Goal: Task Accomplishment & Management: Manage account settings

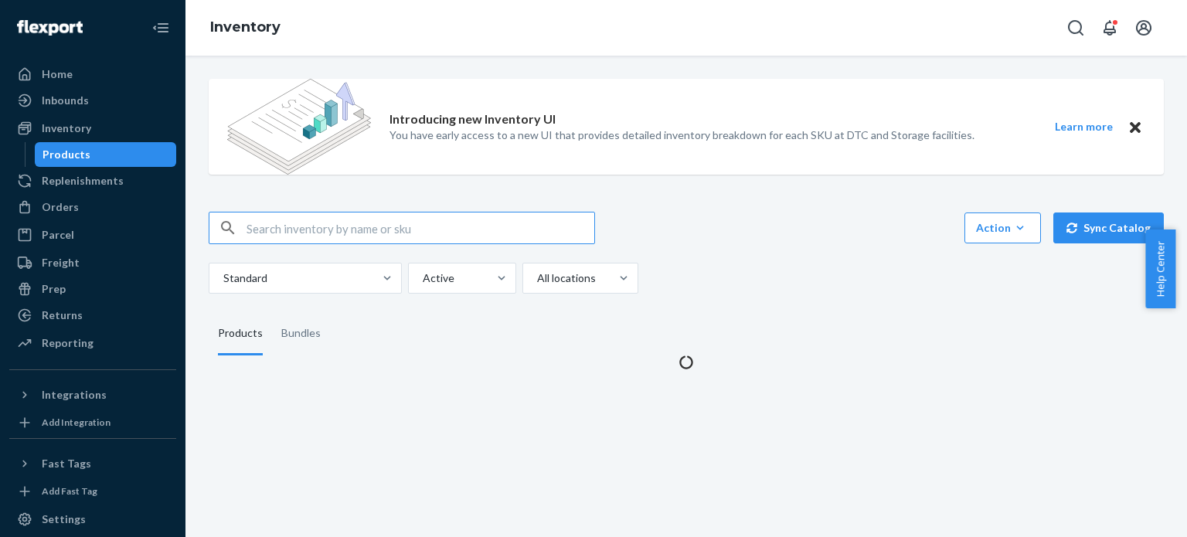
click at [395, 235] on input "text" at bounding box center [421, 228] width 348 height 31
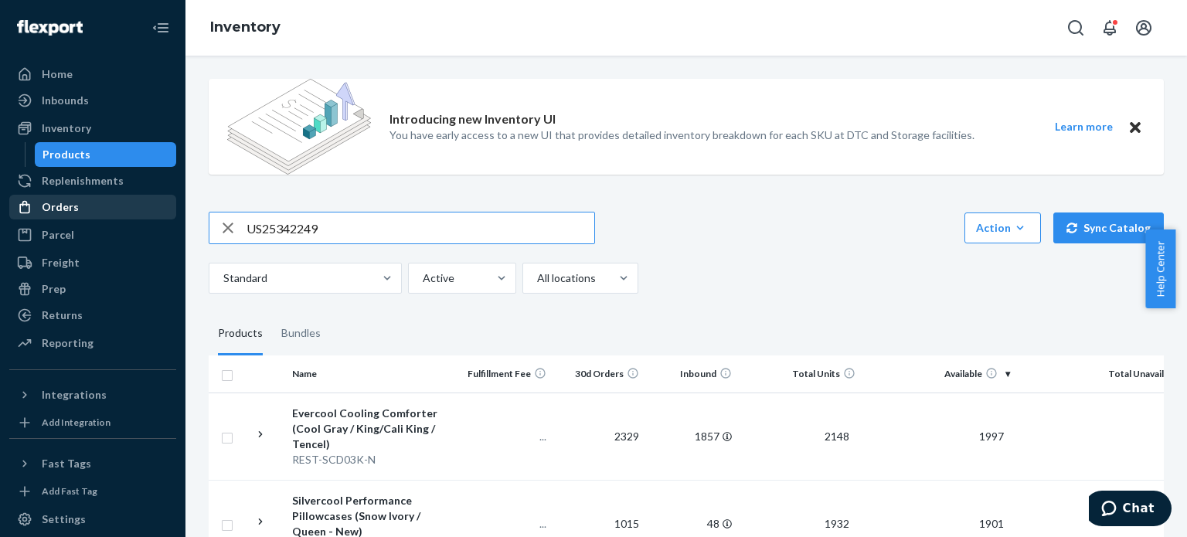
type input "US25342249"
click at [75, 203] on div "Orders" at bounding box center [60, 206] width 37 height 15
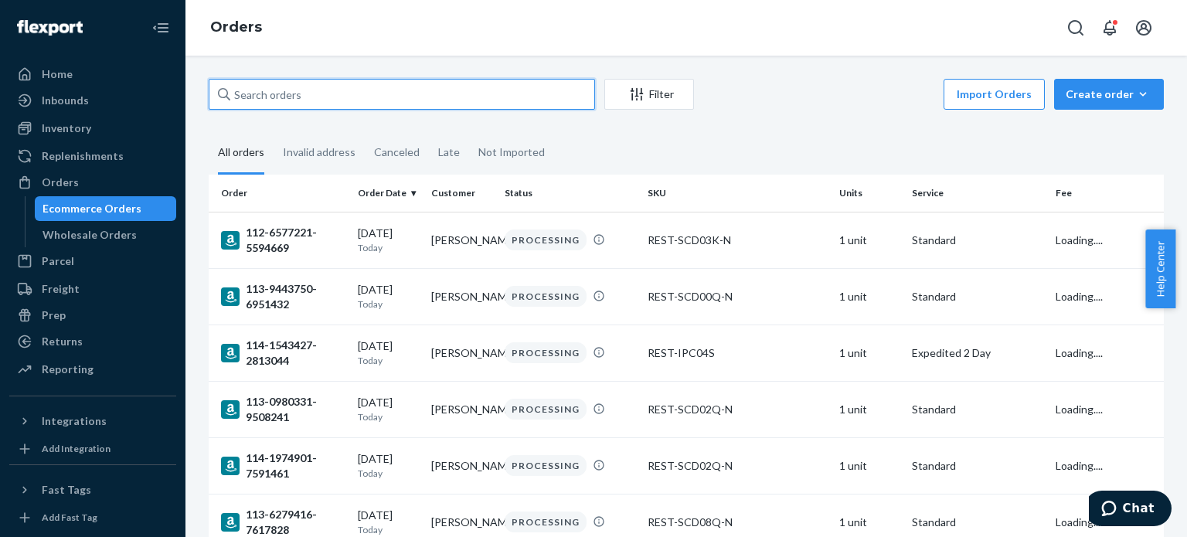
click at [332, 93] on input "text" at bounding box center [402, 94] width 386 height 31
paste input "US25342249"
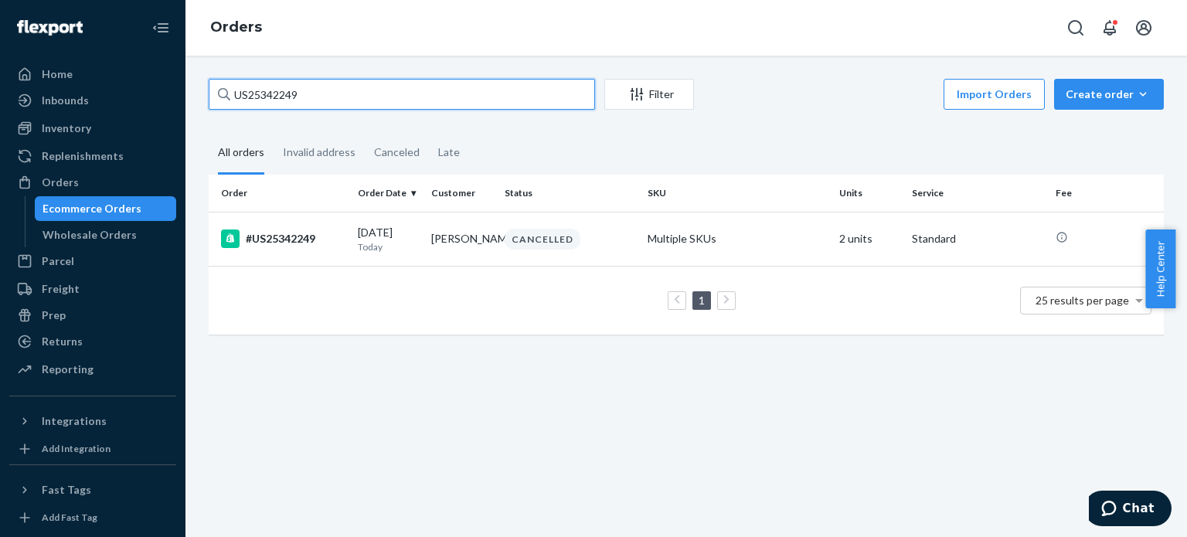
click at [344, 108] on input "US25342249" at bounding box center [402, 94] width 386 height 31
click at [343, 107] on input "US25342249" at bounding box center [402, 94] width 386 height 31
paste input "112-3263577-5237013"
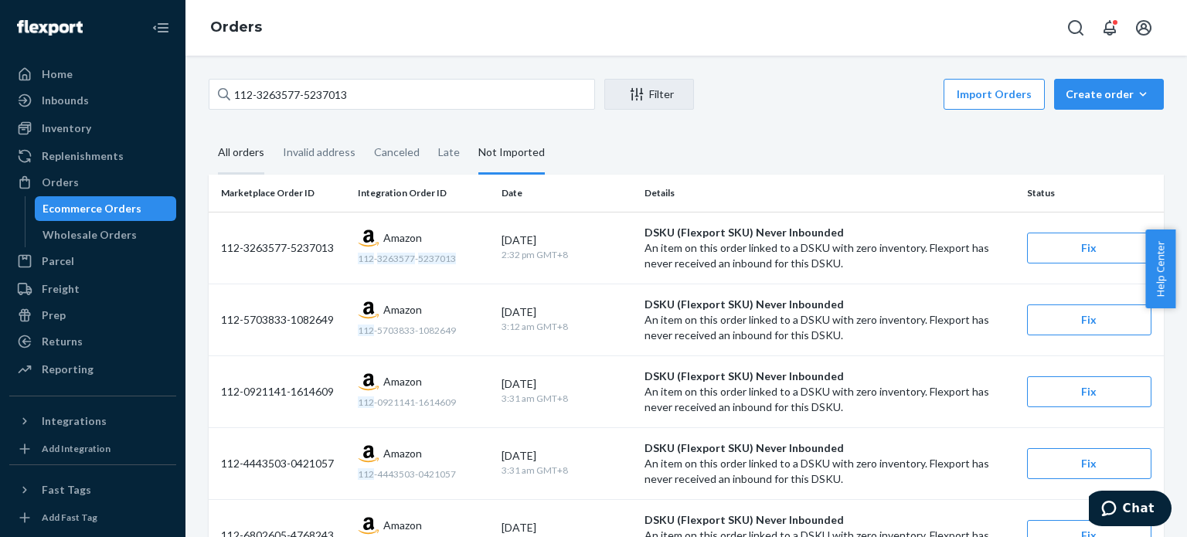
click at [244, 154] on div "All orders" at bounding box center [241, 153] width 46 height 43
click at [209, 132] on input "All orders" at bounding box center [209, 132] width 0 height 0
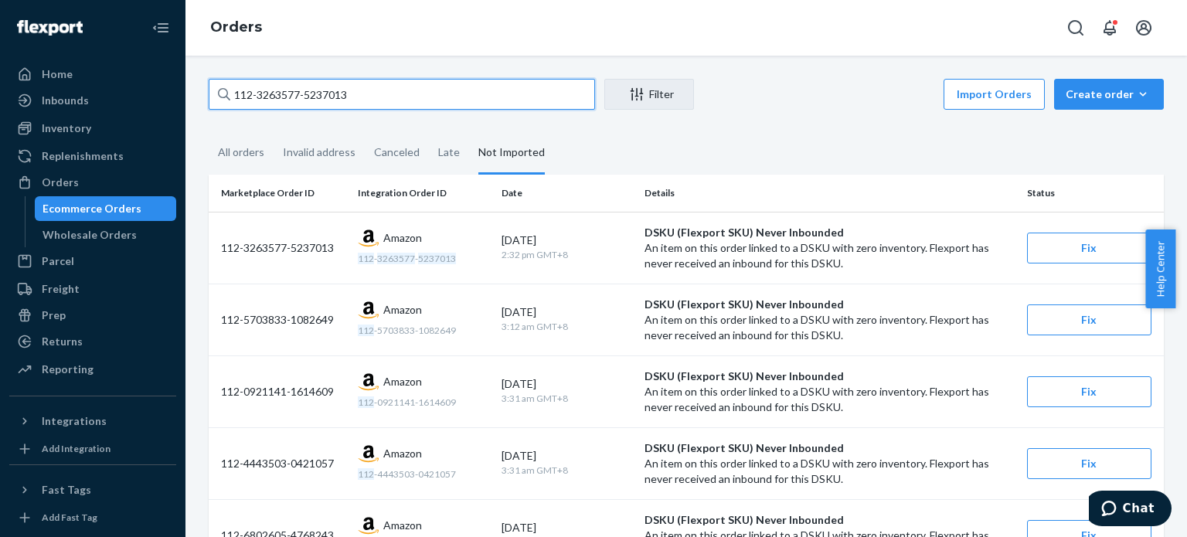
click at [309, 90] on input "112-3263577-5237013" at bounding box center [402, 94] width 386 height 31
paste input "8000232-6820214"
type input "112-8000232-6820214"
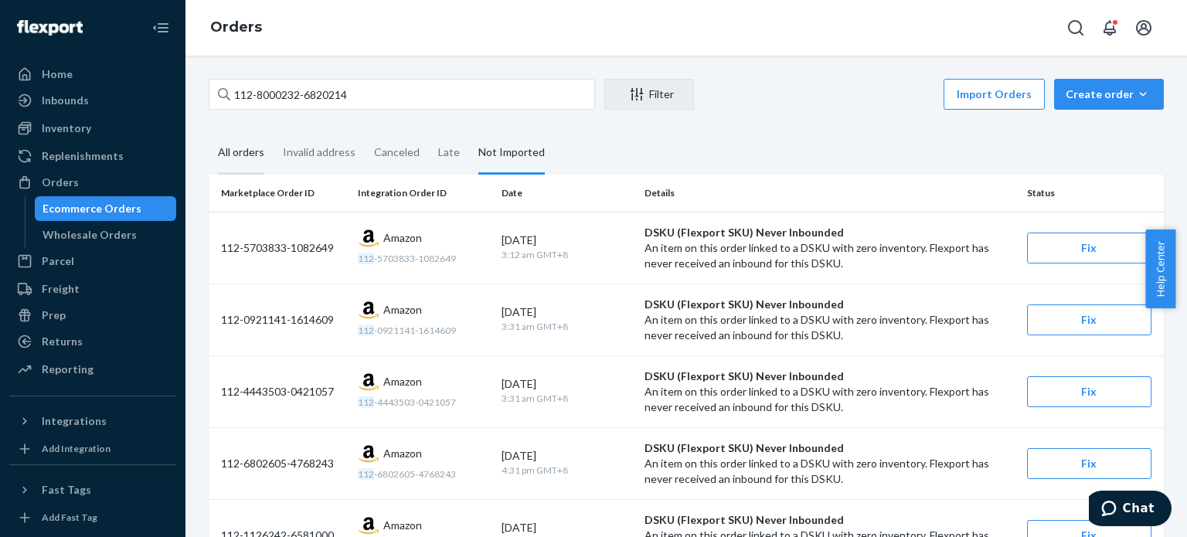
click at [243, 158] on div "All orders" at bounding box center [241, 153] width 46 height 43
click at [209, 132] on input "All orders" at bounding box center [209, 132] width 0 height 0
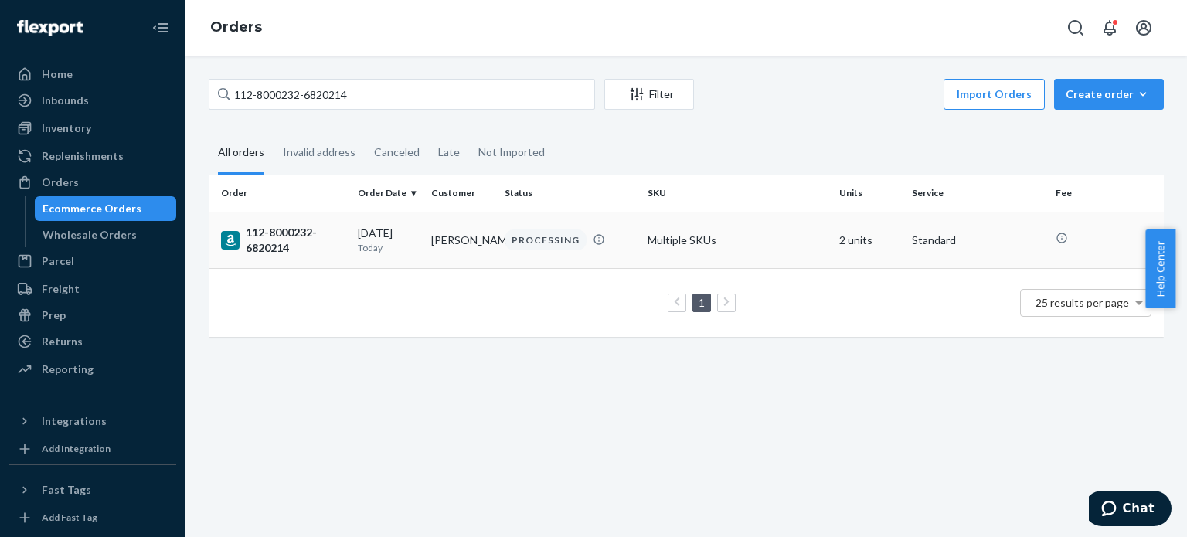
click at [281, 233] on div "112-8000232-6820214" at bounding box center [283, 240] width 124 height 31
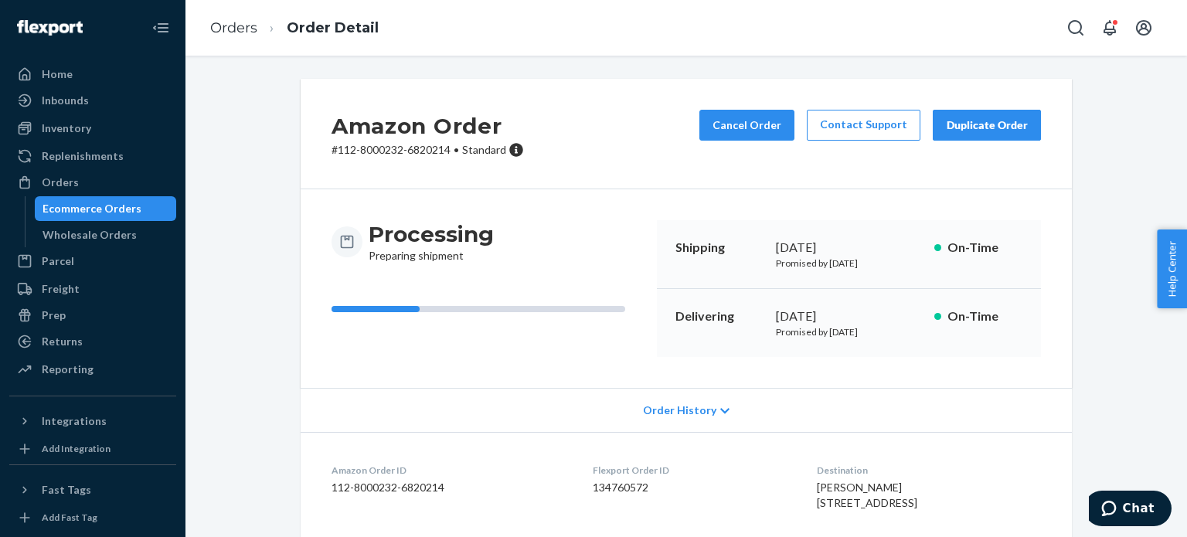
click at [238, 28] on link "Orders" at bounding box center [233, 27] width 47 height 17
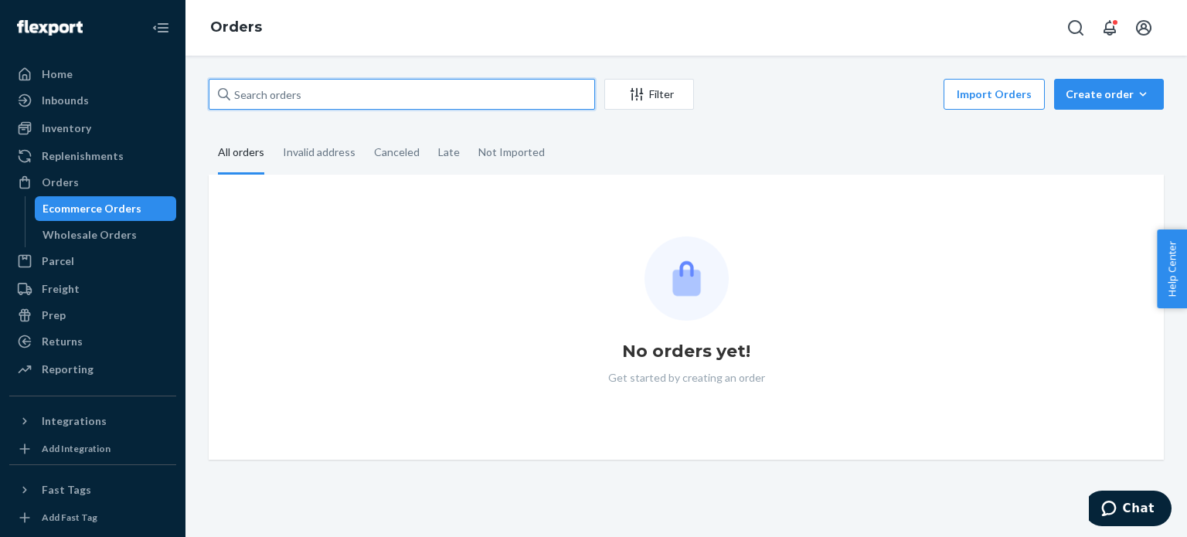
click at [328, 90] on input "text" at bounding box center [402, 94] width 386 height 31
paste input "114-1660704-1805803"
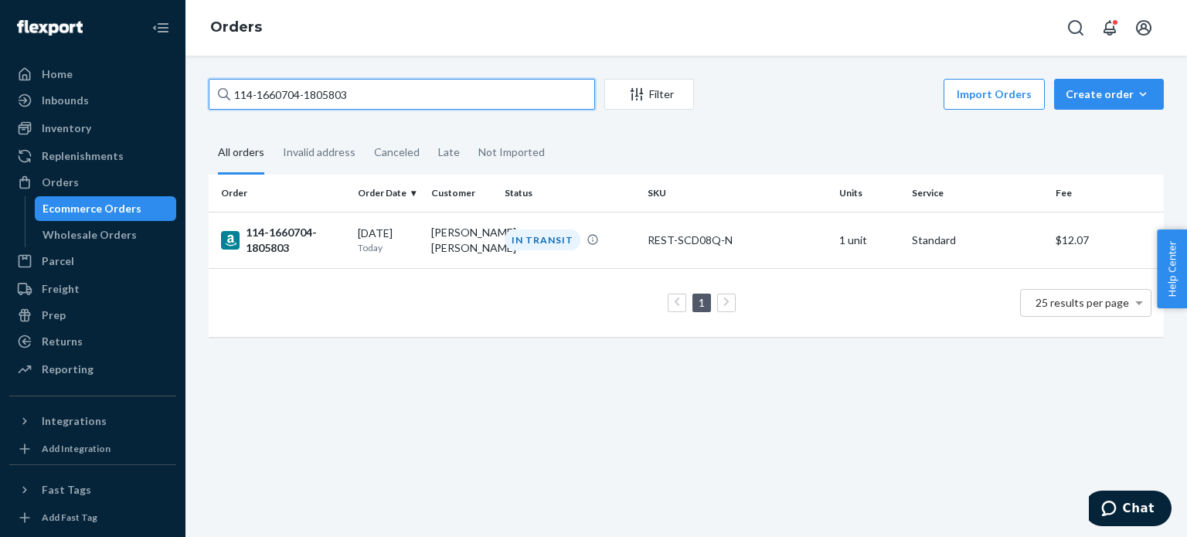
click at [358, 94] on input "114-1660704-1805803" at bounding box center [402, 94] width 386 height 31
paste input "3-1307063-3015451"
click at [353, 98] on input "113-1307063-3015451" at bounding box center [402, 94] width 386 height 31
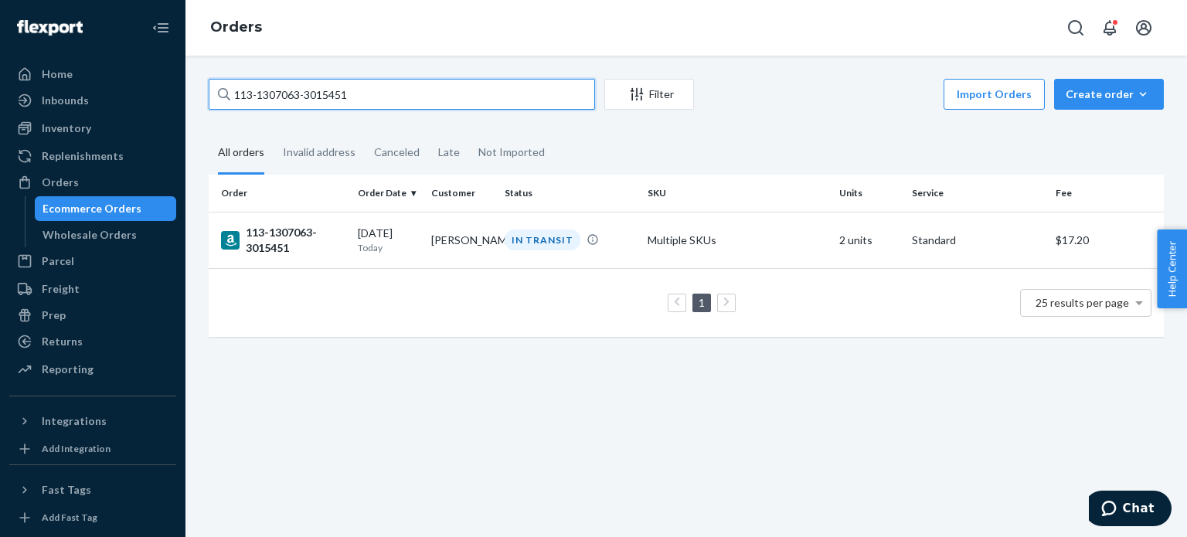
click at [353, 98] on input "113-1307063-3015451" at bounding box center [402, 94] width 386 height 31
paste input "6044493-842986"
type input "113-6044493-8429861"
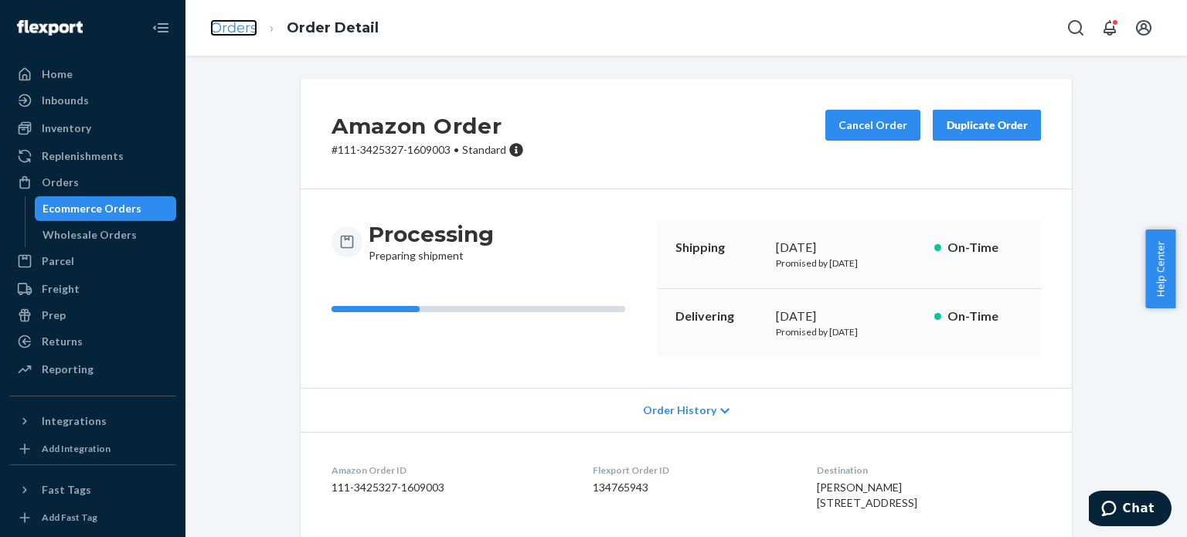
click at [241, 33] on link "Orders" at bounding box center [233, 27] width 47 height 17
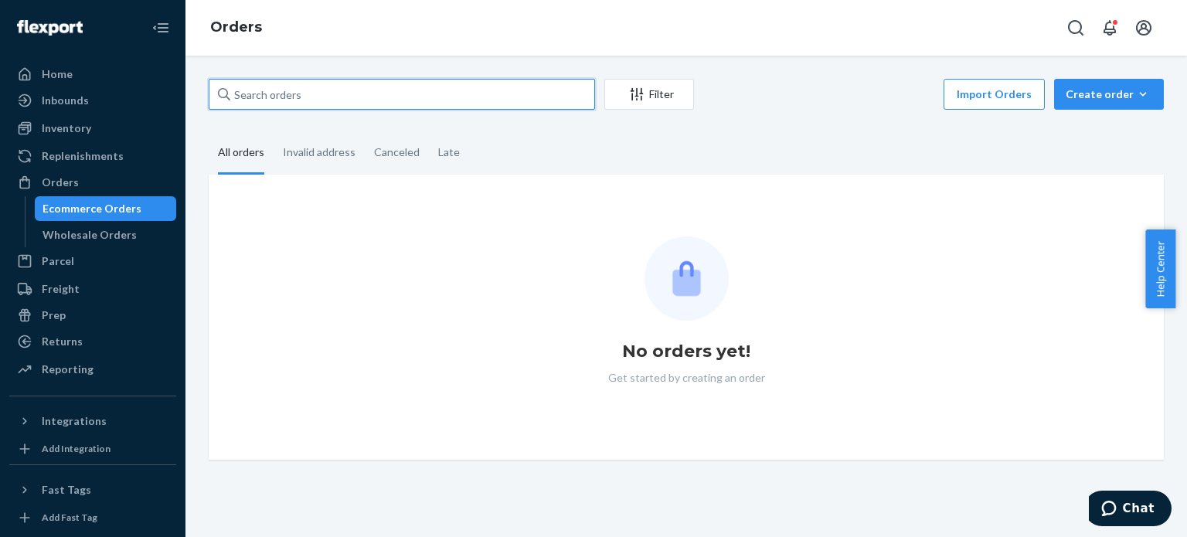
click at [264, 94] on input "text" at bounding box center [402, 94] width 386 height 31
paste input "114-9263341-9953801"
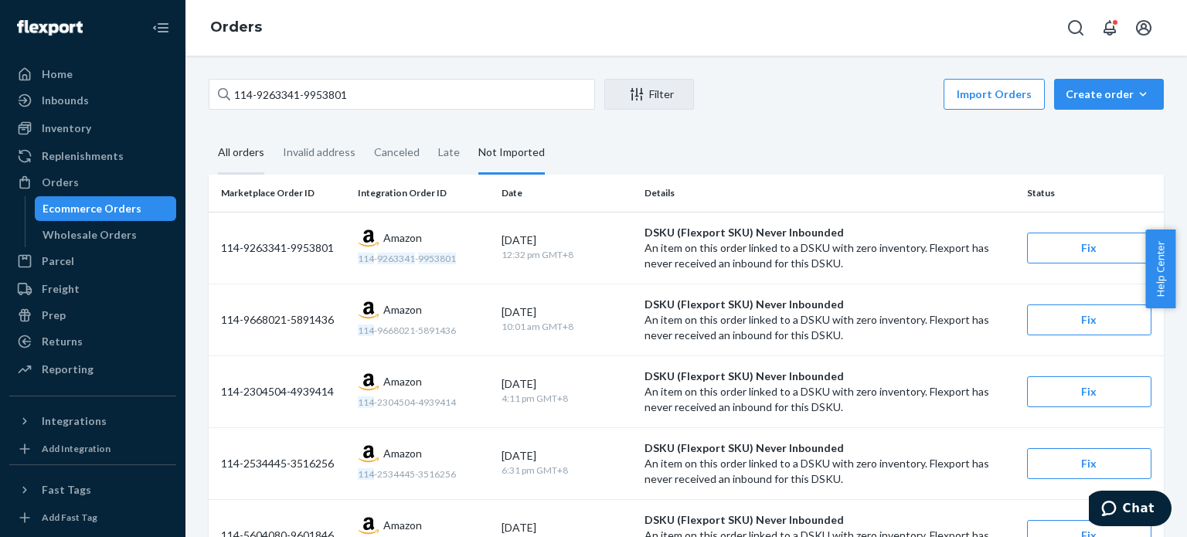
click at [235, 160] on div "All orders" at bounding box center [241, 153] width 46 height 43
click at [209, 132] on input "All orders" at bounding box center [209, 132] width 0 height 0
click at [236, 160] on div "All orders" at bounding box center [241, 153] width 46 height 43
click at [209, 132] on input "All orders" at bounding box center [209, 132] width 0 height 0
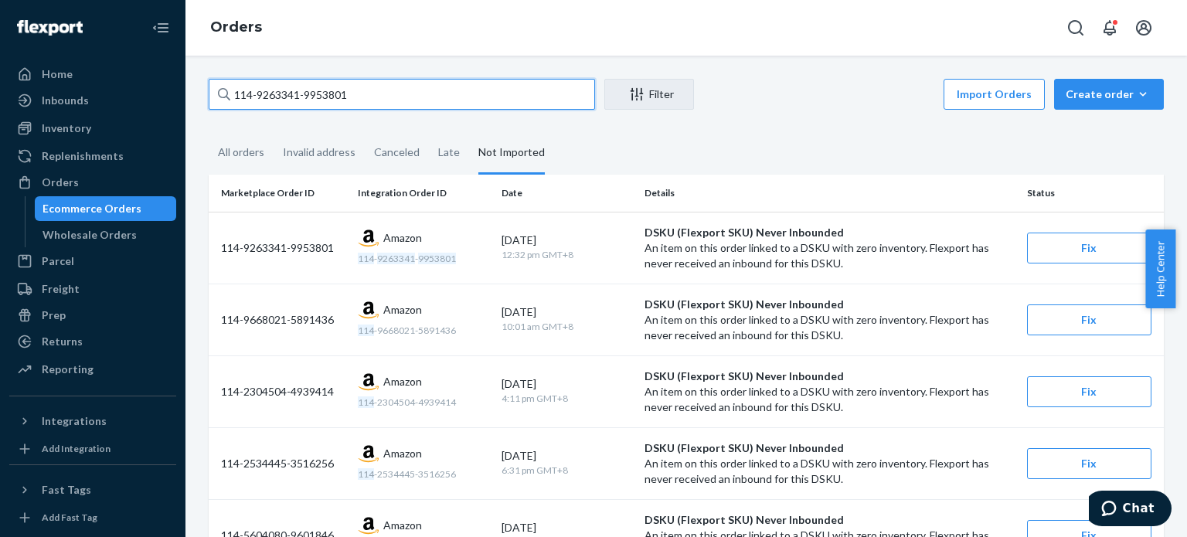
click at [278, 86] on input "114-9263341-9953801" at bounding box center [402, 94] width 386 height 31
paste input "2-1726594-4796263"
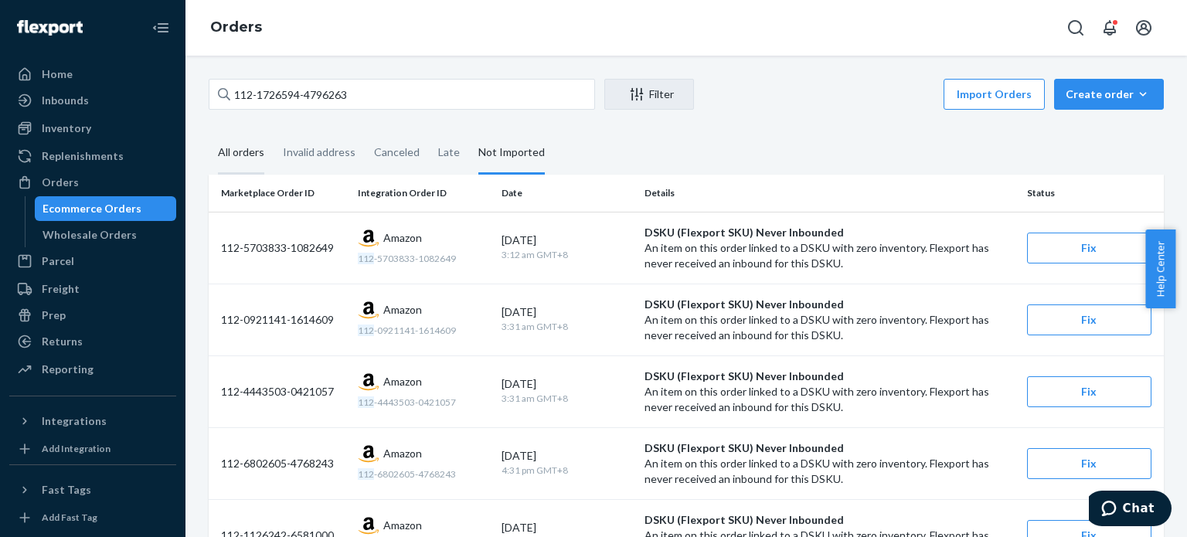
click at [252, 158] on div "All orders" at bounding box center [241, 153] width 46 height 43
click at [209, 132] on input "All orders" at bounding box center [209, 132] width 0 height 0
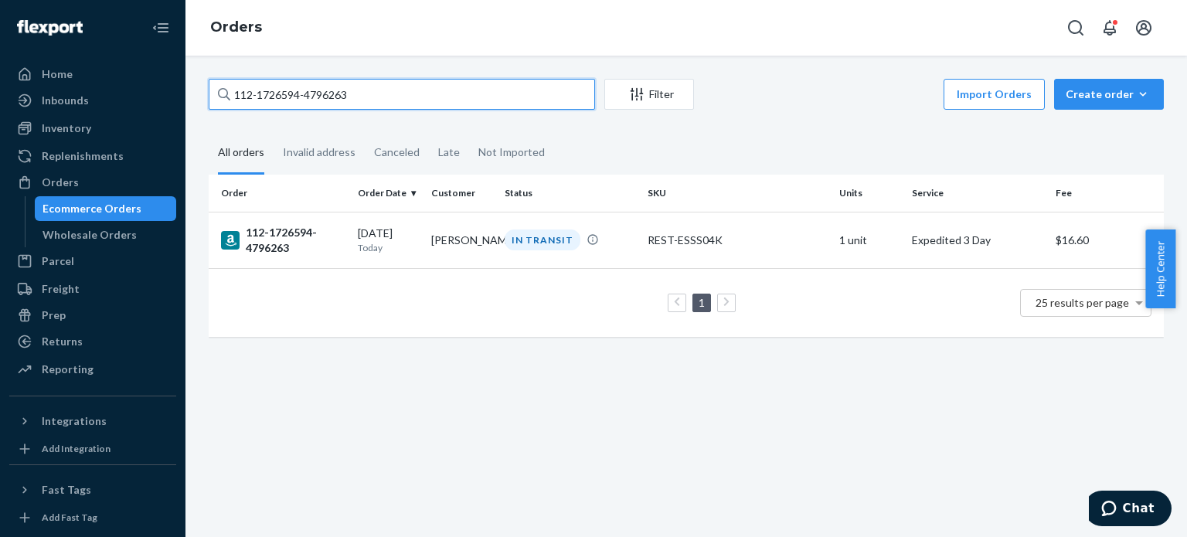
click at [273, 99] on input "112-1726594-4796263" at bounding box center [402, 94] width 386 height 31
paste input "4-0079863-864587"
type input "114-0079863-8645873"
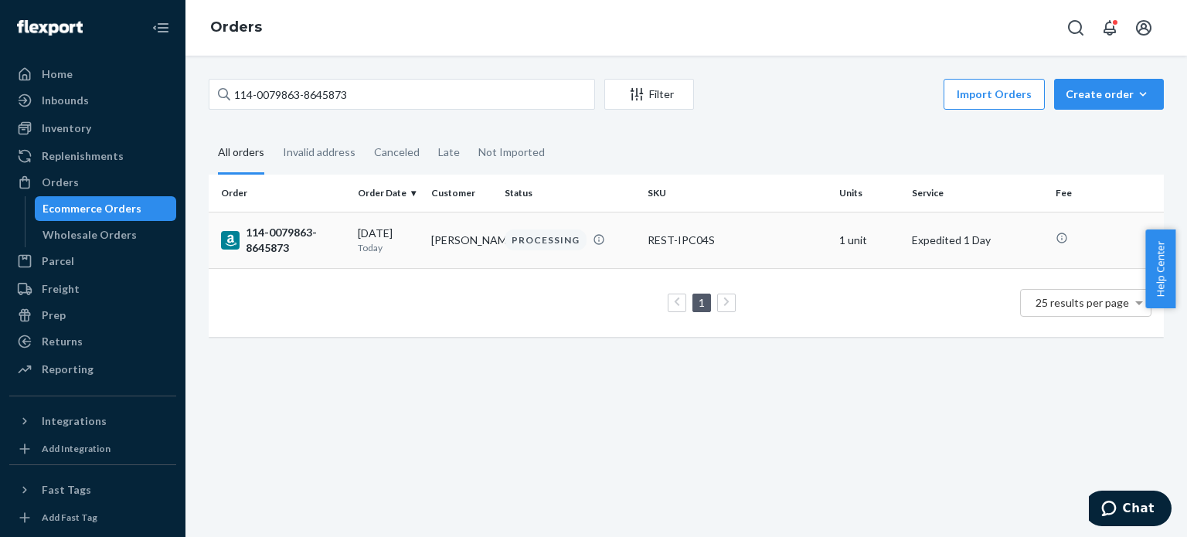
click at [255, 247] on div "114-0079863-8645873" at bounding box center [283, 240] width 124 height 31
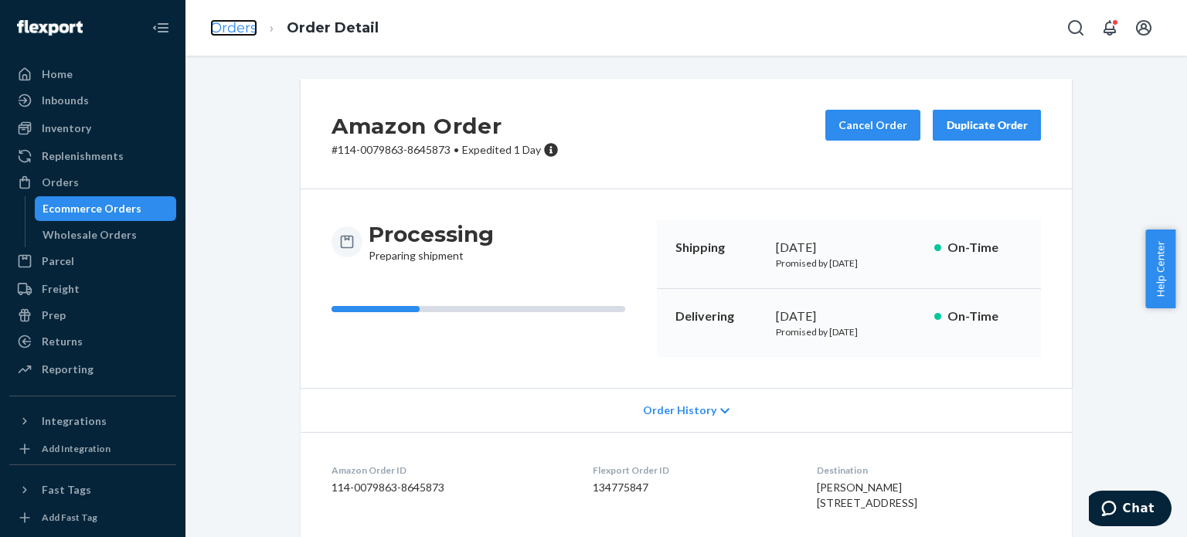
click at [221, 25] on link "Orders" at bounding box center [233, 27] width 47 height 17
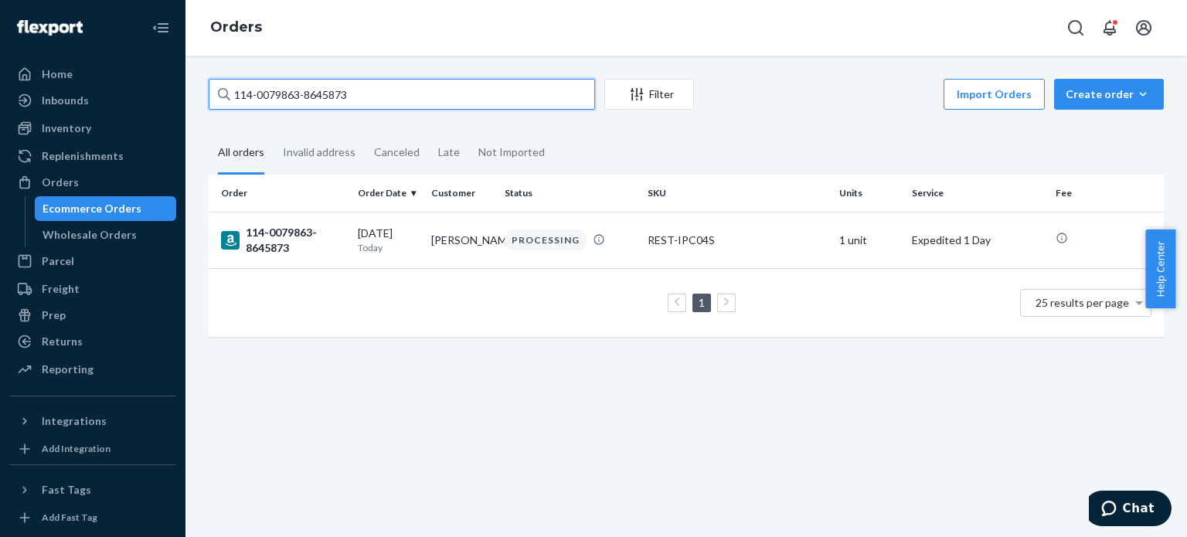
click at [265, 97] on input "114-0079863-8645873" at bounding box center [402, 94] width 386 height 31
paste input "774376-9679458"
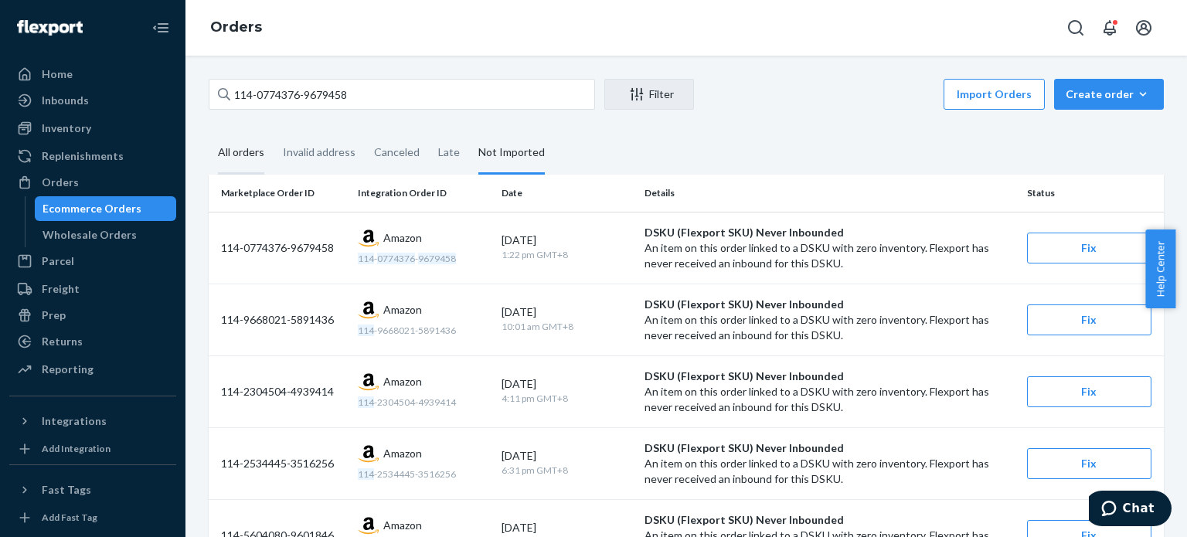
click at [247, 158] on div "All orders" at bounding box center [241, 153] width 46 height 43
click at [209, 132] on input "All orders" at bounding box center [209, 132] width 0 height 0
click at [238, 158] on div "All orders" at bounding box center [241, 153] width 46 height 43
click at [209, 132] on input "All orders" at bounding box center [209, 132] width 0 height 0
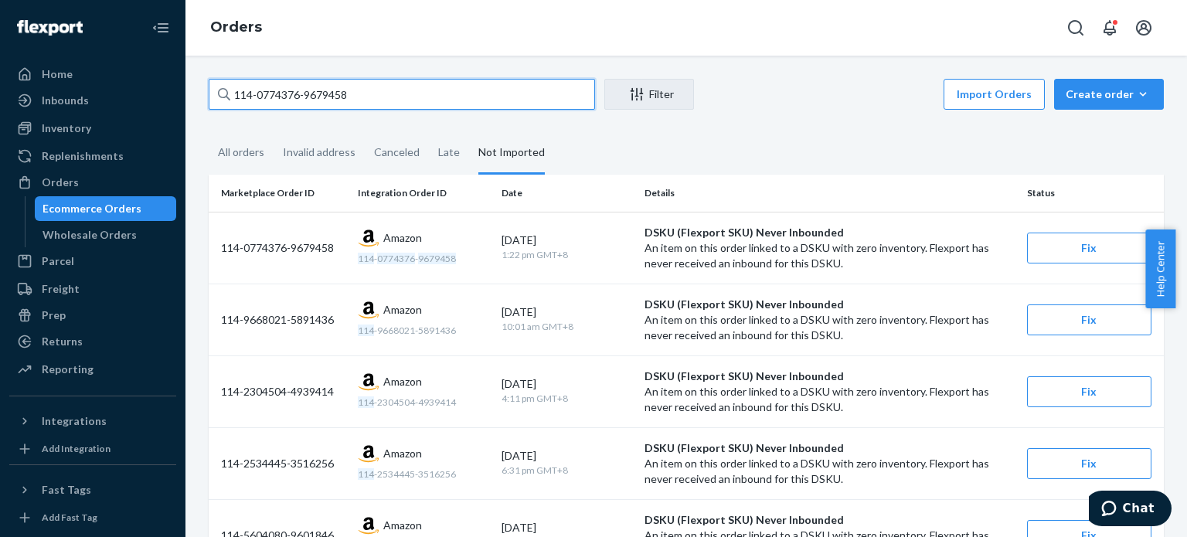
click at [275, 86] on input "114-0774376-9679458" at bounding box center [402, 94] width 386 height 31
paste input "9435951-4018606"
type input "114-9435951-4018606"
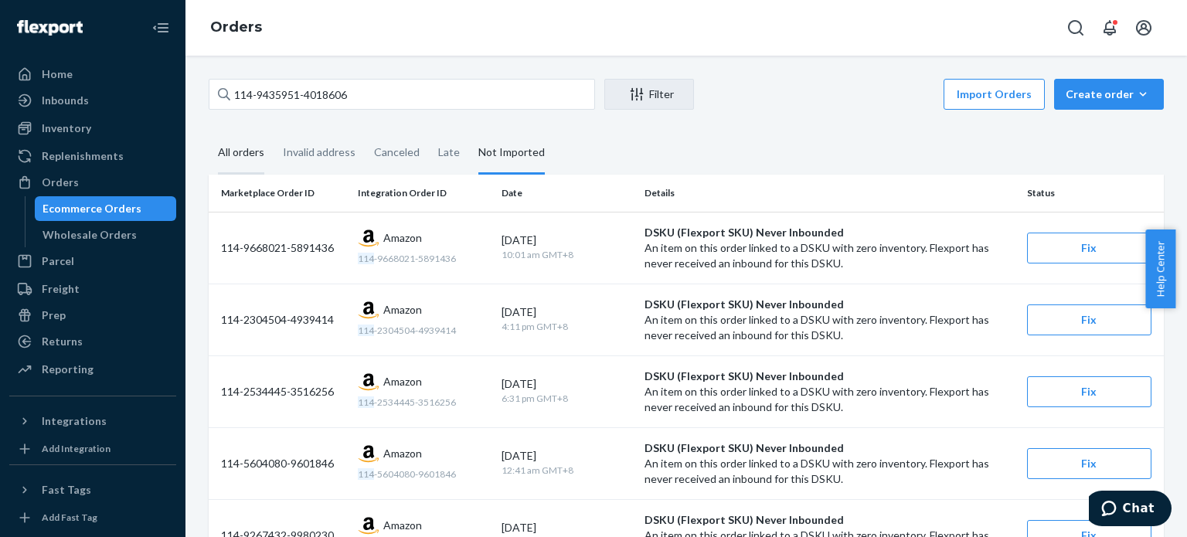
click at [245, 157] on div "All orders" at bounding box center [241, 153] width 46 height 43
click at [209, 132] on input "All orders" at bounding box center [209, 132] width 0 height 0
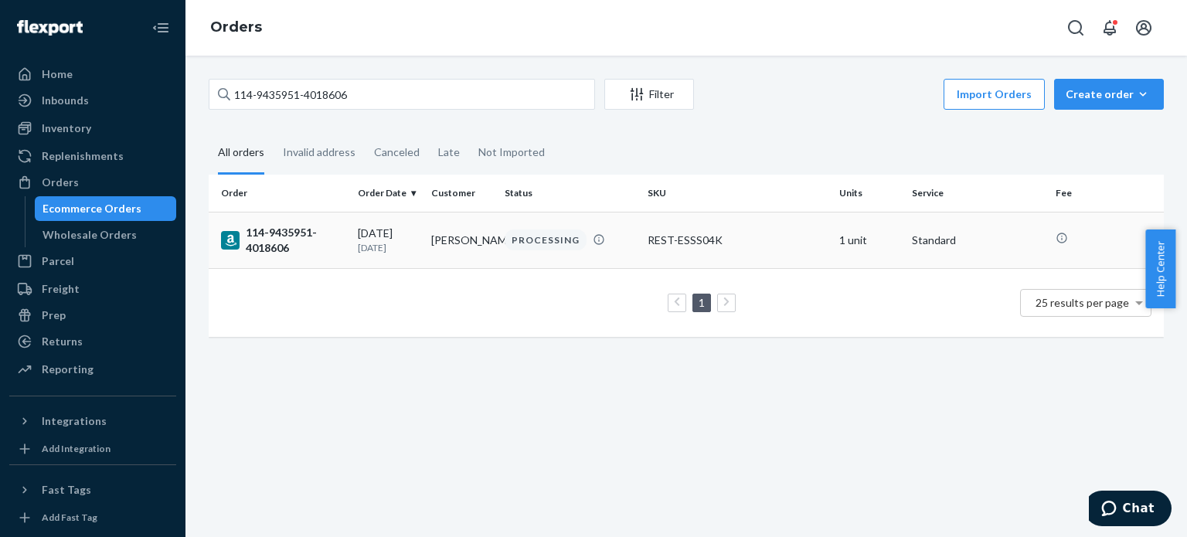
click at [274, 233] on div "114-9435951-4018606" at bounding box center [283, 240] width 124 height 31
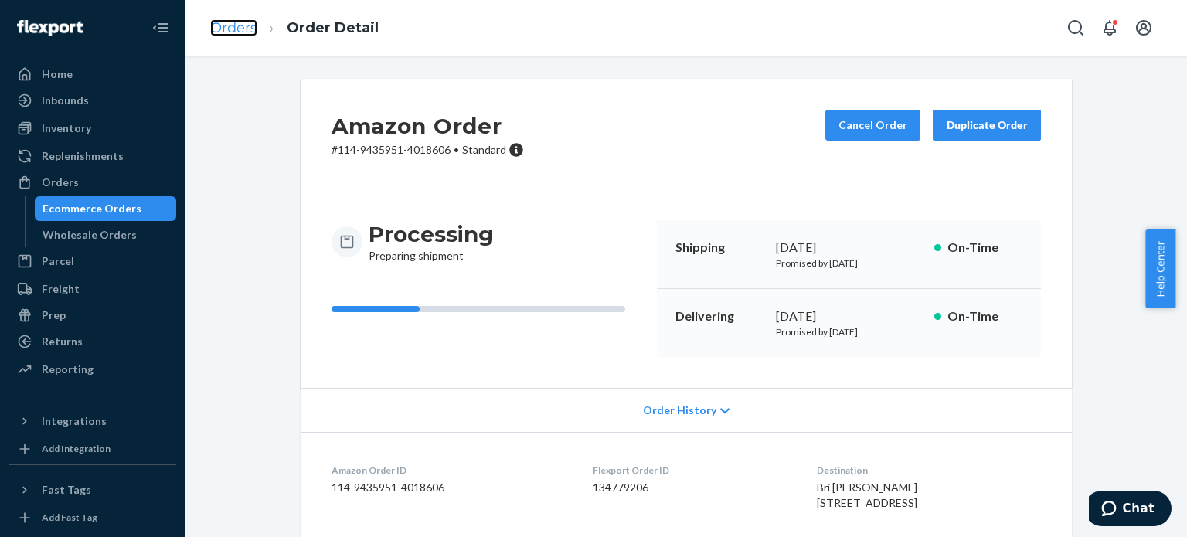
click at [235, 31] on link "Orders" at bounding box center [233, 27] width 47 height 17
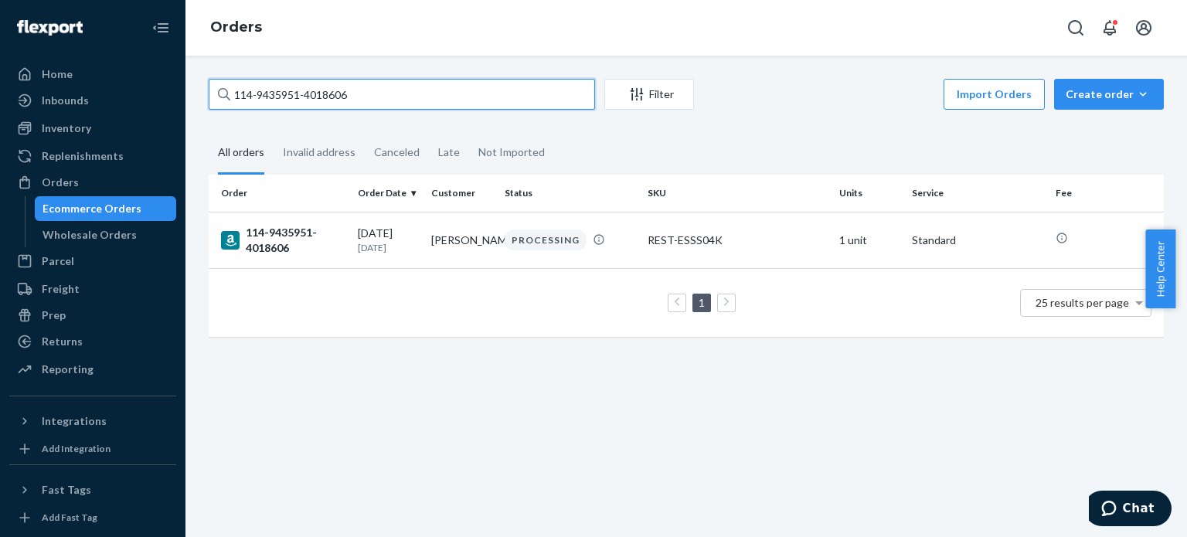
click at [291, 90] on input "114-9435951-4018606" at bounding box center [402, 94] width 386 height 31
paste input "2-4610921-3593061"
type input "112-4610921-3593061"
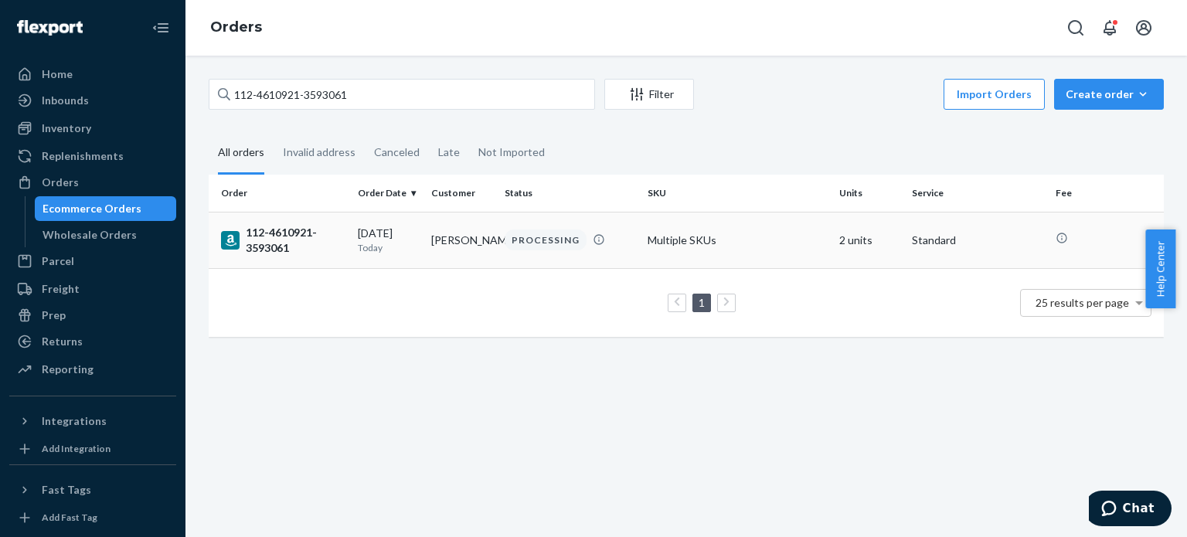
click at [278, 245] on div "112-4610921-3593061" at bounding box center [283, 240] width 124 height 31
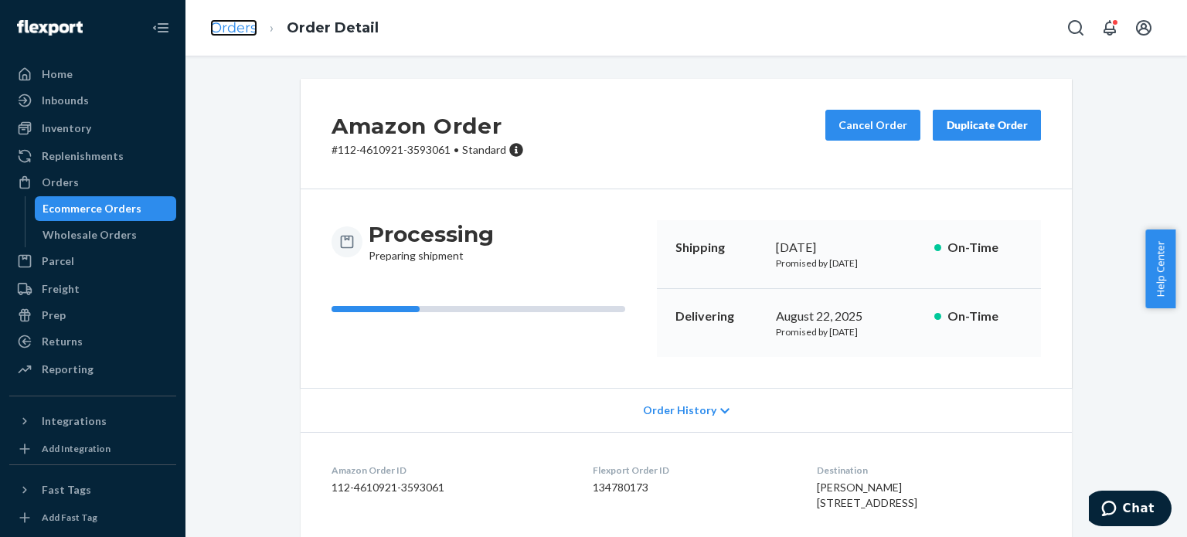
click at [250, 25] on link "Orders" at bounding box center [233, 27] width 47 height 17
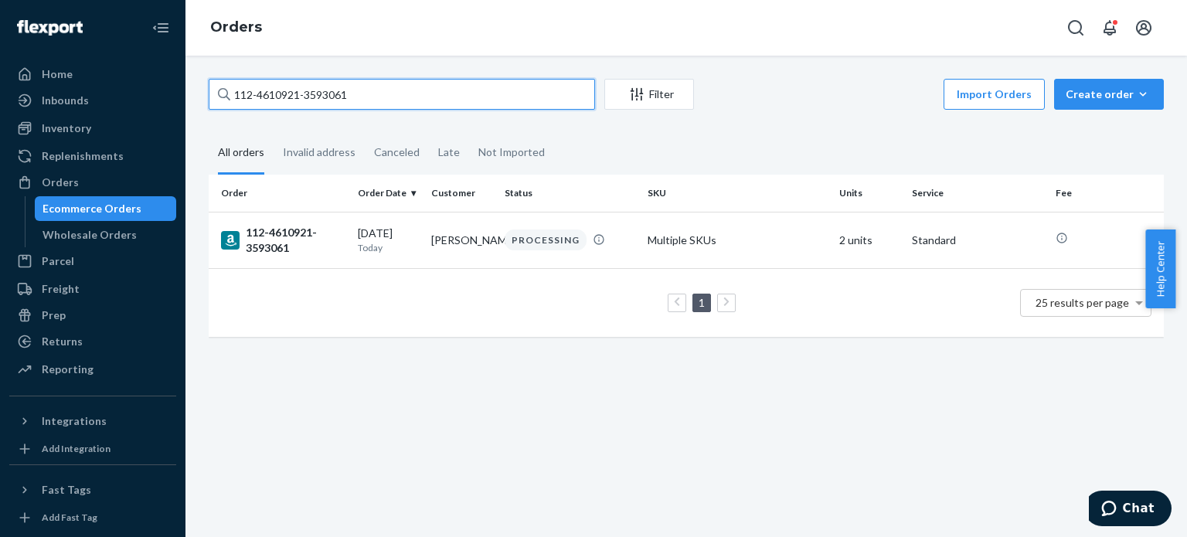
click at [284, 84] on input "112-4610921-3593061" at bounding box center [402, 94] width 386 height 31
click at [283, 85] on input "112-4610921-3593061" at bounding box center [402, 94] width 386 height 31
click at [282, 85] on input "112-4610921-3593061" at bounding box center [402, 94] width 386 height 31
paste input "4-4034112-6942627"
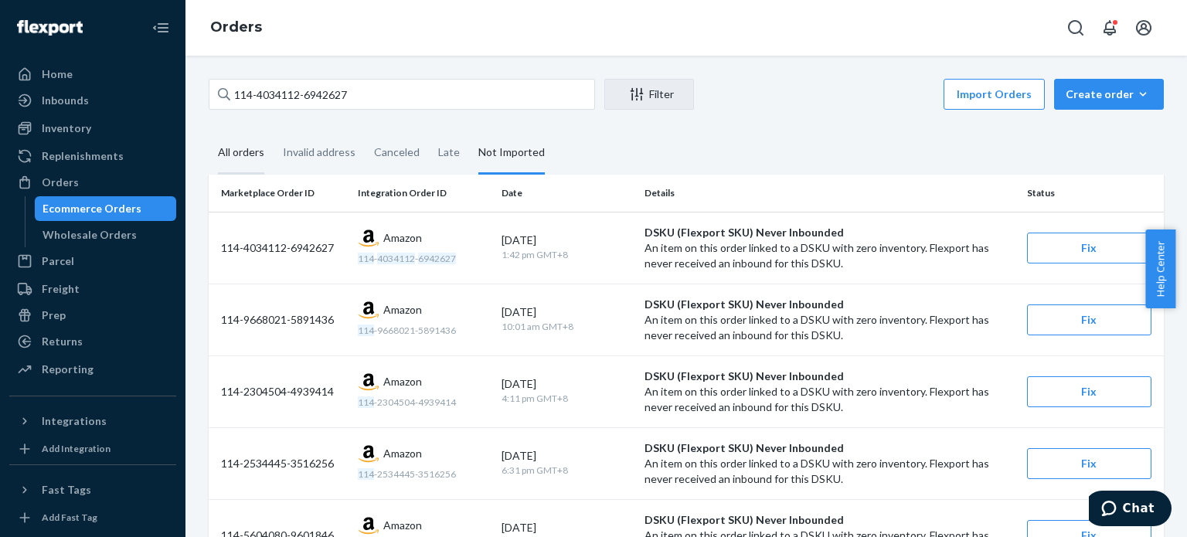
click at [216, 147] on div "All orders" at bounding box center [241, 153] width 65 height 43
click at [209, 132] on input "All orders" at bounding box center [209, 132] width 0 height 0
click at [264, 79] on div "114-4034112-6942627" at bounding box center [402, 94] width 386 height 31
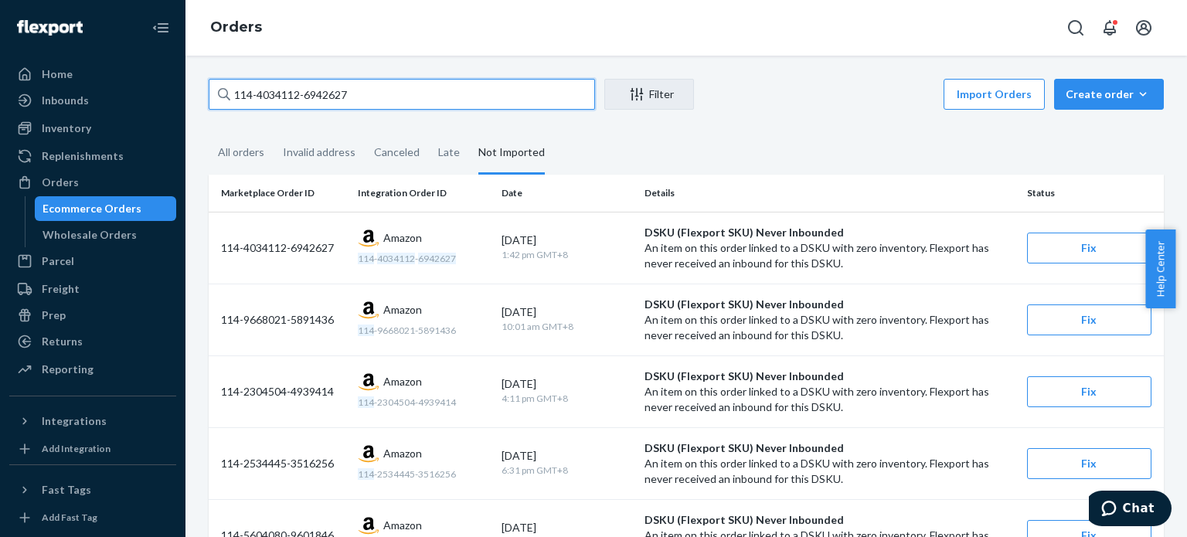
click at [264, 79] on input "114-4034112-6942627" at bounding box center [402, 94] width 386 height 31
click at [263, 80] on input "114-4034112-6942627" at bounding box center [402, 94] width 386 height 31
click at [268, 92] on input "114-4034112-6942627" at bounding box center [402, 94] width 386 height 31
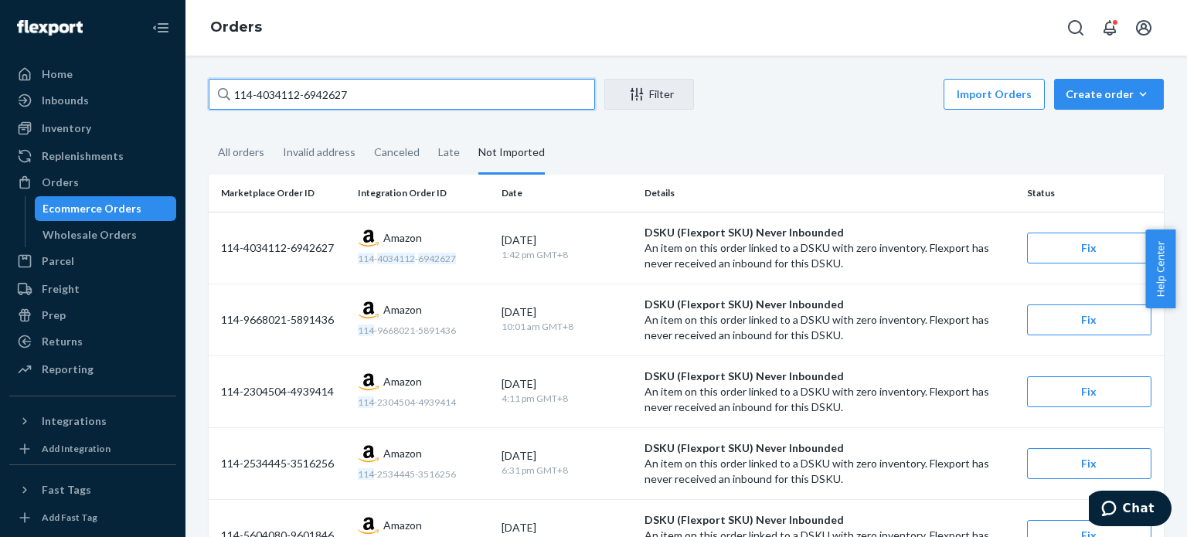
paste input "2-8253823-8068219"
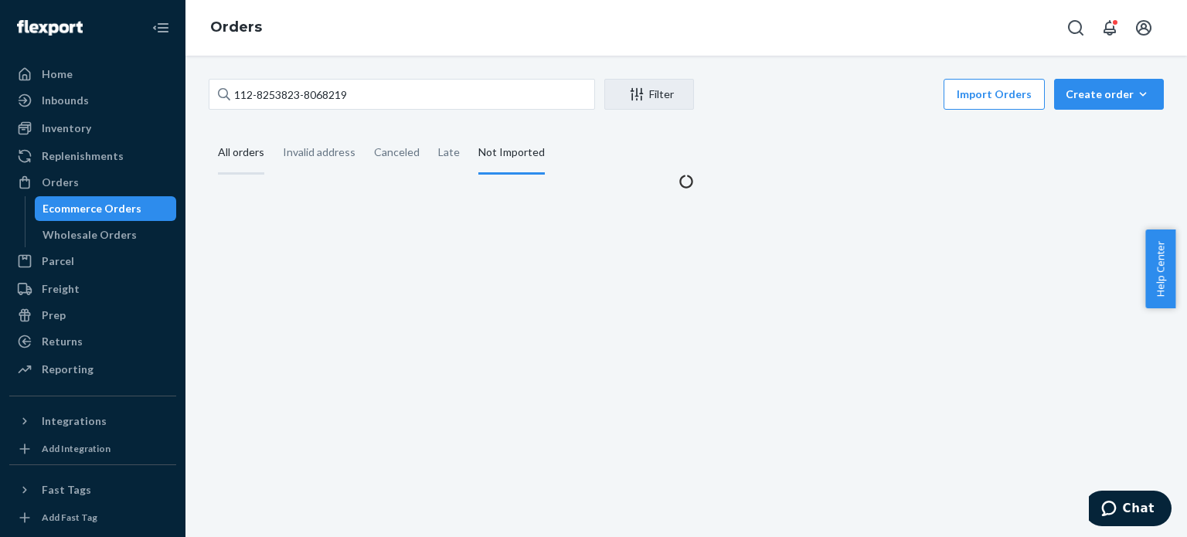
click at [247, 160] on div "All orders" at bounding box center [241, 153] width 46 height 43
click at [209, 132] on input "All orders" at bounding box center [209, 132] width 0 height 0
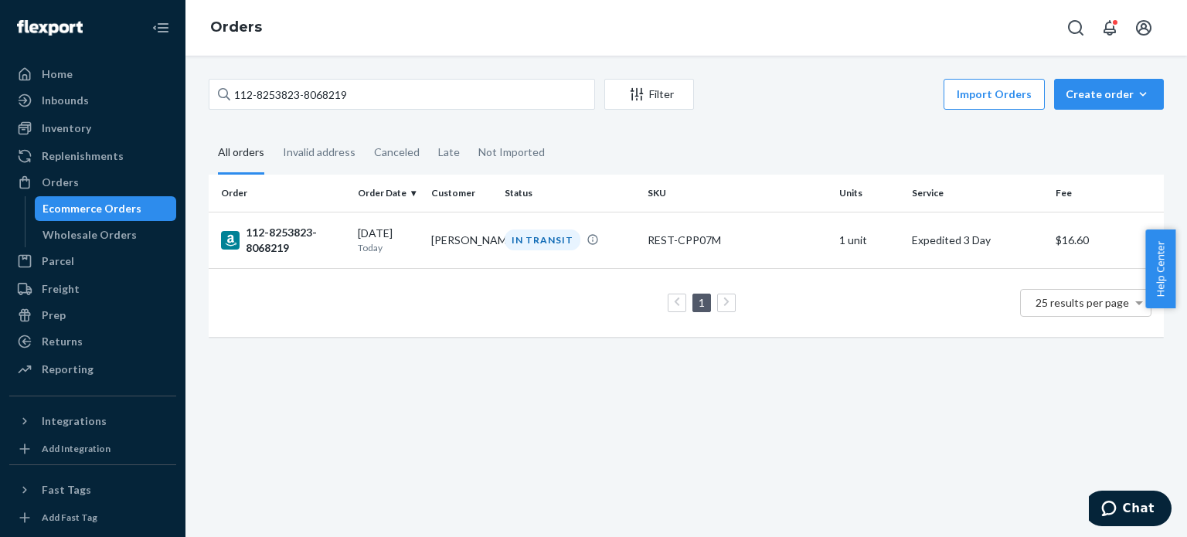
drag, startPoint x: 272, startPoint y: 78, endPoint x: 277, endPoint y: 87, distance: 10.4
click at [272, 80] on div "112-8253823-8068219" at bounding box center [402, 94] width 386 height 31
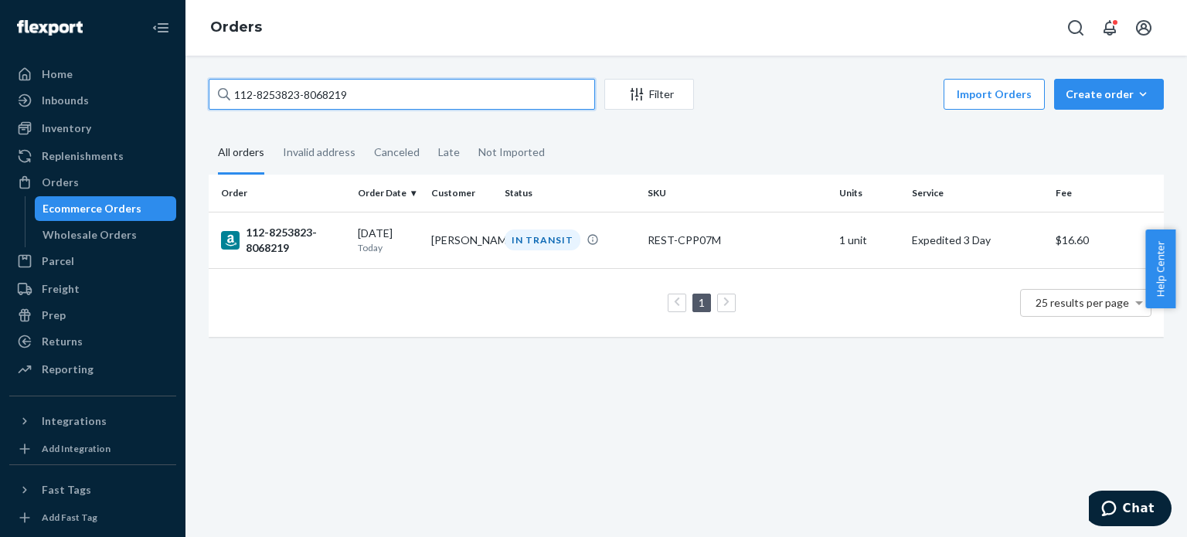
click at [272, 80] on input "112-8253823-8068219" at bounding box center [402, 94] width 386 height 31
click at [278, 89] on input "112-8253823-8068219" at bounding box center [402, 94] width 386 height 31
paste input "3-5600368-9145050"
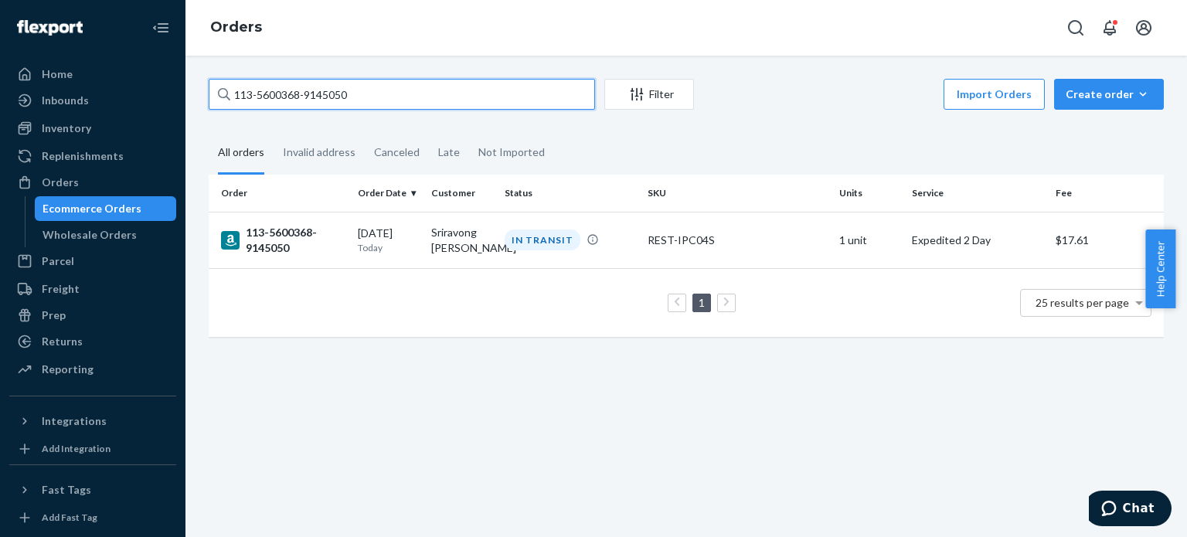
click at [322, 86] on input "113-5600368-9145050" at bounding box center [402, 94] width 386 height 31
paste input "2-0833441-3069825"
click at [332, 94] on input "112-0833441-3069825" at bounding box center [402, 94] width 386 height 31
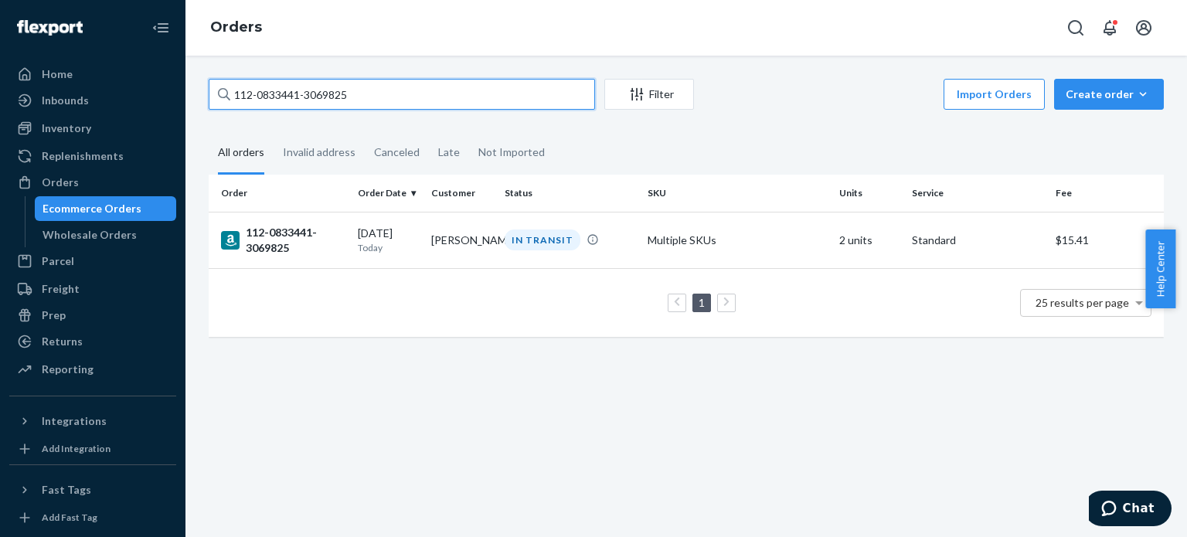
click at [332, 94] on input "112-0833441-3069825" at bounding box center [402, 94] width 386 height 31
paste input "4602715-0260263"
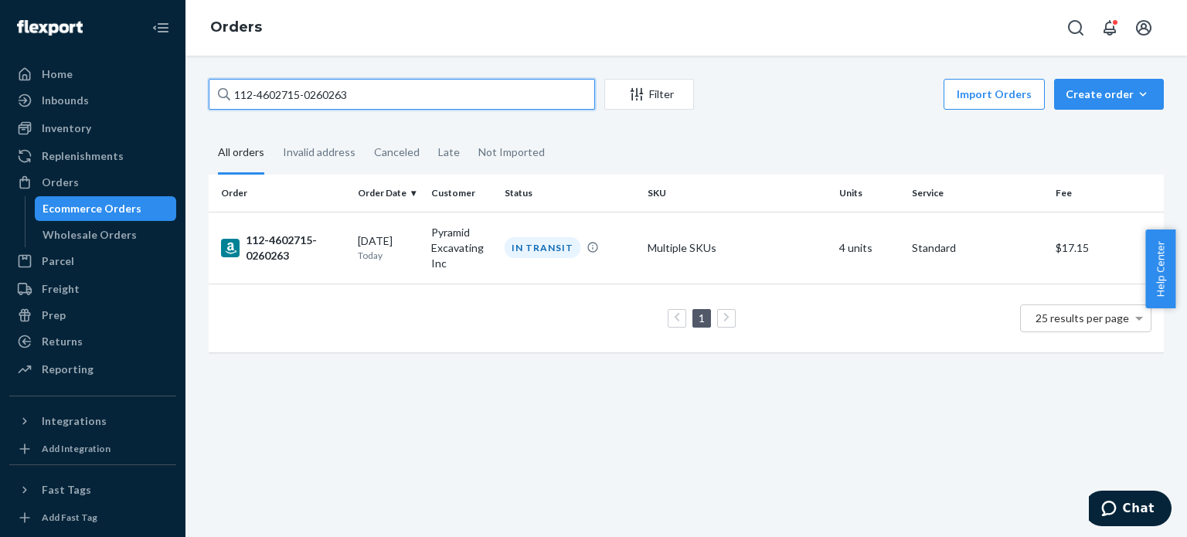
click at [369, 89] on input "112-4602715-0260263" at bounding box center [402, 94] width 386 height 31
paste input "3-8200749-9238632"
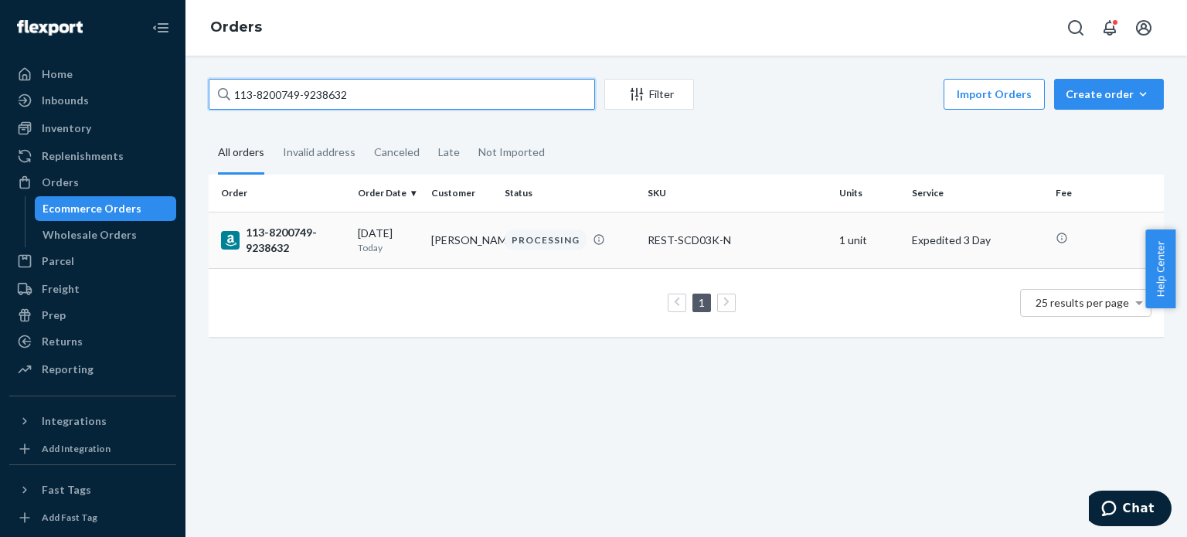
type input "113-8200749-9238632"
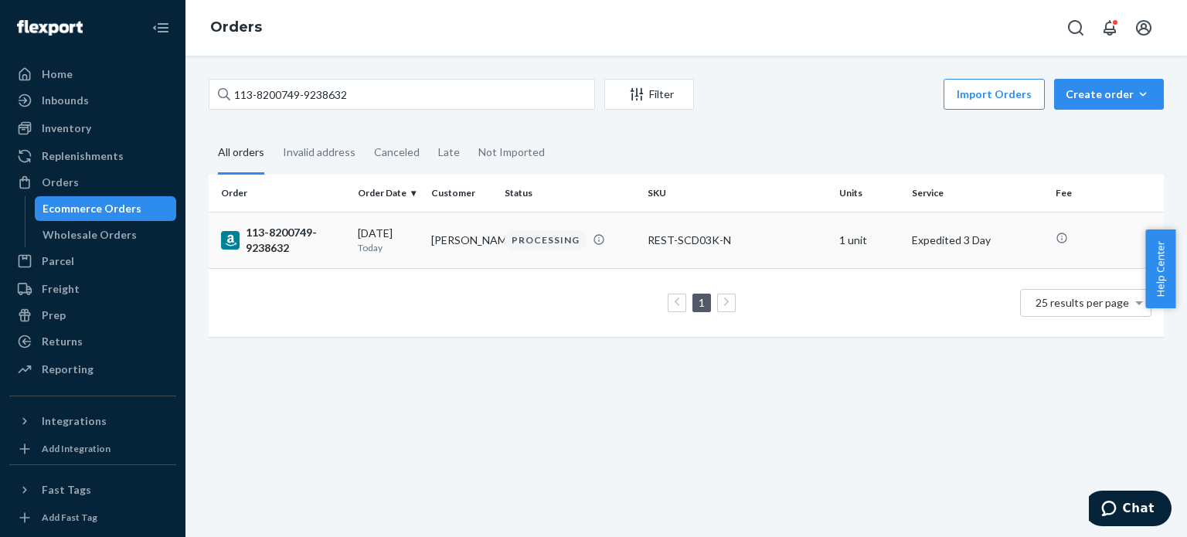
click at [275, 234] on div "113-8200749-9238632" at bounding box center [283, 240] width 124 height 31
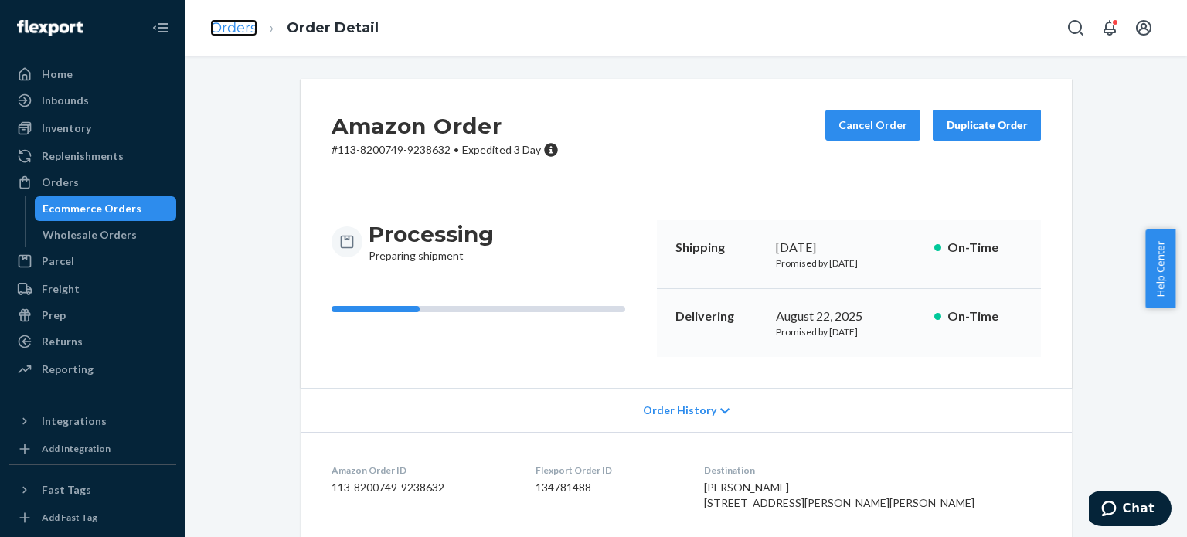
click at [212, 24] on link "Orders" at bounding box center [233, 27] width 47 height 17
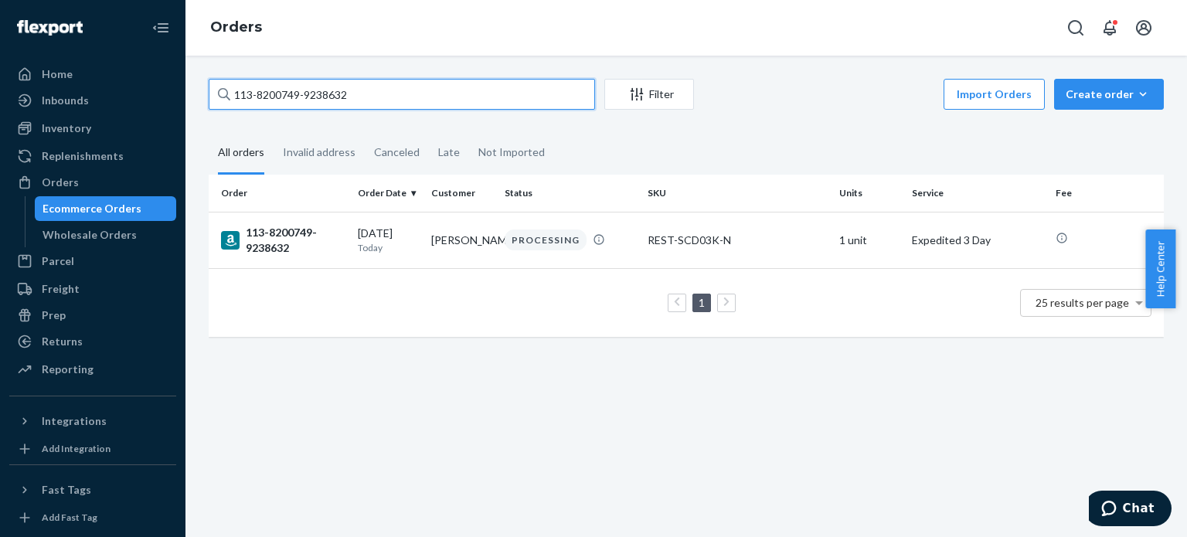
click at [286, 97] on input "113-8200749-9238632" at bounding box center [402, 94] width 386 height 31
paste input "4-9540562-1505020"
type input "114-9540562-1505020"
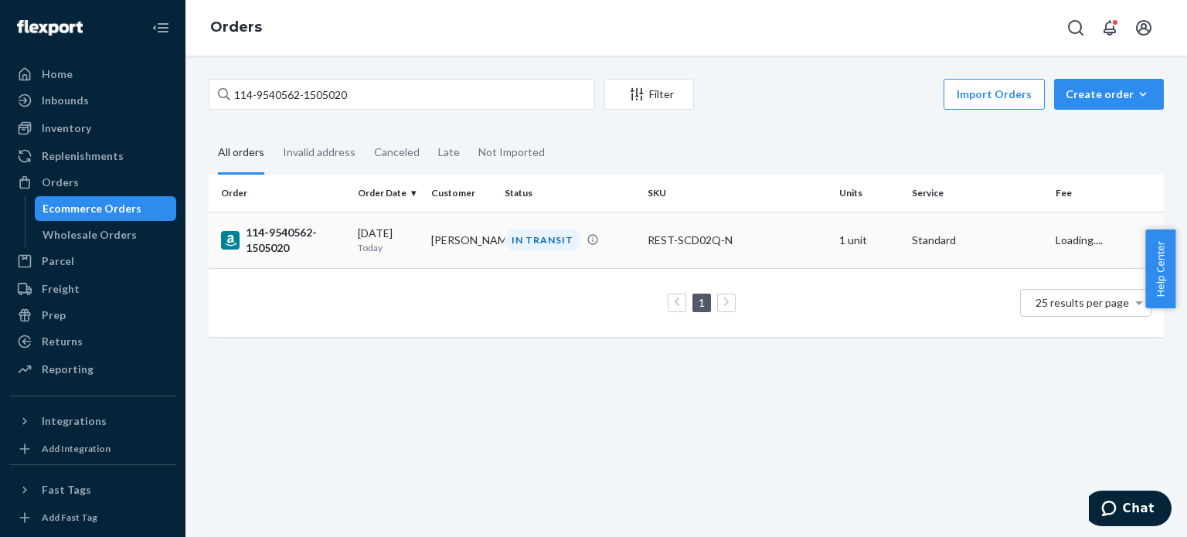
click at [294, 228] on div "114-9540562-1505020" at bounding box center [283, 240] width 124 height 31
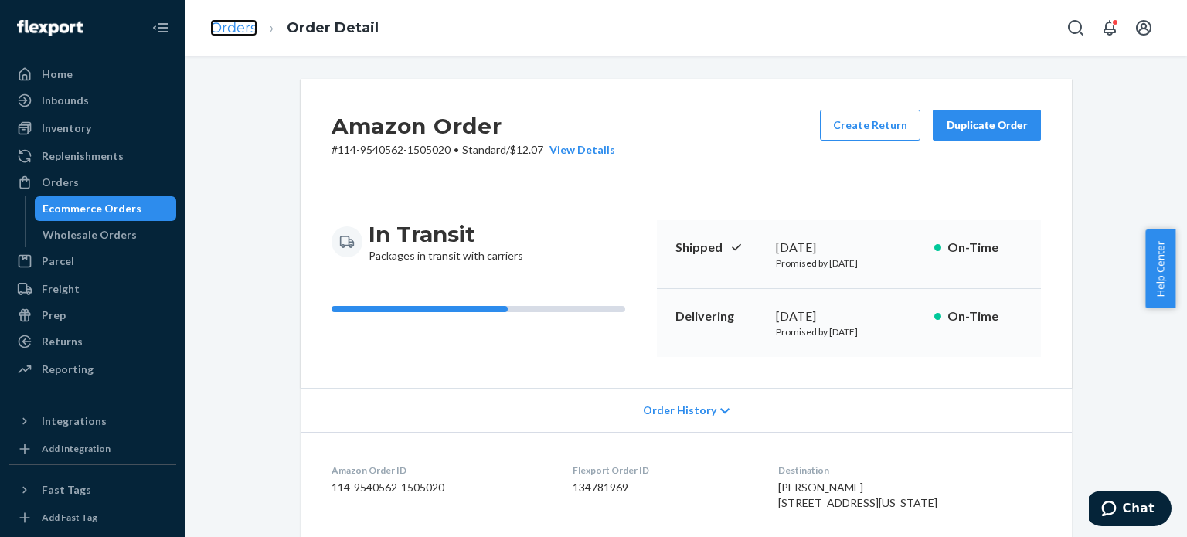
click at [233, 25] on link "Orders" at bounding box center [233, 27] width 47 height 17
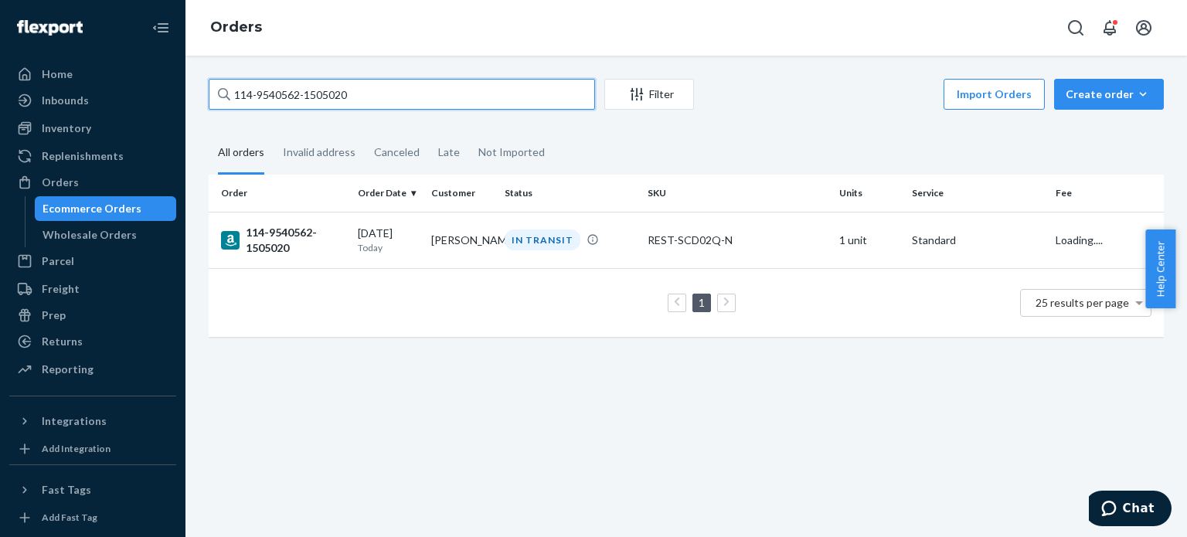
click at [286, 97] on input "114-9540562-1505020" at bounding box center [402, 94] width 386 height 31
paste input "3-1519057-4221064"
type input "113-1519057-4221064"
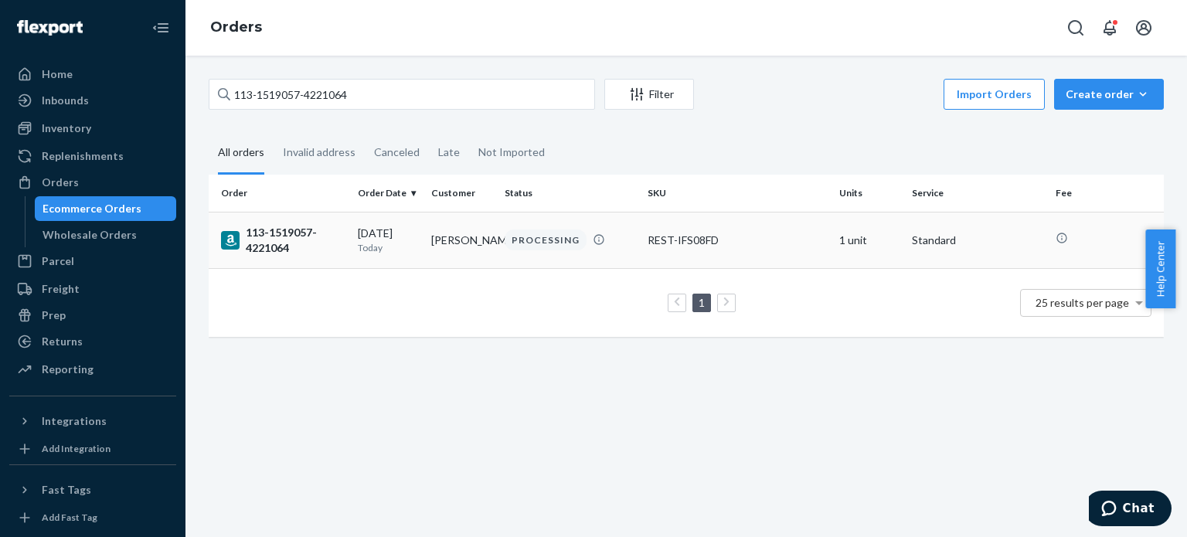
click at [274, 228] on div "113-1519057-4221064" at bounding box center [283, 240] width 124 height 31
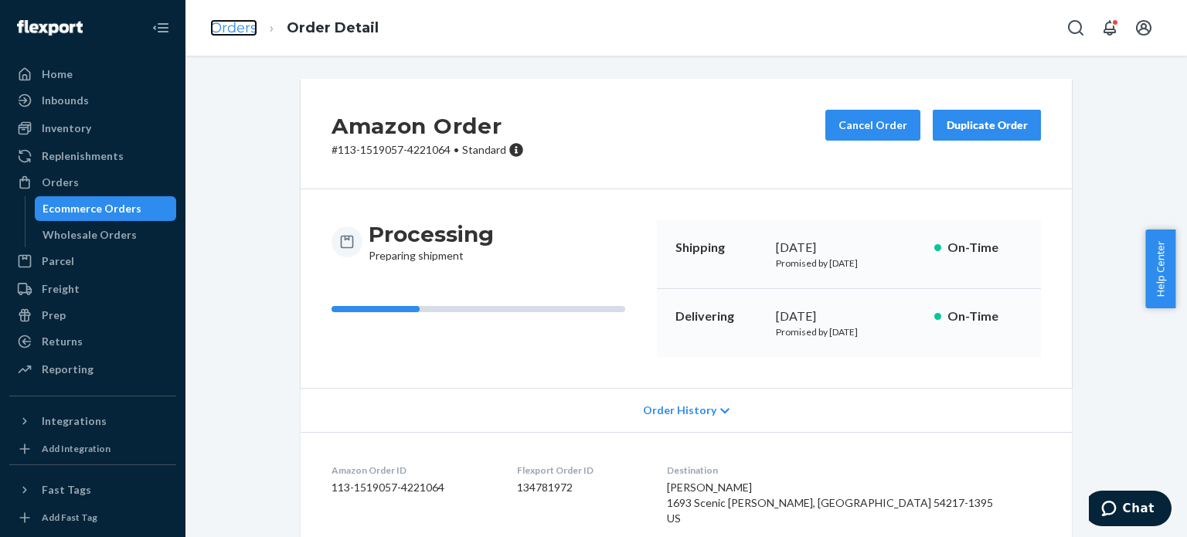
click at [230, 36] on link "Orders" at bounding box center [233, 27] width 47 height 17
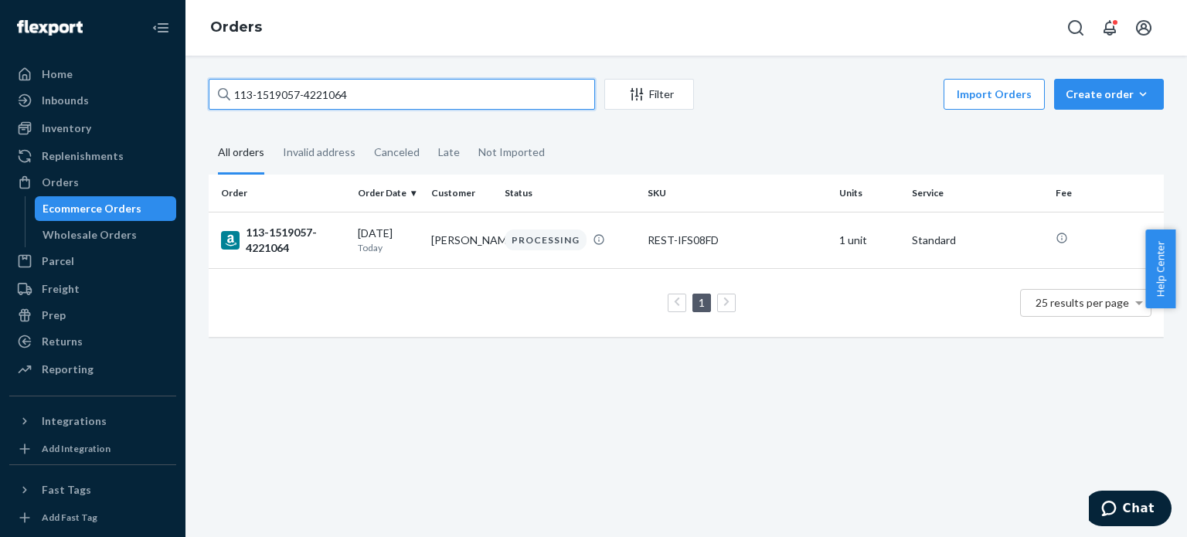
click at [253, 85] on input "113-1519057-4221064" at bounding box center [402, 94] width 386 height 31
paste input "1-7903982-7998630"
type input "111-7903982-7998630"
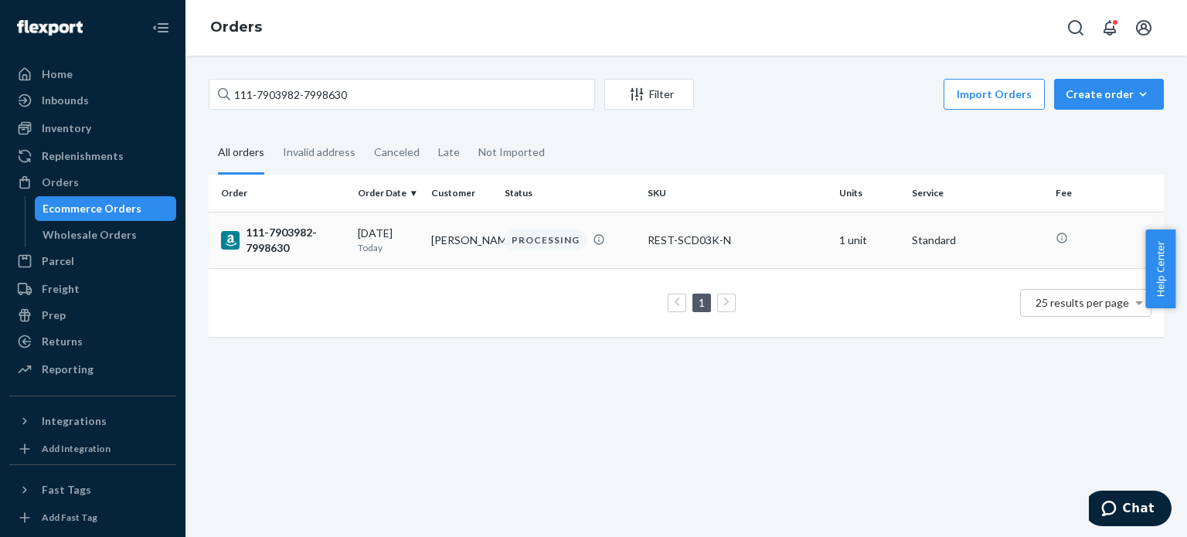
click at [279, 247] on div "111-7903982-7998630" at bounding box center [283, 240] width 124 height 31
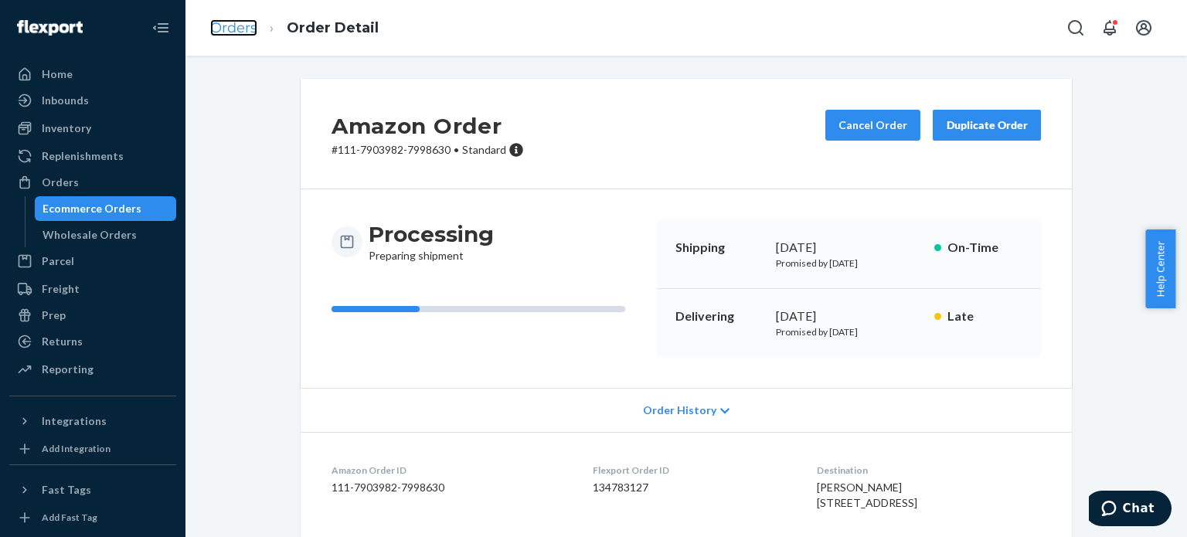
click at [226, 26] on link "Orders" at bounding box center [233, 27] width 47 height 17
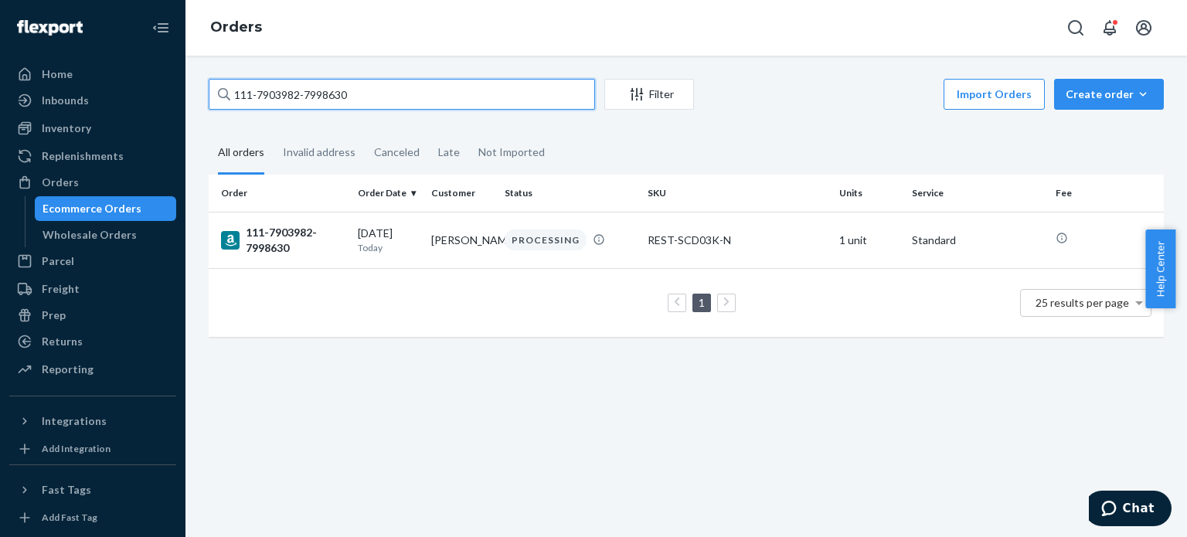
click at [274, 87] on input "111-7903982-7998630" at bounding box center [402, 94] width 386 height 31
paste input "4-3776624-7786609"
type input "114-3776624-7786609"
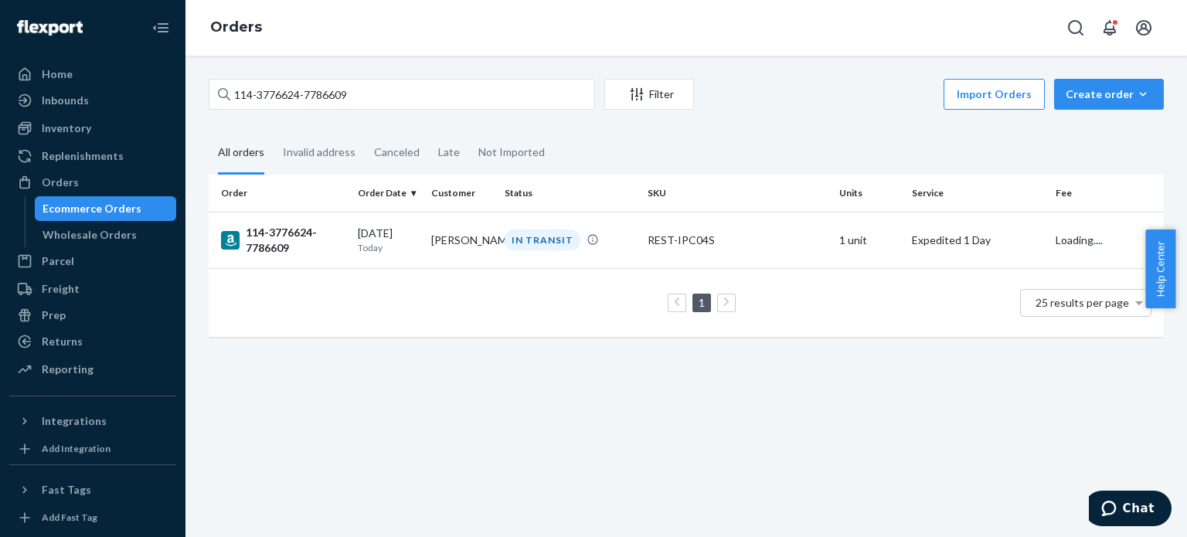
click at [267, 239] on div "114-3776624-7786609" at bounding box center [283, 240] width 124 height 31
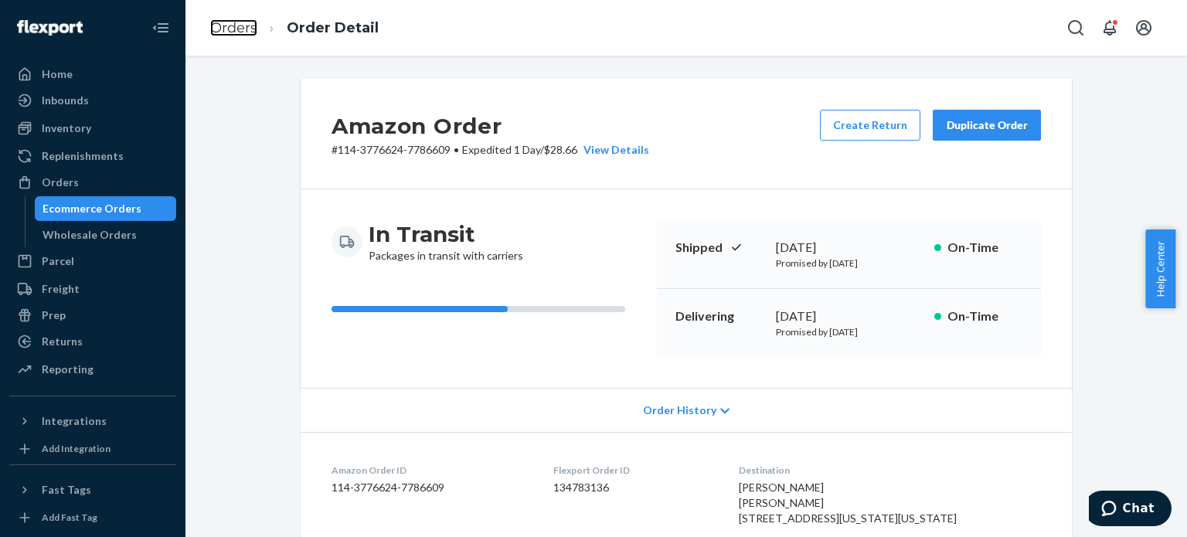
click at [230, 30] on link "Orders" at bounding box center [233, 27] width 47 height 17
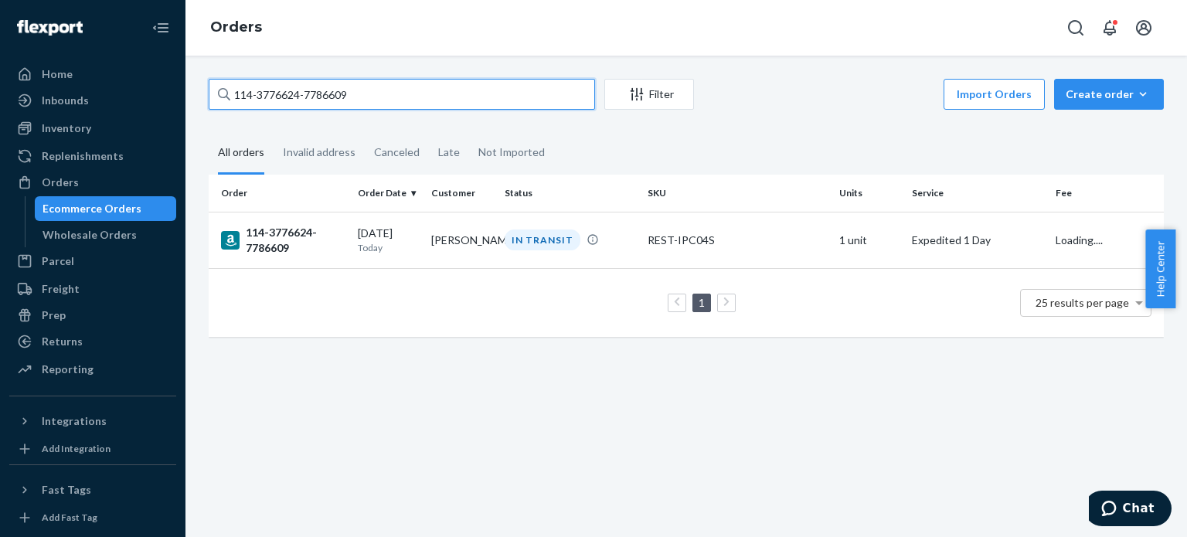
click at [274, 96] on input "114-3776624-7786609" at bounding box center [402, 94] width 386 height 31
paste input "2-3945470-8836262"
type input "112-3945470-8836262"
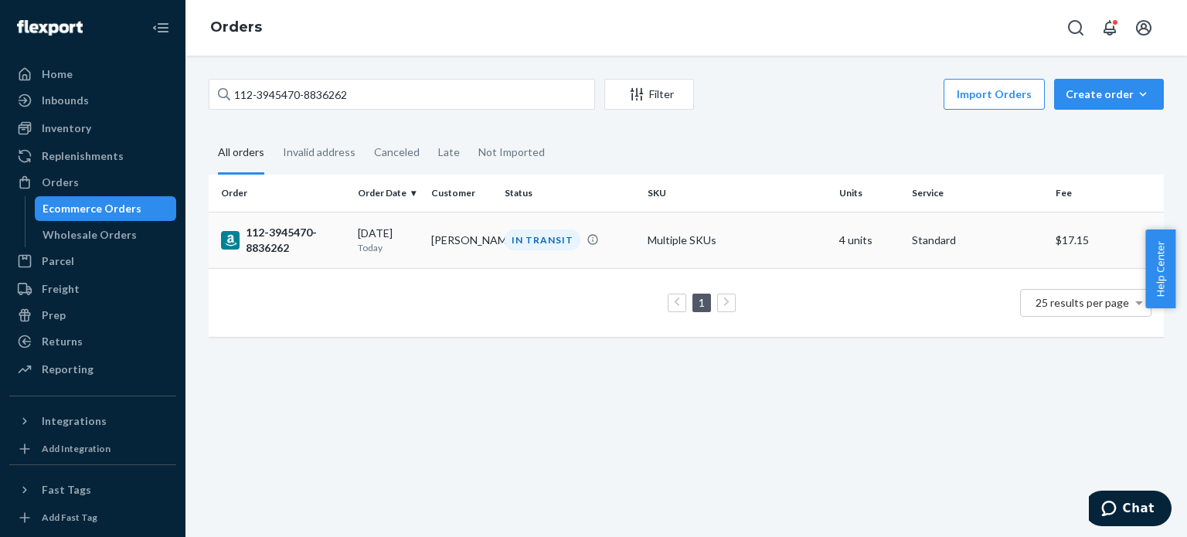
click at [301, 228] on div "112-3945470-8836262" at bounding box center [283, 240] width 124 height 31
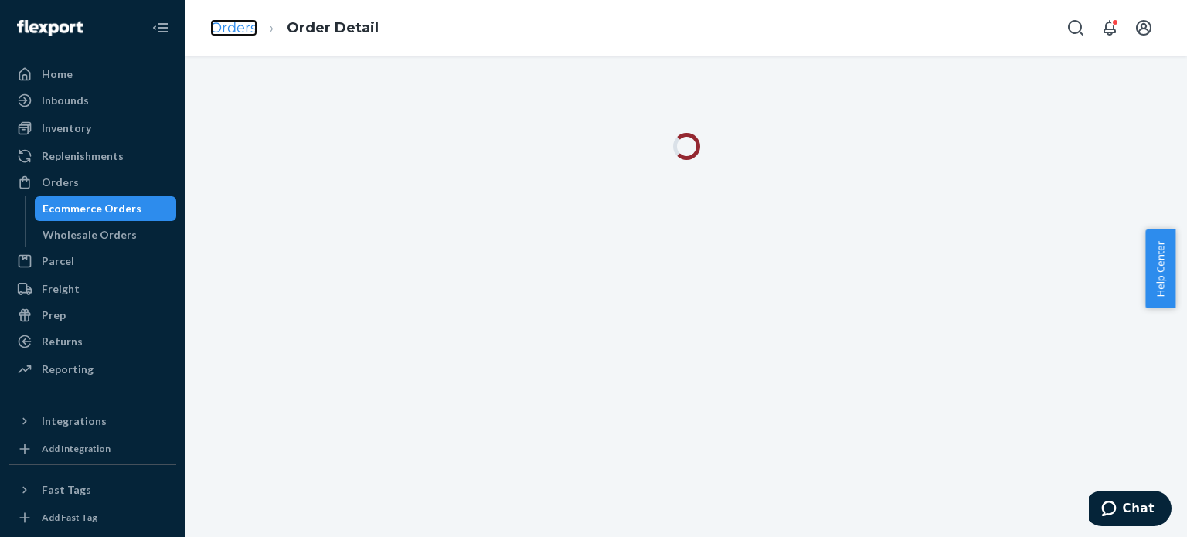
click at [240, 30] on link "Orders" at bounding box center [233, 27] width 47 height 17
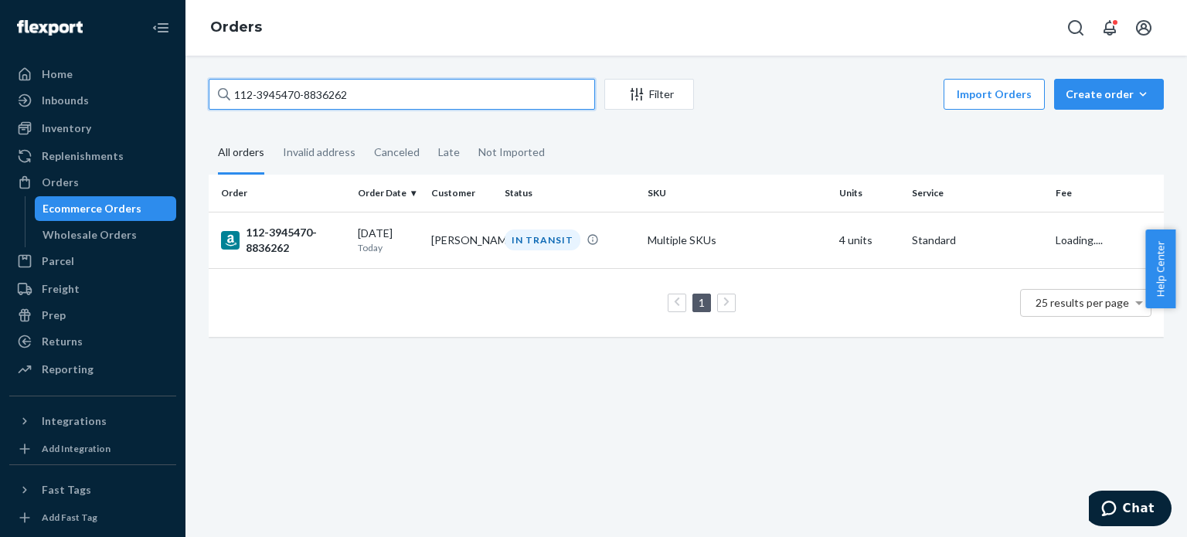
click at [281, 97] on input "112-3945470-8836262" at bounding box center [402, 94] width 386 height 31
paste input "4-2745388-5440250"
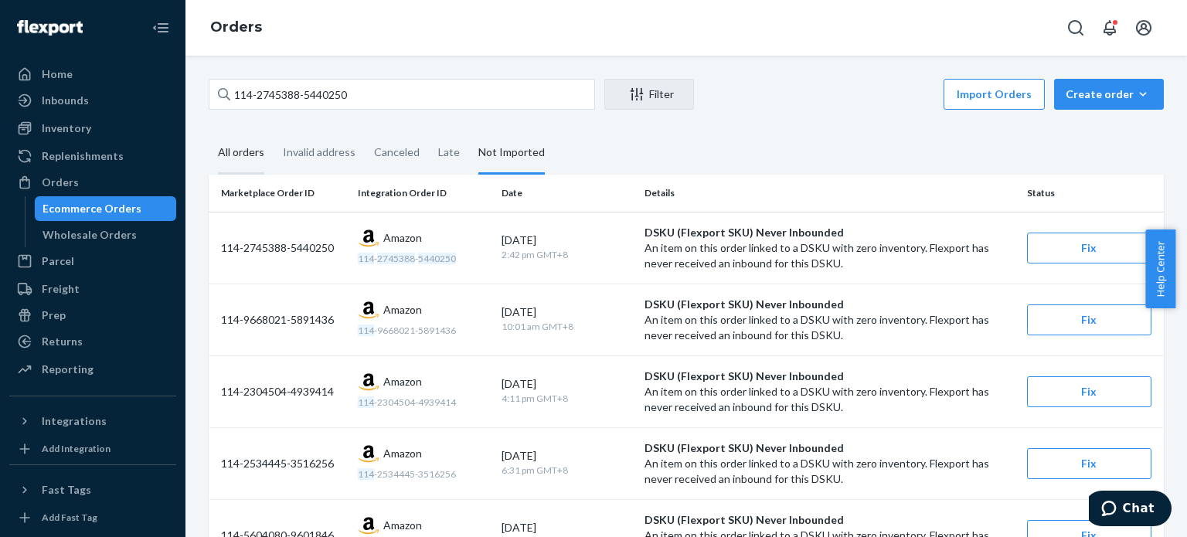
click at [247, 166] on div "All orders" at bounding box center [241, 153] width 46 height 43
click at [209, 132] on input "All orders" at bounding box center [209, 132] width 0 height 0
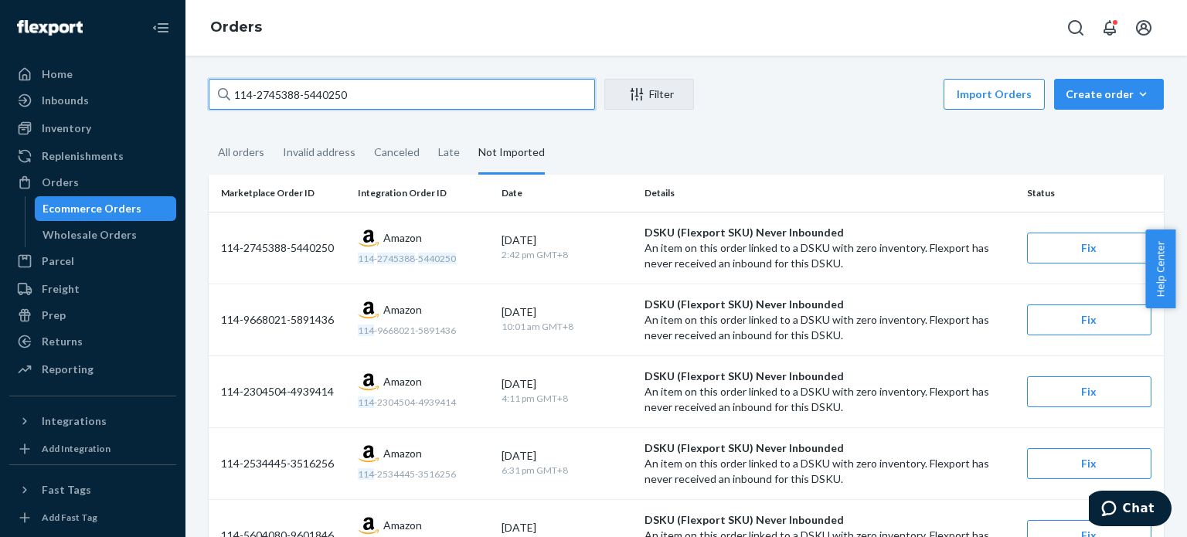
click at [253, 82] on input "114-2745388-5440250" at bounding box center [402, 94] width 386 height 31
paste input "1-2912866-4931438"
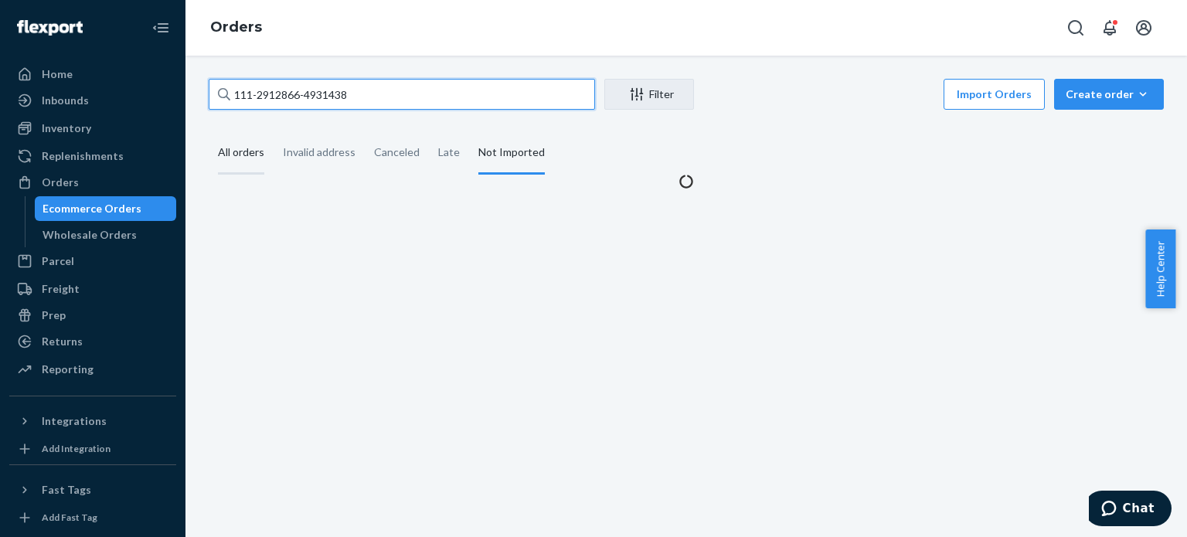
type input "111-2912866-4931438"
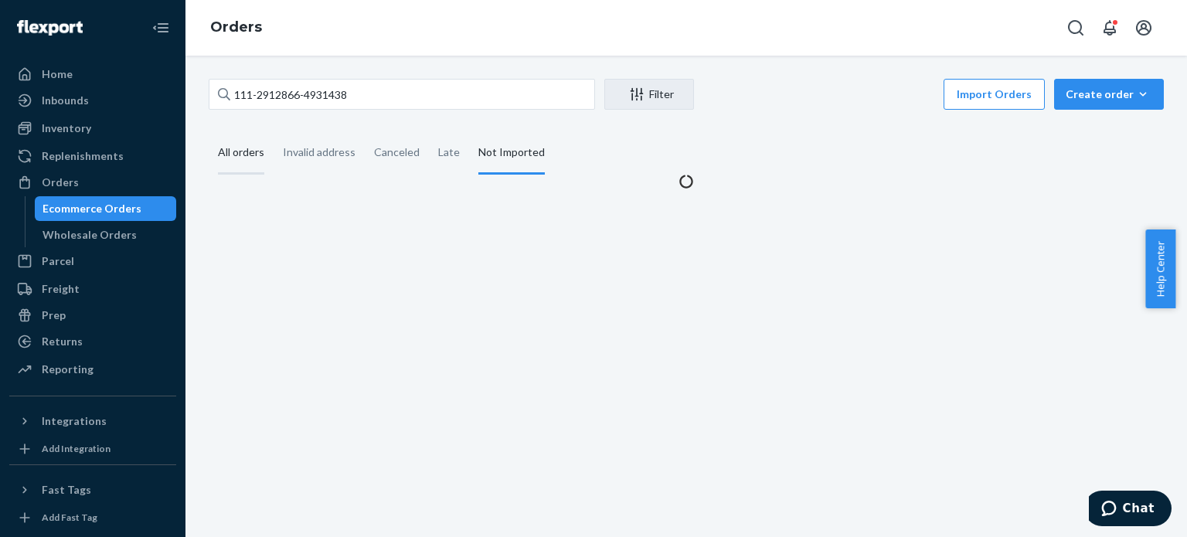
click at [235, 160] on div "All orders" at bounding box center [241, 153] width 46 height 43
click at [209, 132] on input "All orders" at bounding box center [209, 132] width 0 height 0
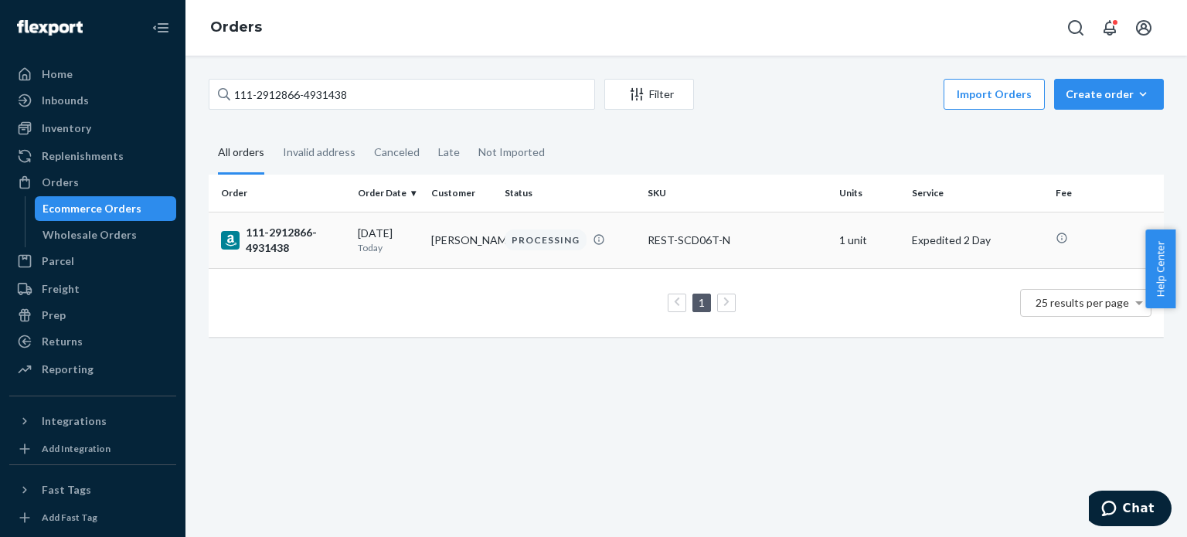
click at [258, 246] on div "111-2912866-4931438" at bounding box center [283, 240] width 124 height 31
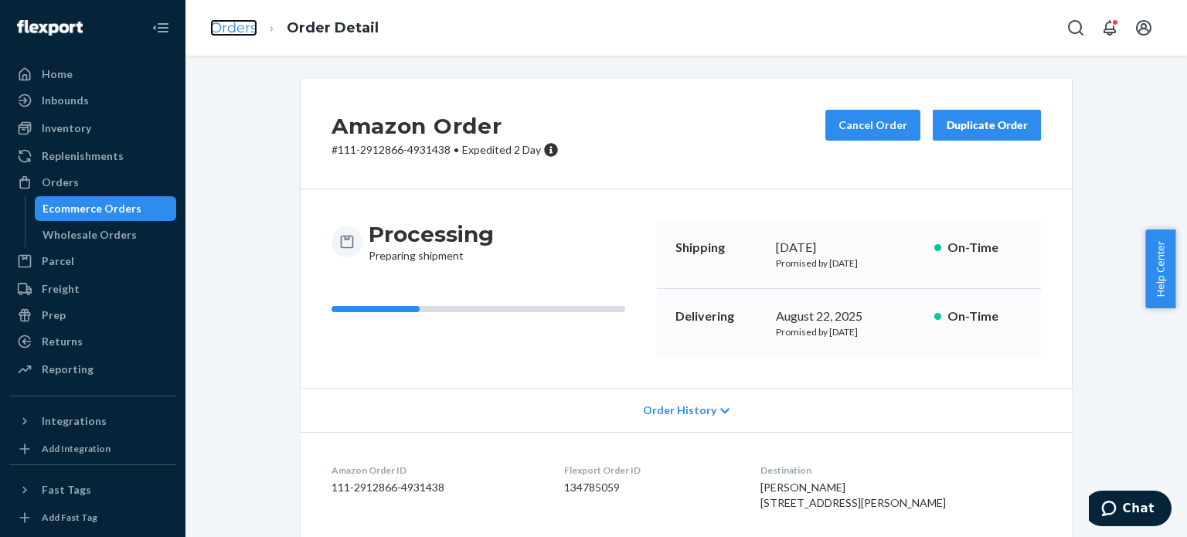
click at [232, 27] on link "Orders" at bounding box center [233, 27] width 47 height 17
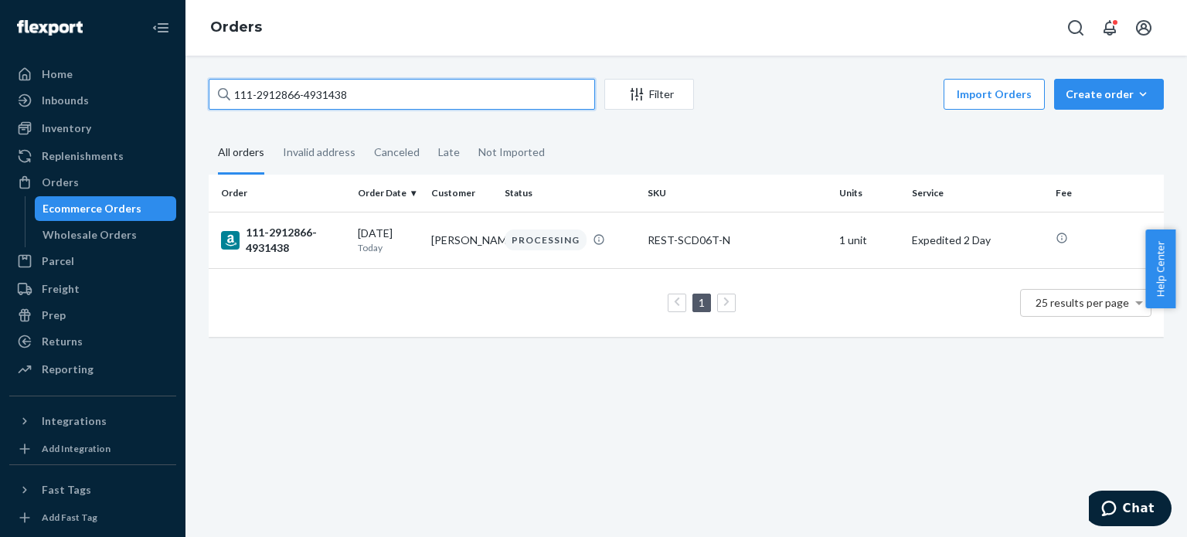
click at [282, 97] on input "111-2912866-4931438" at bounding box center [402, 94] width 386 height 31
paste input "3059703-4613016"
type input "111-3059703-4613016"
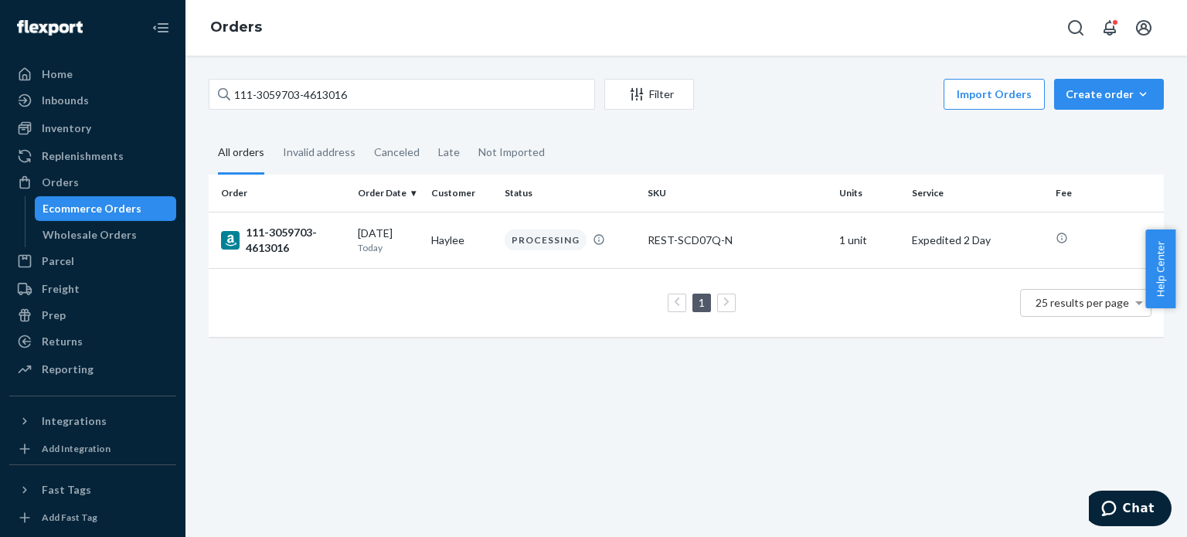
click at [276, 237] on div "111-3059703-4613016" at bounding box center [283, 240] width 124 height 31
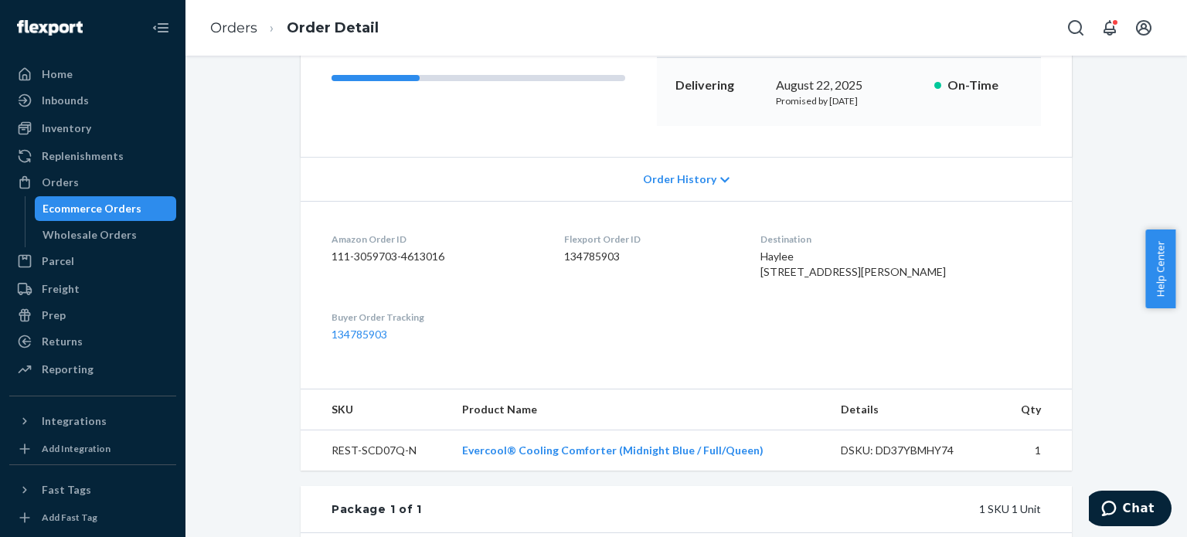
scroll to position [232, 0]
click at [213, 27] on link "Orders" at bounding box center [233, 27] width 47 height 17
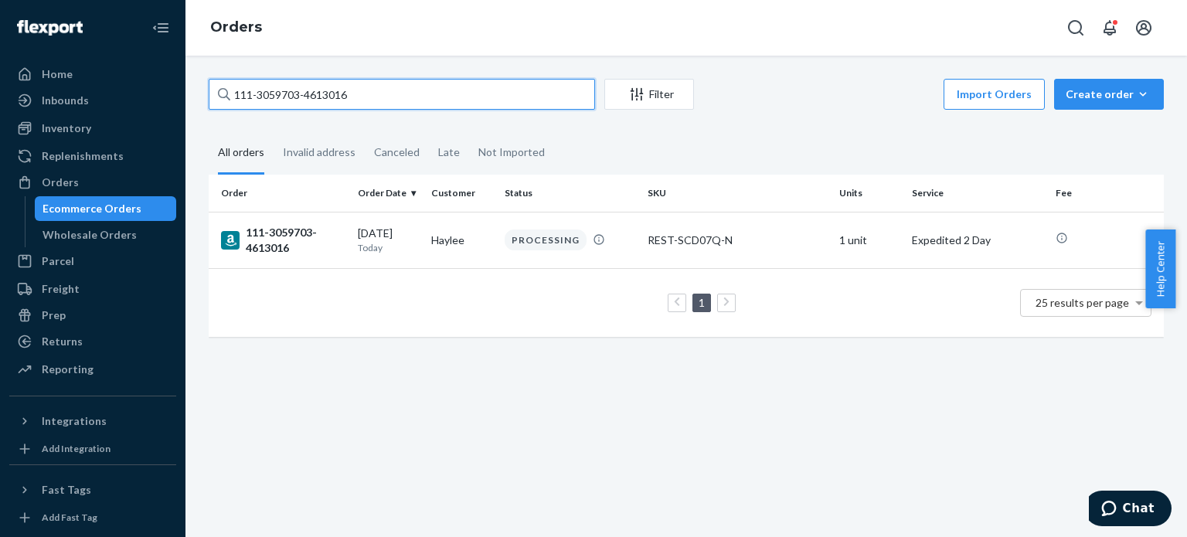
click at [253, 100] on input "111-3059703-4613016" at bounding box center [402, 94] width 386 height 31
paste input "620855-9741847"
type input "111-3620855-9741847"
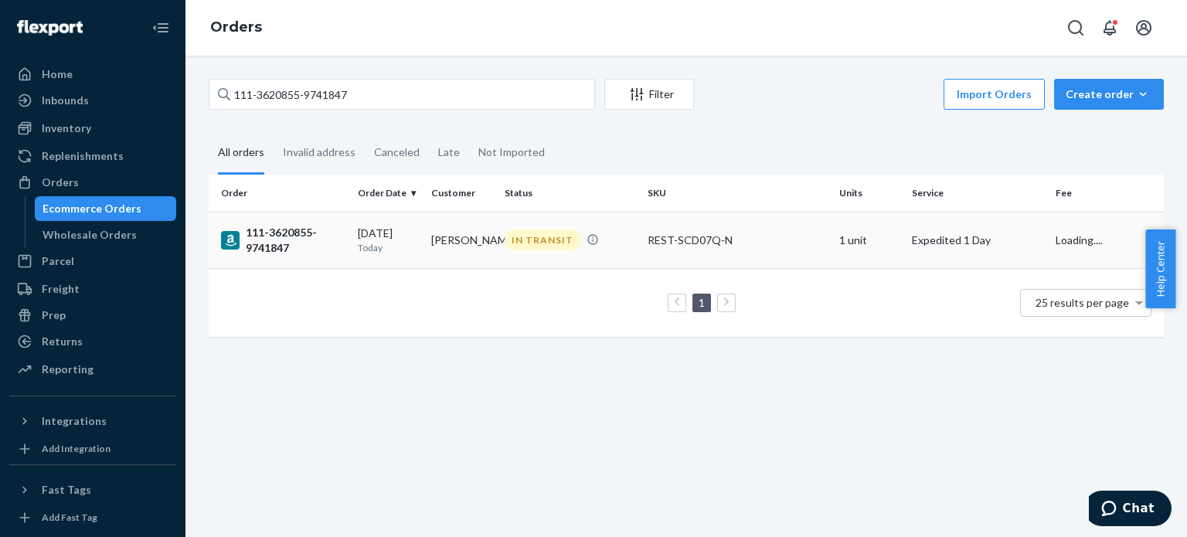
click at [276, 232] on div "111-3620855-9741847" at bounding box center [283, 240] width 124 height 31
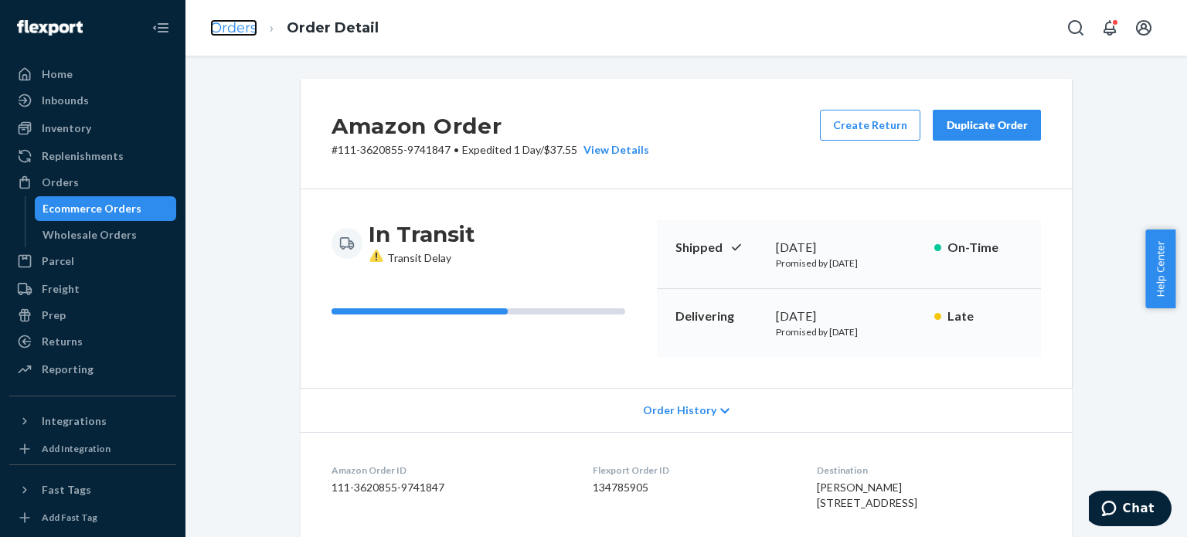
click at [250, 24] on link "Orders" at bounding box center [233, 27] width 47 height 17
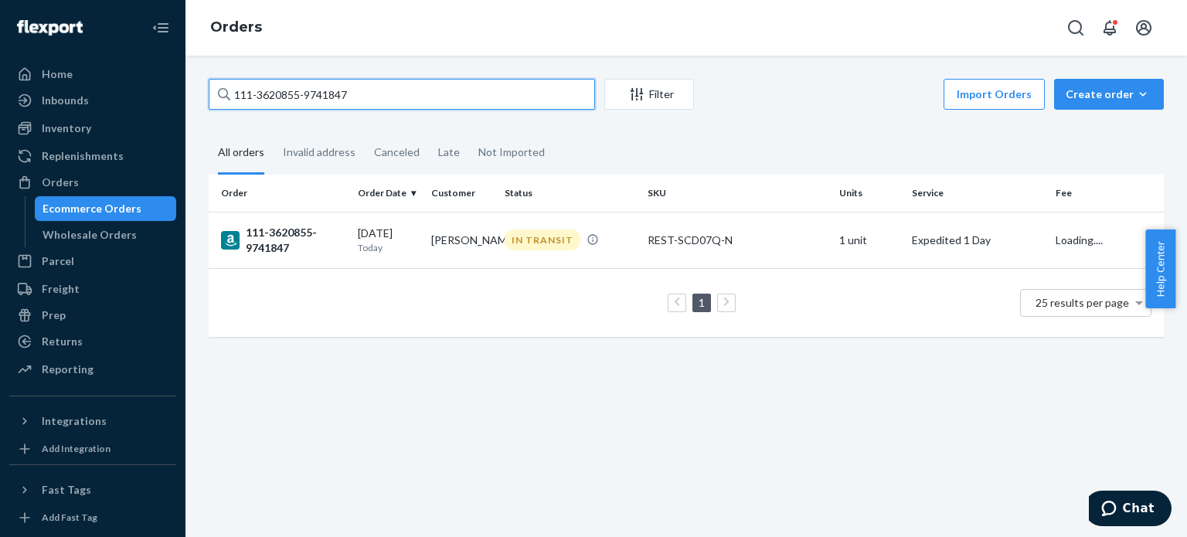
click at [314, 101] on input "111-3620855-9741847" at bounding box center [402, 94] width 386 height 31
paste input "2-2896387-6670610"
type input "112-2896387-6670610"
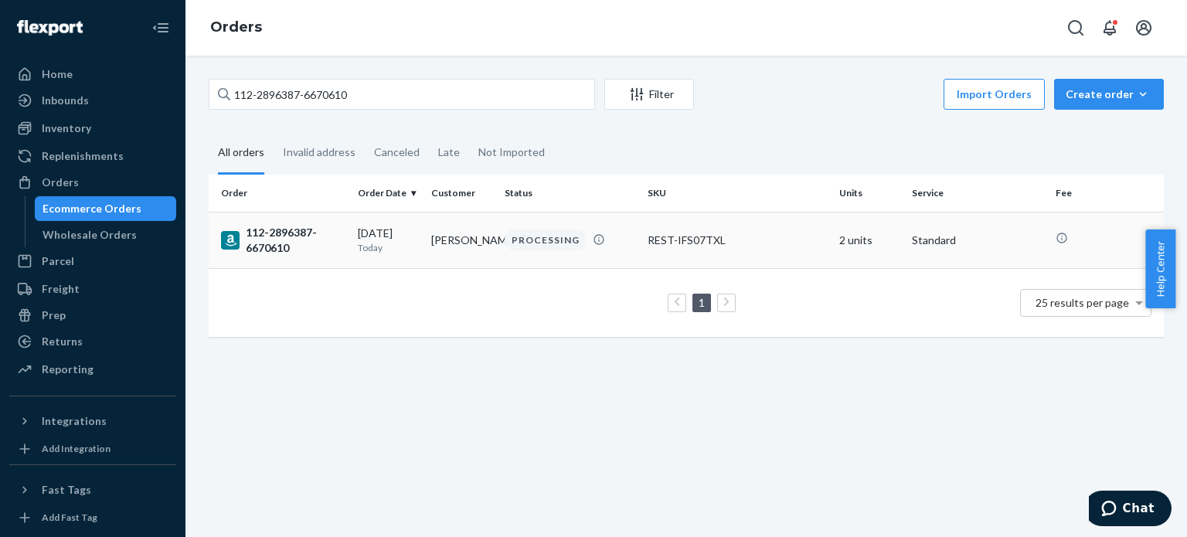
click at [287, 250] on div "112-2896387-6670610" at bounding box center [283, 240] width 124 height 31
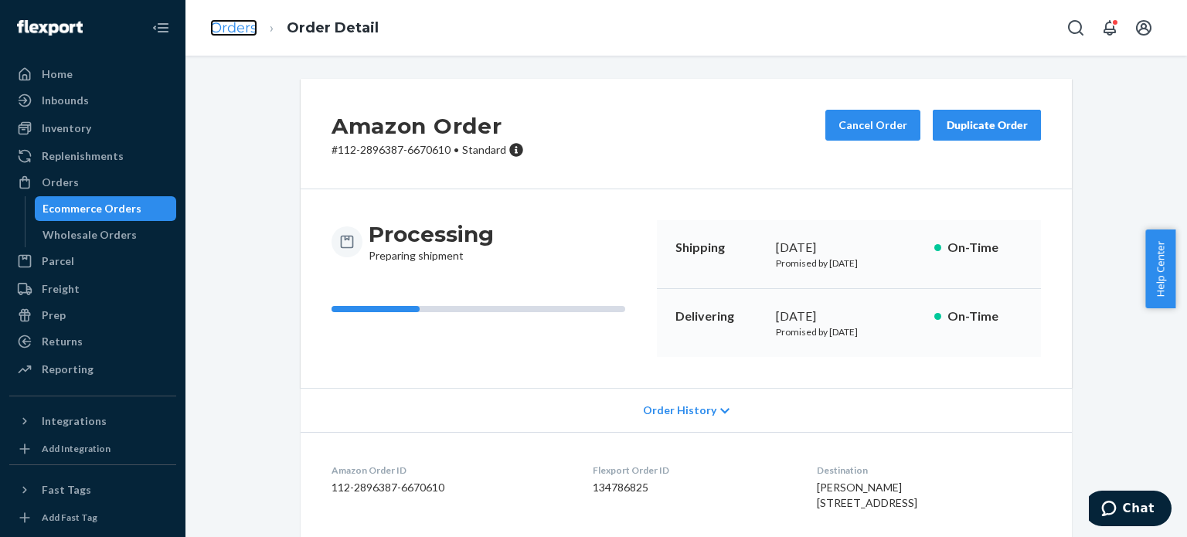
click at [221, 25] on link "Orders" at bounding box center [233, 27] width 47 height 17
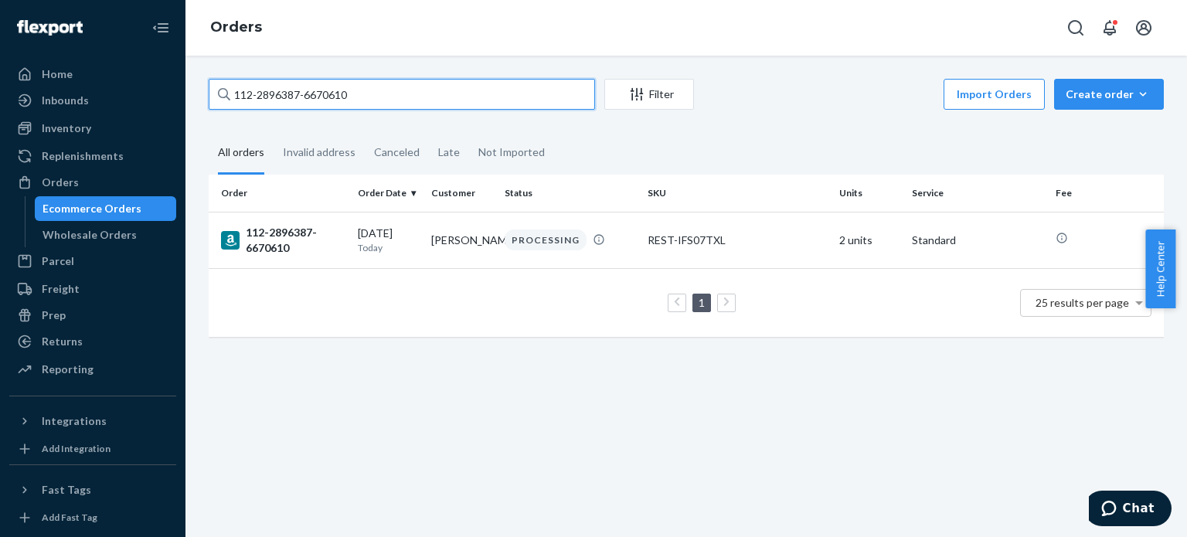
click at [302, 94] on input "112-2896387-6670610" at bounding box center [402, 94] width 386 height 31
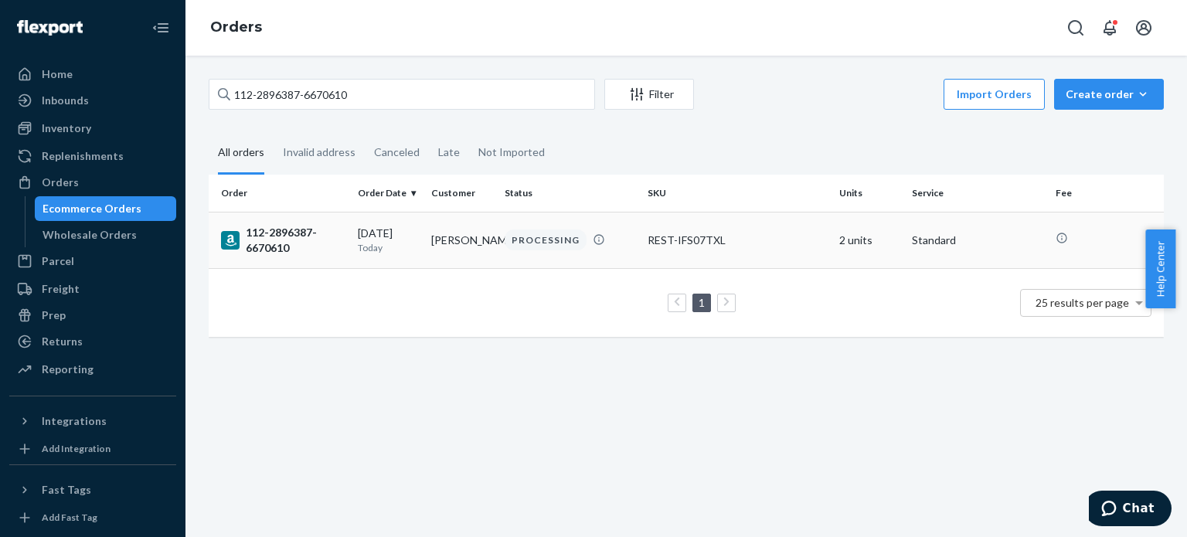
click at [279, 251] on div "112-2896387-6670610" at bounding box center [283, 240] width 124 height 31
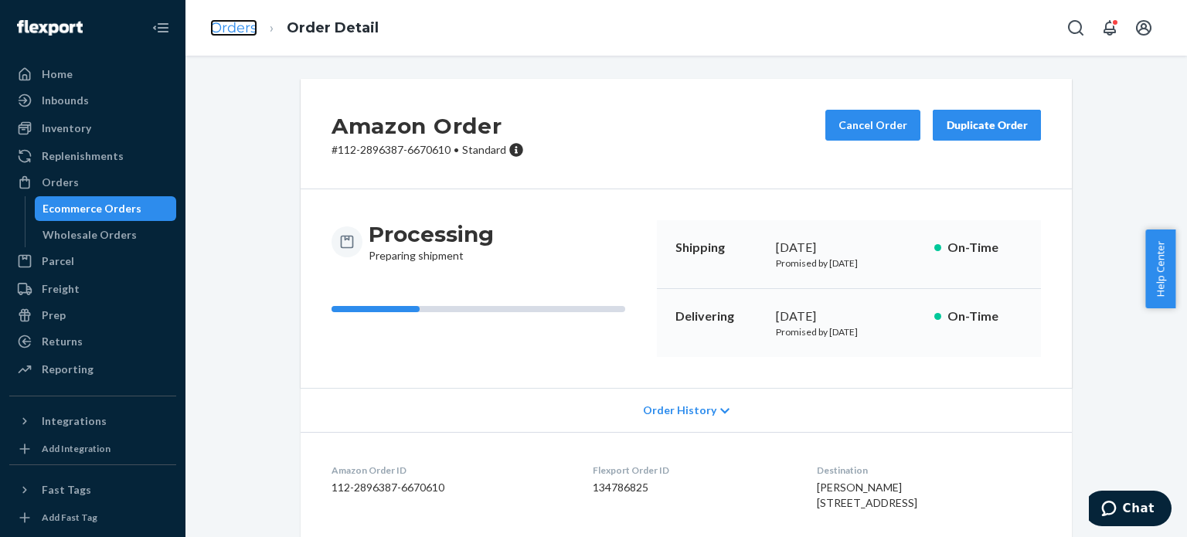
click at [223, 21] on link "Orders" at bounding box center [233, 27] width 47 height 17
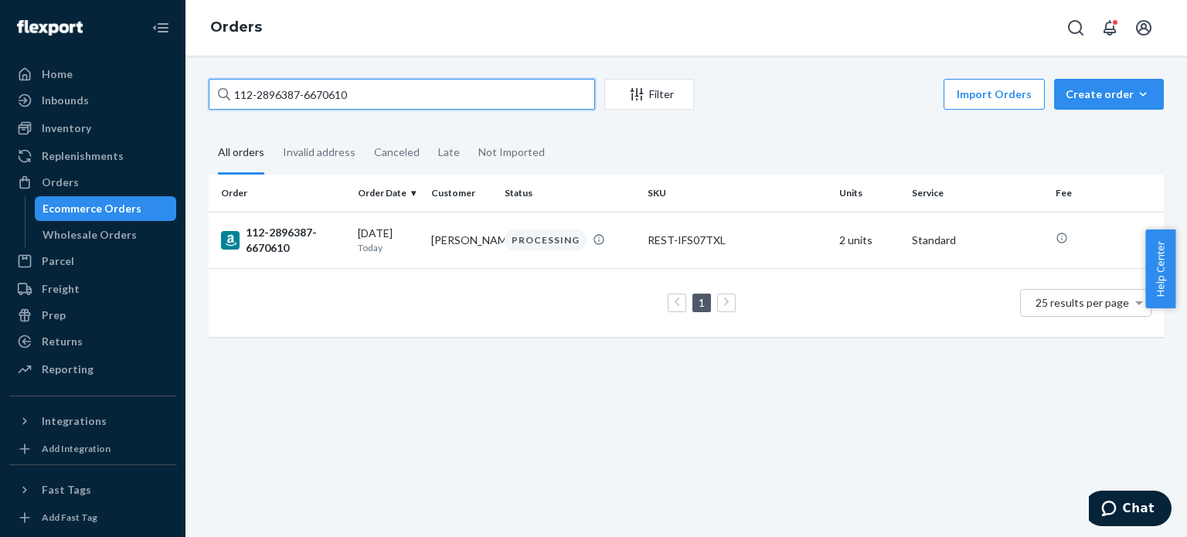
click at [267, 99] on input "112-2896387-6670610" at bounding box center [402, 94] width 386 height 31
paste input "0723827-5327442"
type input "112-0723827-5327442"
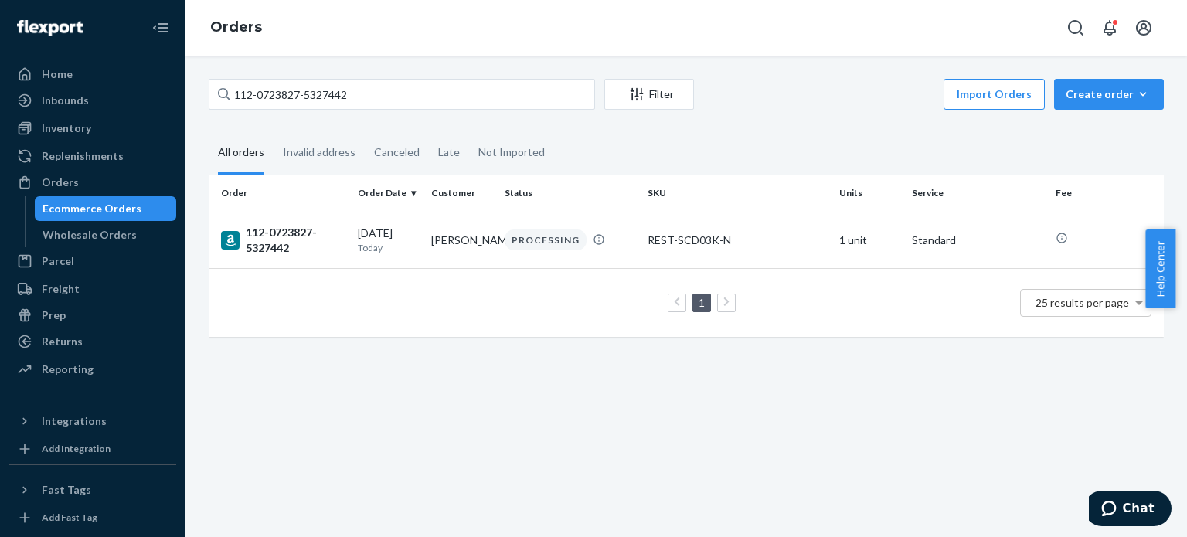
click at [278, 240] on div "112-0723827-5327442" at bounding box center [283, 240] width 124 height 31
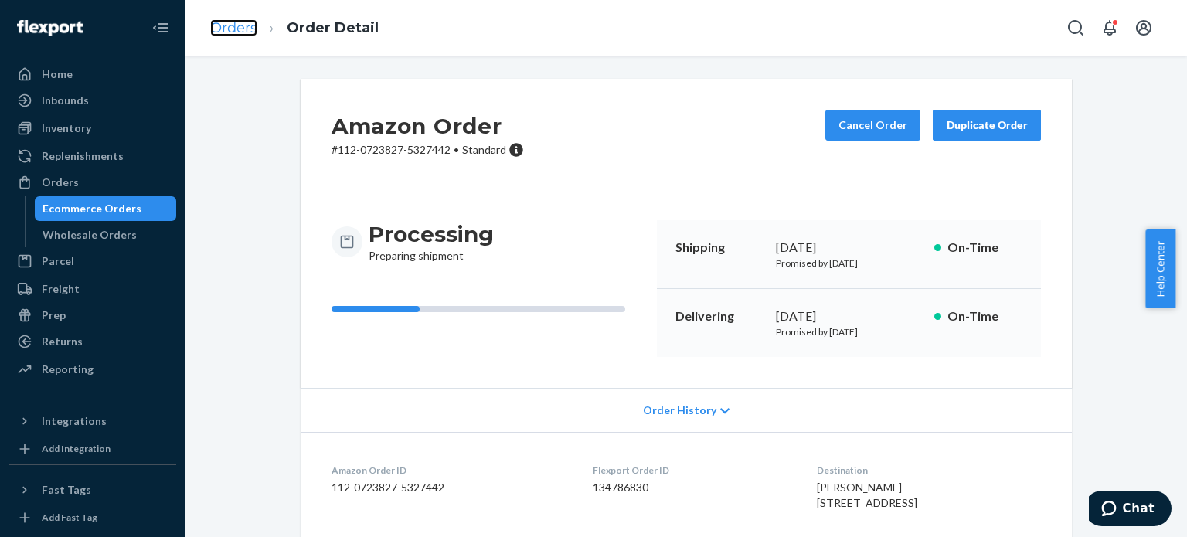
click at [226, 30] on link "Orders" at bounding box center [233, 27] width 47 height 17
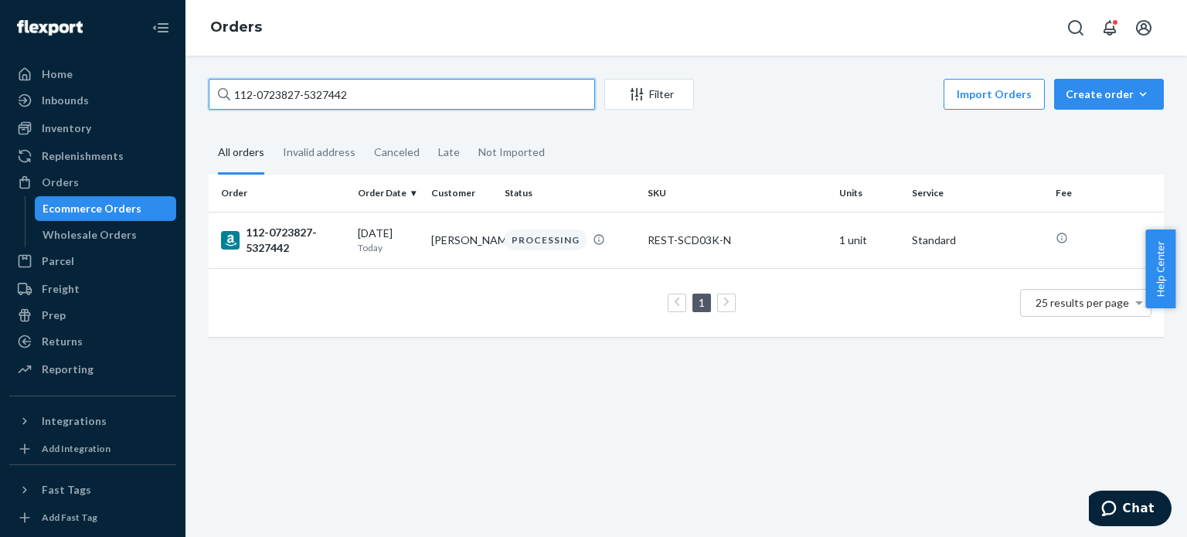
click at [267, 100] on input "112-0723827-5327442" at bounding box center [402, 94] width 386 height 31
paste input "4-1356030-6379438"
type input "114-1356030-6379438"
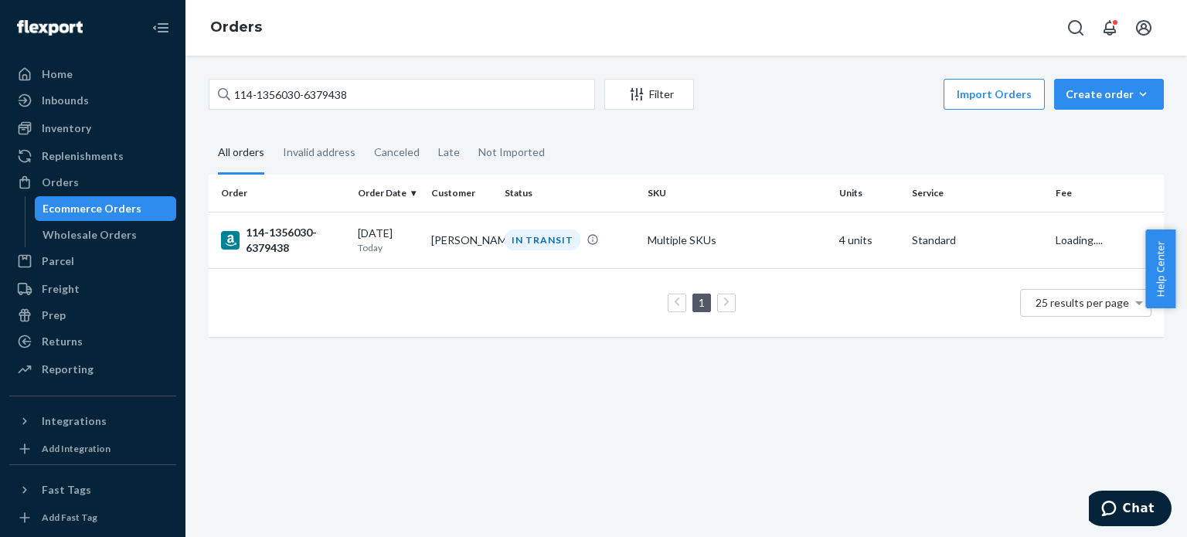
click at [269, 233] on div "114-1356030-6379438" at bounding box center [283, 240] width 124 height 31
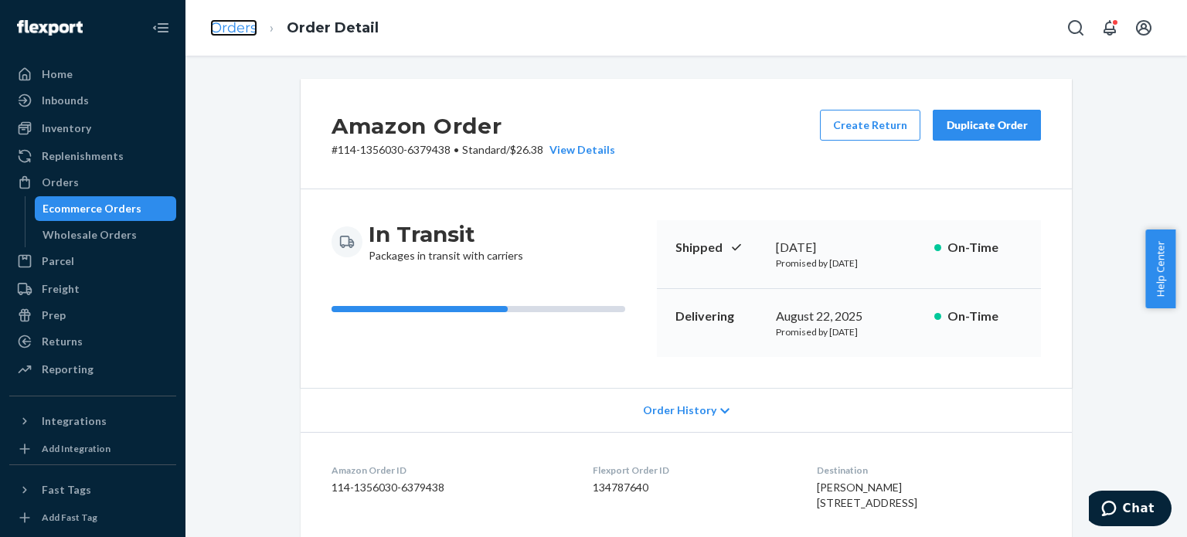
click at [224, 29] on link "Orders" at bounding box center [233, 27] width 47 height 17
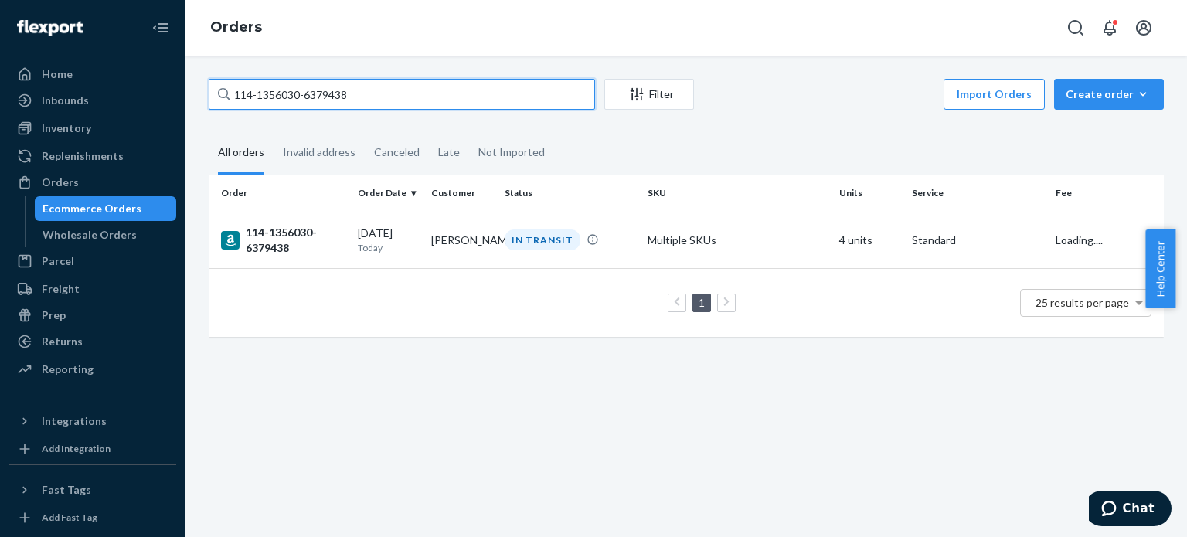
click at [287, 98] on input "114-1356030-6379438" at bounding box center [402, 94] width 386 height 31
paste input "4467247-0094644"
type input "114-4467247-0094644"
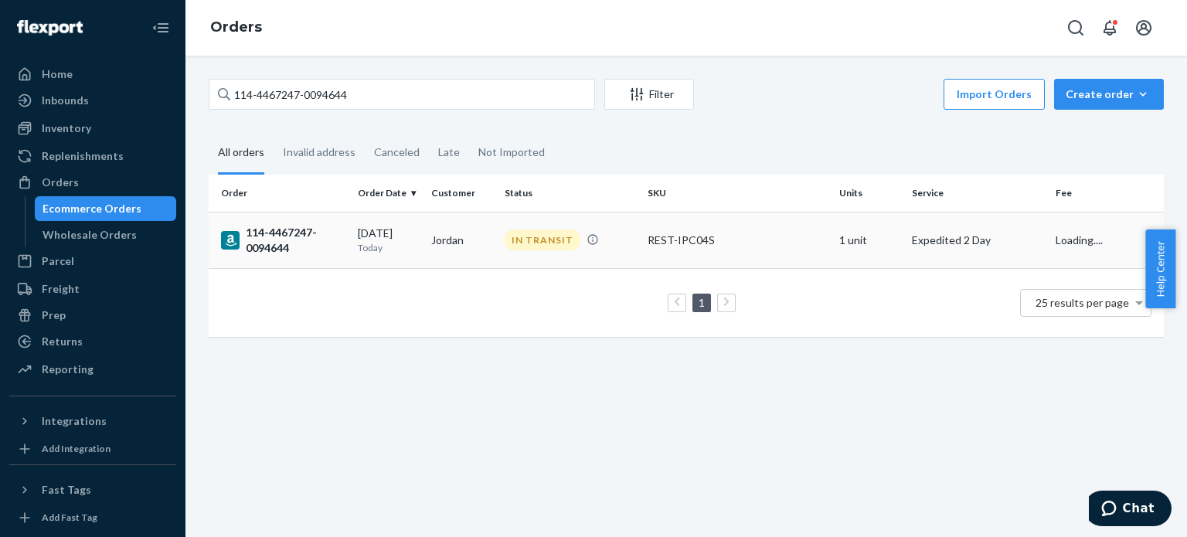
click at [281, 250] on div "114-4467247-0094644" at bounding box center [283, 240] width 124 height 31
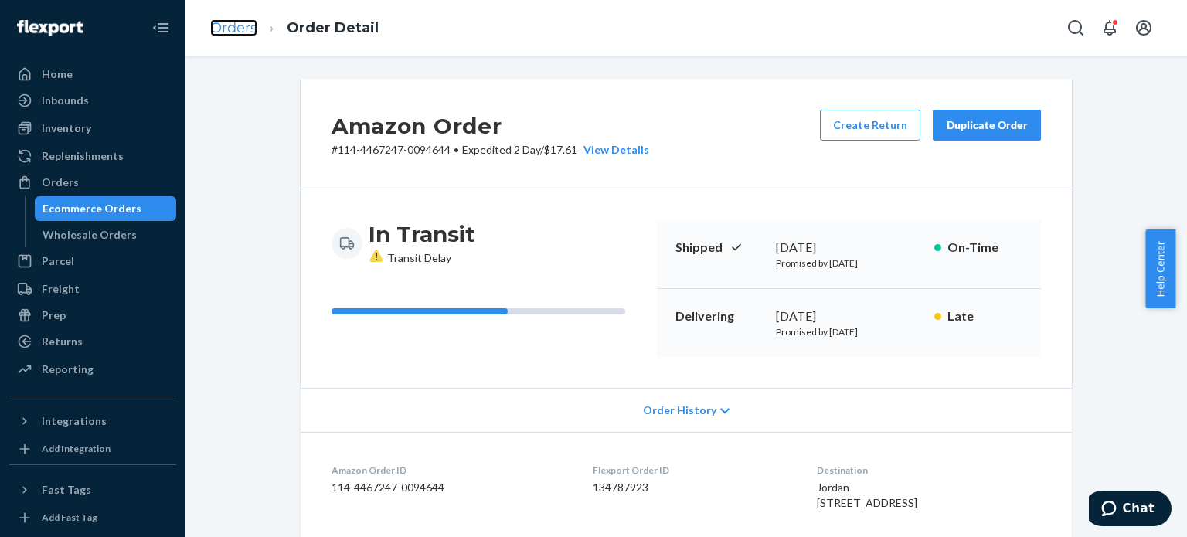
click at [240, 26] on link "Orders" at bounding box center [233, 27] width 47 height 17
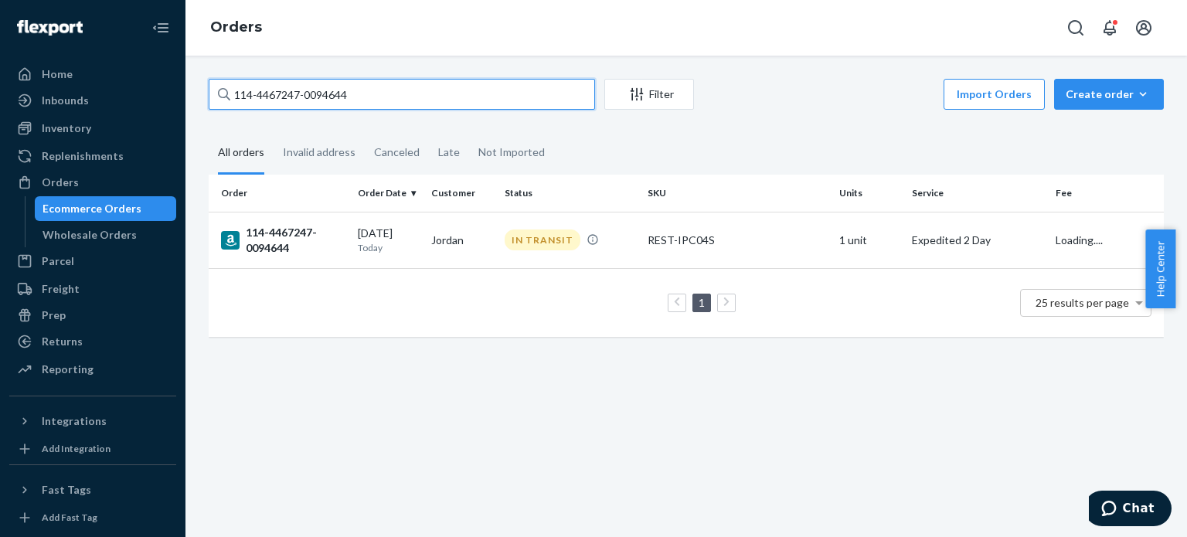
click at [282, 92] on input "114-4467247-0094644" at bounding box center [402, 94] width 386 height 31
paste input "2497462-3325043"
type input "114-2497462-3325043"
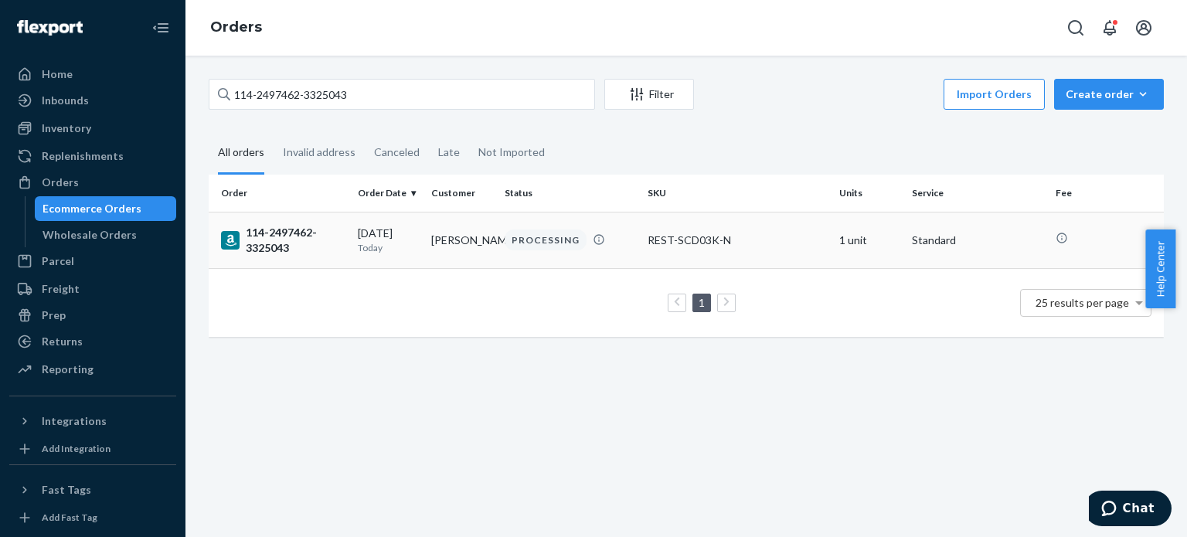
click at [285, 240] on div "114-2497462-3325043" at bounding box center [283, 240] width 124 height 31
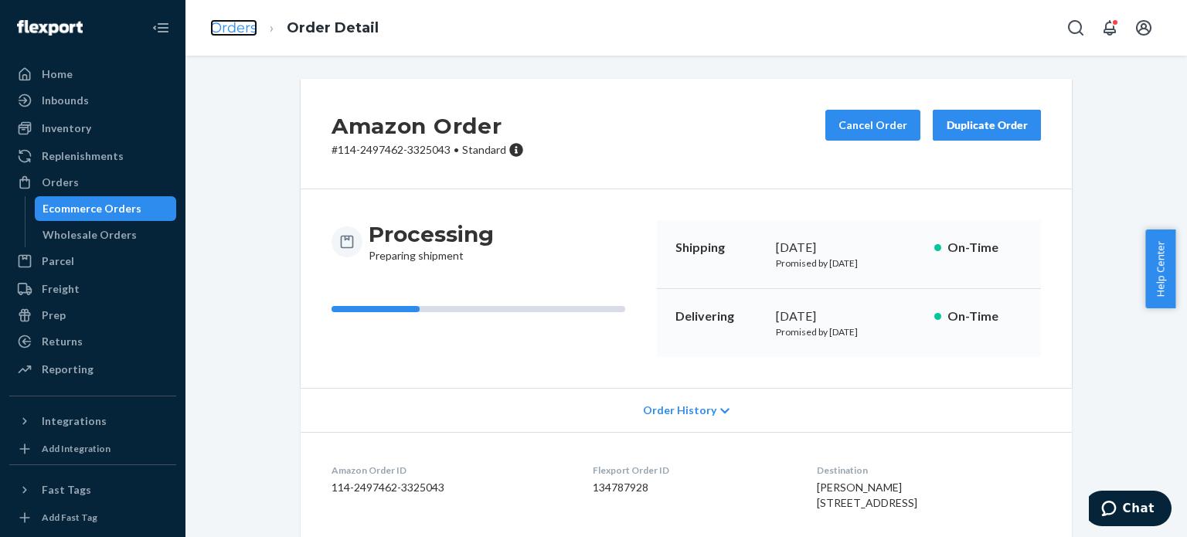
click at [247, 24] on link "Orders" at bounding box center [233, 27] width 47 height 17
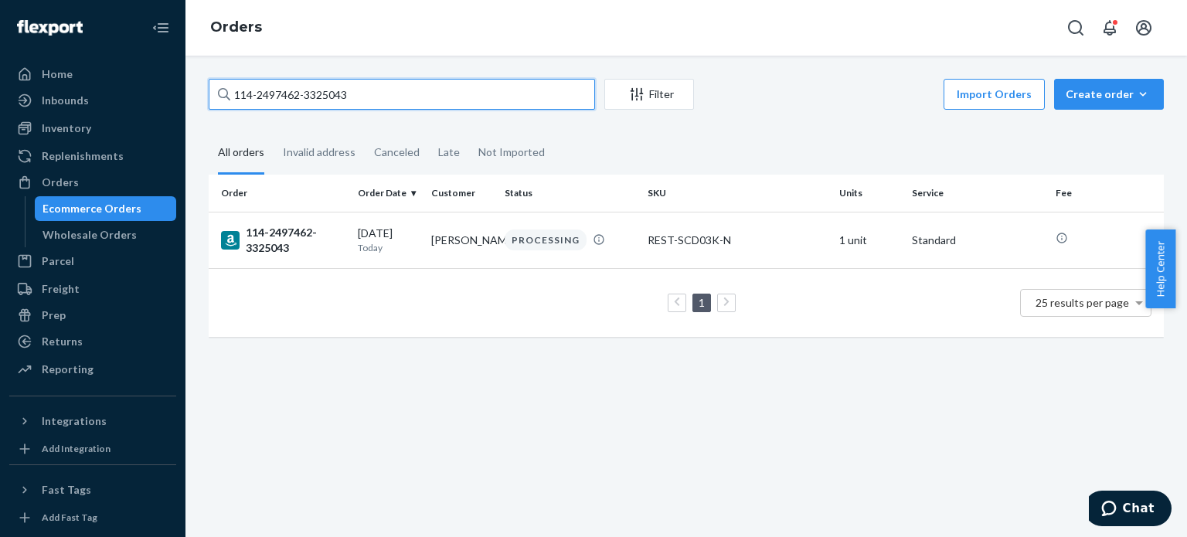
click at [281, 97] on input "114-2497462-3325043" at bounding box center [402, 94] width 386 height 31
paste input "3-3078919-8216224"
type input "113-3078919-8216224"
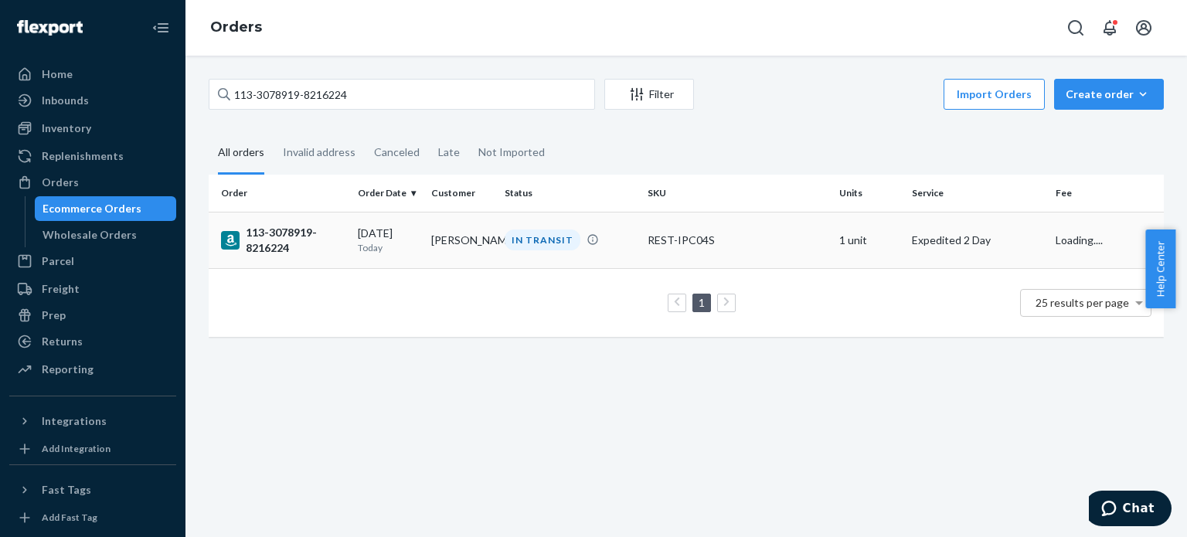
click at [280, 227] on div "113-3078919-8216224" at bounding box center [283, 240] width 124 height 31
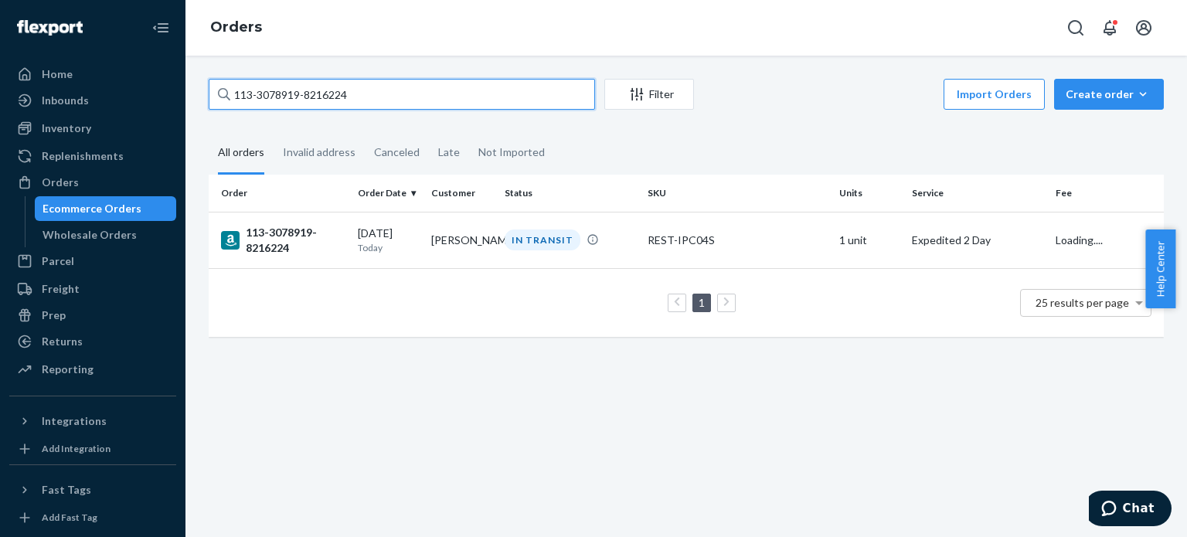
click at [277, 100] on input "113-3078919-8216224" at bounding box center [402, 94] width 386 height 31
click at [277, 99] on input "113-3078919-8216224" at bounding box center [402, 94] width 386 height 31
paste input "1-6197735-032264"
type input "111-6197735-0322644"
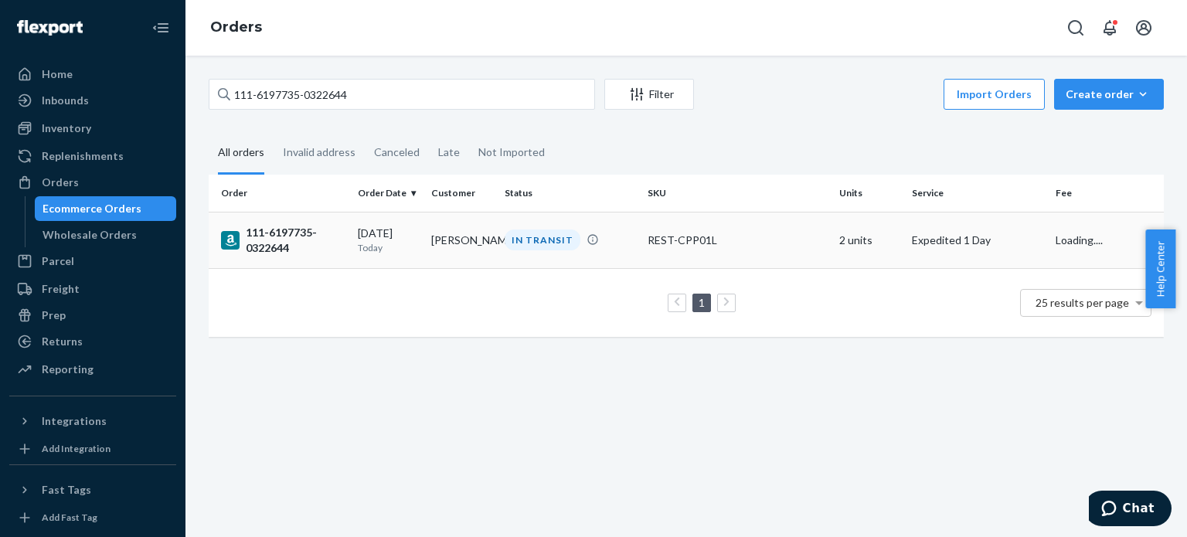
click at [281, 251] on div "111-6197735-0322644" at bounding box center [283, 240] width 124 height 31
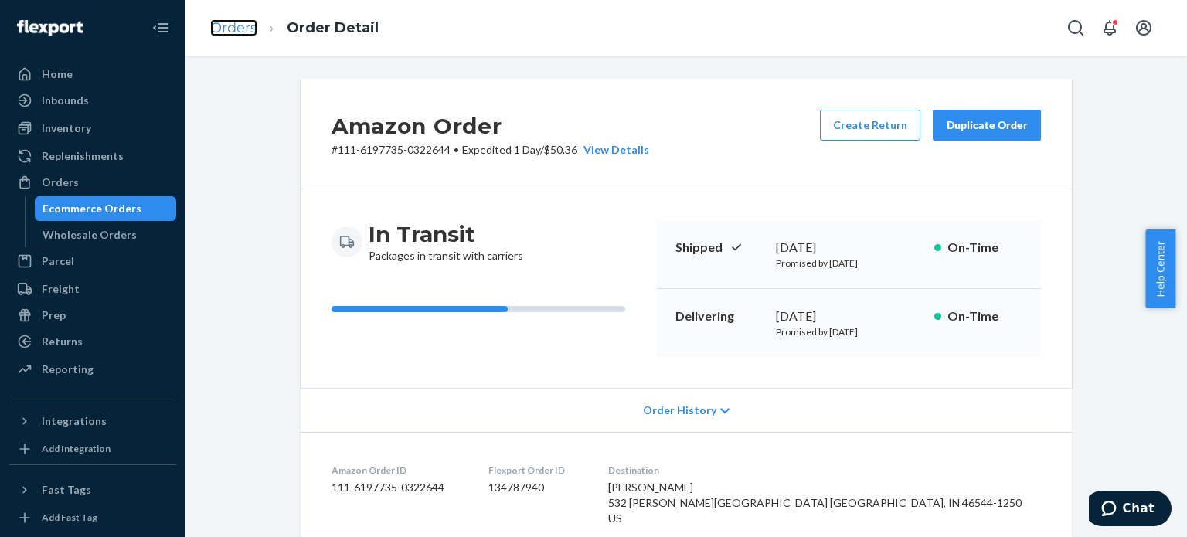
click at [230, 32] on link "Orders" at bounding box center [233, 27] width 47 height 17
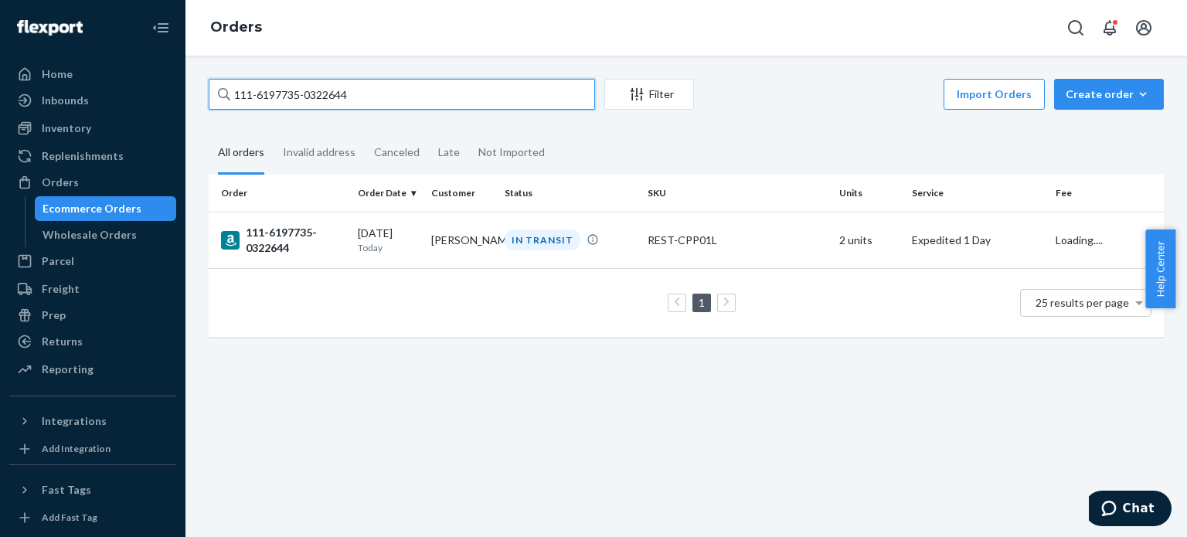
click at [296, 92] on input "111-6197735-0322644" at bounding box center [402, 94] width 386 height 31
paste input "2-4451942-1265061"
type input "112-4451942-1265061"
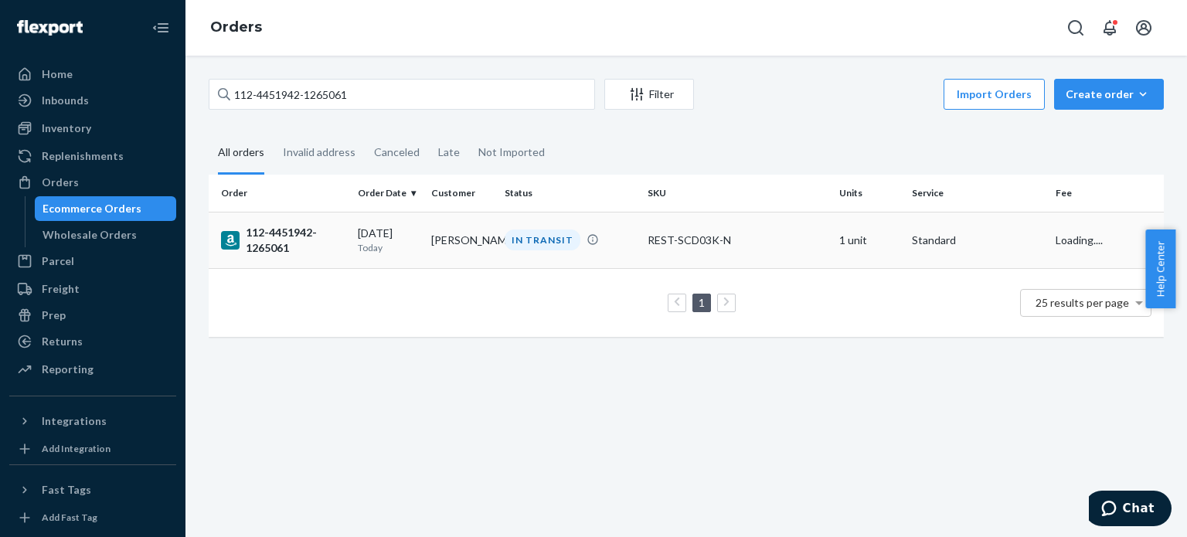
click at [281, 237] on div "112-4451942-1265061" at bounding box center [283, 240] width 124 height 31
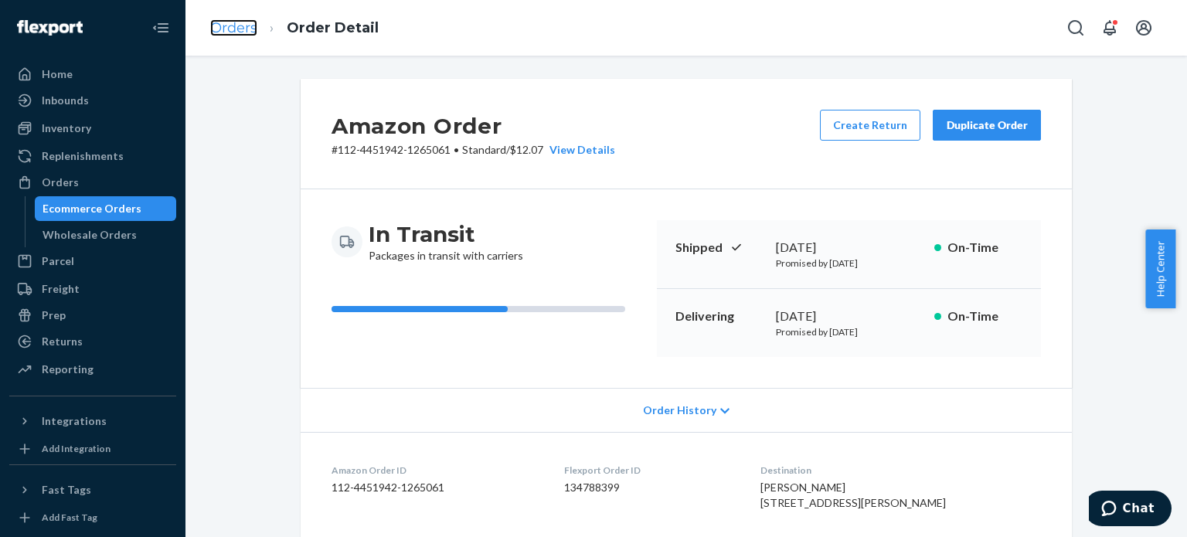
click at [238, 24] on link "Orders" at bounding box center [233, 27] width 47 height 17
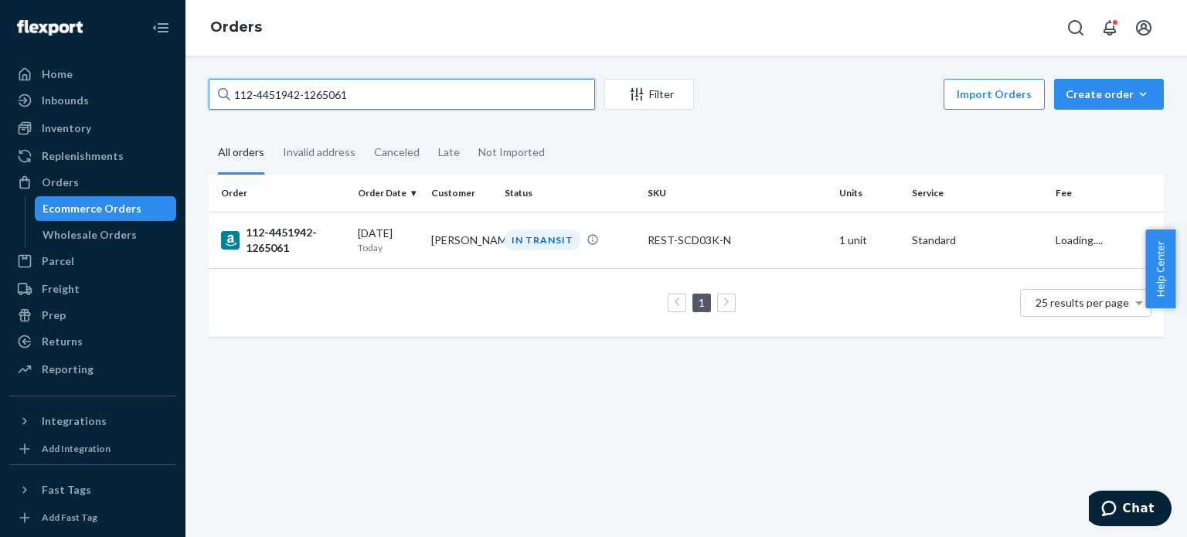
click at [307, 94] on input "112-4451942-1265061" at bounding box center [402, 94] width 386 height 31
paste input "3-5818945-2930603"
type input "113-5818945-2930603"
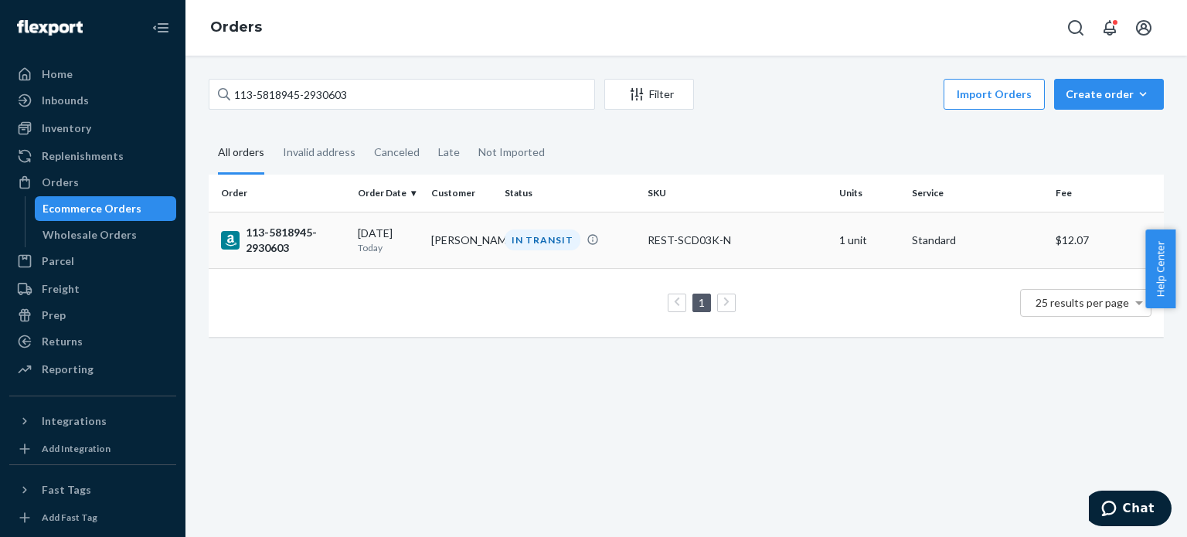
click at [295, 234] on div "113-5818945-2930603" at bounding box center [283, 240] width 124 height 31
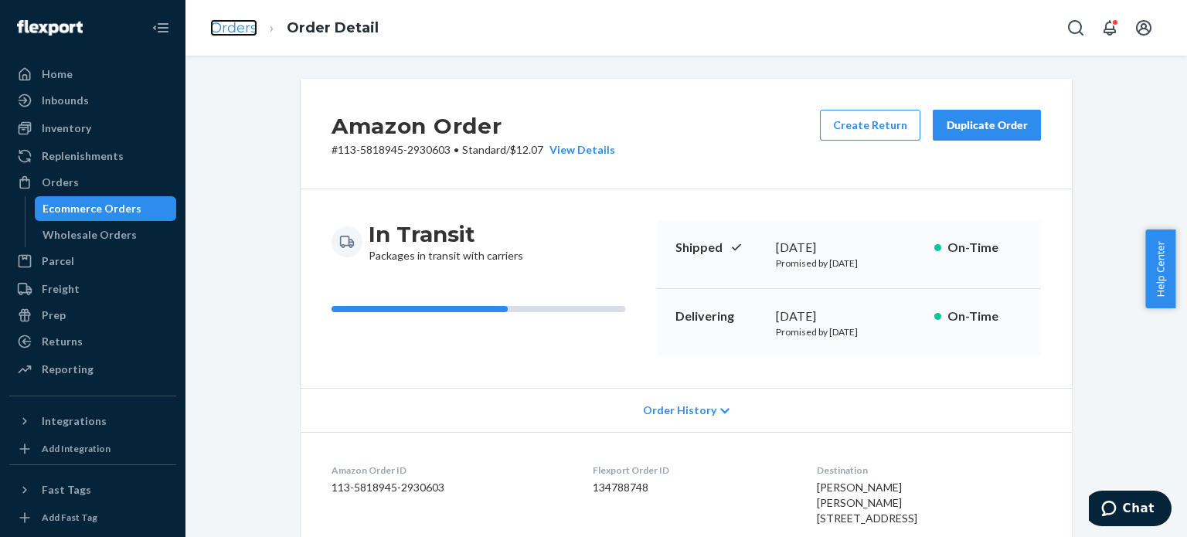
click at [236, 23] on link "Orders" at bounding box center [233, 27] width 47 height 17
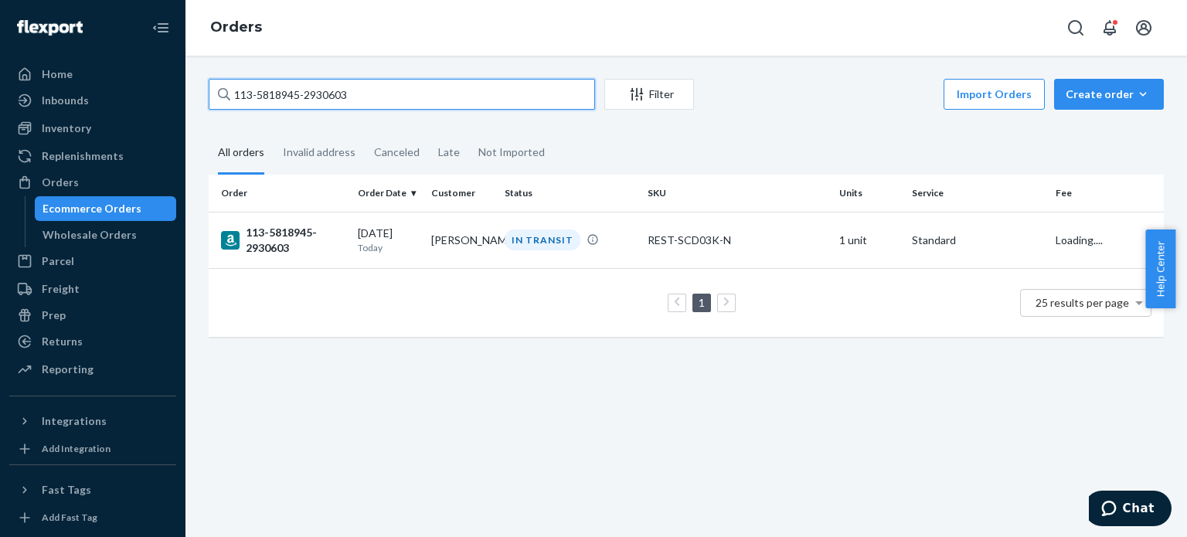
click at [276, 96] on input "113-5818945-2930603" at bounding box center [402, 94] width 386 height 31
paste input "4726953-1053058"
type input "113-4726953-1053058"
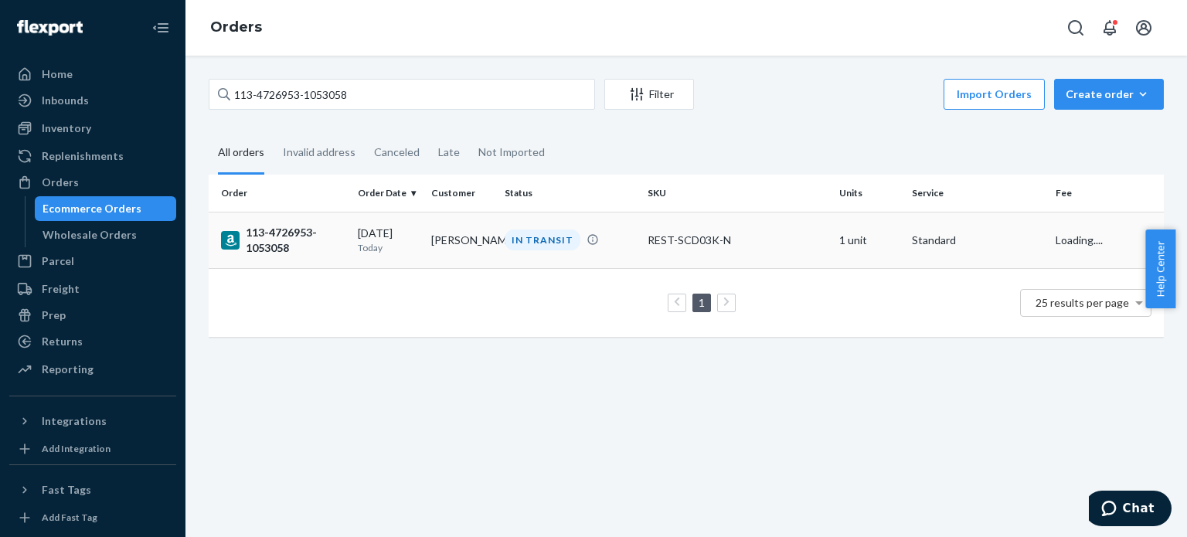
click at [275, 239] on div "113-4726953-1053058" at bounding box center [283, 240] width 124 height 31
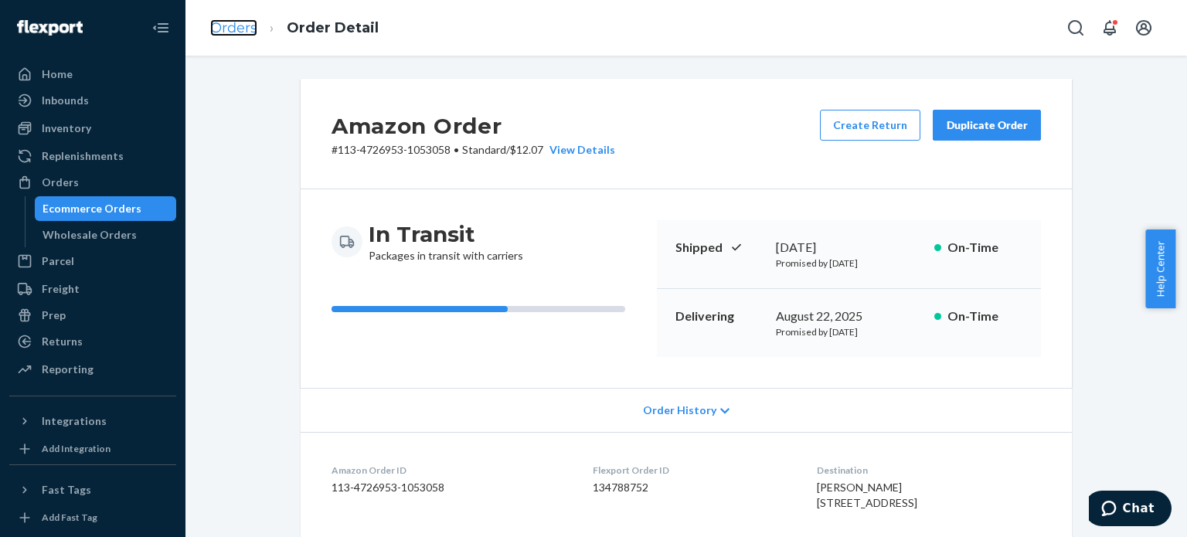
click at [247, 33] on link "Orders" at bounding box center [233, 27] width 47 height 17
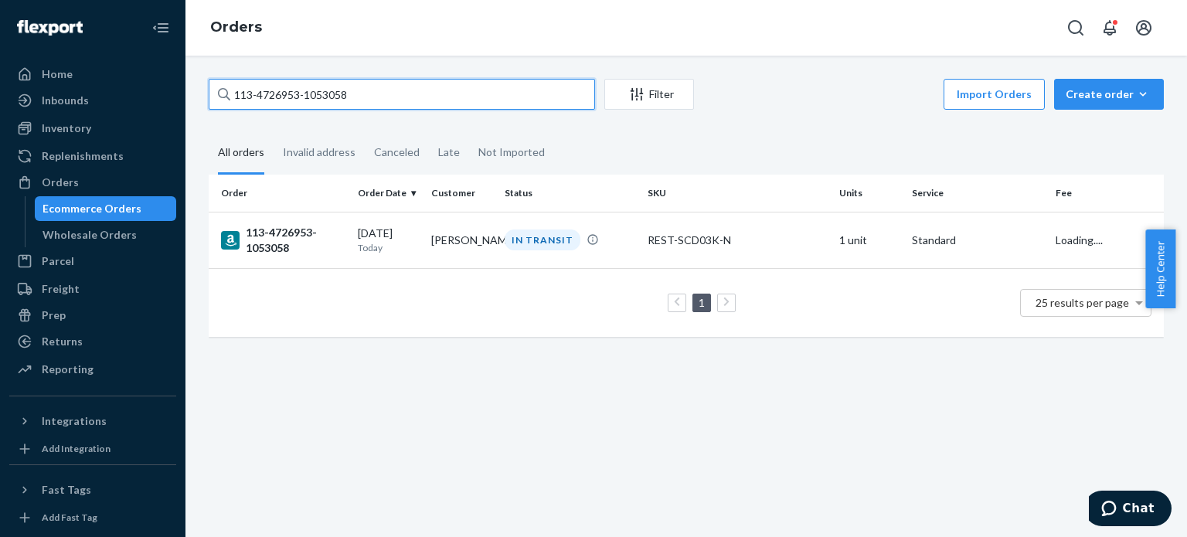
click at [287, 94] on input "113-4726953-1053058" at bounding box center [402, 94] width 386 height 31
paste input "4-6477194-8240243"
type input "114-6477194-8240243"
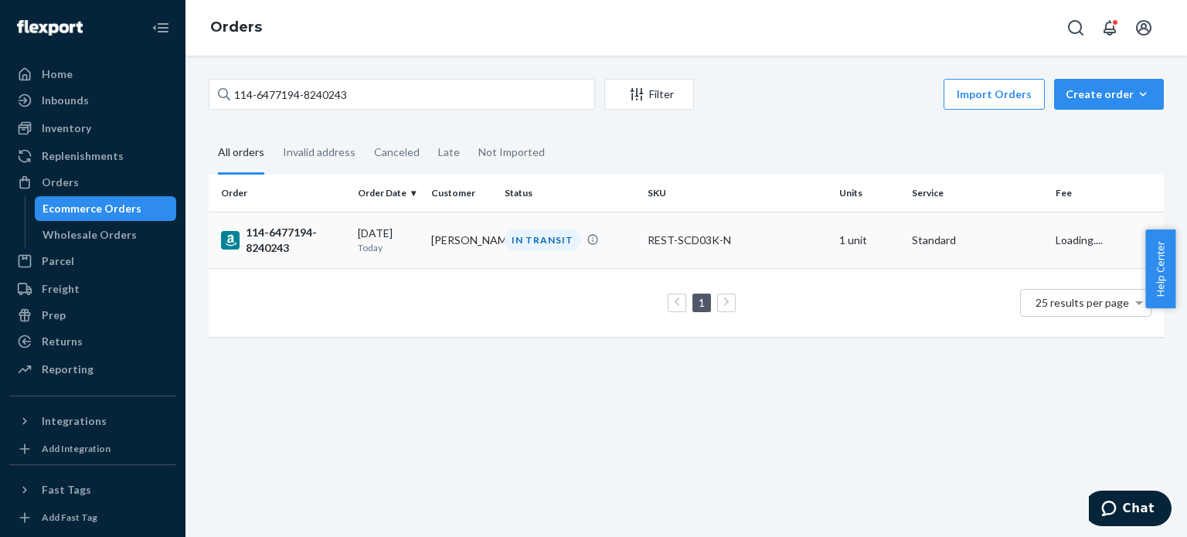
click at [285, 241] on div "114-6477194-8240243" at bounding box center [283, 240] width 124 height 31
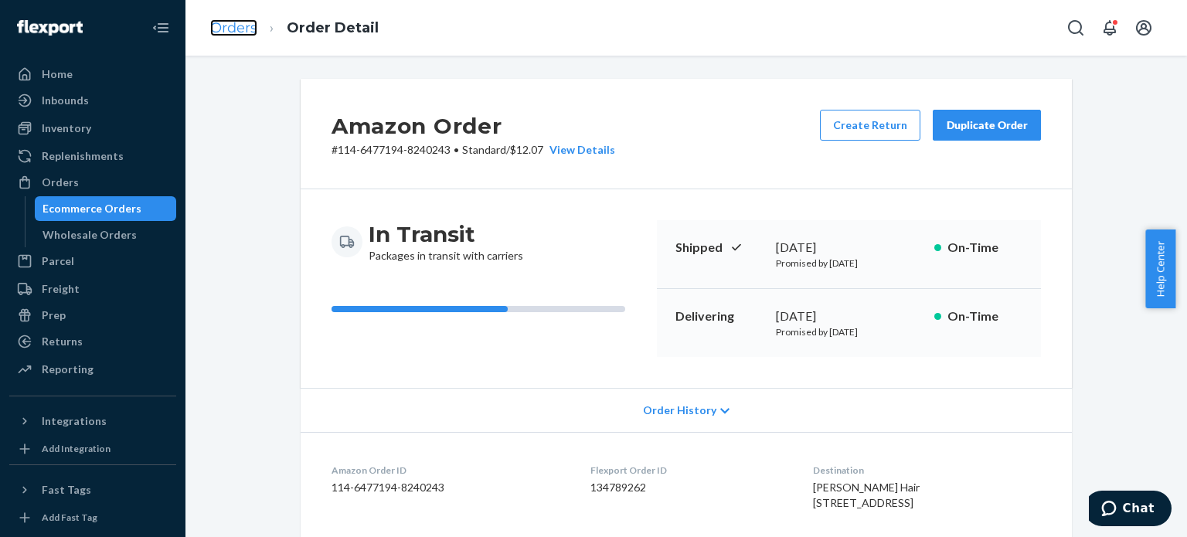
click at [224, 31] on link "Orders" at bounding box center [233, 27] width 47 height 17
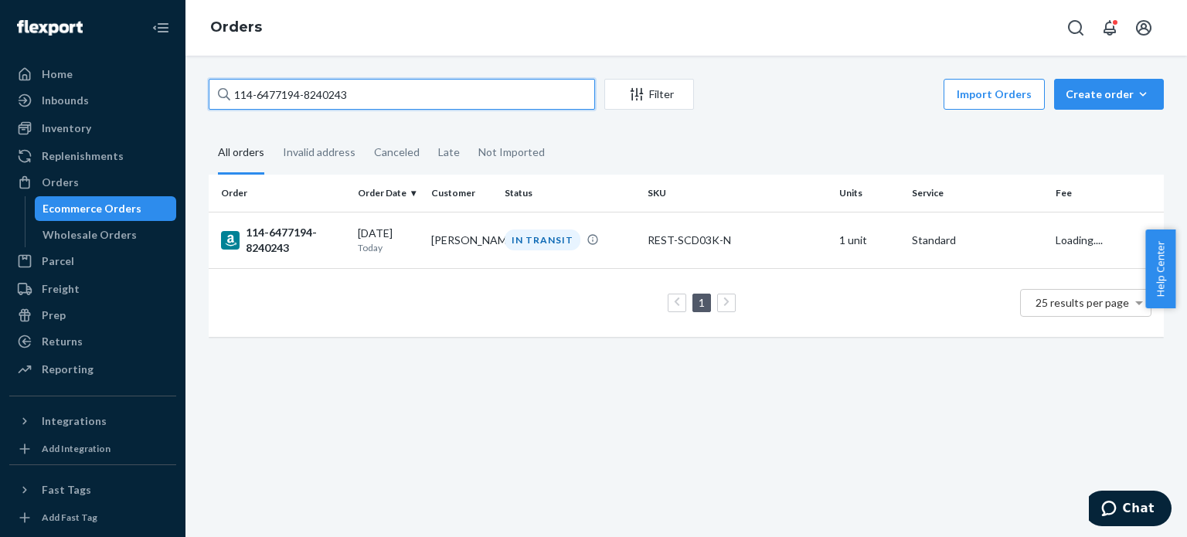
click at [274, 95] on input "114-6477194-8240243" at bounding box center [402, 94] width 386 height 31
paste input "2-9265110-697541"
type input "112-9265110-6975413"
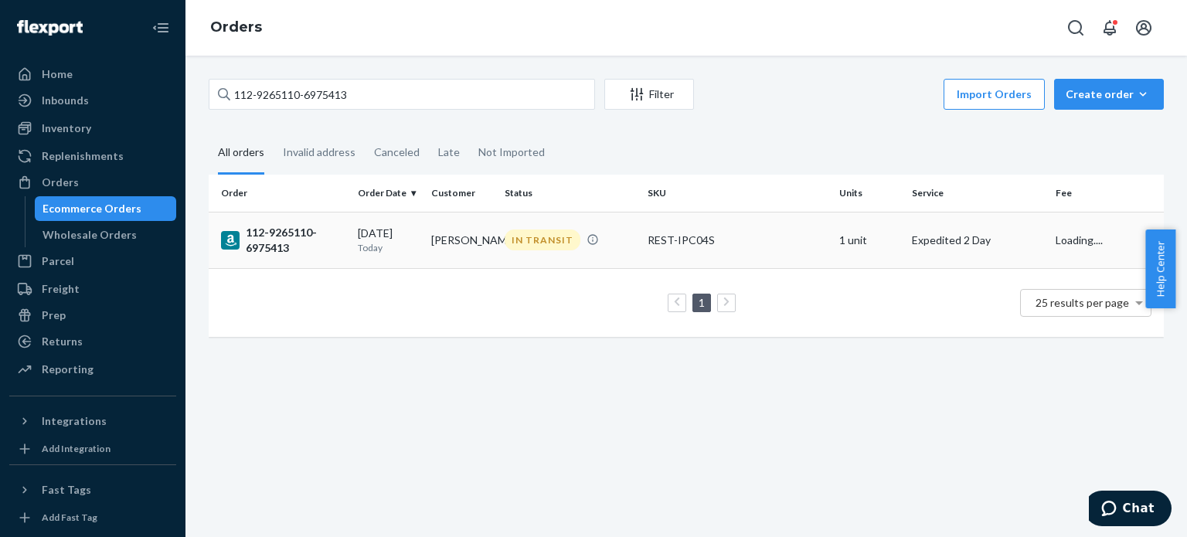
click at [277, 243] on div "112-9265110-6975413" at bounding box center [283, 240] width 124 height 31
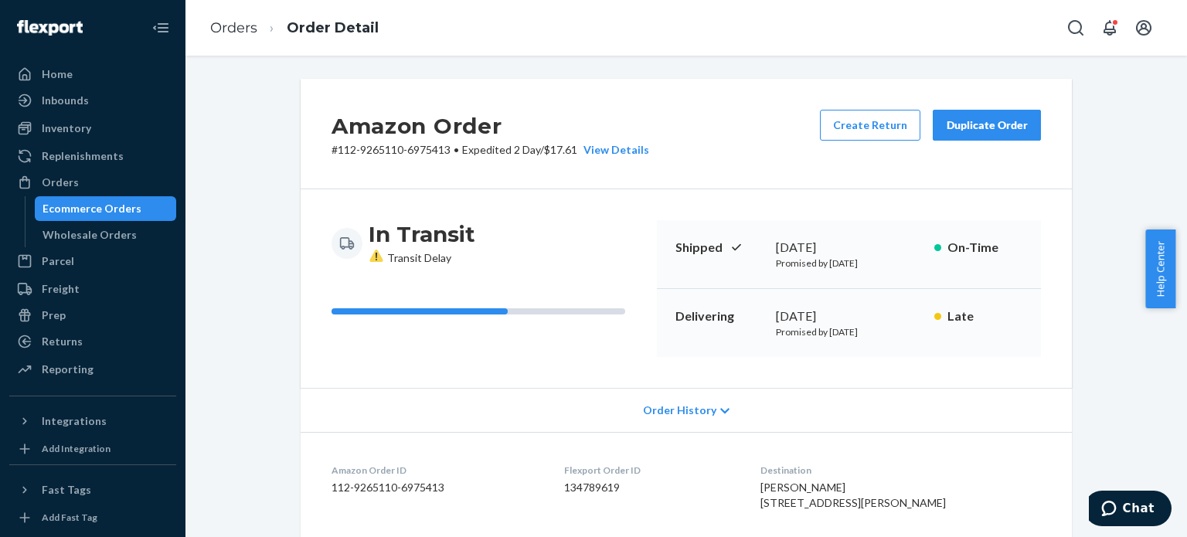
click at [235, 37] on li "Orders" at bounding box center [233, 29] width 47 height 20
click at [252, 29] on link "Orders" at bounding box center [233, 27] width 47 height 17
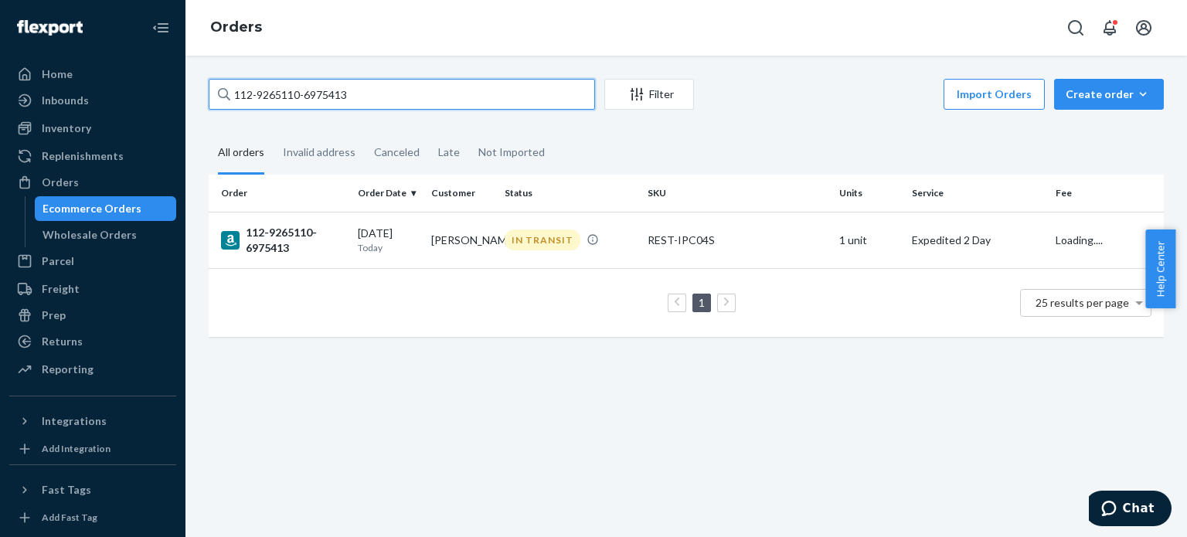
click at [281, 86] on input "112-9265110-6975413" at bounding box center [402, 94] width 386 height 31
paste input "1-7649883-2620235"
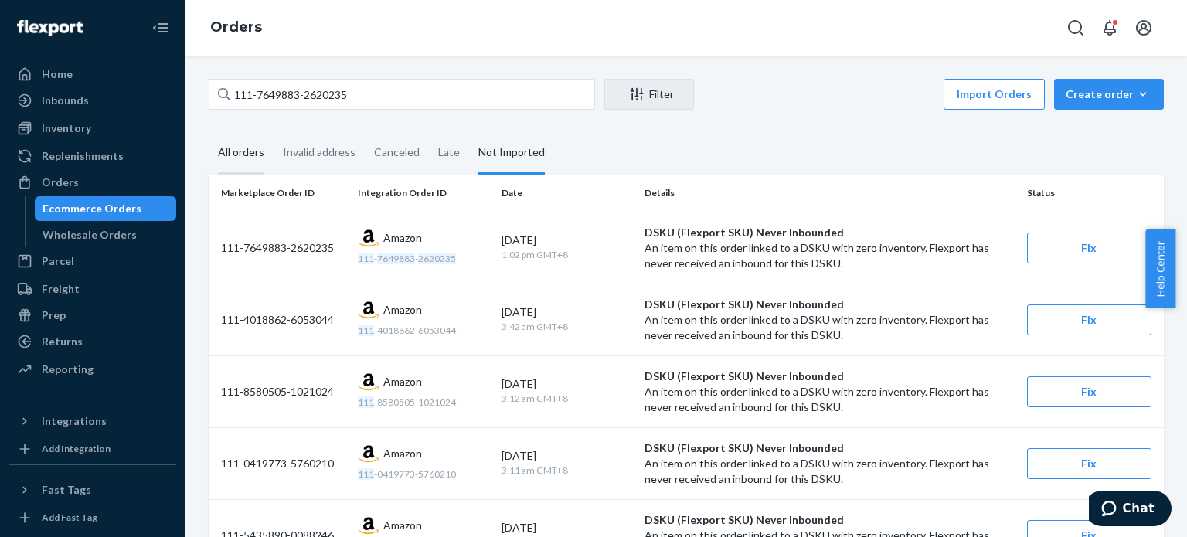
click at [232, 162] on div "All orders" at bounding box center [241, 153] width 46 height 43
click at [209, 132] on input "All orders" at bounding box center [209, 132] width 0 height 0
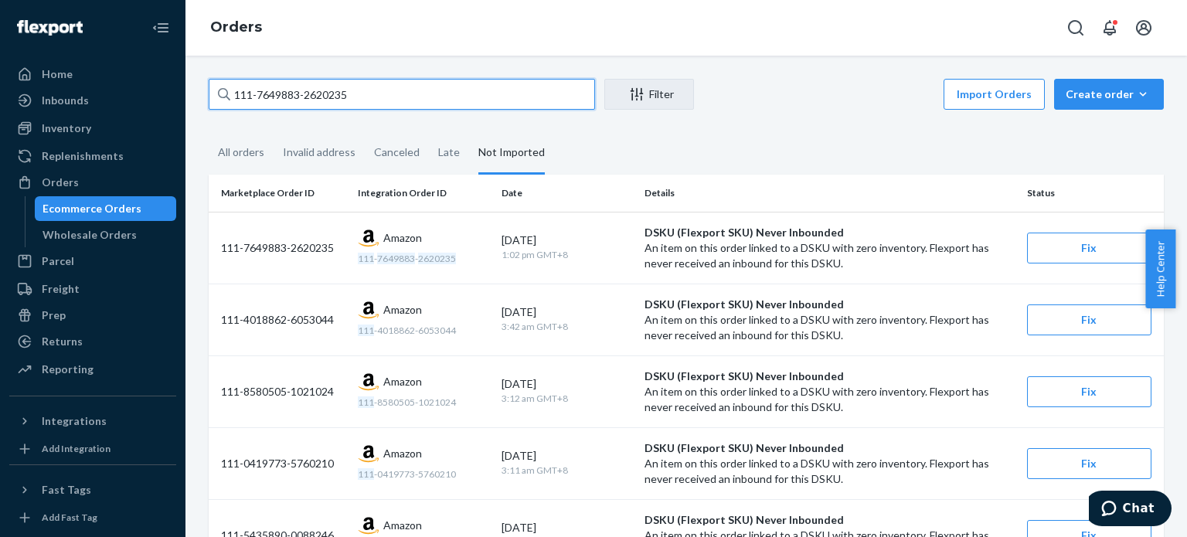
click at [258, 100] on input "111-7649883-2620235" at bounding box center [402, 94] width 386 height 31
paste input "3-9351594-6060268"
type input "113-9351594-6060268"
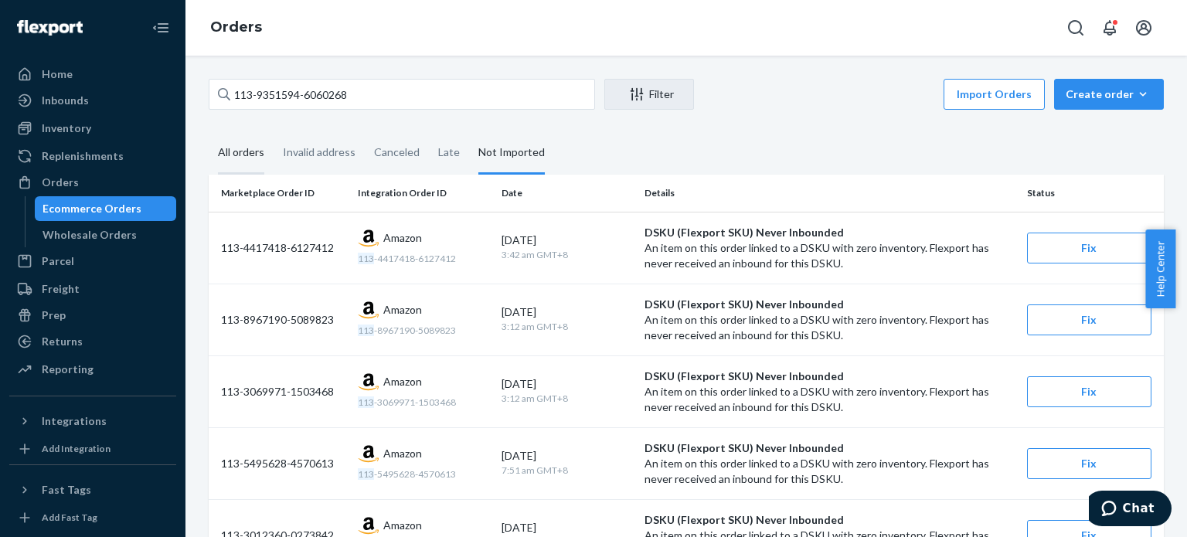
click at [244, 158] on div "All orders" at bounding box center [241, 153] width 46 height 43
click at [209, 132] on input "All orders" at bounding box center [209, 132] width 0 height 0
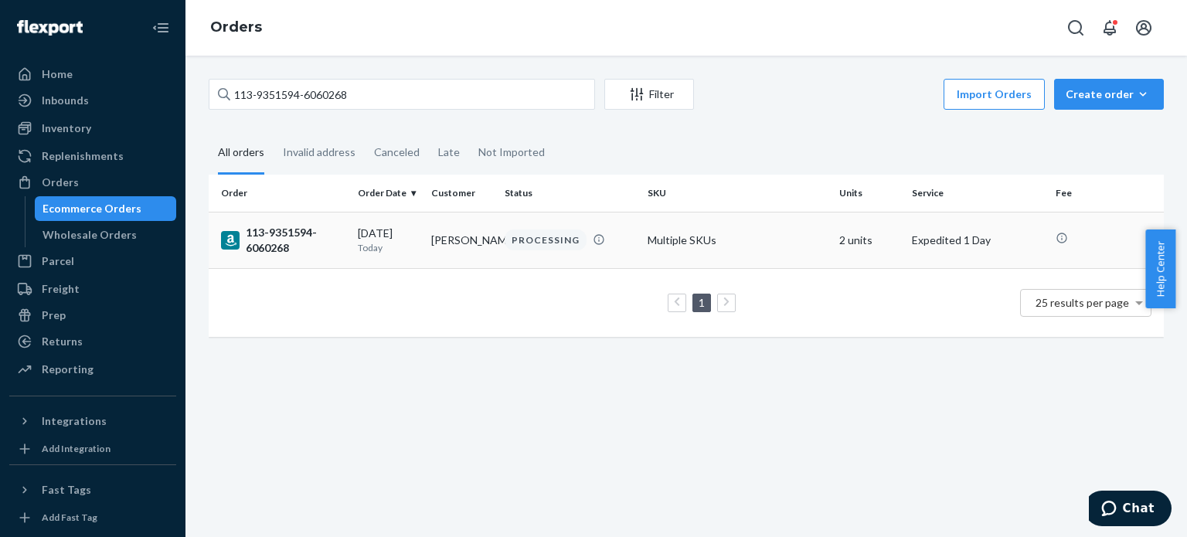
click at [276, 253] on div "113-9351594-6060268" at bounding box center [283, 240] width 124 height 31
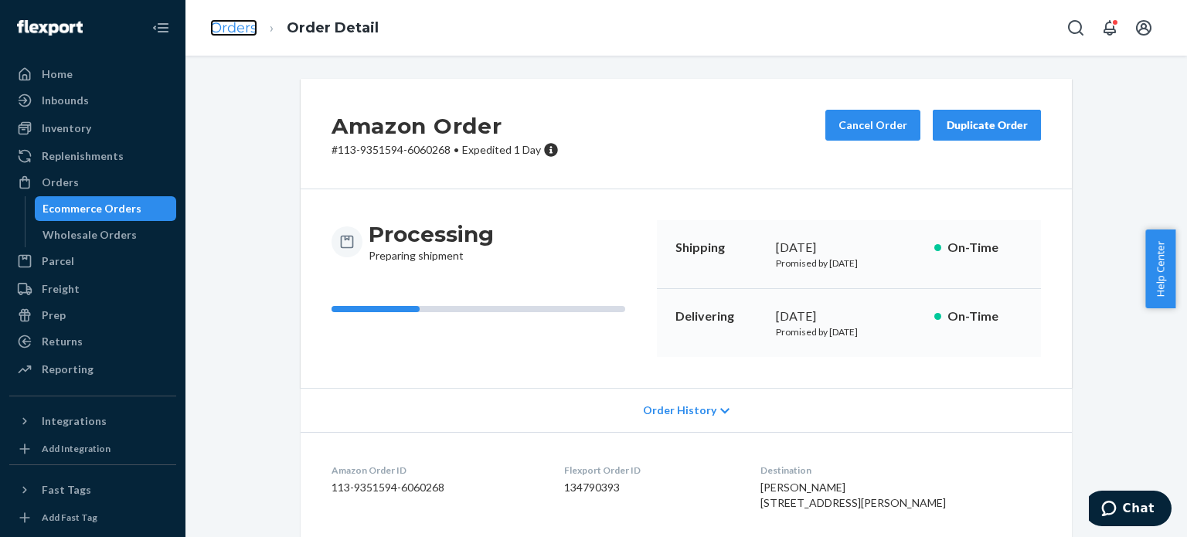
click at [229, 19] on link "Orders" at bounding box center [233, 27] width 47 height 17
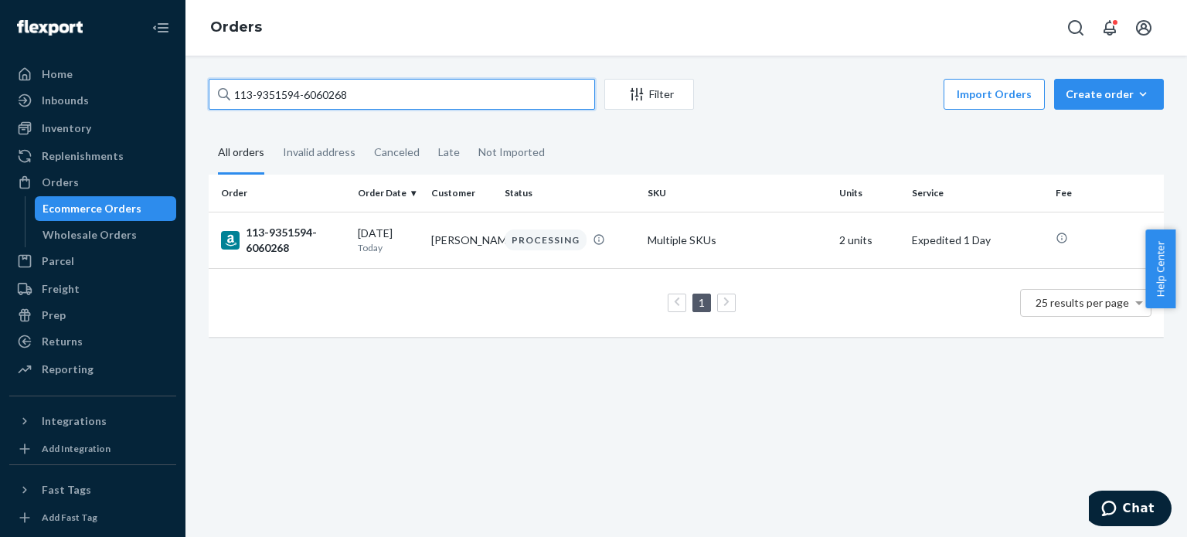
click at [272, 105] on input "113-9351594-6060268" at bounding box center [402, 94] width 386 height 31
click at [272, 106] on input "113-9351594-6060268" at bounding box center [402, 94] width 386 height 31
paste input "4-7279963-4624216"
type input "114-7279963-4624216"
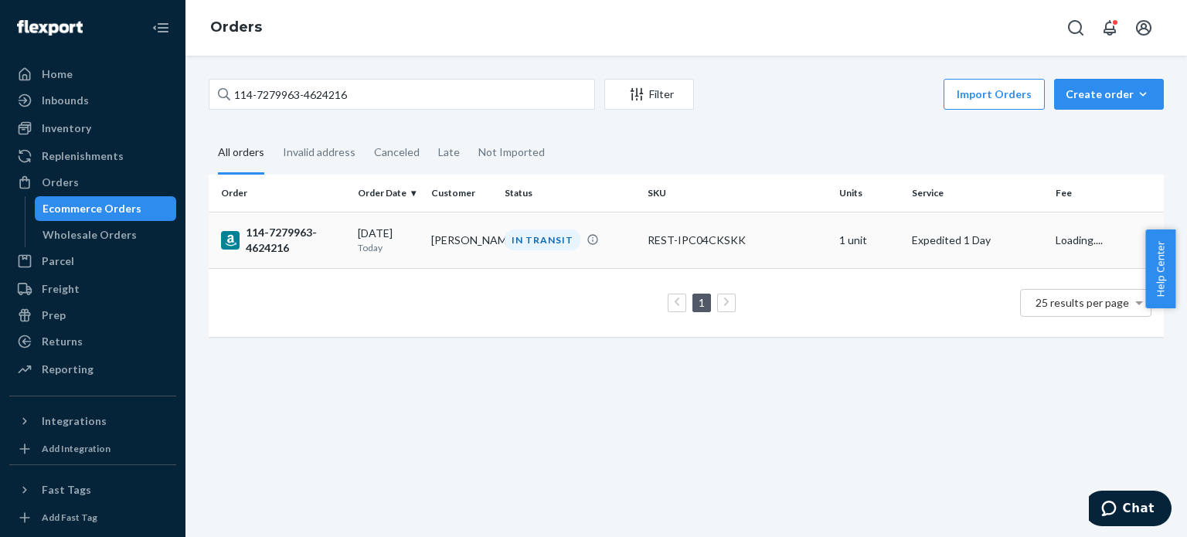
click at [281, 225] on div "114-7279963-4624216" at bounding box center [283, 240] width 124 height 31
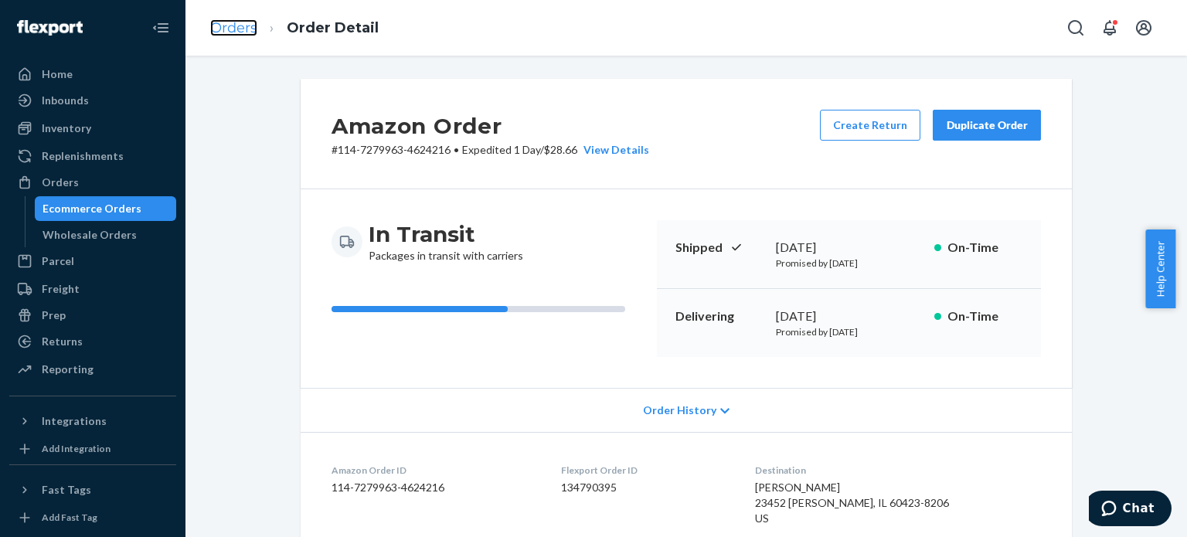
click at [237, 31] on link "Orders" at bounding box center [233, 27] width 47 height 17
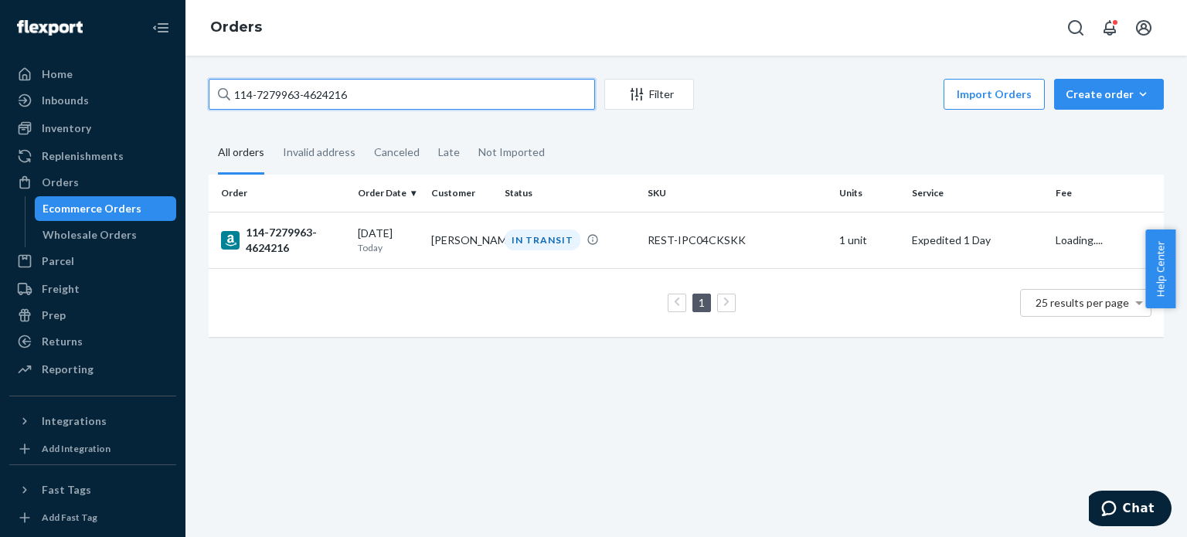
click at [281, 88] on input "114-7279963-4624216" at bounding box center [402, 94] width 386 height 31
click at [281, 89] on input "114-7279963-4624216" at bounding box center [402, 94] width 386 height 31
paste input "111-1380261-0549062"
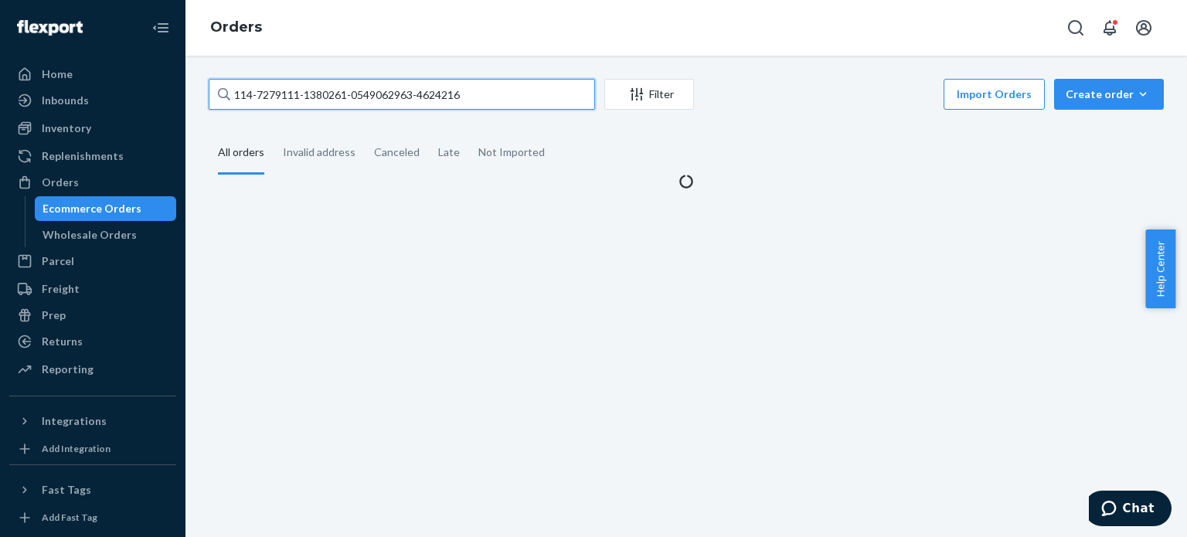
click at [407, 91] on input "114-7279111-1380261-0549062963-4624216" at bounding box center [402, 94] width 386 height 31
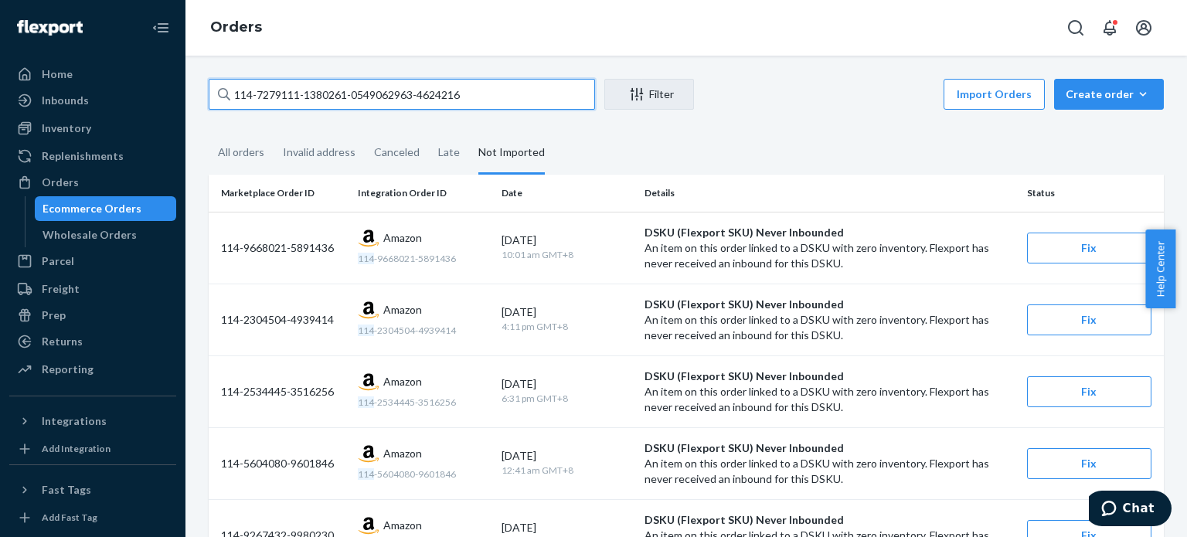
paste input "1-1380261-0549062"
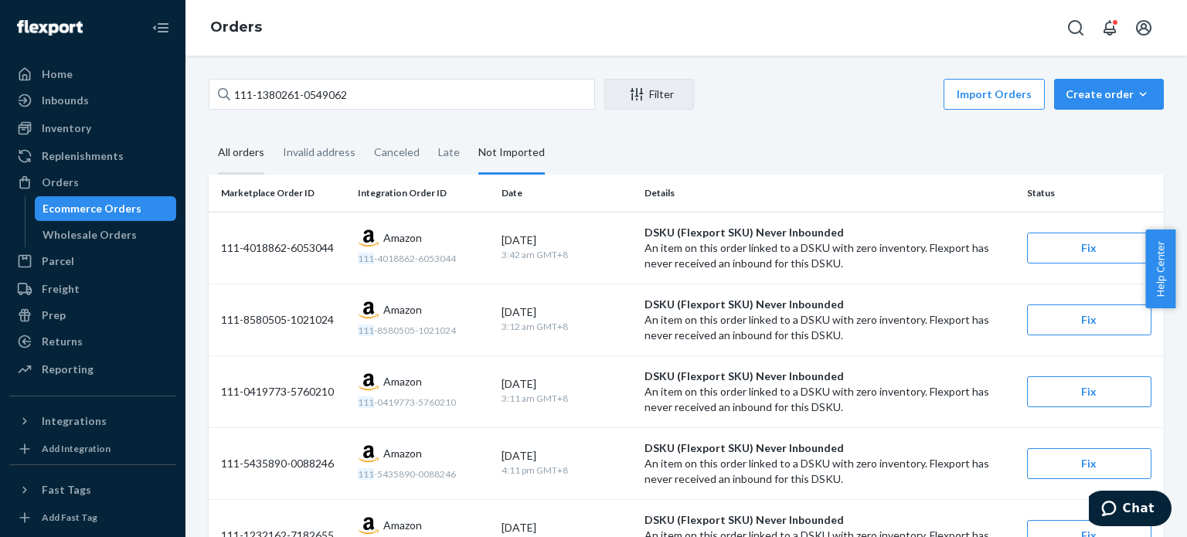
click at [261, 152] on div "All orders" at bounding box center [241, 153] width 46 height 43
click at [209, 132] on input "All orders" at bounding box center [209, 132] width 0 height 0
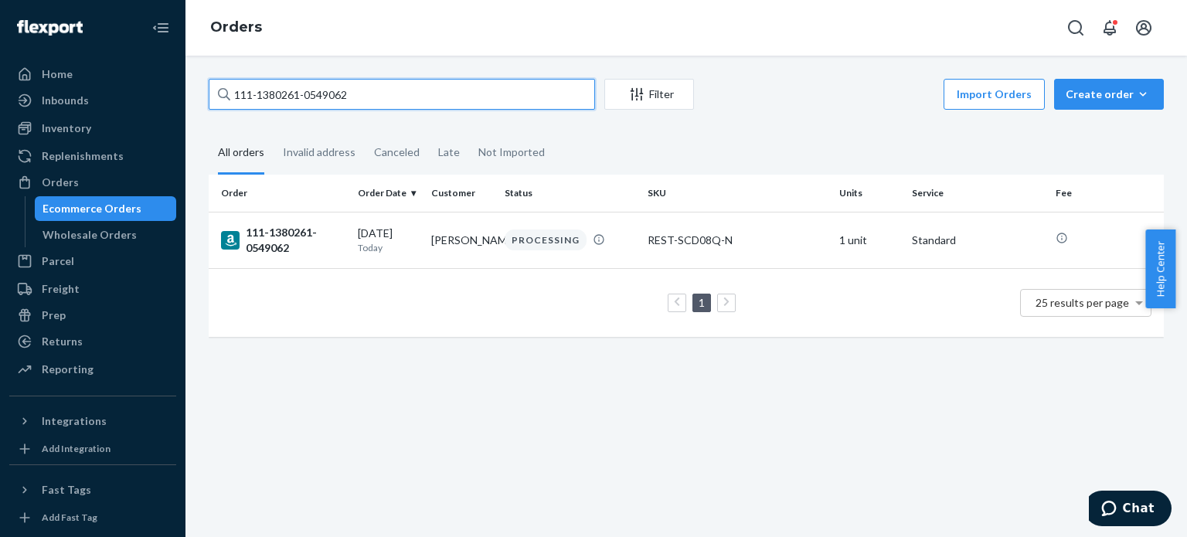
click at [266, 87] on input "111-1380261-0549062" at bounding box center [402, 94] width 386 height 31
paste input "2-3411912-1877054"
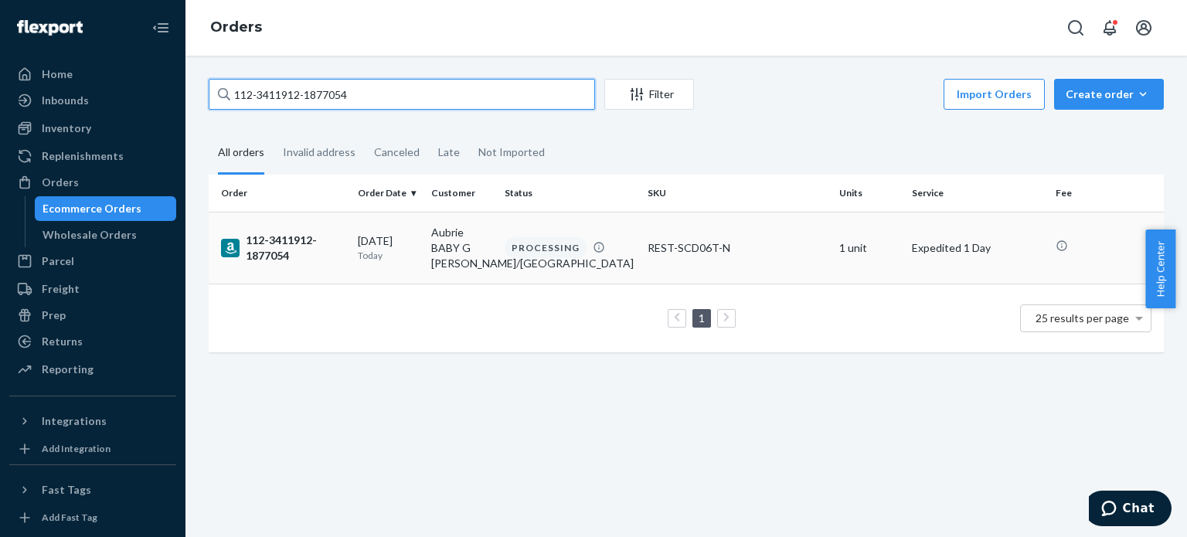
type input "112-3411912-1877054"
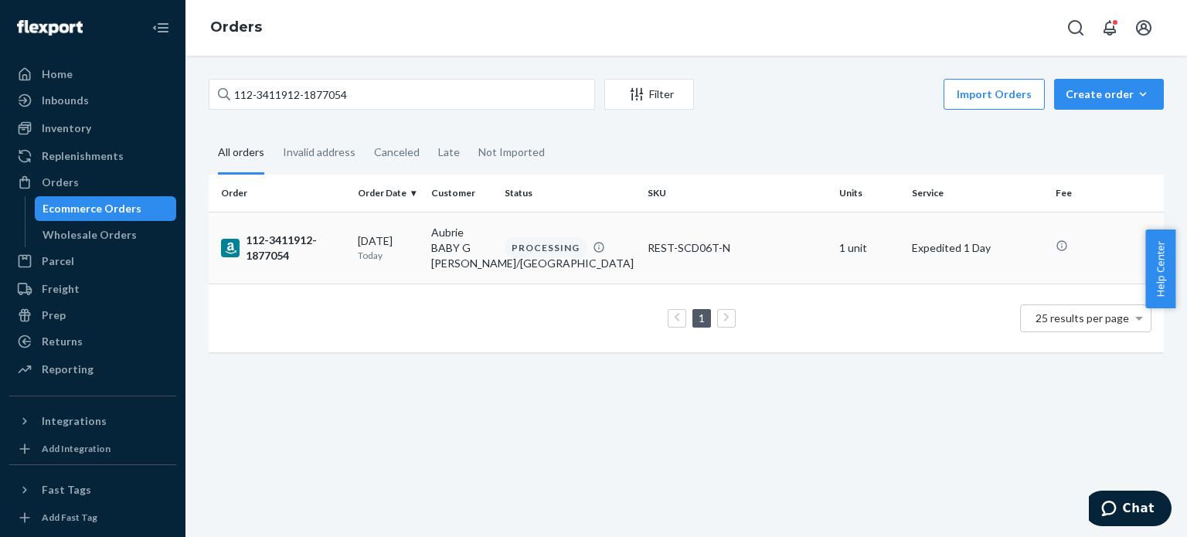
click at [268, 245] on div "112-3411912-1877054" at bounding box center [283, 248] width 124 height 31
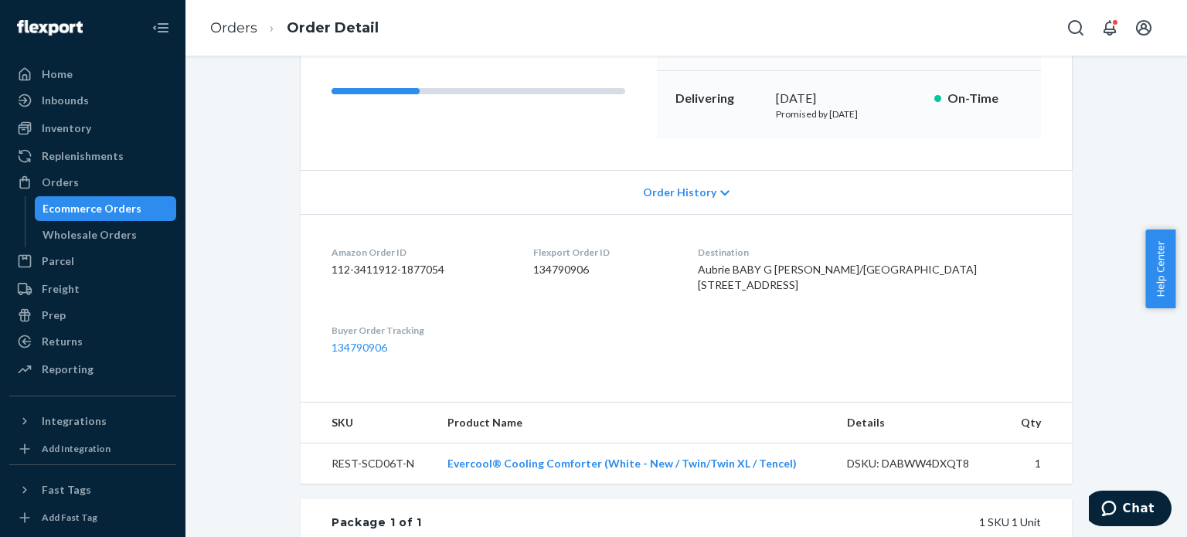
scroll to position [232, 0]
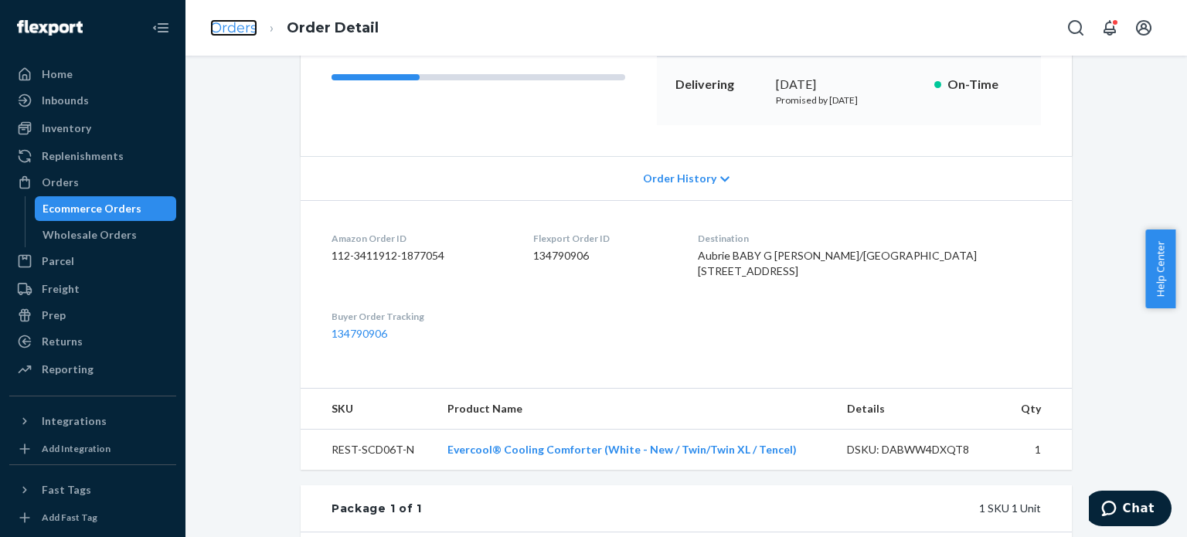
click at [240, 36] on link "Orders" at bounding box center [233, 27] width 47 height 17
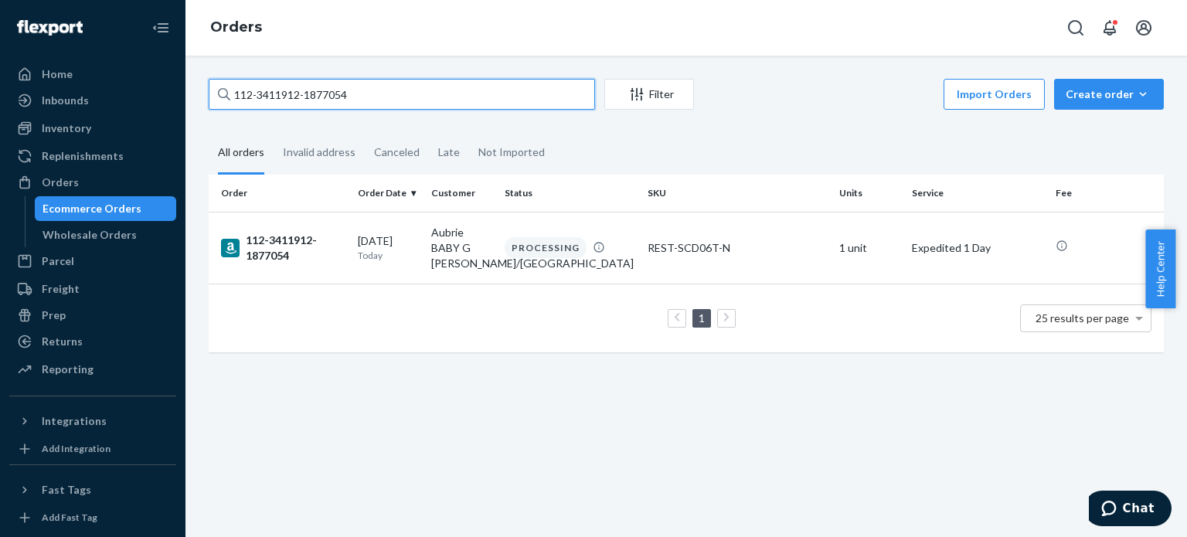
click at [262, 95] on input "112-3411912-1877054" at bounding box center [402, 94] width 386 height 31
paste input "4-8604176-5879436"
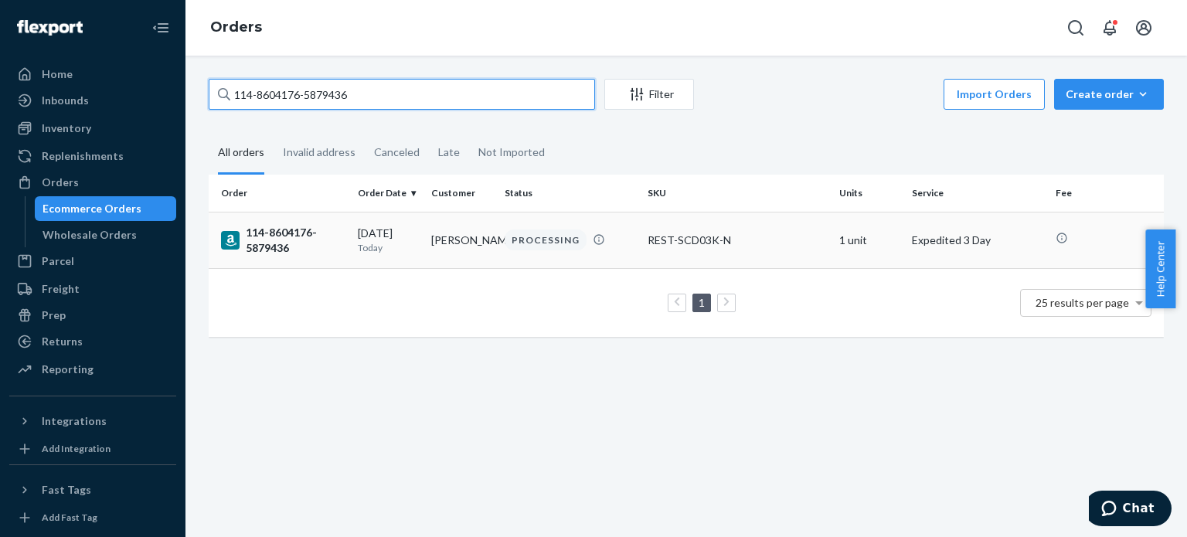
type input "114-8604176-5879436"
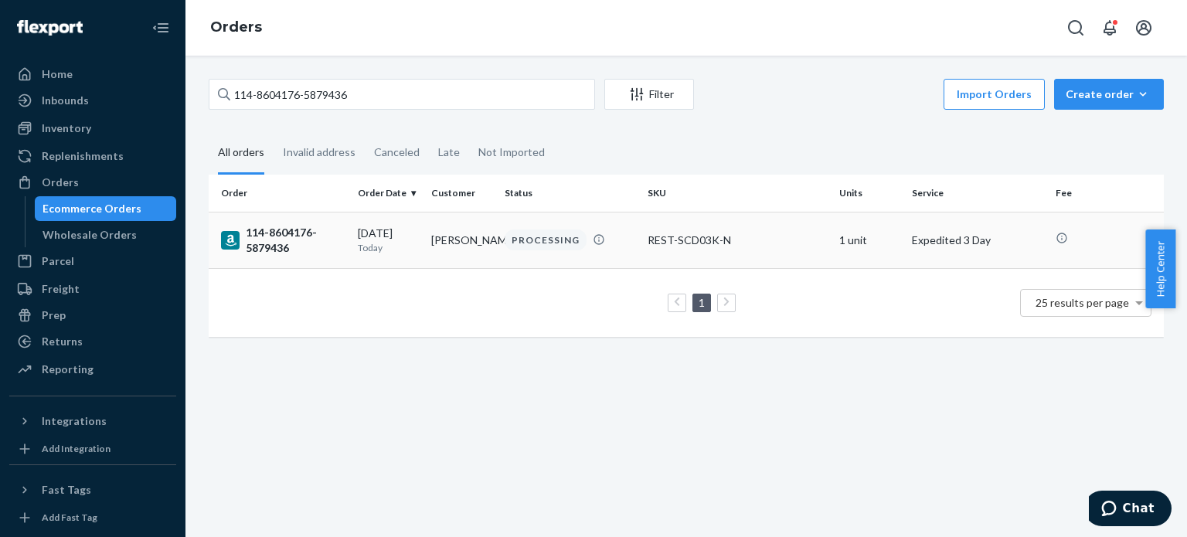
click at [274, 246] on div "114-8604176-5879436" at bounding box center [283, 240] width 124 height 31
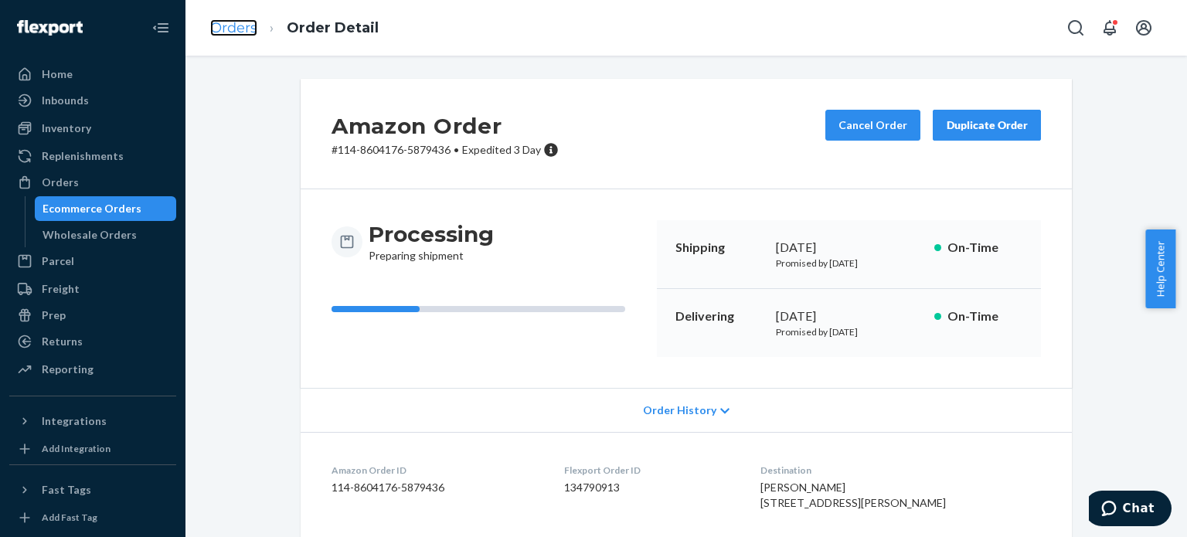
click at [229, 34] on link "Orders" at bounding box center [233, 27] width 47 height 17
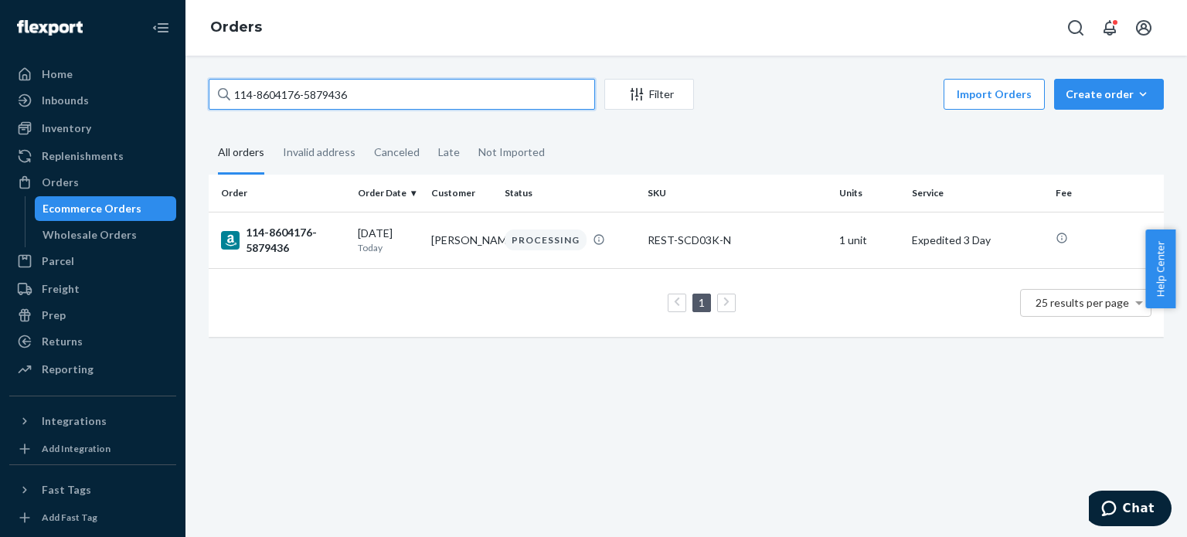
click at [284, 89] on input "114-8604176-5879436" at bounding box center [402, 94] width 386 height 31
paste input "2-5441575-1577028"
type input "112-5441575-1577028"
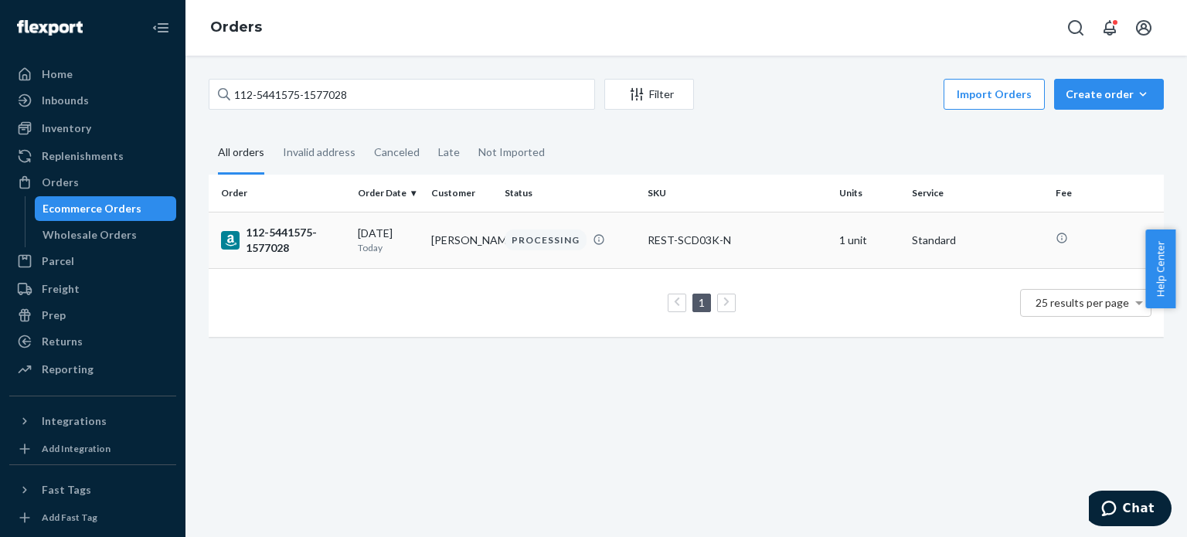
click at [278, 253] on div "112-5441575-1577028" at bounding box center [283, 240] width 124 height 31
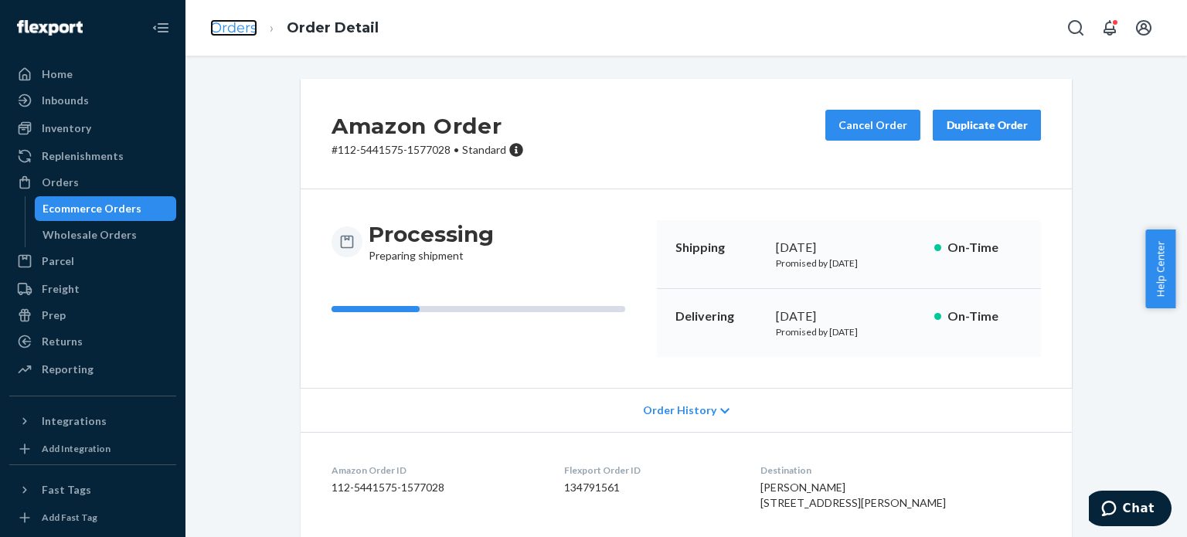
click at [222, 21] on link "Orders" at bounding box center [233, 27] width 47 height 17
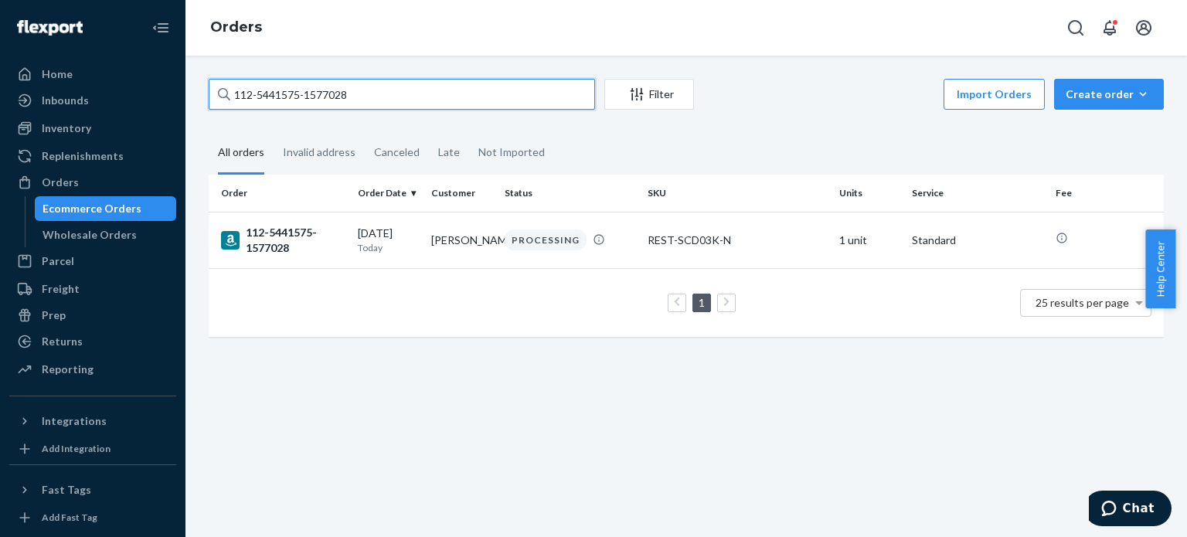
click at [298, 95] on input "112-5441575-1577028" at bounding box center [402, 94] width 386 height 31
paste input "1-3228074-5689829"
type input "111-3228074-5689829"
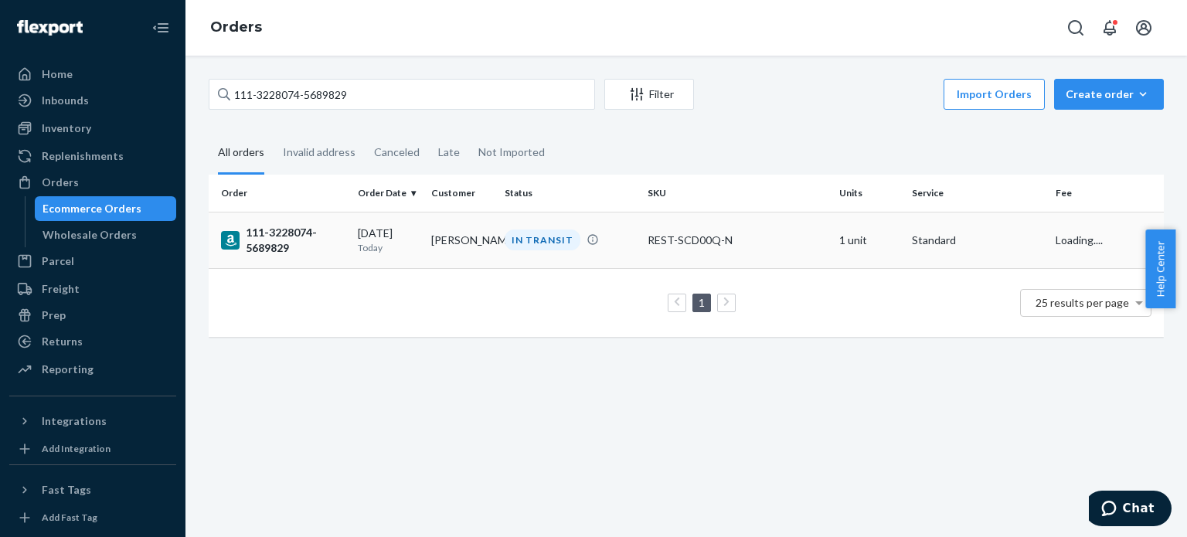
click at [287, 247] on div "111-3228074-5689829" at bounding box center [283, 240] width 124 height 31
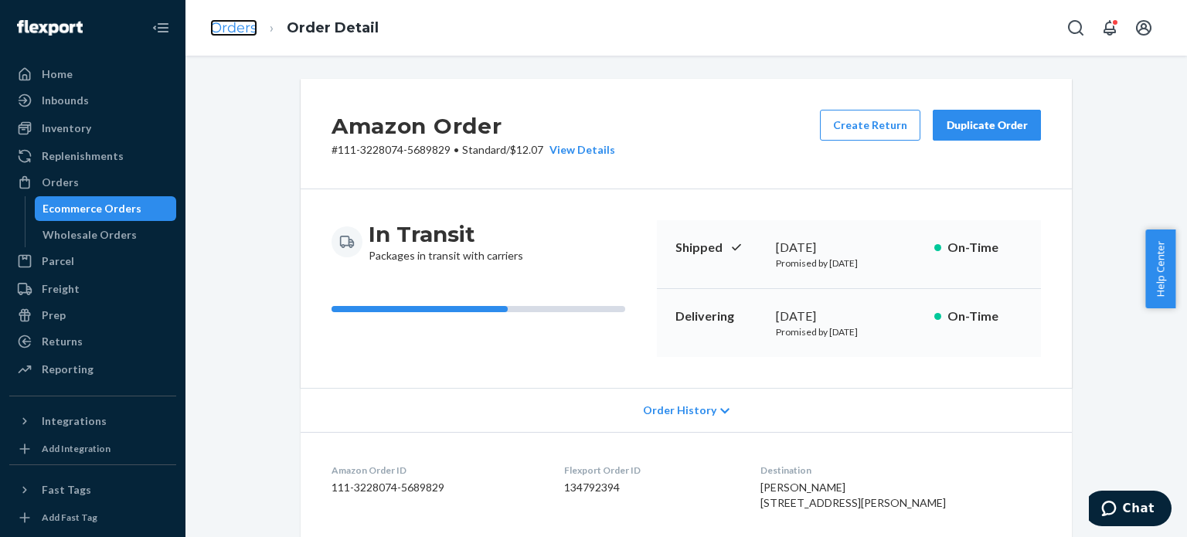
click at [247, 24] on link "Orders" at bounding box center [233, 27] width 47 height 17
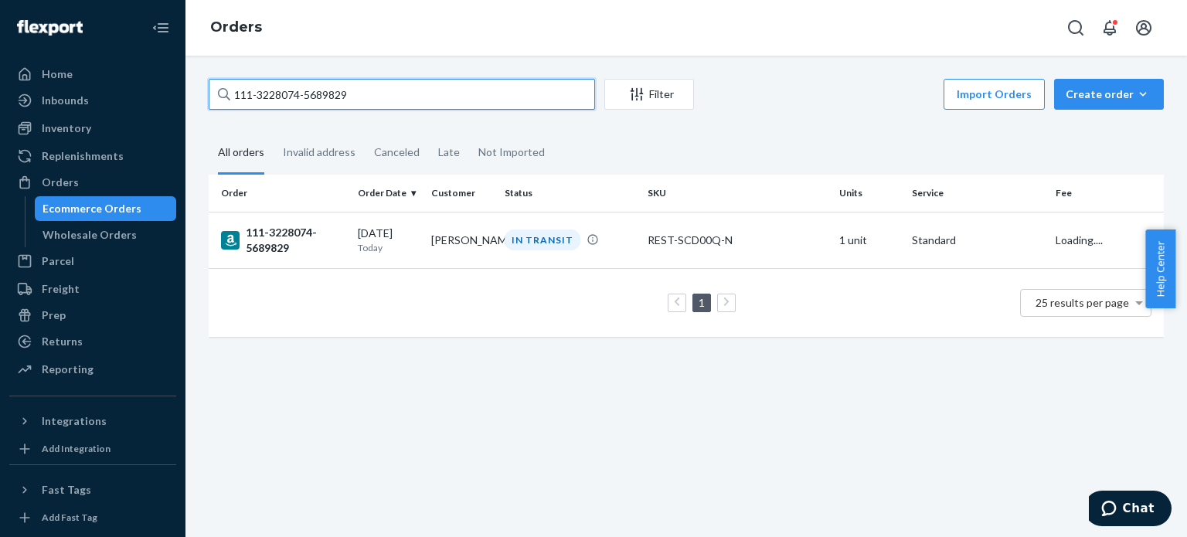
click at [297, 99] on input "111-3228074-5689829" at bounding box center [402, 94] width 386 height 31
paste input "3-3555246-8905852"
click at [325, 100] on input "113-3555246-8905852" at bounding box center [402, 94] width 386 height 31
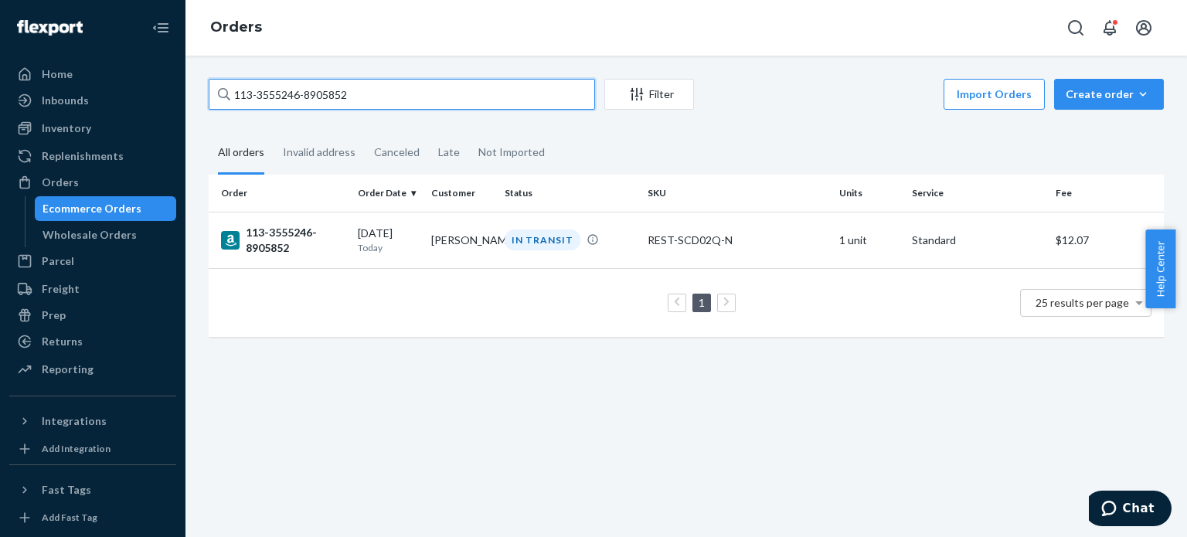
click at [325, 100] on input "113-3555246-8905852" at bounding box center [402, 94] width 386 height 31
paste input "1-4543042-4901849"
type input "111-4543042-4901849"
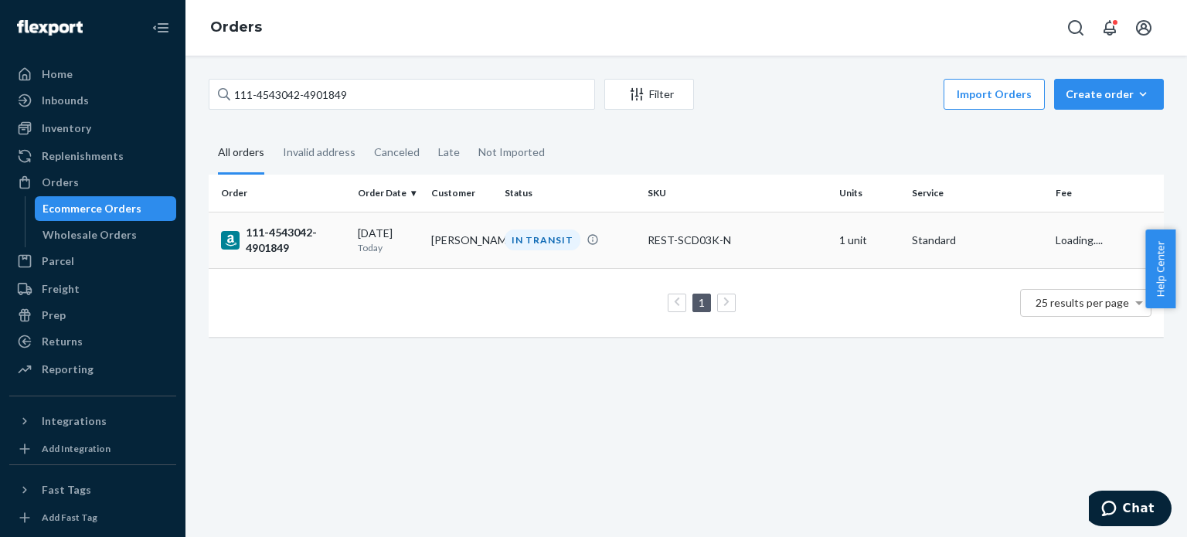
click at [279, 249] on div "111-4543042-4901849" at bounding box center [283, 240] width 124 height 31
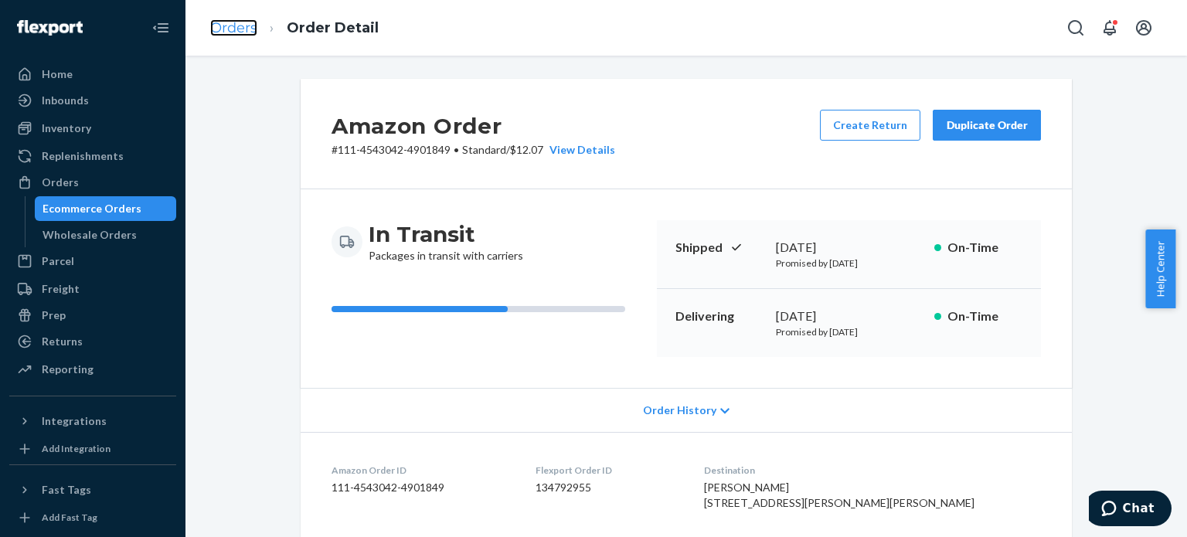
click at [216, 23] on link "Orders" at bounding box center [233, 27] width 47 height 17
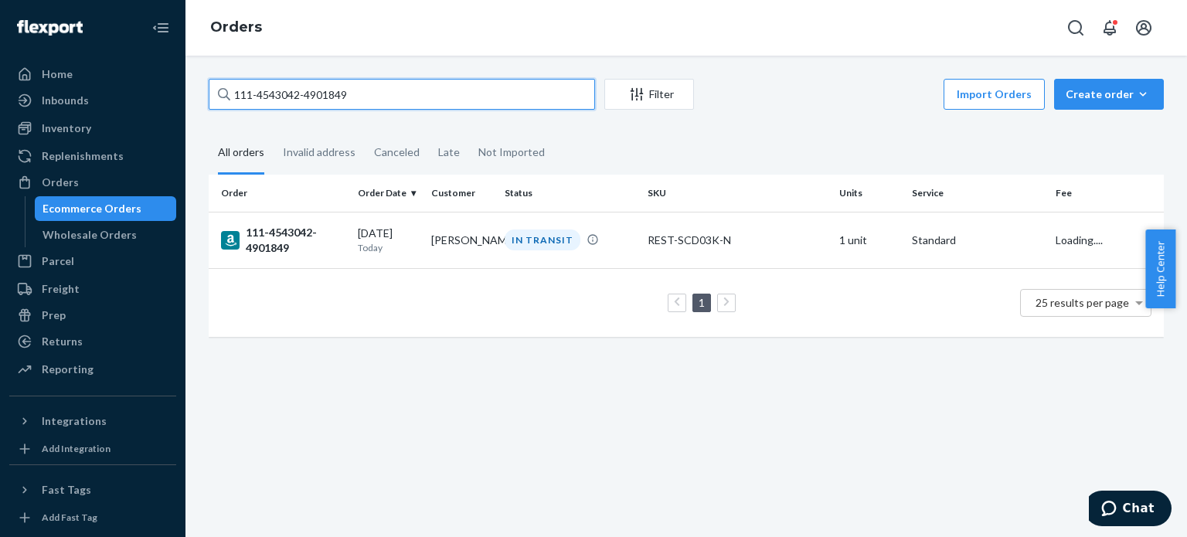
click at [280, 83] on input "111-4543042-4901849" at bounding box center [402, 94] width 386 height 31
paste input "2-7368629-3760213"
click at [308, 101] on input "112-7368629-3760213" at bounding box center [402, 94] width 386 height 31
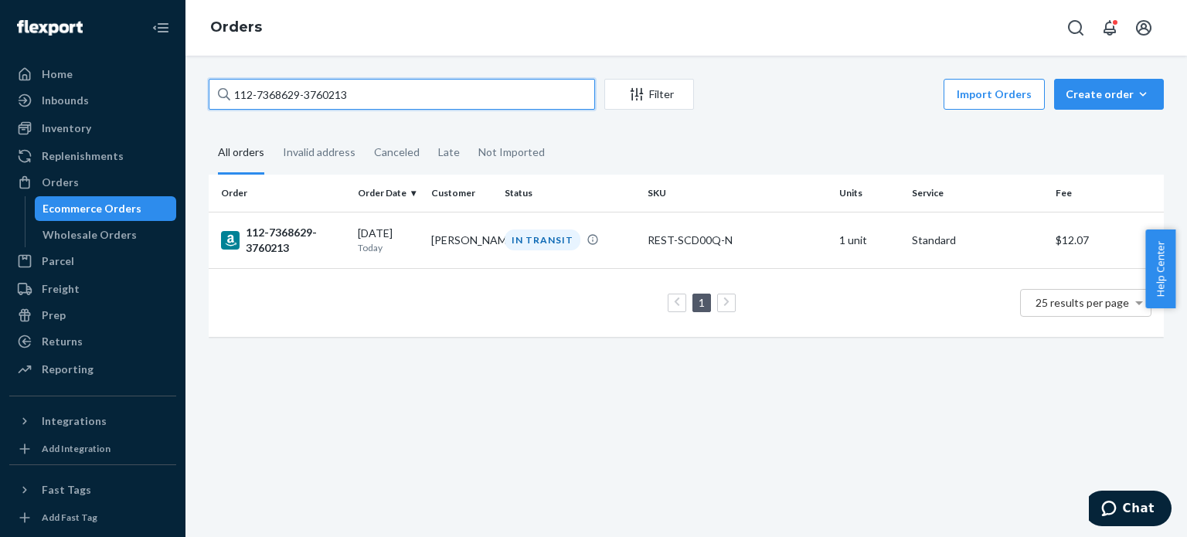
click at [308, 101] on input "112-7368629-3760213" at bounding box center [402, 94] width 386 height 31
click at [306, 100] on input "112-7368629-3760213" at bounding box center [402, 94] width 386 height 31
paste input "3-1730482-9874622"
type input "113-1730482-9874622"
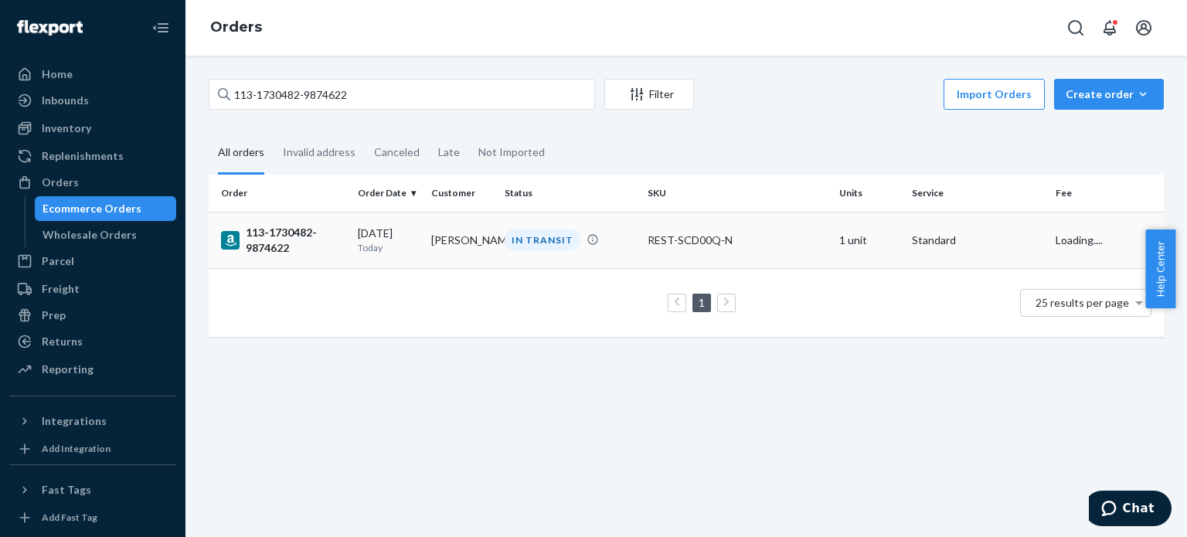
click at [278, 240] on div "113-1730482-9874622" at bounding box center [283, 240] width 124 height 31
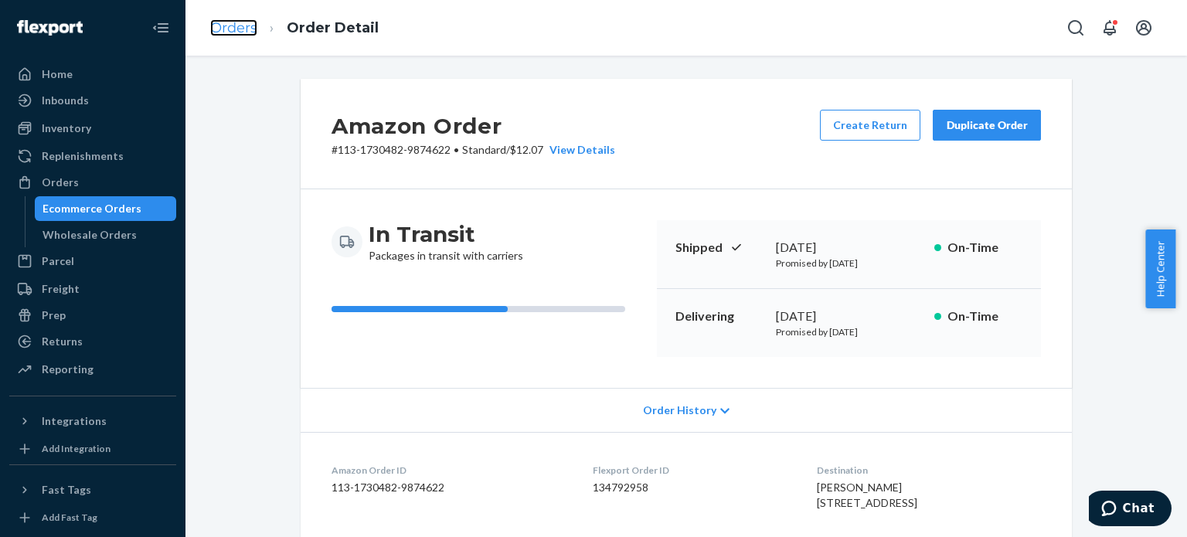
click at [223, 26] on link "Orders" at bounding box center [233, 27] width 47 height 17
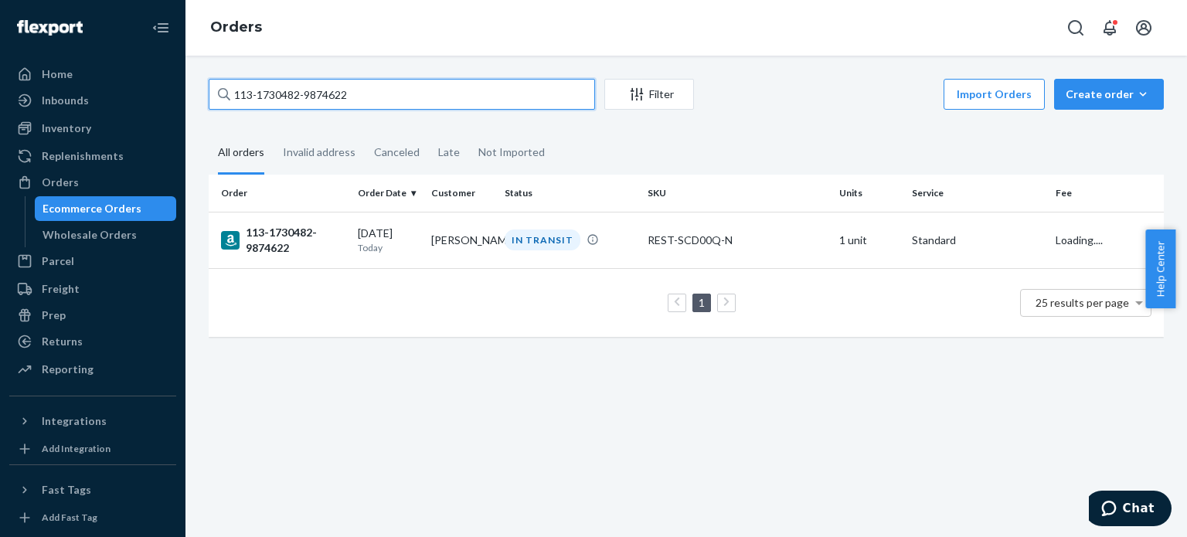
click at [282, 100] on input "113-1730482-9874622" at bounding box center [402, 94] width 386 height 31
paste input "2-1783460-8730668"
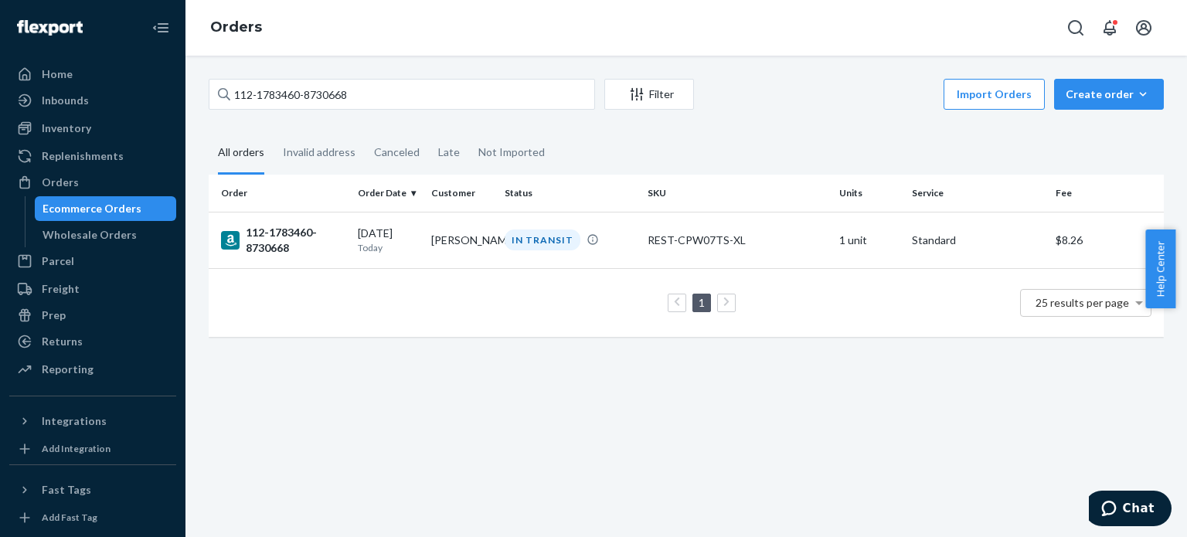
click at [295, 114] on div "112-1783460-8730668 Filter Import Orders Create order Ecommerce order Removal o…" at bounding box center [686, 216] width 978 height 274
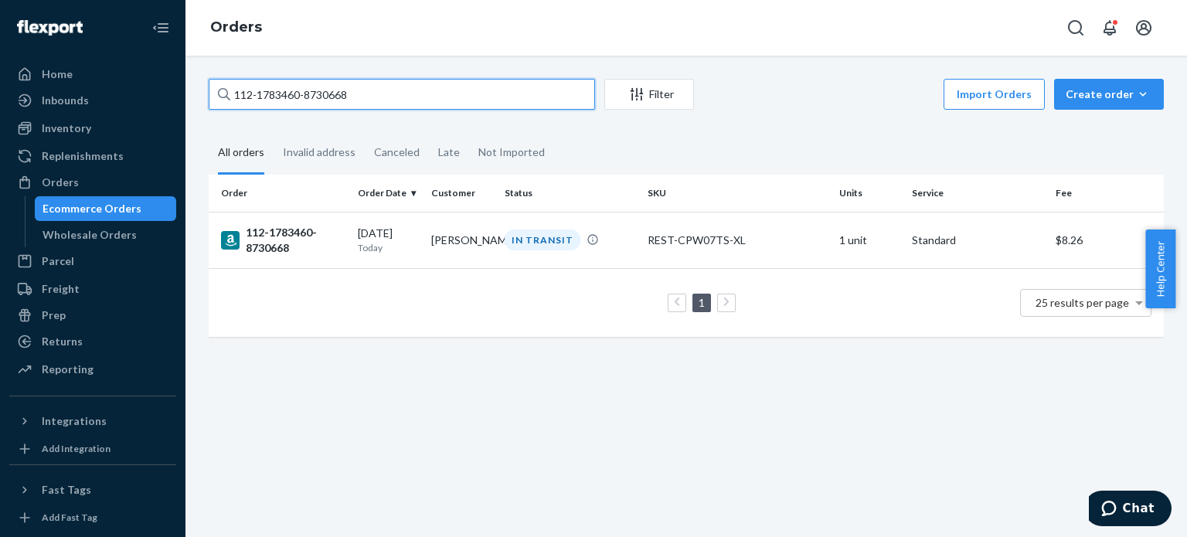
click at [301, 98] on input "112-1783460-8730668" at bounding box center [402, 94] width 386 height 31
paste input "3-0028239-1781816"
type input "113-0028239-1781816"
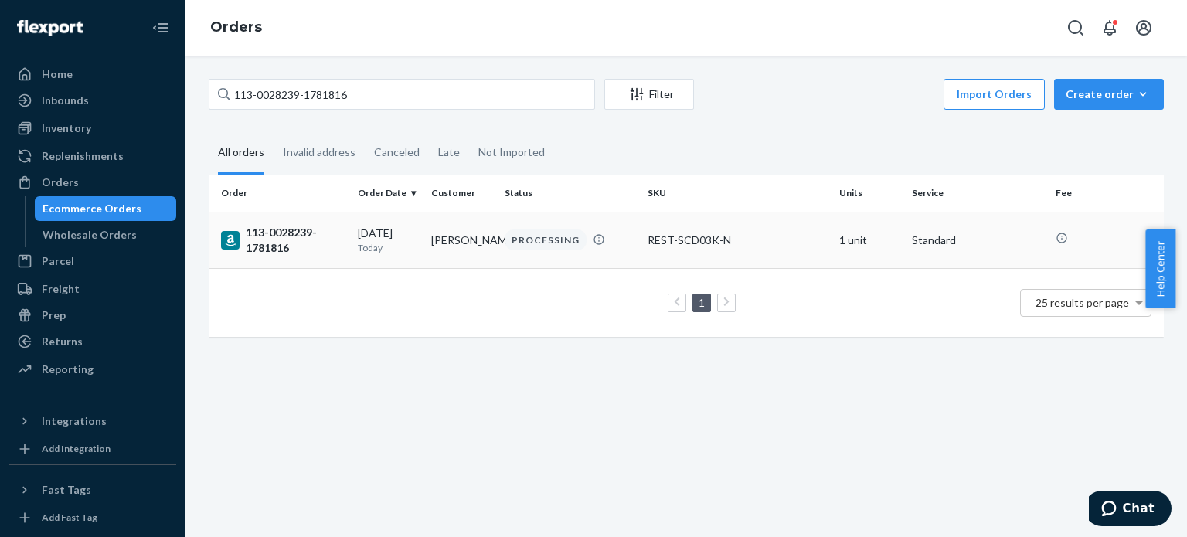
click at [274, 237] on div "113-0028239-1781816" at bounding box center [283, 240] width 124 height 31
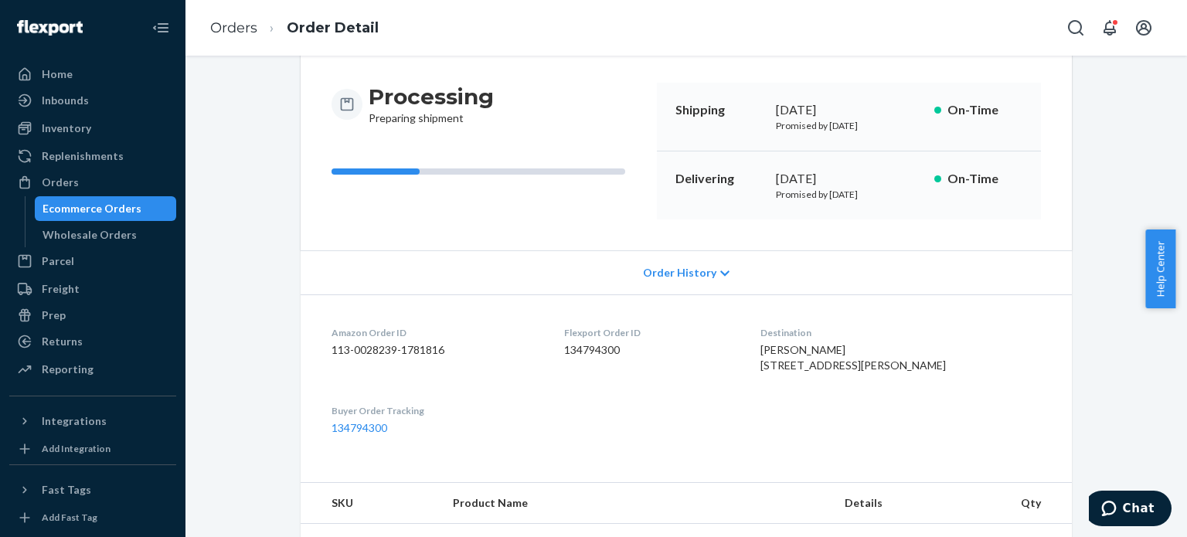
scroll to position [232, 0]
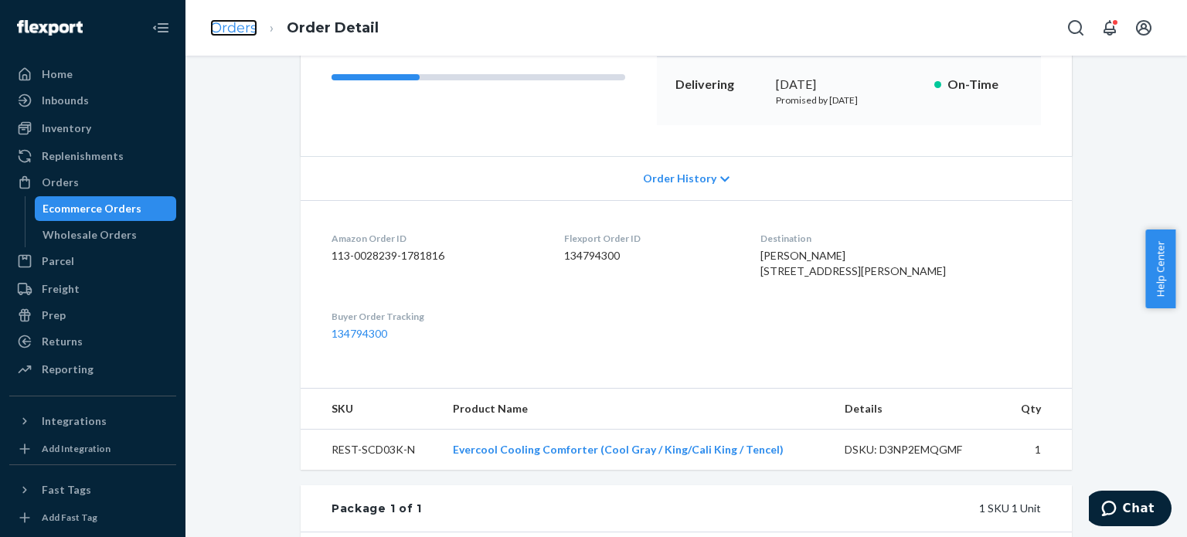
click at [230, 29] on link "Orders" at bounding box center [233, 27] width 47 height 17
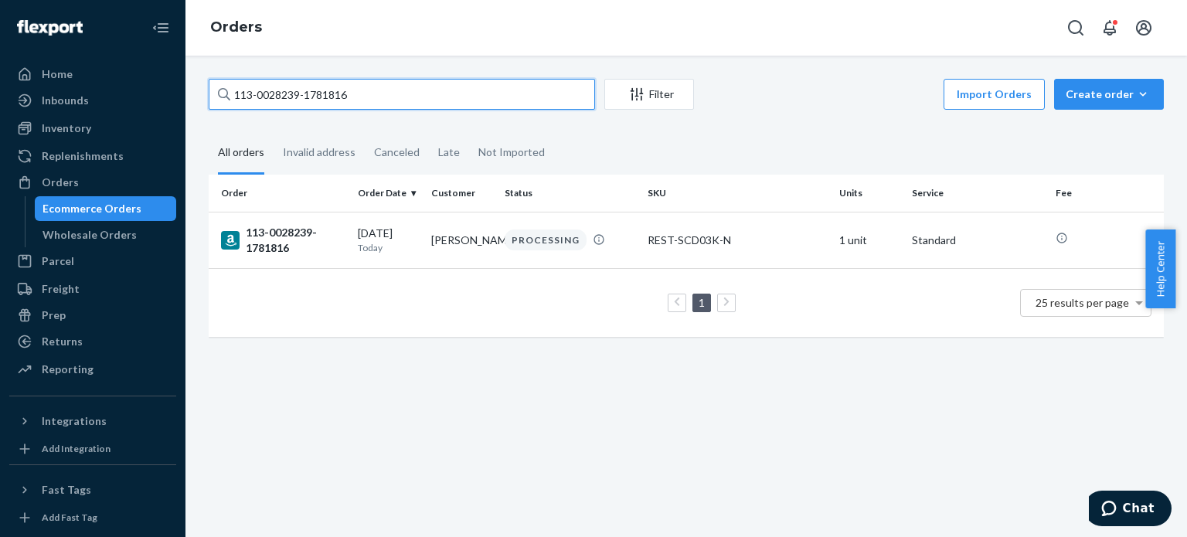
click at [276, 99] on input "113-0028239-1781816" at bounding box center [402, 94] width 386 height 31
paste input "2-3593167-4151431"
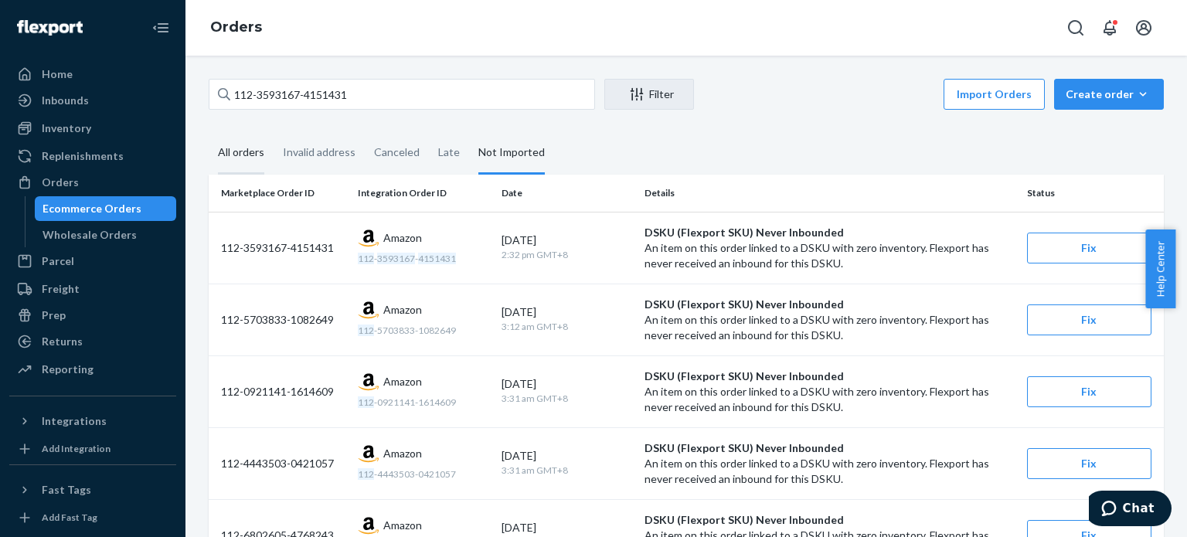
click at [229, 150] on div "All orders" at bounding box center [241, 153] width 46 height 43
click at [209, 132] on input "All orders" at bounding box center [209, 132] width 0 height 0
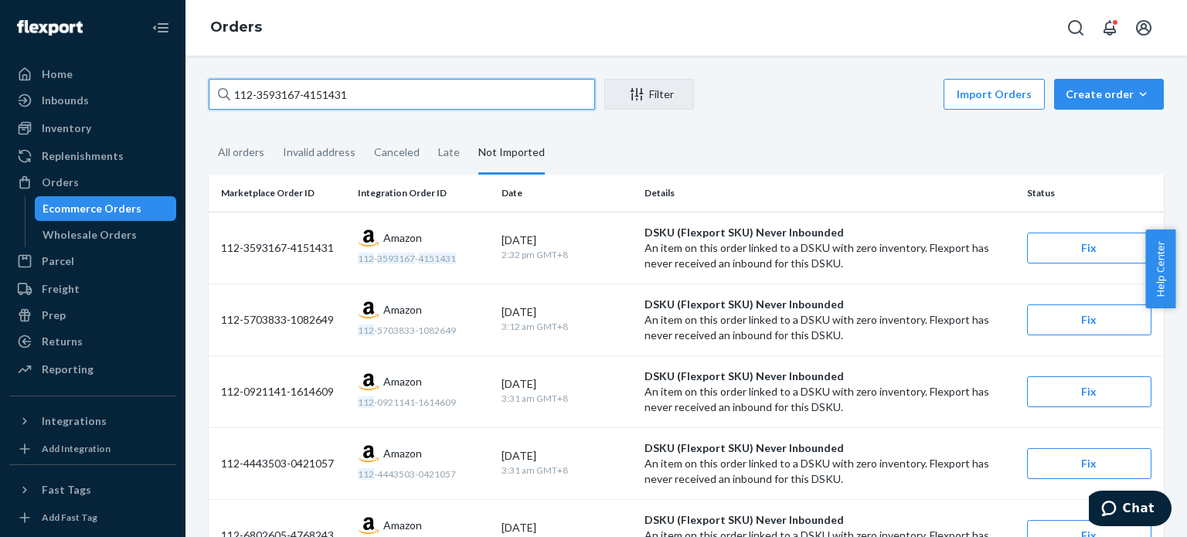
click at [262, 105] on input "112-3593167-4151431" at bounding box center [402, 94] width 386 height 31
paste input "1-0266284-6830658"
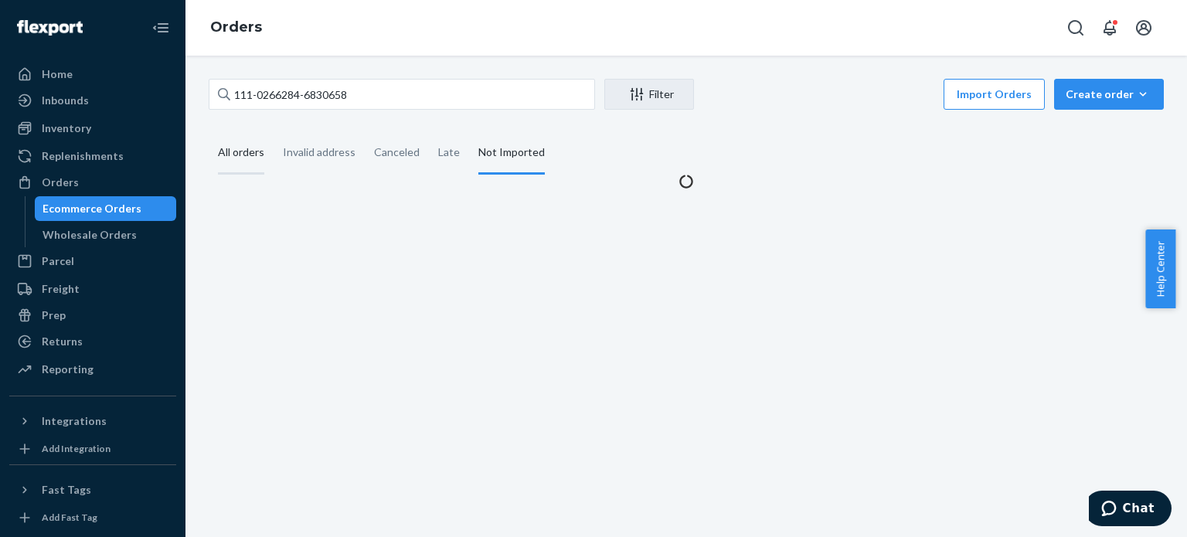
click at [236, 160] on div "All orders" at bounding box center [241, 153] width 46 height 43
click at [209, 132] on input "All orders" at bounding box center [209, 132] width 0 height 0
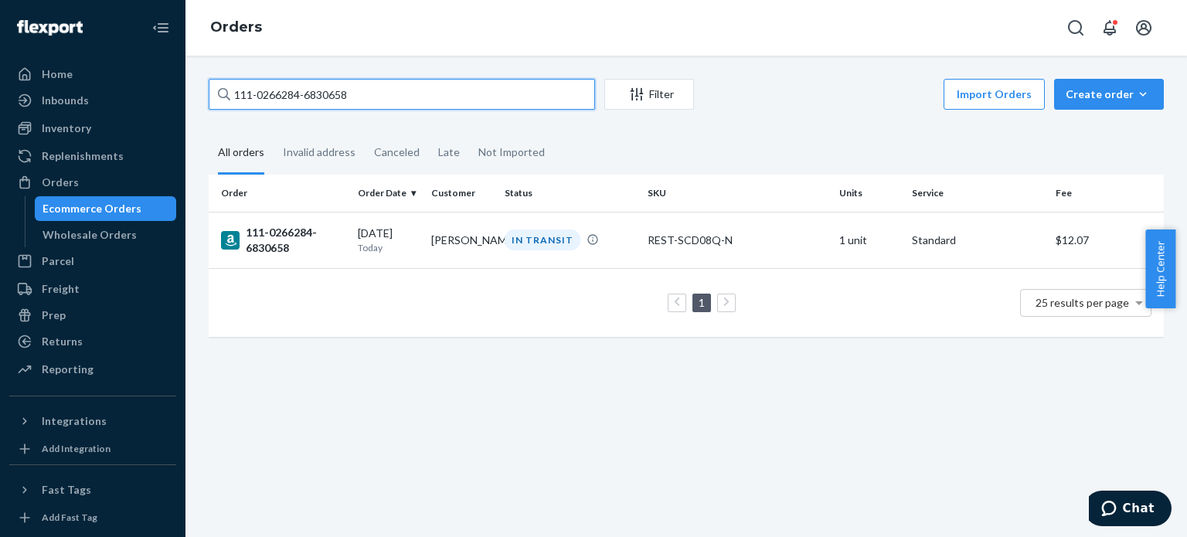
click at [263, 101] on input "111-0266284-6830658" at bounding box center [402, 94] width 386 height 31
paste input "4-1820110-6811410"
type input "114-1820110-6811410"
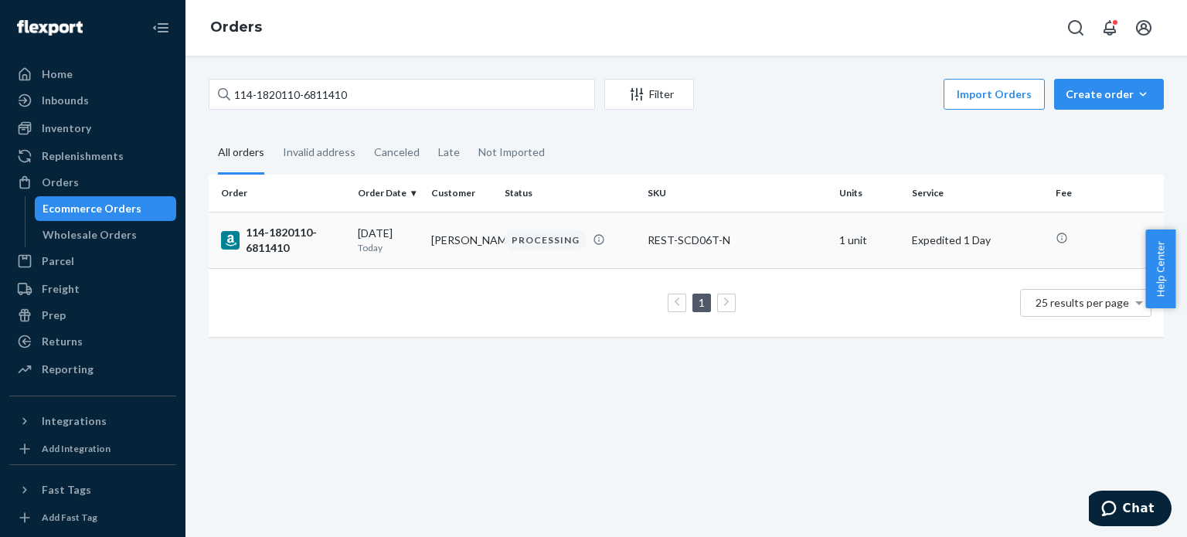
click at [272, 240] on div "114-1820110-6811410" at bounding box center [283, 240] width 124 height 31
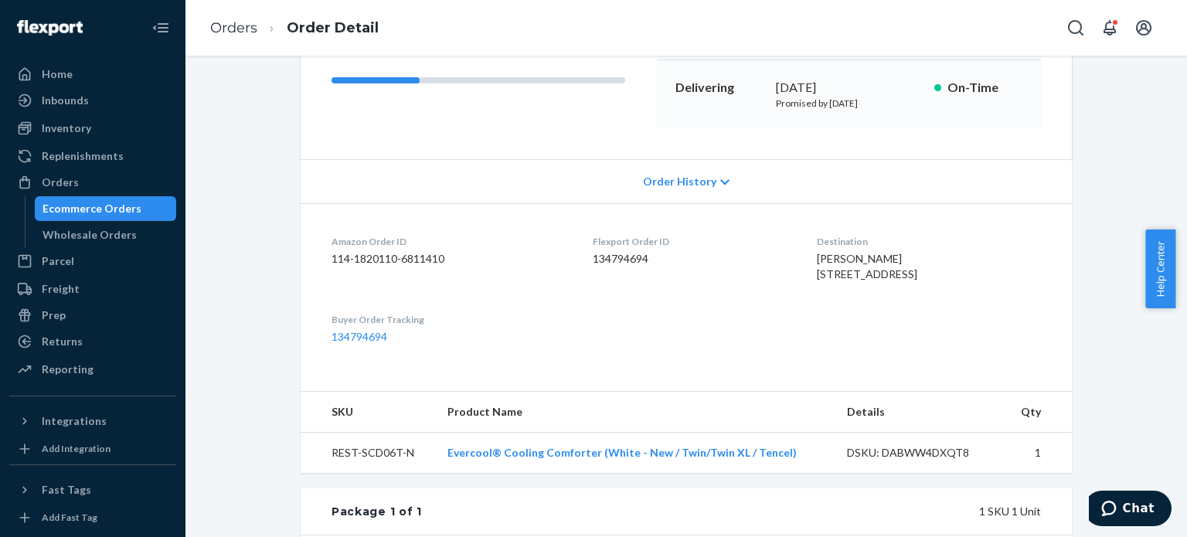
scroll to position [232, 0]
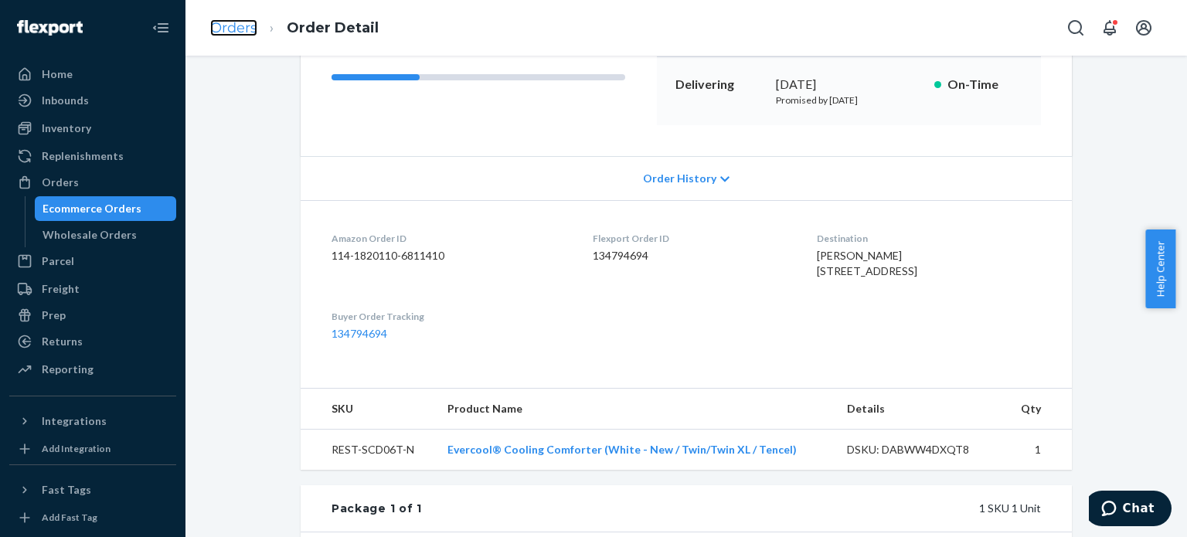
click at [238, 26] on link "Orders" at bounding box center [233, 27] width 47 height 17
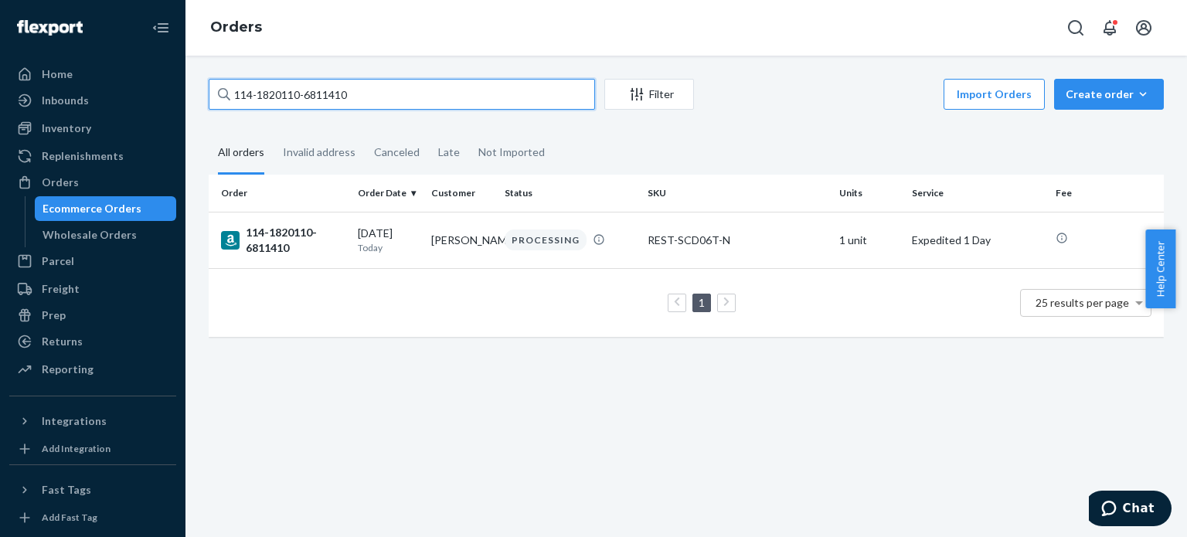
click at [277, 88] on input "114-1820110-6811410" at bounding box center [402, 94] width 386 height 31
paste input "2-4420885-4949013"
type input "112-4420885-4949013"
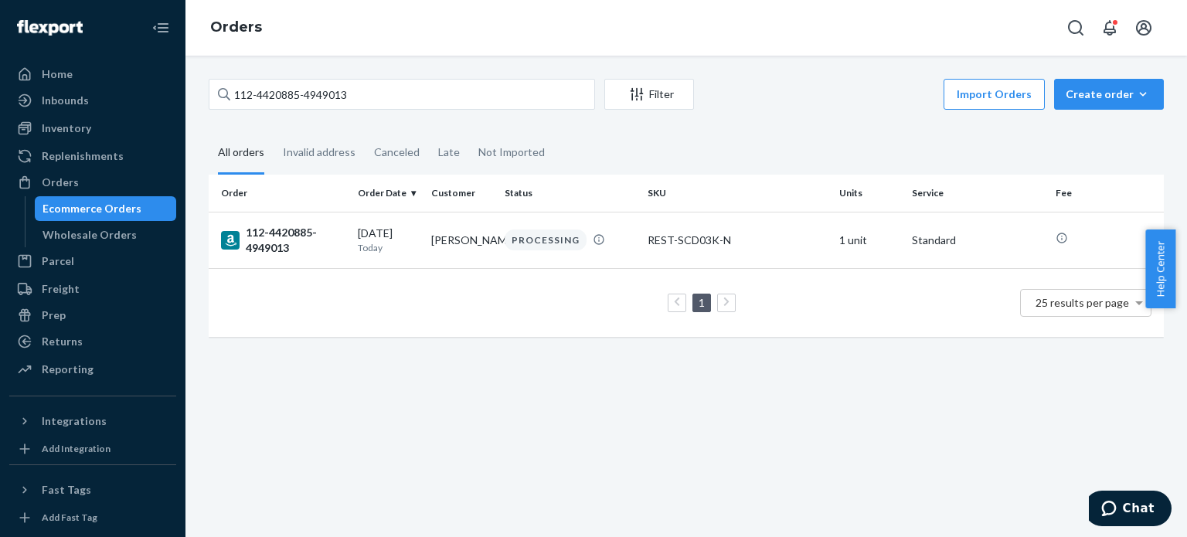
click at [277, 241] on div "112-4420885-4949013" at bounding box center [283, 240] width 124 height 31
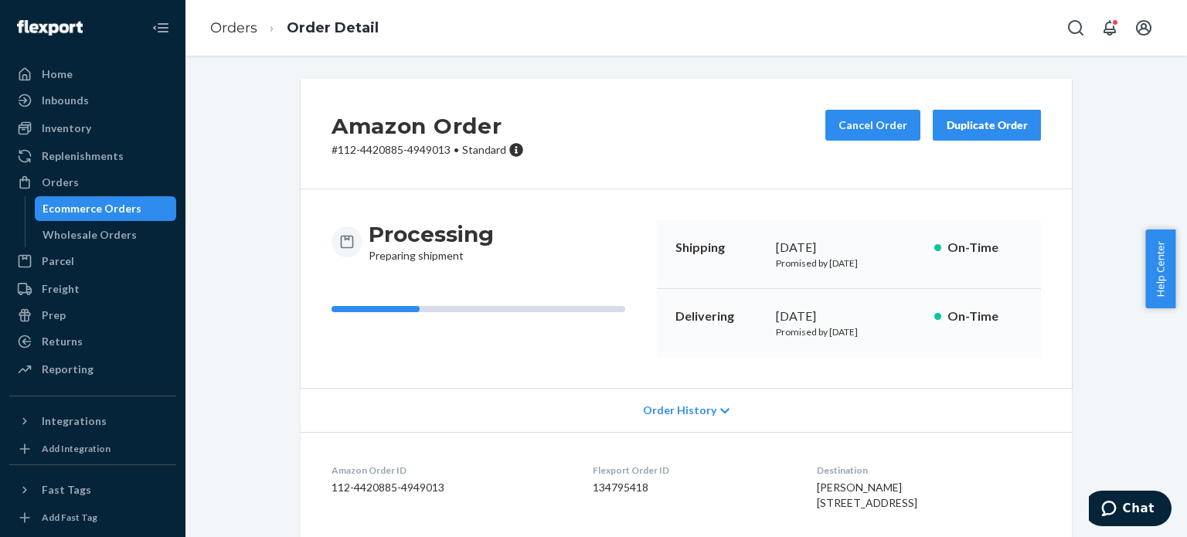
click at [261, 36] on li "Order Detail" at bounding box center [317, 28] width 121 height 21
click at [253, 32] on link "Orders" at bounding box center [233, 27] width 47 height 17
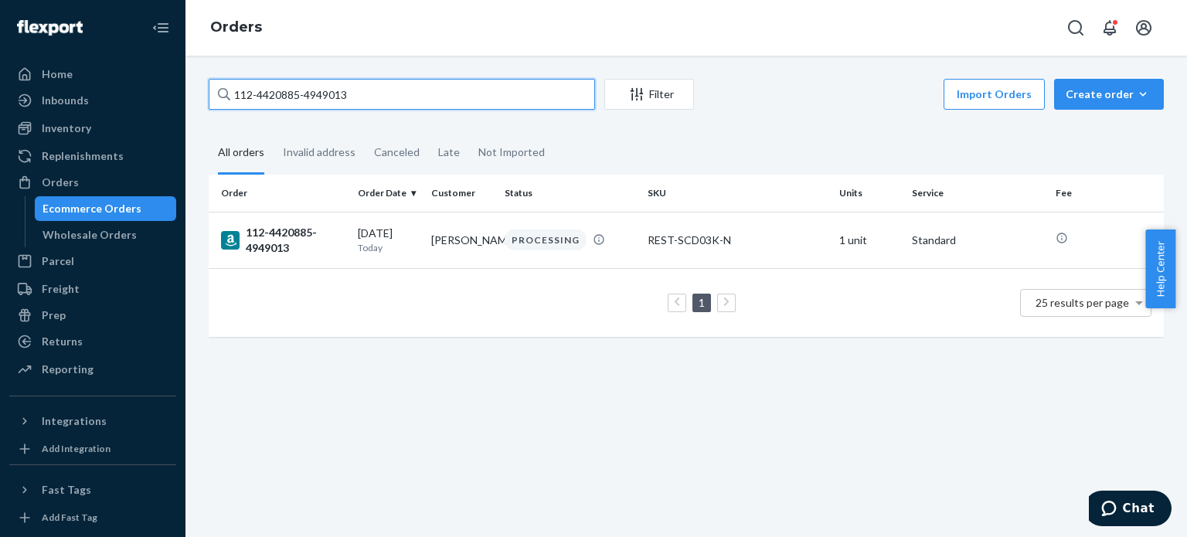
click at [312, 93] on input "112-4420885-4949013" at bounding box center [402, 94] width 386 height 31
paste input "1-8879481-6897019"
type input "111-8879481-6897019"
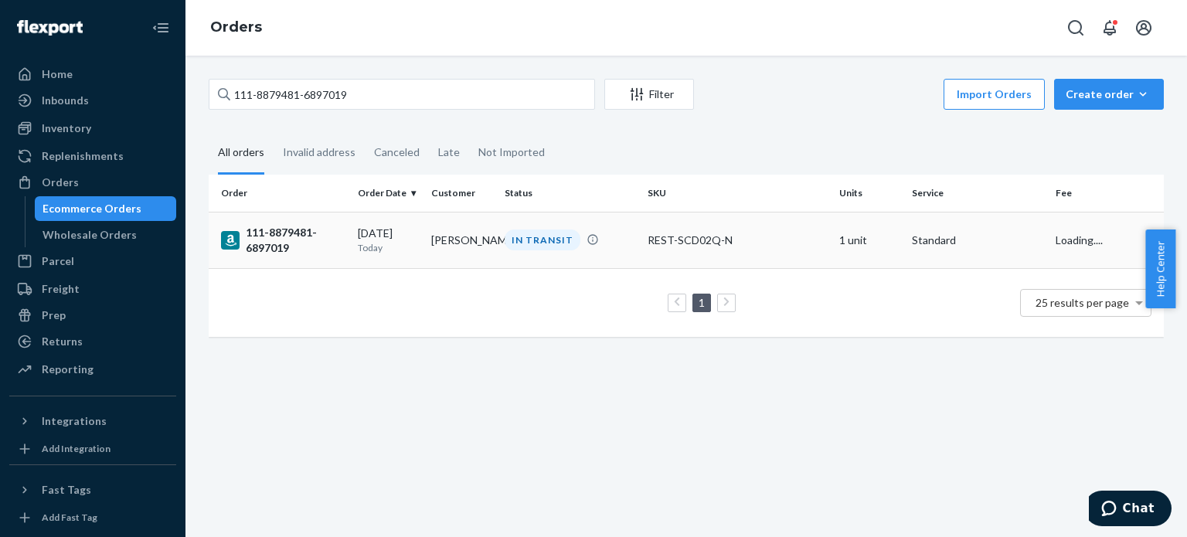
click at [297, 246] on div "111-8879481-6897019" at bounding box center [283, 240] width 124 height 31
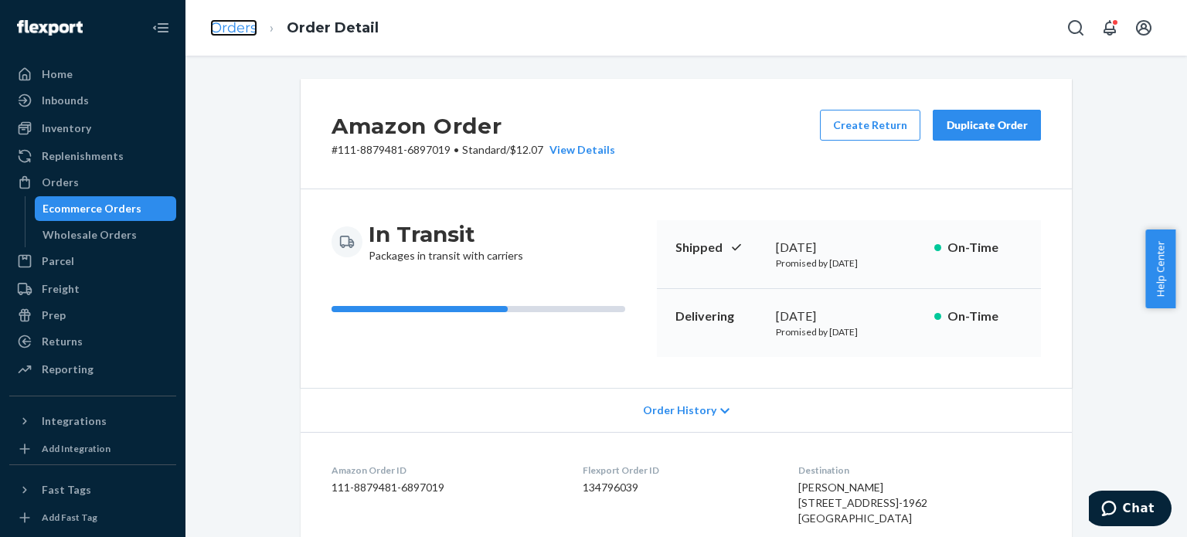
click at [232, 29] on link "Orders" at bounding box center [233, 27] width 47 height 17
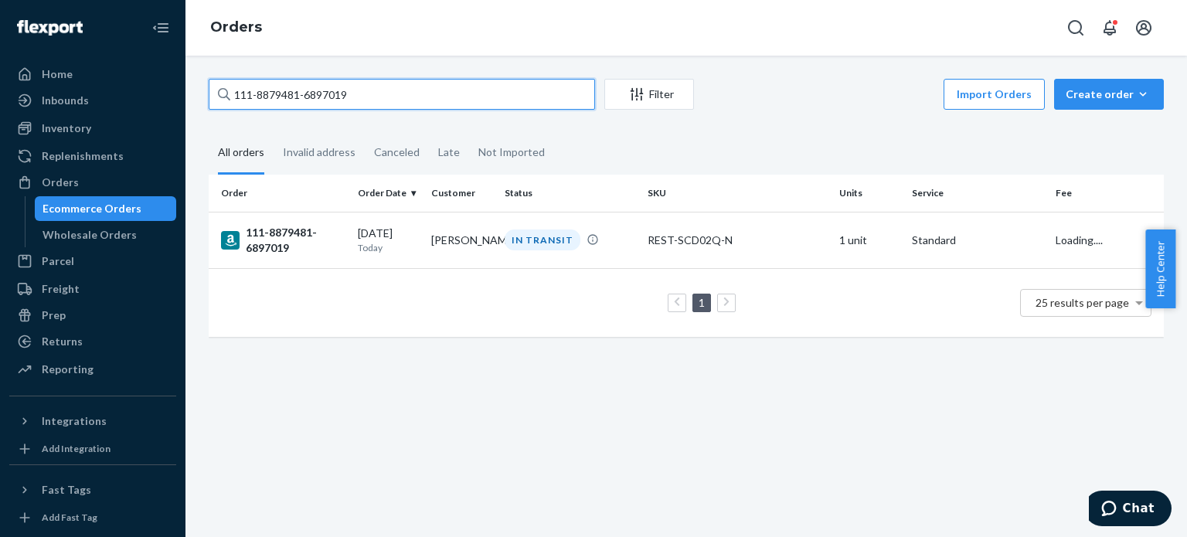
click at [285, 100] on input "111-8879481-6897019" at bounding box center [402, 94] width 386 height 31
paste input "3-8650083-2963447"
type input "113-8650083-2963447"
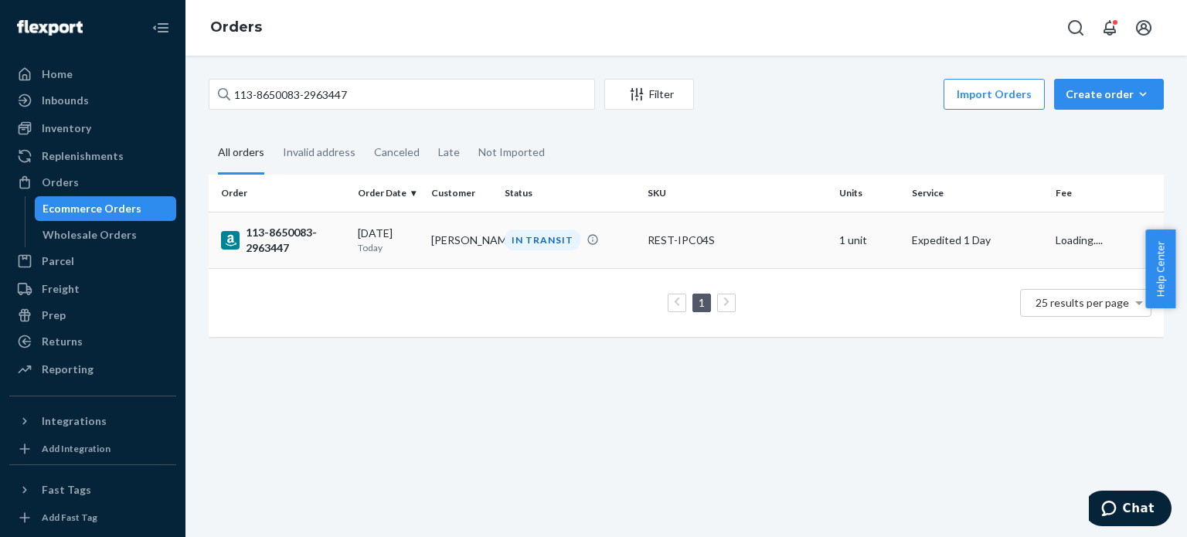
click at [284, 246] on div "113-8650083-2963447" at bounding box center [283, 240] width 124 height 31
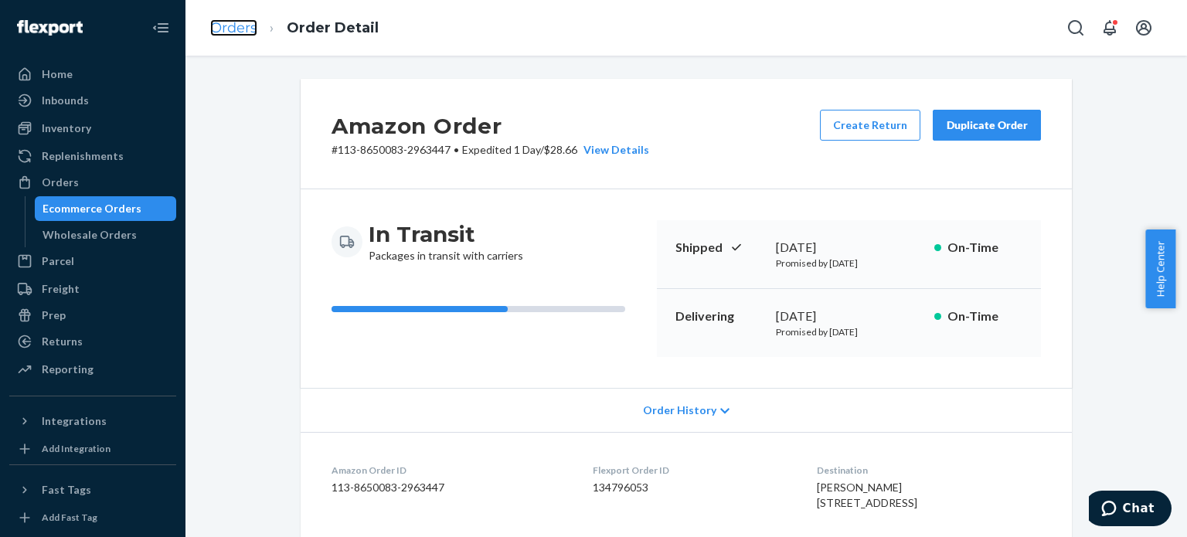
click at [223, 32] on link "Orders" at bounding box center [233, 27] width 47 height 17
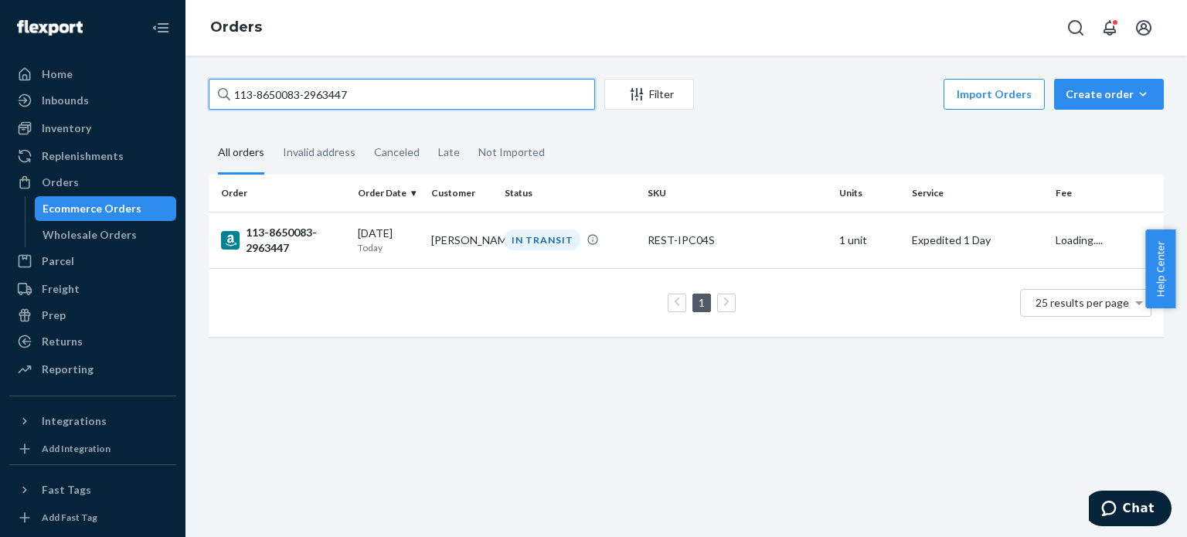
click at [257, 85] on input "113-8650083-2963447" at bounding box center [402, 94] width 386 height 31
paste input "1-3632384-9025043"
type input "111-3632384-9025043"
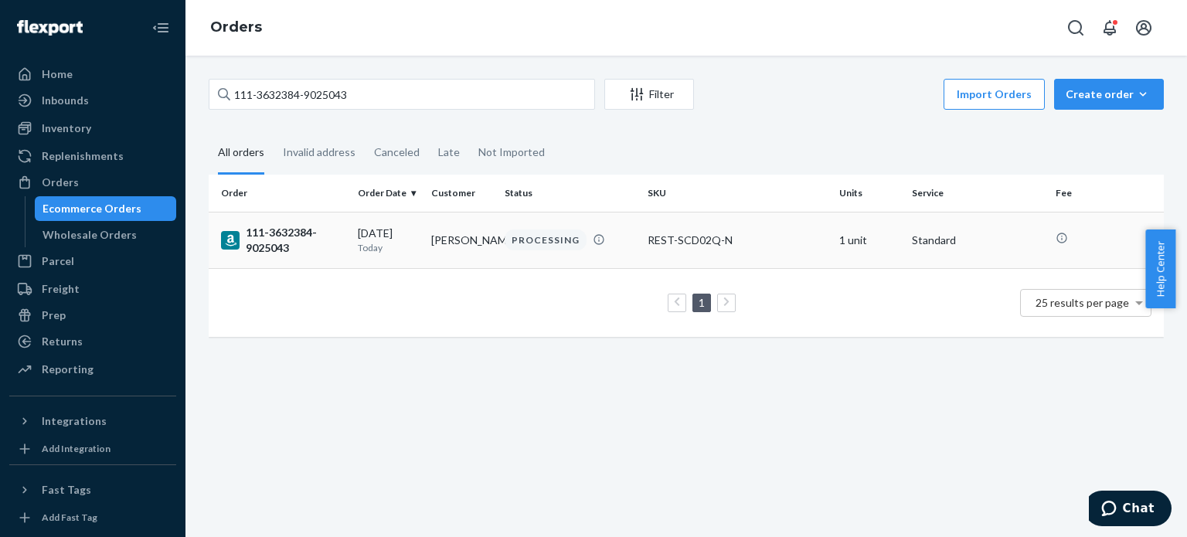
click at [271, 245] on div "111-3632384-9025043" at bounding box center [283, 240] width 124 height 31
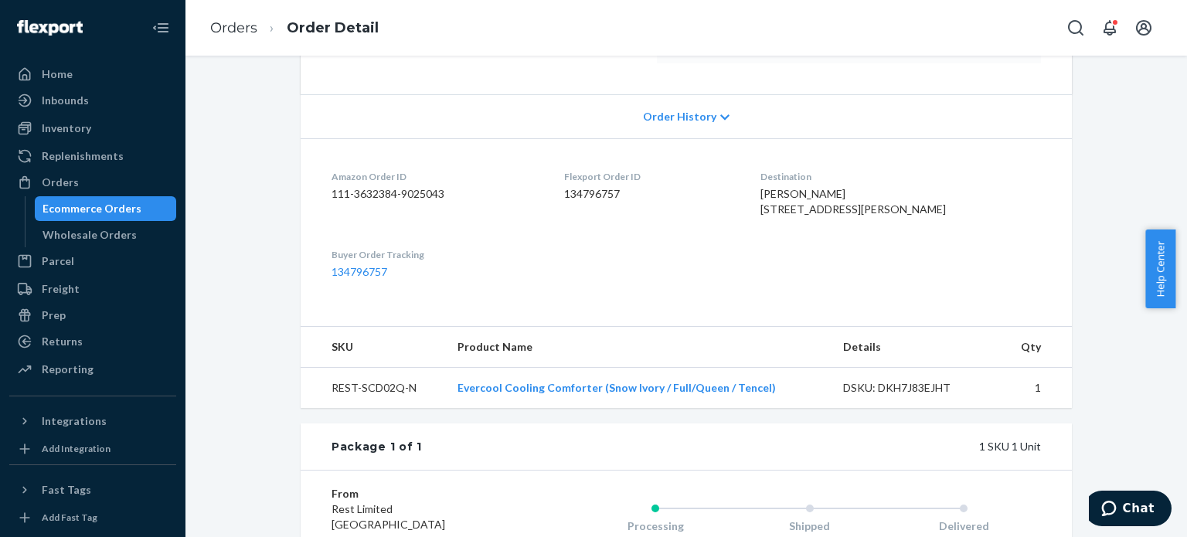
scroll to position [386, 0]
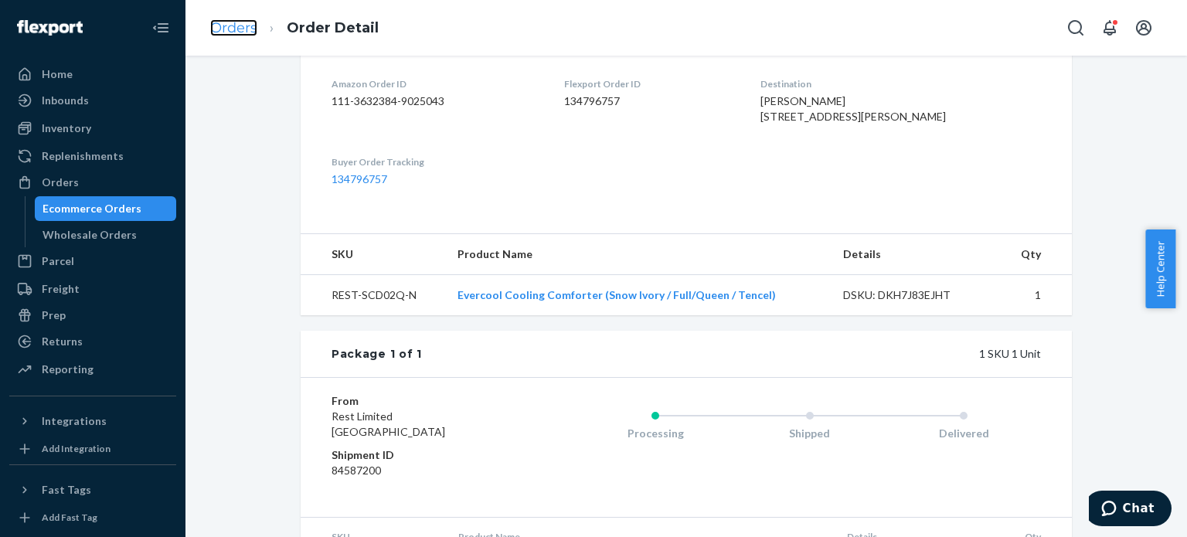
click at [223, 31] on link "Orders" at bounding box center [233, 27] width 47 height 17
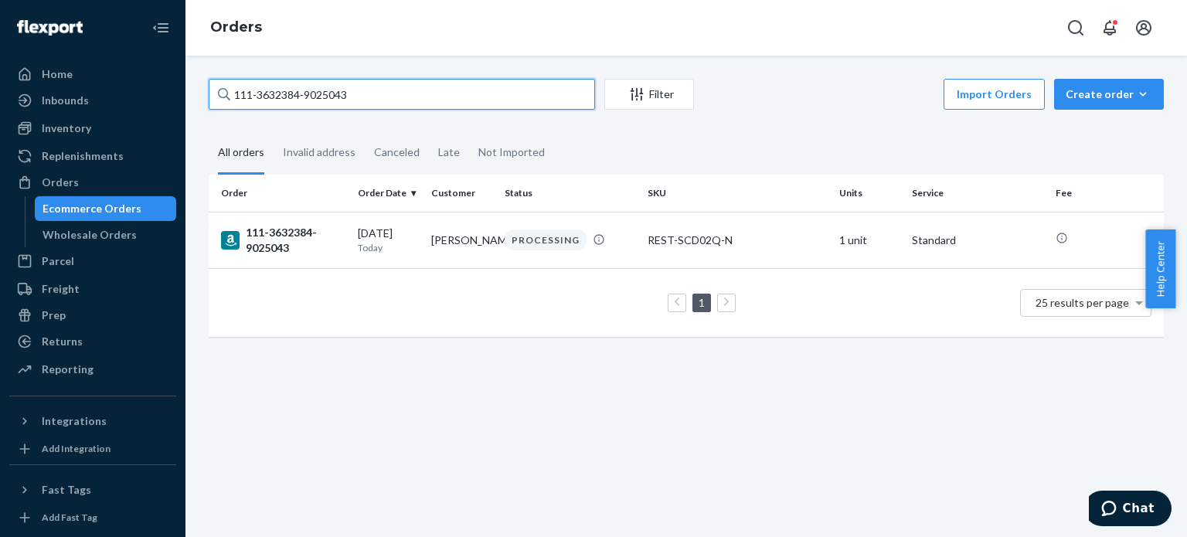
click at [261, 89] on input "111-3632384-9025043" at bounding box center [402, 94] width 386 height 31
paste input "4-5349305-8333811"
type input "114-5349305-8333811"
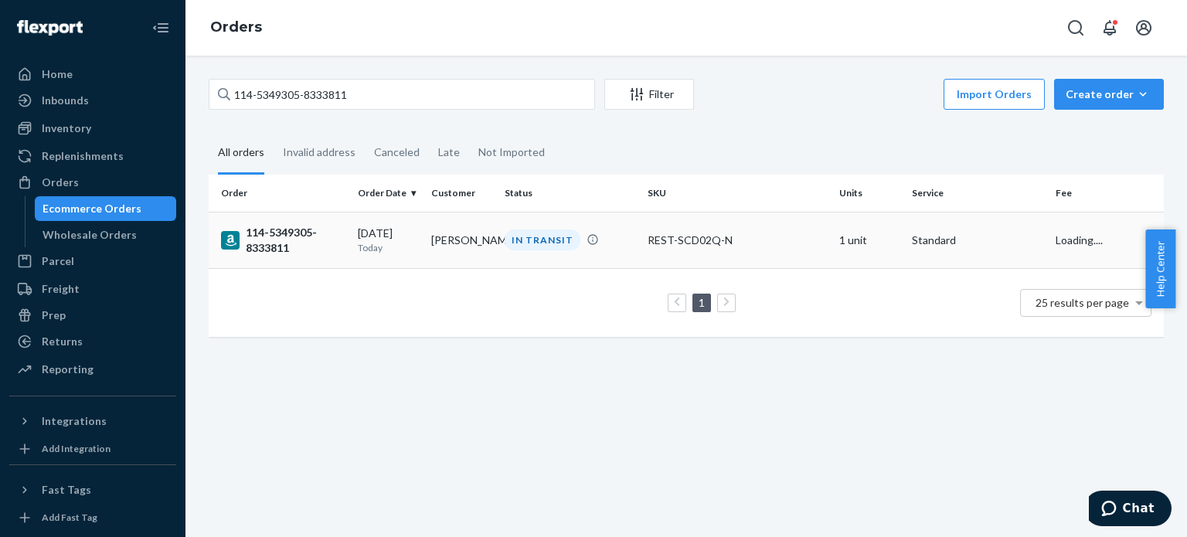
click at [275, 249] on div "114-5349305-8333811" at bounding box center [283, 240] width 124 height 31
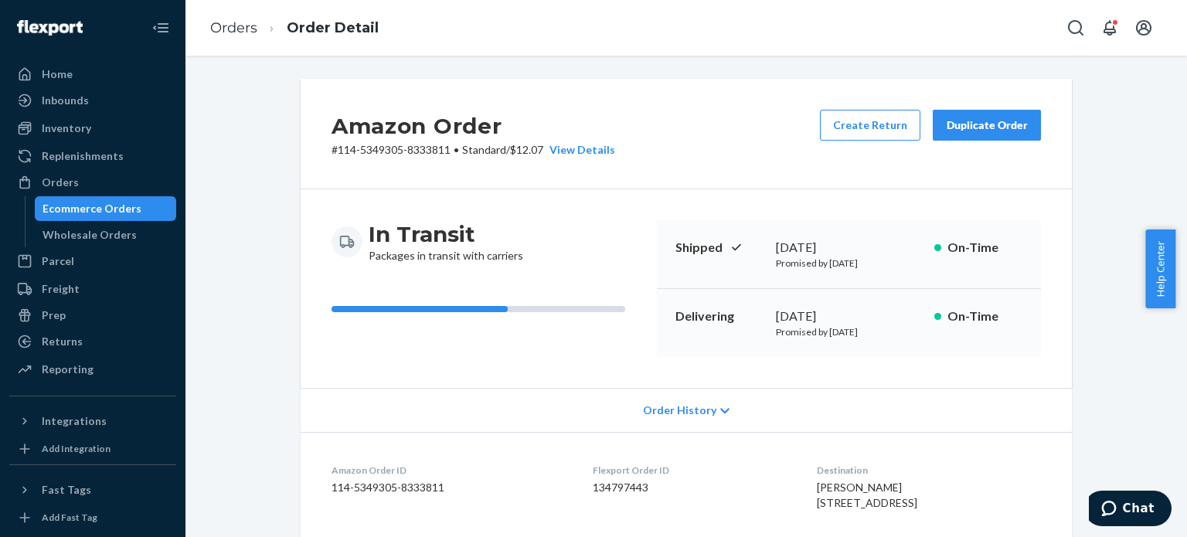
click at [250, 41] on ol "Orders Order Detail" at bounding box center [294, 28] width 193 height 46
click at [247, 24] on link "Orders" at bounding box center [233, 27] width 47 height 17
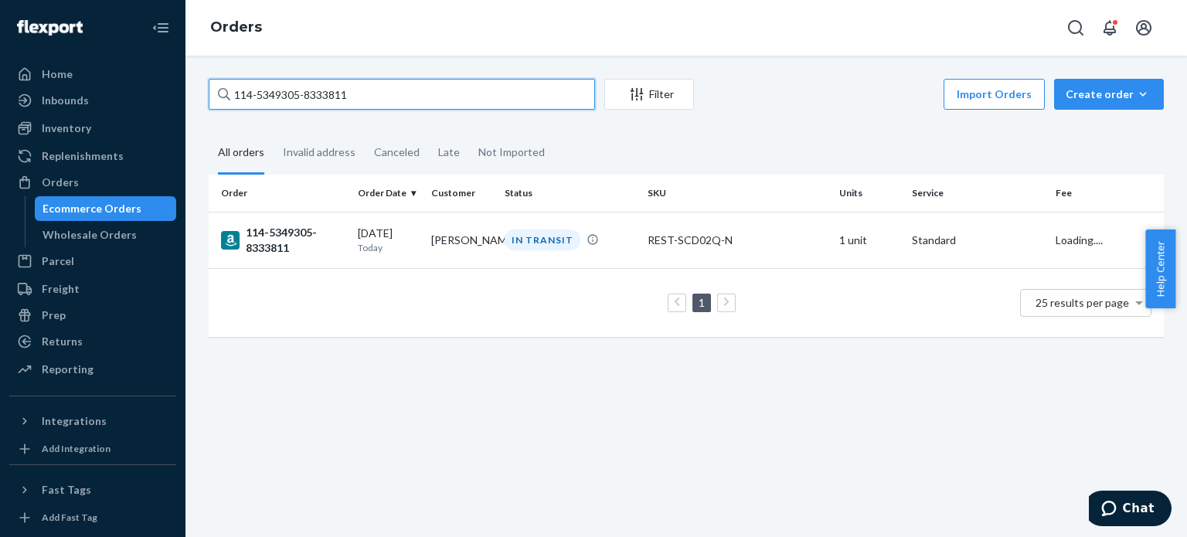
click at [283, 88] on input "114-5349305-8333811" at bounding box center [402, 94] width 386 height 31
paste input "723759-6807452"
type input "114-5723759-6807452"
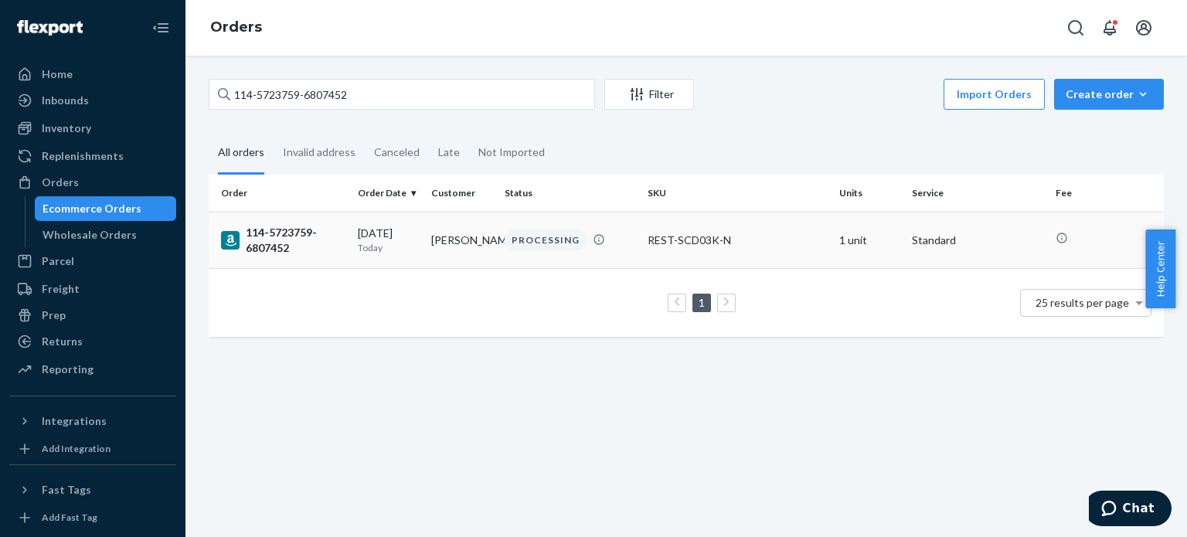
click at [267, 250] on div "114-5723759-6807452" at bounding box center [283, 240] width 124 height 31
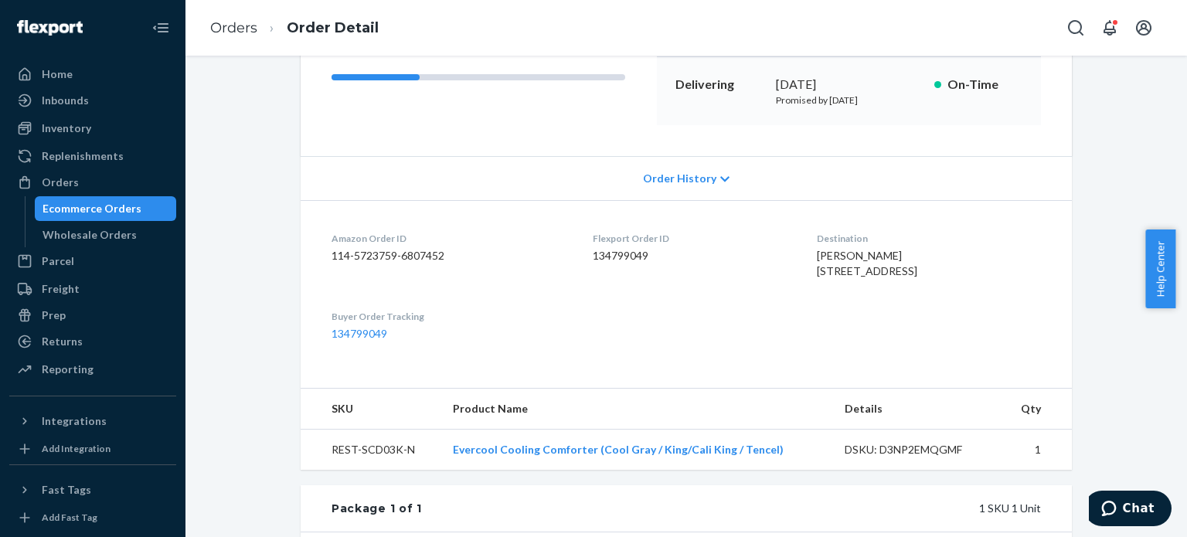
scroll to position [309, 0]
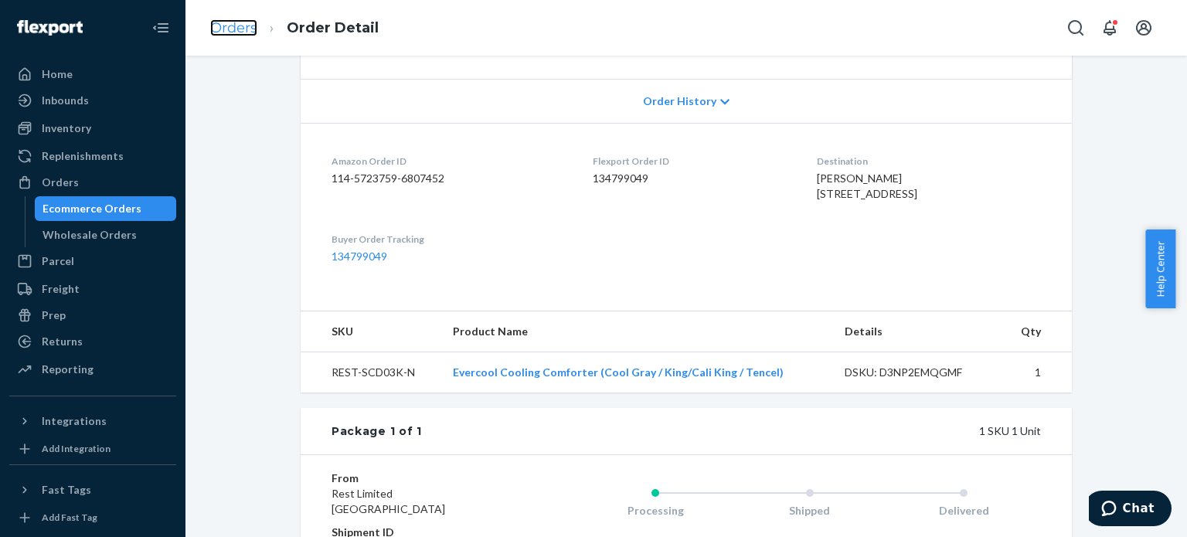
click at [229, 26] on link "Orders" at bounding box center [233, 27] width 47 height 17
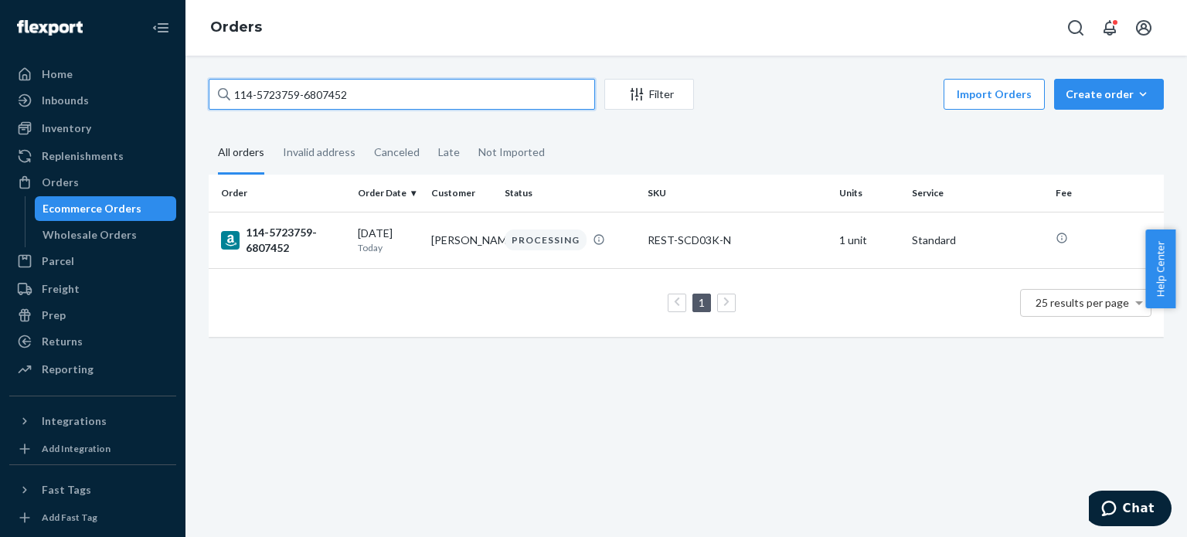
click at [299, 81] on input "114-5723759-6807452" at bounding box center [402, 94] width 386 height 31
click at [299, 85] on input "114-5723759-6807452" at bounding box center [402, 94] width 386 height 31
paste input "1-1125584-6441015"
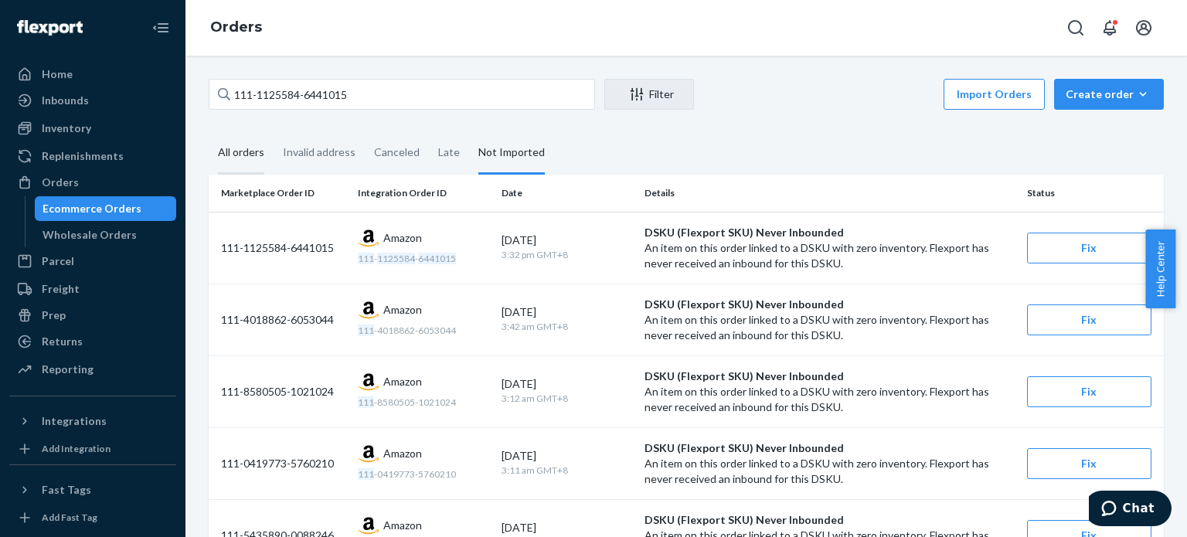
click at [243, 170] on div "All orders" at bounding box center [241, 153] width 46 height 43
click at [209, 132] on input "All orders" at bounding box center [209, 132] width 0 height 0
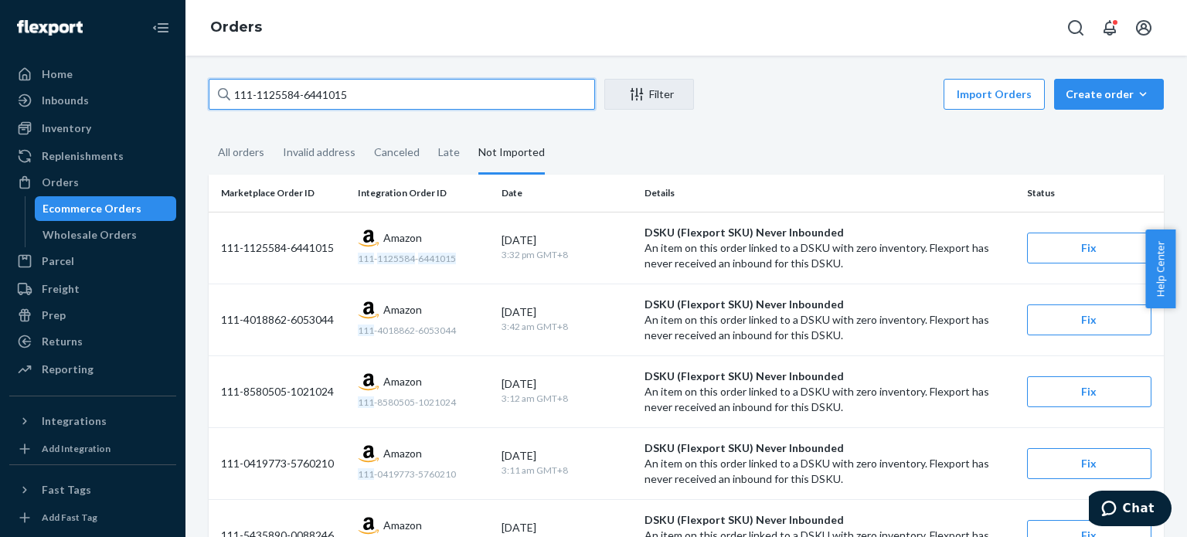
click at [283, 90] on input "111-1125584-6441015" at bounding box center [402, 94] width 386 height 31
paste input "3-8624760-5444213"
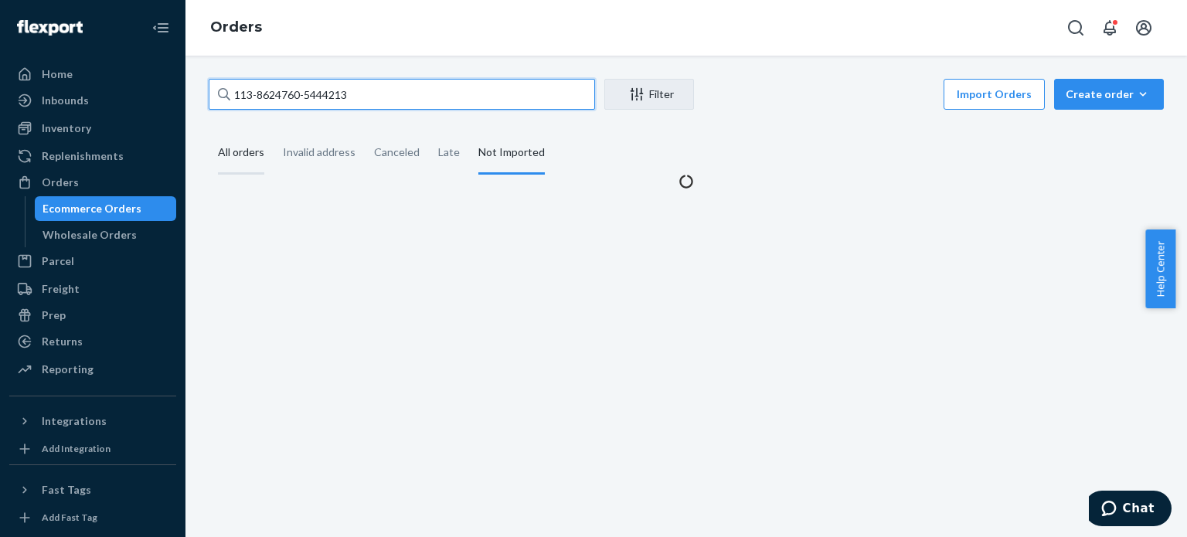
type input "113-8624760-5444213"
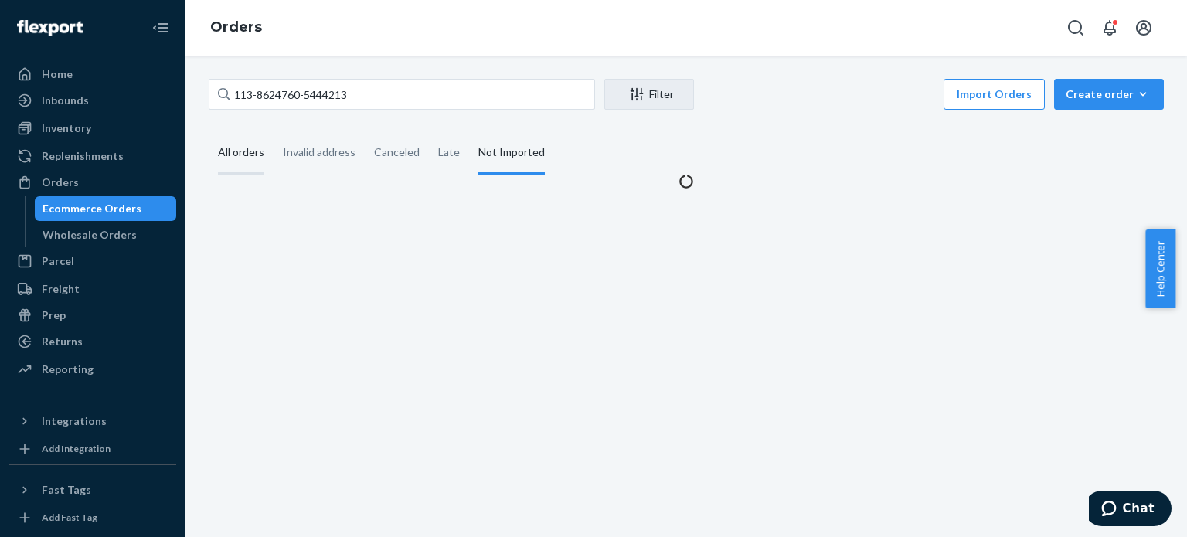
click at [250, 145] on div "All orders" at bounding box center [241, 153] width 46 height 43
click at [209, 132] on input "All orders" at bounding box center [209, 132] width 0 height 0
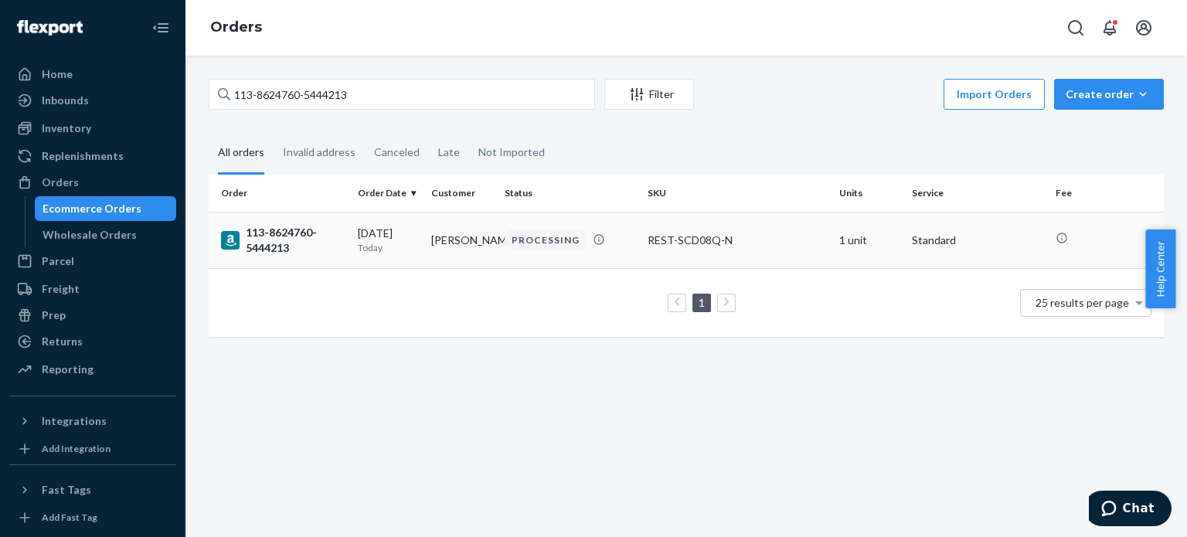
click at [291, 240] on div "113-8624760-5444213" at bounding box center [283, 240] width 124 height 31
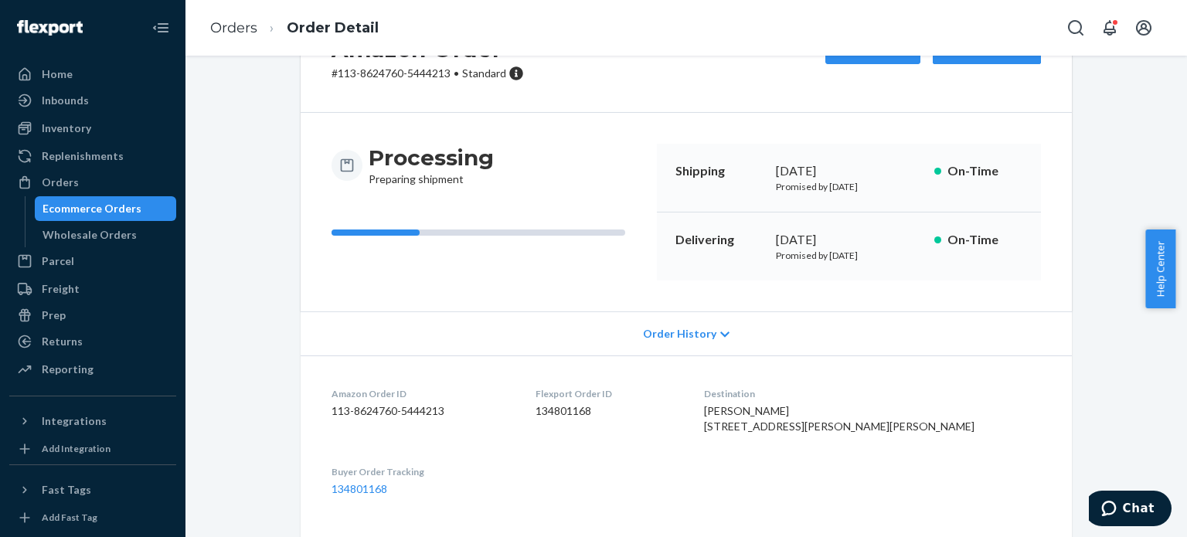
scroll to position [309, 0]
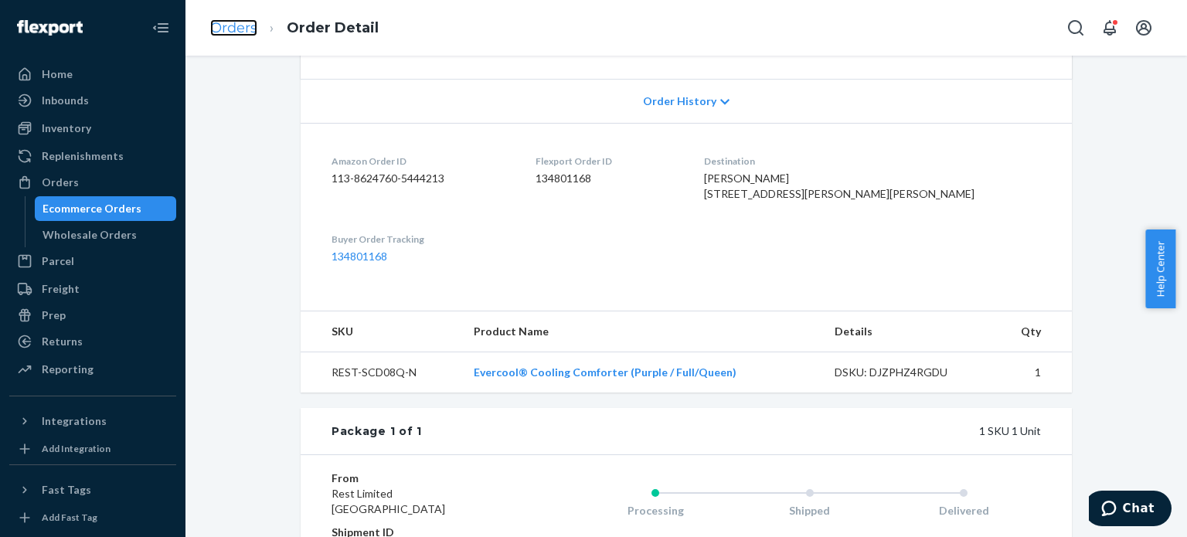
click at [233, 19] on link "Orders" at bounding box center [233, 27] width 47 height 17
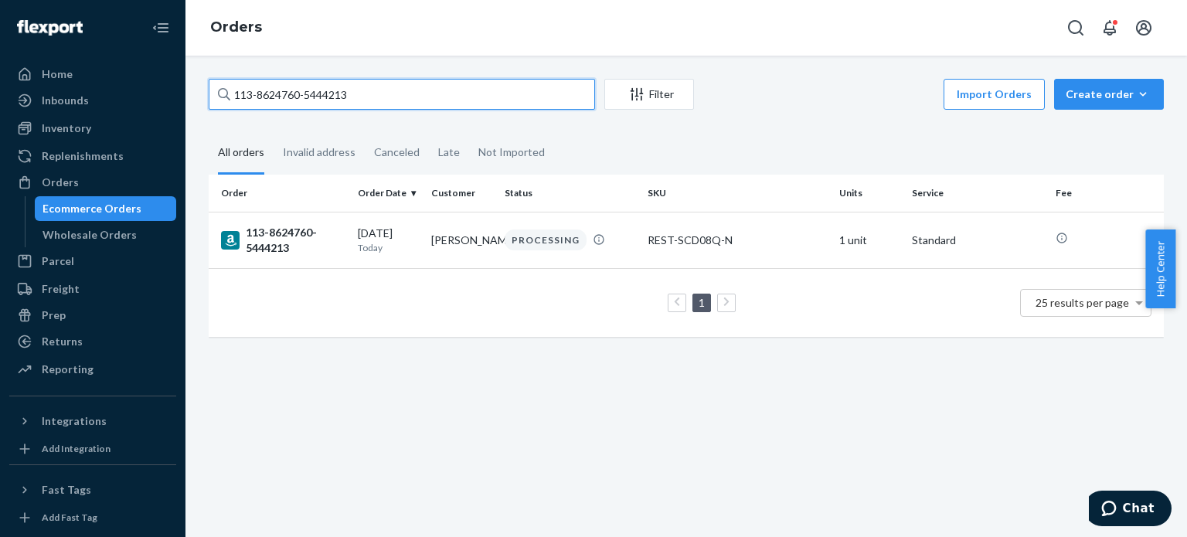
click at [291, 96] on input "113-8624760-5444213" at bounding box center [402, 94] width 386 height 31
paste input "4801253-0826637"
type input "113-4801253-0826637"
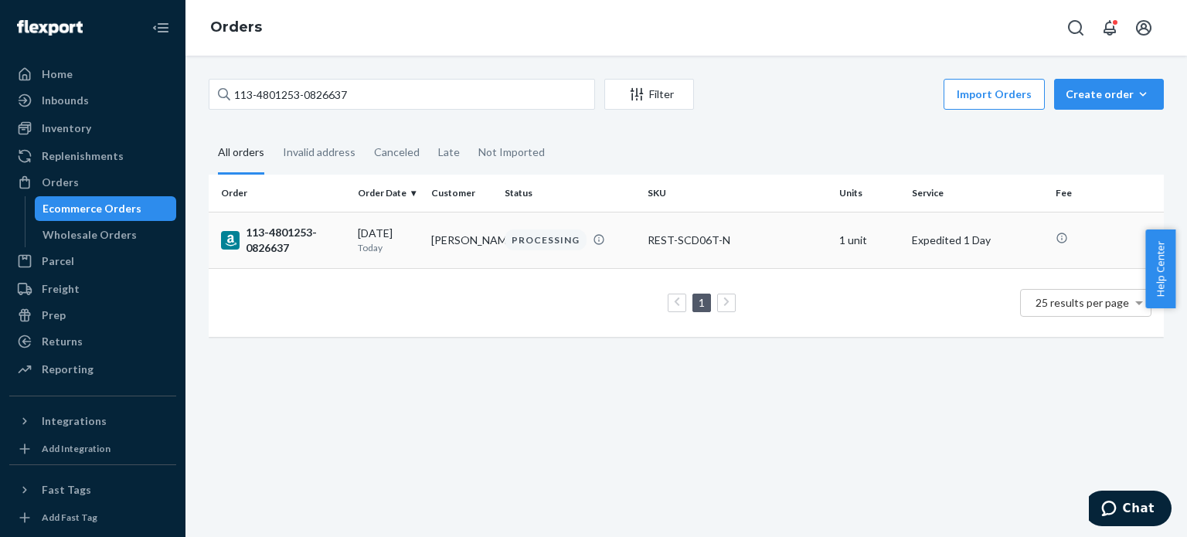
click at [277, 236] on div "113-4801253-0826637" at bounding box center [283, 240] width 124 height 31
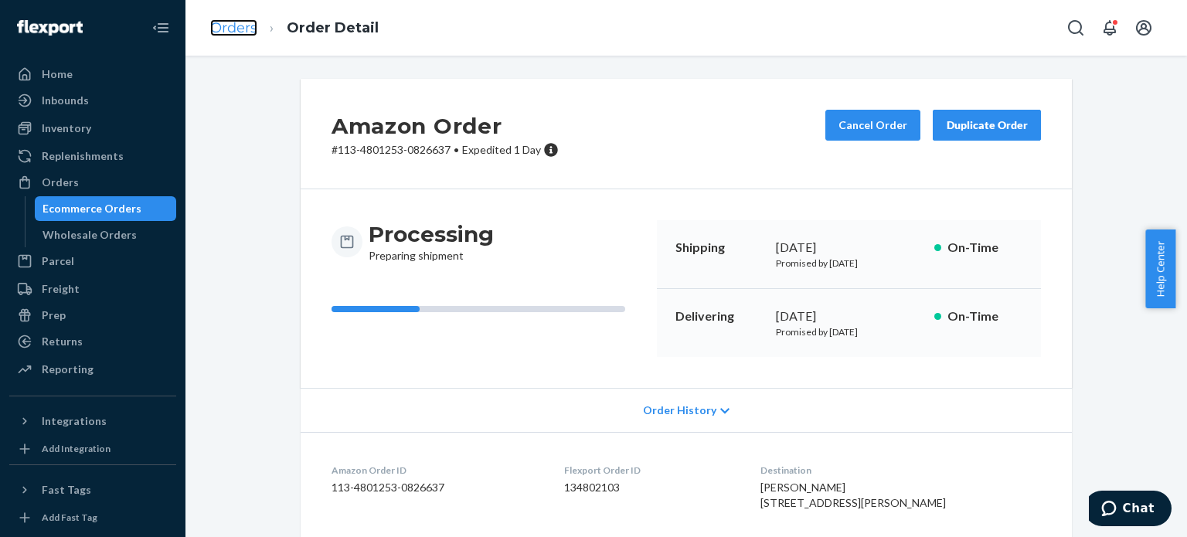
click at [219, 27] on link "Orders" at bounding box center [233, 27] width 47 height 17
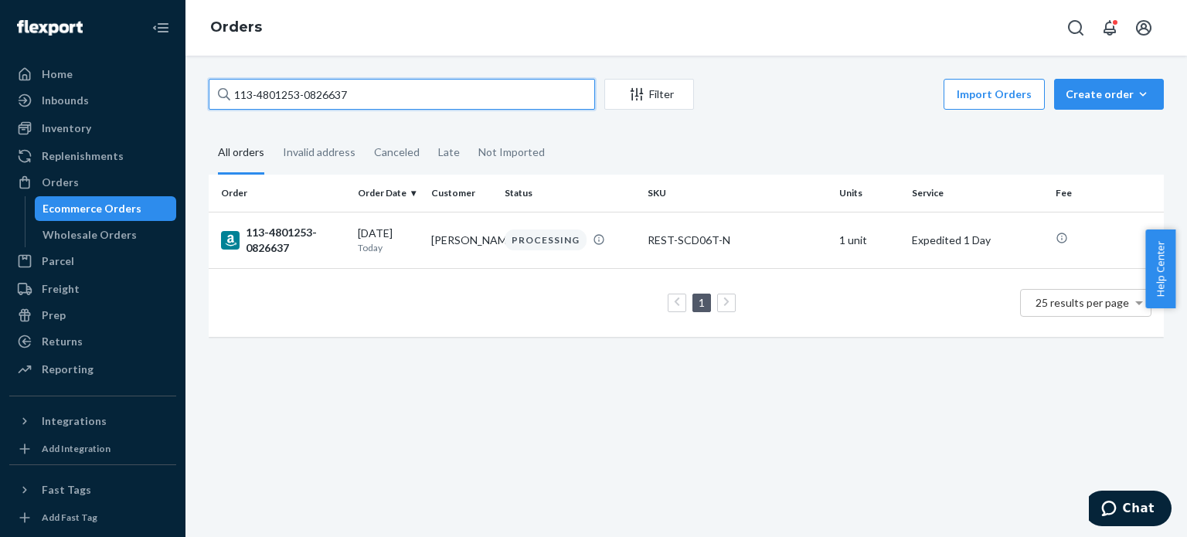
click at [260, 96] on input "113-4801253-0826637" at bounding box center [402, 94] width 386 height 31
click at [260, 96] on input "113-4c801253-0826637" at bounding box center [402, 94] width 386 height 31
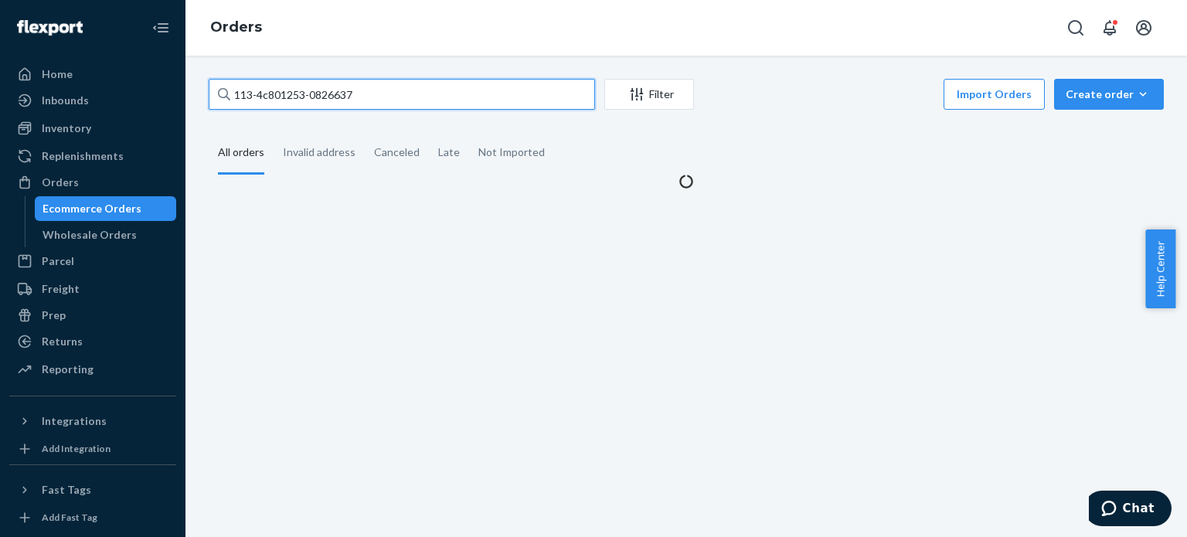
click at [260, 96] on input "113-4c801253-0826637" at bounding box center [402, 94] width 386 height 31
paste input "1-3544492-2799445"
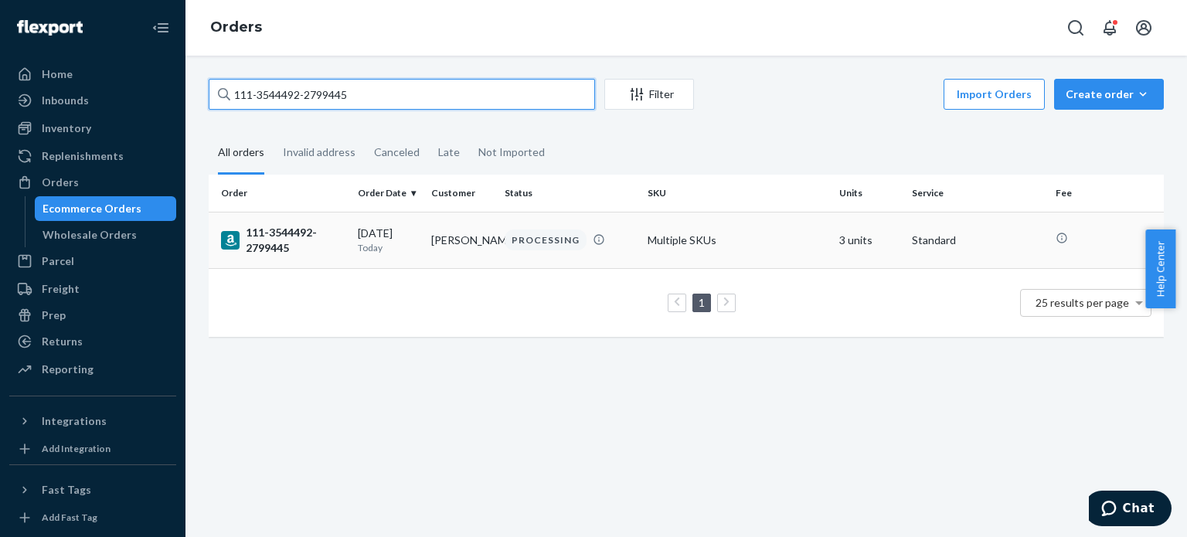
type input "111-3544492-2799445"
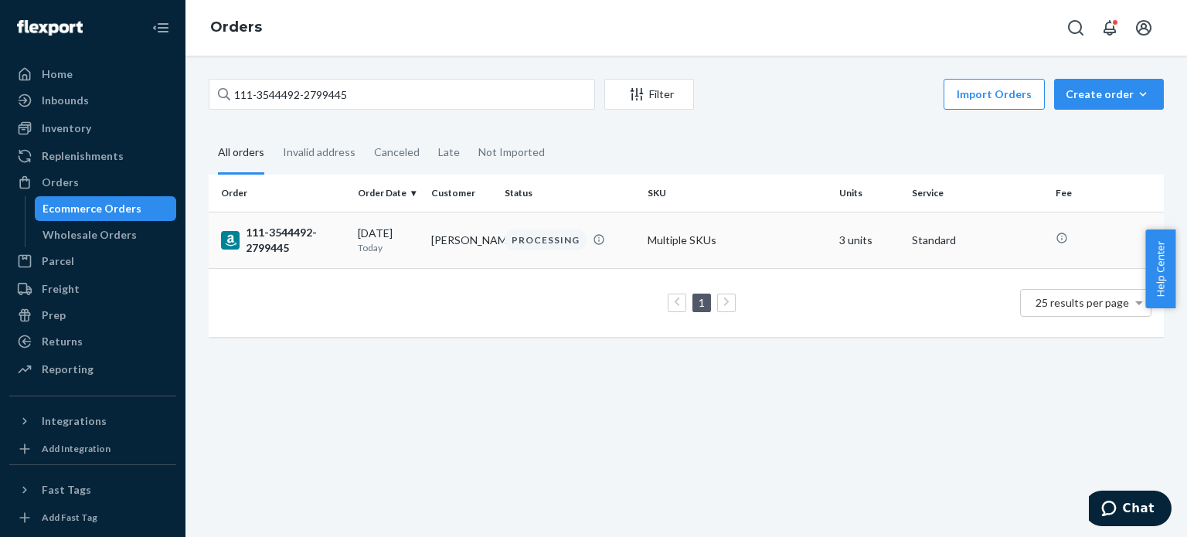
click at [267, 245] on div "111-3544492-2799445" at bounding box center [283, 240] width 124 height 31
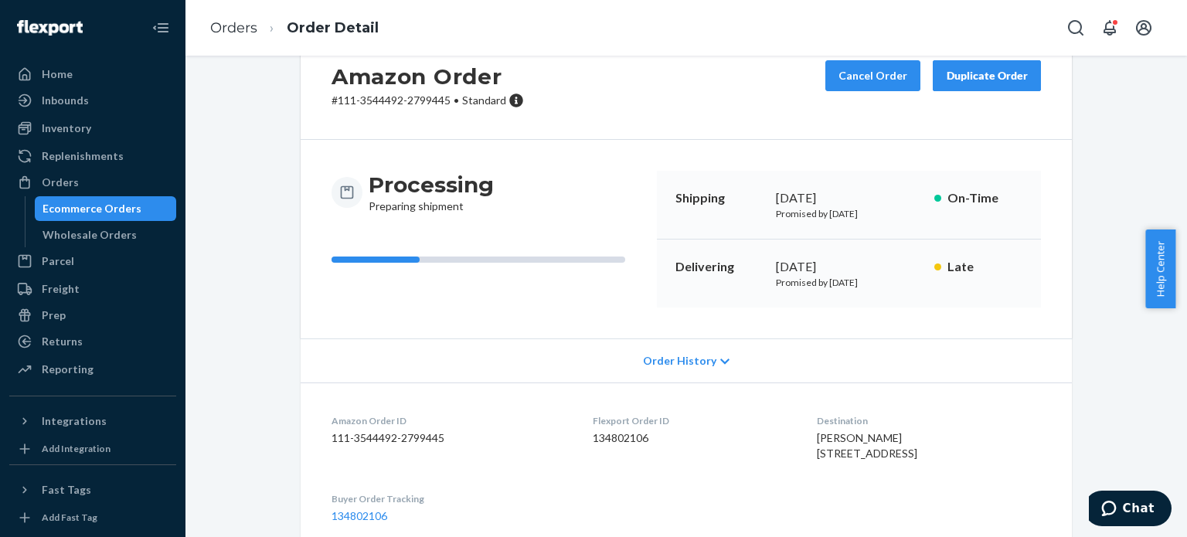
scroll to position [77, 0]
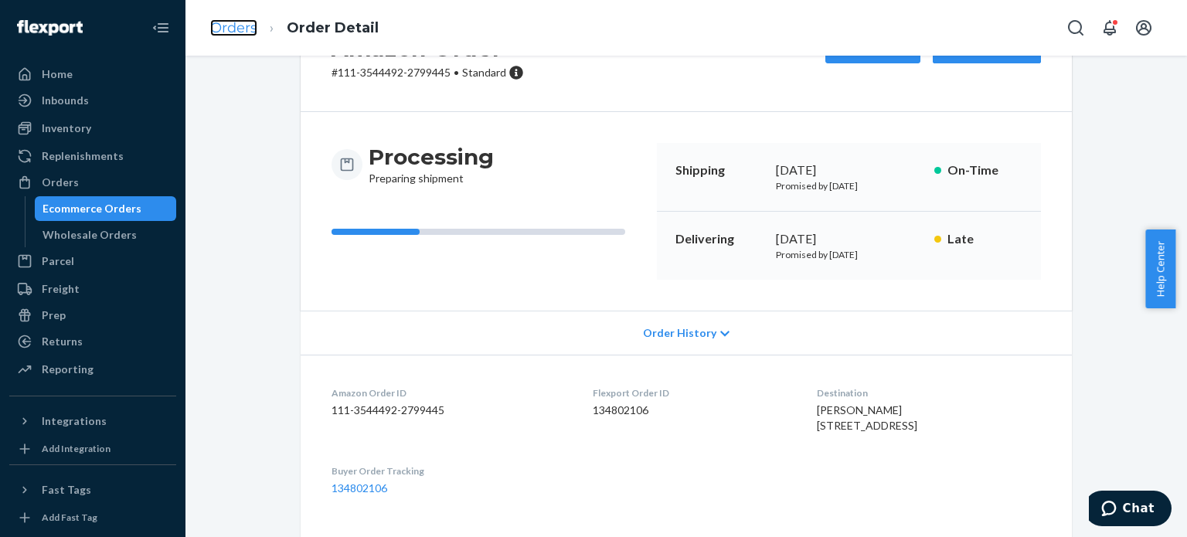
click at [237, 30] on link "Orders" at bounding box center [233, 27] width 47 height 17
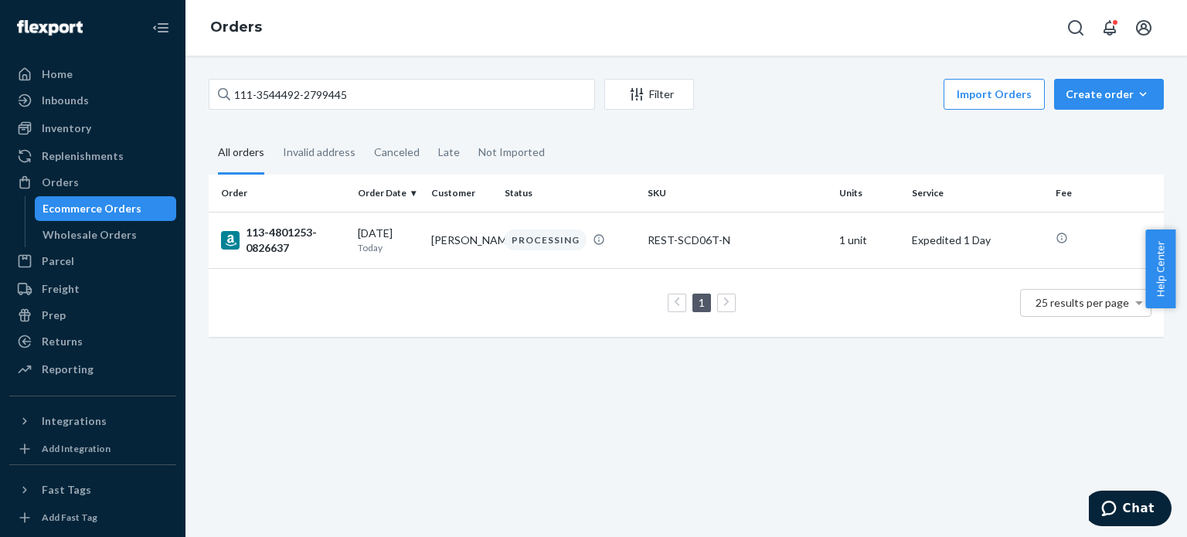
click at [277, 110] on div "111-3544492-2799445 Filter Import Orders Create order Ecommerce order Removal o…" at bounding box center [686, 96] width 955 height 35
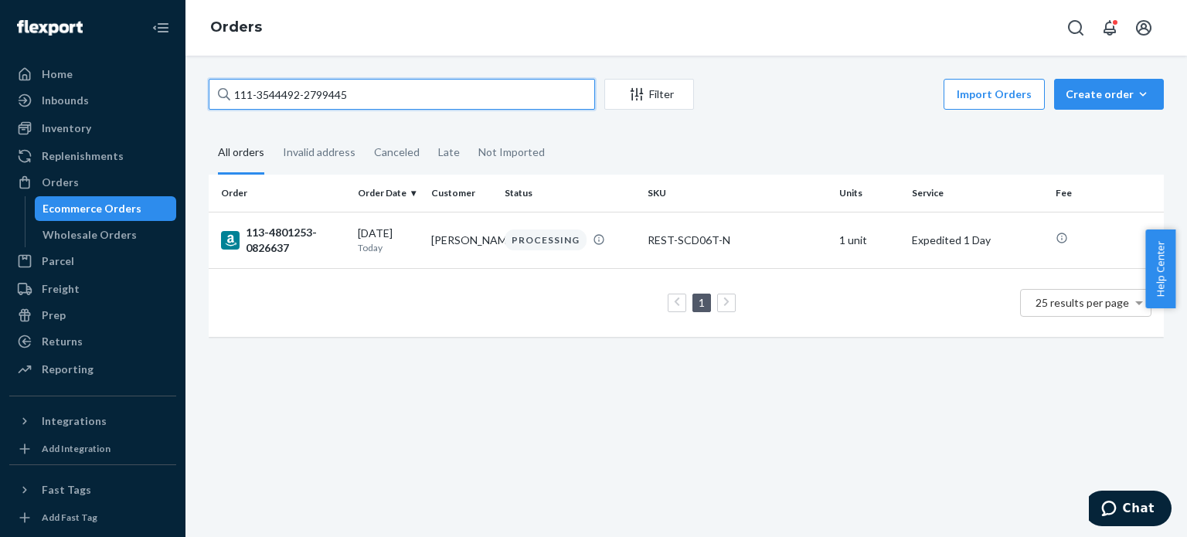
click at [278, 97] on input "111-3544492-2799445" at bounding box center [402, 94] width 386 height 31
paste input "2-1592637-2967439"
type input "112-1592637-2967439"
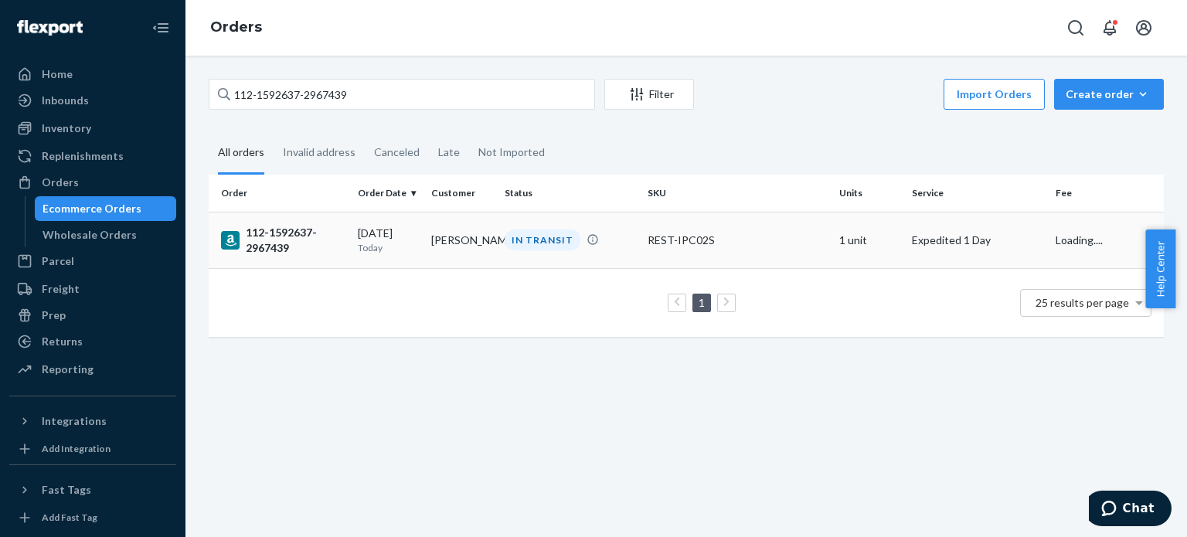
click at [270, 241] on div "112-1592637-2967439" at bounding box center [283, 240] width 124 height 31
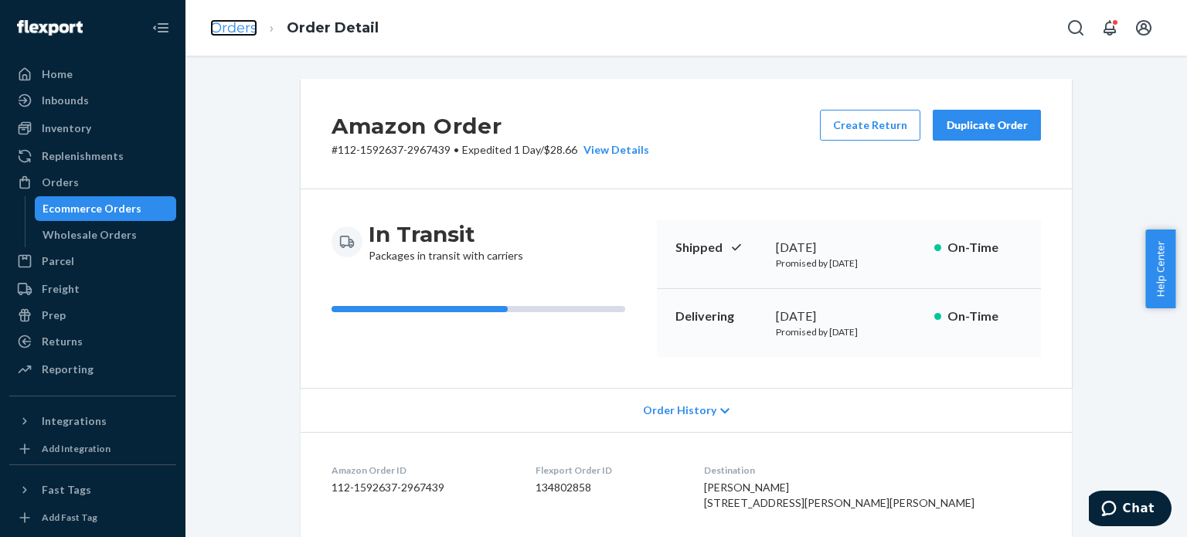
click at [240, 21] on link "Orders" at bounding box center [233, 27] width 47 height 17
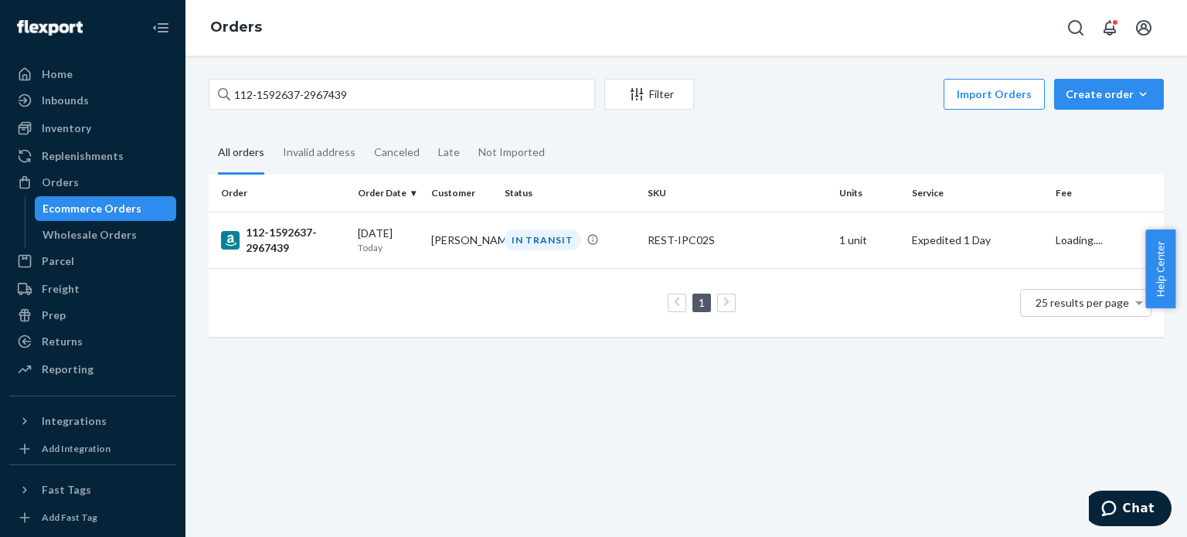
click at [333, 111] on div "112-1592637-2967439 Filter Import Orders Create order Ecommerce order Removal o…" at bounding box center [686, 96] width 955 height 35
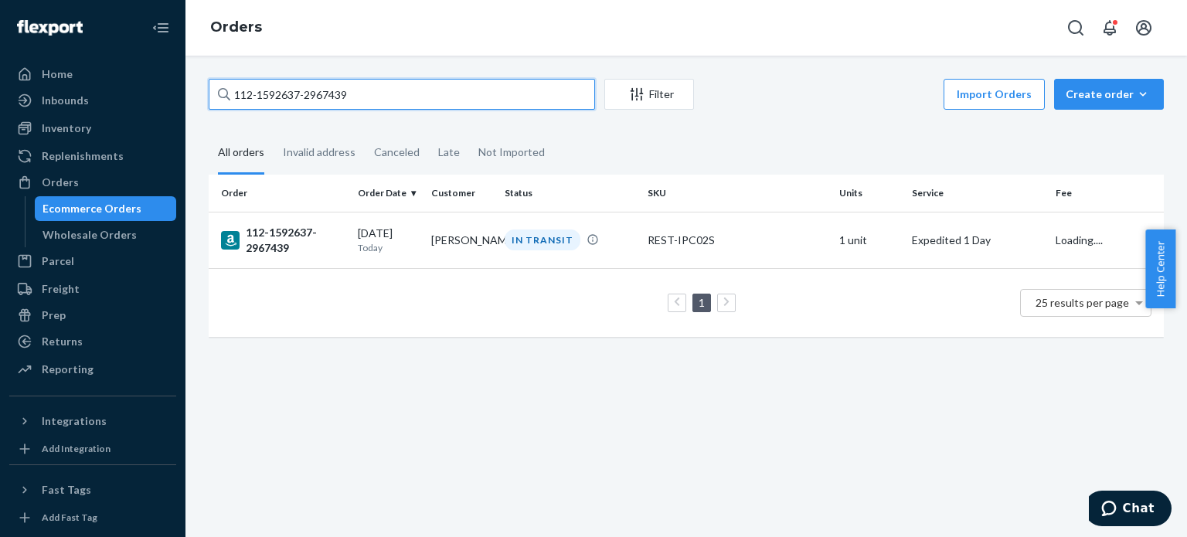
click at [334, 98] on input "112-1592637-2967439" at bounding box center [402, 94] width 386 height 31
paste input "0221171-9258641"
type input "112-0221171-9258641"
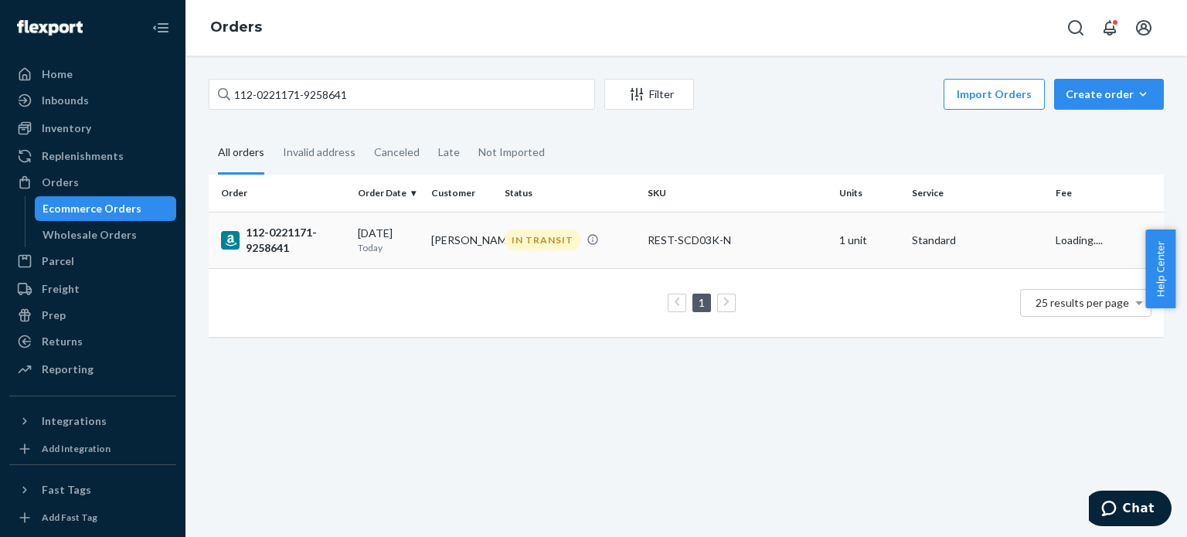
click at [291, 248] on div "112-0221171-9258641" at bounding box center [283, 240] width 124 height 31
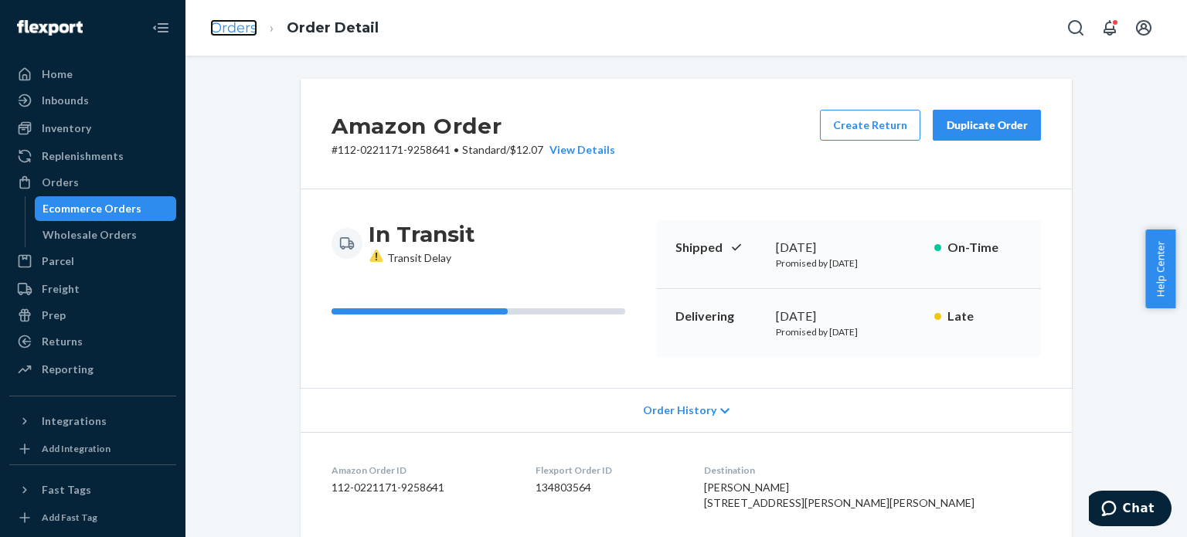
click at [242, 29] on link "Orders" at bounding box center [233, 27] width 47 height 17
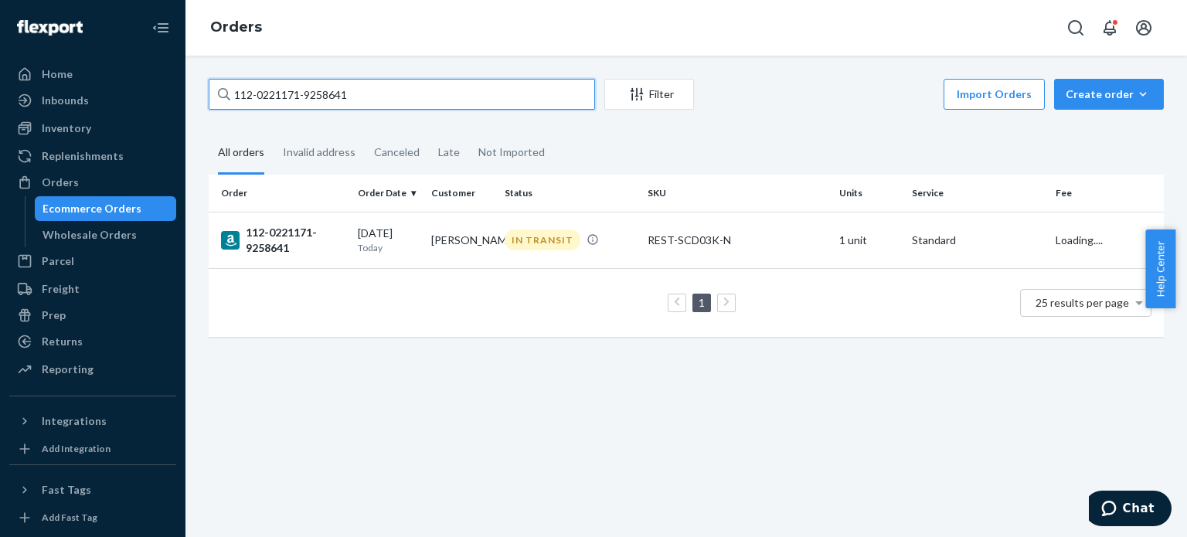
click at [279, 97] on input "112-0221171-9258641" at bounding box center [402, 94] width 386 height 31
paste input "1-7798305-7966652"
click at [281, 95] on input "111-7798305-7966652" at bounding box center [402, 94] width 386 height 31
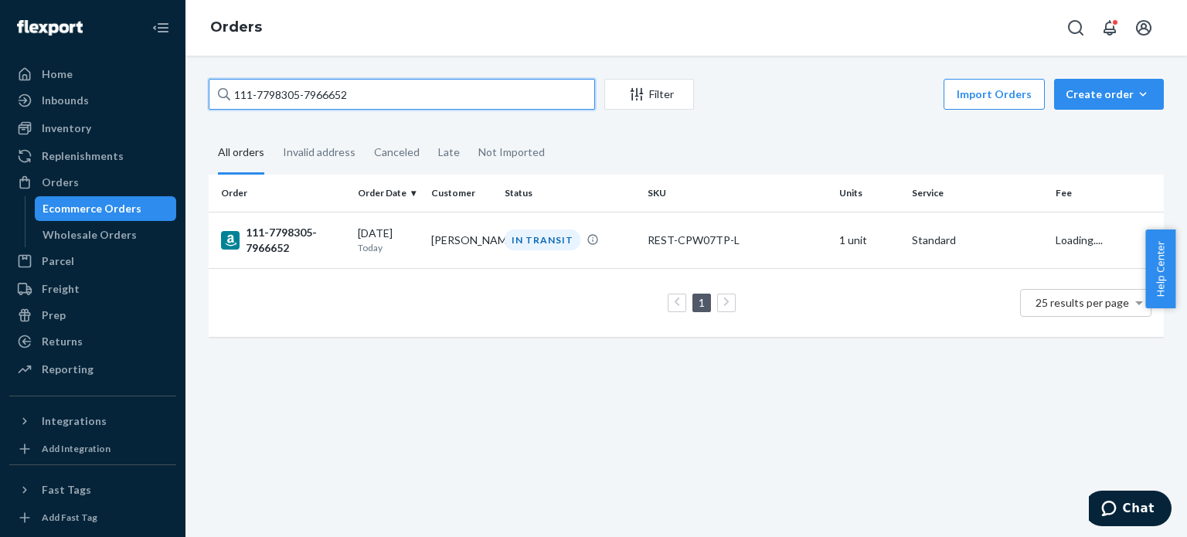
click at [281, 95] on input "111-7798305-7966652" at bounding box center [402, 94] width 386 height 31
paste input "2-6079250-232260"
click at [308, 94] on input "112-6079250-2322602" at bounding box center [402, 94] width 386 height 31
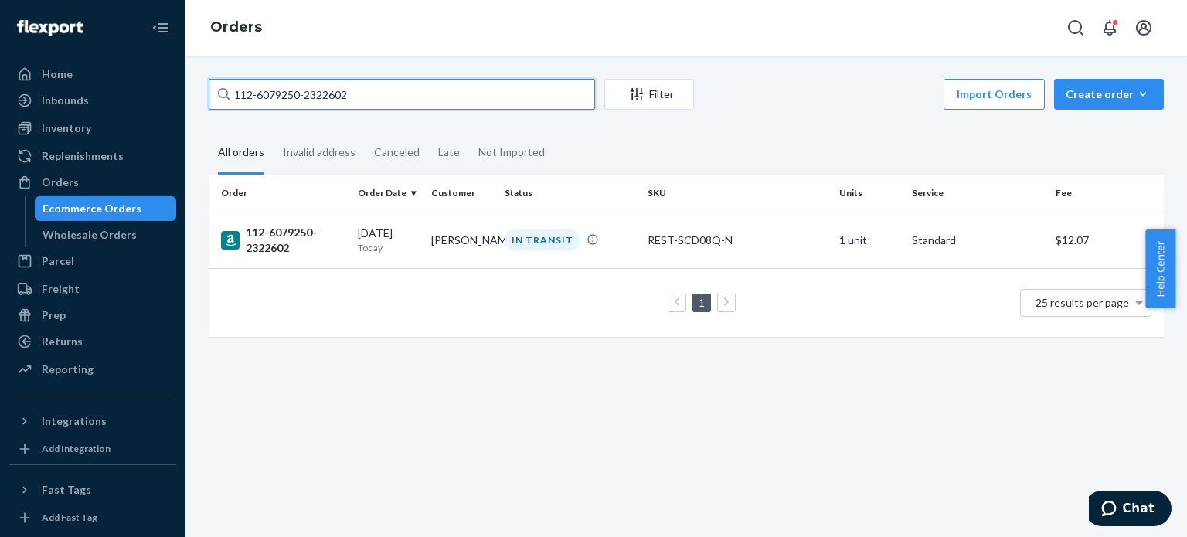
click at [308, 94] on input "112-6079250-2322602" at bounding box center [402, 94] width 386 height 31
paste input "4-3867370-0281869"
type input "114-3867370-0281869"
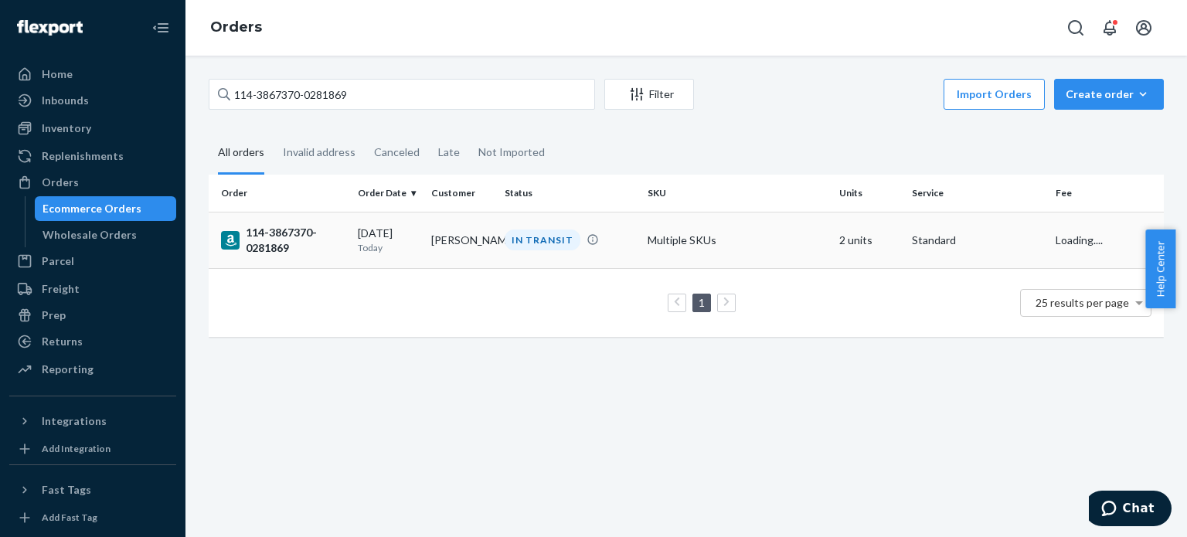
click at [261, 236] on div "114-3867370-0281869" at bounding box center [283, 240] width 124 height 31
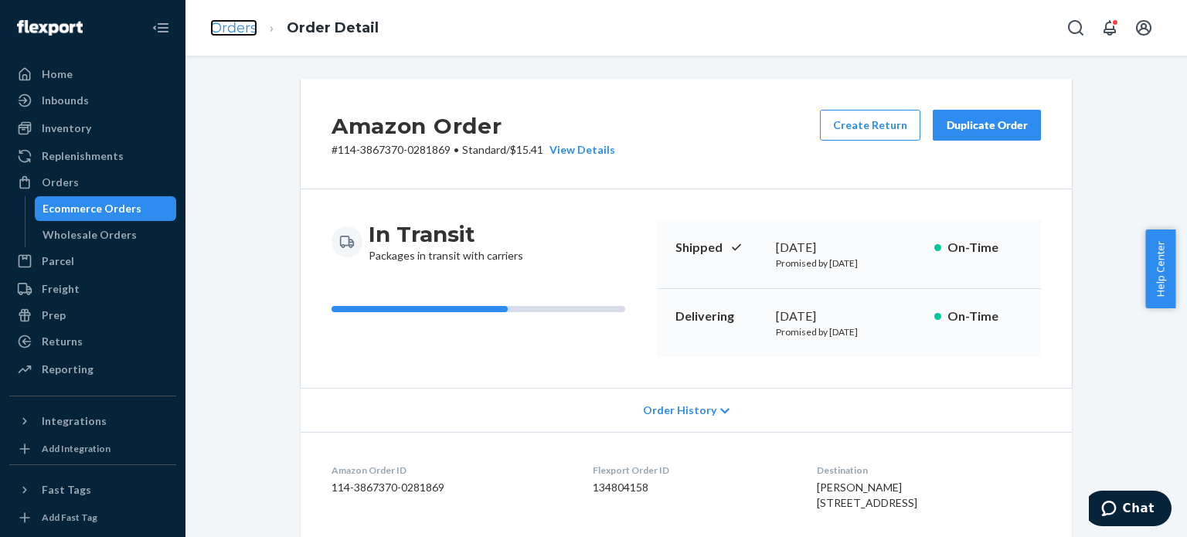
click at [243, 32] on link "Orders" at bounding box center [233, 27] width 47 height 17
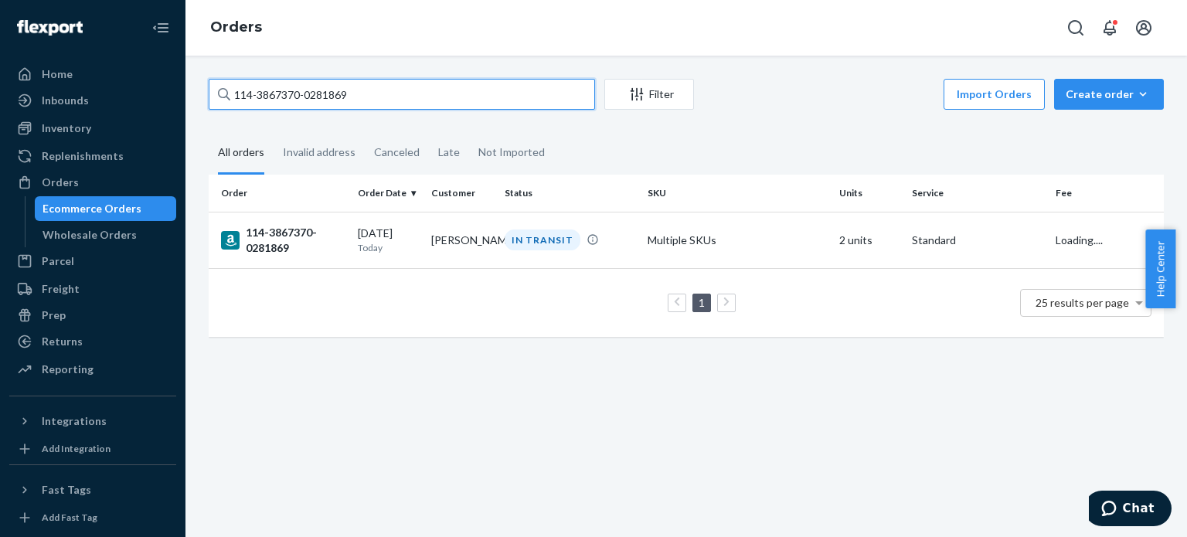
click at [283, 80] on input "114-3867370-0281869" at bounding box center [402, 94] width 386 height 31
paste input "1-1112522-2789846"
click at [303, 90] on input "111-1112522-2789846" at bounding box center [402, 94] width 386 height 31
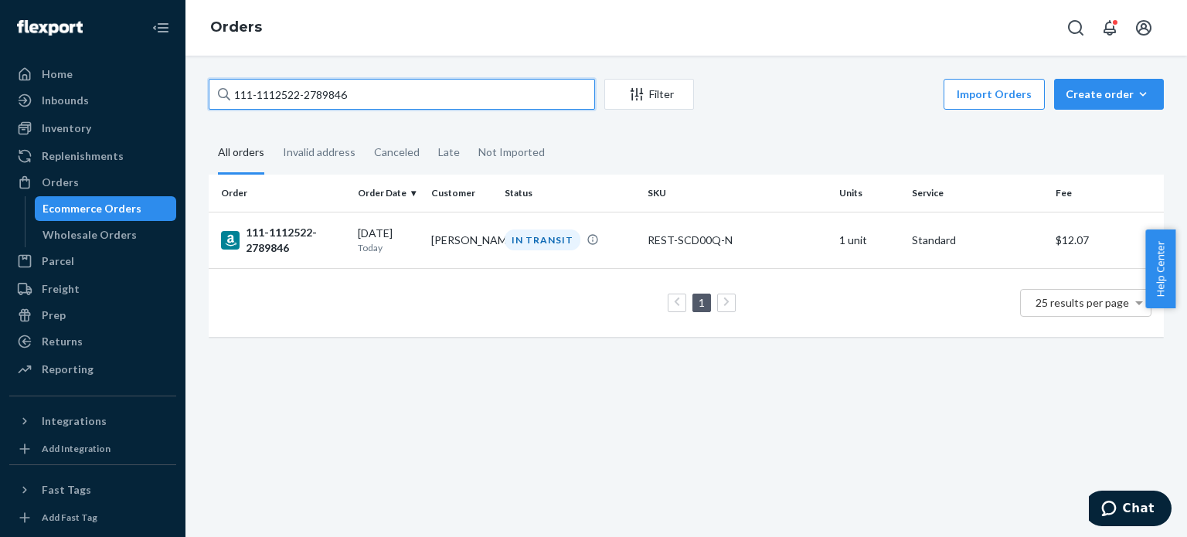
click at [303, 90] on input "111-1112522-2789846" at bounding box center [402, 94] width 386 height 31
paste input "2-4304875-8458614"
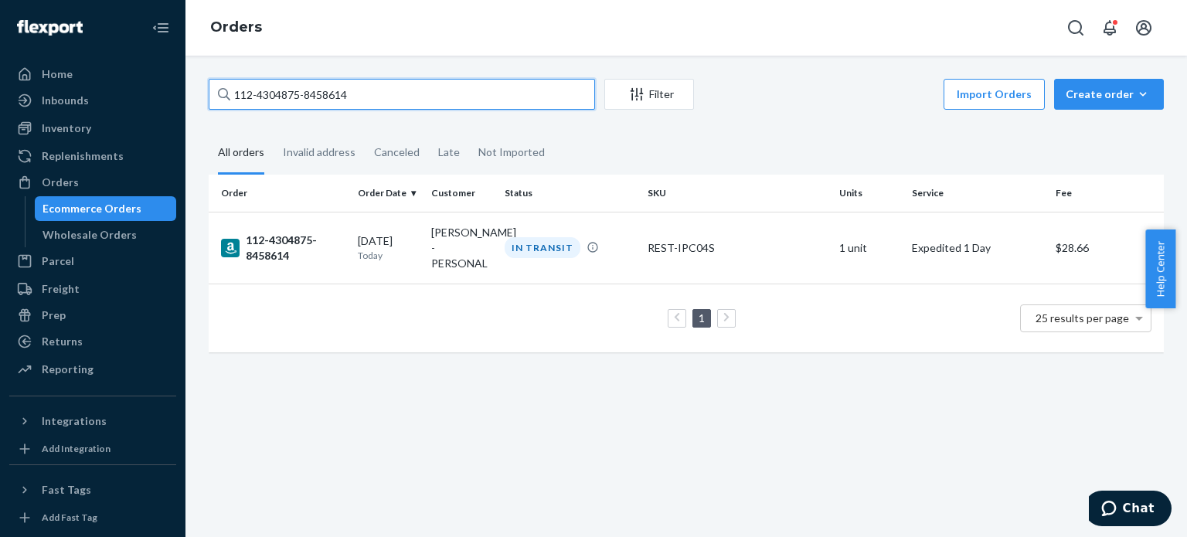
click at [318, 97] on input "112-4304875-8458614" at bounding box center [402, 94] width 386 height 31
paste input "1-8961860-7169860"
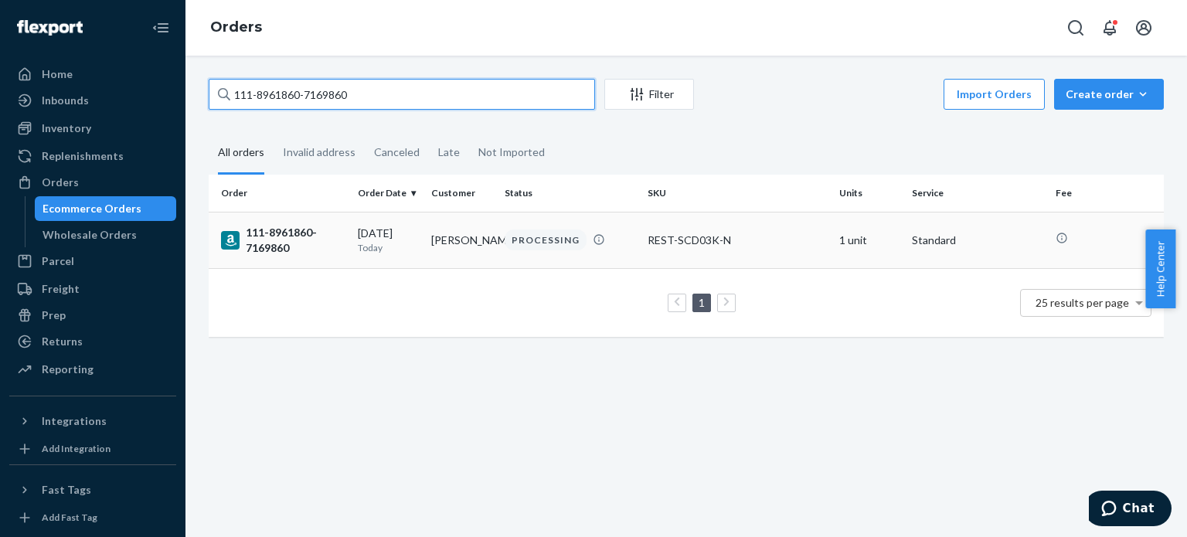
type input "111-8961860-7169860"
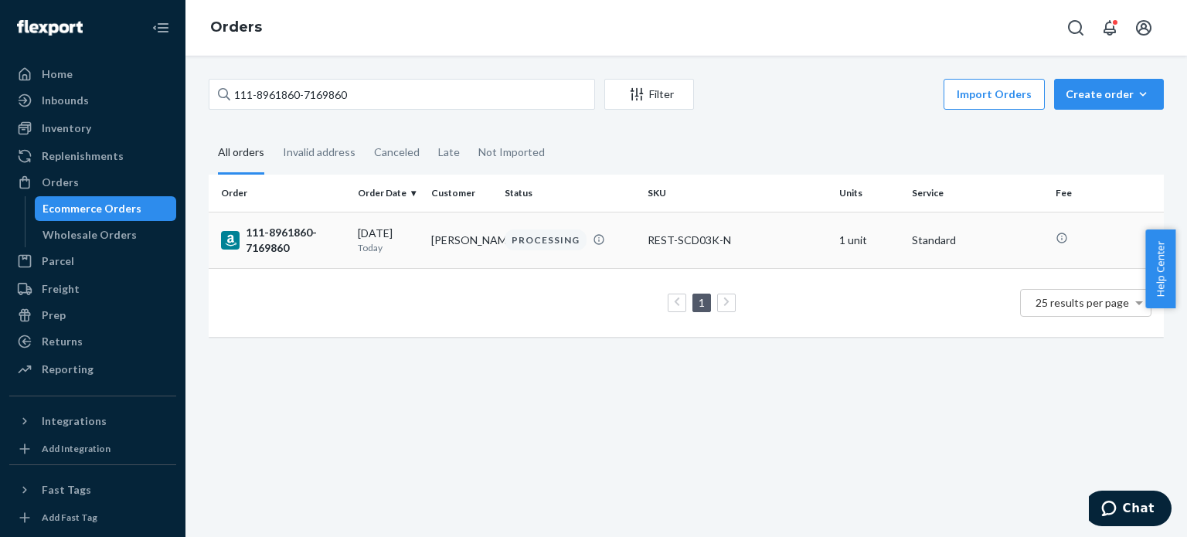
click at [291, 250] on div "111-8961860-7169860" at bounding box center [283, 240] width 124 height 31
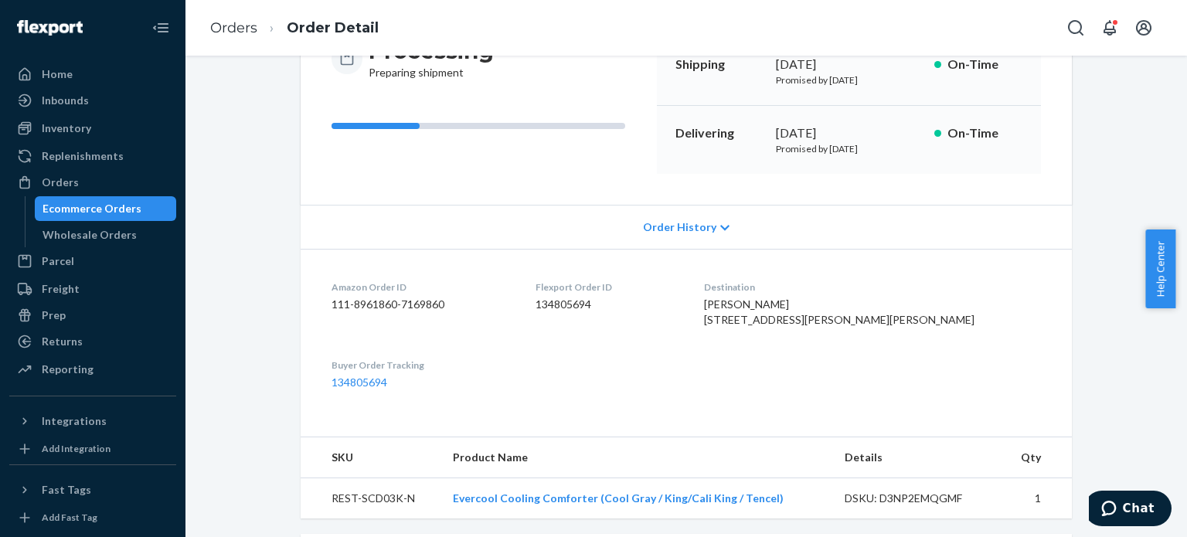
scroll to position [232, 0]
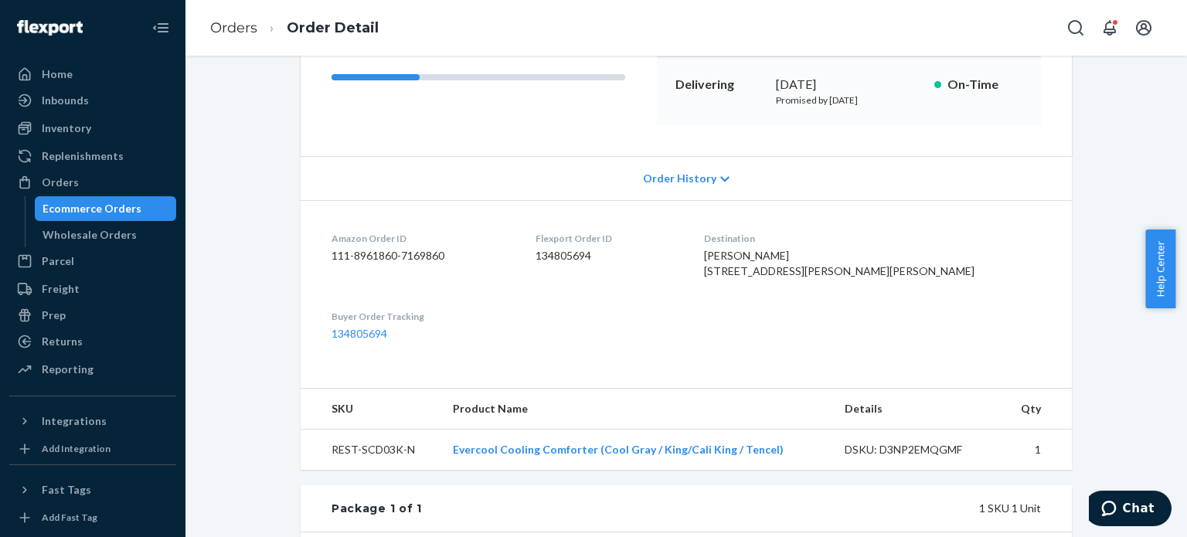
click at [247, 37] on li "Orders" at bounding box center [233, 29] width 47 height 20
click at [247, 30] on link "Orders" at bounding box center [233, 27] width 47 height 17
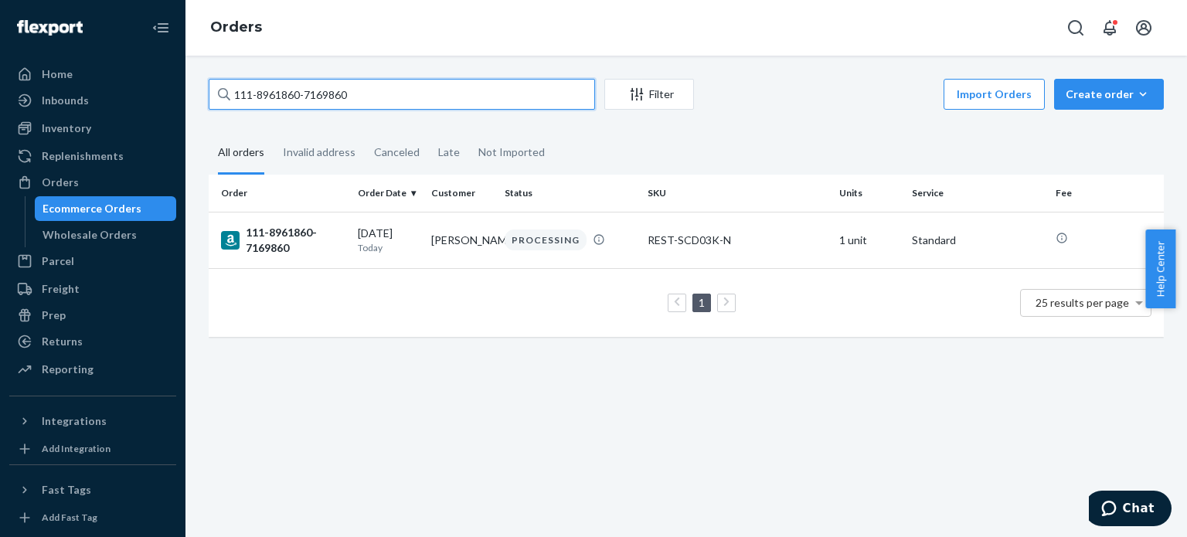
click at [282, 85] on input "111-8961860-7169860" at bounding box center [402, 94] width 386 height 31
paste input "4-2521561-4157037"
type input "114-2521561-4157037"
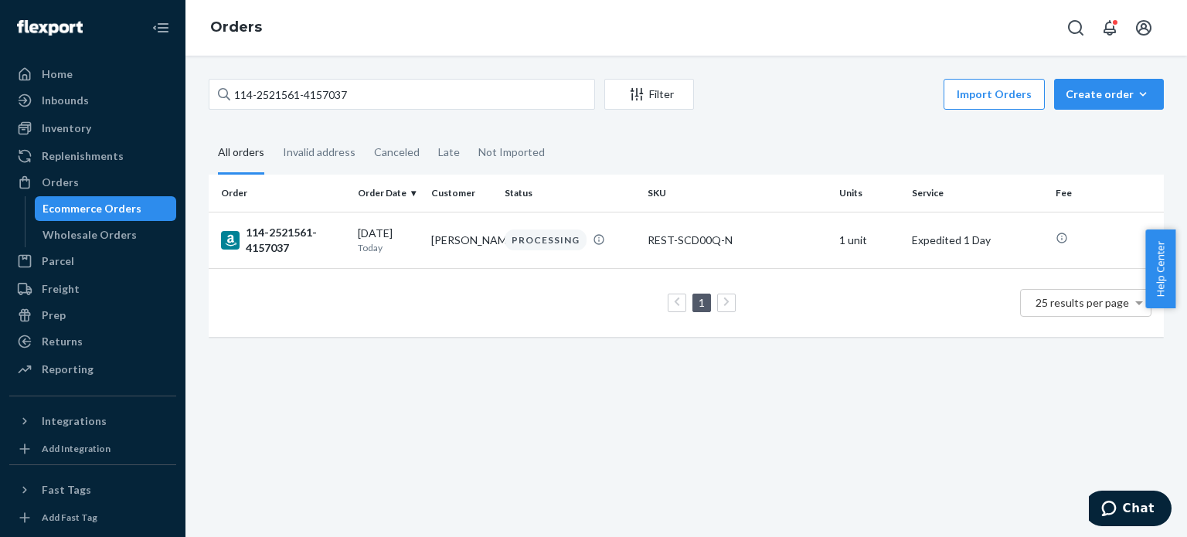
click at [267, 240] on div "114-2521561-4157037" at bounding box center [283, 240] width 124 height 31
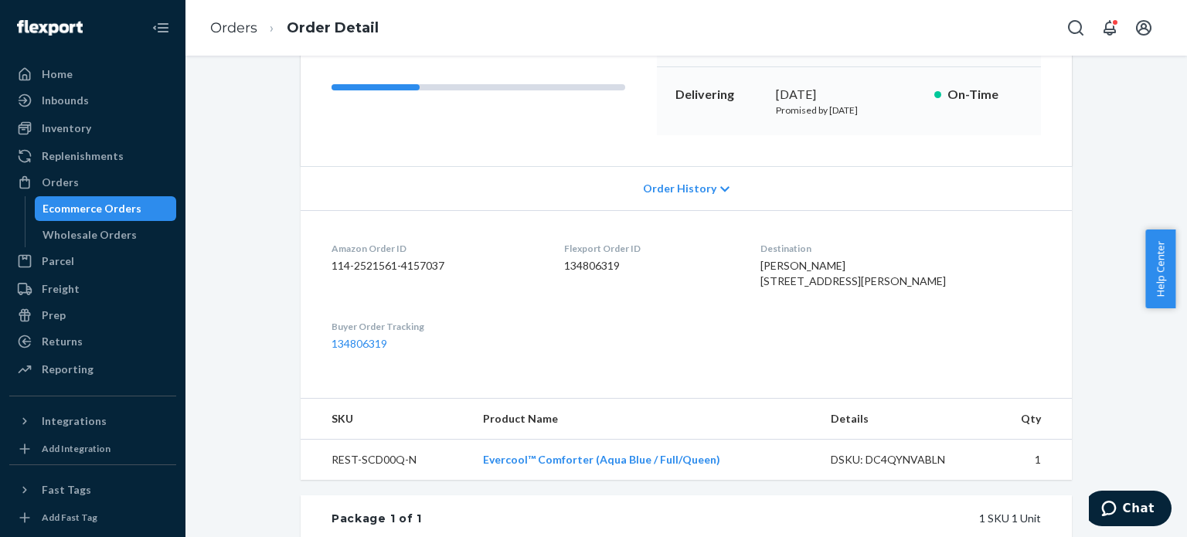
scroll to position [232, 0]
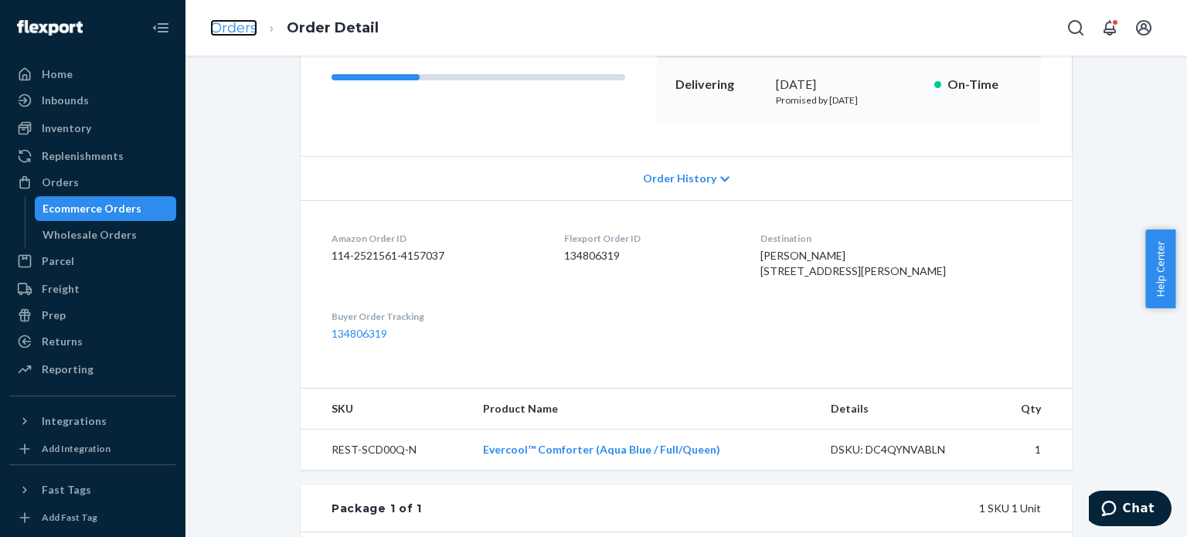
click at [233, 26] on link "Orders" at bounding box center [233, 27] width 47 height 17
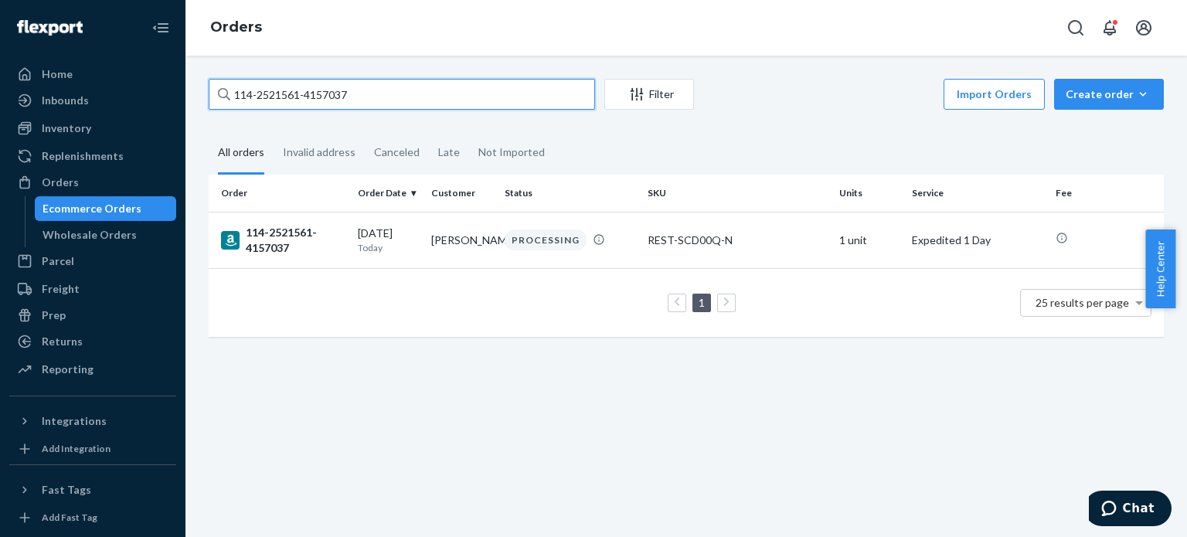
click at [277, 94] on input "114-2521561-4157037" at bounding box center [402, 94] width 386 height 31
paste input "7977932-4694661"
type input "114-7977932-4694661"
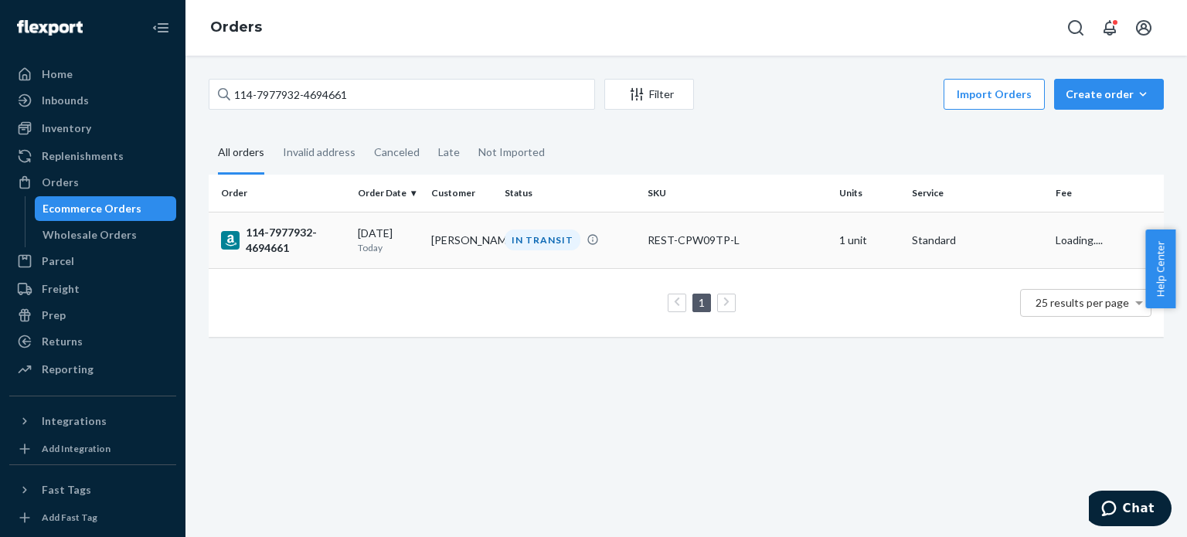
click at [278, 240] on div "114-7977932-4694661" at bounding box center [283, 240] width 124 height 31
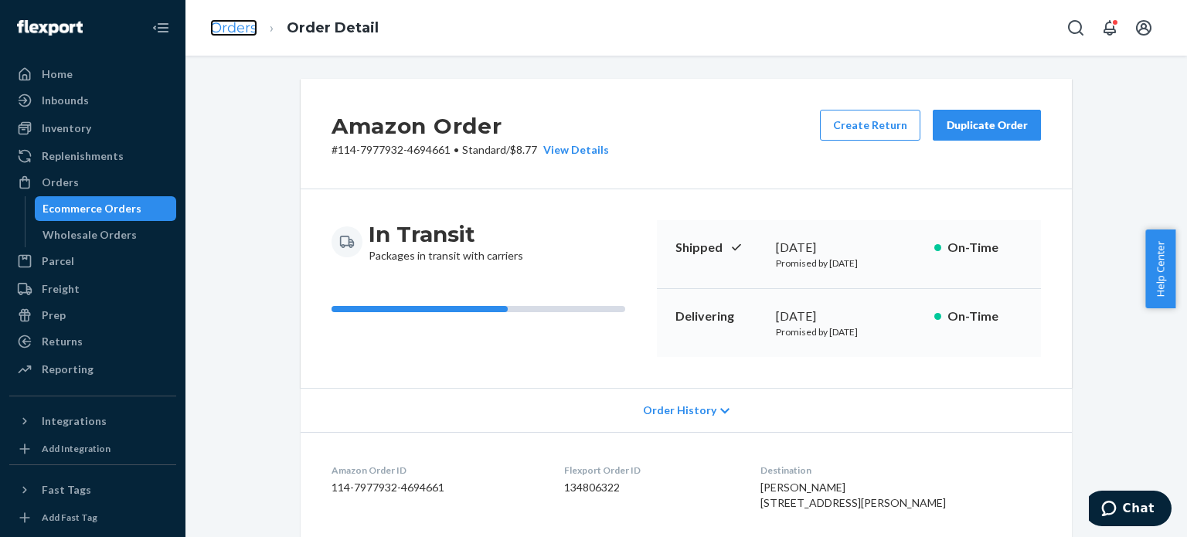
click at [233, 24] on link "Orders" at bounding box center [233, 27] width 47 height 17
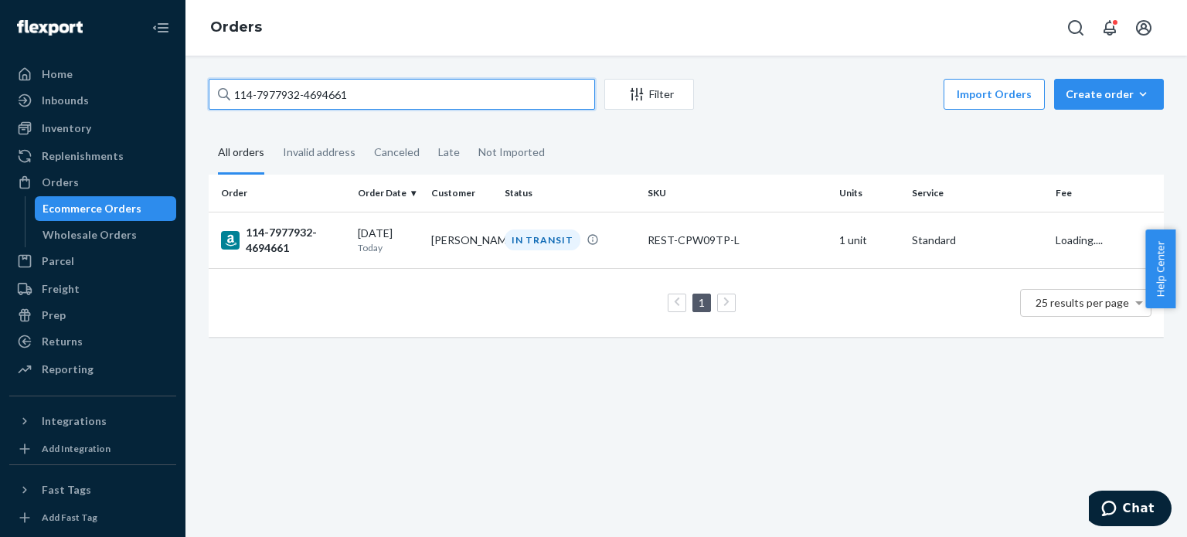
click at [260, 99] on input "114-7977932-4694661" at bounding box center [402, 94] width 386 height 31
paste input "2-5930210-7813042"
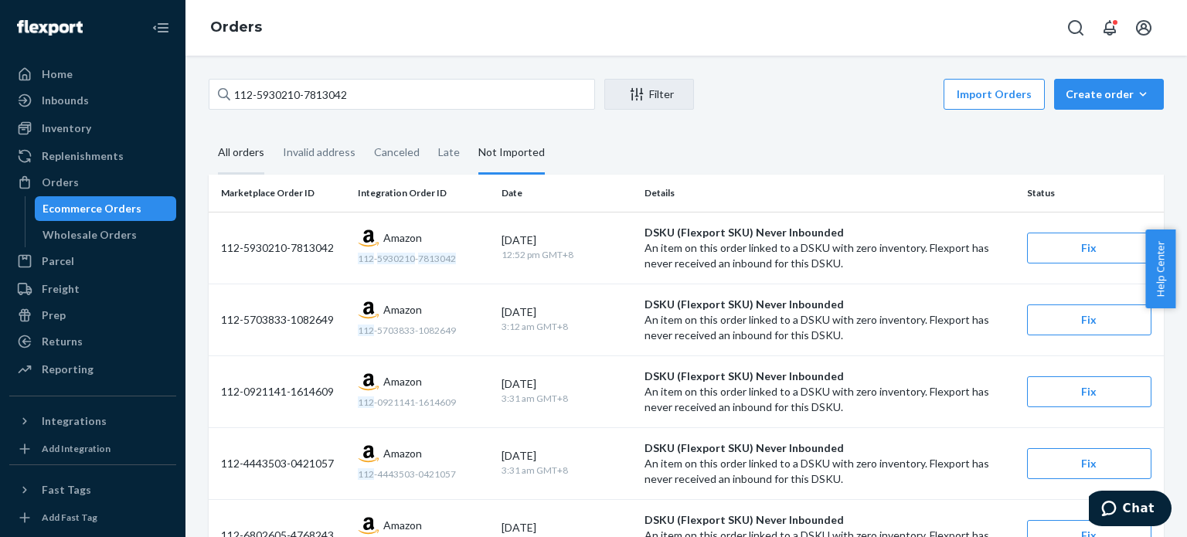
click at [249, 163] on div "All orders" at bounding box center [241, 153] width 46 height 43
click at [209, 132] on input "All orders" at bounding box center [209, 132] width 0 height 0
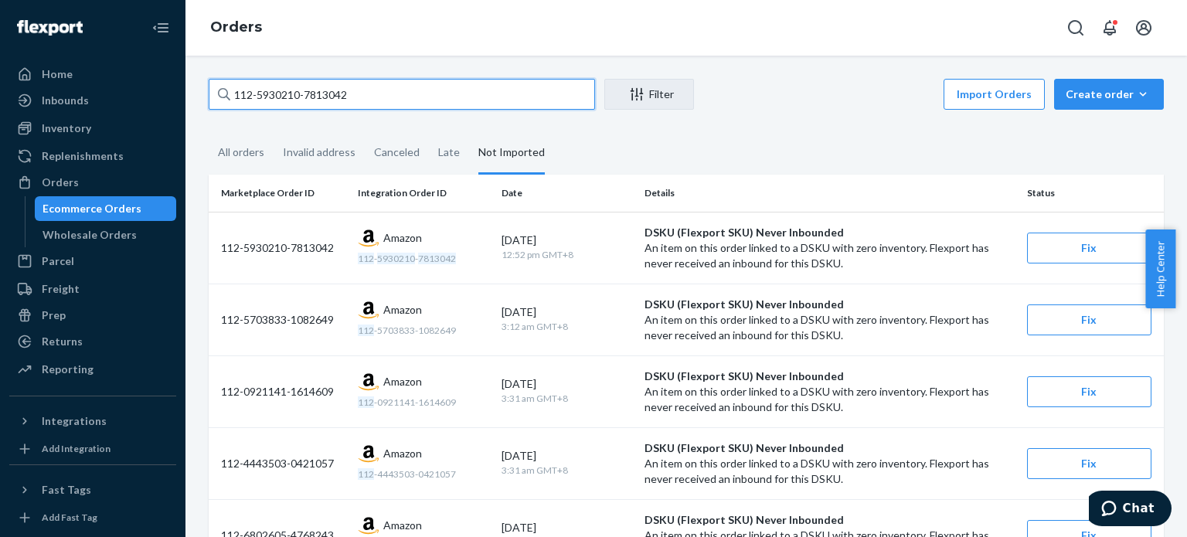
click at [253, 100] on input "112-5930210-7813042" at bounding box center [402, 94] width 386 height 31
paste input "1-3051818-8472200"
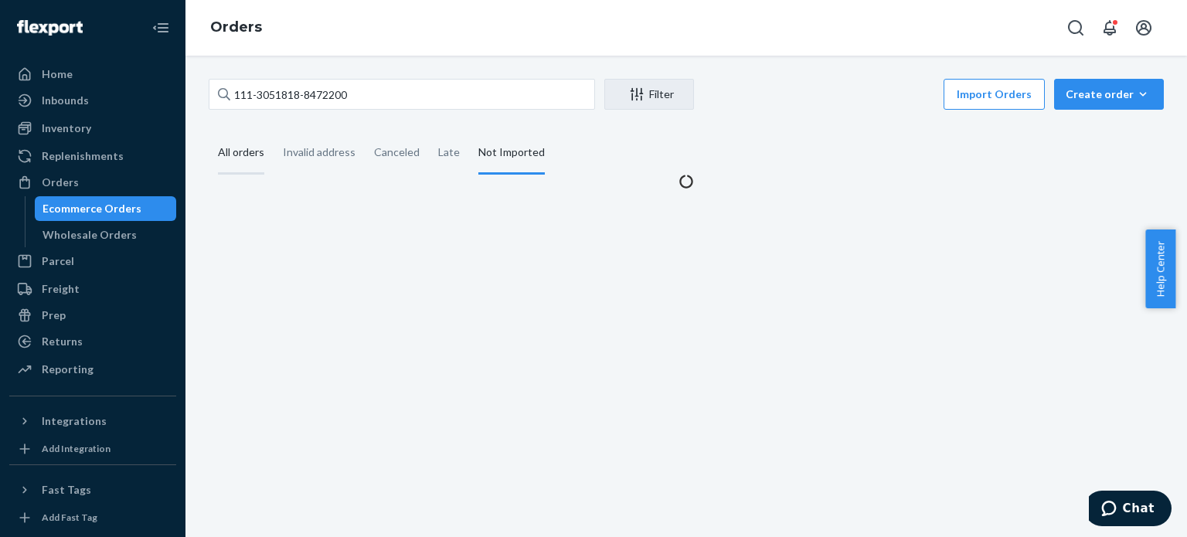
click at [249, 150] on div "All orders" at bounding box center [241, 153] width 46 height 43
click at [209, 132] on input "All orders" at bounding box center [209, 132] width 0 height 0
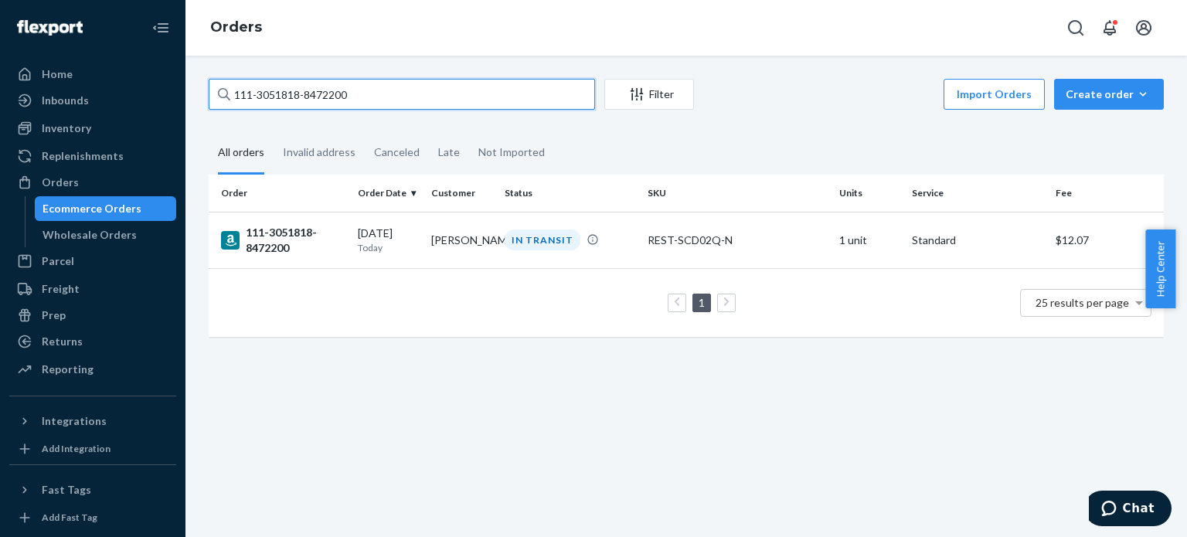
click at [296, 88] on input "111-3051818-8472200" at bounding box center [402, 94] width 386 height 31
paste input "2-9902012-5141005"
type input "112-9902012-5141005"
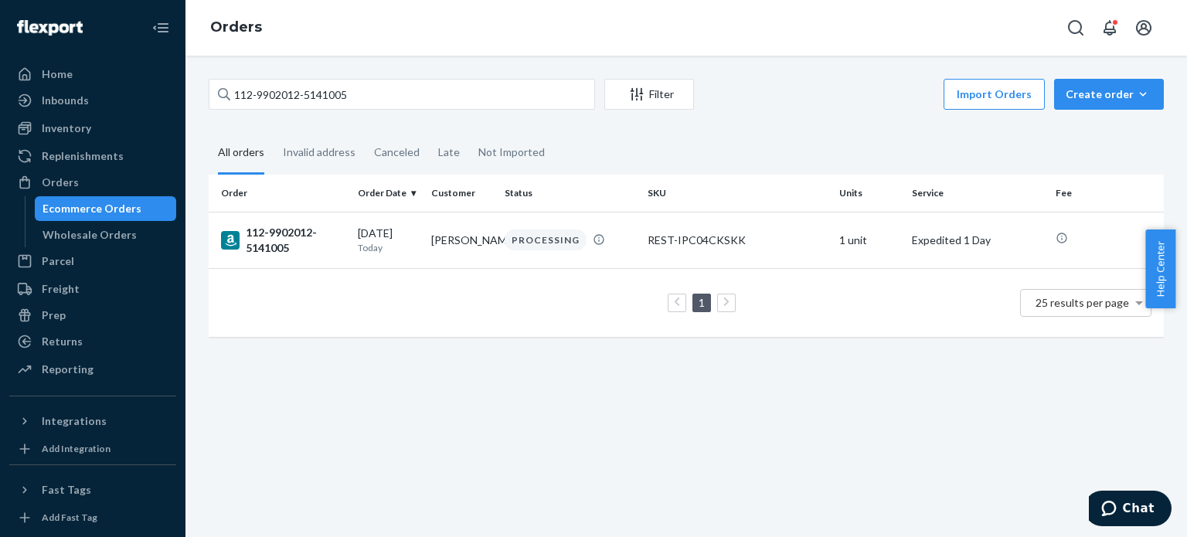
click at [281, 230] on div "112-9902012-5141005" at bounding box center [283, 240] width 124 height 31
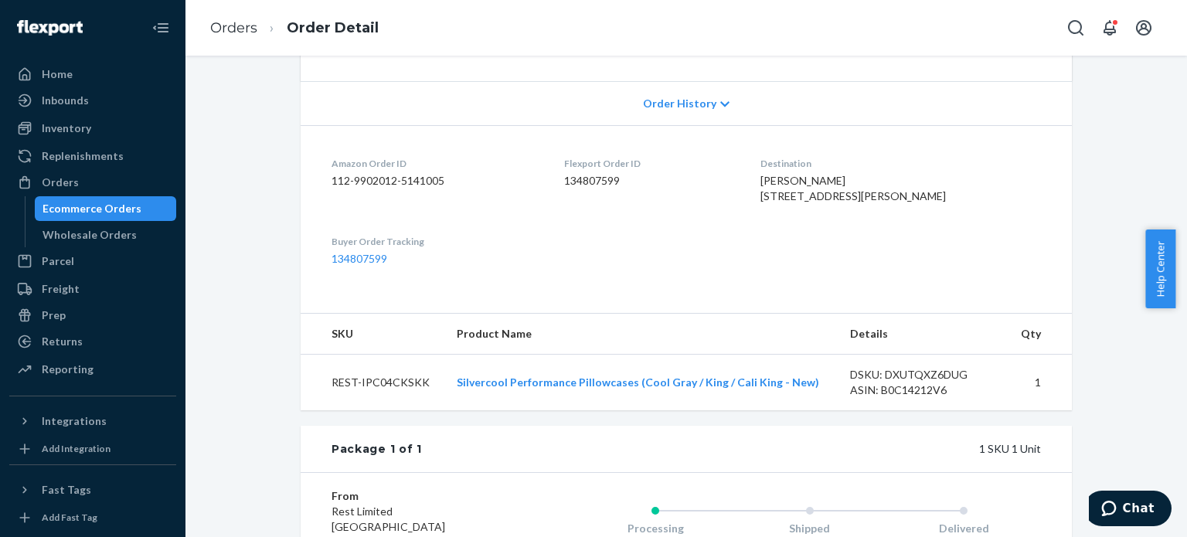
scroll to position [309, 0]
click at [233, 30] on link "Orders" at bounding box center [233, 27] width 47 height 17
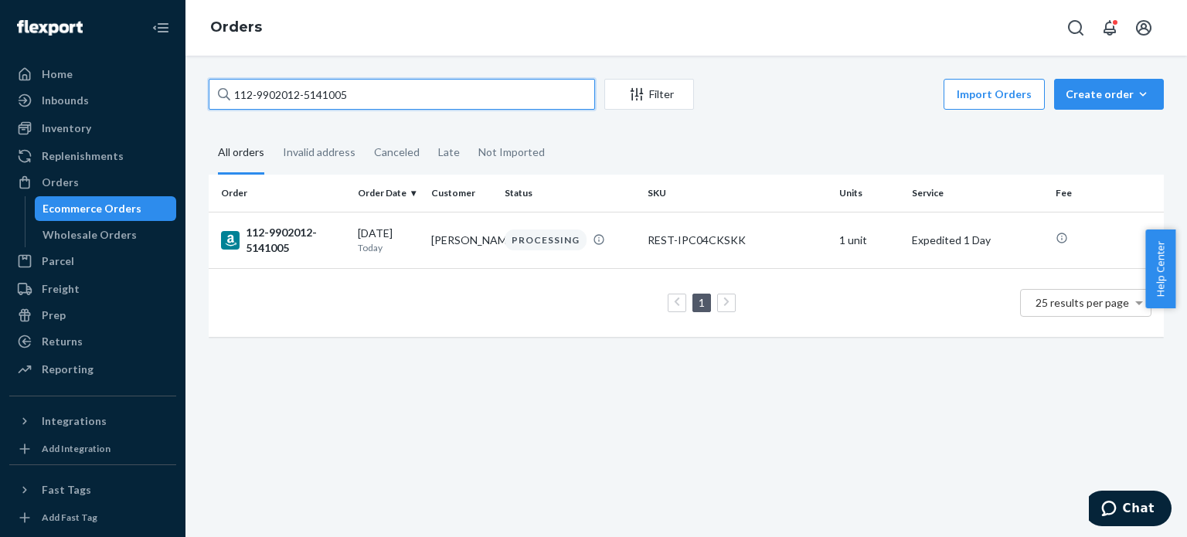
click at [272, 101] on input "112-9902012-5141005" at bounding box center [402, 94] width 386 height 31
paste input "0108575-5303436"
click at [303, 83] on input "112-0108575-5303436" at bounding box center [402, 94] width 386 height 31
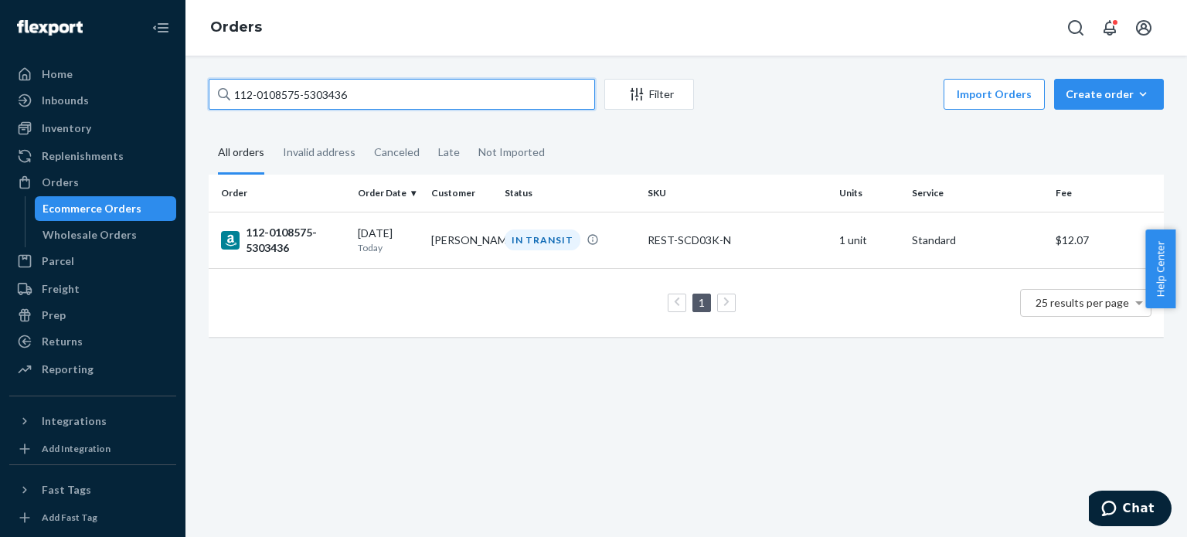
click at [303, 83] on input "112-0108575-5303436" at bounding box center [402, 94] width 386 height 31
paste input "5618785-8125048"
type input "112-5618785-8125048"
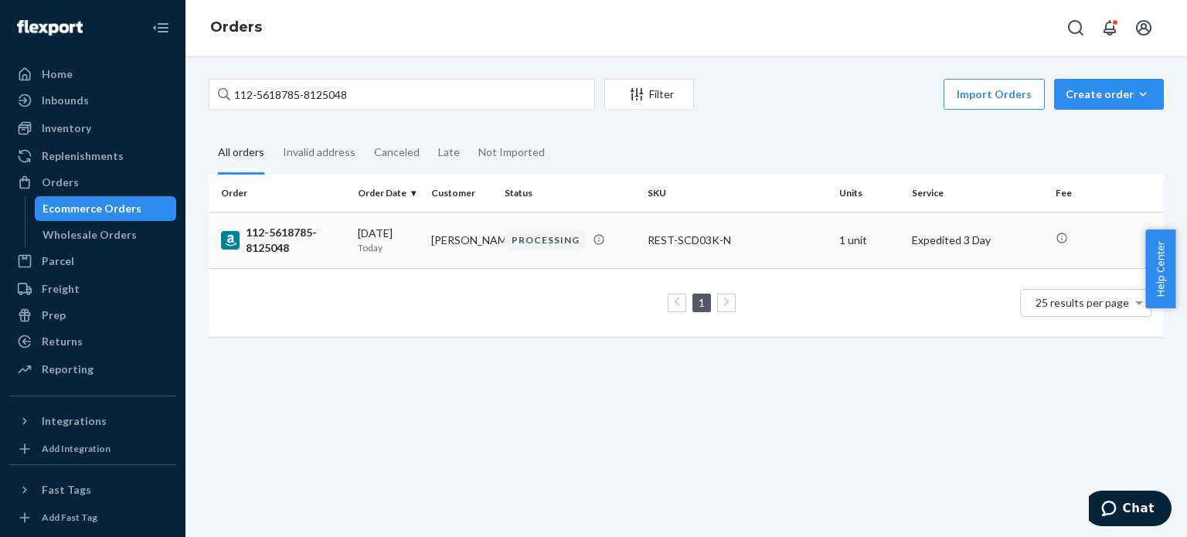
click at [282, 241] on div "112-5618785-8125048" at bounding box center [283, 240] width 124 height 31
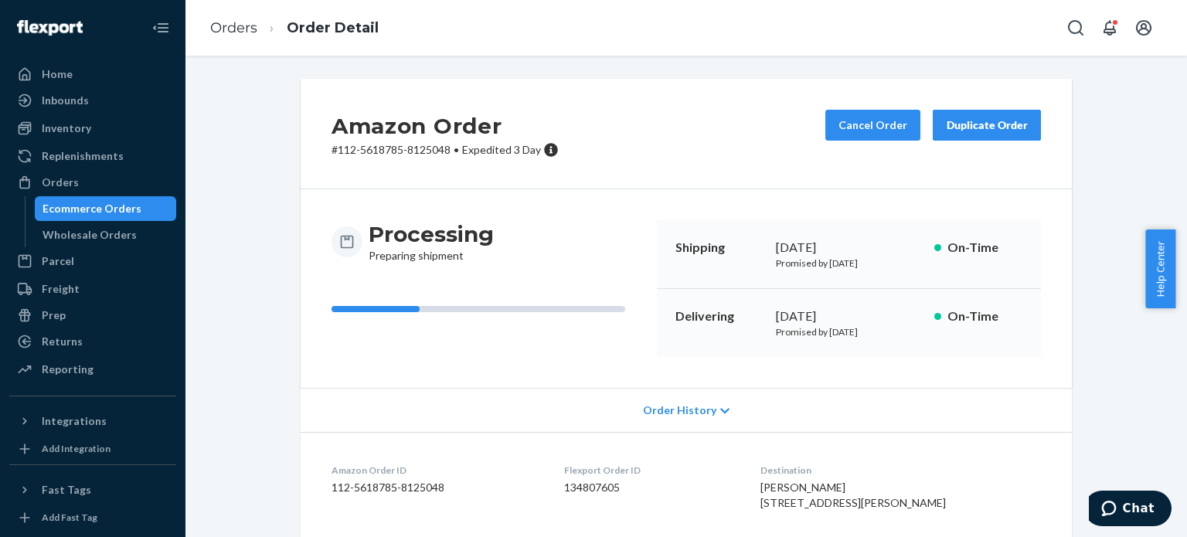
click at [232, 37] on li "Orders" at bounding box center [233, 29] width 47 height 20
click at [238, 22] on link "Orders" at bounding box center [233, 27] width 47 height 17
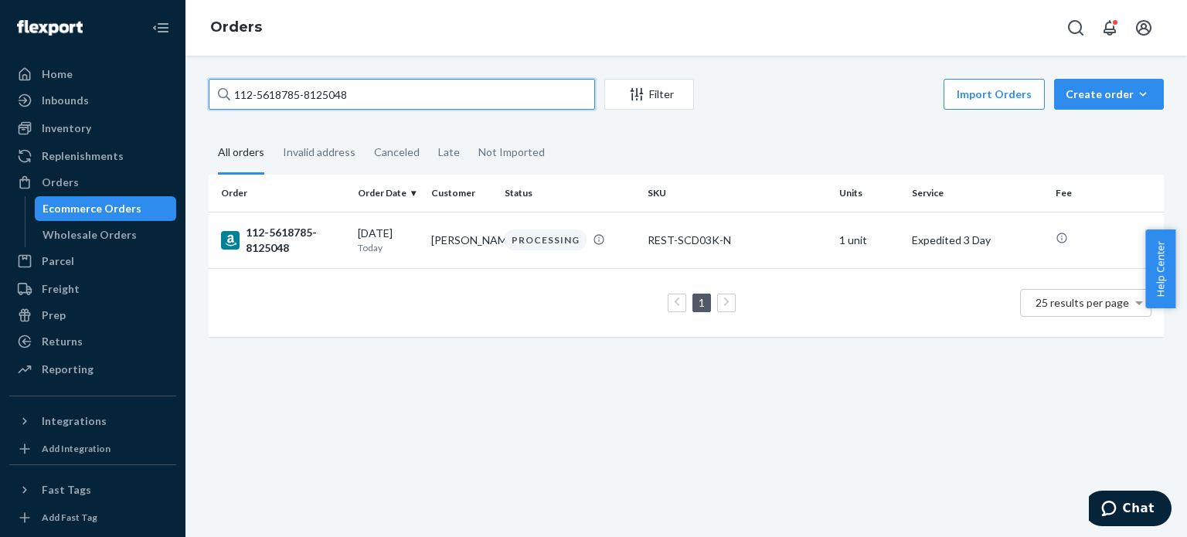
click at [274, 87] on input "112-5618785-8125048" at bounding box center [402, 94] width 386 height 31
paste input "1-2950898-3779411"
click at [411, 89] on input "111-2950898-3779411" at bounding box center [402, 94] width 386 height 31
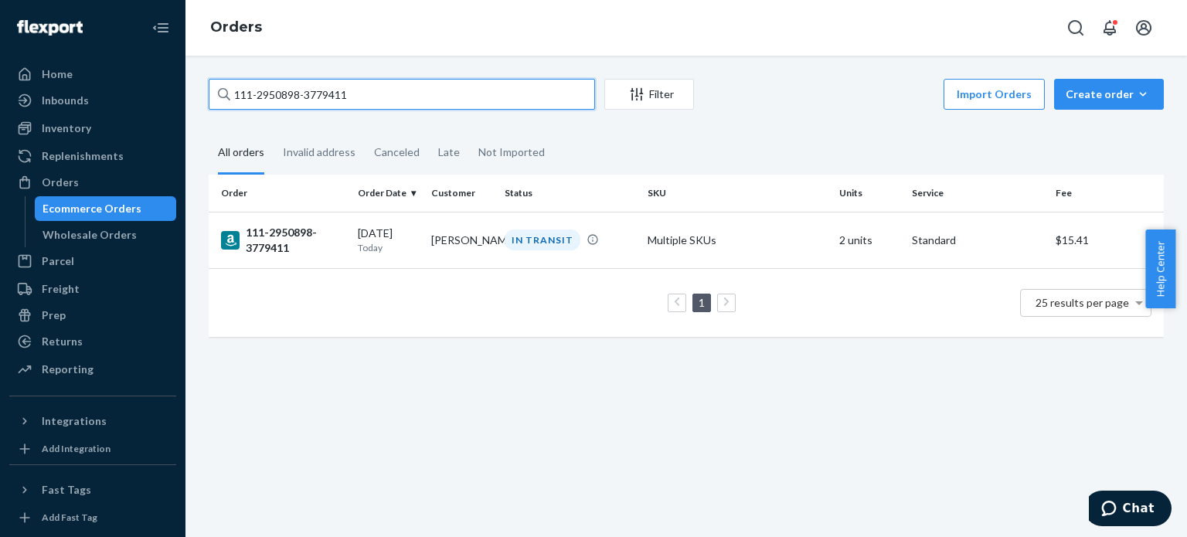
click at [411, 89] on input "111-2950898-3779411" at bounding box center [402, 94] width 386 height 31
paste input "[CREDIT_CARD_NUMBER]"
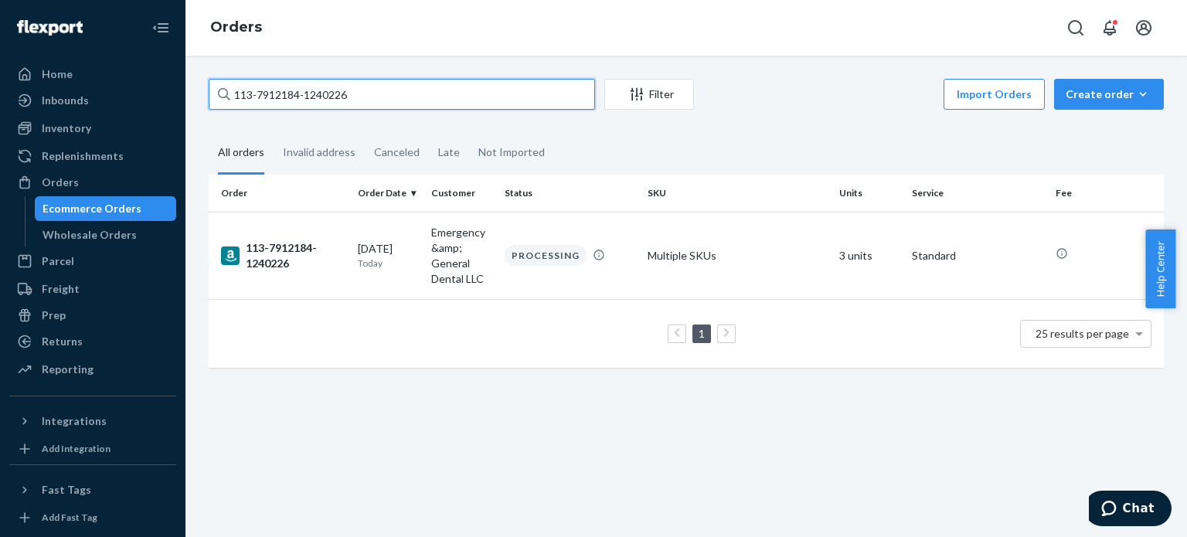
type input "113-7912184-1240226"
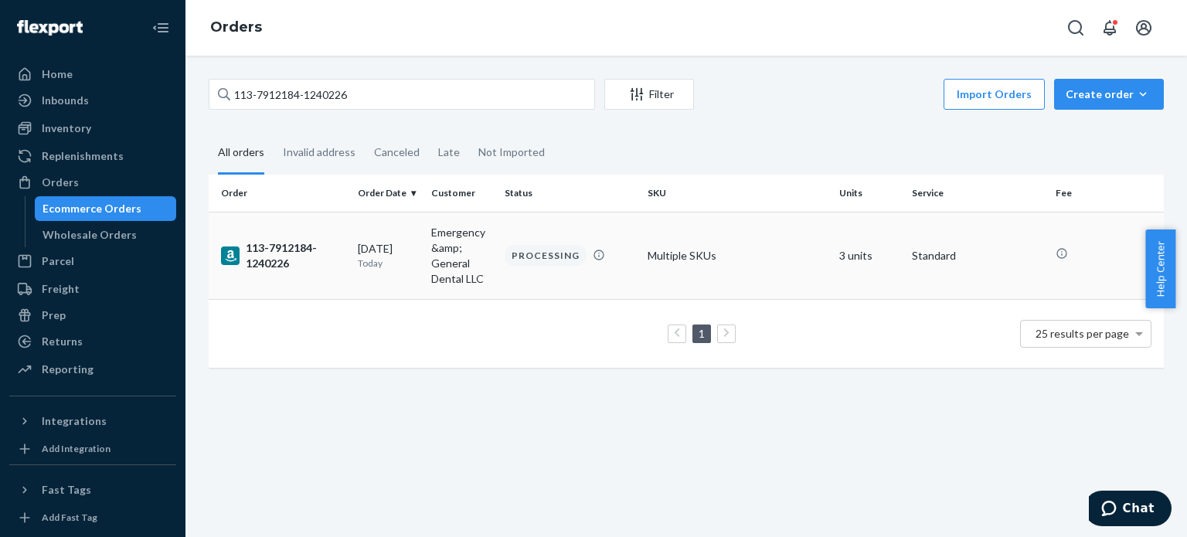
click at [279, 259] on div "113-7912184-1240226" at bounding box center [283, 255] width 124 height 31
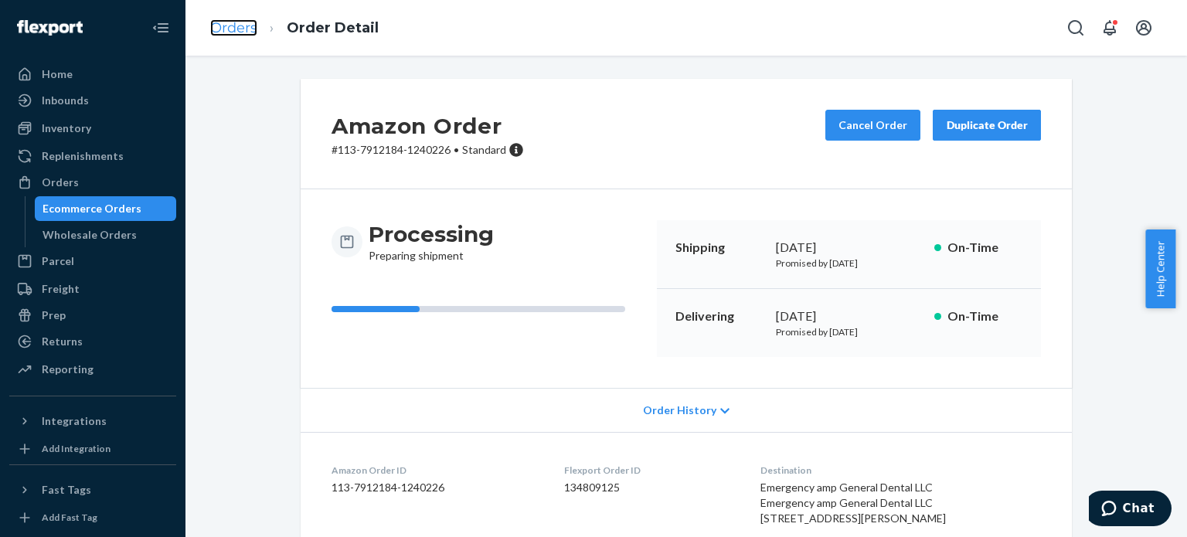
click at [226, 29] on link "Orders" at bounding box center [233, 27] width 47 height 17
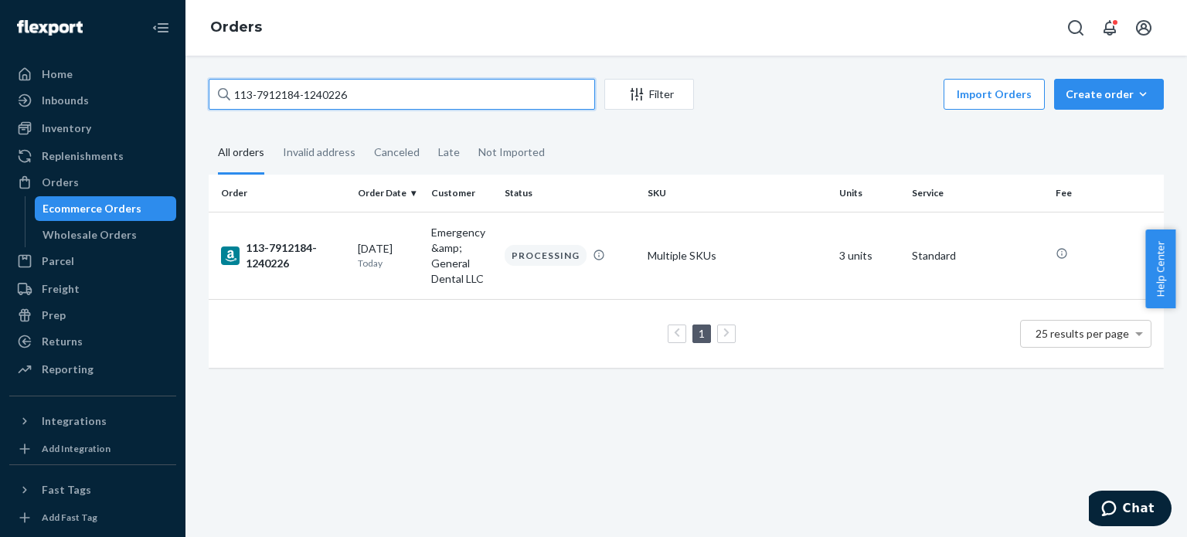
click at [269, 92] on input "113-7912184-1240226" at bounding box center [402, 94] width 386 height 31
paste input "2-2530817-9856241"
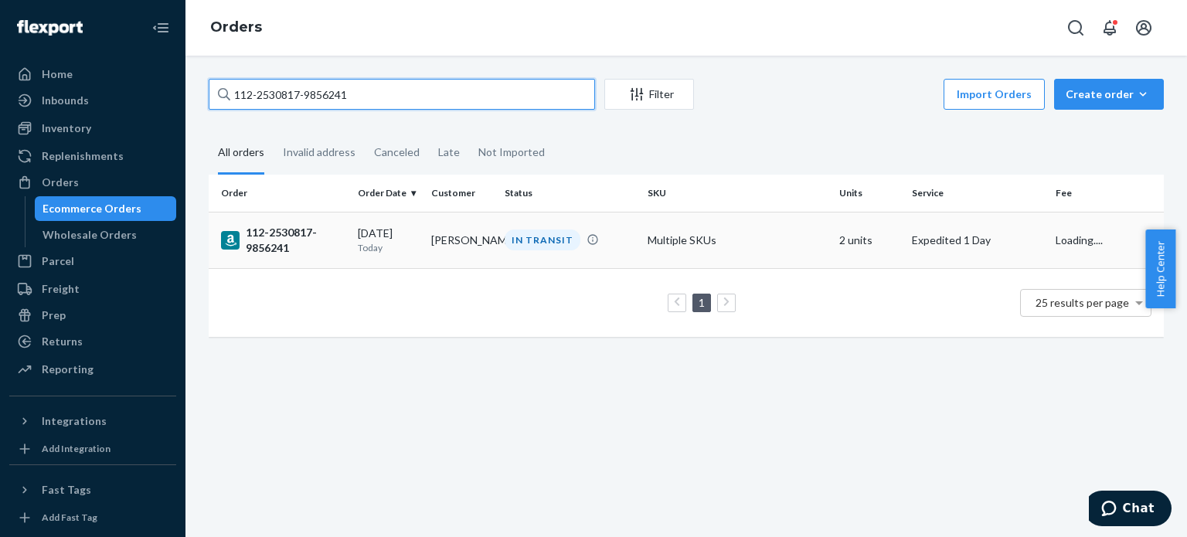
type input "112-2530817-9856241"
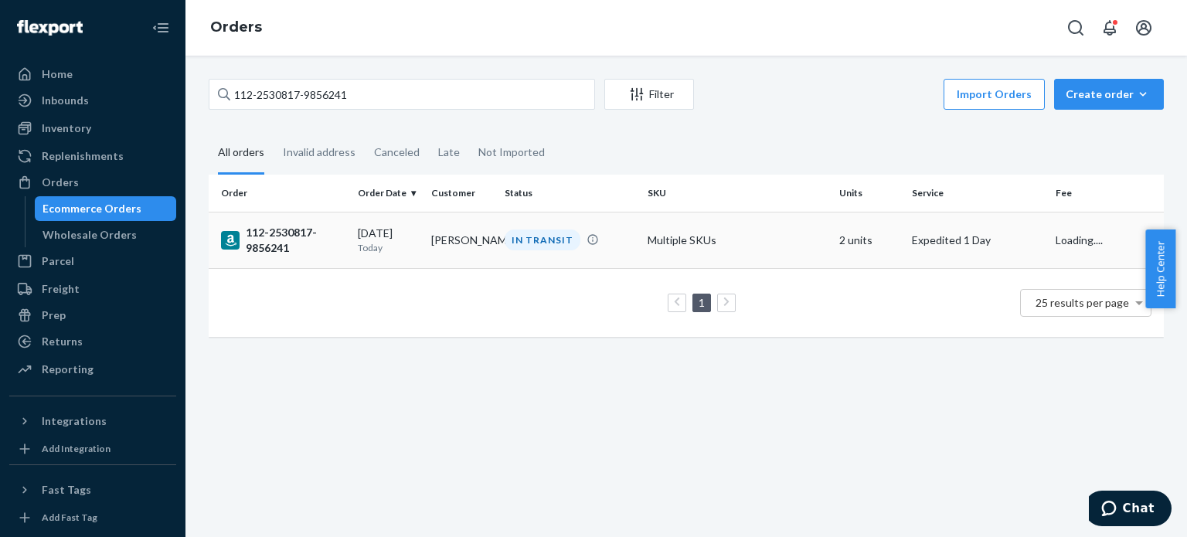
click at [272, 245] on div "112-2530817-9856241" at bounding box center [283, 240] width 124 height 31
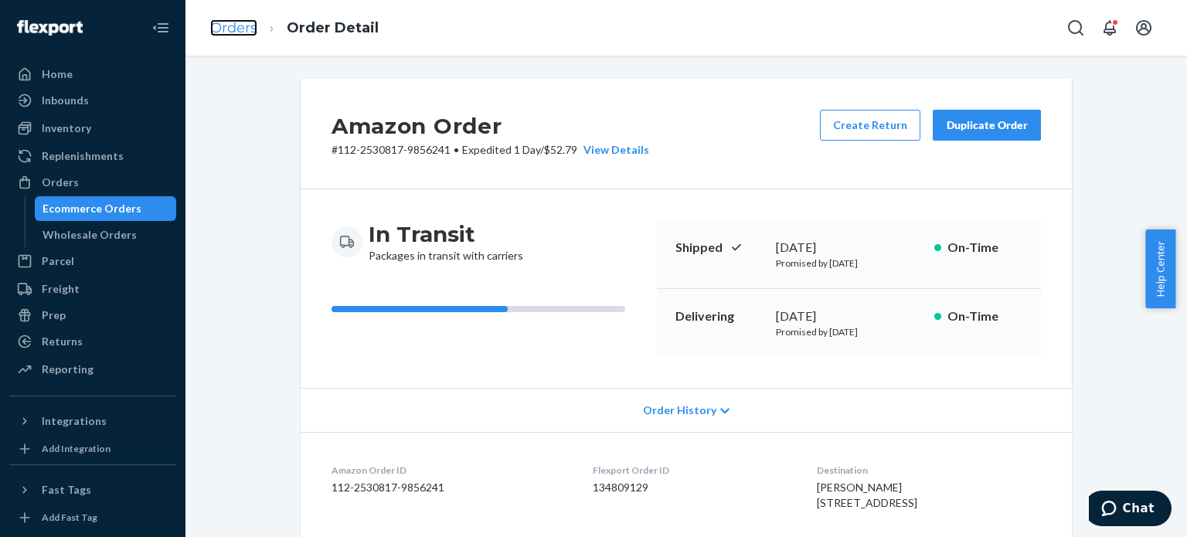
click at [228, 32] on link "Orders" at bounding box center [233, 27] width 47 height 17
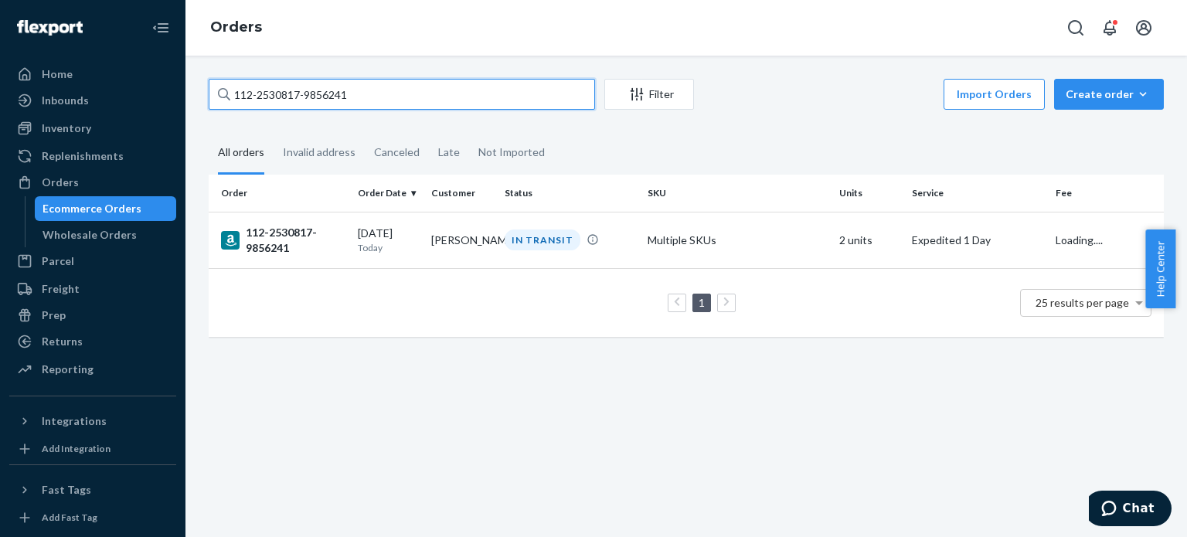
click at [263, 104] on input "112-2530817-9856241" at bounding box center [402, 94] width 386 height 31
paste input "3943862-6835436"
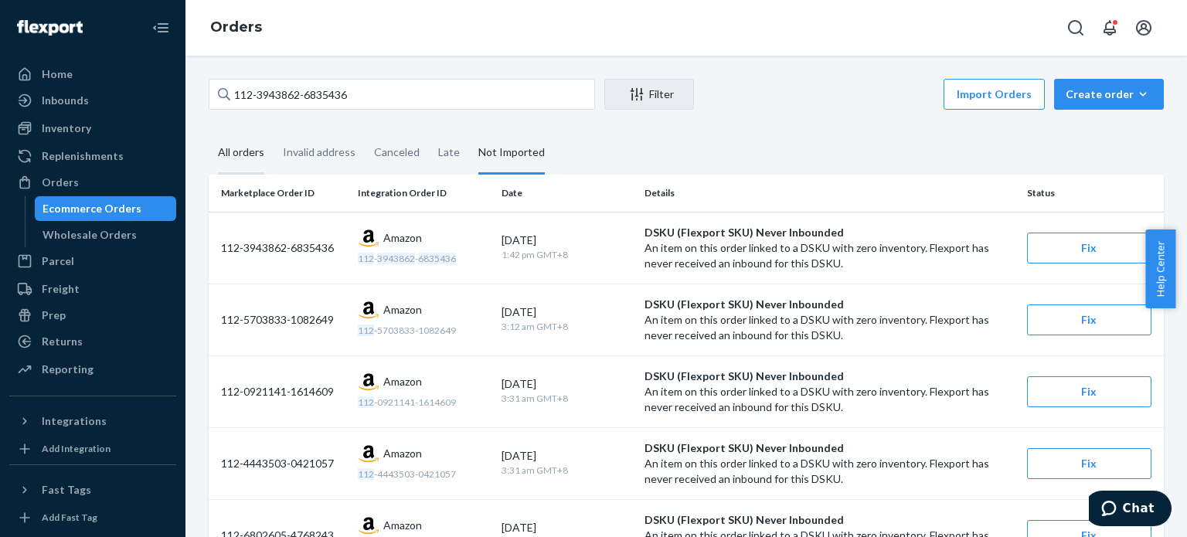
click at [250, 161] on div "All orders" at bounding box center [241, 153] width 46 height 43
click at [209, 132] on input "All orders" at bounding box center [209, 132] width 0 height 0
click at [248, 155] on div "All orders" at bounding box center [241, 153] width 46 height 43
click at [209, 132] on input "All orders" at bounding box center [209, 132] width 0 height 0
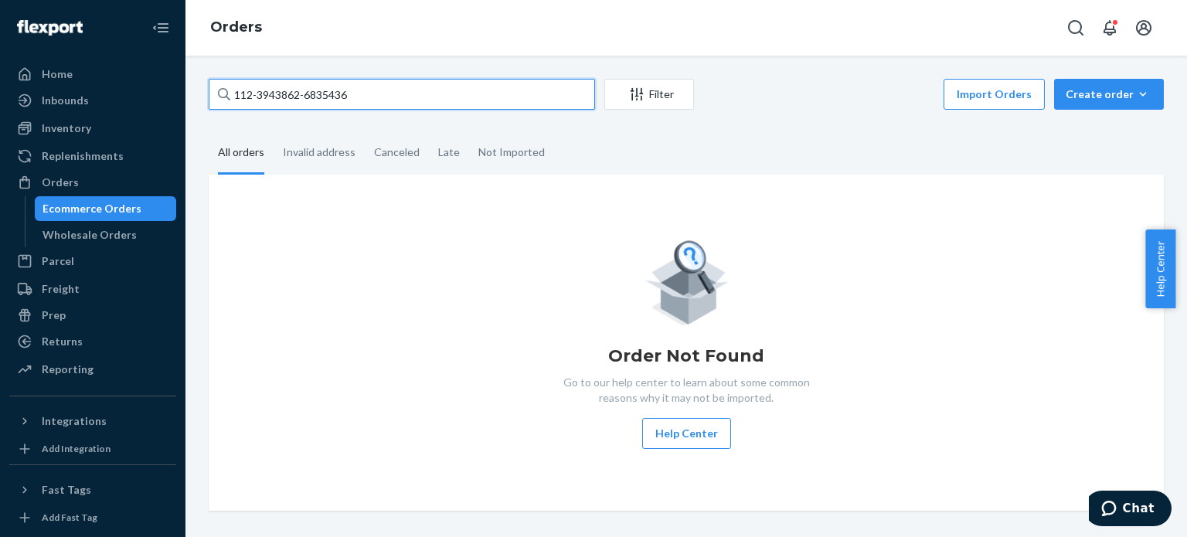
click at [286, 100] on input "112-3943862-6835436" at bounding box center [402, 94] width 386 height 31
paste input "3-1364245-5029840"
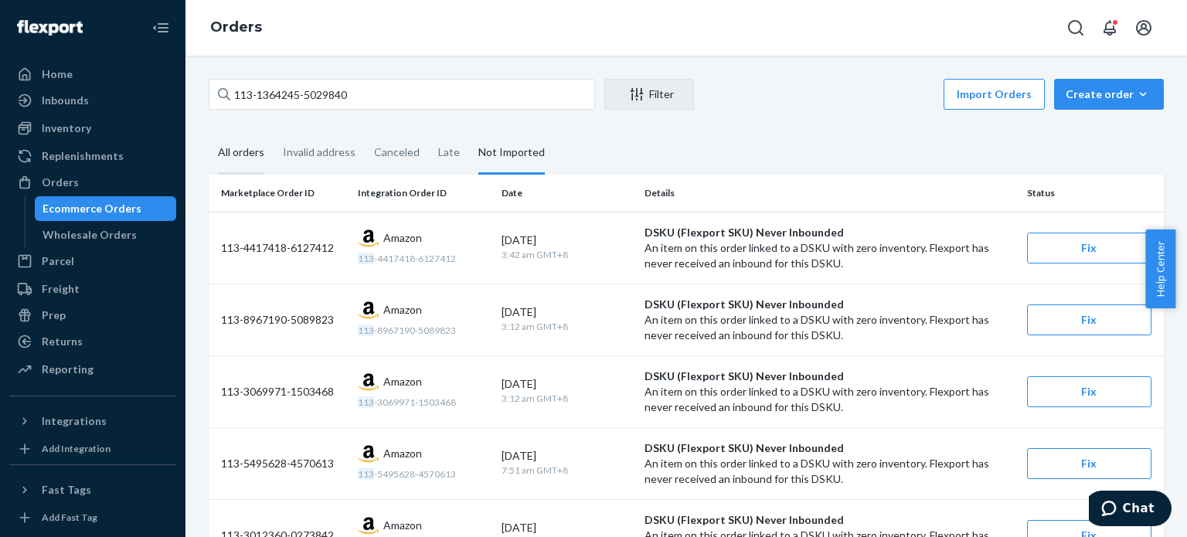
click at [242, 165] on div "All orders" at bounding box center [241, 153] width 46 height 43
click at [209, 132] on input "All orders" at bounding box center [209, 132] width 0 height 0
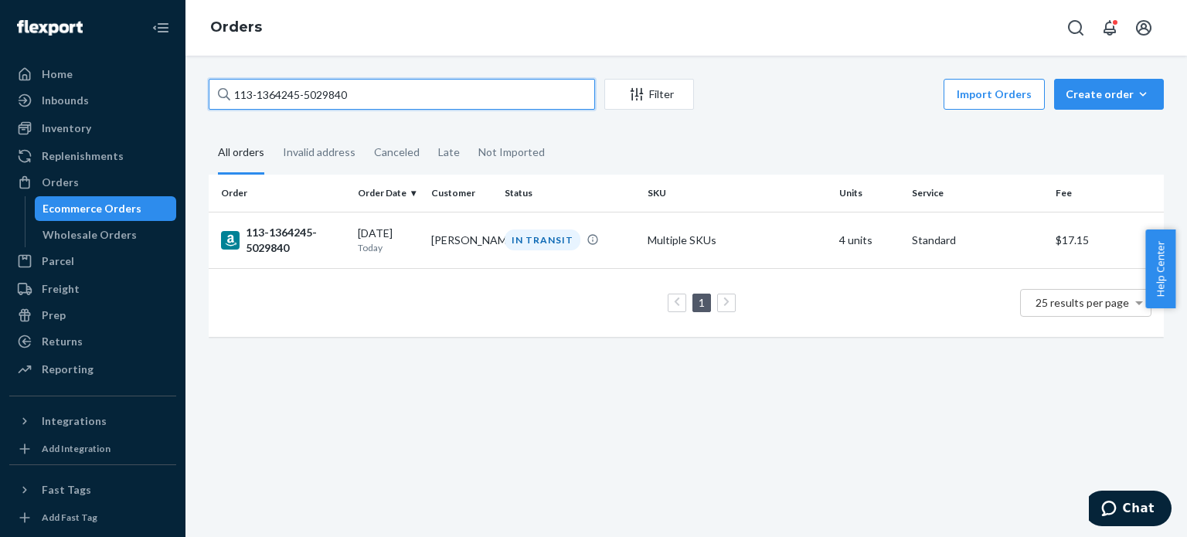
click at [262, 92] on input "113-1364245-5029840" at bounding box center [402, 94] width 386 height 31
paste input "2435448-1738657"
type input "113-2435448-1738657"
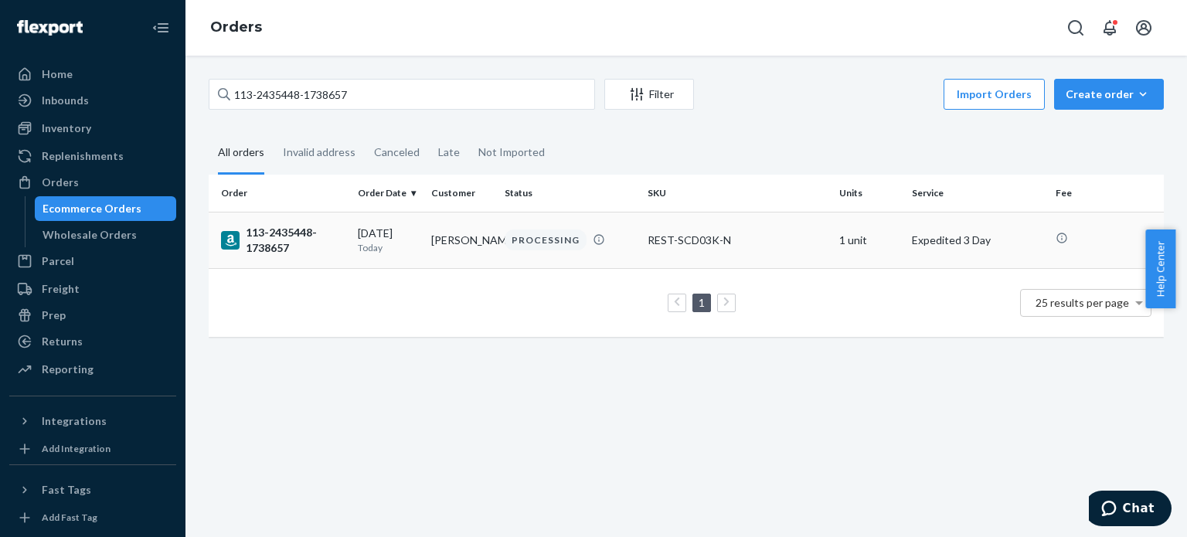
click at [288, 236] on div "113-2435448-1738657" at bounding box center [283, 240] width 124 height 31
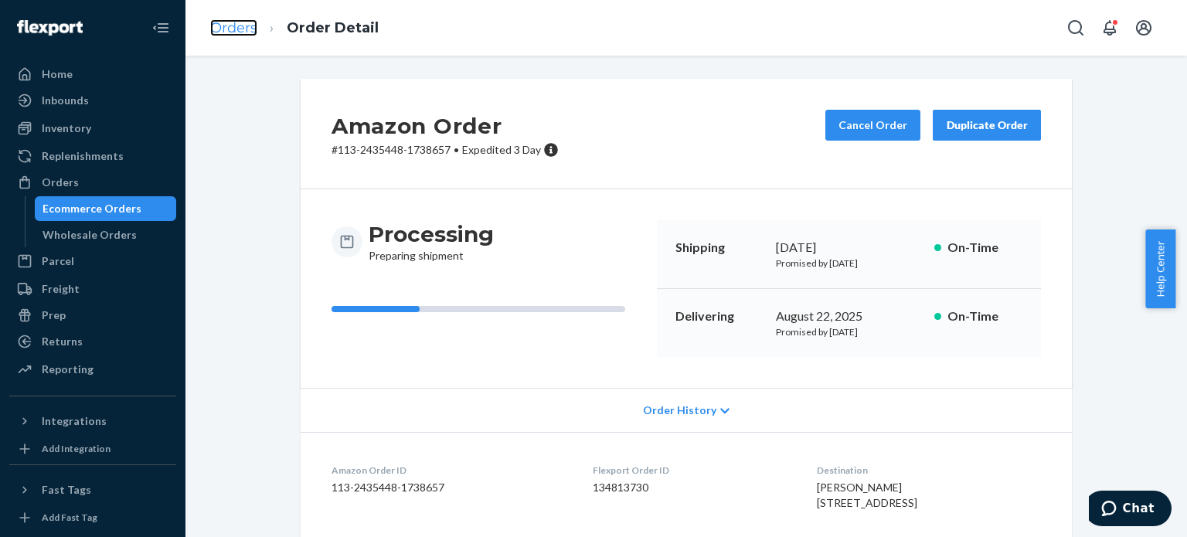
click at [250, 30] on link "Orders" at bounding box center [233, 27] width 47 height 17
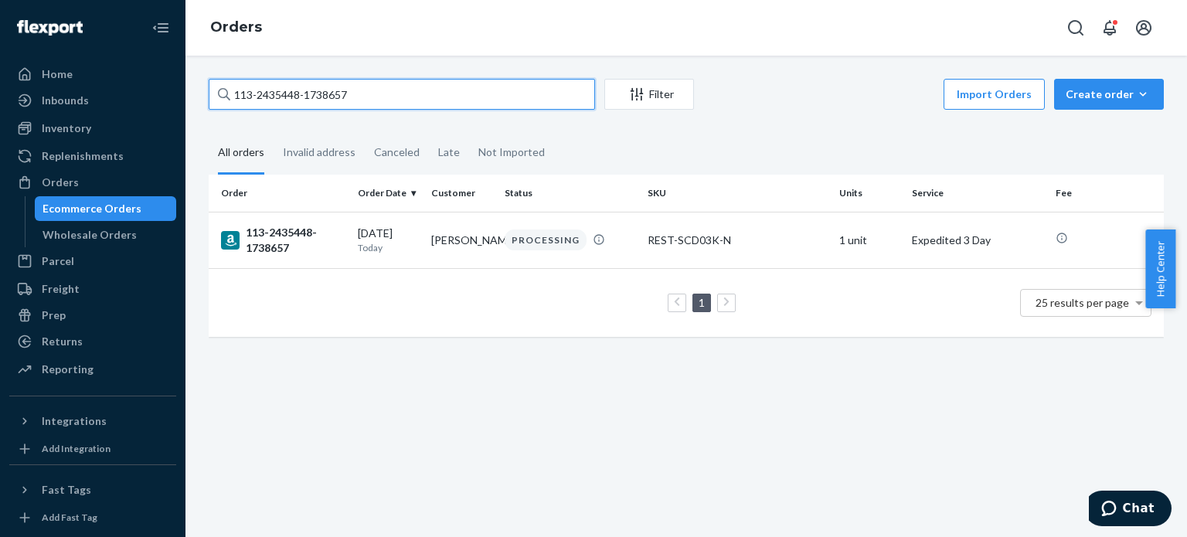
click at [298, 104] on input "113-2435448-1738657" at bounding box center [402, 94] width 386 height 31
paste input "2-1754373-7798630"
click at [280, 100] on input "112-1754373-7798630" at bounding box center [402, 94] width 386 height 31
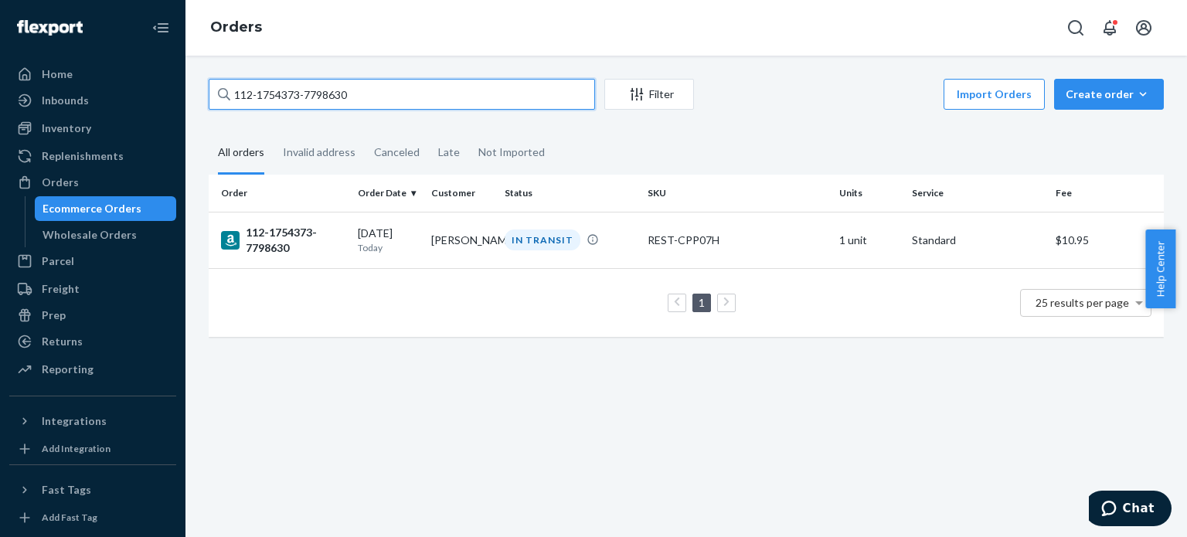
click at [280, 100] on input "112-1754373-7798630" at bounding box center [402, 94] width 386 height 31
paste input "1-6451332-1396203"
type input "111-6451332-1396203"
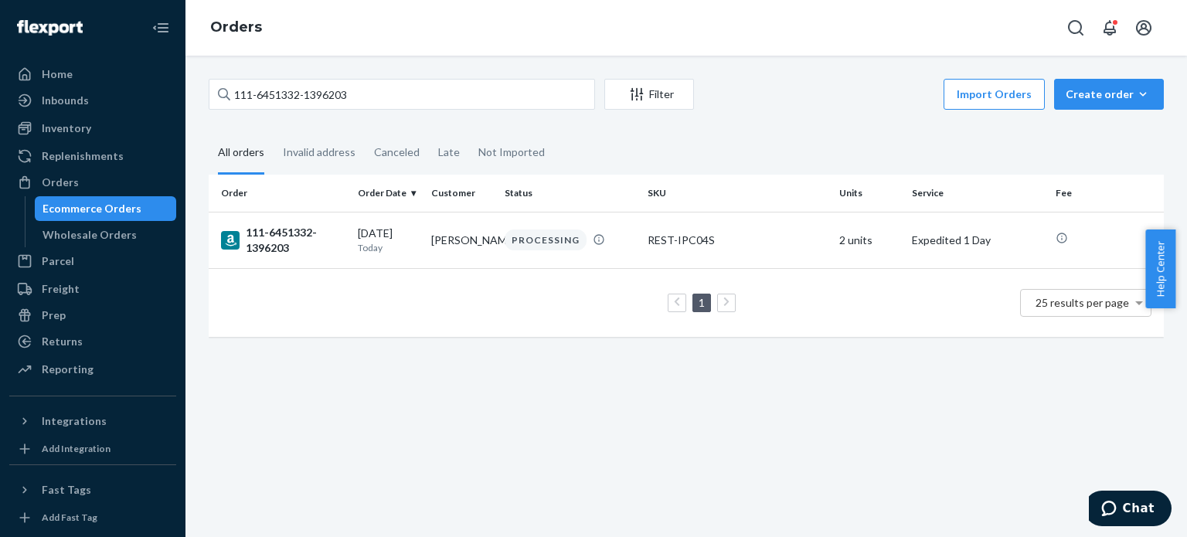
click at [274, 236] on div "111-6451332-1396203" at bounding box center [283, 240] width 124 height 31
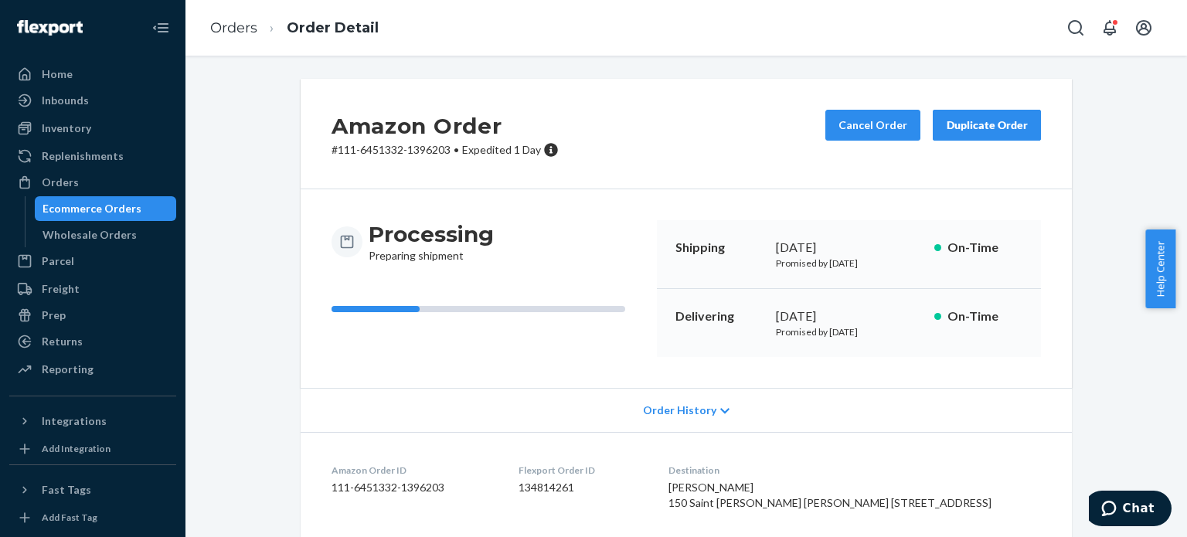
click at [238, 45] on ol "Orders Order Detail" at bounding box center [294, 28] width 193 height 46
click at [238, 30] on link "Orders" at bounding box center [233, 27] width 47 height 17
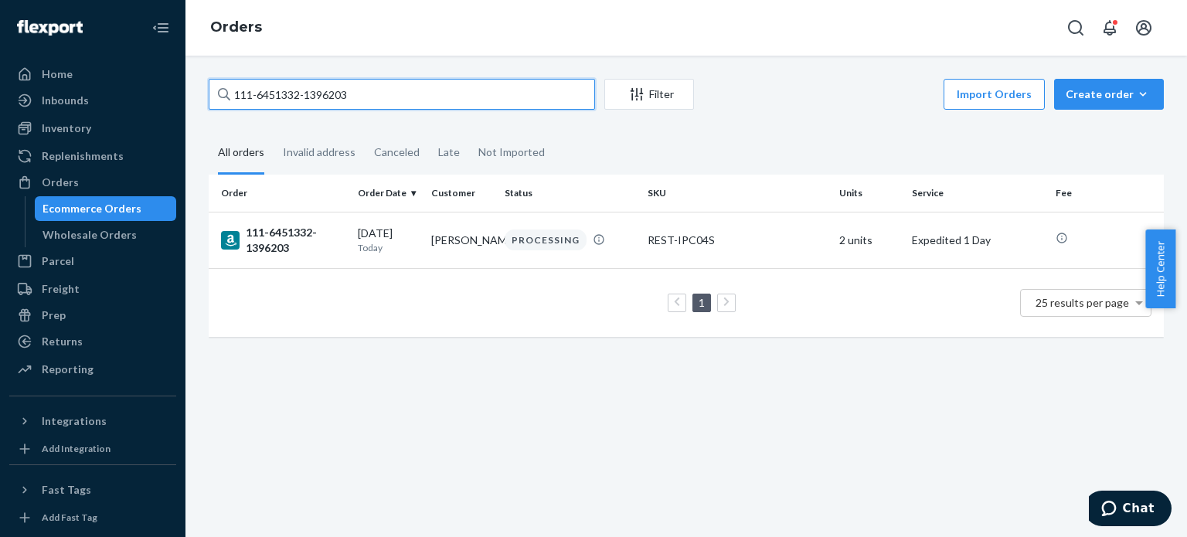
click at [285, 100] on input "111-6451332-1396203" at bounding box center [402, 94] width 386 height 31
paste input "2-9559309-3564210"
type input "112-9559309-3564210"
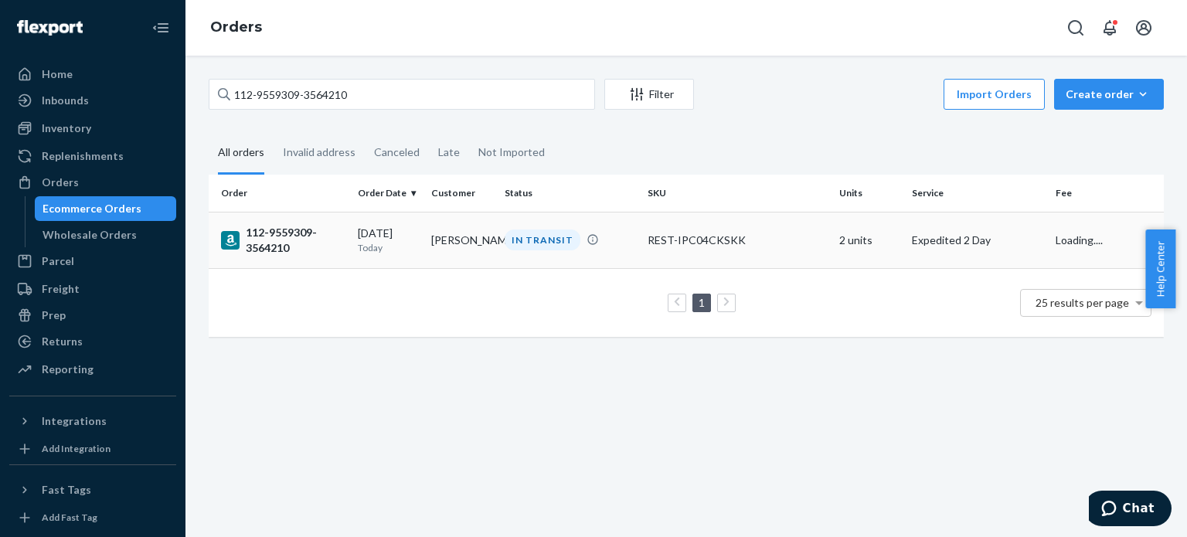
click at [284, 240] on div "112-9559309-3564210" at bounding box center [283, 240] width 124 height 31
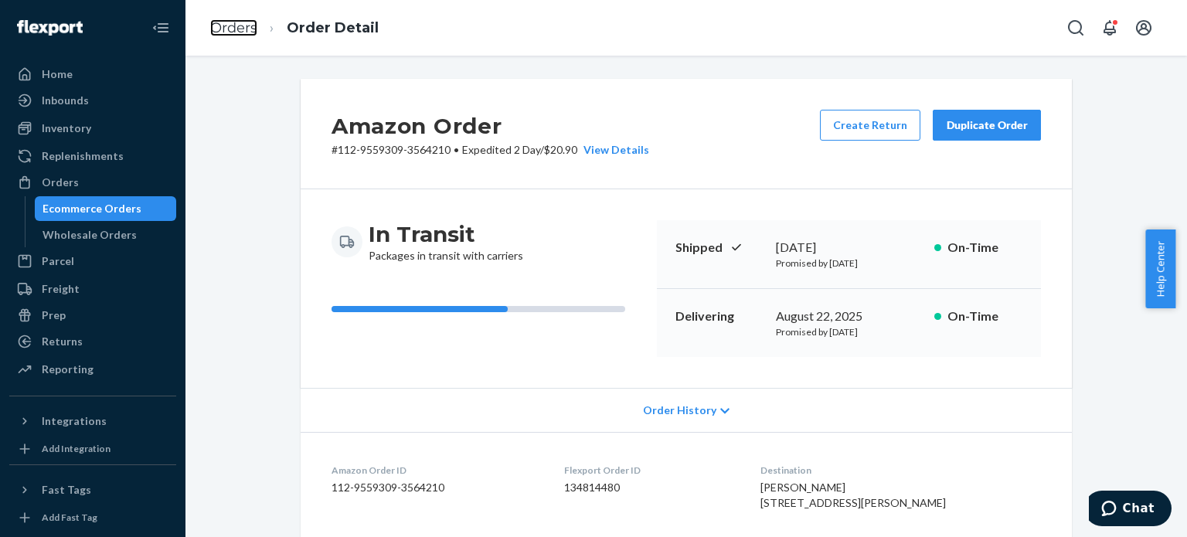
drag, startPoint x: 231, startPoint y: 31, endPoint x: 258, endPoint y: 57, distance: 37.7
click at [231, 30] on link "Orders" at bounding box center [233, 27] width 47 height 17
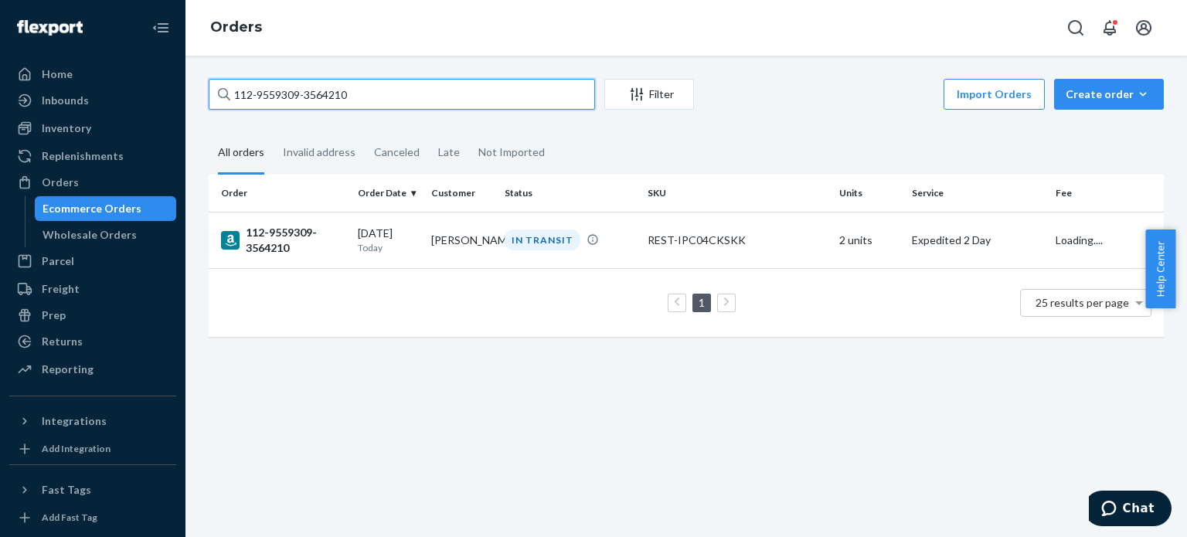
click at [276, 90] on input "112-9559309-3564210" at bounding box center [402, 94] width 386 height 31
paste input "4-6947210-7717051"
type input "114-6947210-7717051"
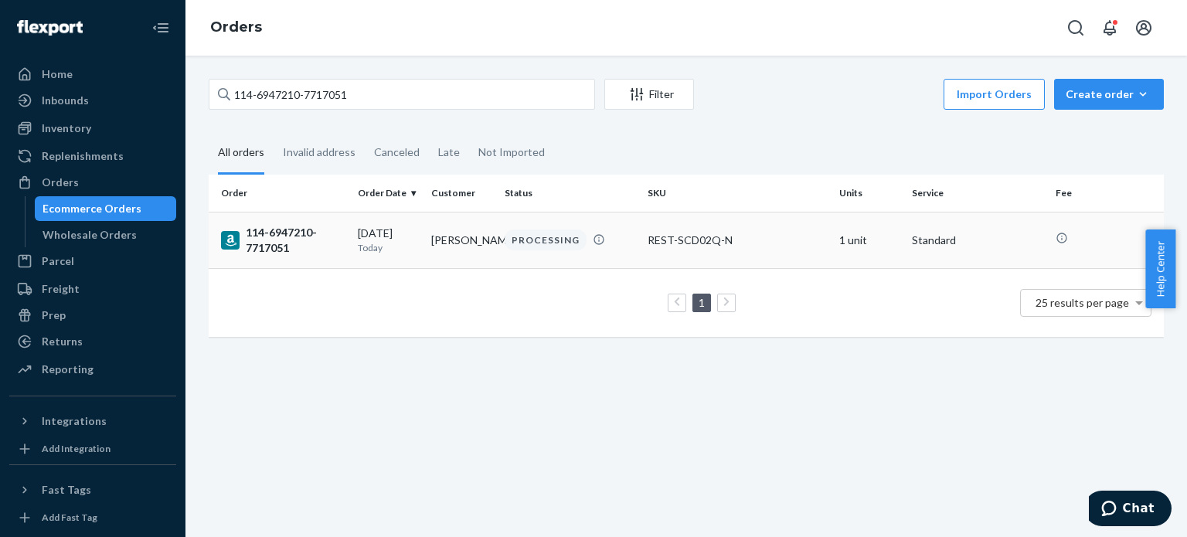
click at [272, 247] on div "114-6947210-7717051" at bounding box center [283, 240] width 124 height 31
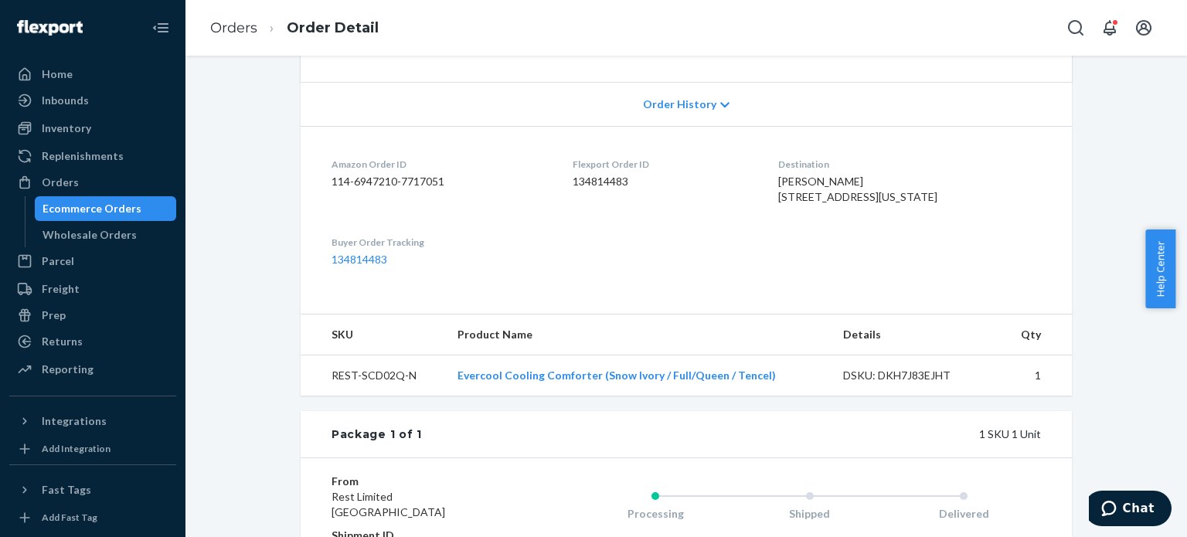
scroll to position [309, 0]
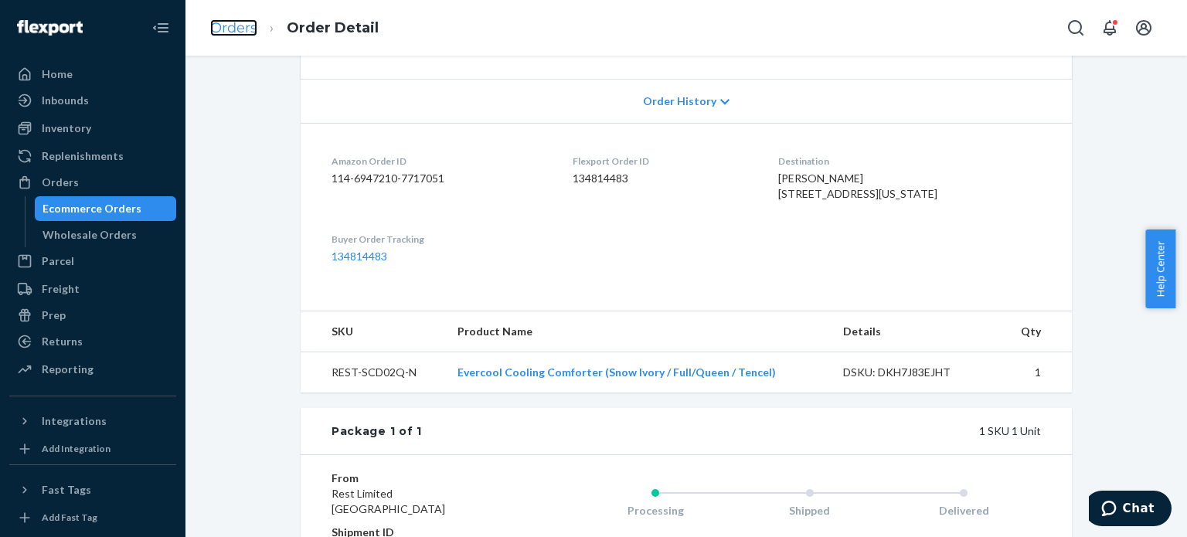
click at [229, 26] on link "Orders" at bounding box center [233, 27] width 47 height 17
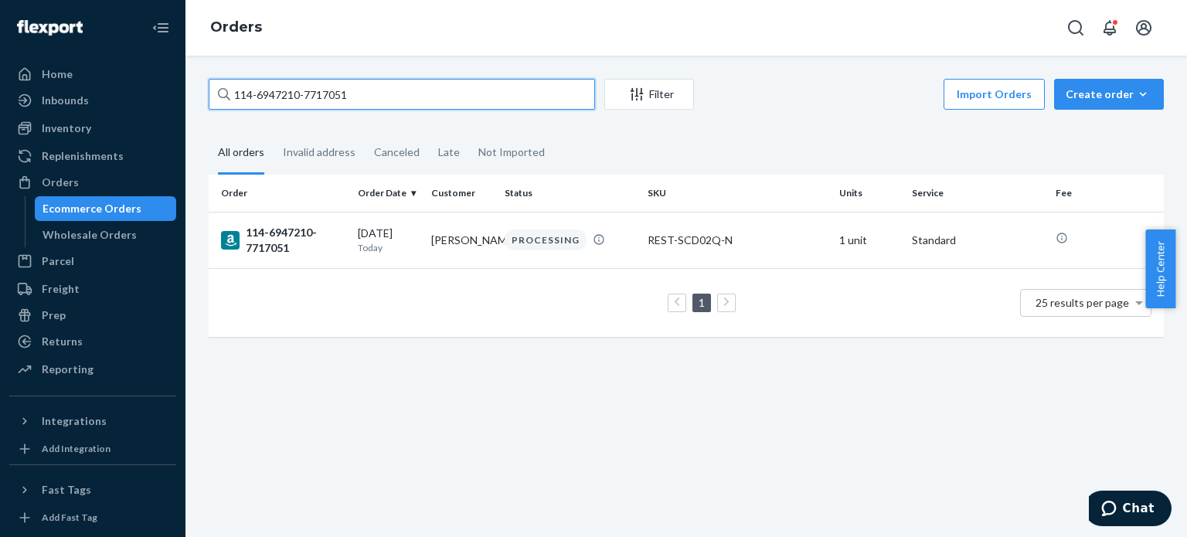
click at [272, 85] on input "114-6947210-7717051" at bounding box center [402, 94] width 386 height 31
paste input "0665629-7503424"
type input "114-0665629-7503424"
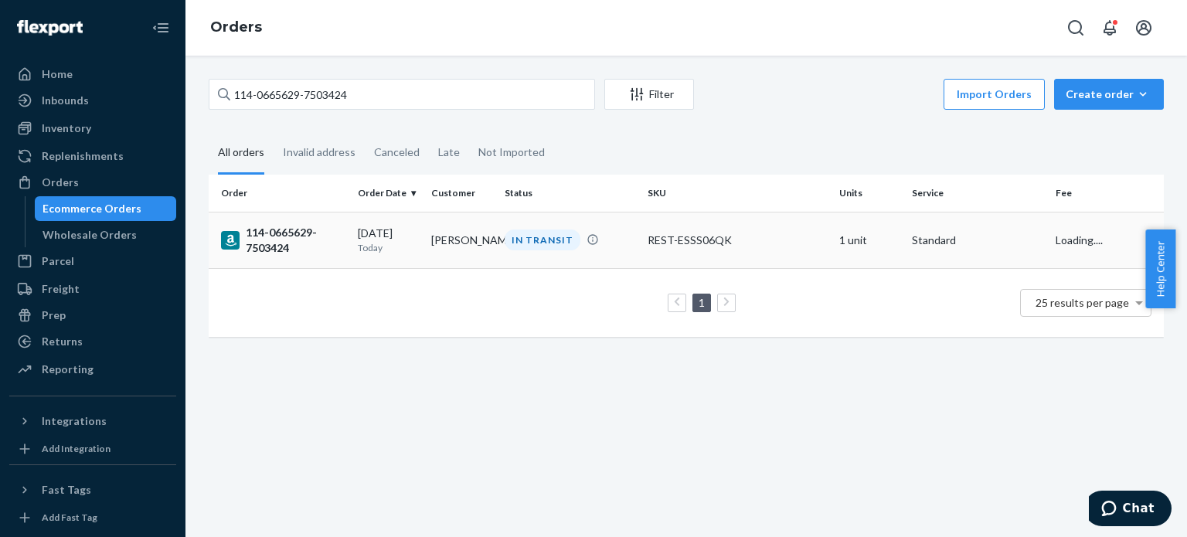
click at [284, 240] on div "114-0665629-7503424" at bounding box center [283, 240] width 124 height 31
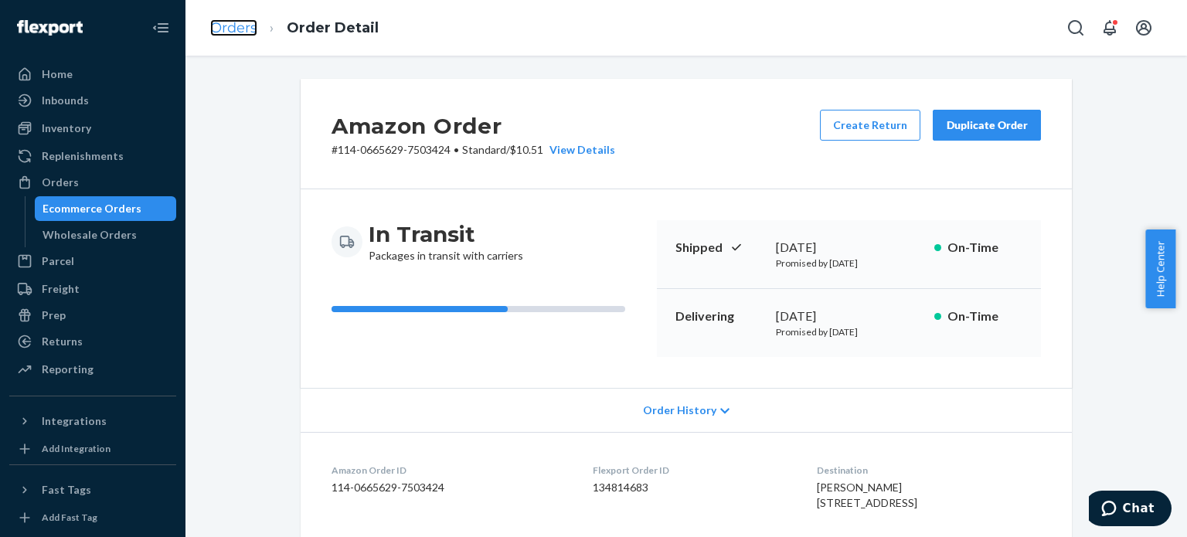
click at [236, 32] on link "Orders" at bounding box center [233, 27] width 47 height 17
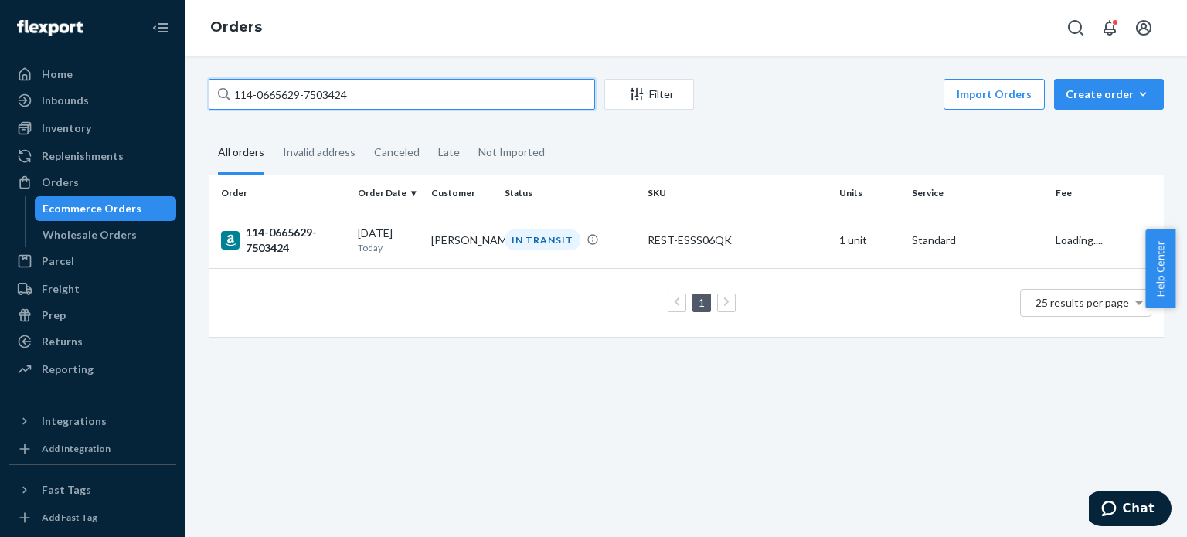
click at [297, 99] on input "114-0665629-7503424" at bounding box center [402, 94] width 386 height 31
paste input "2-8104596-4353037"
type input "112-8104596-4353037"
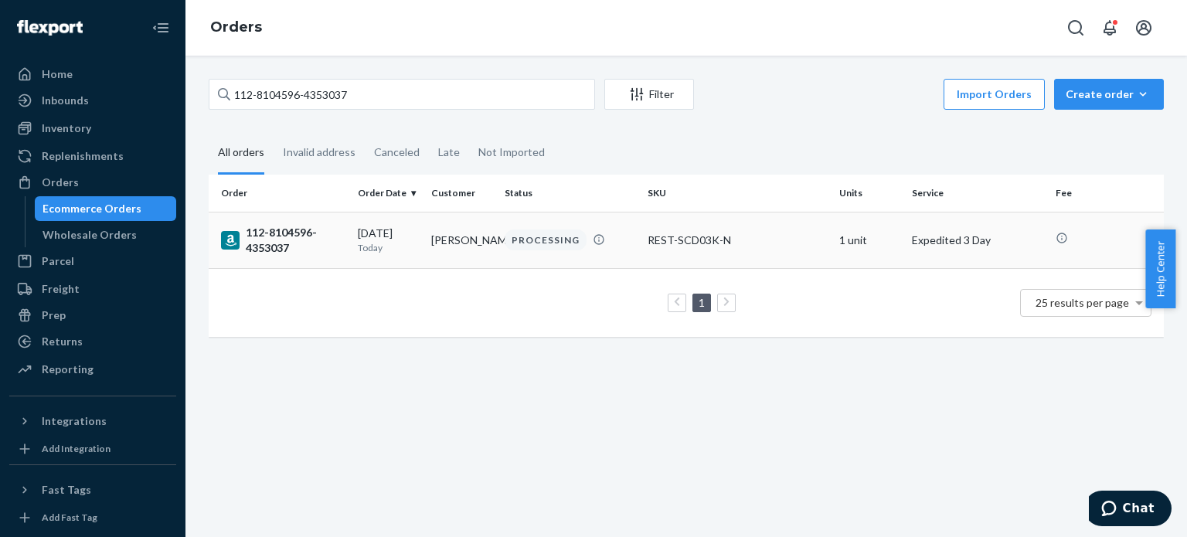
click at [289, 255] on td "112-8104596-4353037" at bounding box center [280, 240] width 143 height 56
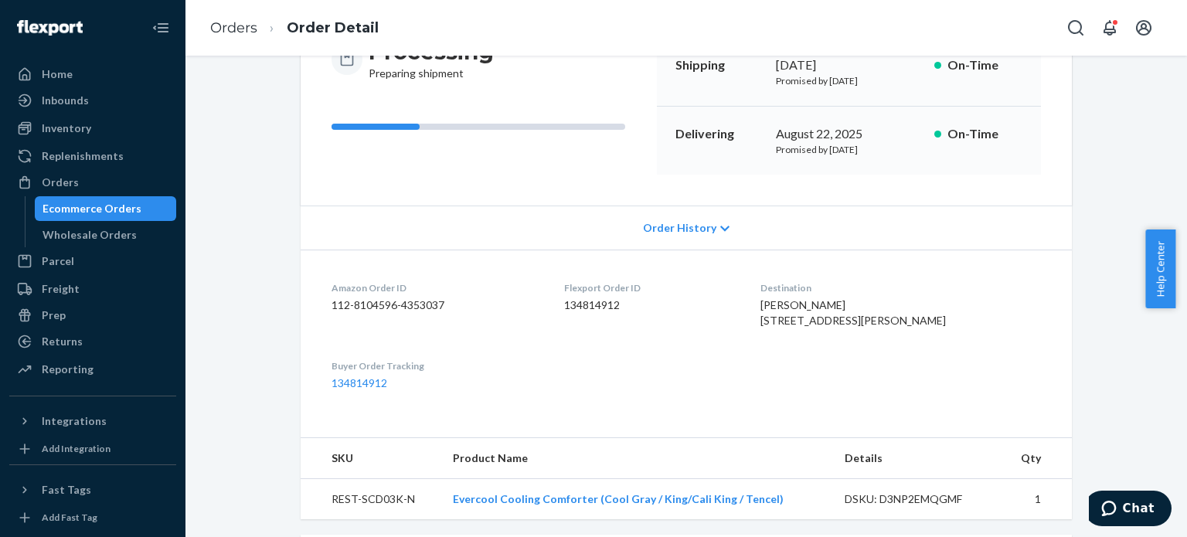
scroll to position [232, 0]
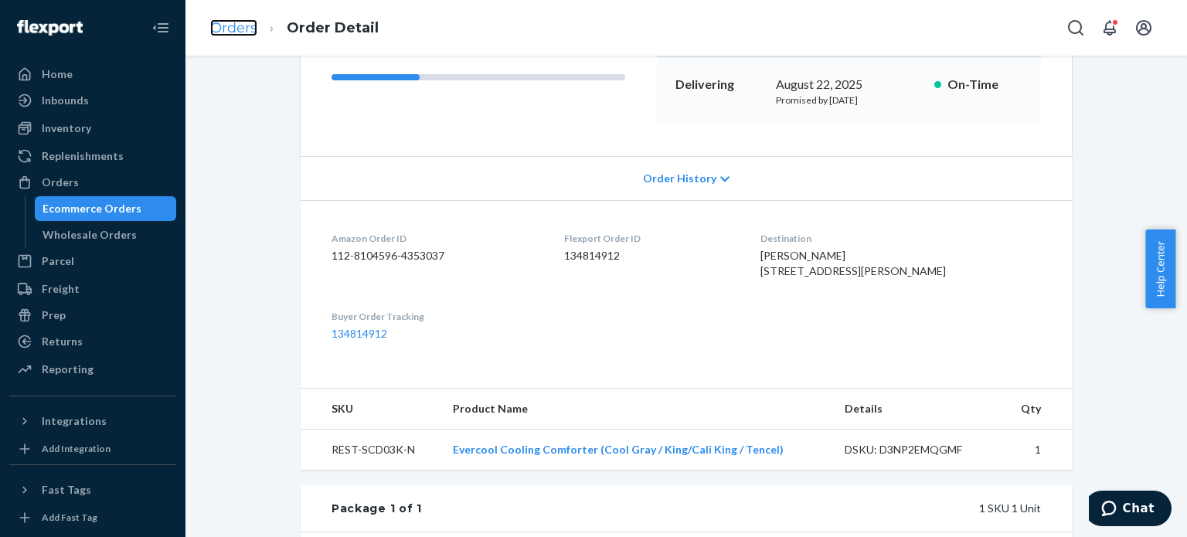
click at [247, 27] on link "Orders" at bounding box center [233, 27] width 47 height 17
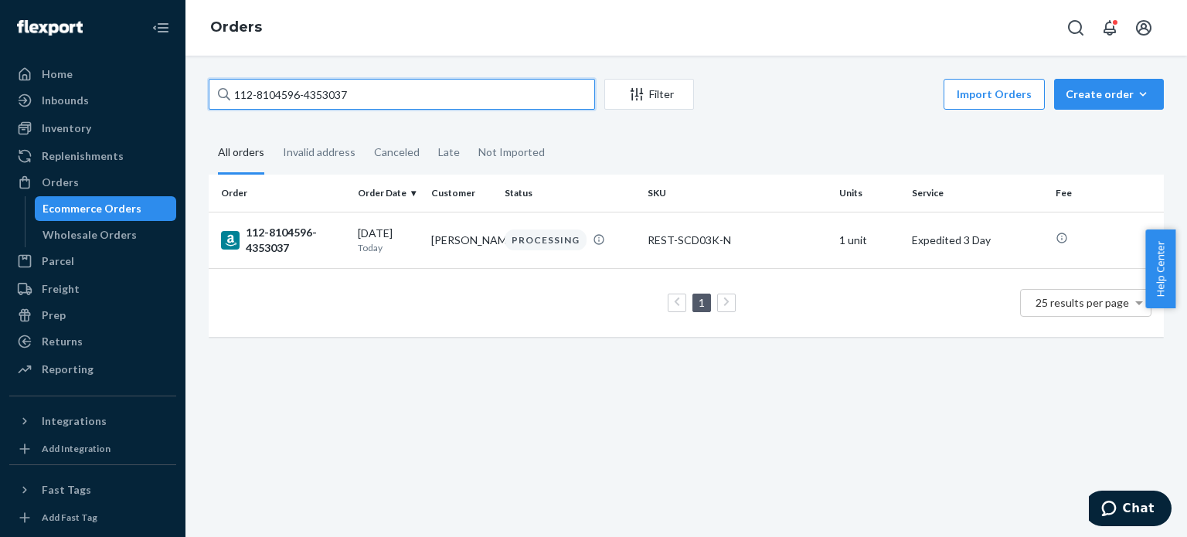
click at [270, 107] on input "112-8104596-4353037" at bounding box center [402, 94] width 386 height 31
paste input "6773302-1157019"
type input "112-6773302-1157019"
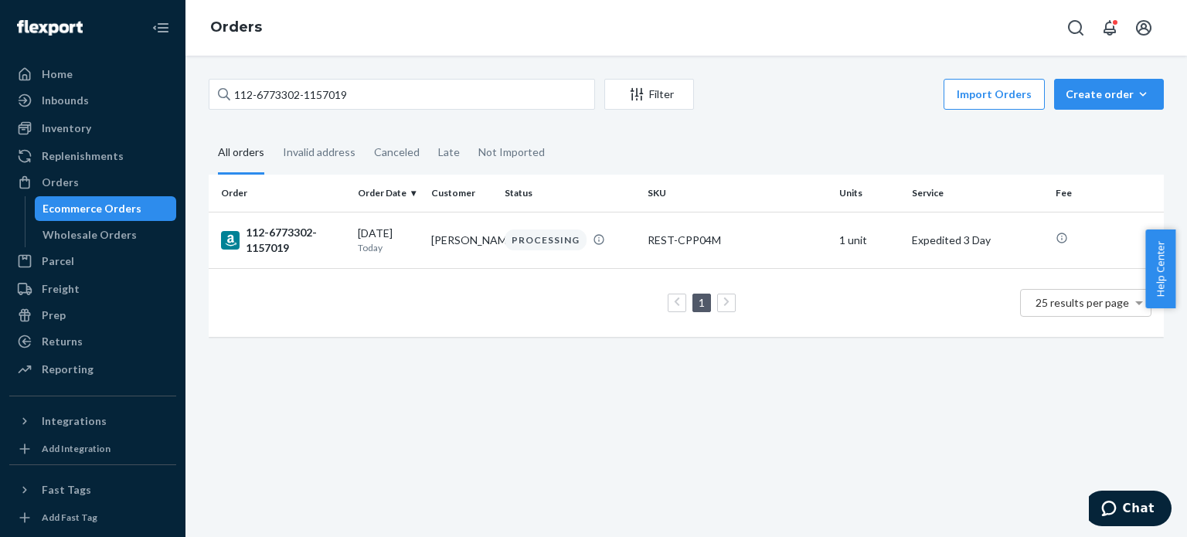
click at [250, 239] on div "112-6773302-1157019" at bounding box center [283, 240] width 124 height 31
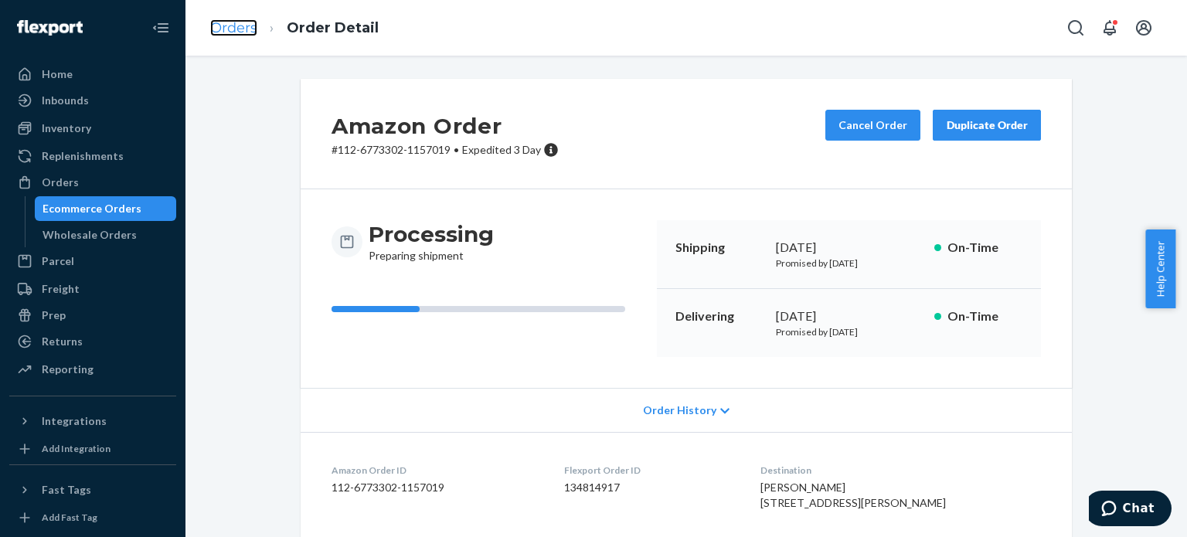
click at [227, 22] on link "Orders" at bounding box center [233, 27] width 47 height 17
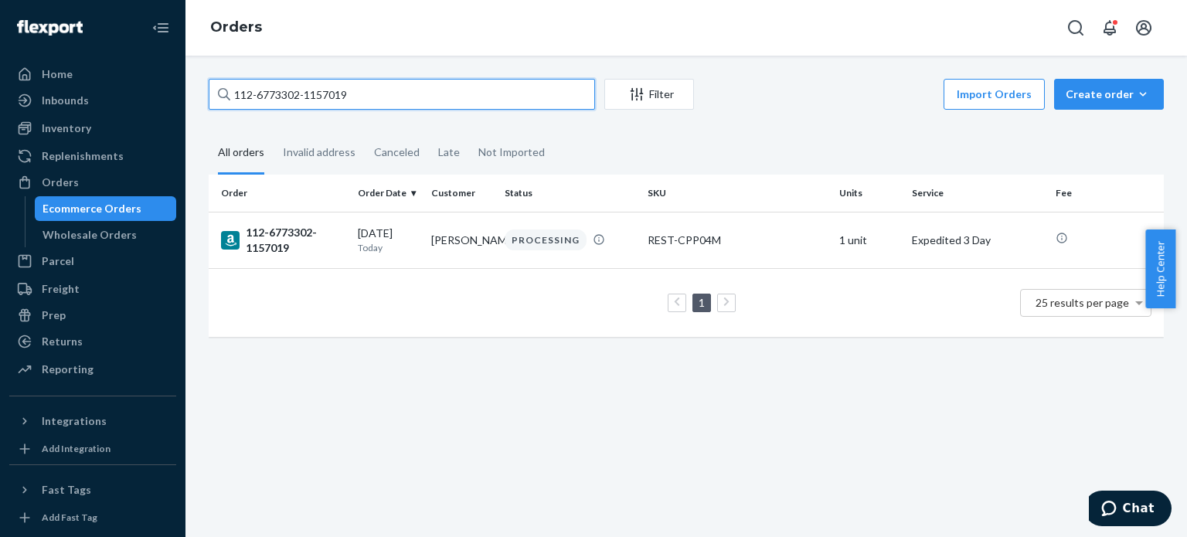
click at [298, 96] on input "112-6773302-1157019" at bounding box center [402, 94] width 386 height 31
paste input "1-3678863-5075466"
type input "111-3678863-5075466"
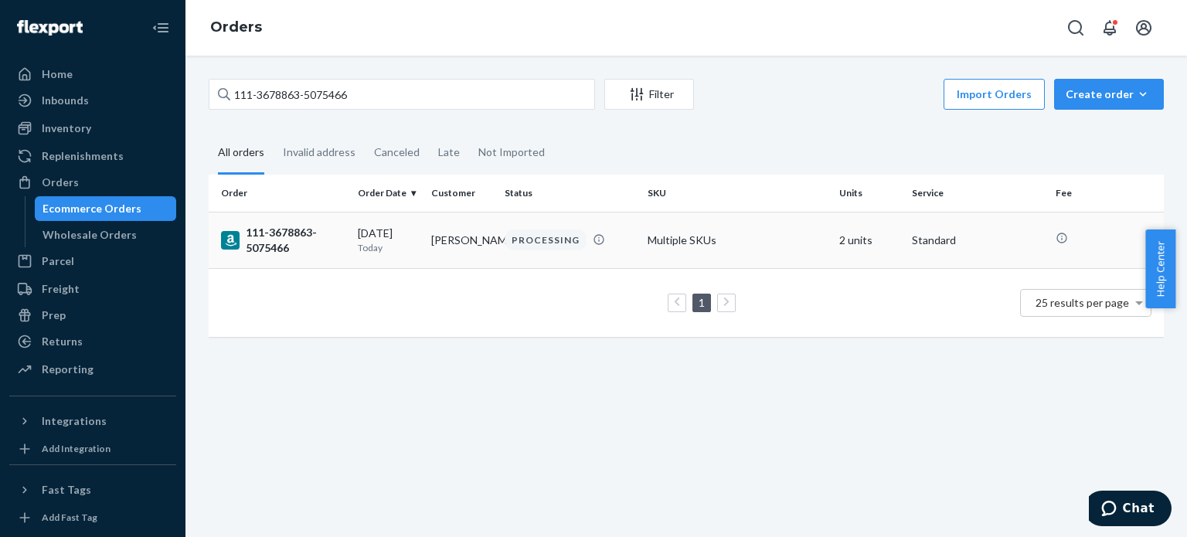
click at [269, 237] on div "111-3678863-5075466" at bounding box center [283, 240] width 124 height 31
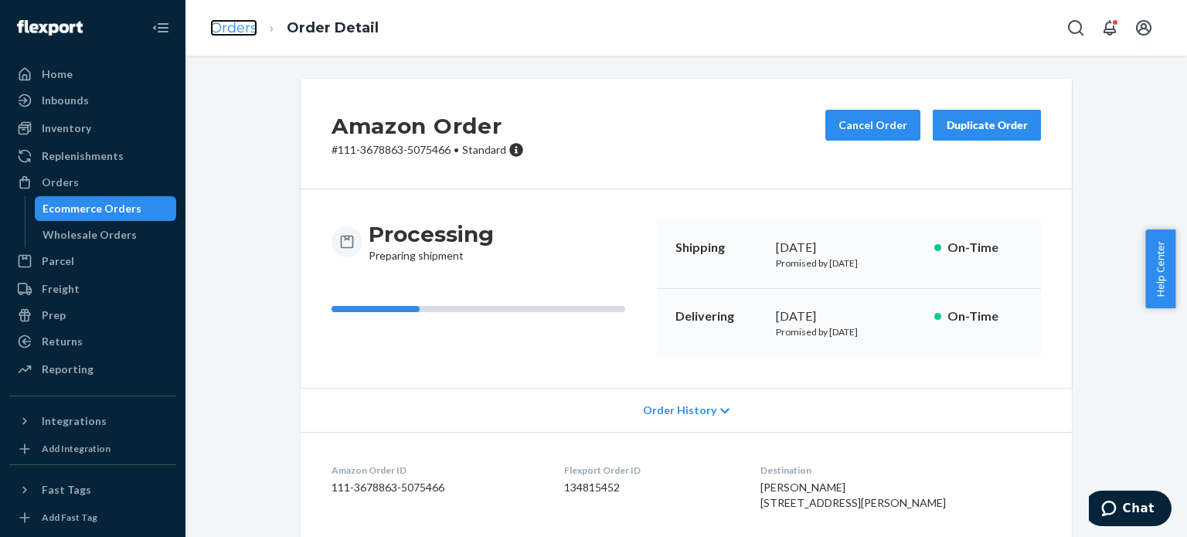
click at [227, 33] on link "Orders" at bounding box center [233, 27] width 47 height 17
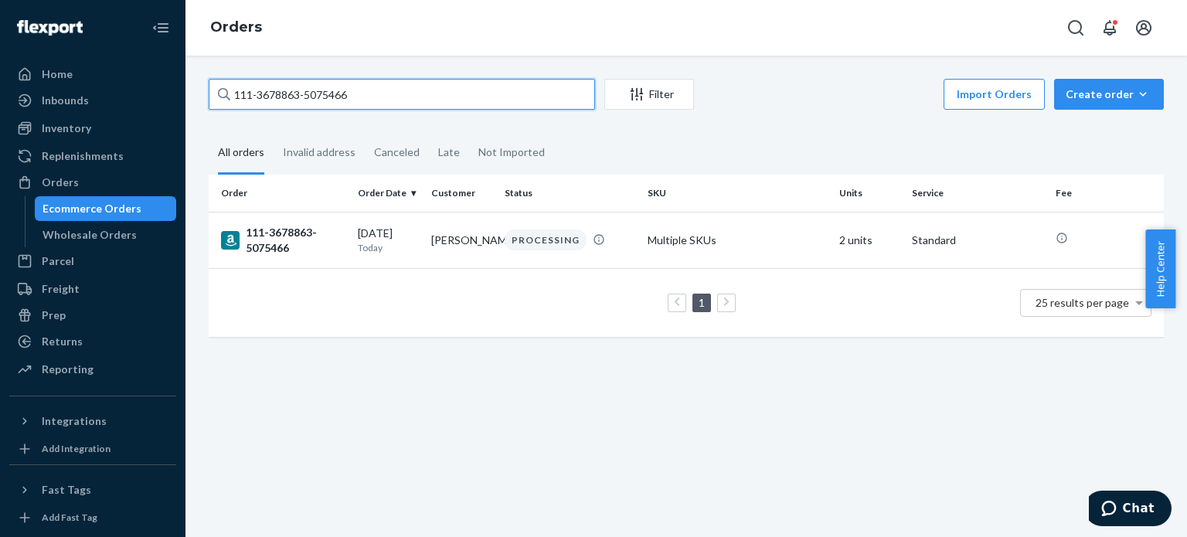
click at [300, 99] on input "111-3678863-5075466" at bounding box center [402, 94] width 386 height 31
paste input "4-1187623-3806650"
type input "114-1187623-3806650"
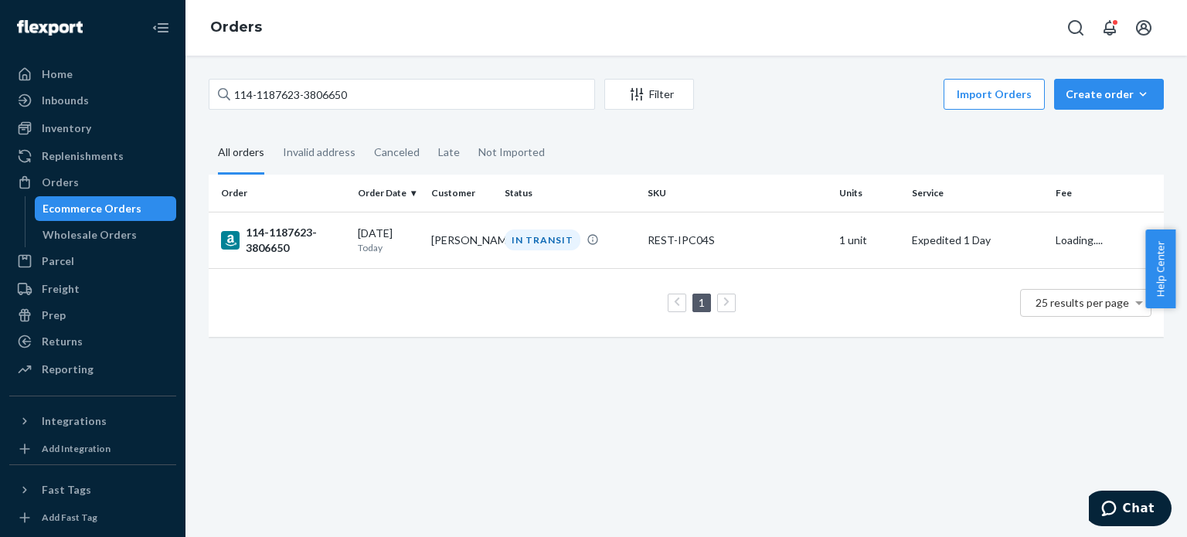
click at [278, 244] on div "114-1187623-3806650" at bounding box center [283, 240] width 124 height 31
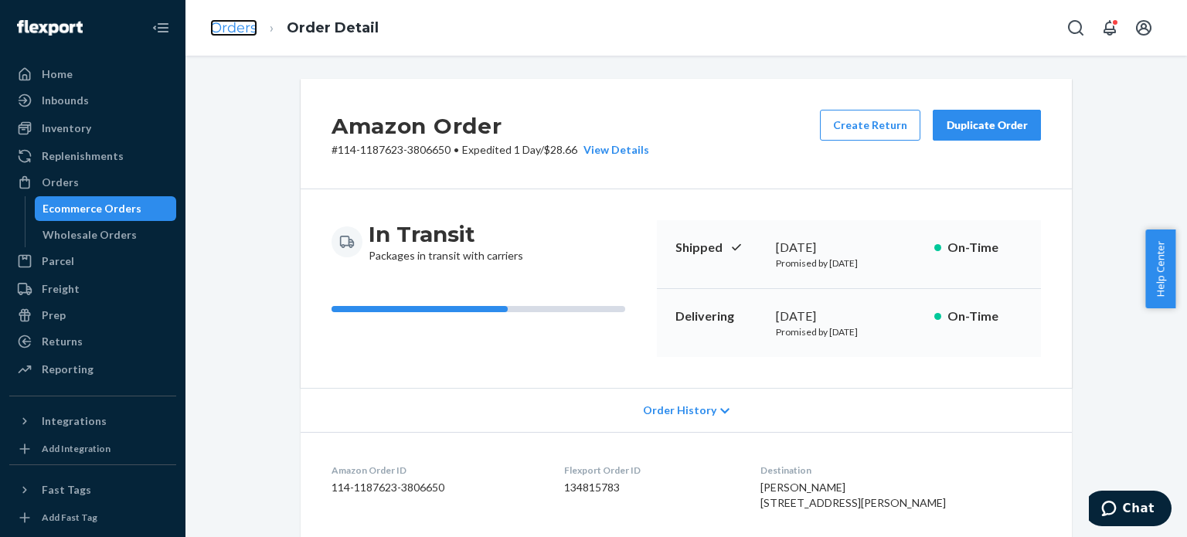
click at [219, 34] on link "Orders" at bounding box center [233, 27] width 47 height 17
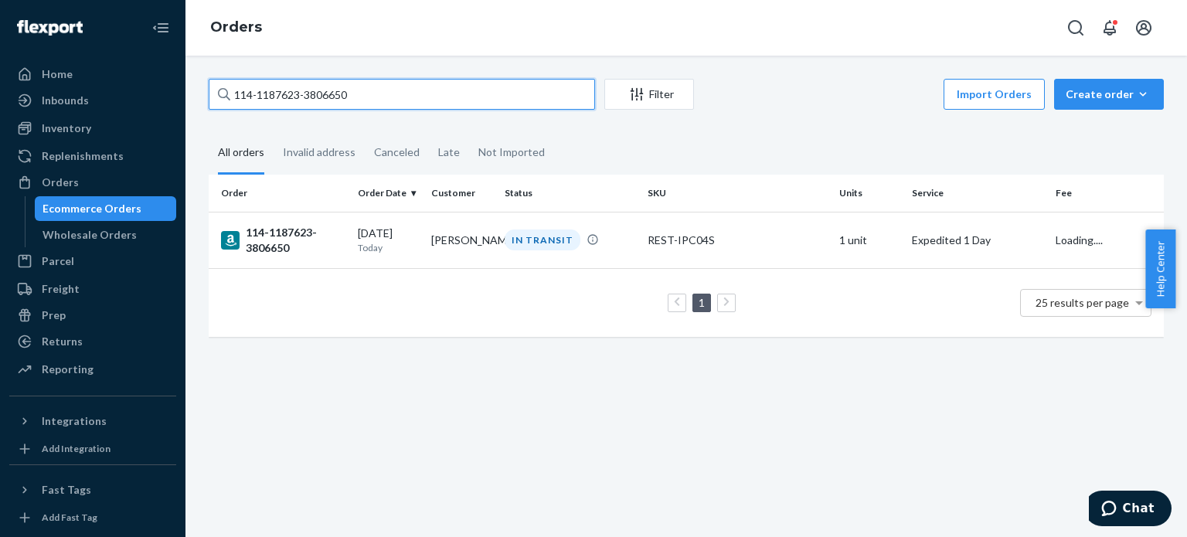
click at [263, 97] on input "114-1187623-3806650" at bounding box center [402, 94] width 386 height 31
paste input "2-6579149-0329829"
type input "112-6579149-0329829"
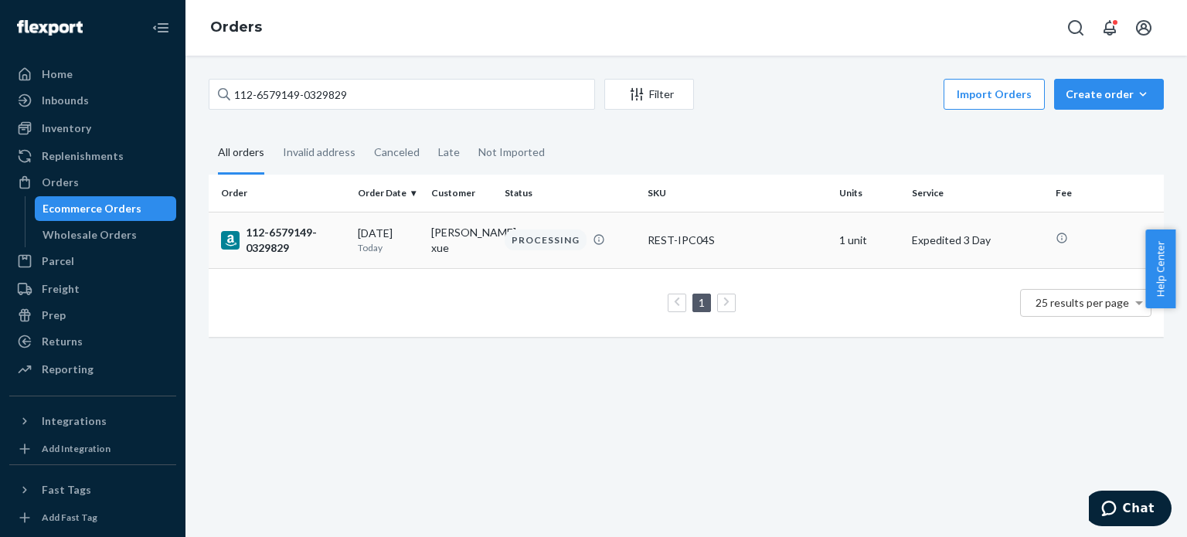
click at [282, 247] on div "112-6579149-0329829" at bounding box center [283, 240] width 124 height 31
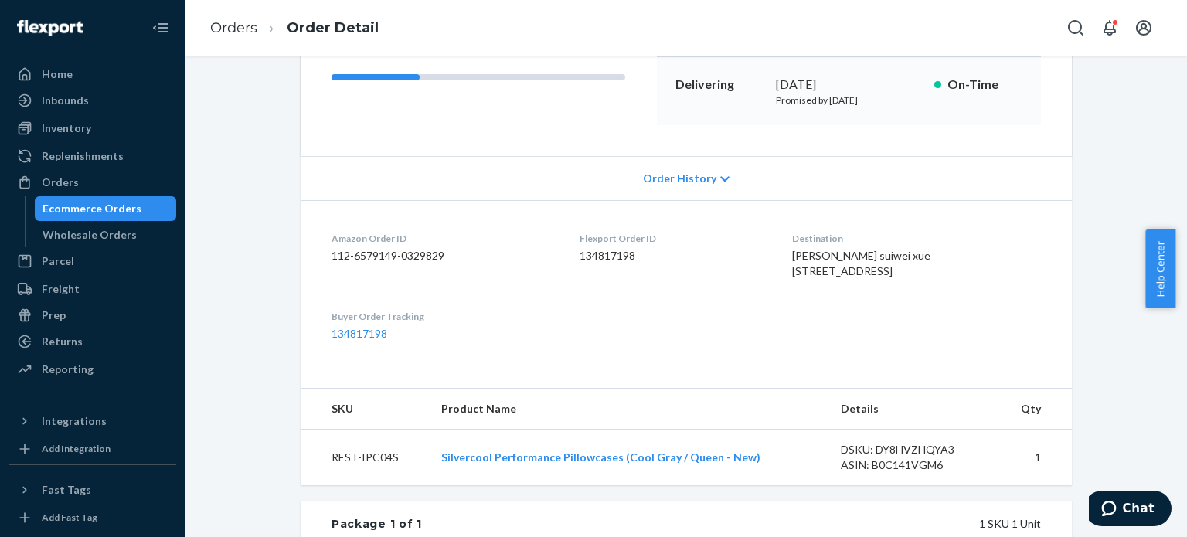
scroll to position [309, 0]
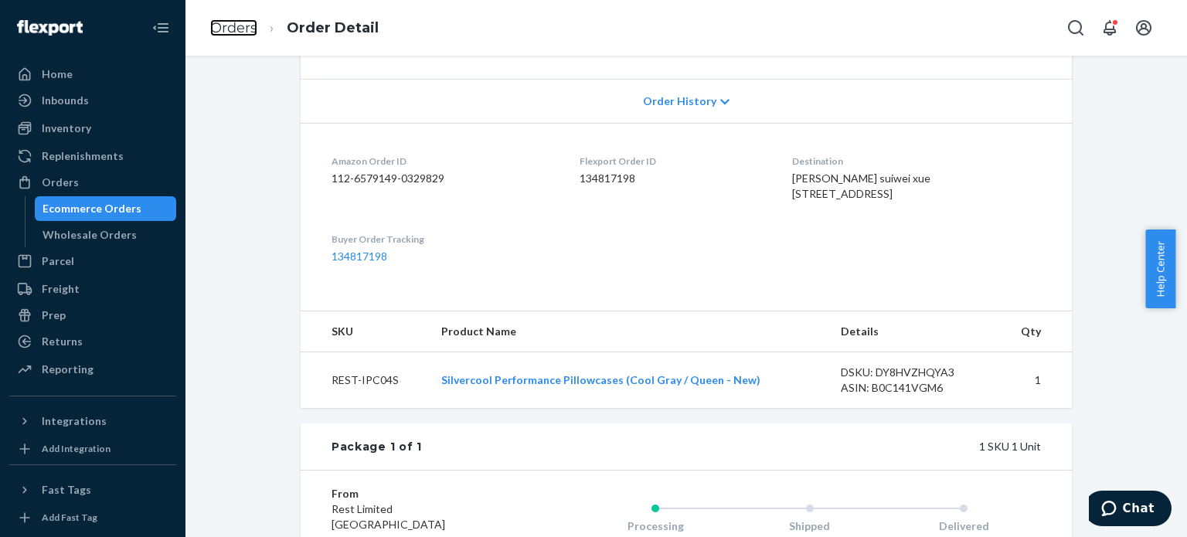
drag, startPoint x: 241, startPoint y: 25, endPoint x: 270, endPoint y: 57, distance: 43.8
click at [241, 25] on link "Orders" at bounding box center [233, 27] width 47 height 17
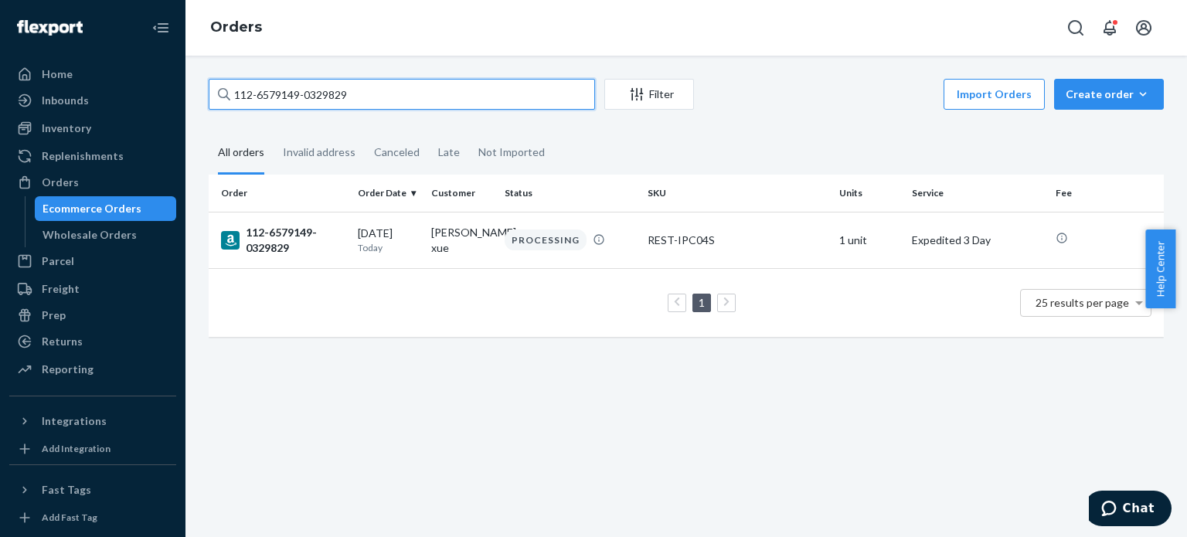
click at [298, 92] on input "112-6579149-0329829" at bounding box center [402, 94] width 386 height 31
paste input "1-8594265-7913823"
type input "111-8594265-7913823"
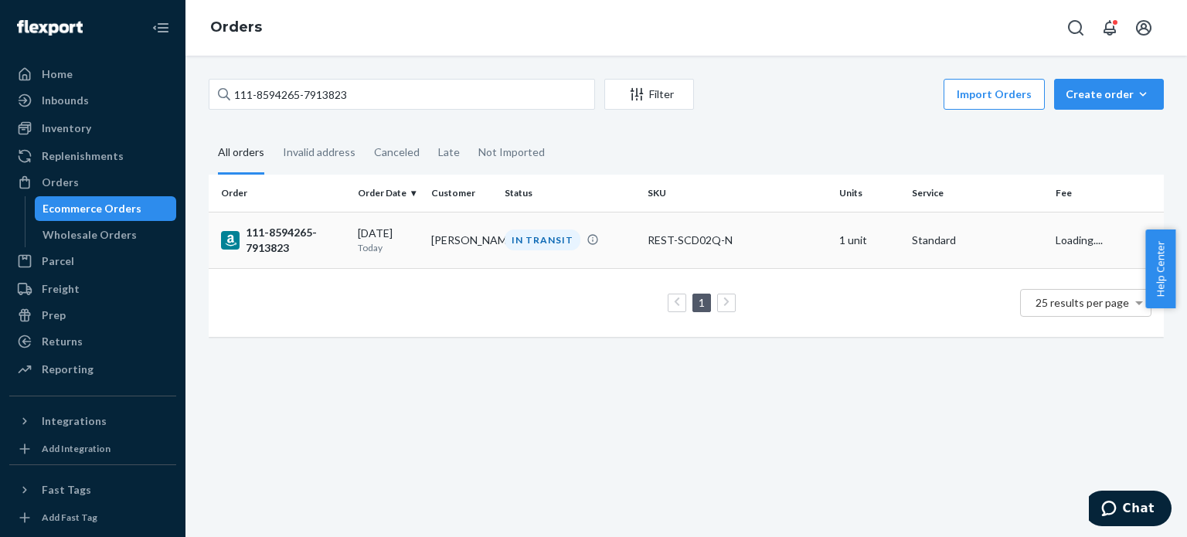
click at [272, 241] on div "111-8594265-7913823" at bounding box center [283, 240] width 124 height 31
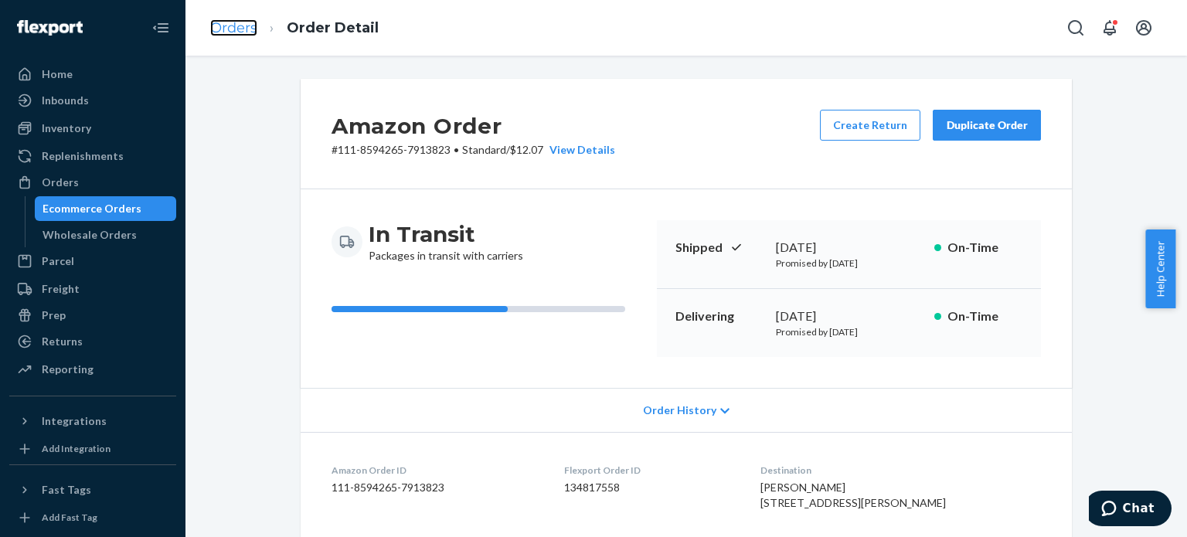
click at [237, 28] on link "Orders" at bounding box center [233, 27] width 47 height 17
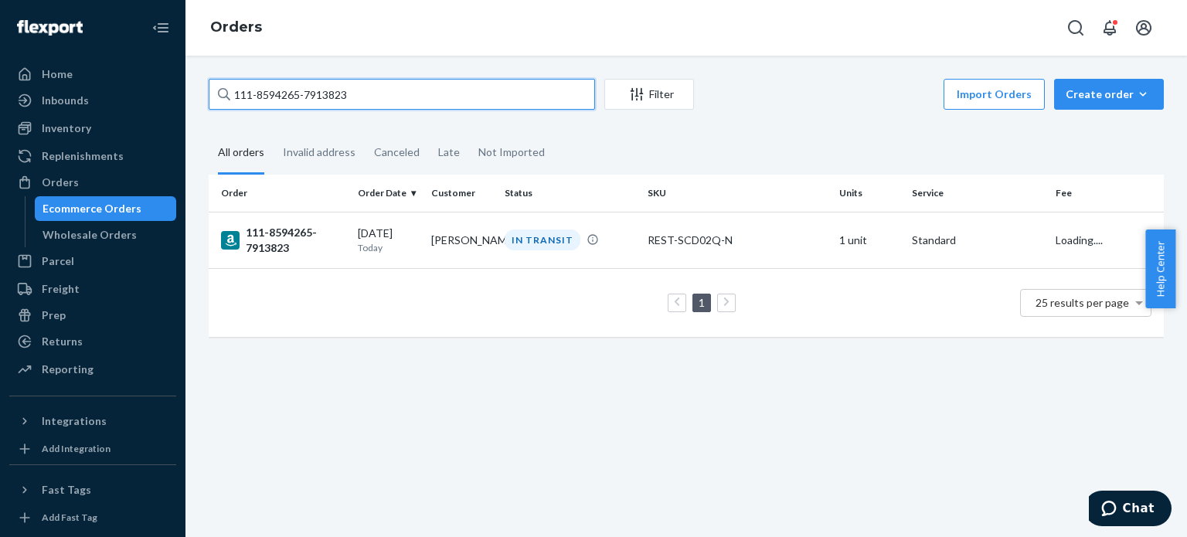
click at [266, 94] on input "111-8594265-7913823" at bounding box center [402, 94] width 386 height 31
paste input "113-8872689-2034614"
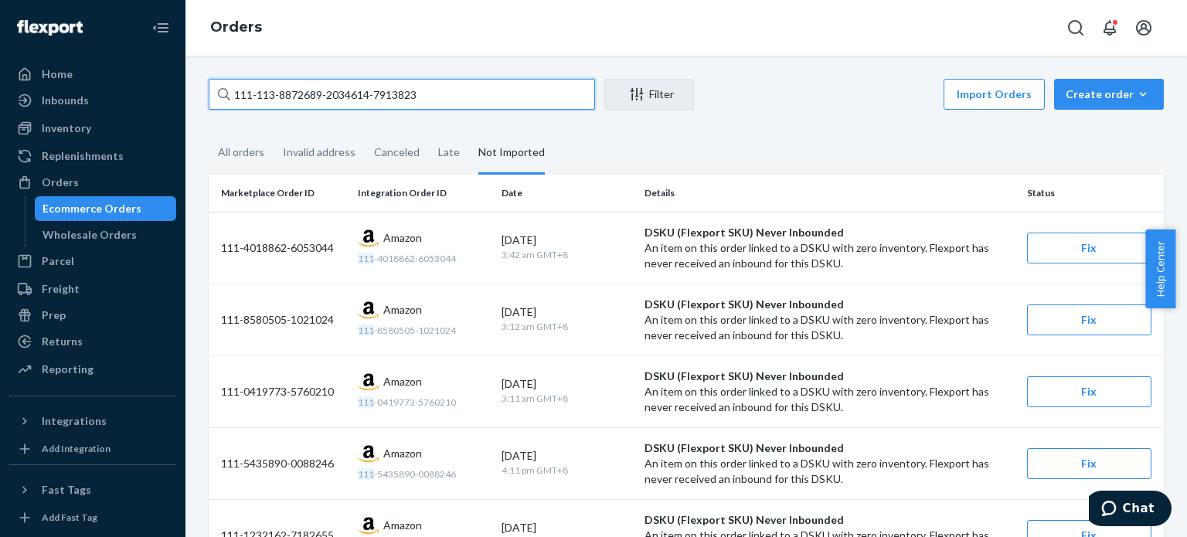
click at [482, 94] on input "111-113-8872689-2034614-7913823" at bounding box center [402, 94] width 386 height 31
paste input "3-8872689-2034614"
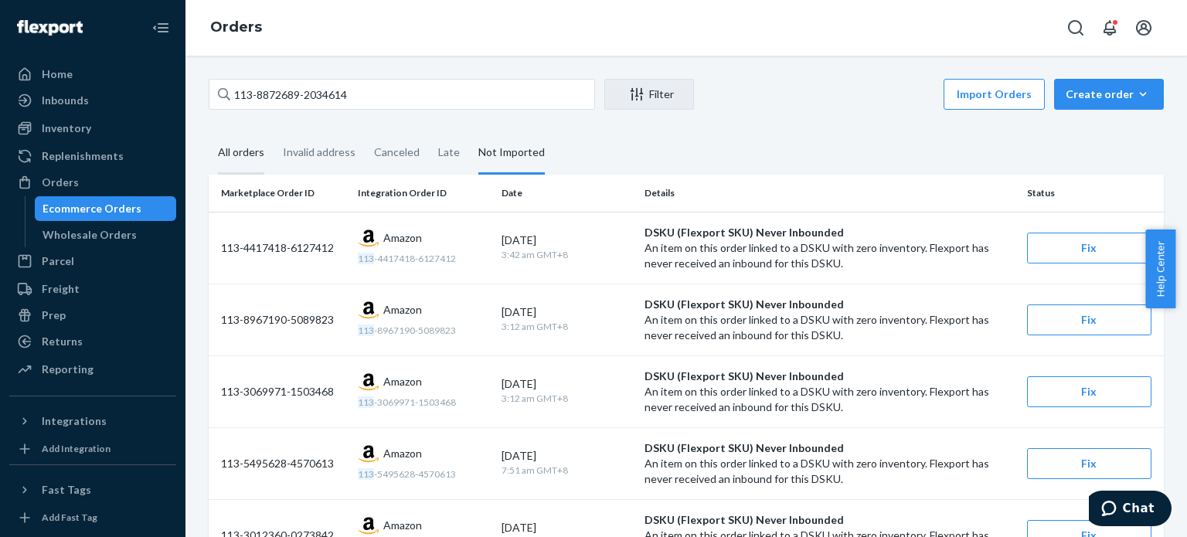
click at [253, 166] on div "All orders" at bounding box center [241, 153] width 46 height 43
click at [209, 132] on input "All orders" at bounding box center [209, 132] width 0 height 0
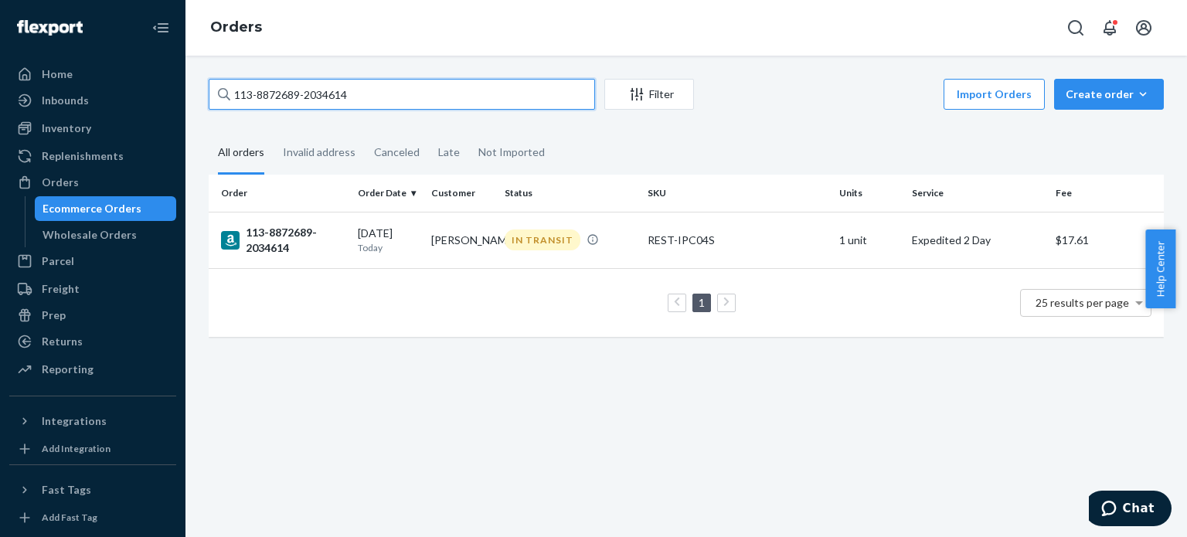
click at [270, 97] on input "113-8872689-2034614" at bounding box center [402, 94] width 386 height 31
paste input "2-6462282-8770630"
type input "112-6462282-8770630"
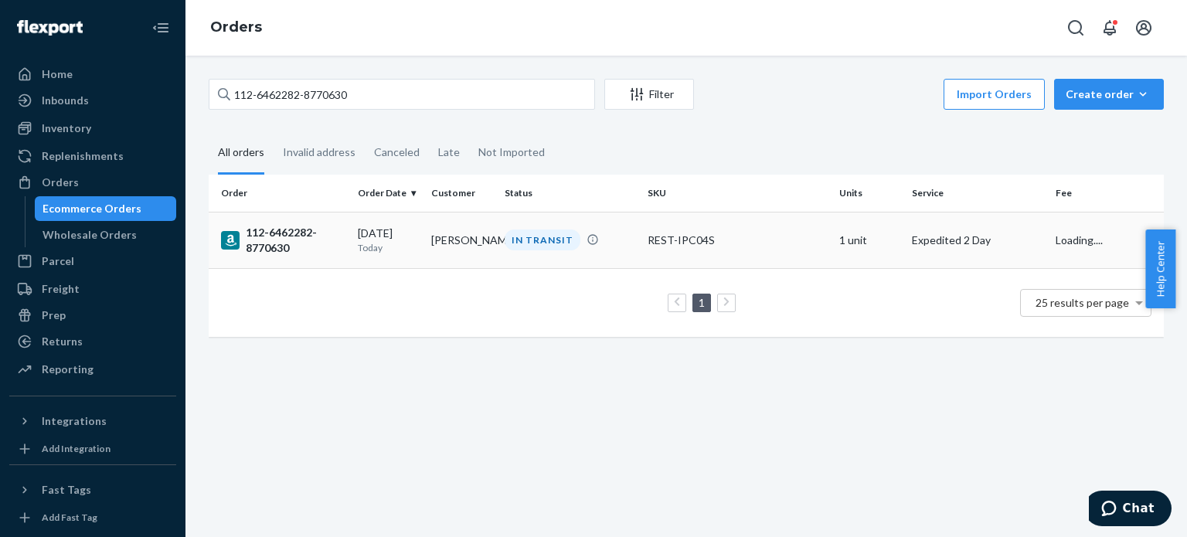
click at [287, 243] on div "112-6462282-8770630" at bounding box center [283, 240] width 124 height 31
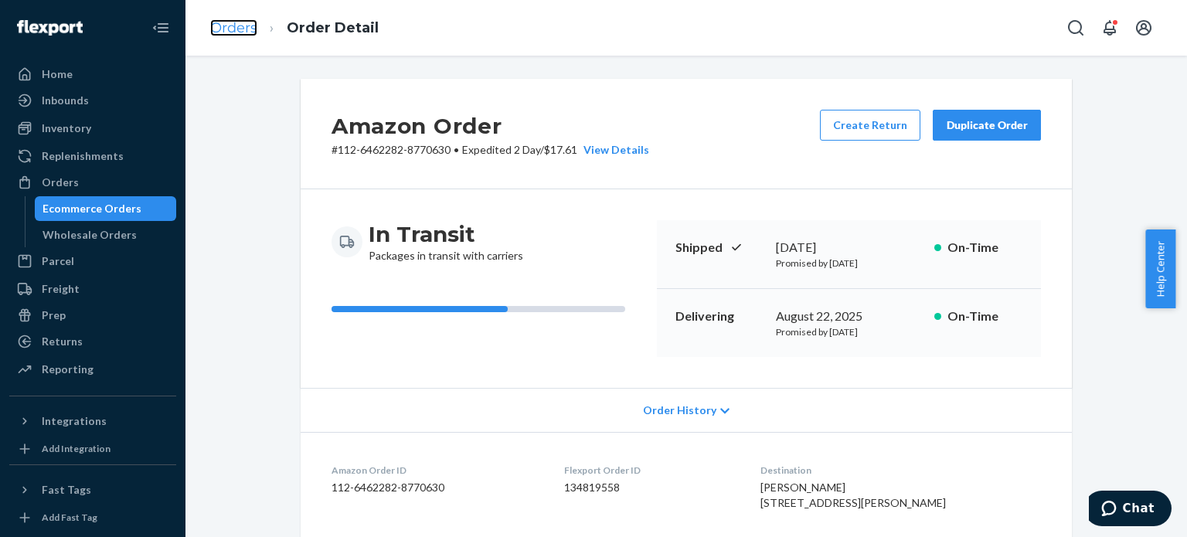
click at [229, 29] on link "Orders" at bounding box center [233, 27] width 47 height 17
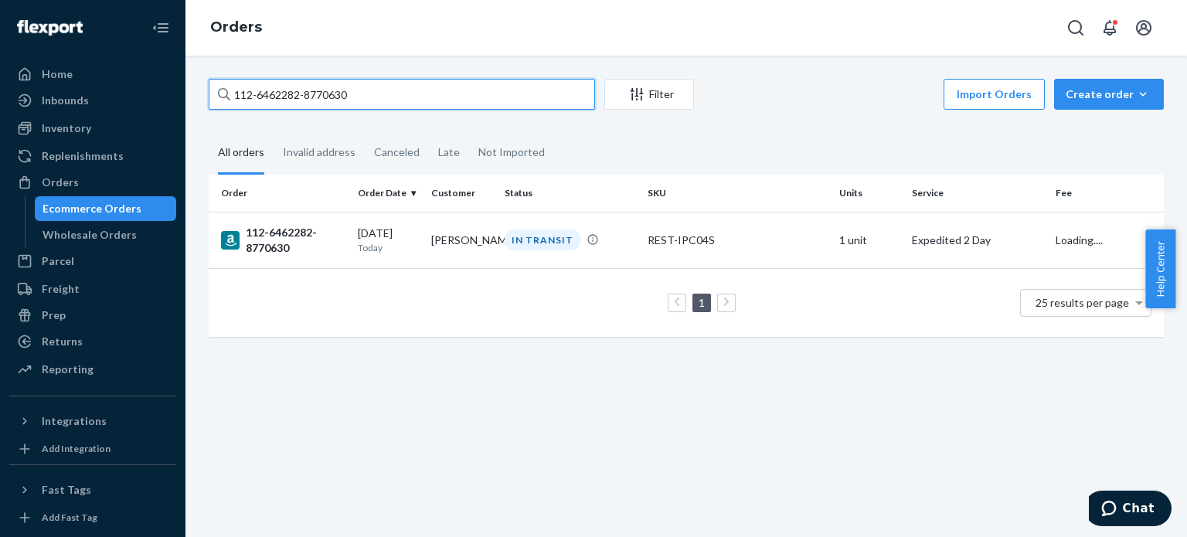
click at [279, 96] on input "112-6462282-8770630" at bounding box center [402, 94] width 386 height 31
paste input "[CREDIT_CARD_NUMBER]"
type input "111-2217427-9579425"
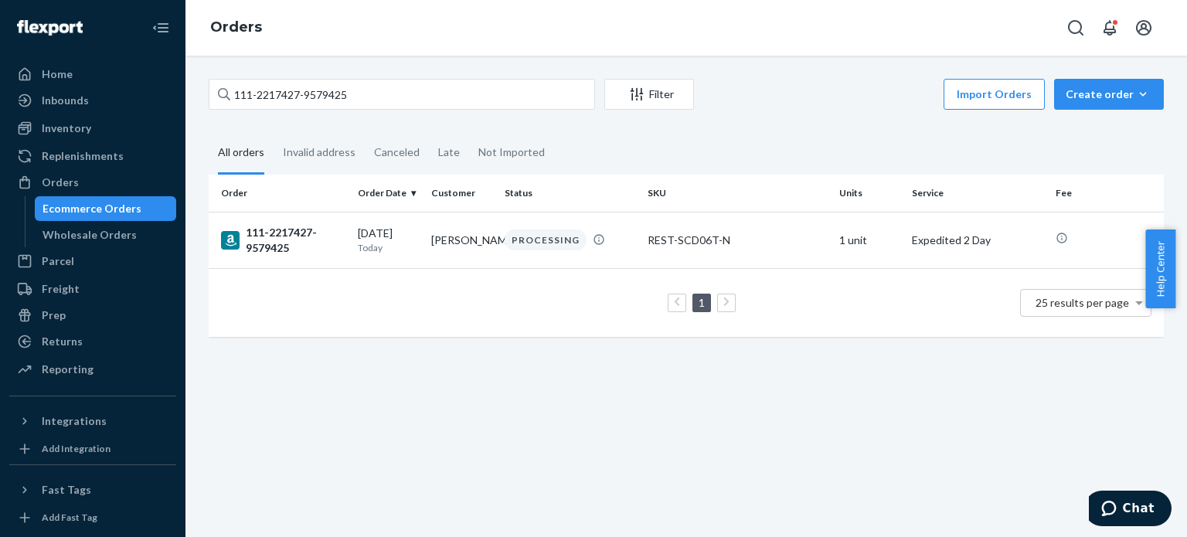
click at [266, 243] on div "111-2217427-9579425" at bounding box center [283, 240] width 124 height 31
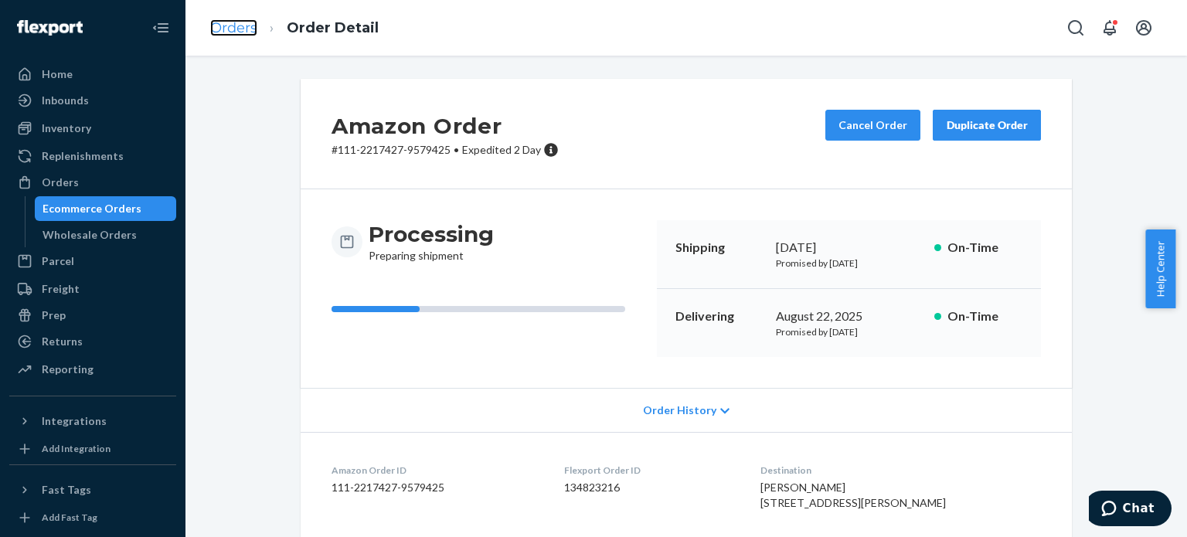
click at [222, 36] on link "Orders" at bounding box center [233, 27] width 47 height 17
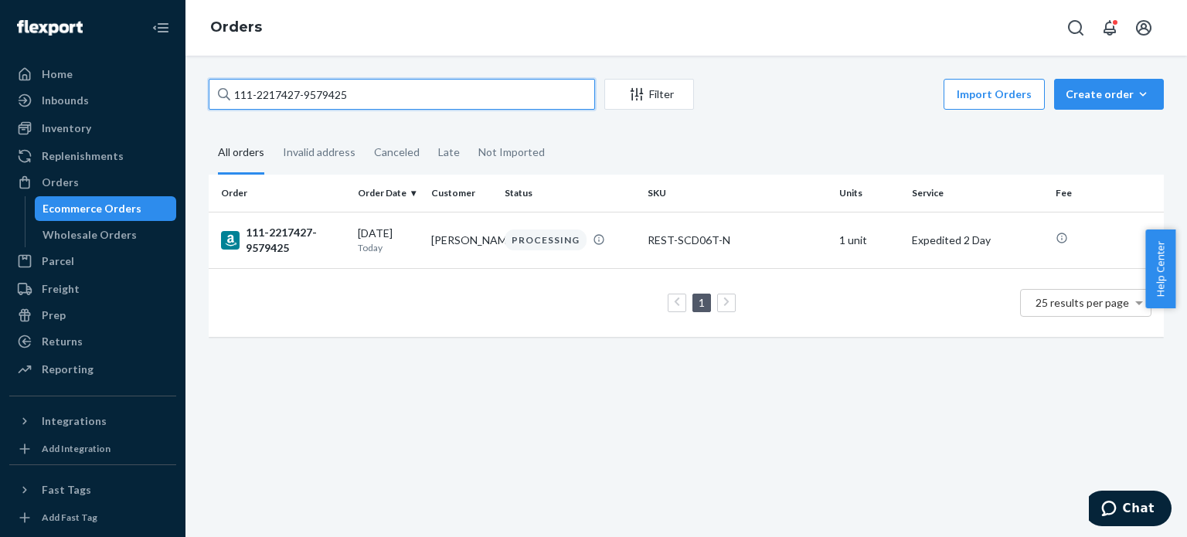
click at [252, 91] on input "111-2217427-9579425" at bounding box center [402, 94] width 386 height 31
paste input "3-2854263-359141"
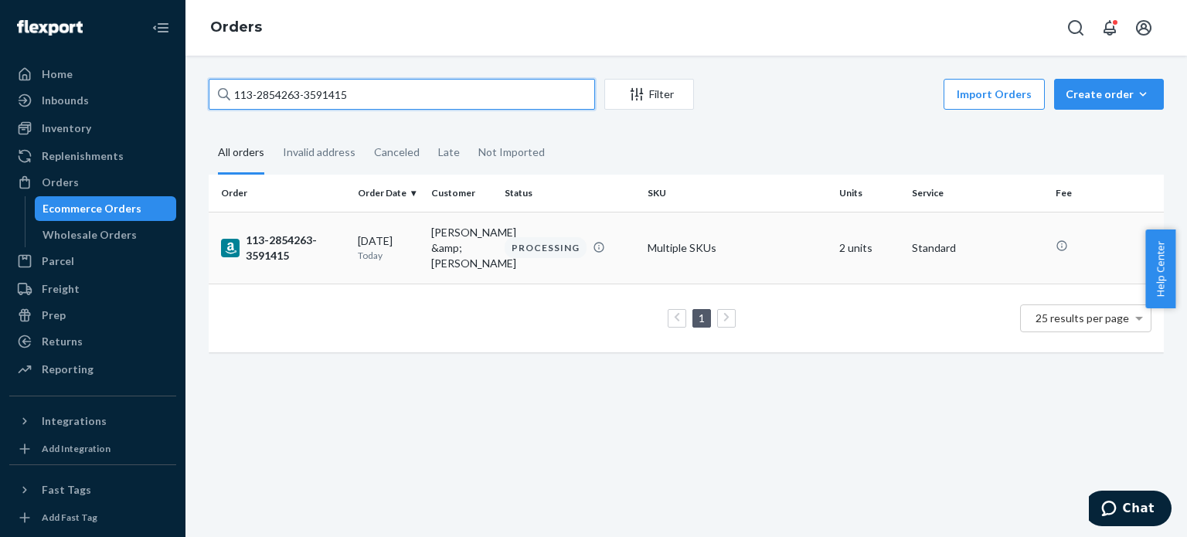
type input "113-2854263-3591415"
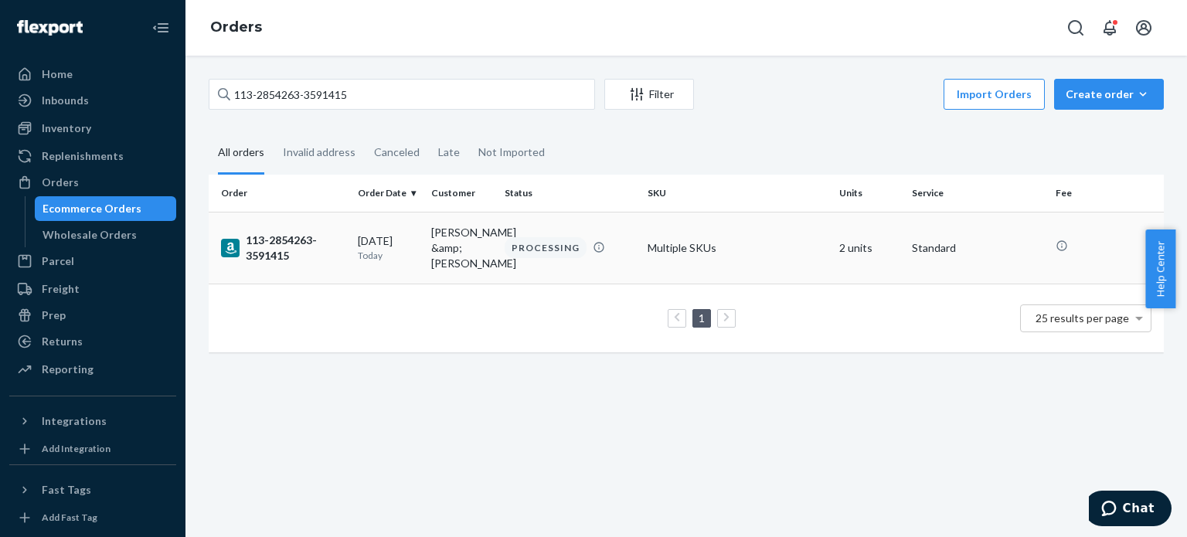
click at [272, 245] on div "113-2854263-3591415" at bounding box center [283, 248] width 124 height 31
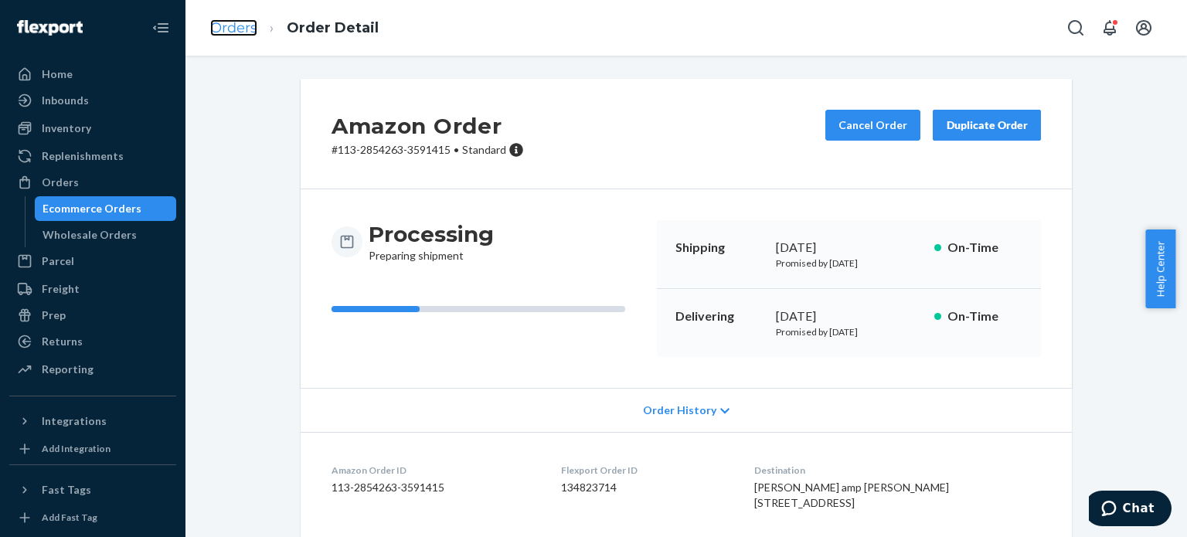
click at [241, 29] on link "Orders" at bounding box center [233, 27] width 47 height 17
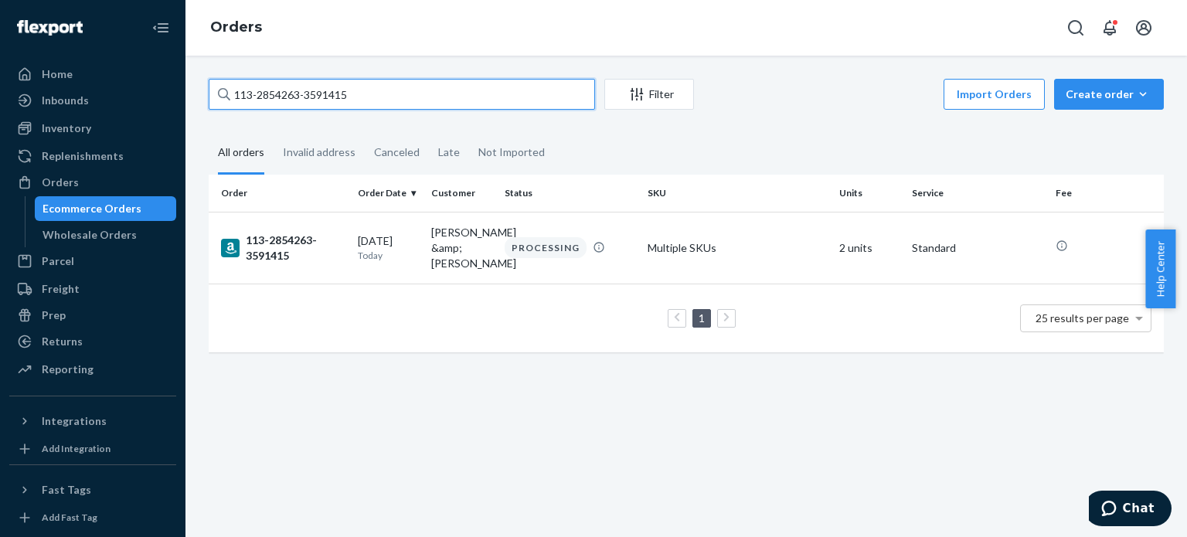
click at [277, 92] on input "113-2854263-3591415" at bounding box center [402, 94] width 386 height 31
paste input "2-4917333-6965004"
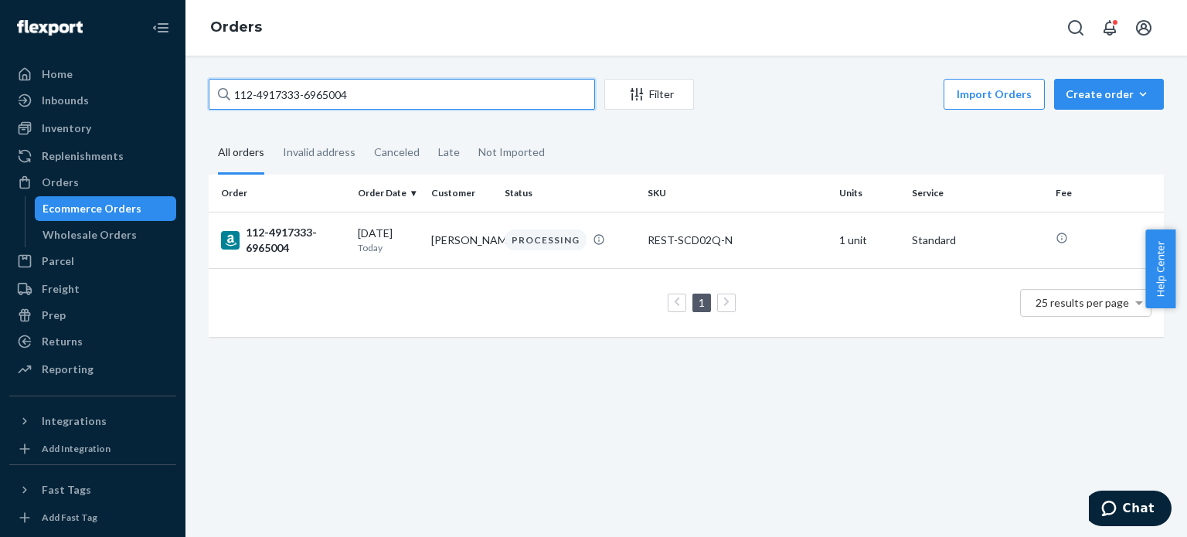
type input "112-4917333-6965004"
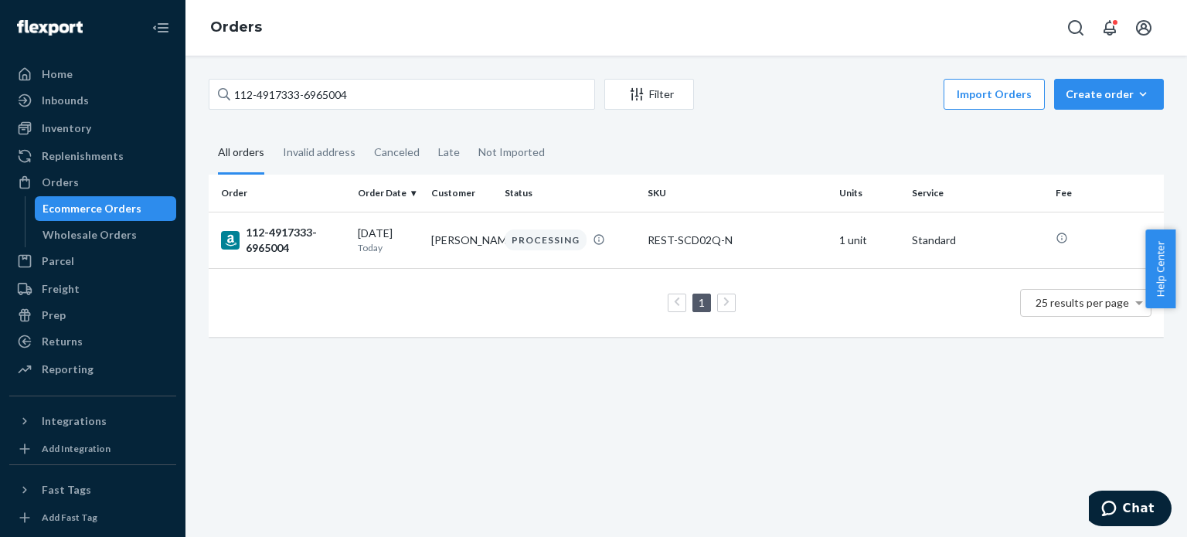
click at [270, 247] on div "112-4917333-6965004" at bounding box center [283, 240] width 124 height 31
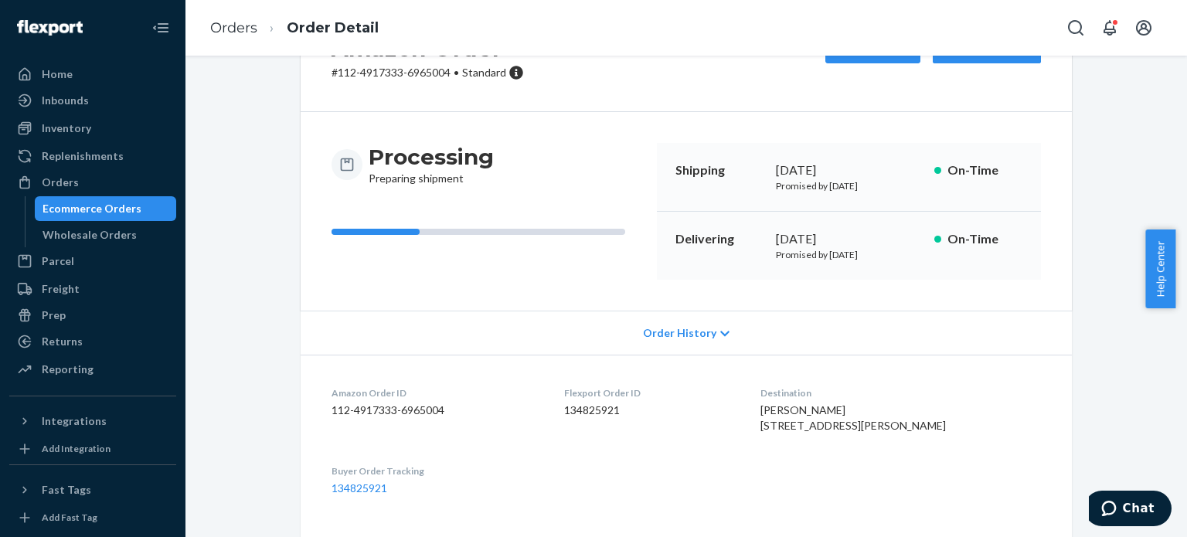
scroll to position [155, 0]
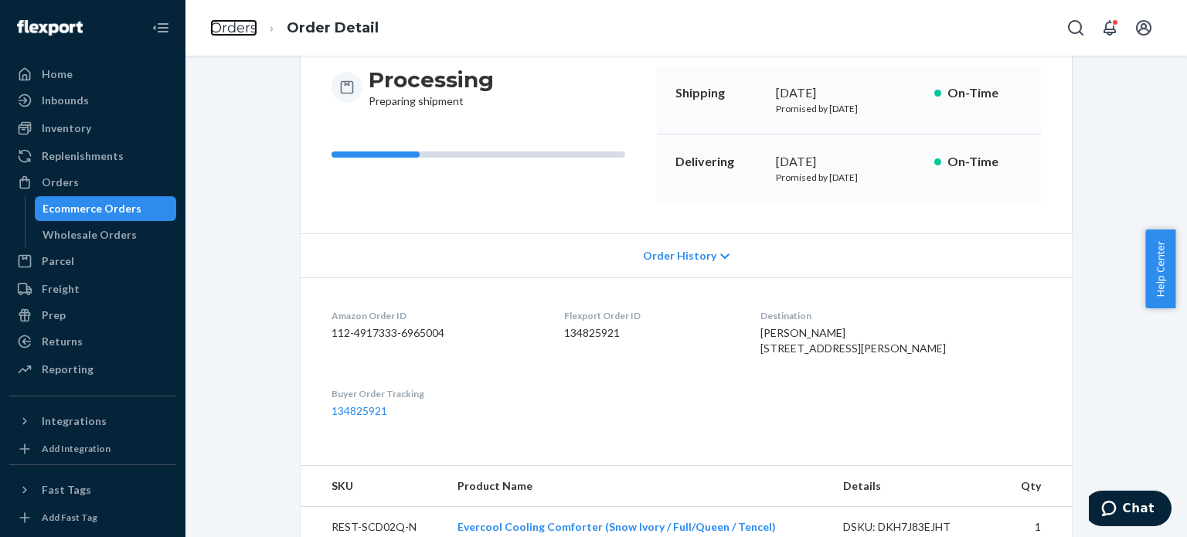
drag, startPoint x: 227, startPoint y: 24, endPoint x: 256, endPoint y: 67, distance: 51.9
click at [227, 24] on link "Orders" at bounding box center [233, 27] width 47 height 17
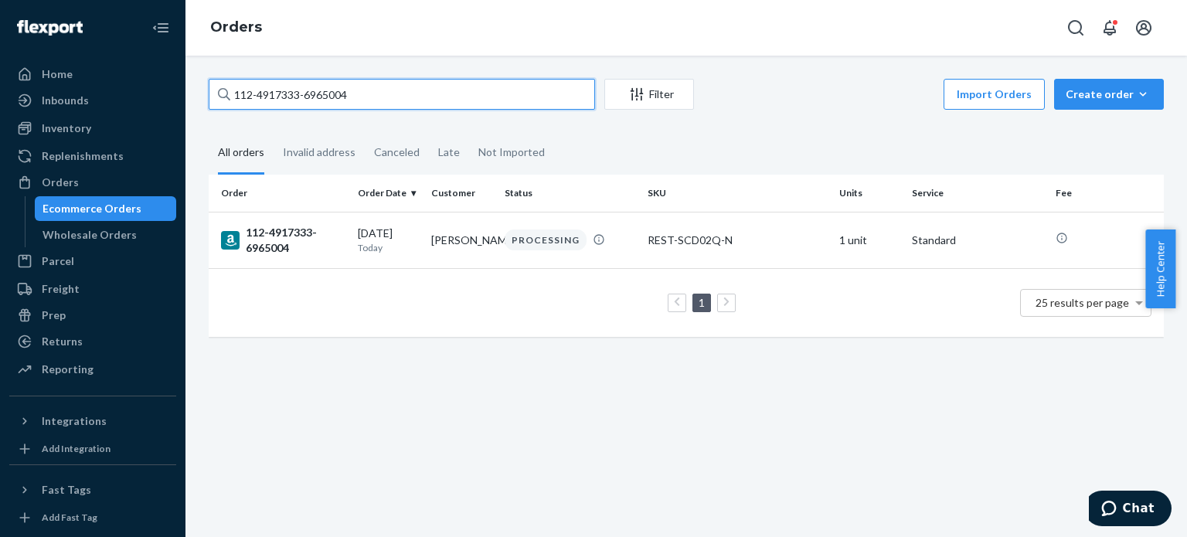
click at [282, 99] on input "112-4917333-6965004" at bounding box center [402, 94] width 386 height 31
paste input "4-8303013-0183425"
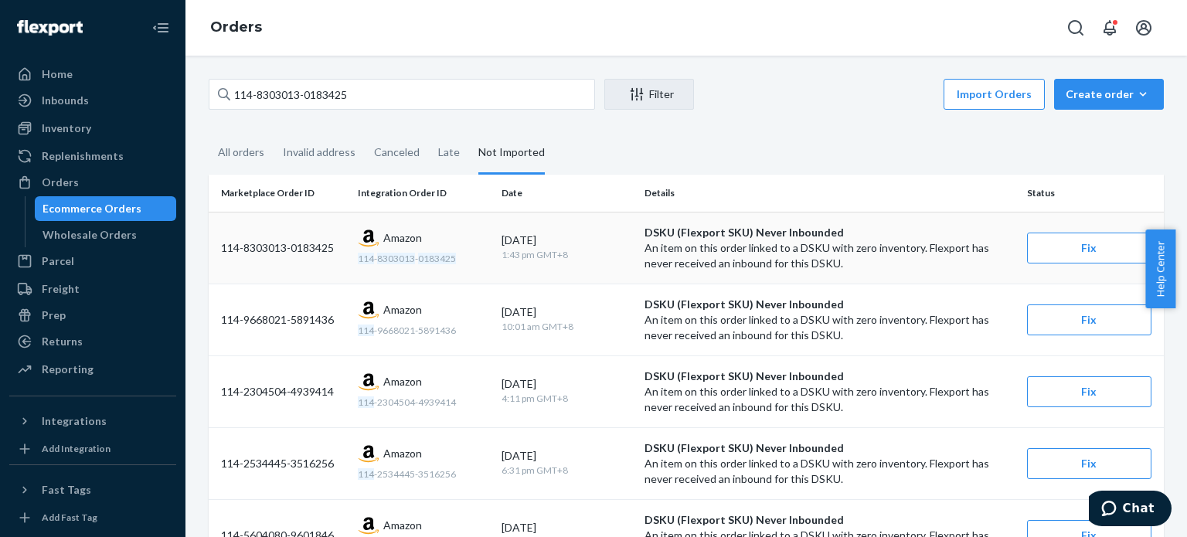
click at [274, 247] on div "114-8303013-0183425" at bounding box center [283, 247] width 124 height 15
click at [247, 158] on div "All orders" at bounding box center [241, 153] width 46 height 43
click at [209, 132] on input "All orders" at bounding box center [209, 132] width 0 height 0
click at [247, 158] on div "All orders" at bounding box center [241, 153] width 46 height 43
click at [209, 132] on input "All orders" at bounding box center [209, 132] width 0 height 0
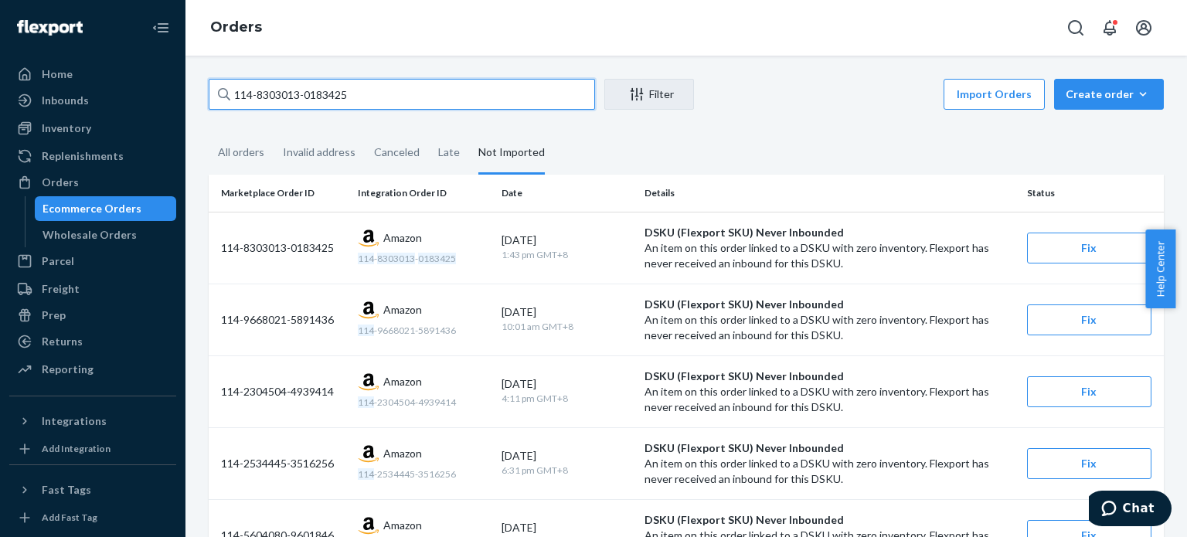
click at [271, 92] on input "114-8303013-0183425" at bounding box center [402, 94] width 386 height 31
paste
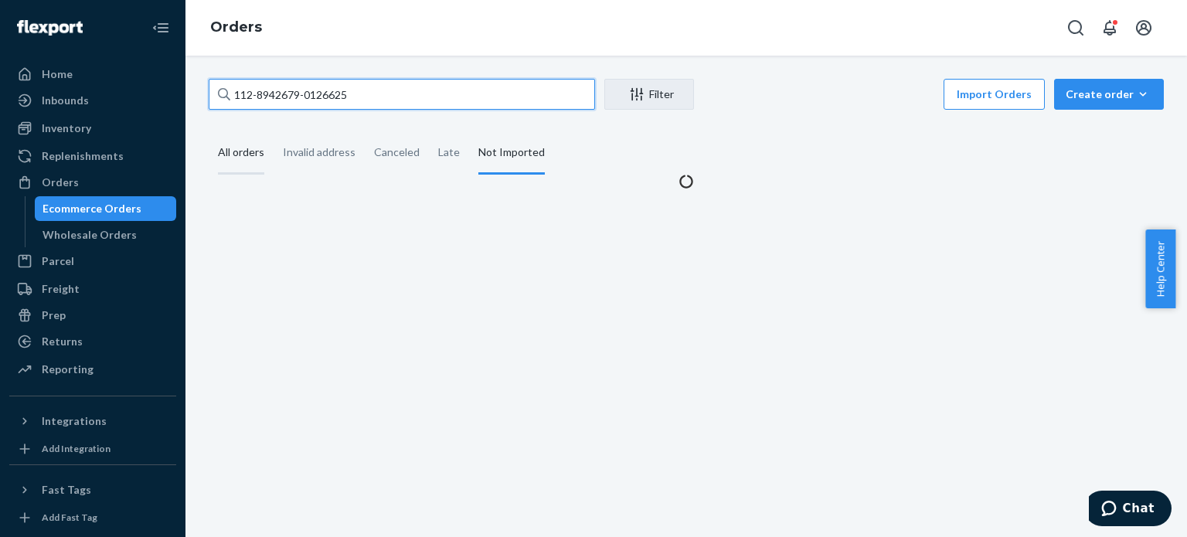
type input "112-8942679-0126625"
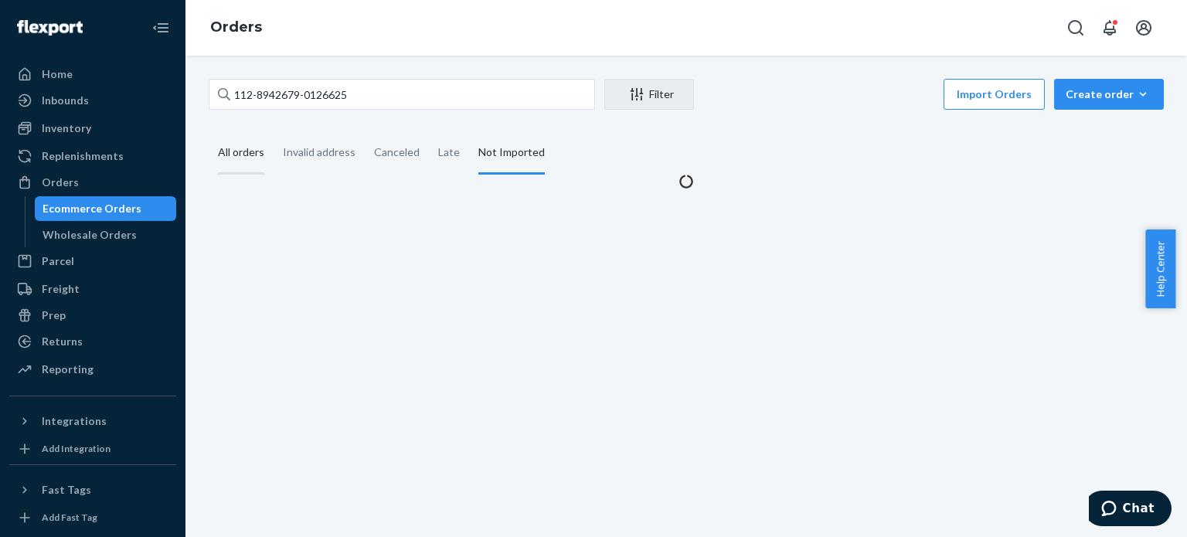
click at [251, 158] on div "All orders" at bounding box center [241, 153] width 46 height 43
click at [209, 132] on input "All orders" at bounding box center [209, 132] width 0 height 0
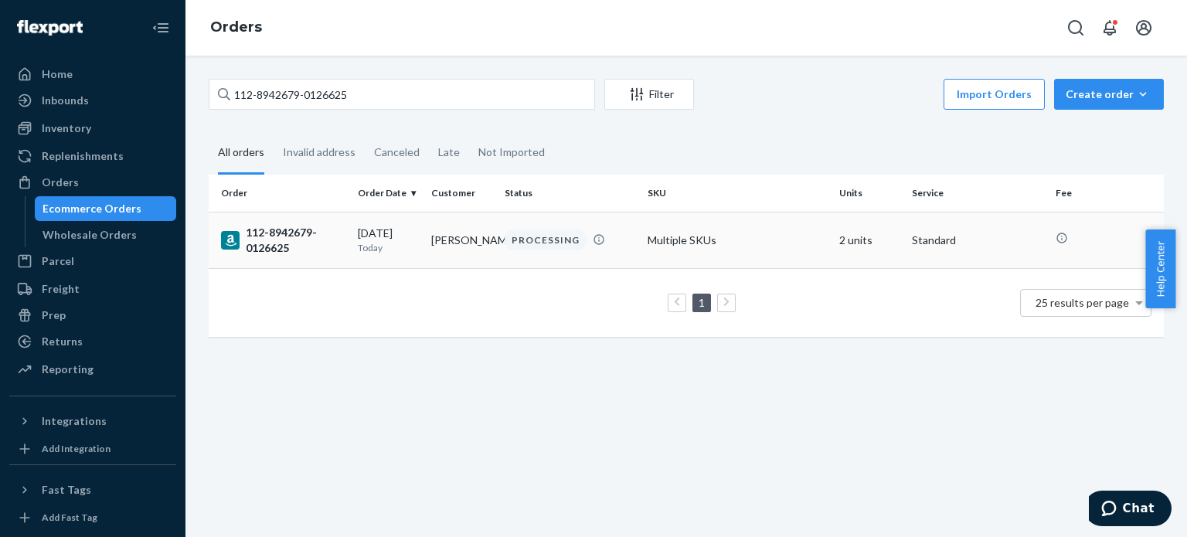
click at [281, 240] on div "112-8942679-0126625" at bounding box center [283, 240] width 124 height 31
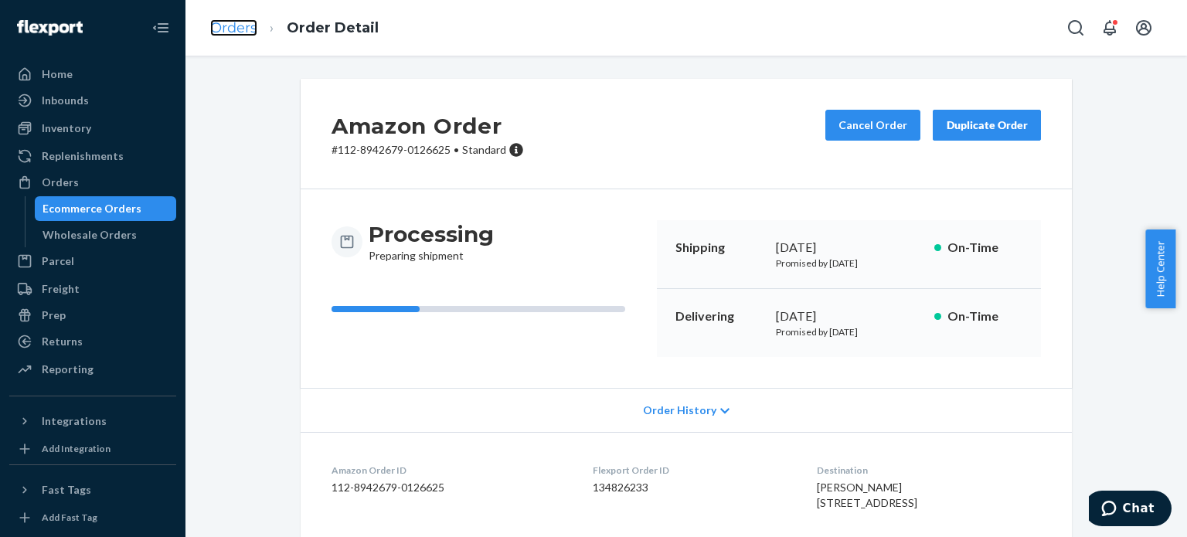
click at [235, 32] on link "Orders" at bounding box center [233, 27] width 47 height 17
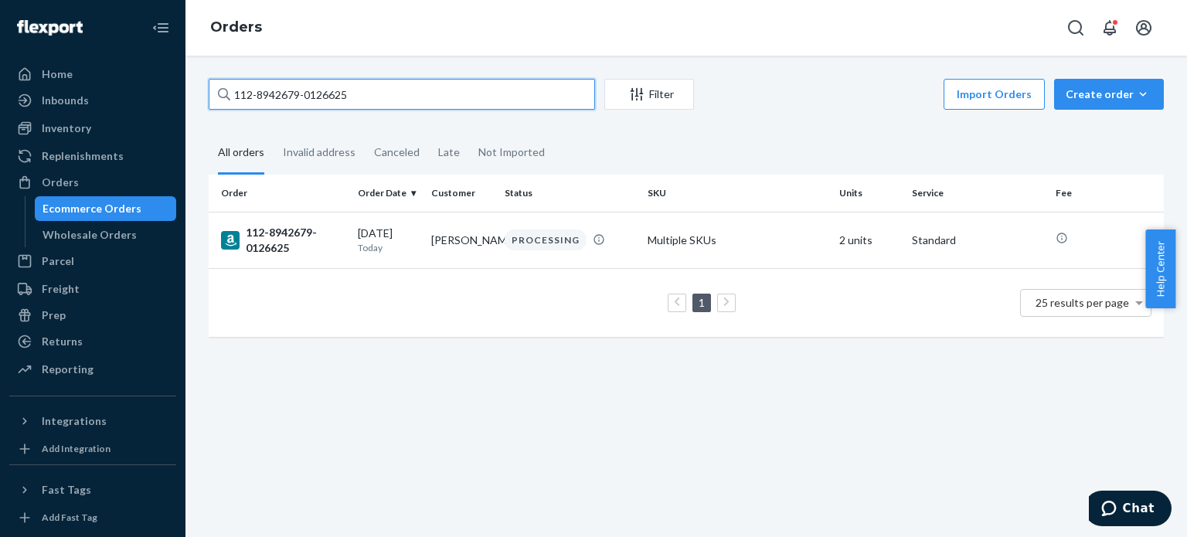
click at [260, 94] on input "112-8942679-0126625" at bounding box center [402, 94] width 386 height 31
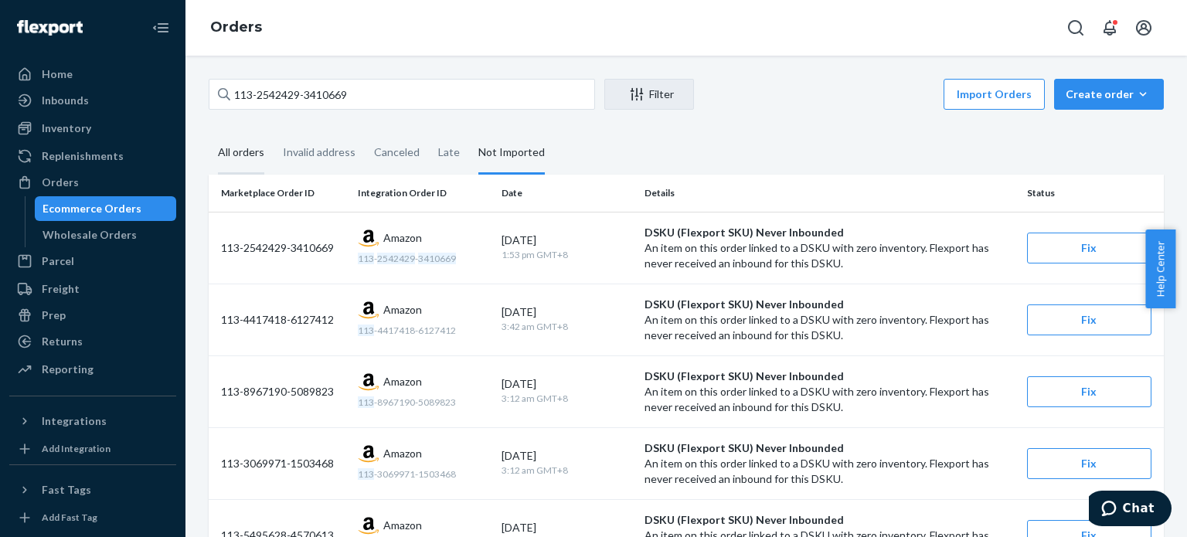
click at [241, 157] on div "All orders" at bounding box center [241, 153] width 46 height 43
click at [209, 132] on input "All orders" at bounding box center [209, 132] width 0 height 0
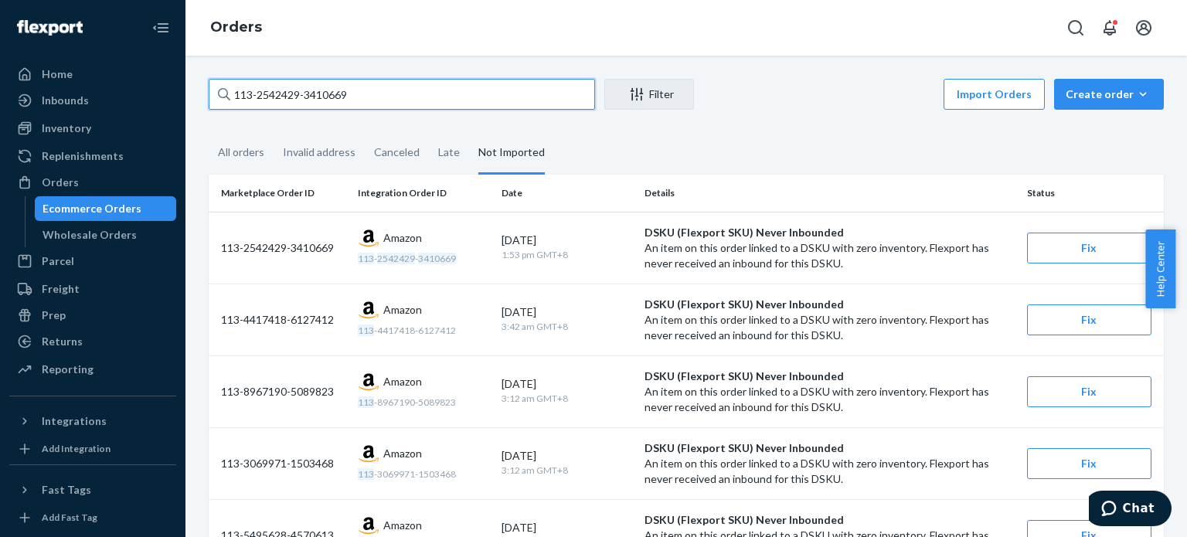
click at [251, 94] on input "113-2542429-3410669" at bounding box center [402, 94] width 386 height 31
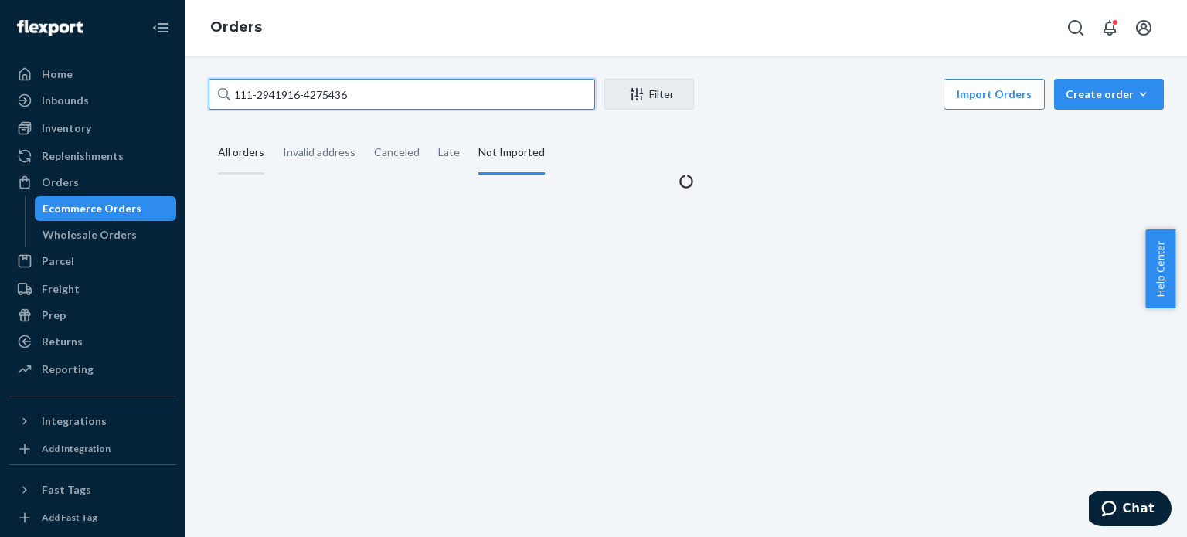
type input "111-2941916-4275436"
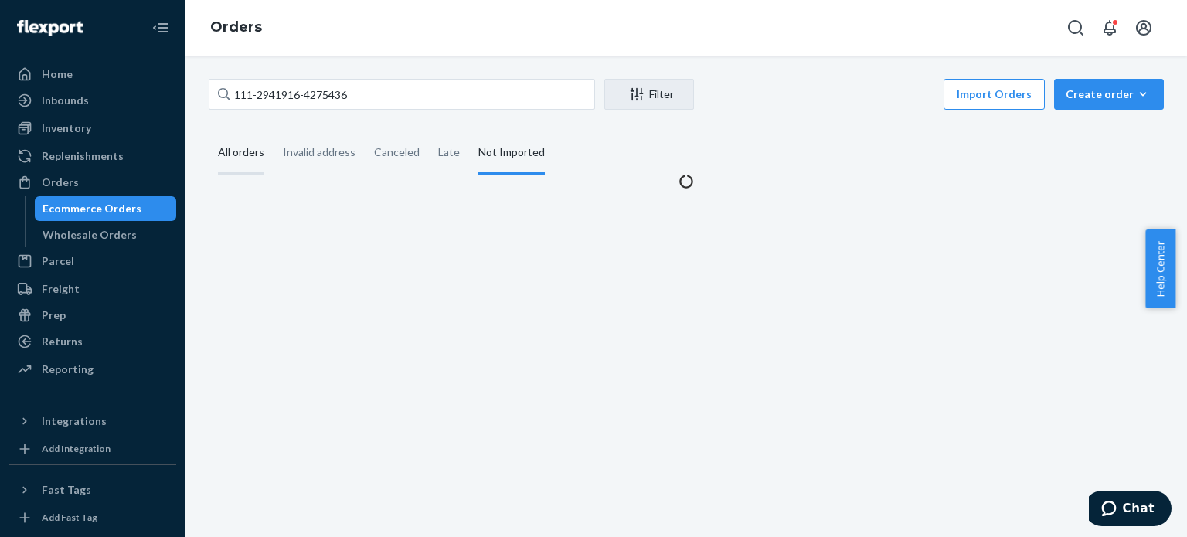
click at [238, 161] on div "All orders" at bounding box center [241, 153] width 46 height 43
click at [209, 132] on input "All orders" at bounding box center [209, 132] width 0 height 0
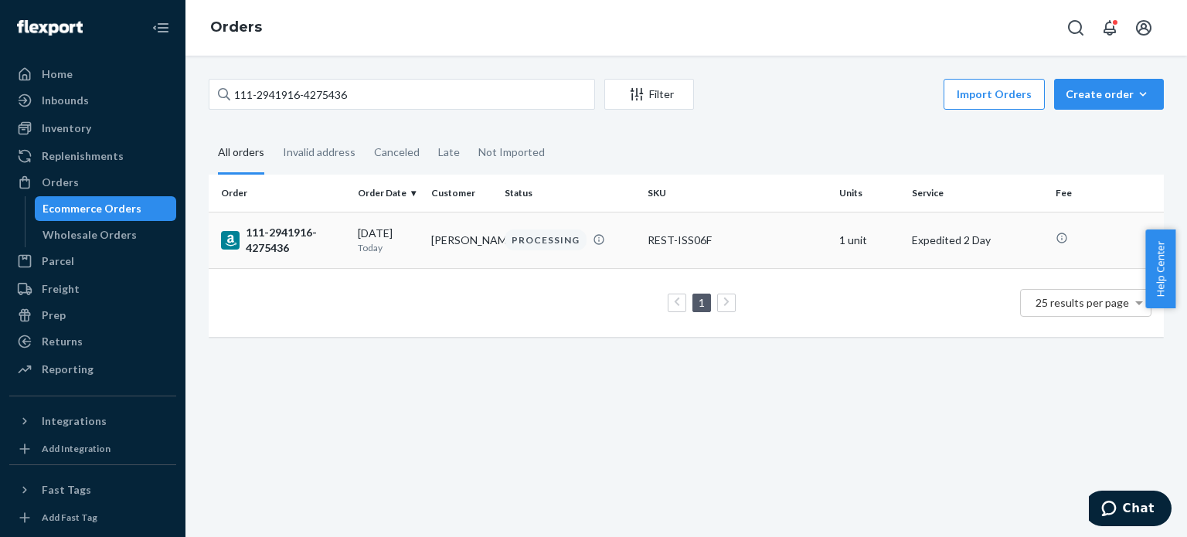
click at [271, 245] on div "111-2941916-4275436" at bounding box center [283, 240] width 124 height 31
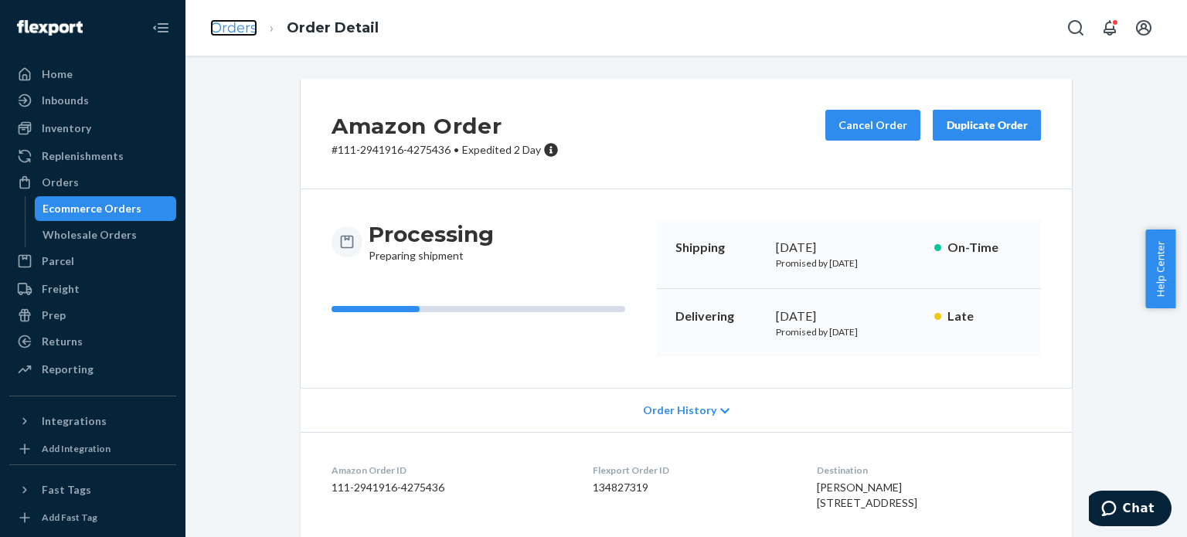
click at [238, 32] on link "Orders" at bounding box center [233, 27] width 47 height 17
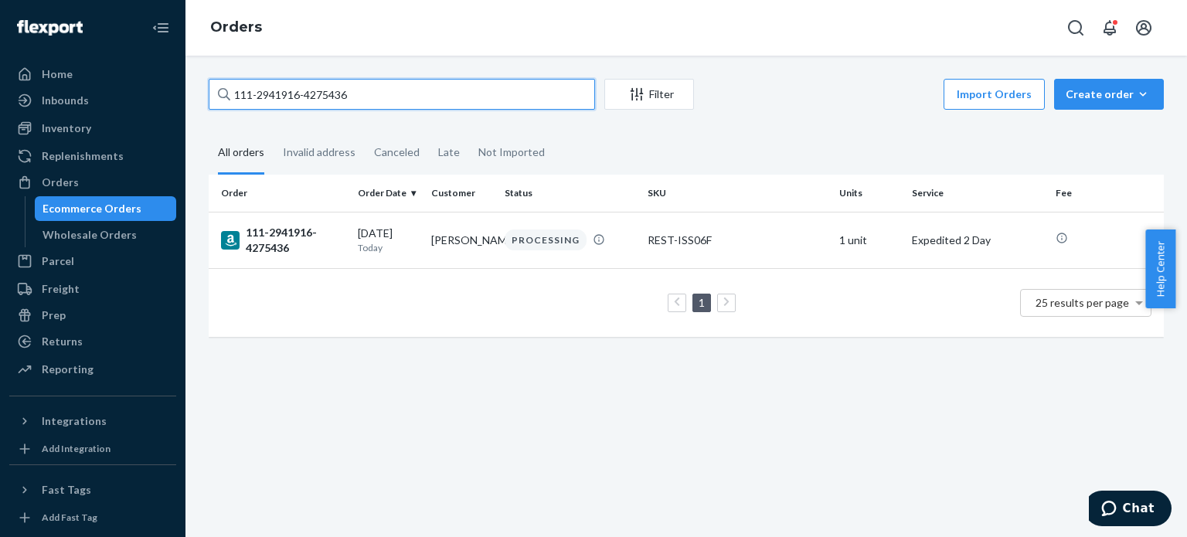
click at [253, 96] on input "111-2941916-4275436" at bounding box center [402, 94] width 386 height 31
type input "113-6279416-7617828"
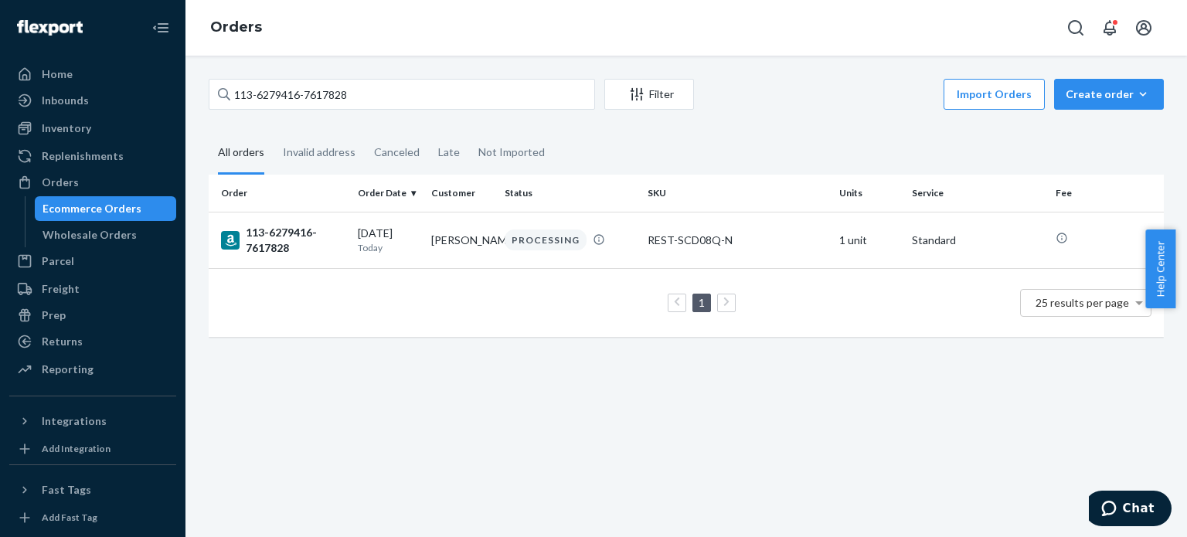
click at [264, 243] on div "113-6279416-7617828" at bounding box center [283, 240] width 124 height 31
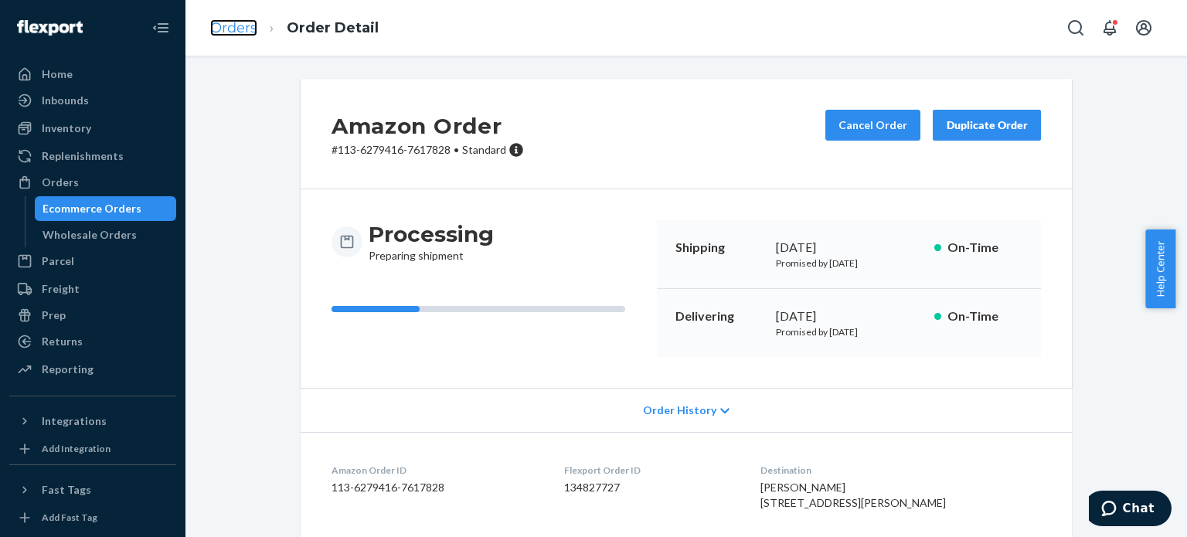
click at [237, 26] on link "Orders" at bounding box center [233, 27] width 47 height 17
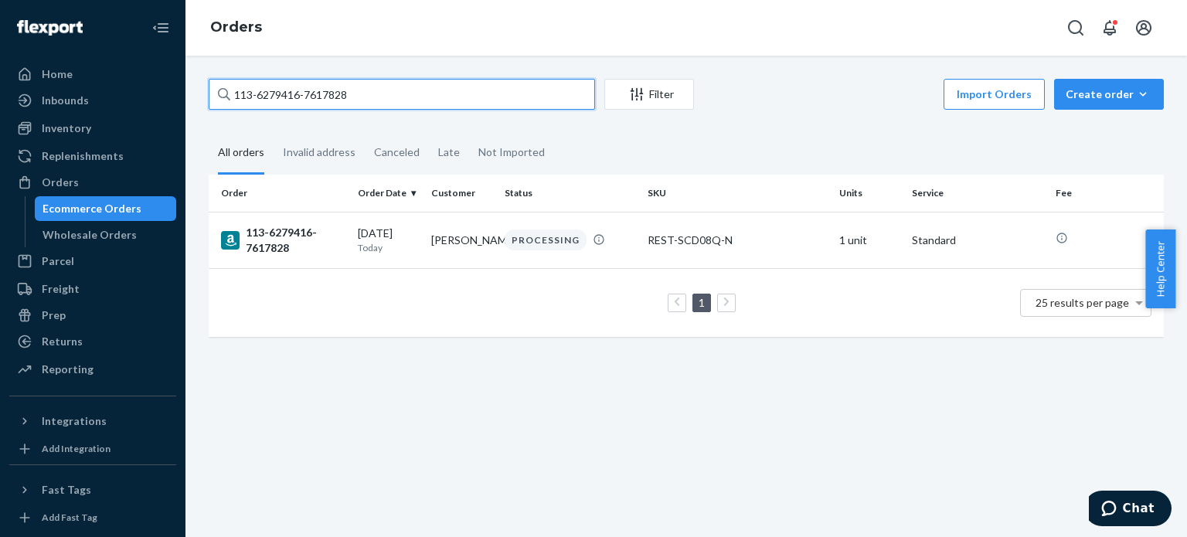
click at [272, 102] on input "113-6279416-7617828" at bounding box center [402, 94] width 386 height 31
type input "114-1974901-7591461"
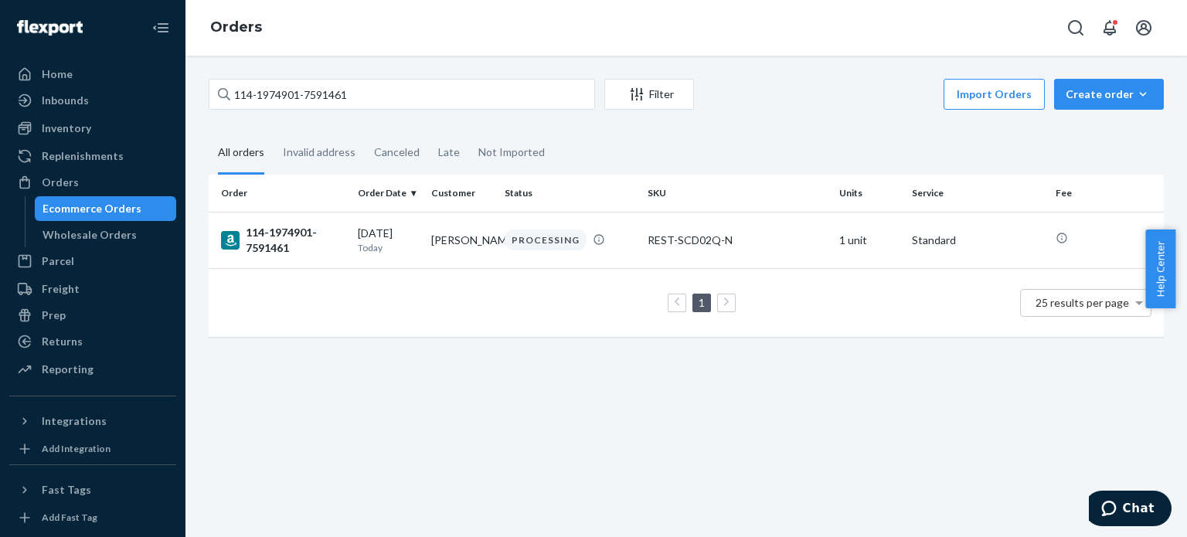
click at [265, 231] on div "114-1974901-7591461" at bounding box center [283, 240] width 124 height 31
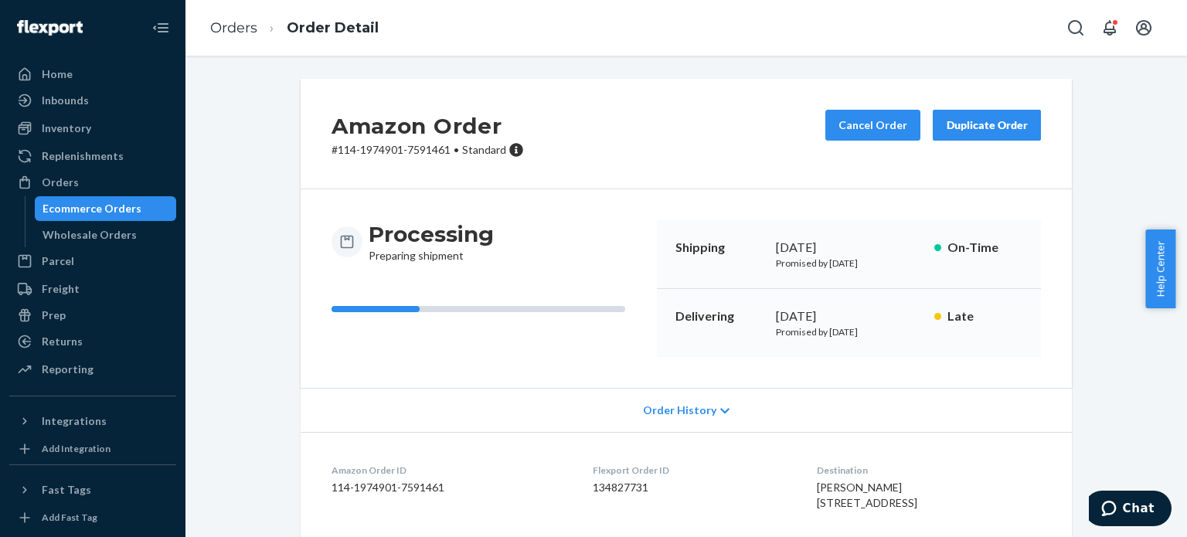
scroll to position [77, 0]
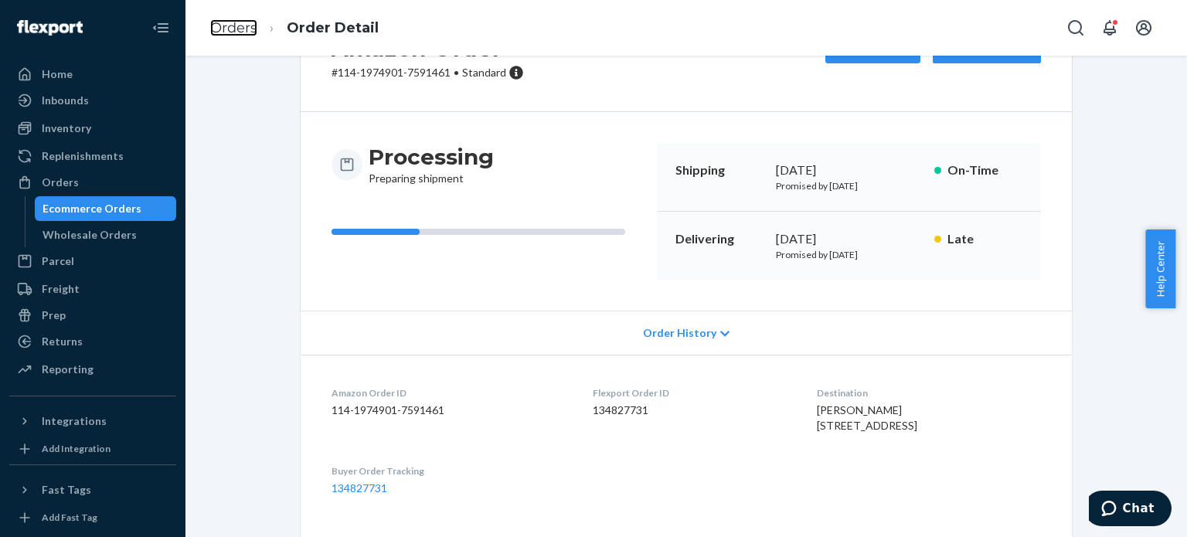
drag, startPoint x: 235, startPoint y: 25, endPoint x: 250, endPoint y: 56, distance: 35.3
click at [235, 25] on link "Orders" at bounding box center [233, 27] width 47 height 17
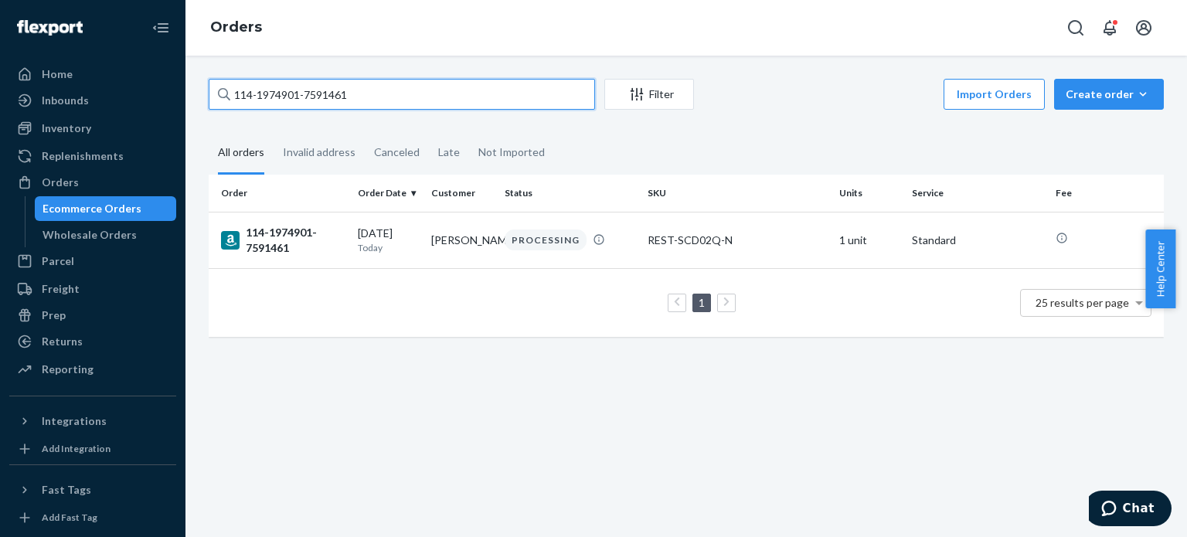
click at [268, 107] on input "114-1974901-7591461" at bounding box center [402, 94] width 386 height 31
type input "113-0980331-9508241"
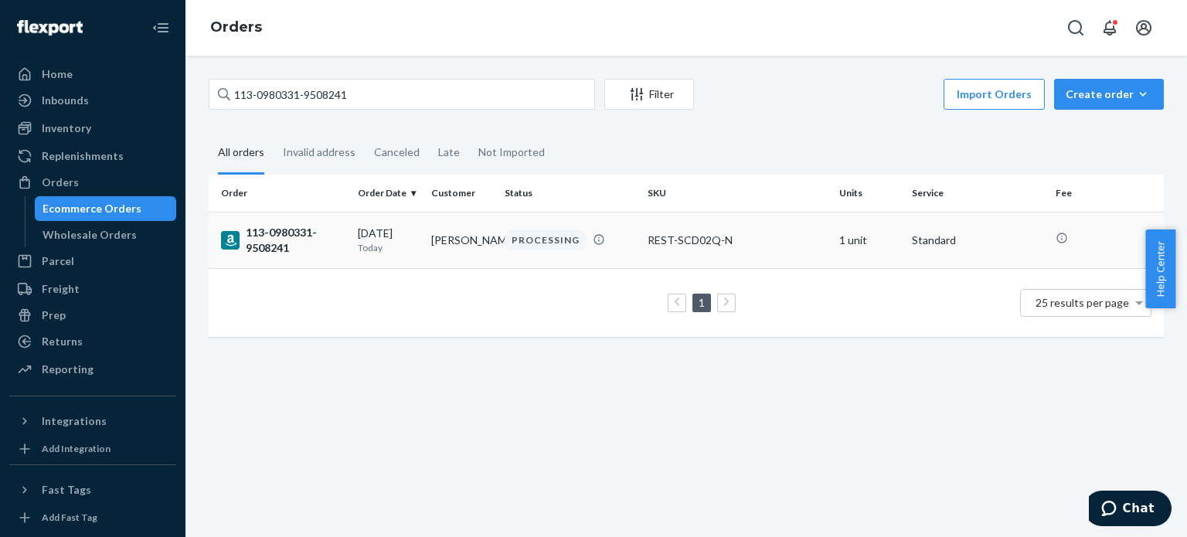
click at [274, 242] on div "113-0980331-9508241" at bounding box center [283, 240] width 124 height 31
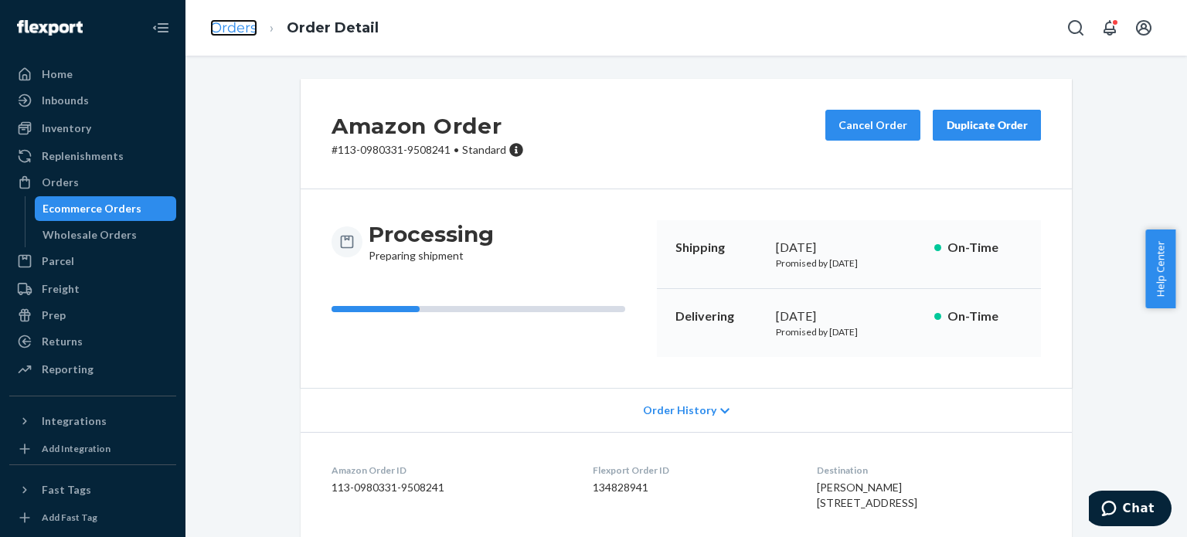
click at [235, 24] on link "Orders" at bounding box center [233, 27] width 47 height 17
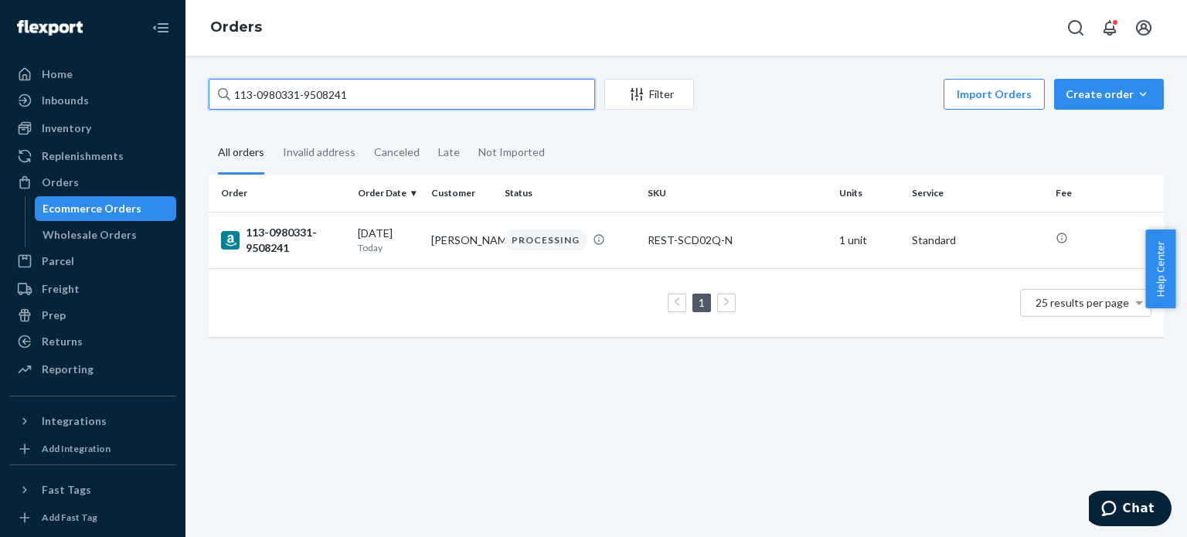
click at [274, 98] on input "113-0980331-9508241" at bounding box center [402, 94] width 386 height 31
type input "114-1543427-2813044"
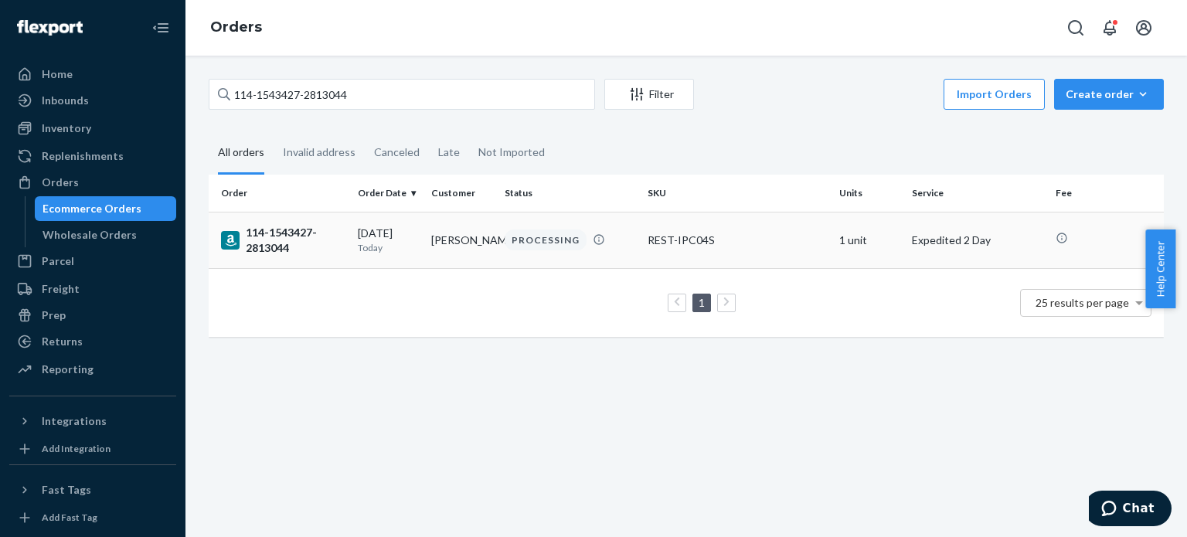
click at [280, 253] on div "114-1543427-2813044" at bounding box center [283, 240] width 124 height 31
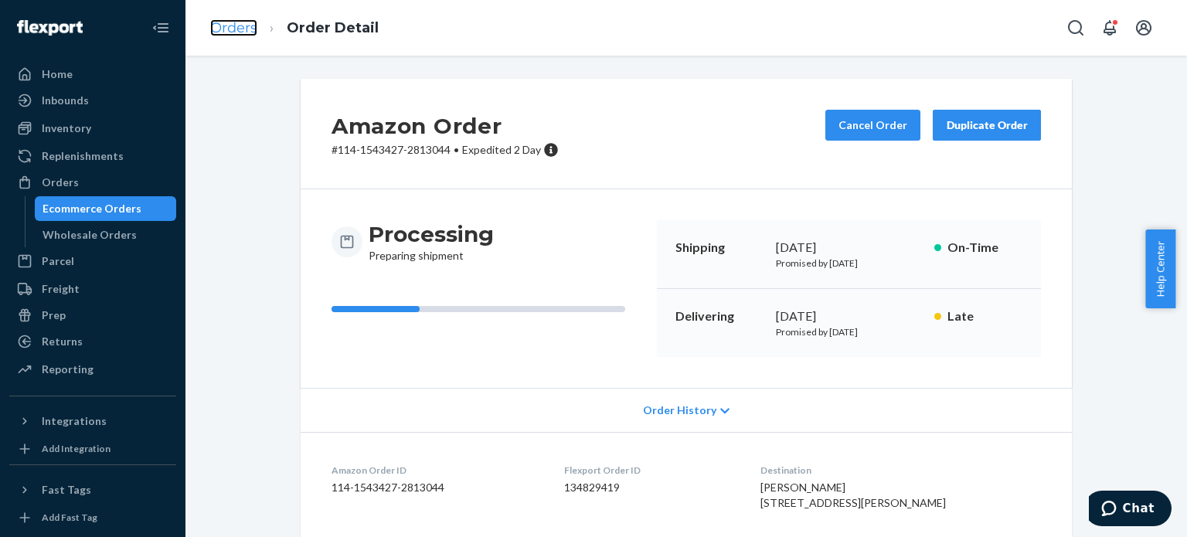
click at [241, 27] on link "Orders" at bounding box center [233, 27] width 47 height 17
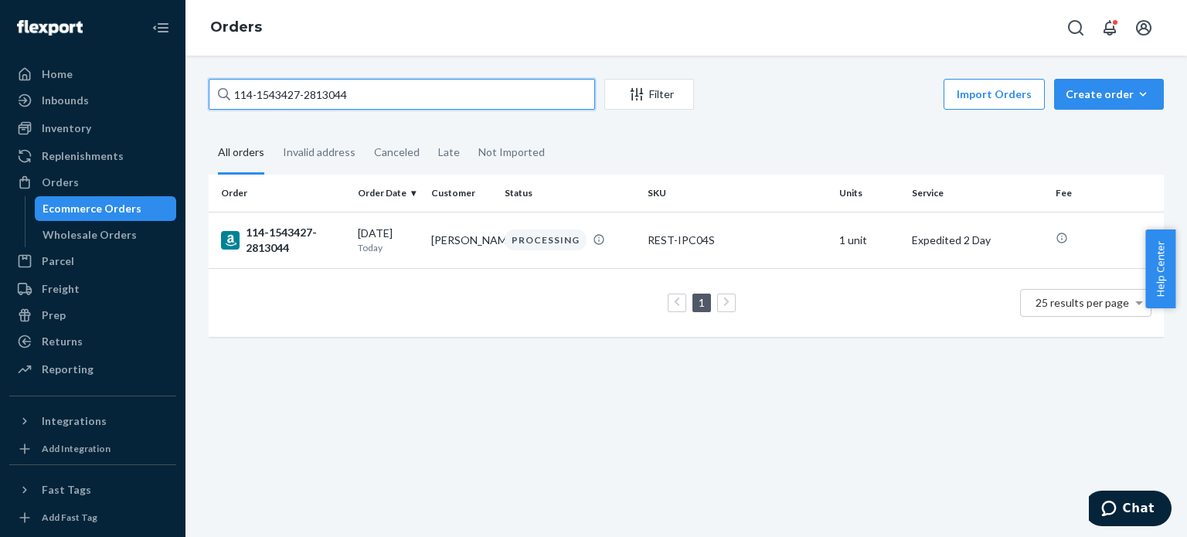
click at [272, 88] on input "114-1543427-2813044" at bounding box center [402, 94] width 386 height 31
type input "113-9443750-6951432"
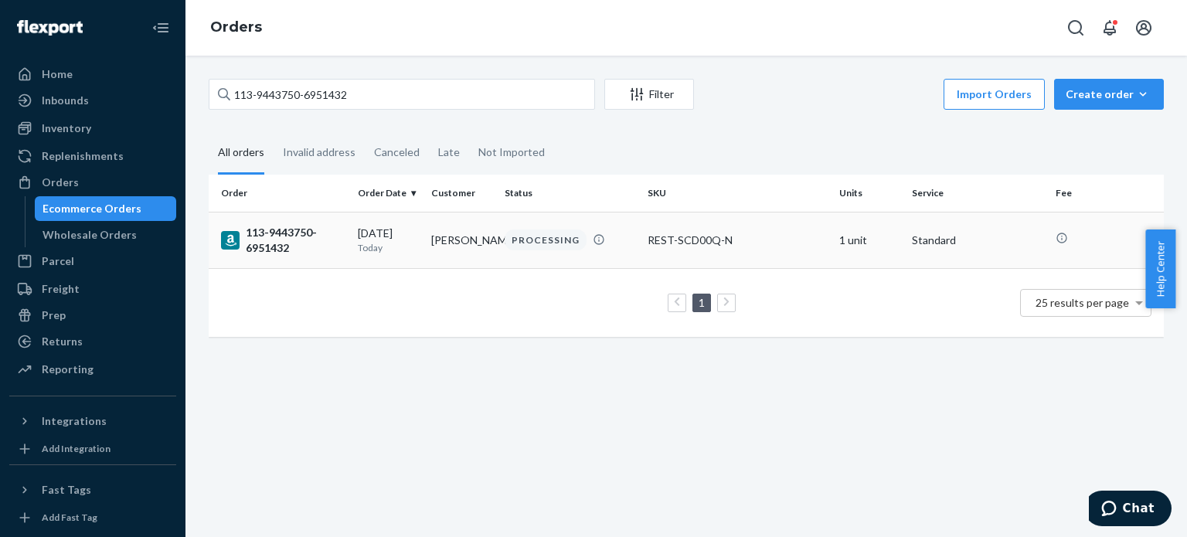
click at [277, 243] on div "113-9443750-6951432" at bounding box center [283, 240] width 124 height 31
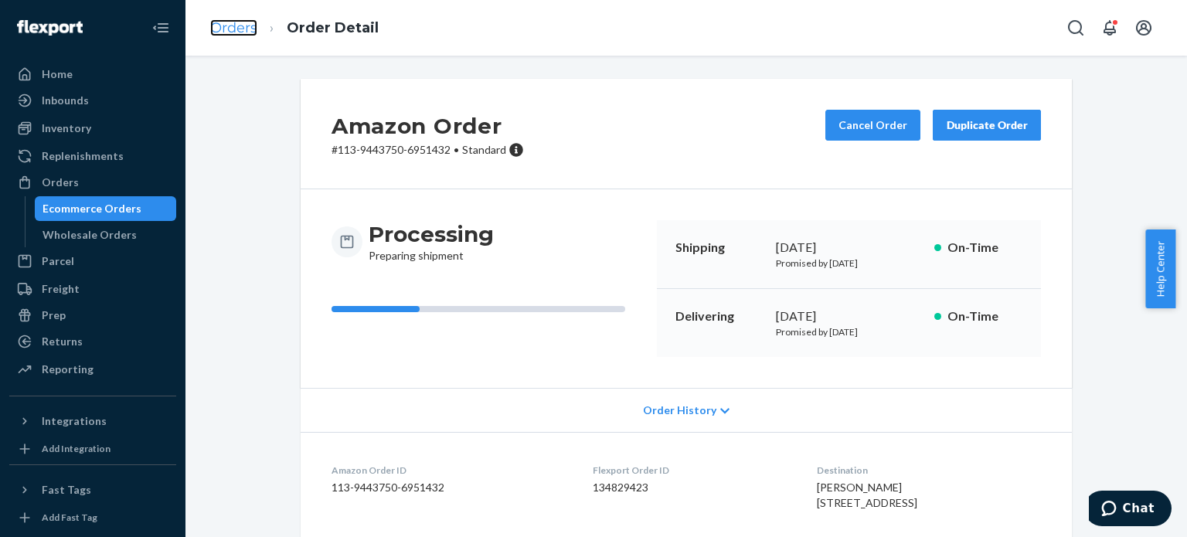
click at [250, 34] on link "Orders" at bounding box center [233, 27] width 47 height 17
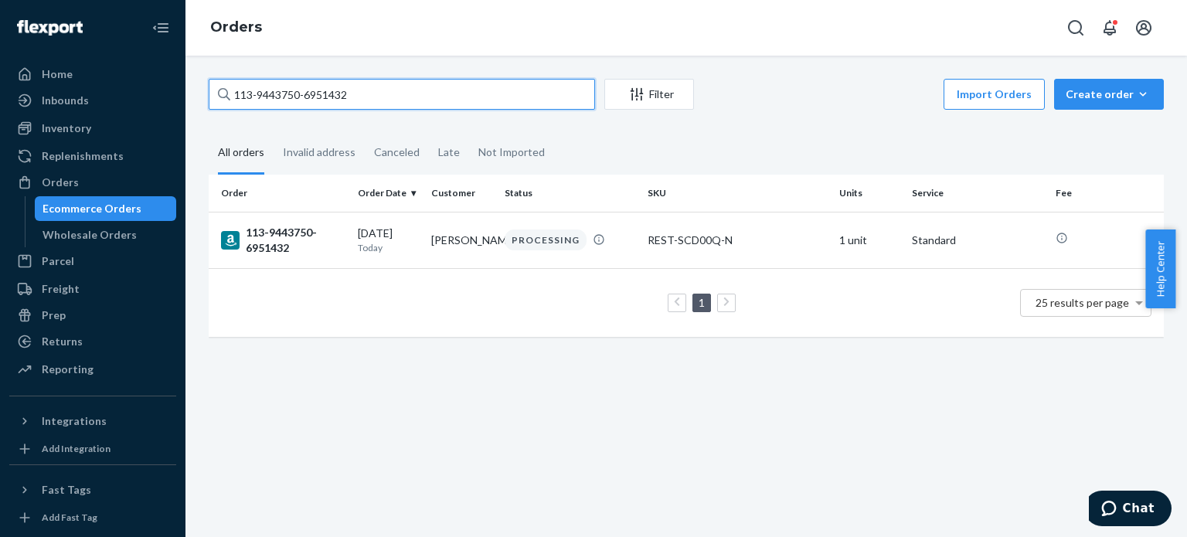
click at [352, 94] on input "113-9443750-6951432" at bounding box center [402, 94] width 386 height 31
type input "114-3244915-4021854"
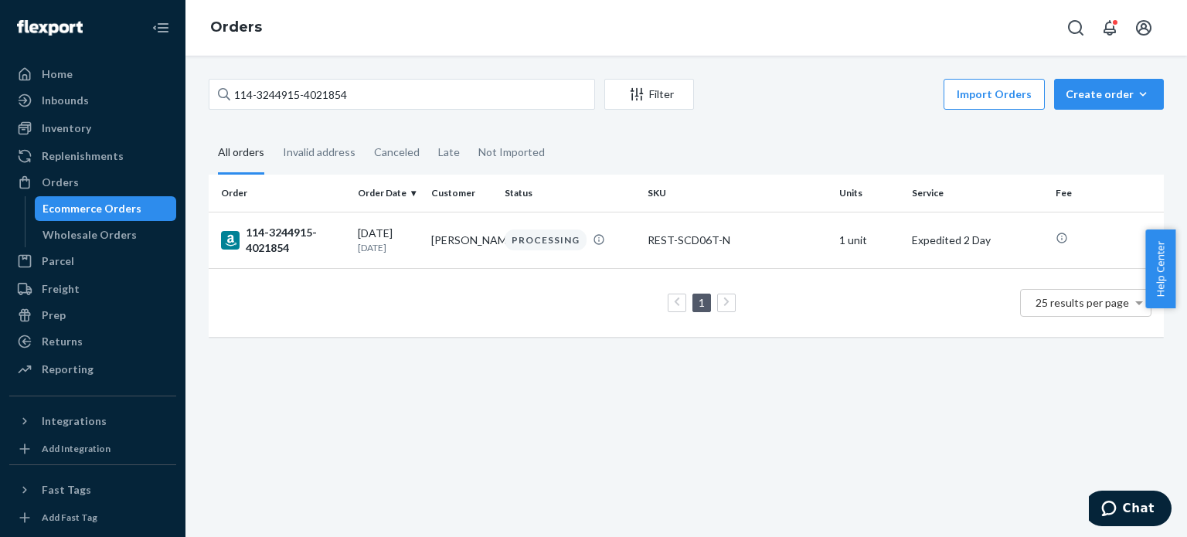
click at [281, 240] on div "114-3244915-4021854" at bounding box center [283, 240] width 124 height 31
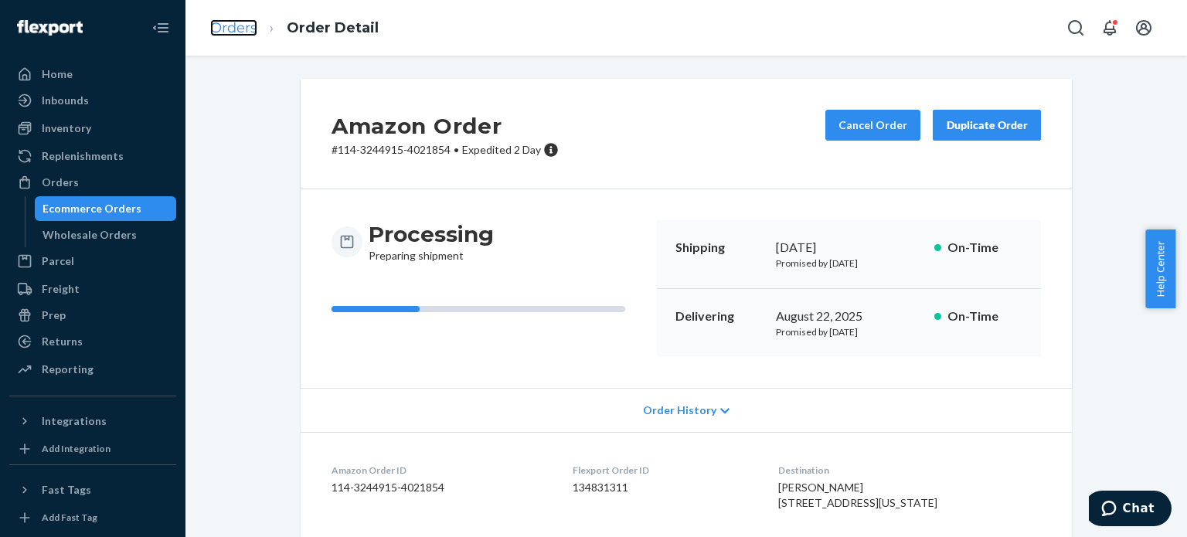
click at [240, 32] on link "Orders" at bounding box center [233, 27] width 47 height 17
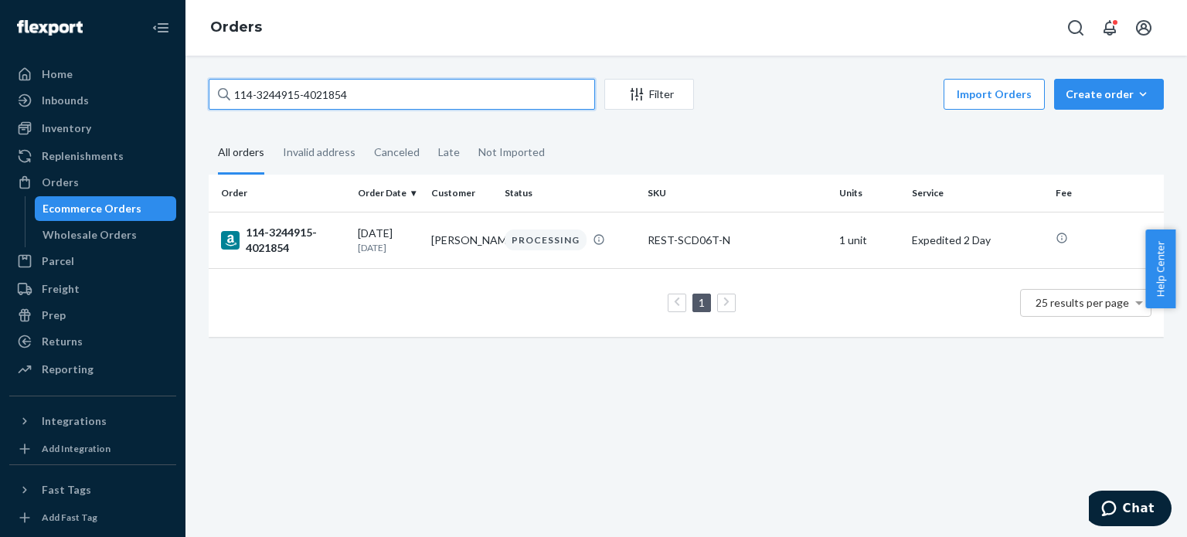
click at [277, 96] on input "114-3244915-4021854" at bounding box center [402, 94] width 386 height 31
type input "112-6577221-5594669"
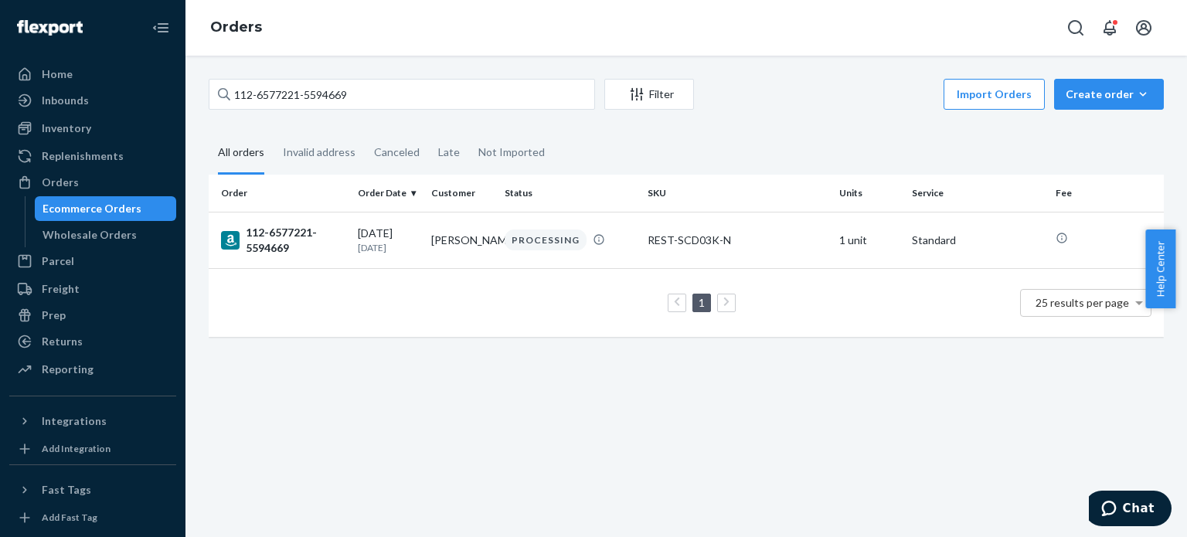
click at [278, 243] on div "112-6577221-5594669" at bounding box center [283, 240] width 124 height 31
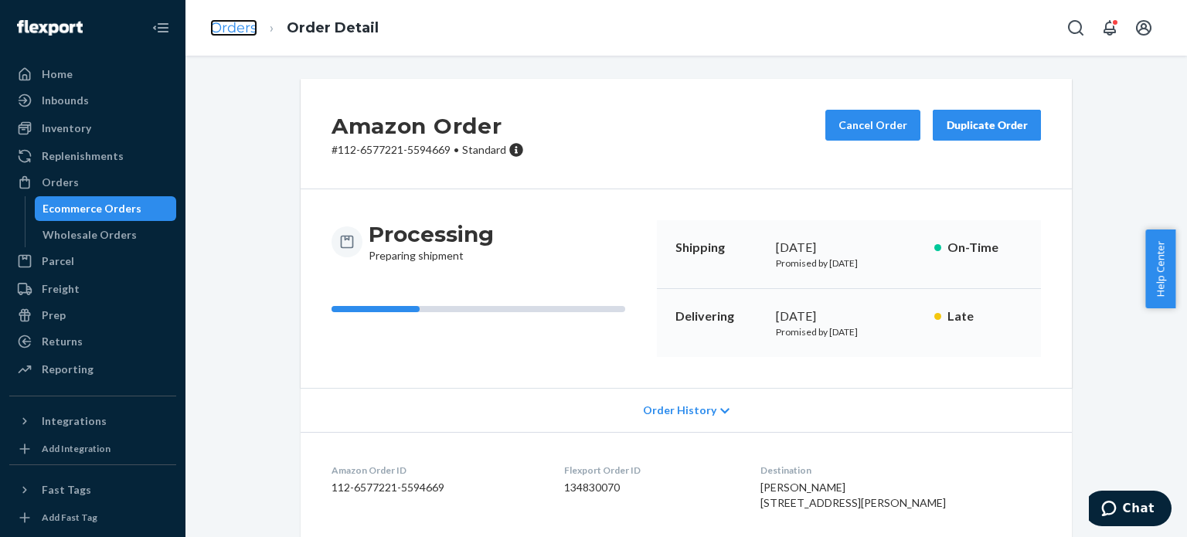
click at [235, 26] on link "Orders" at bounding box center [233, 27] width 47 height 17
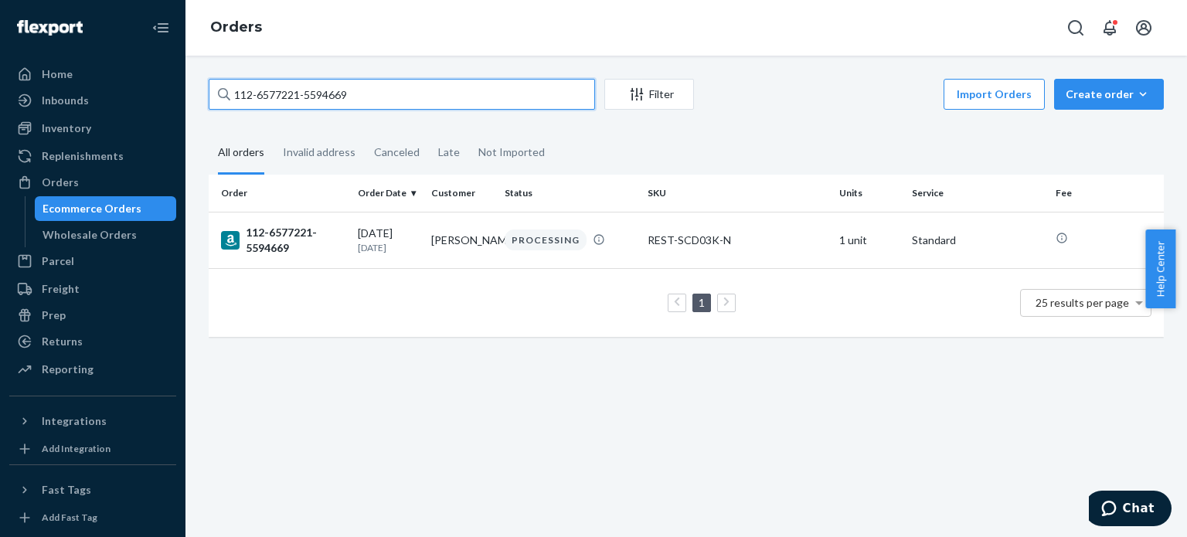
click at [287, 87] on input "112-6577221-5594669" at bounding box center [402, 94] width 386 height 31
type input "111-8180695-1421857"
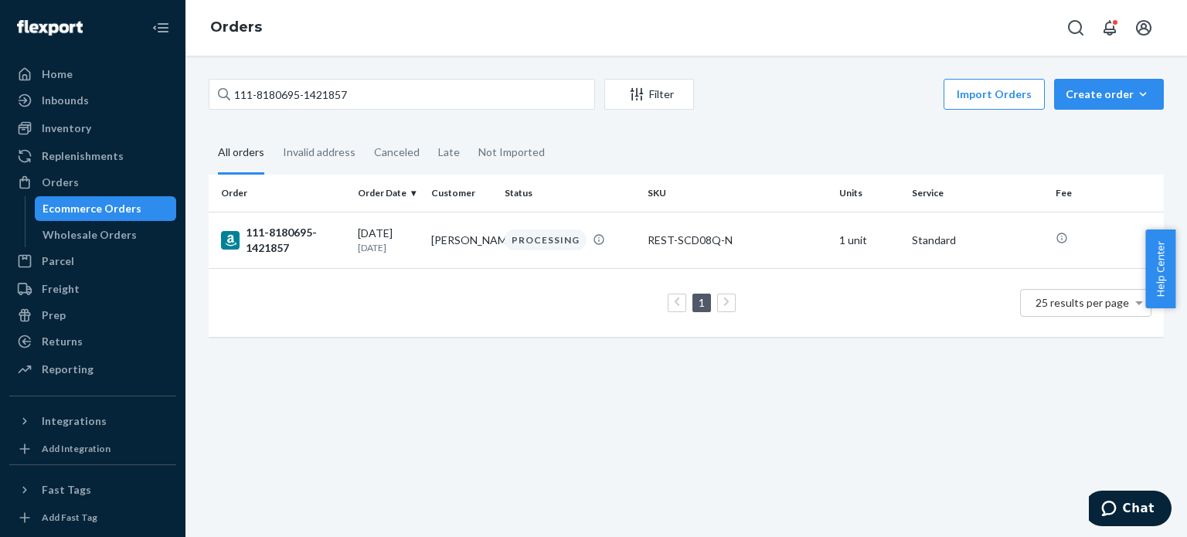
click at [275, 235] on div "111-8180695-1421857" at bounding box center [283, 240] width 124 height 31
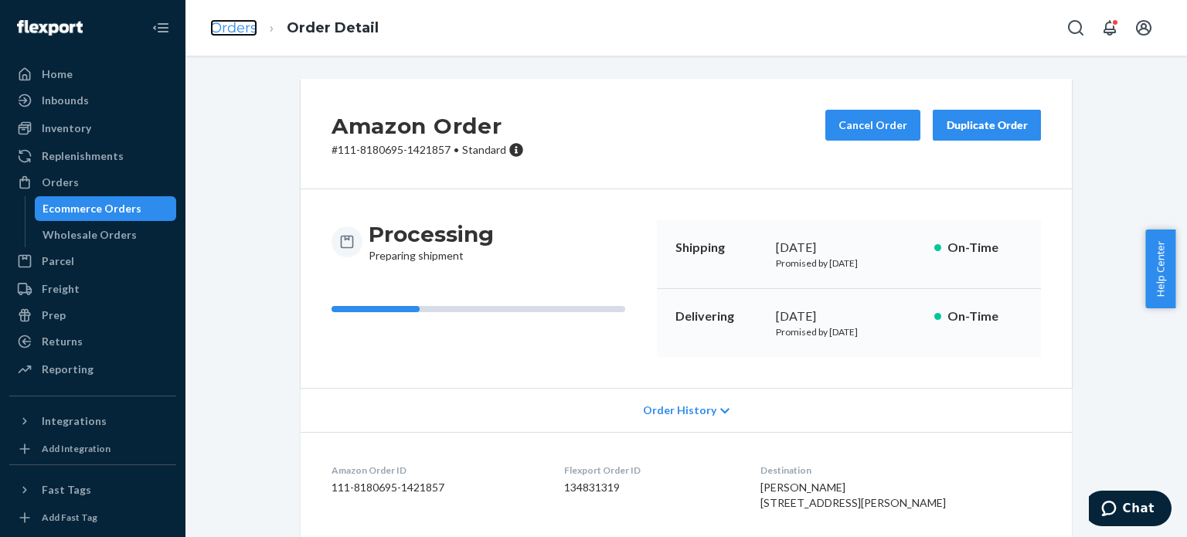
click at [230, 29] on link "Orders" at bounding box center [233, 27] width 47 height 17
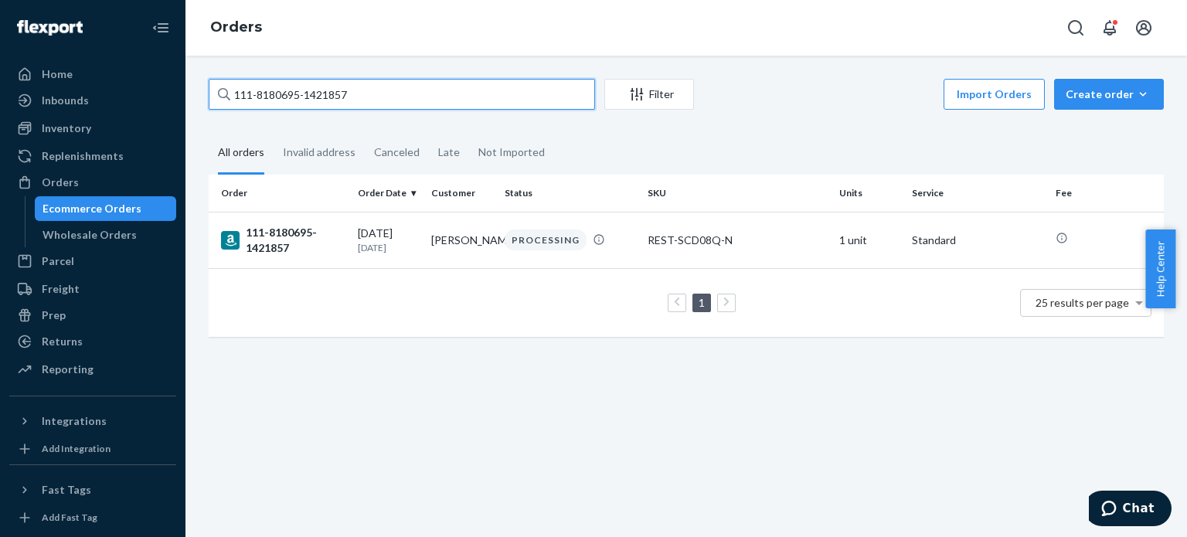
click at [265, 87] on input "111-8180695-1421857" at bounding box center [402, 94] width 386 height 31
type input "111-8392637-1197047"
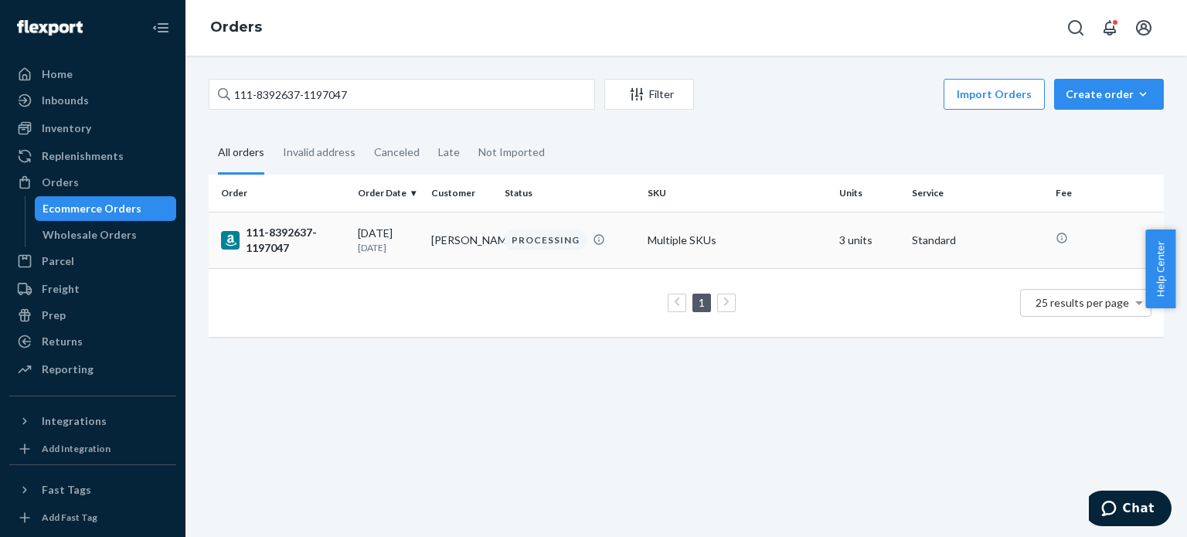
click at [281, 249] on div "111-8392637-1197047" at bounding box center [283, 240] width 124 height 31
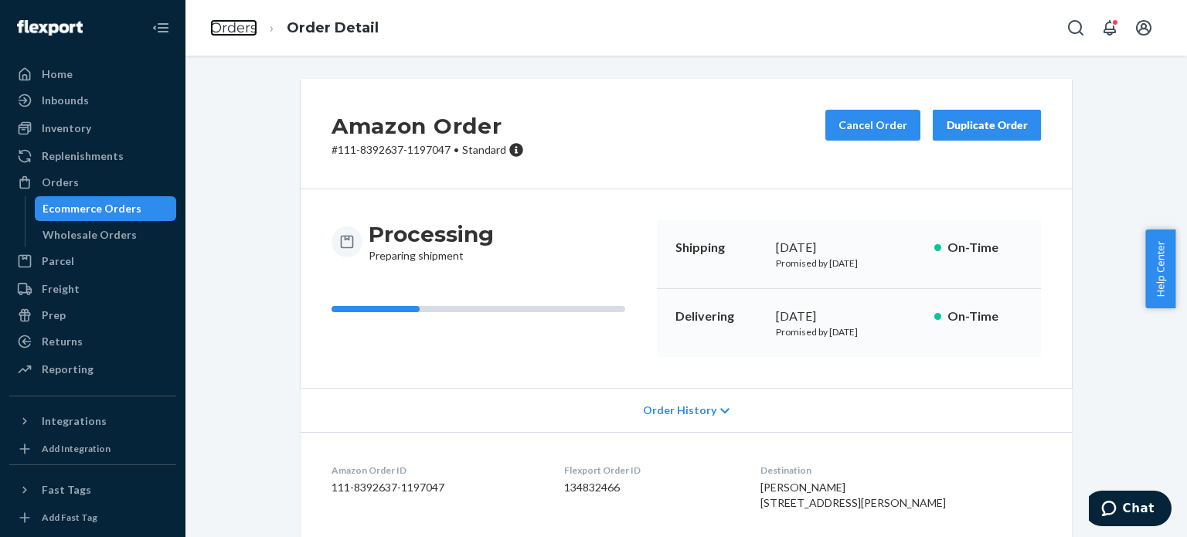
drag, startPoint x: 234, startPoint y: 28, endPoint x: 260, endPoint y: 63, distance: 43.8
click at [234, 28] on link "Orders" at bounding box center [233, 27] width 47 height 17
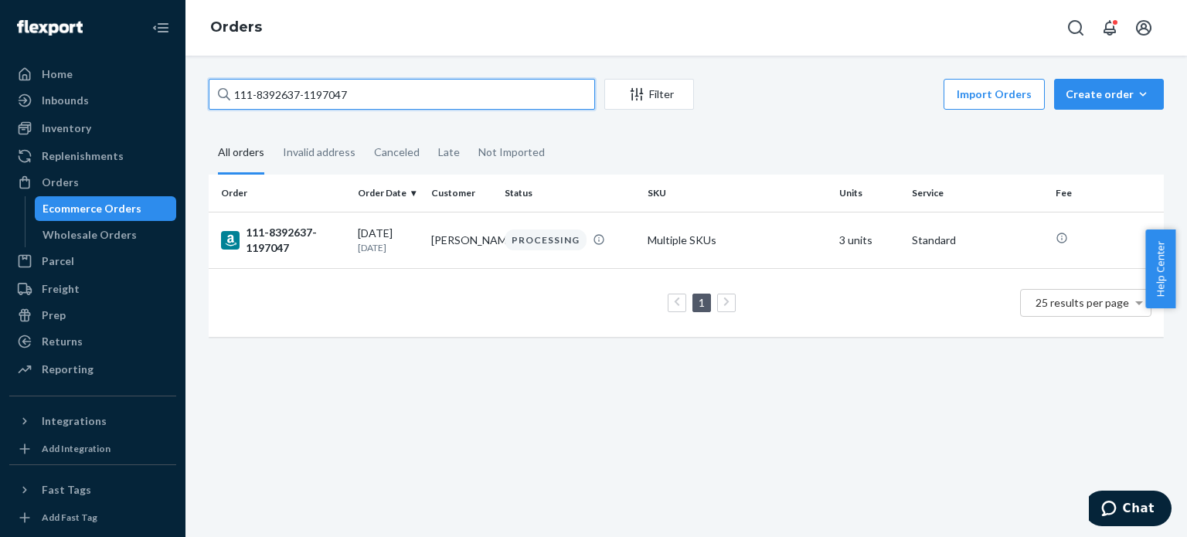
click at [287, 88] on input "111-8392637-1197047" at bounding box center [402, 94] width 386 height 31
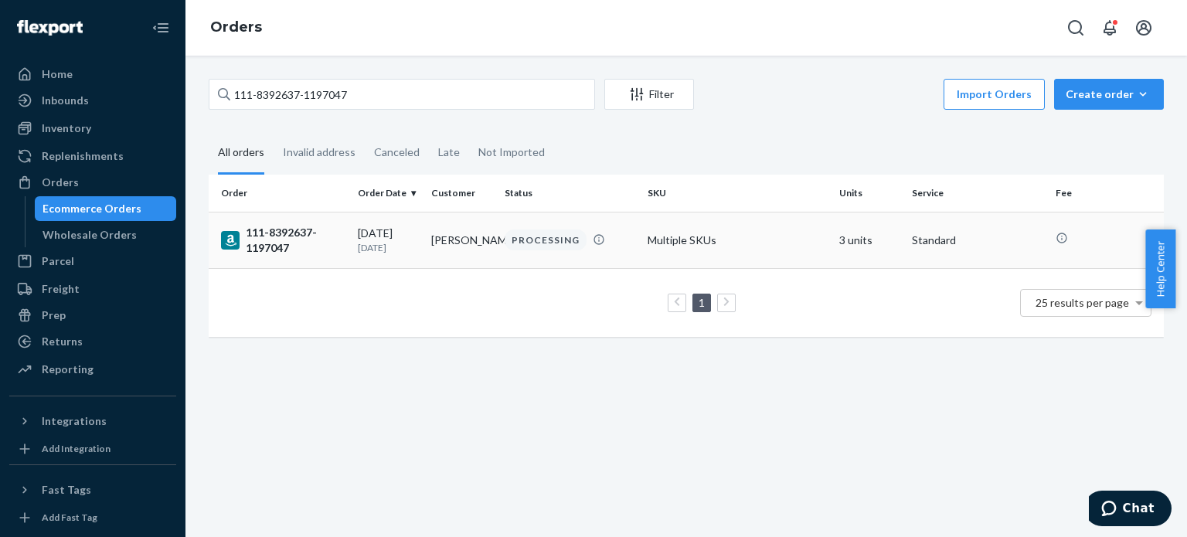
click at [285, 247] on div "111-8392637-1197047" at bounding box center [283, 240] width 124 height 31
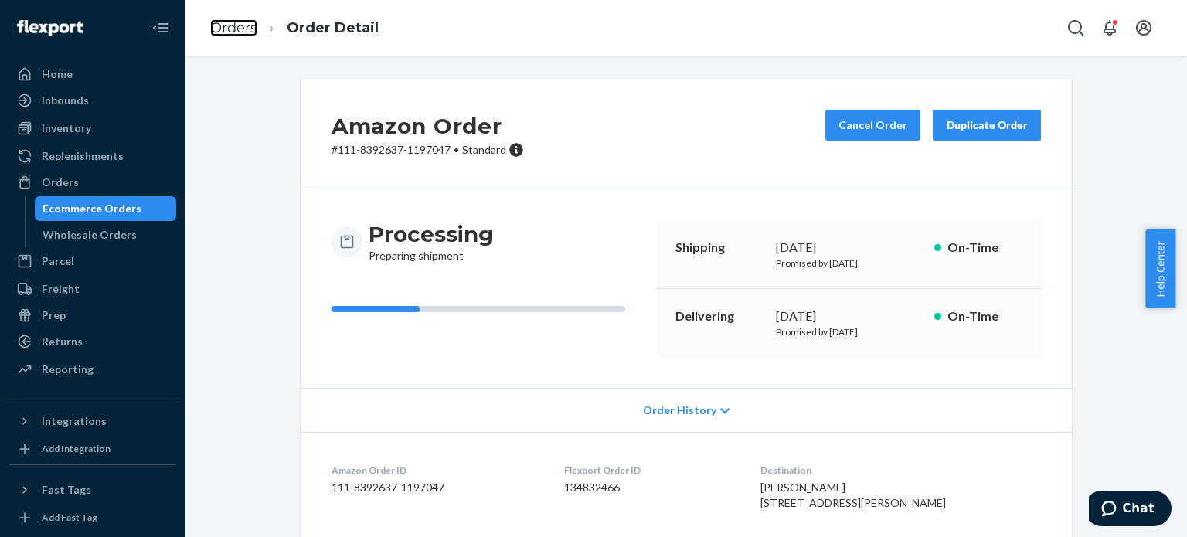
click at [236, 27] on link "Orders" at bounding box center [233, 27] width 47 height 17
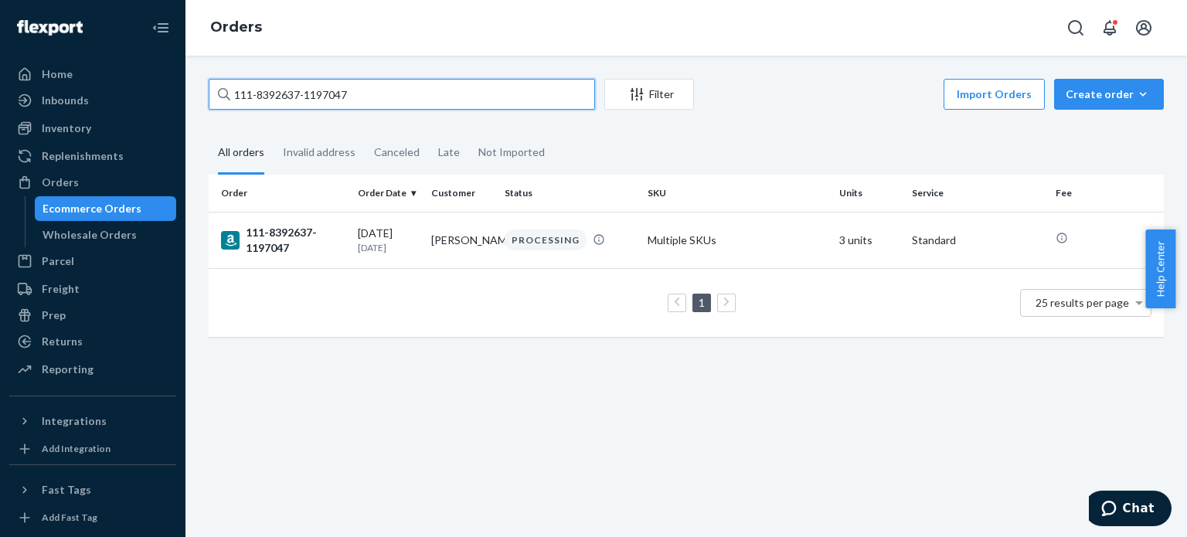
click at [262, 95] on input "111-8392637-1197047" at bounding box center [402, 94] width 386 height 31
click at [262, 96] on input "111-8392637-1197047" at bounding box center [402, 94] width 386 height 31
type input "112-0302635-2935456"
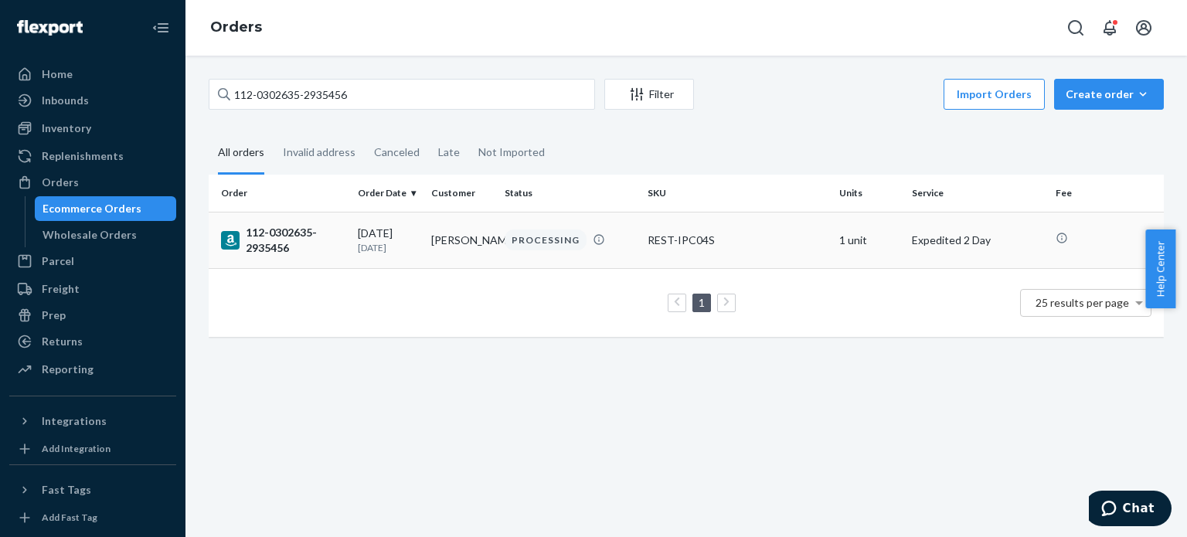
click at [267, 244] on div "112-0302635-2935456" at bounding box center [283, 240] width 124 height 31
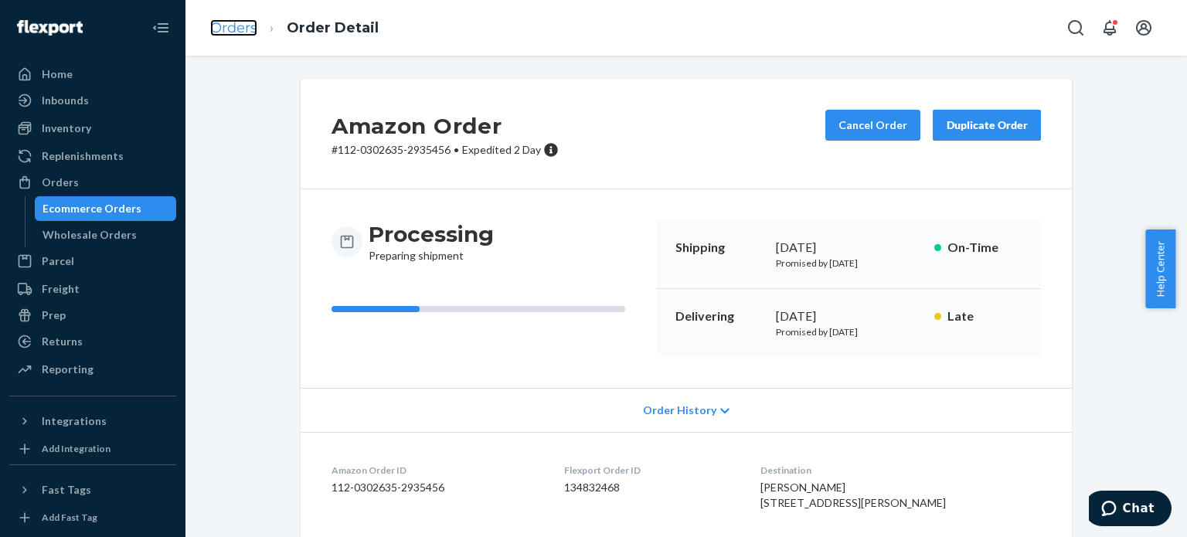
click at [250, 27] on link "Orders" at bounding box center [233, 27] width 47 height 17
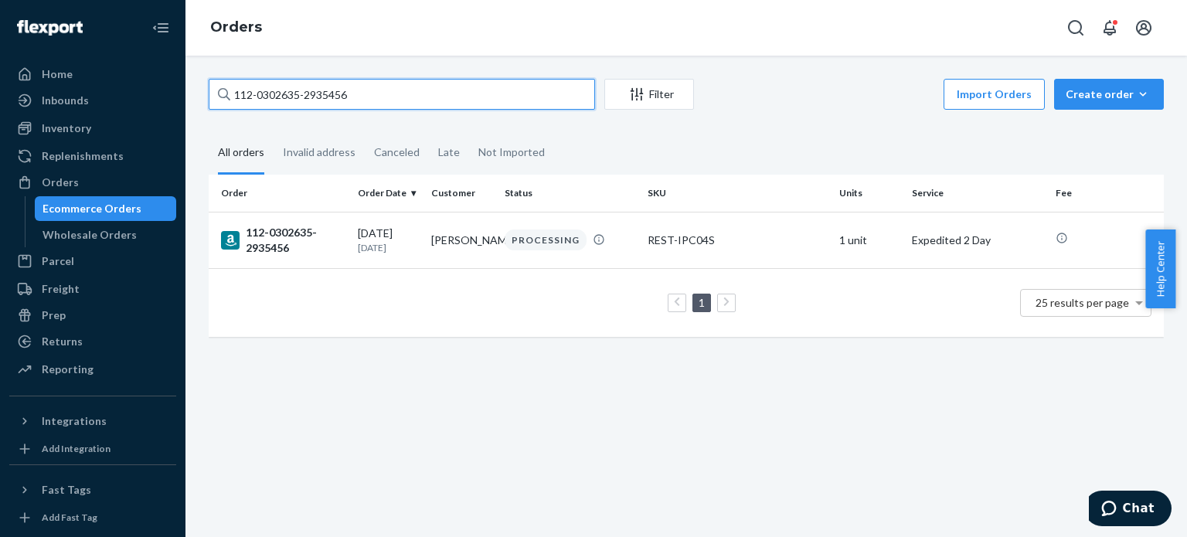
click at [305, 107] on input "112-0302635-2935456" at bounding box center [402, 94] width 386 height 31
type input "112-8650834-7956242"
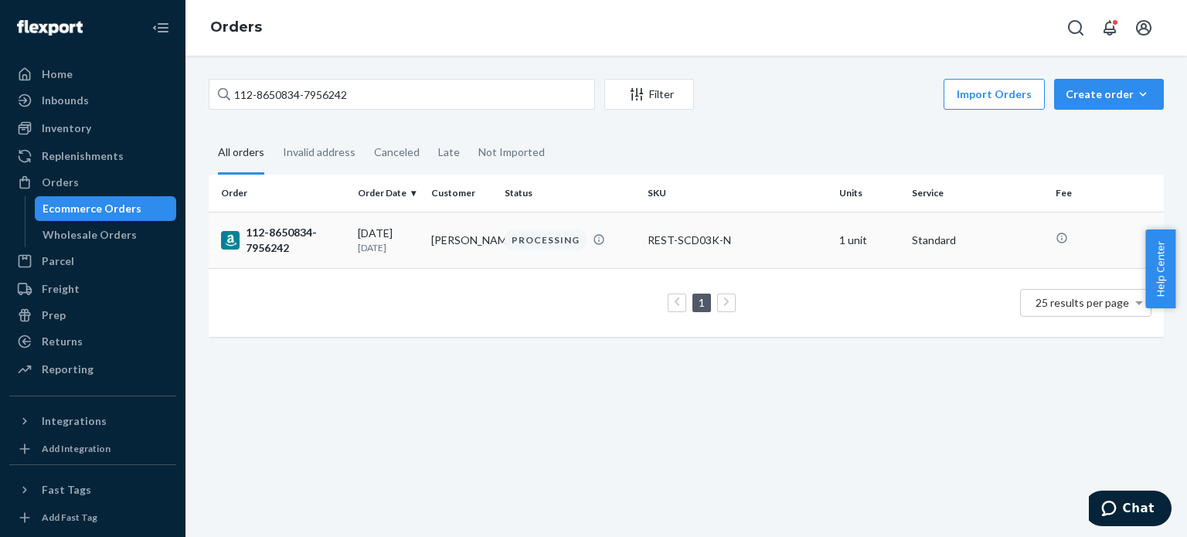
click at [281, 249] on div "112-8650834-7956242" at bounding box center [283, 240] width 124 height 31
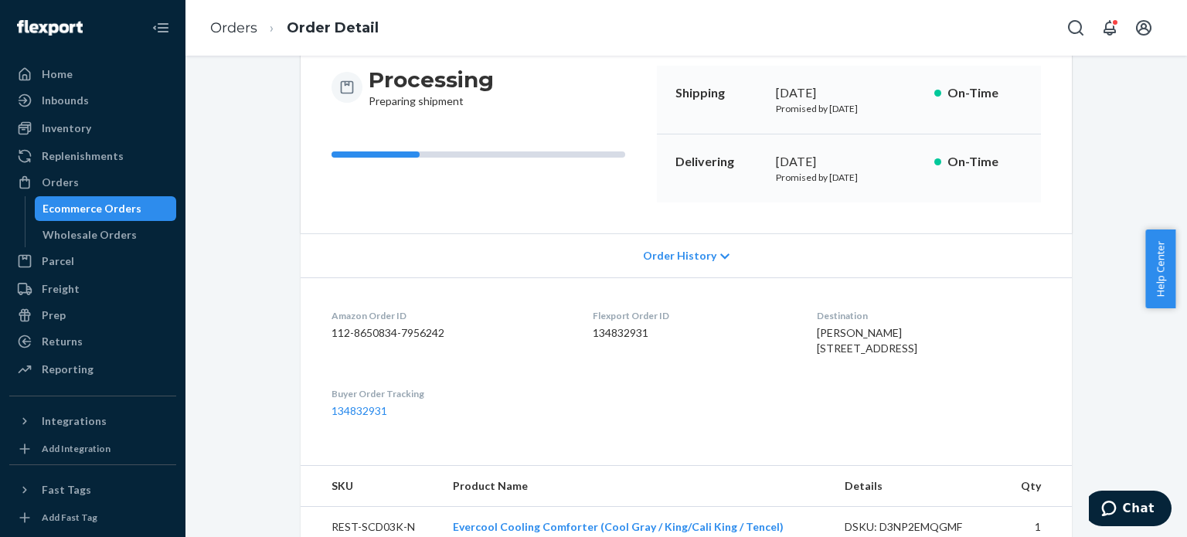
scroll to position [309, 0]
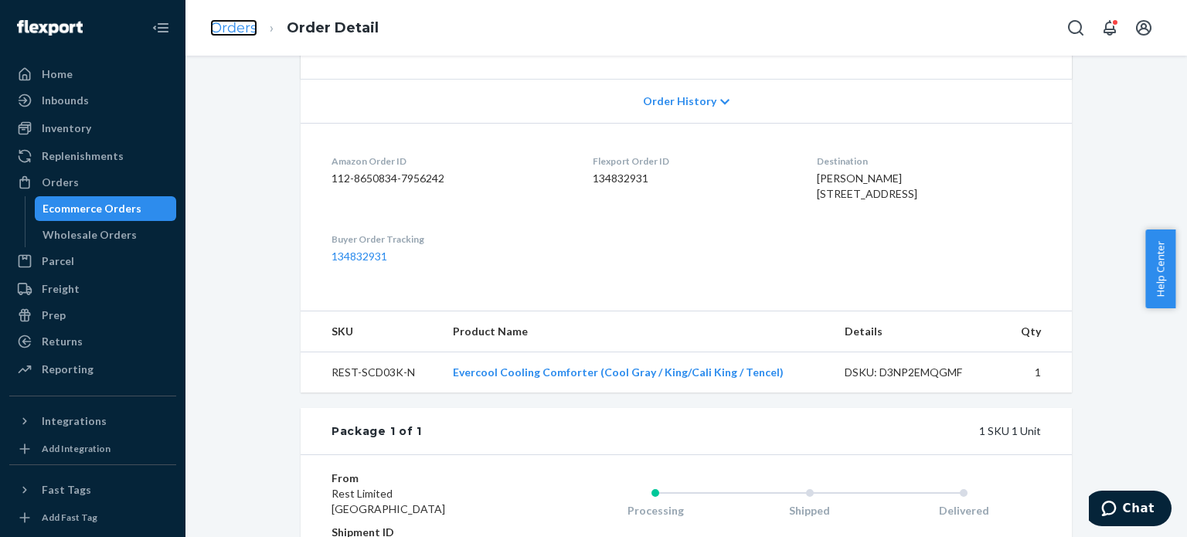
click at [253, 21] on link "Orders" at bounding box center [233, 27] width 47 height 17
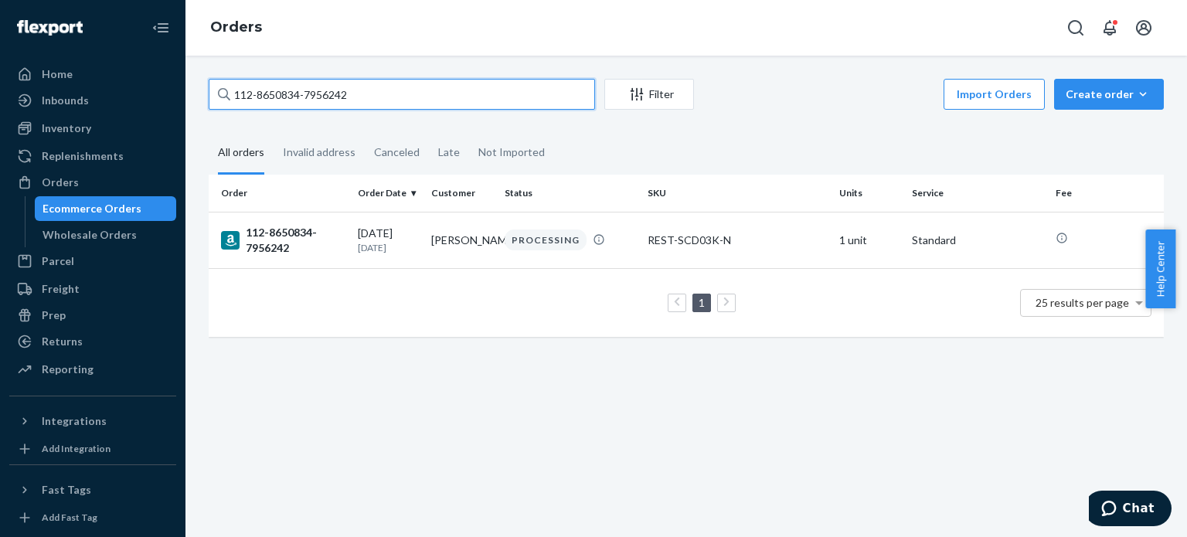
click at [261, 107] on input "112-8650834-7956242" at bounding box center [402, 94] width 386 height 31
type input "113-1954495-1453812"
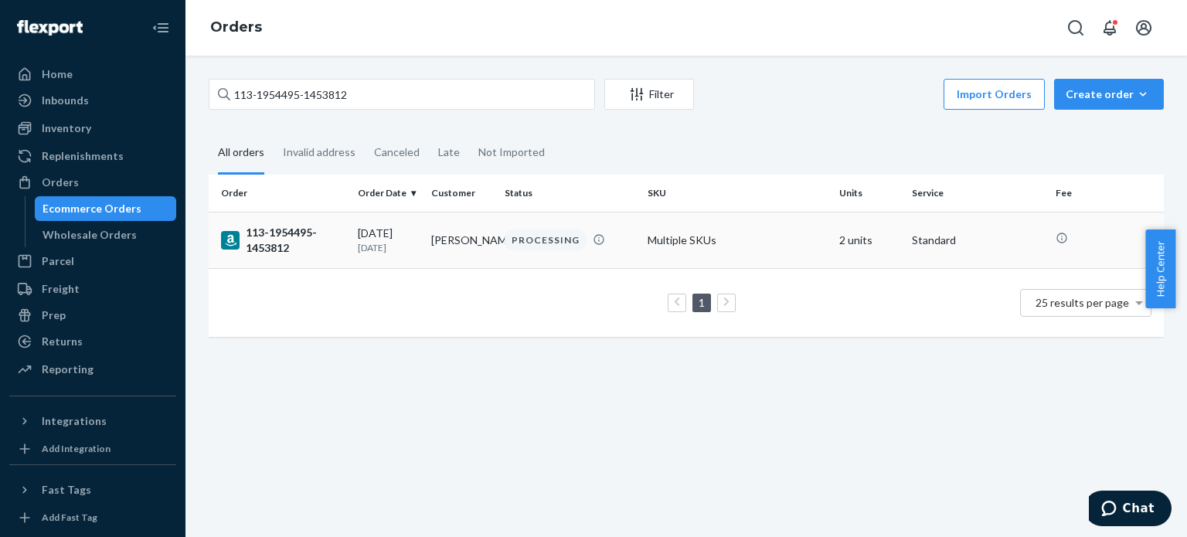
click at [267, 236] on div "113-1954495-1453812" at bounding box center [283, 240] width 124 height 31
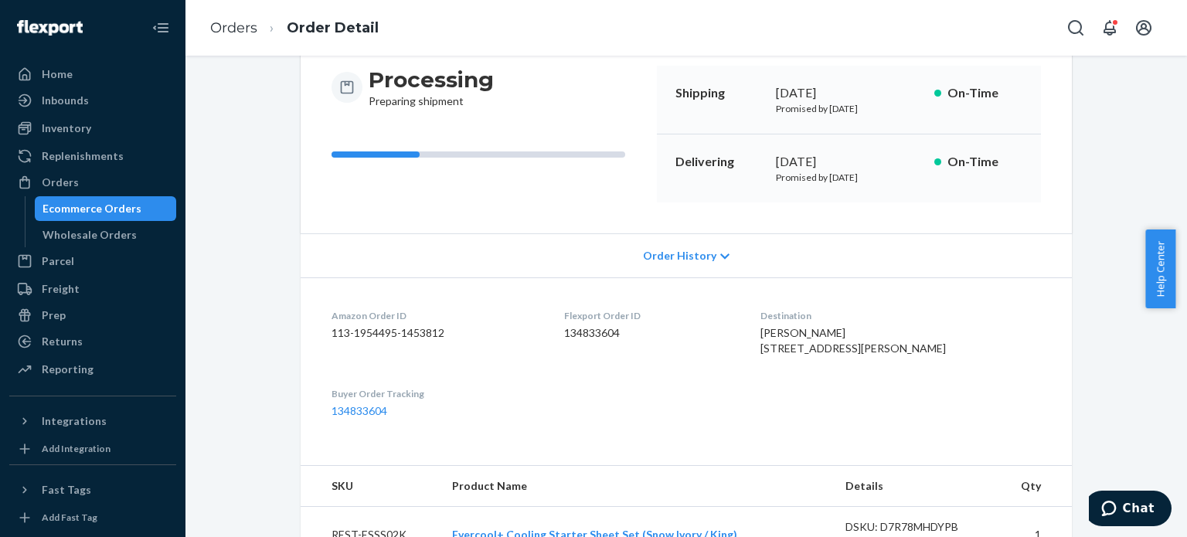
scroll to position [309, 0]
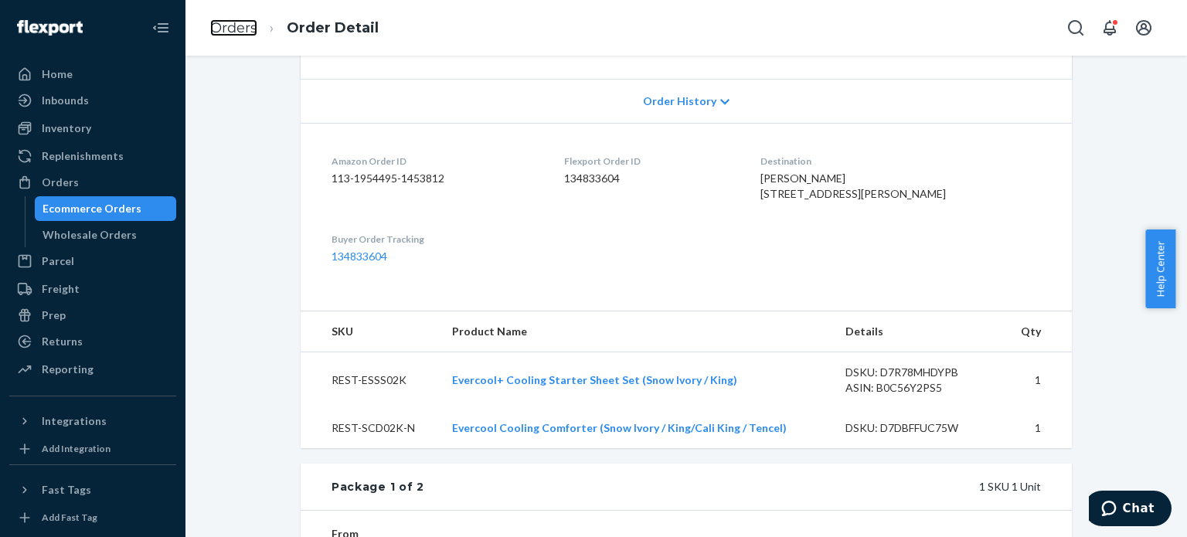
click at [236, 26] on link "Orders" at bounding box center [233, 27] width 47 height 17
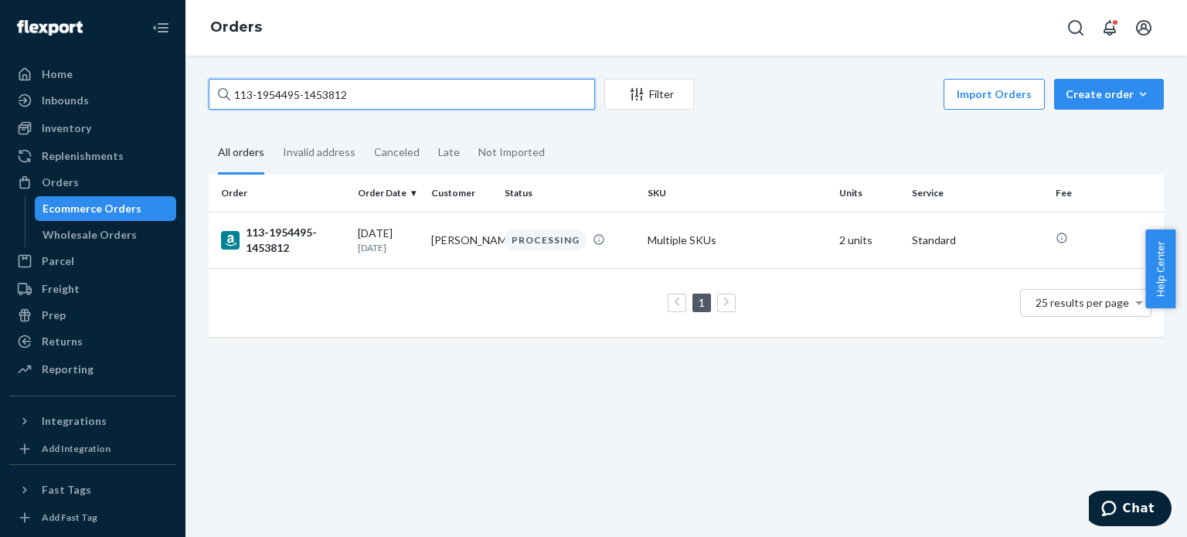
click at [302, 97] on input "113-1954495-1453812" at bounding box center [402, 94] width 386 height 31
click at [302, 95] on input "113-1954495-1453812" at bounding box center [402, 94] width 386 height 31
type input "113-1109114-8026607"
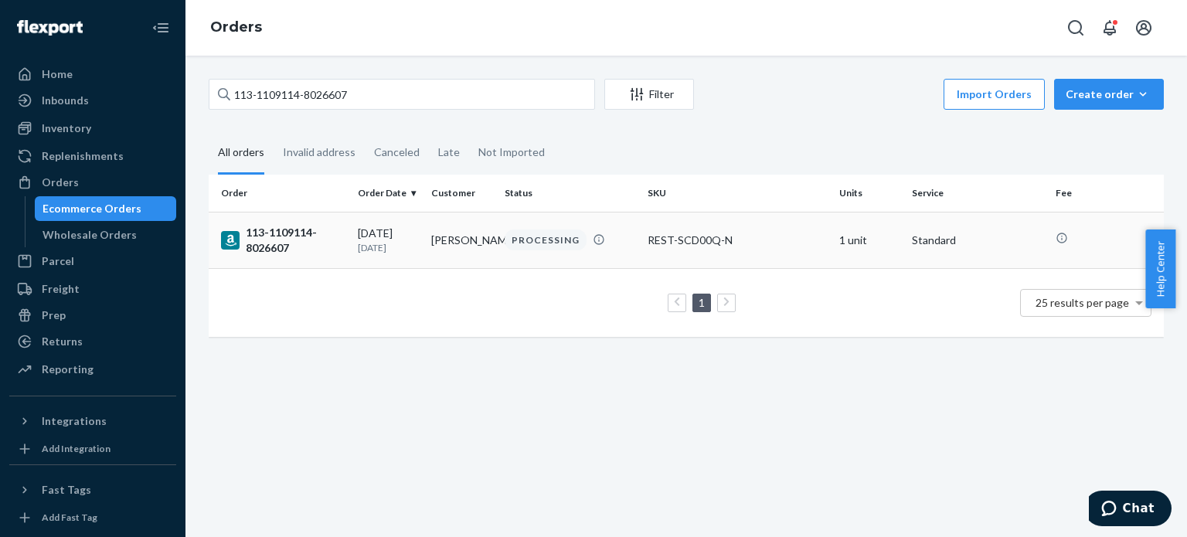
click at [269, 228] on div "113-1109114-8026607" at bounding box center [283, 240] width 124 height 31
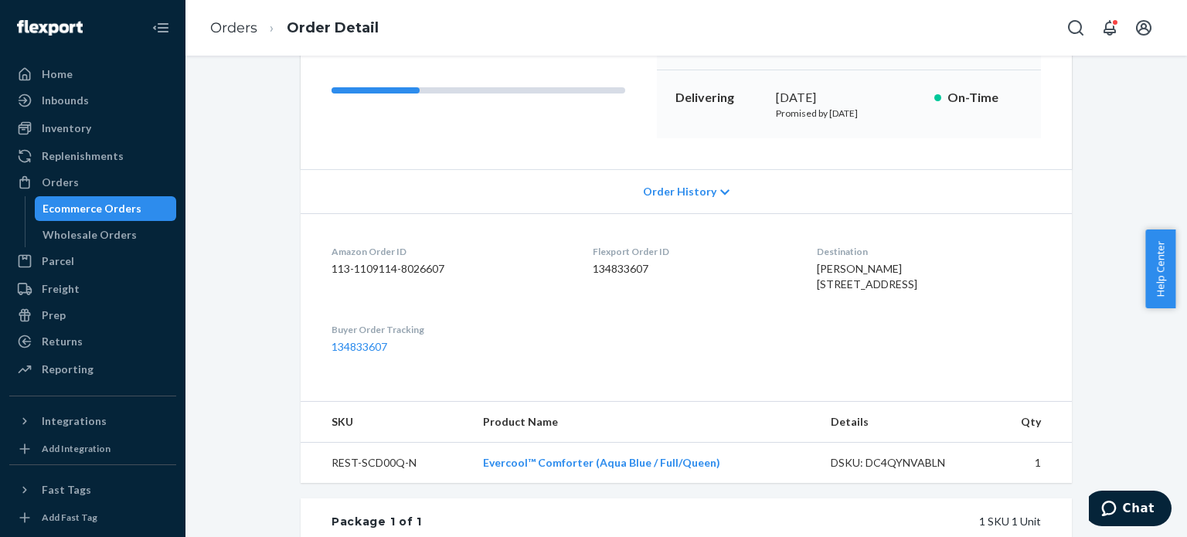
scroll to position [309, 0]
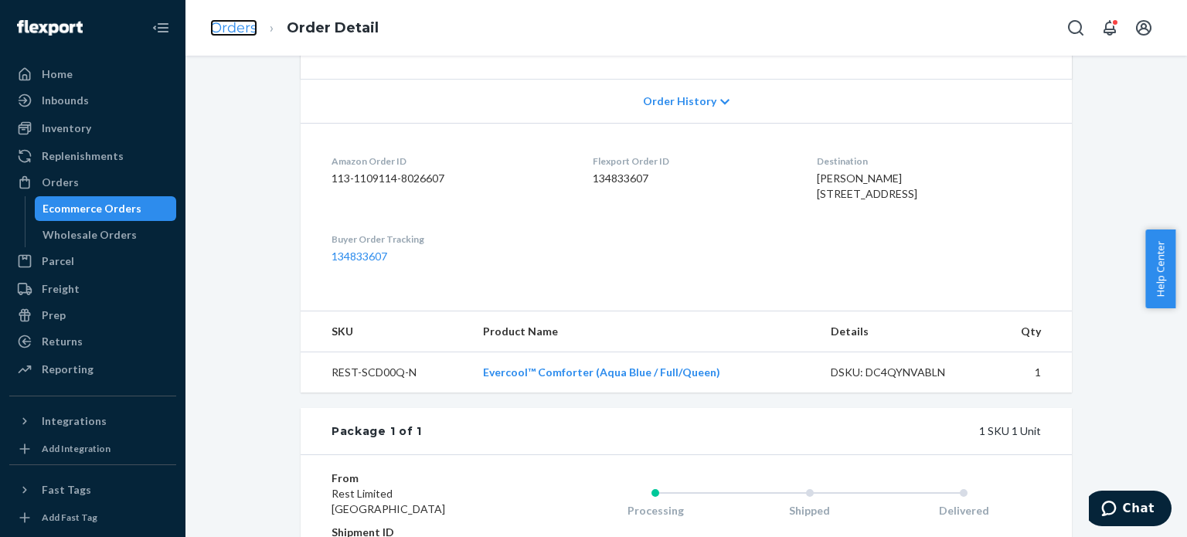
click at [232, 26] on link "Orders" at bounding box center [233, 27] width 47 height 17
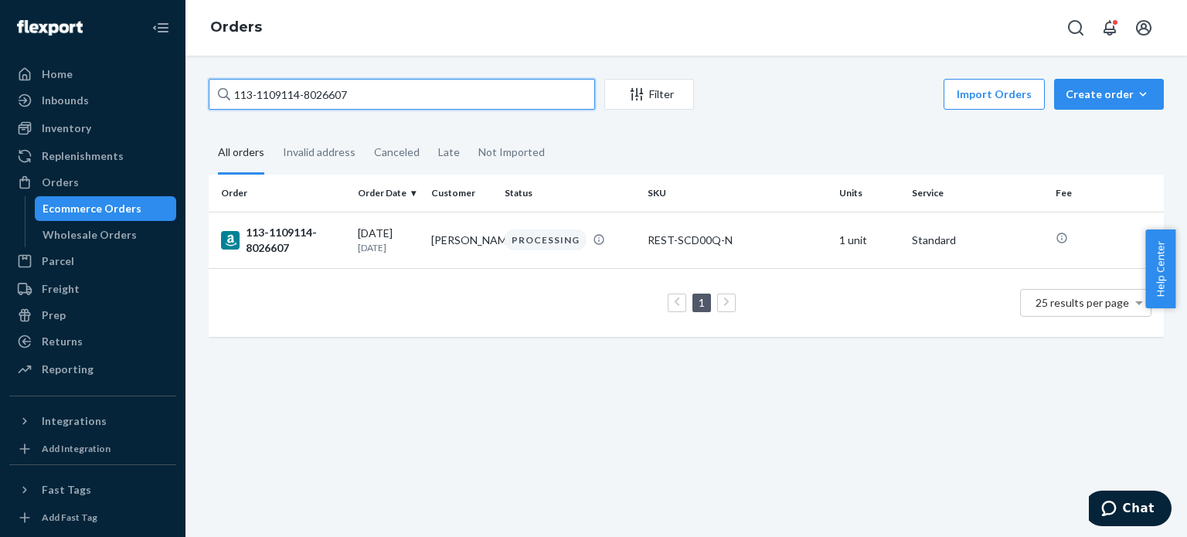
click at [284, 86] on input "113-1109114-8026607" at bounding box center [402, 94] width 386 height 31
type input "114-1638442-0974629"
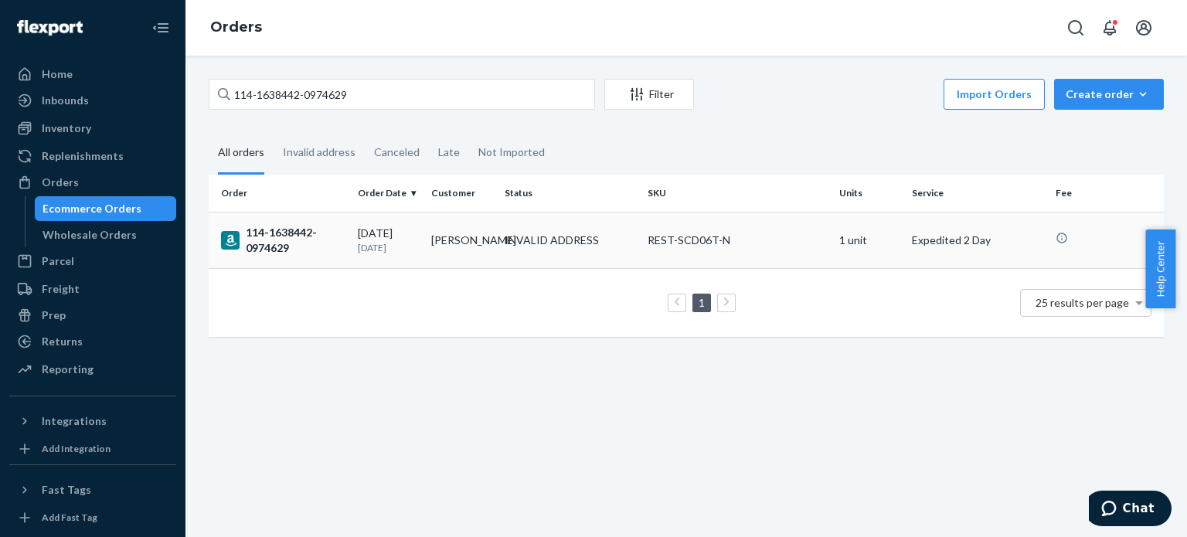
click at [281, 247] on div "114-1638442-0974629" at bounding box center [283, 240] width 124 height 31
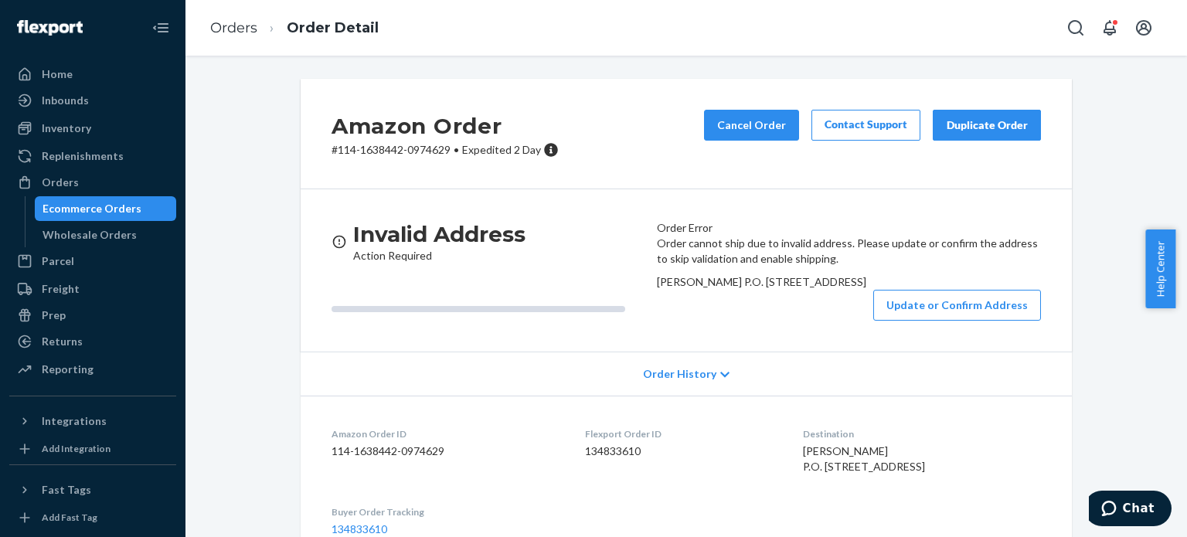
drag, startPoint x: 664, startPoint y: 327, endPoint x: 810, endPoint y: 358, distance: 149.3
click at [810, 290] on div "[PERSON_NAME] P.O. [STREET_ADDRESS]" at bounding box center [849, 281] width 384 height 15
copy span "Ella Womble P.O. Box 6765 Winston Salem, NC 27109"
drag, startPoint x: 447, startPoint y: 147, endPoint x: 332, endPoint y: 151, distance: 115.2
click at [332, 151] on p "# 114-1638442-0974629 • Expedited 2 Day" at bounding box center [445, 149] width 227 height 15
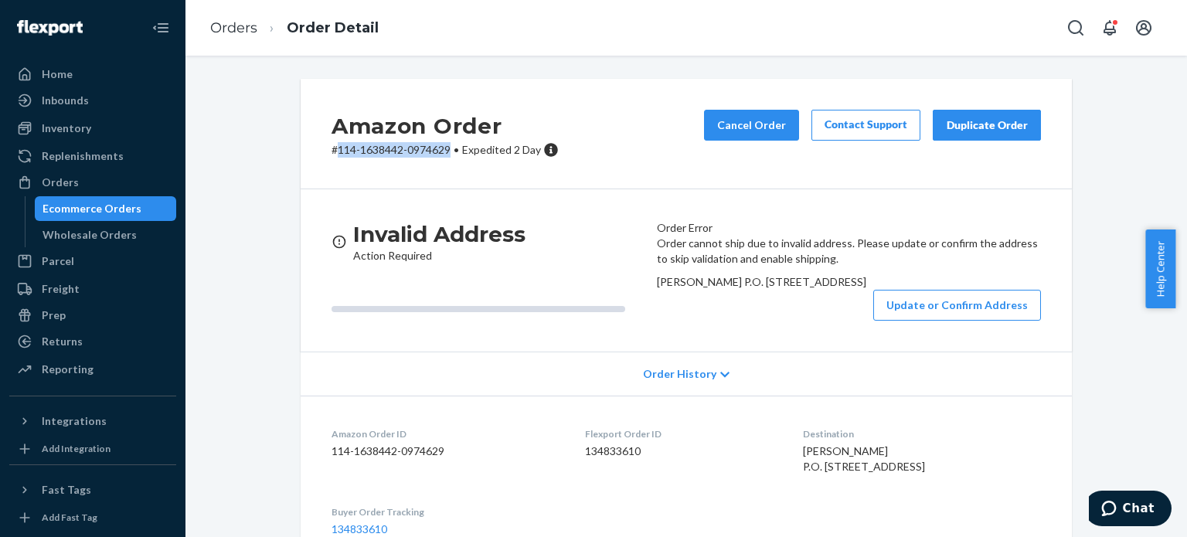
copy p "114-1638442-0974629"
click at [235, 21] on link "Orders" at bounding box center [233, 27] width 47 height 17
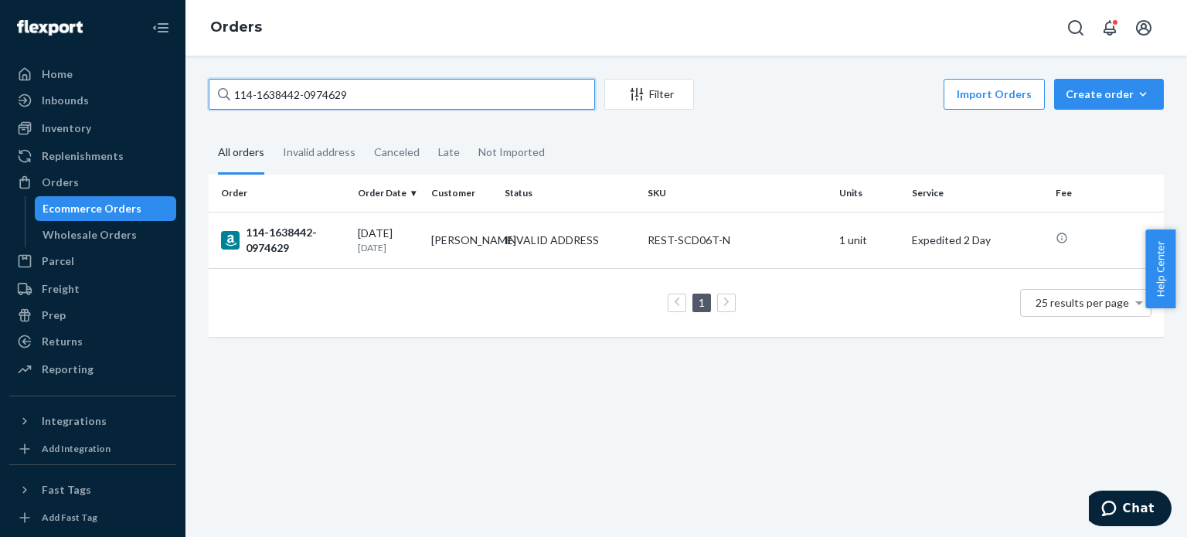
click at [372, 104] on input "114-1638442-0974629" at bounding box center [402, 94] width 386 height 31
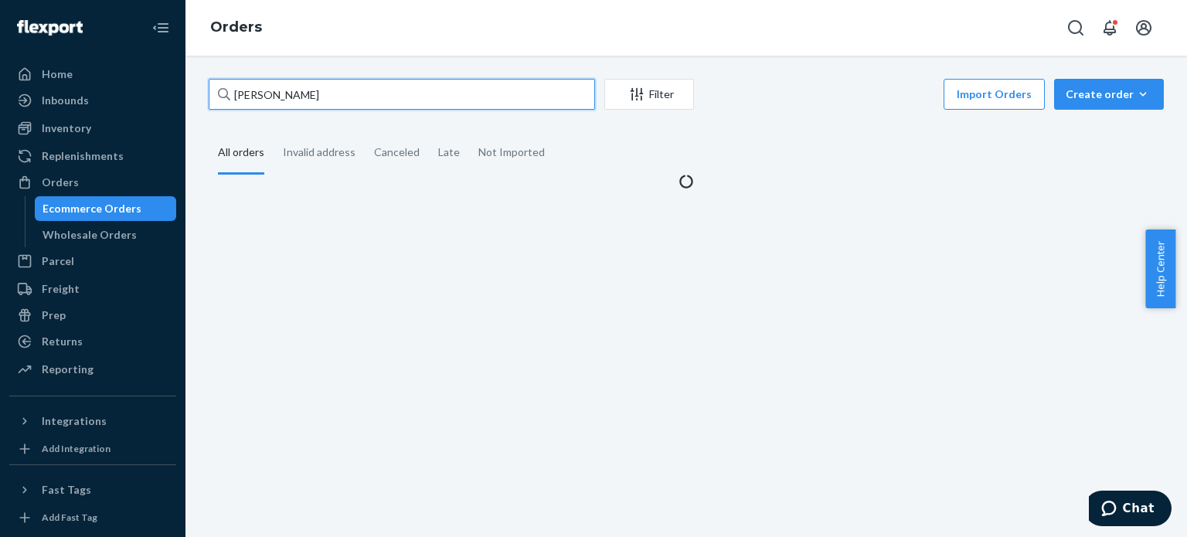
type input "[PERSON_NAME]"
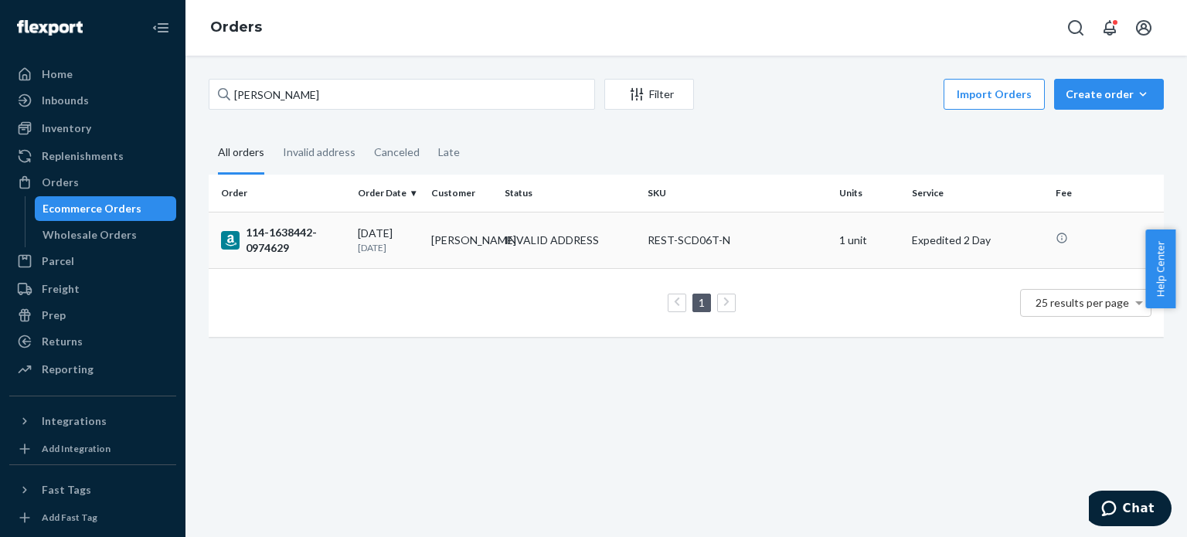
click at [290, 238] on div "114-1638442-0974629" at bounding box center [283, 240] width 124 height 31
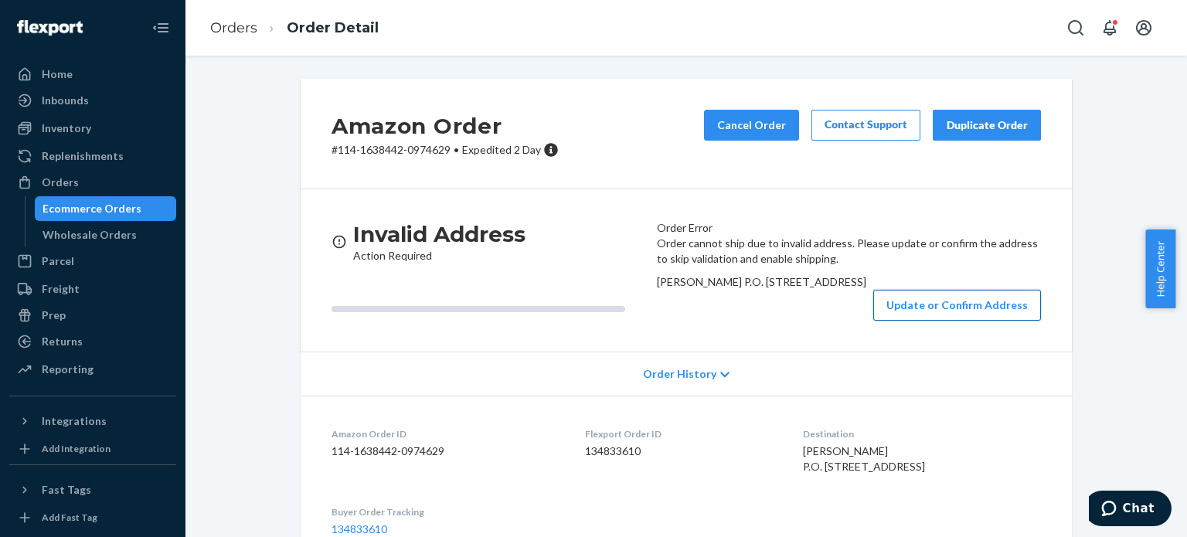
click at [895, 321] on button "Update or Confirm Address" at bounding box center [957, 305] width 168 height 31
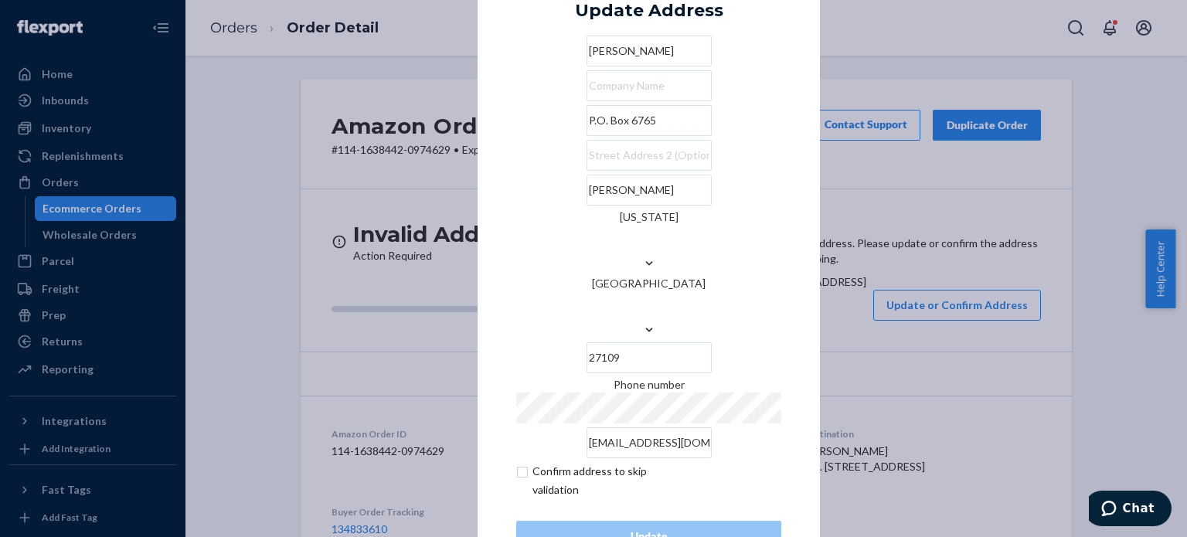
click at [518, 462] on input "checkbox" at bounding box center [605, 480] width 179 height 37
checkbox input "true"
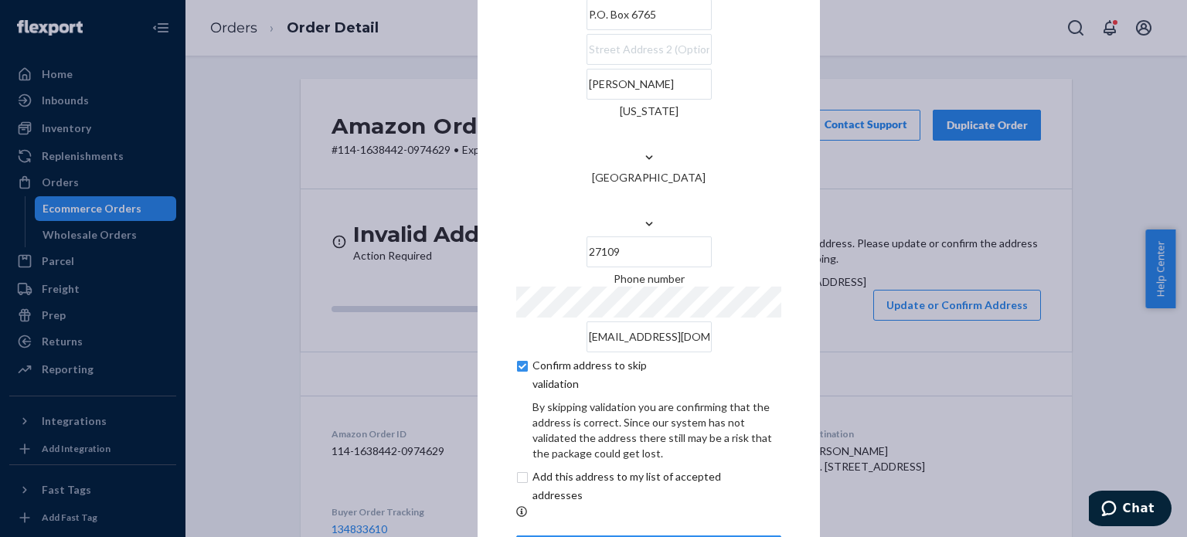
scroll to position [88, 0]
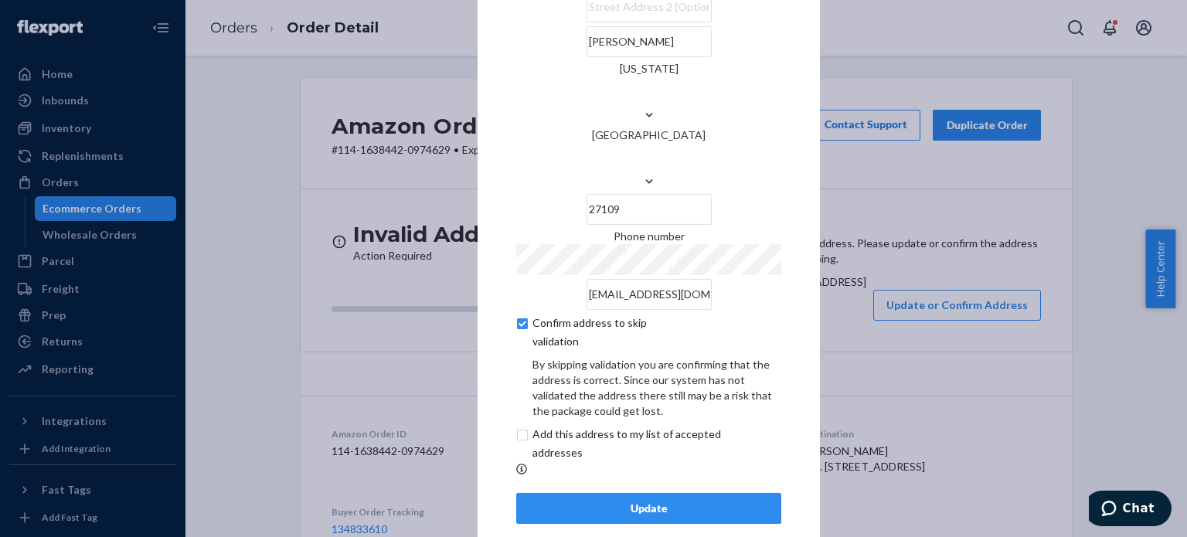
click at [643, 501] on div "Update" at bounding box center [648, 508] width 239 height 15
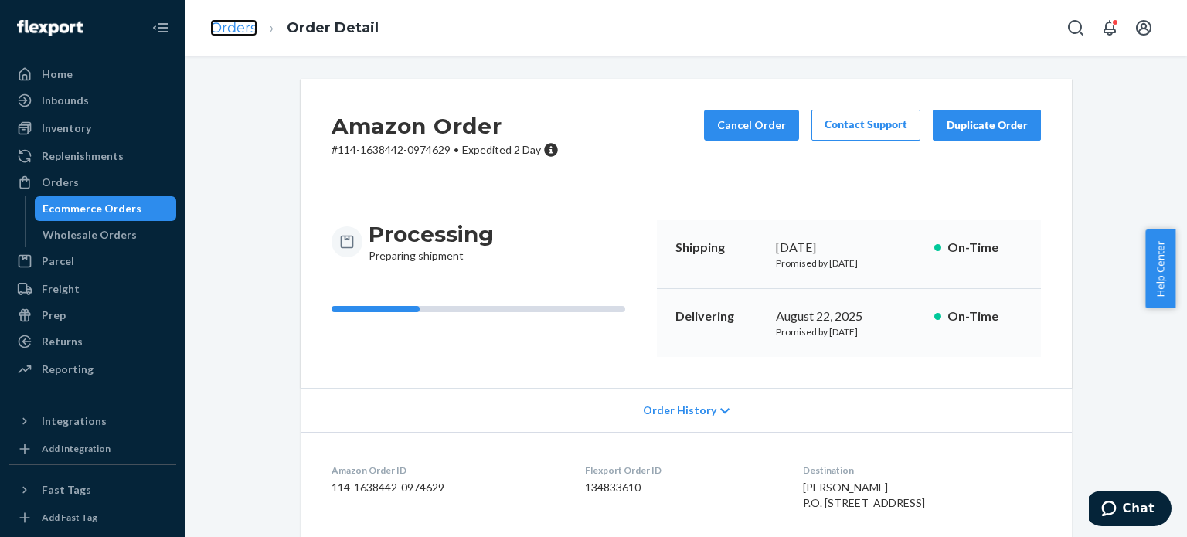
click at [238, 24] on link "Orders" at bounding box center [233, 27] width 47 height 17
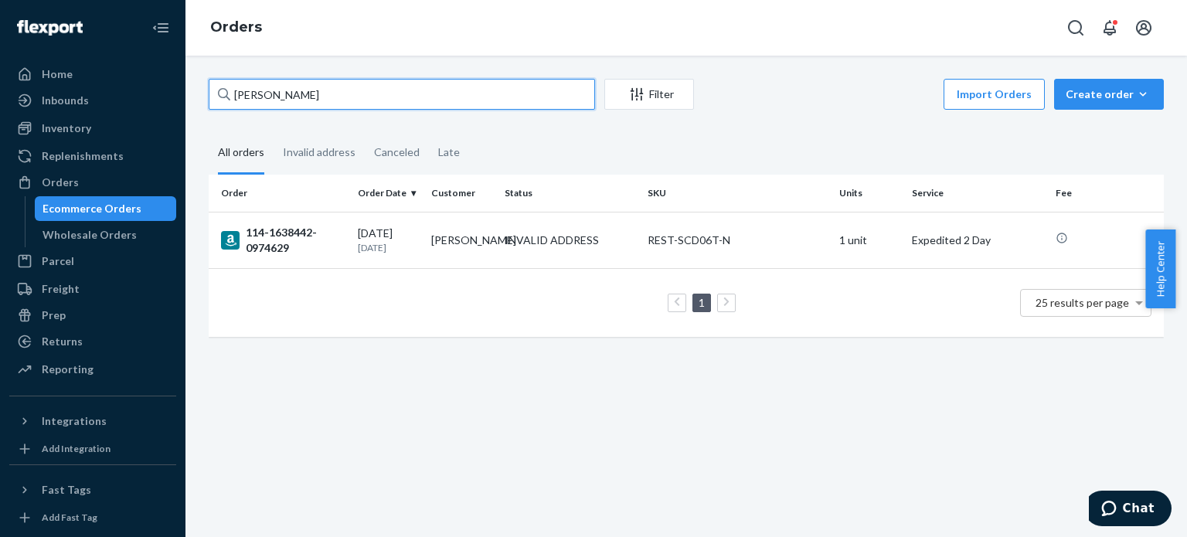
click at [287, 96] on input "[PERSON_NAME]" at bounding box center [402, 94] width 386 height 31
type input "114-7668390-4760215"
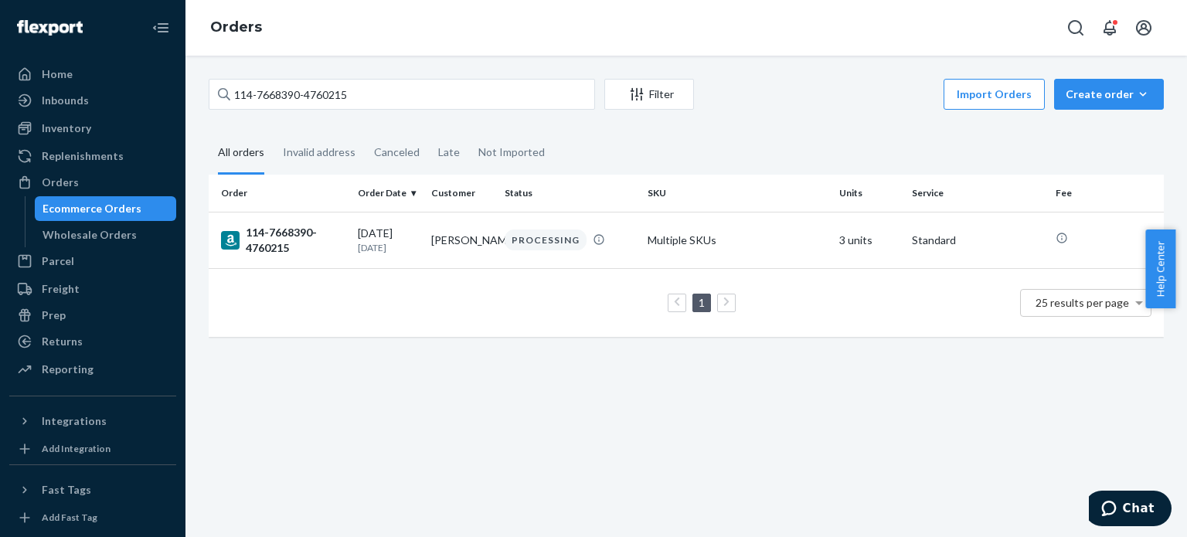
click at [266, 247] on div "114-7668390-4760215" at bounding box center [283, 240] width 124 height 31
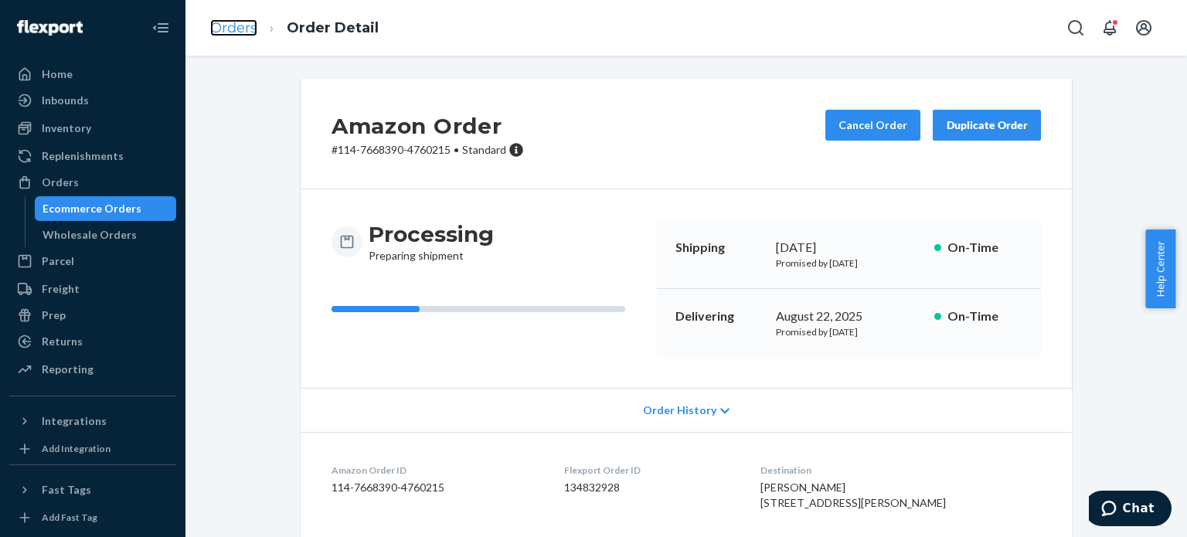
click at [253, 29] on link "Orders" at bounding box center [233, 27] width 47 height 17
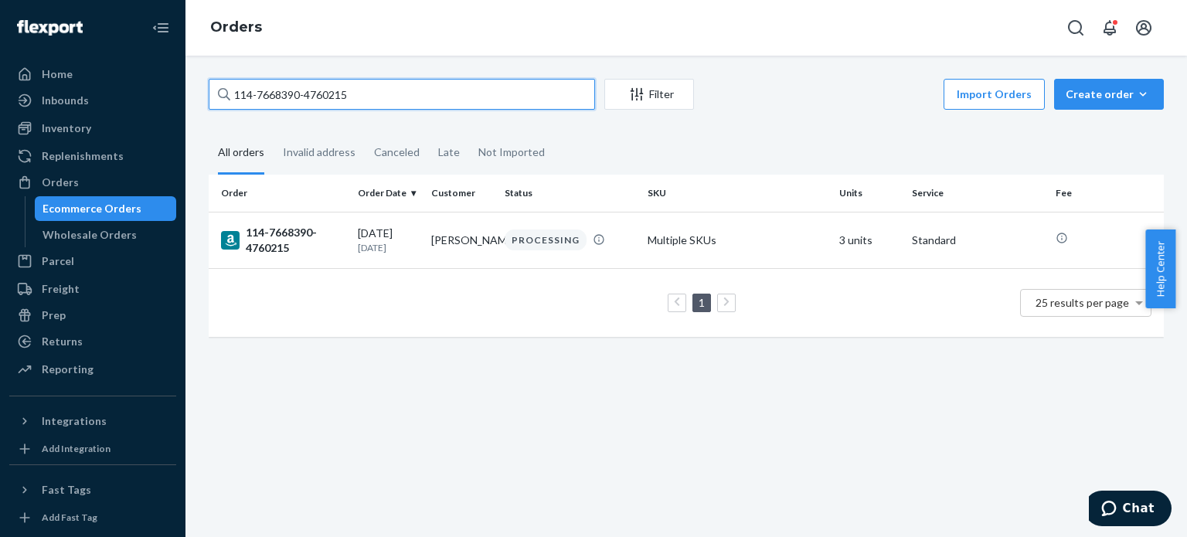
click at [264, 94] on input "114-7668390-4760215" at bounding box center [402, 94] width 386 height 31
type input "114-9807473-1832260"
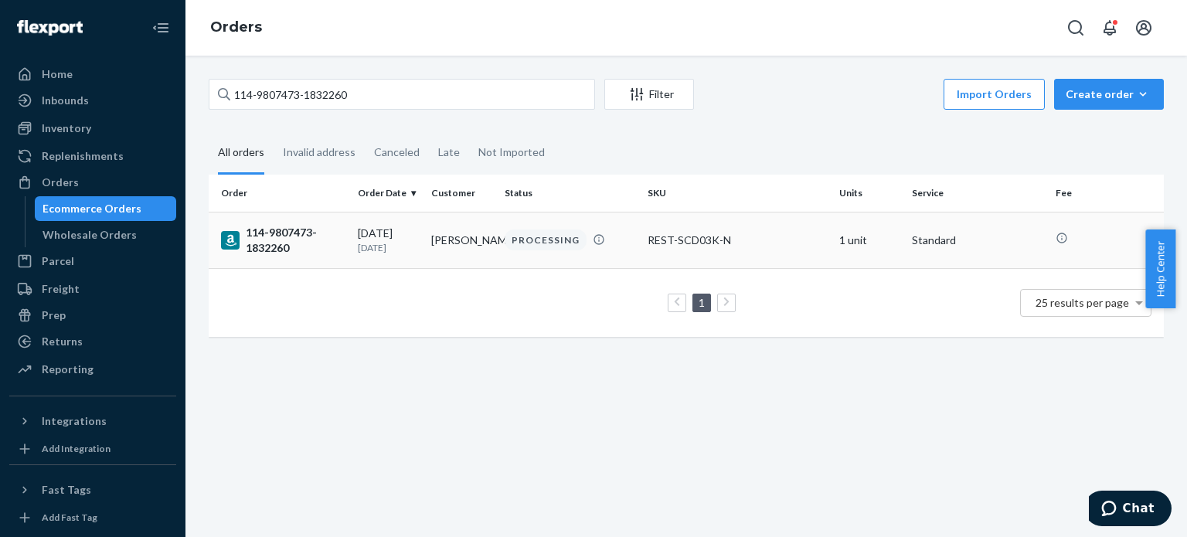
click at [278, 240] on div "114-9807473-1832260" at bounding box center [283, 240] width 124 height 31
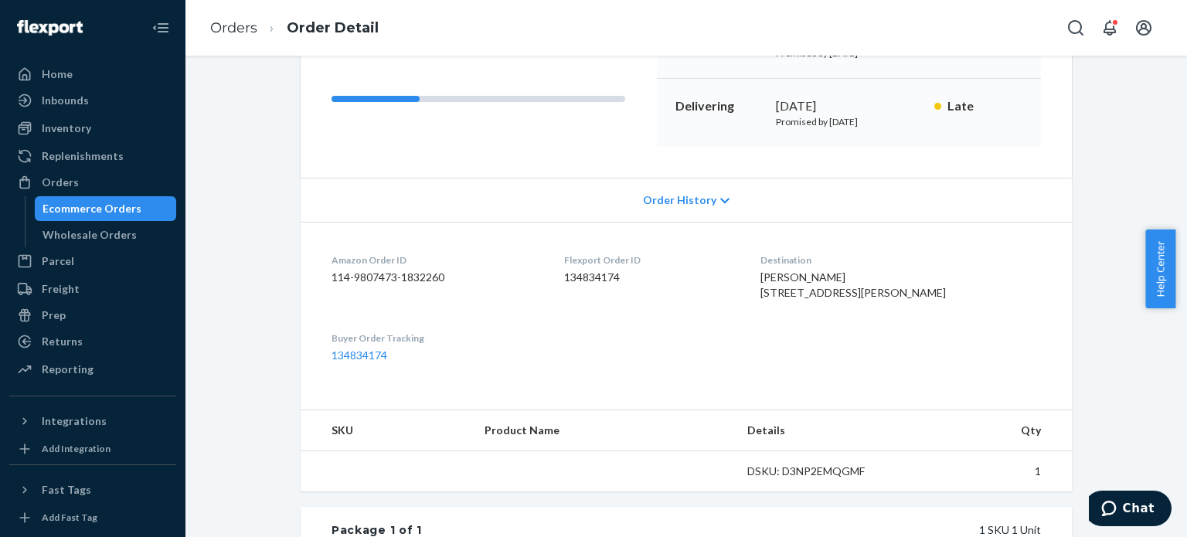
scroll to position [232, 0]
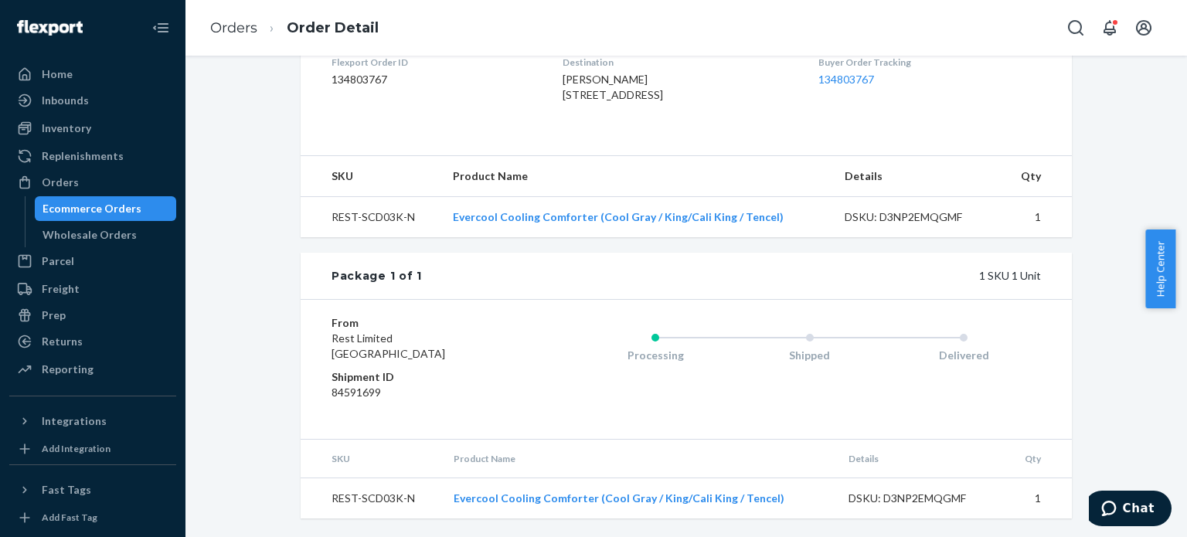
scroll to position [437, 0]
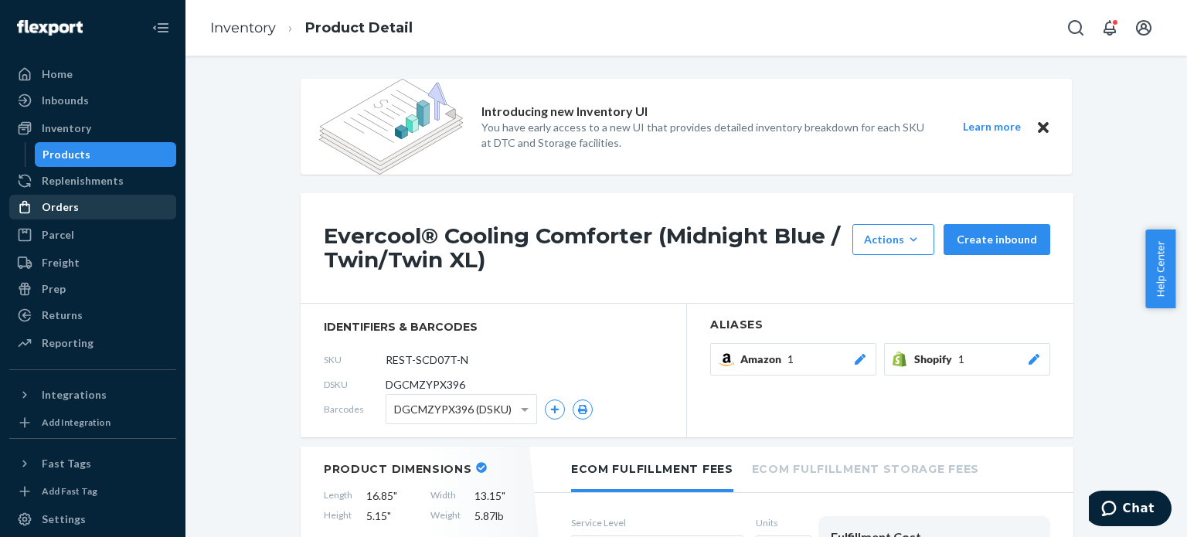
click at [87, 213] on div "Orders" at bounding box center [93, 207] width 164 height 22
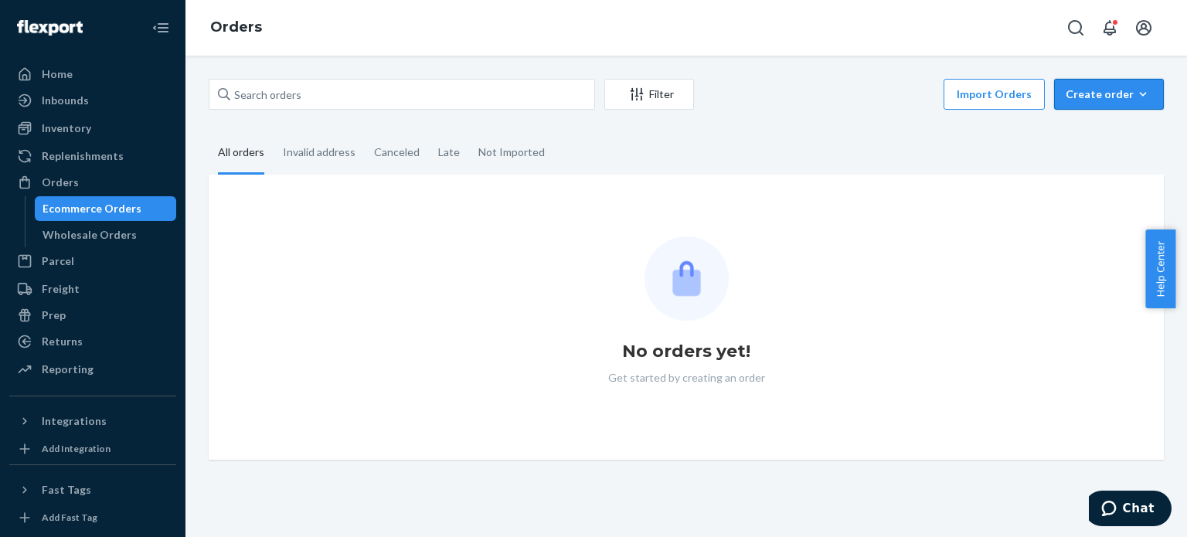
click at [1088, 89] on div "Create order" at bounding box center [1109, 94] width 87 height 15
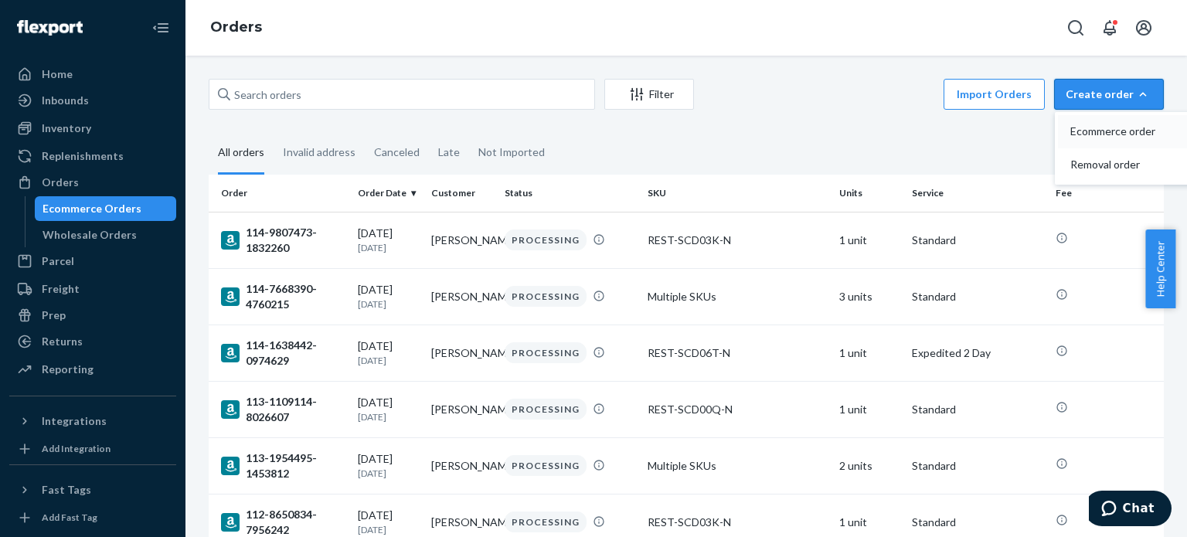
click at [1090, 137] on span "Ecommerce order" at bounding box center [1118, 131] width 96 height 11
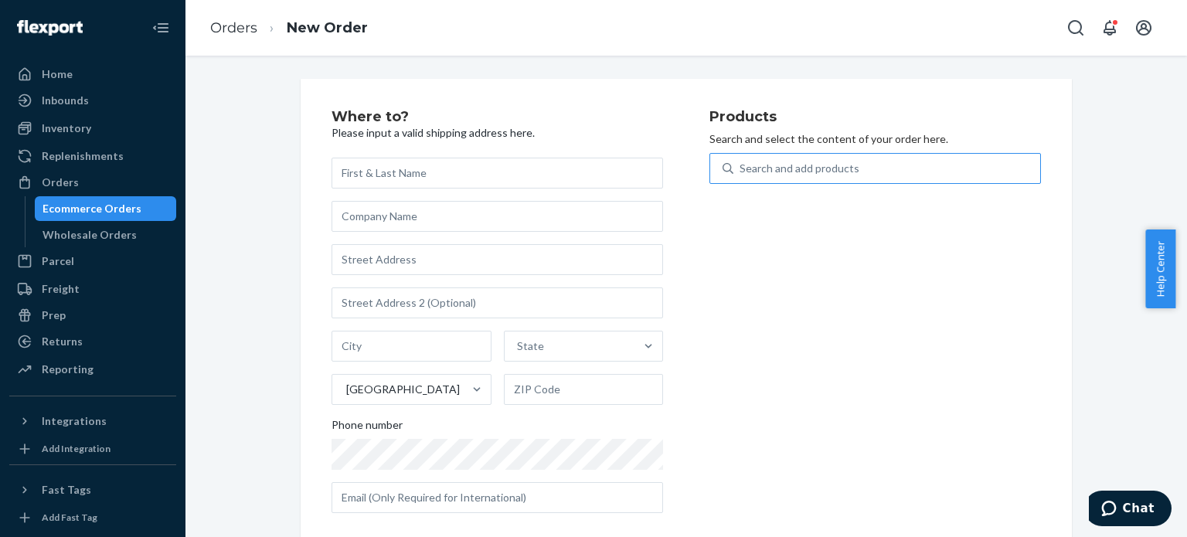
click at [791, 169] on div "Search and add products" at bounding box center [800, 168] width 120 height 15
click at [741, 169] on input "Search and add products" at bounding box center [741, 168] width 2 height 15
paste input "REST-ESSS04QK"
type input "REST-ESSS04QK"
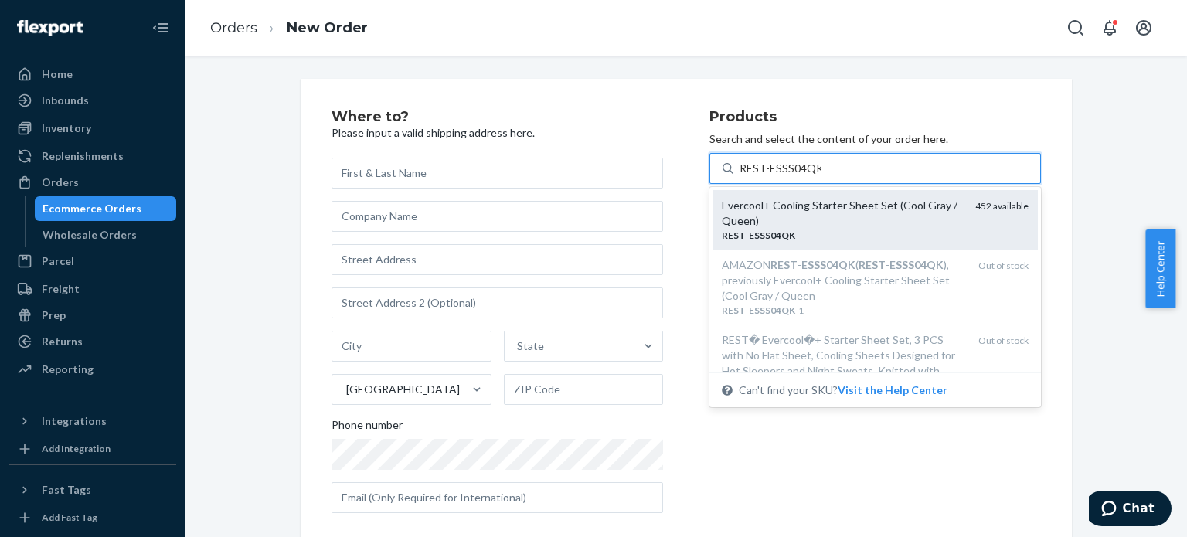
click at [862, 214] on div "Evercool+ Cooling Starter Sheet Set (Cool Gray / Queen)" at bounding box center [842, 213] width 241 height 31
click at [822, 176] on input "REST-ESSS04QK" at bounding box center [781, 168] width 82 height 15
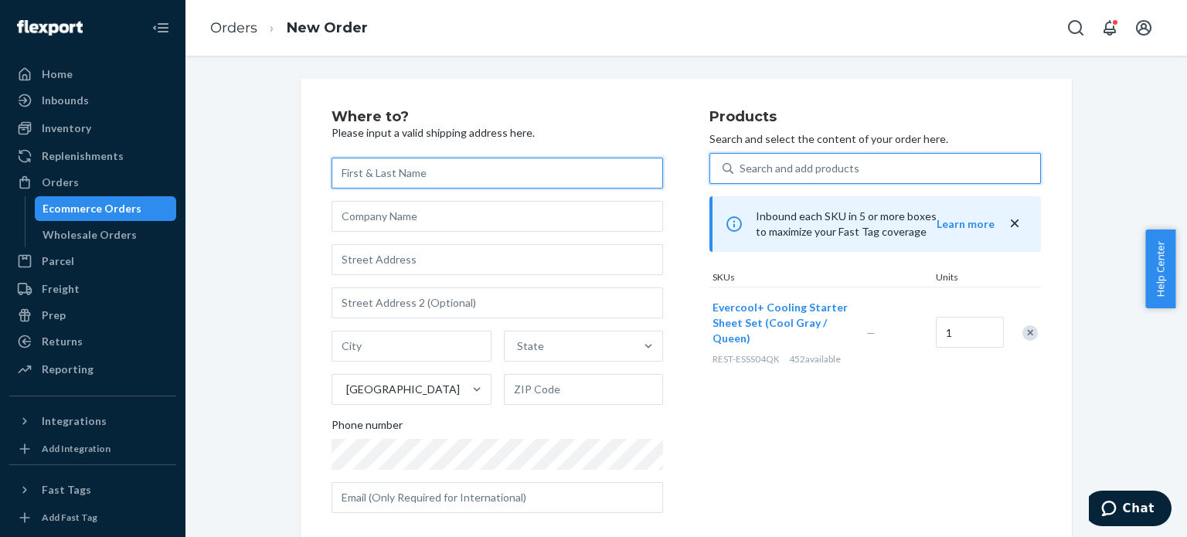
click at [393, 172] on input "text" at bounding box center [498, 173] width 332 height 31
paste input "[PERSON_NAME]"
type input "[PERSON_NAME]"
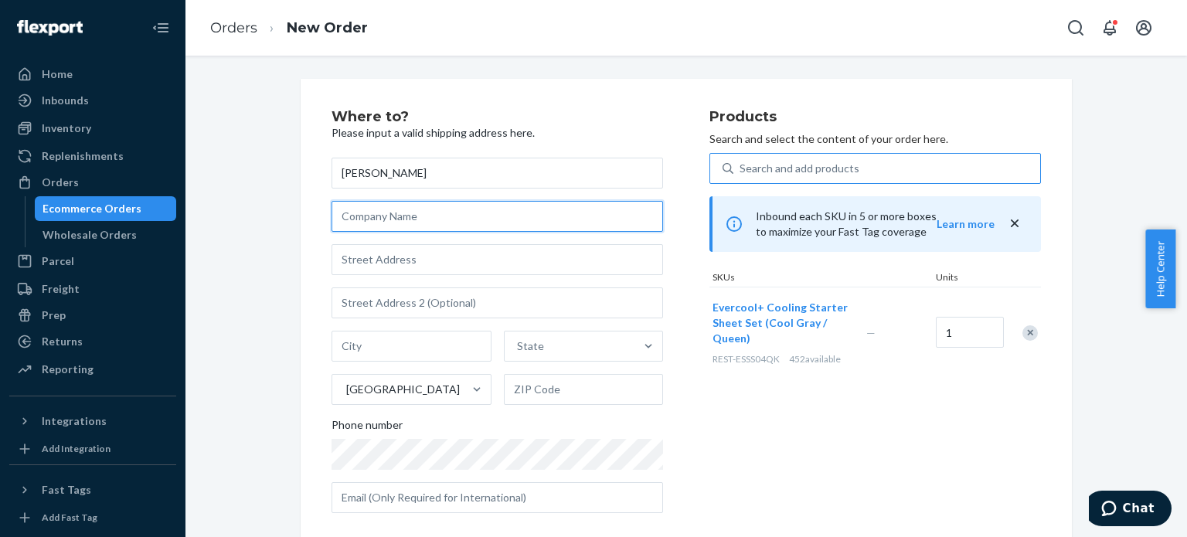
click at [405, 221] on input "text" at bounding box center [498, 216] width 332 height 31
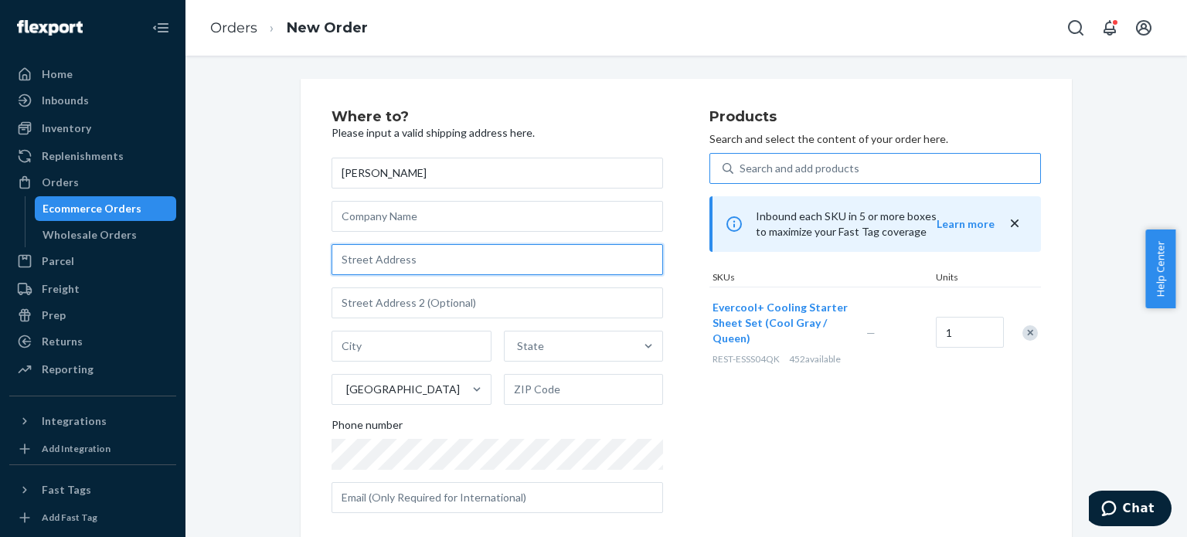
click at [396, 258] on input "text" at bounding box center [498, 259] width 332 height 31
paste input "[STREET_ADDRESS]"
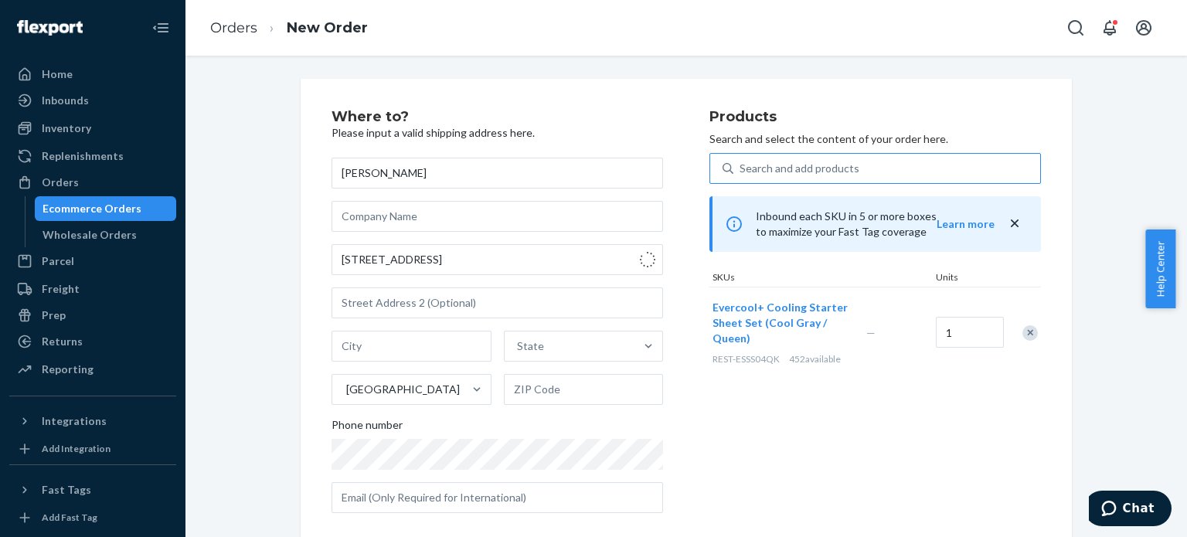
type input "[STREET_ADDRESS]"
type input "206"
type input "Alameda"
type input "94501"
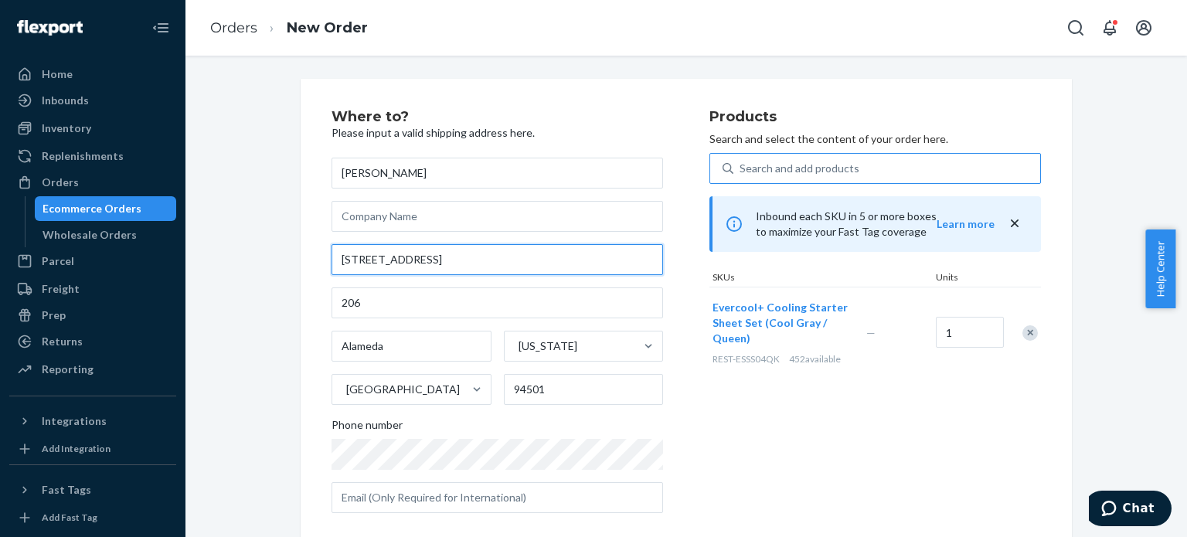
click at [430, 266] on input "[STREET_ADDRESS]" at bounding box center [498, 259] width 332 height 31
paste input "ARATOGA ST UNIT 206"
click at [444, 263] on input "[STREET_ADDRESS]" at bounding box center [498, 259] width 332 height 31
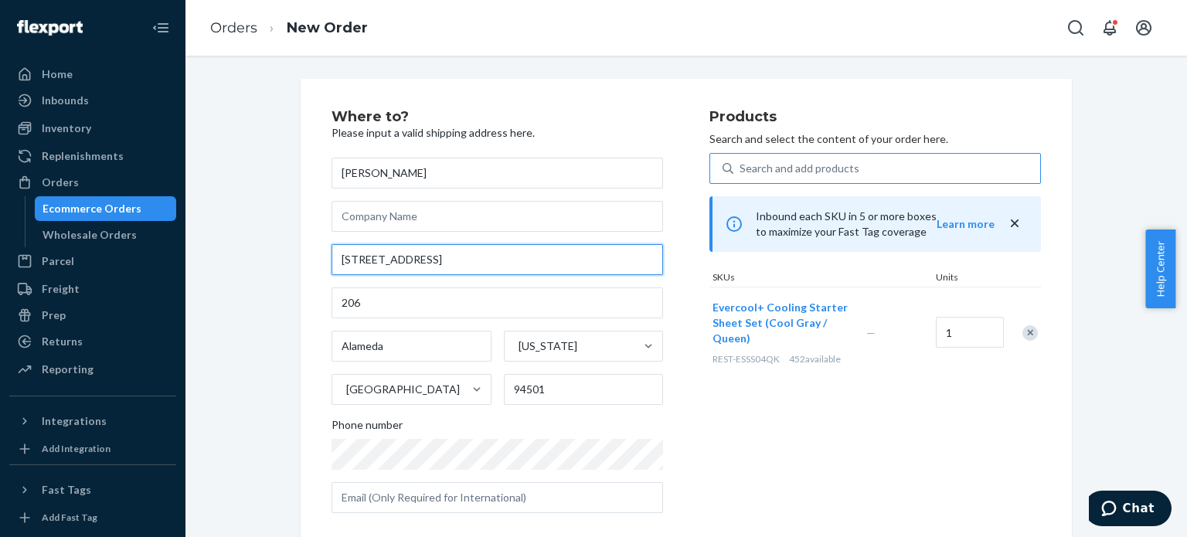
click at [444, 263] on input "[STREET_ADDRESS]" at bounding box center [498, 259] width 332 height 31
paste input "ARATOGA ST UNIT 206"
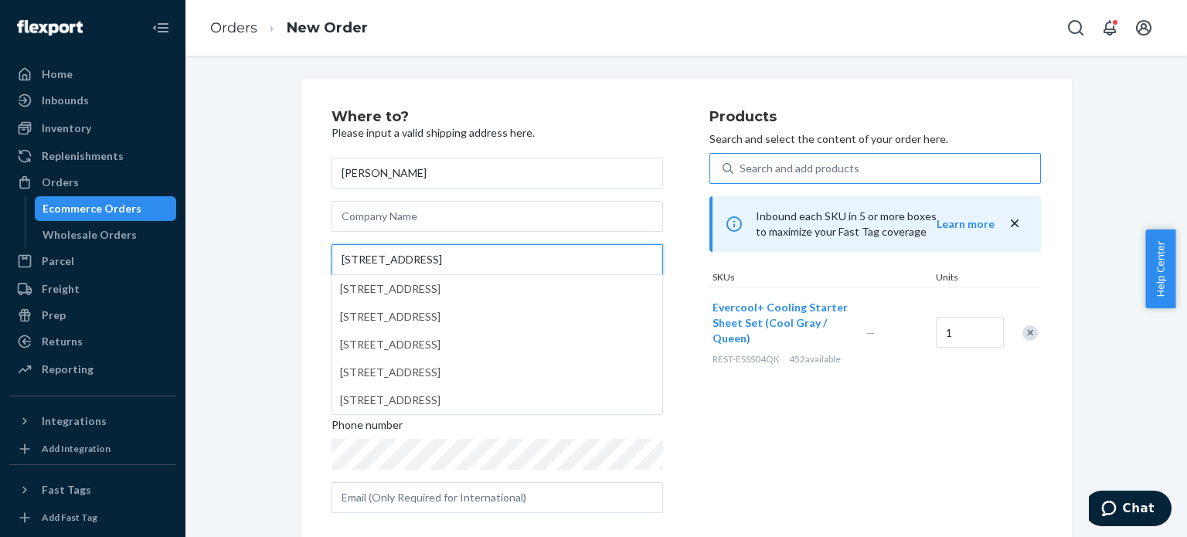
type input "[STREET_ADDRESS]"
click at [263, 260] on div "Where to? Please input a valid shipping address here. [PERSON_NAME] [STREET_ADD…" at bounding box center [686, 430] width 978 height 702
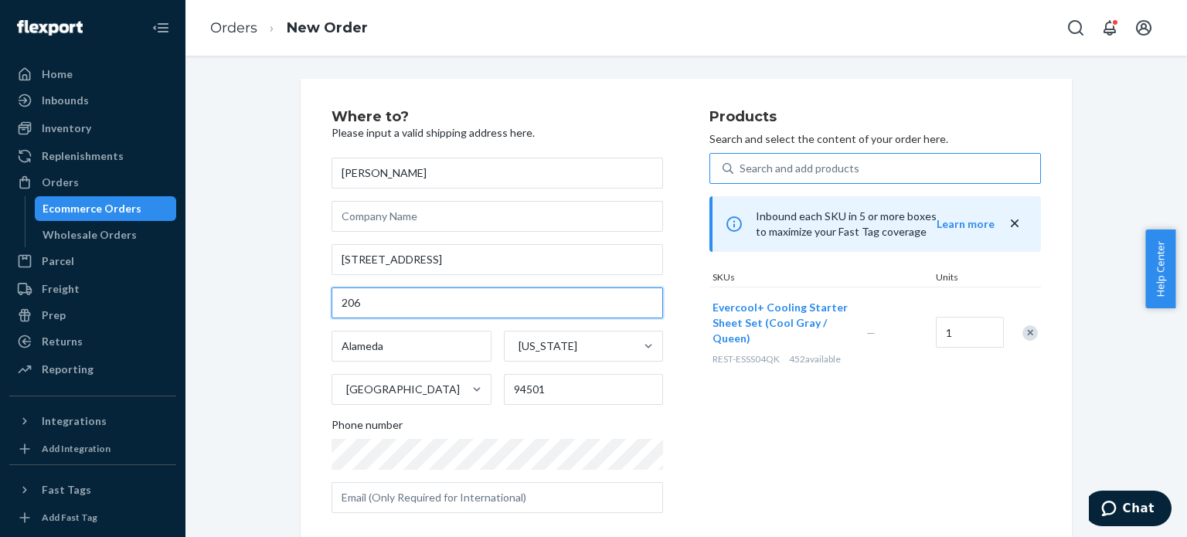
click at [375, 308] on input "206" at bounding box center [498, 302] width 332 height 31
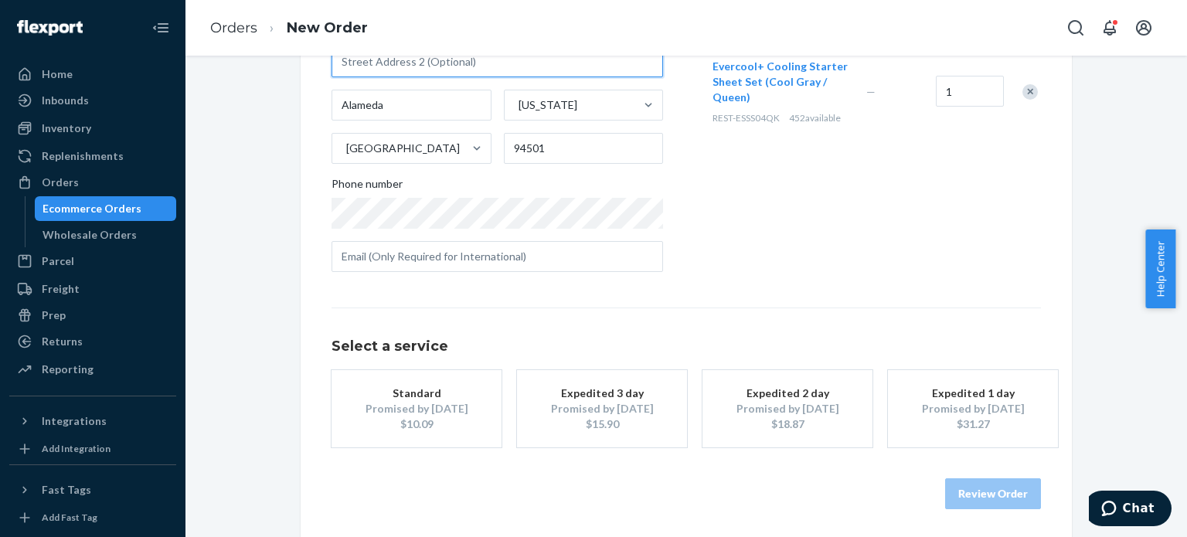
scroll to position [243, 0]
click at [638, 410] on div "Promised by [DATE]" at bounding box center [602, 406] width 124 height 15
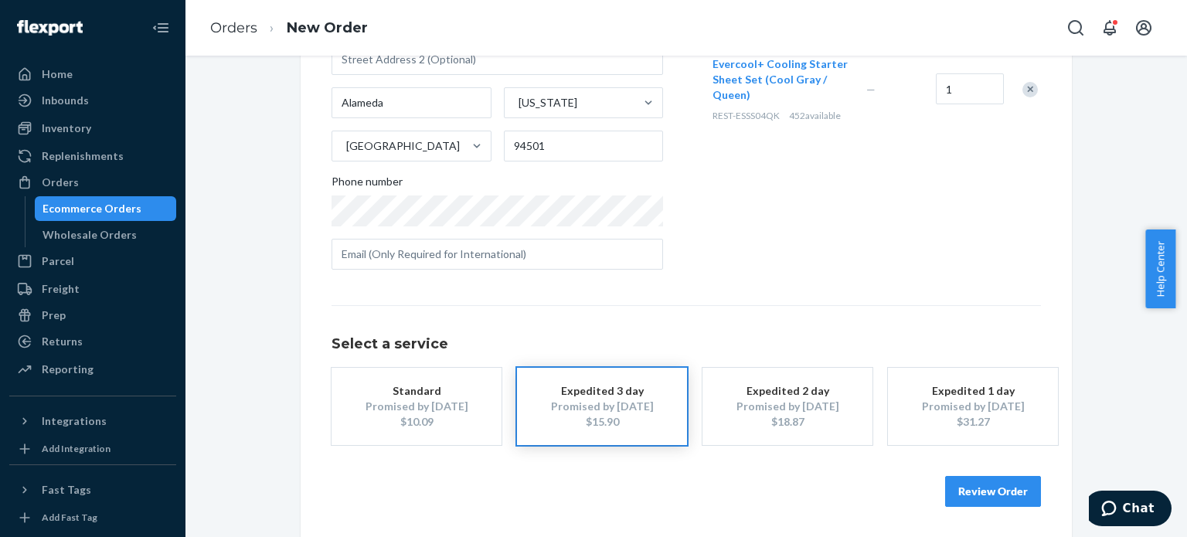
click at [974, 493] on button "Review Order" at bounding box center [993, 491] width 96 height 31
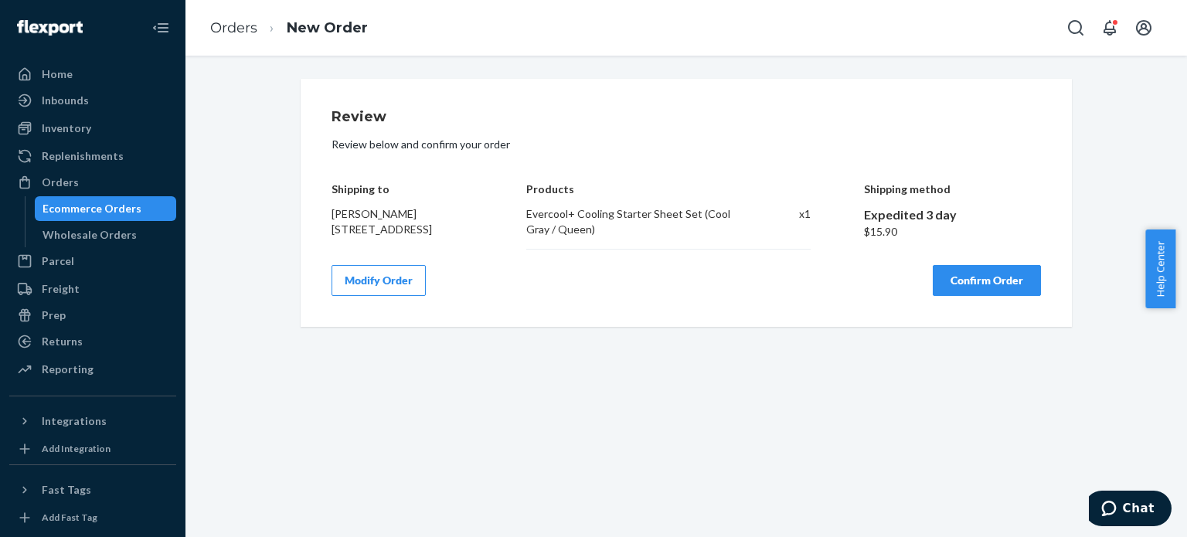
click at [968, 296] on button "Confirm Order" at bounding box center [987, 280] width 108 height 31
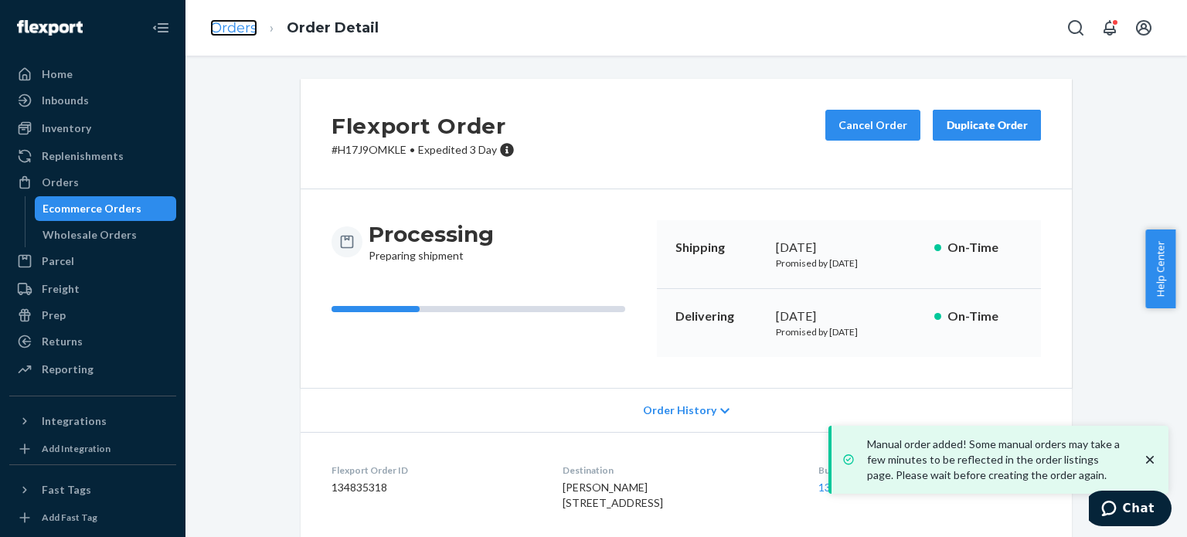
click at [243, 30] on link "Orders" at bounding box center [233, 27] width 47 height 17
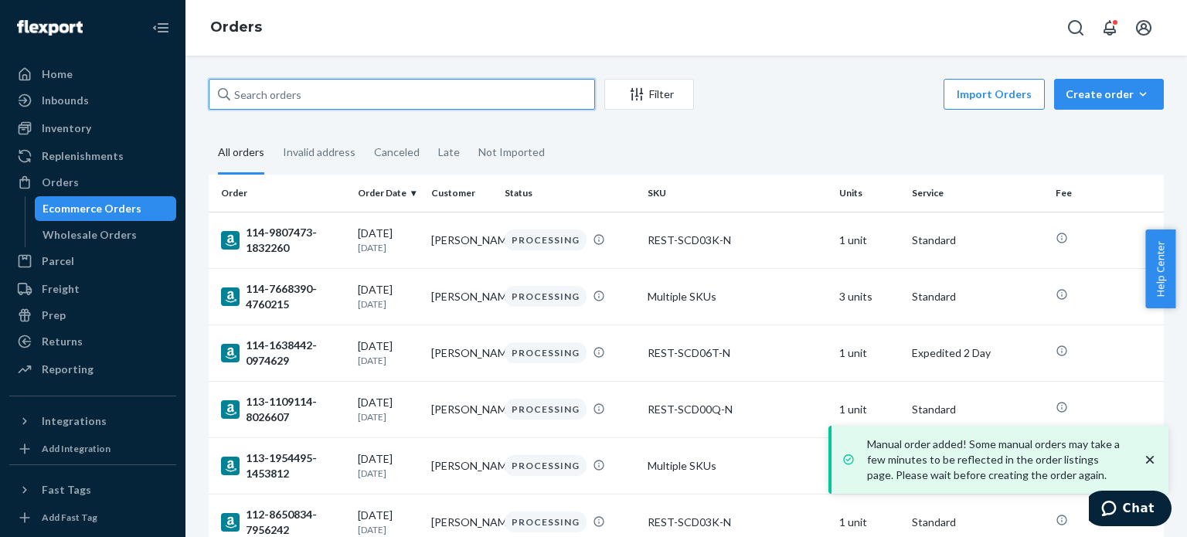
click at [353, 101] on input "text" at bounding box center [402, 94] width 386 height 31
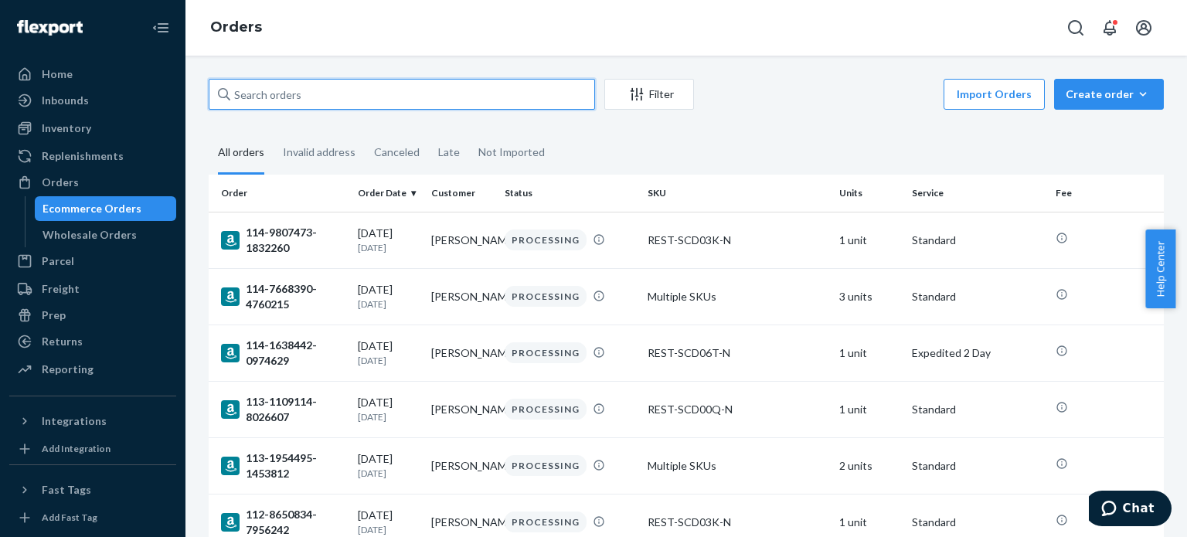
paste input "114-9263341-9953801"
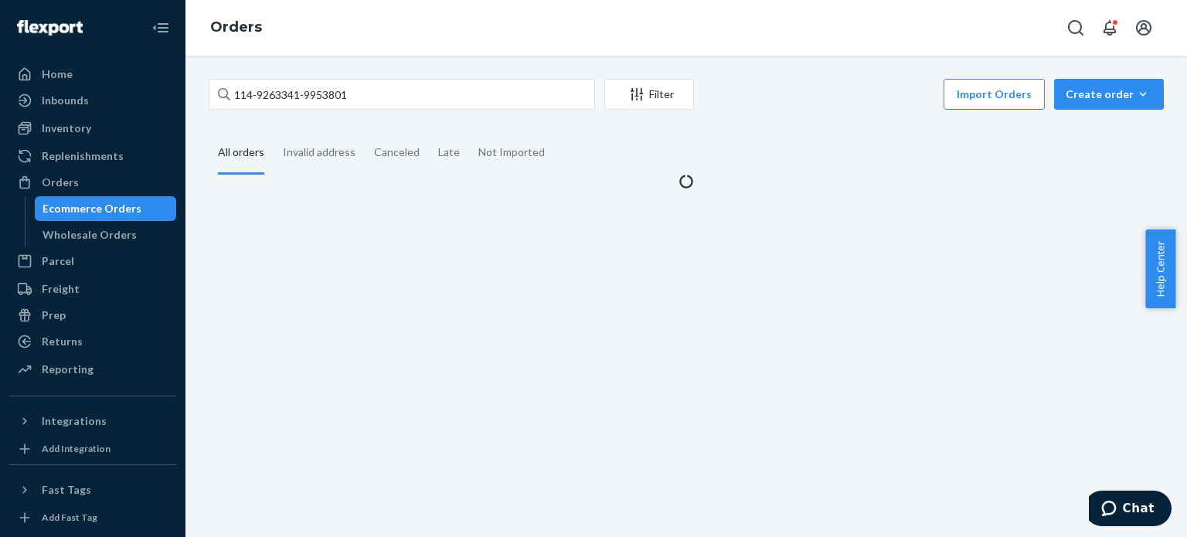
click at [376, 36] on div "Orders" at bounding box center [686, 28] width 1002 height 56
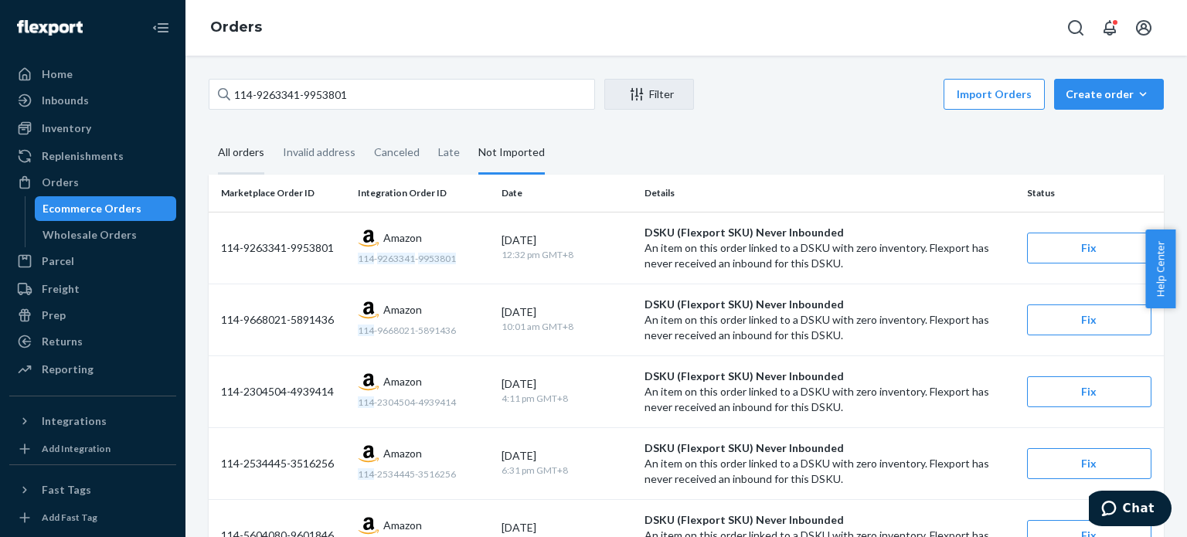
click at [228, 145] on div "All orders" at bounding box center [241, 153] width 46 height 43
click at [209, 132] on input "All orders" at bounding box center [209, 132] width 0 height 0
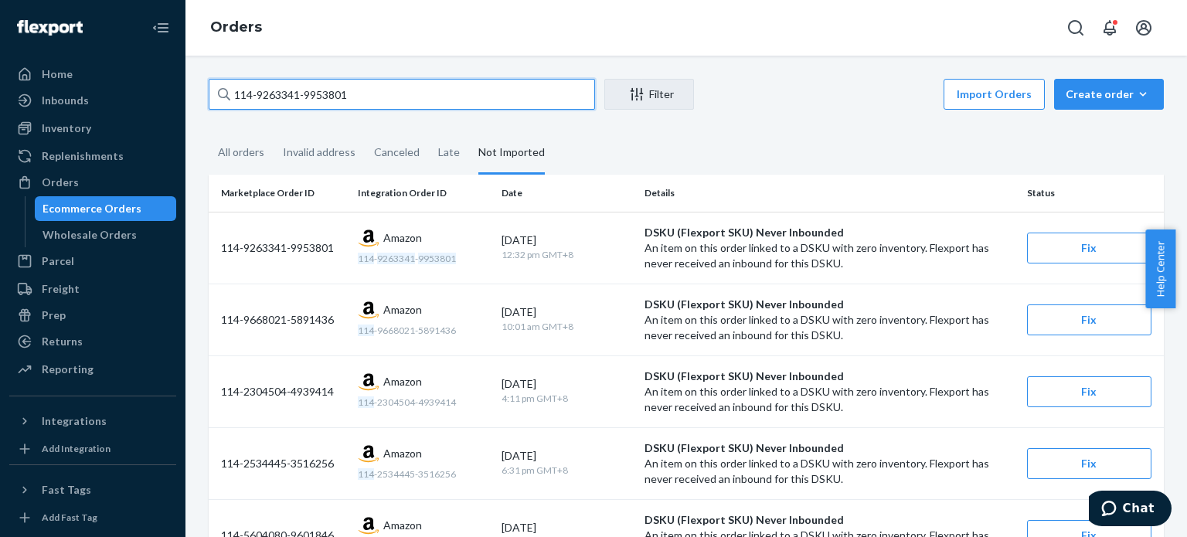
click at [284, 94] on input "114-9263341-9953801" at bounding box center [402, 94] width 386 height 31
paste input "0774376-9679458"
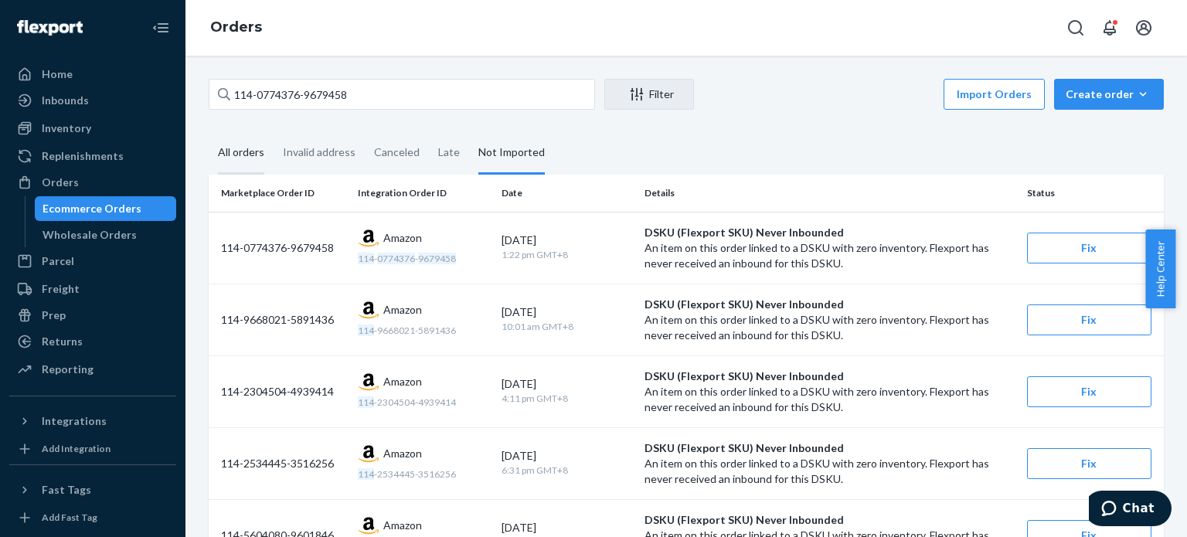
click at [249, 149] on div "All orders" at bounding box center [241, 153] width 46 height 43
click at [209, 132] on input "All orders" at bounding box center [209, 132] width 0 height 0
click at [250, 160] on div "All orders" at bounding box center [241, 153] width 46 height 43
click at [209, 132] on input "All orders" at bounding box center [209, 132] width 0 height 0
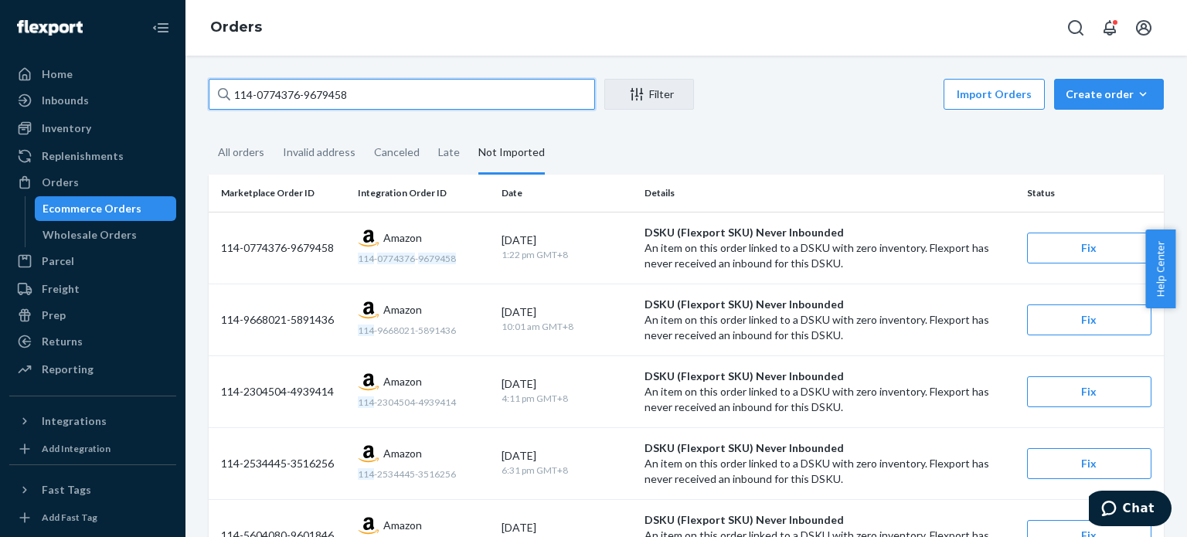
click at [306, 98] on input "114-0774376-9679458" at bounding box center [402, 94] width 386 height 31
paste input "4034112-6942627"
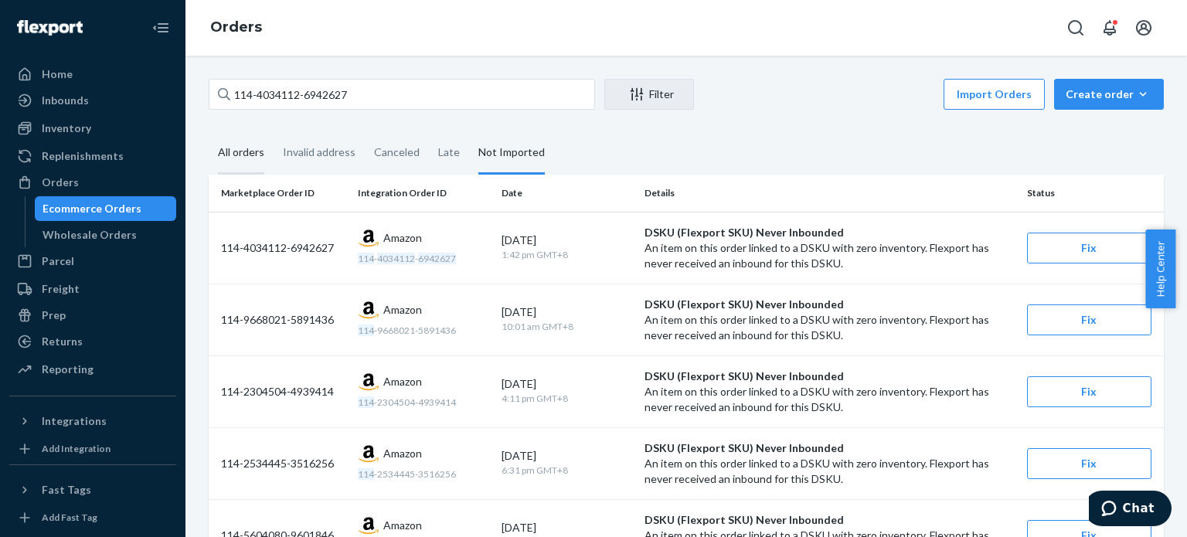
click at [243, 155] on div "All orders" at bounding box center [241, 153] width 46 height 43
click at [209, 132] on input "All orders" at bounding box center [209, 132] width 0 height 0
click at [243, 156] on div "All orders" at bounding box center [241, 153] width 46 height 43
click at [209, 132] on input "All orders" at bounding box center [209, 132] width 0 height 0
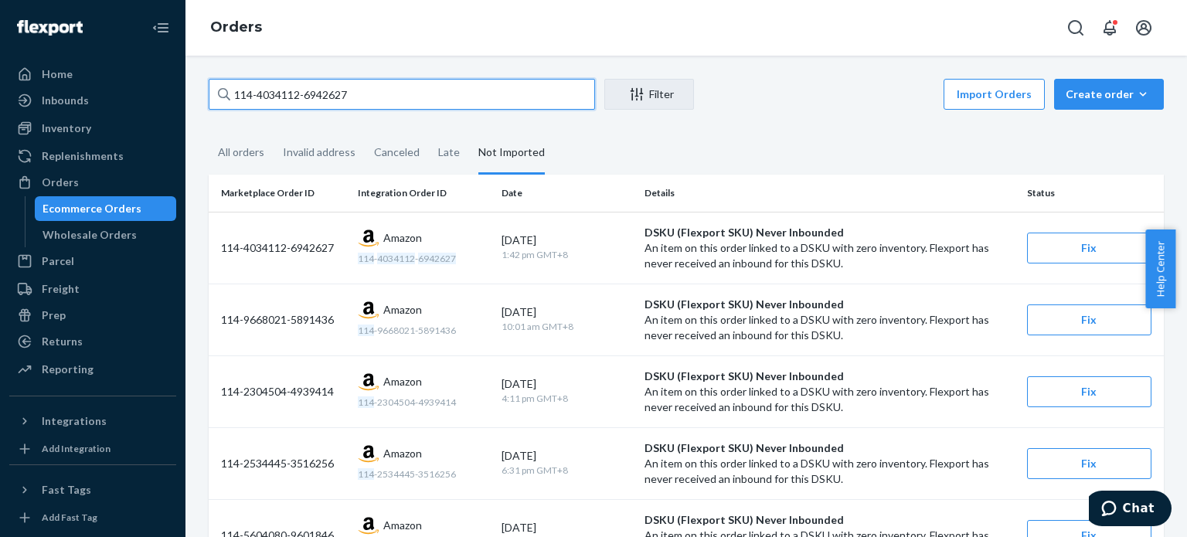
click at [266, 92] on input "114-4034112-6942627" at bounding box center [402, 94] width 386 height 31
paste input "2745388-5440250"
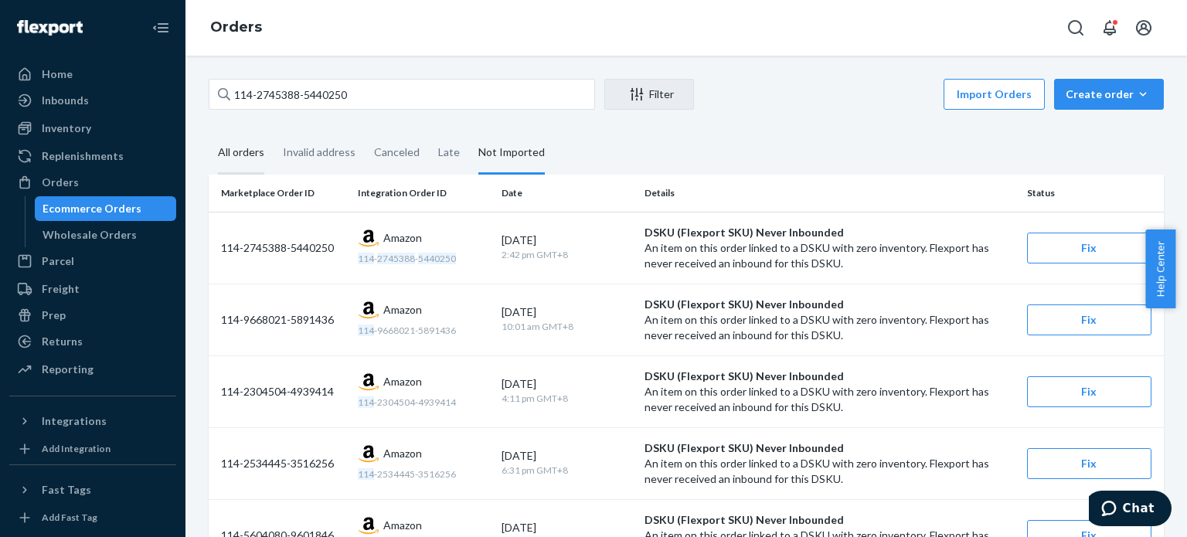
click at [250, 158] on div "All orders" at bounding box center [241, 153] width 46 height 43
click at [209, 132] on input "All orders" at bounding box center [209, 132] width 0 height 0
click at [247, 155] on div "All orders" at bounding box center [241, 153] width 46 height 43
click at [209, 132] on input "All orders" at bounding box center [209, 132] width 0 height 0
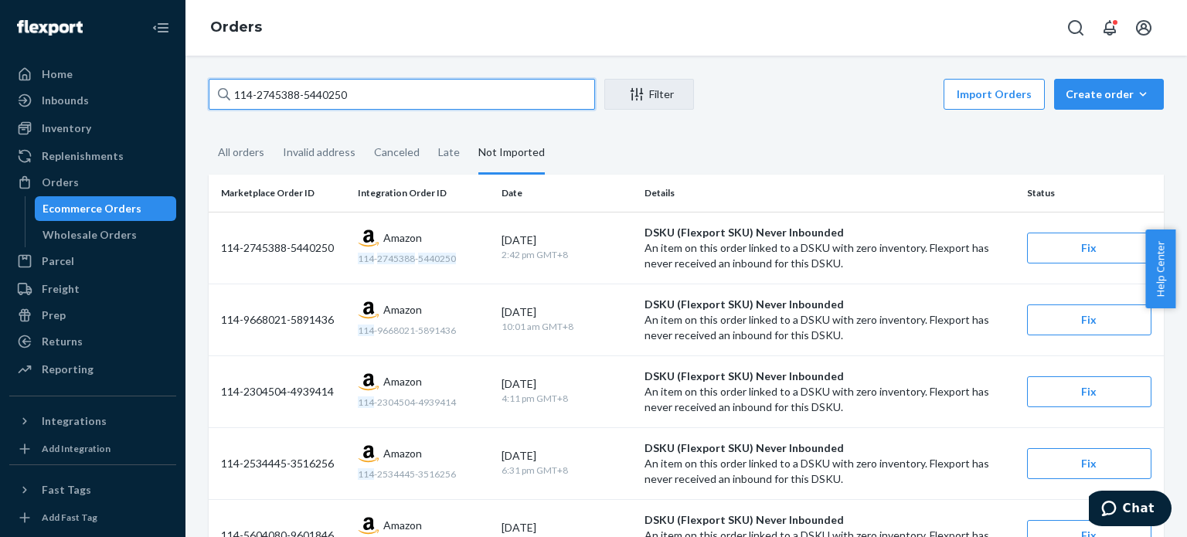
click at [263, 98] on input "114-2745388-5440250" at bounding box center [402, 94] width 386 height 31
paste input "1-1125584-6441015"
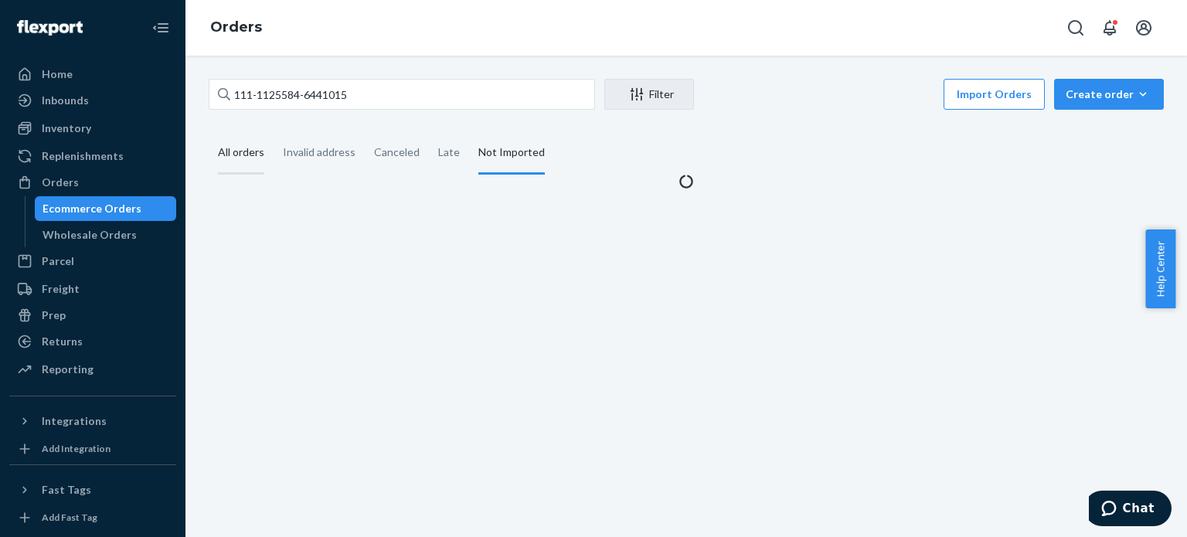
click at [238, 158] on div "All orders" at bounding box center [241, 153] width 46 height 43
click at [209, 132] on input "All orders" at bounding box center [209, 132] width 0 height 0
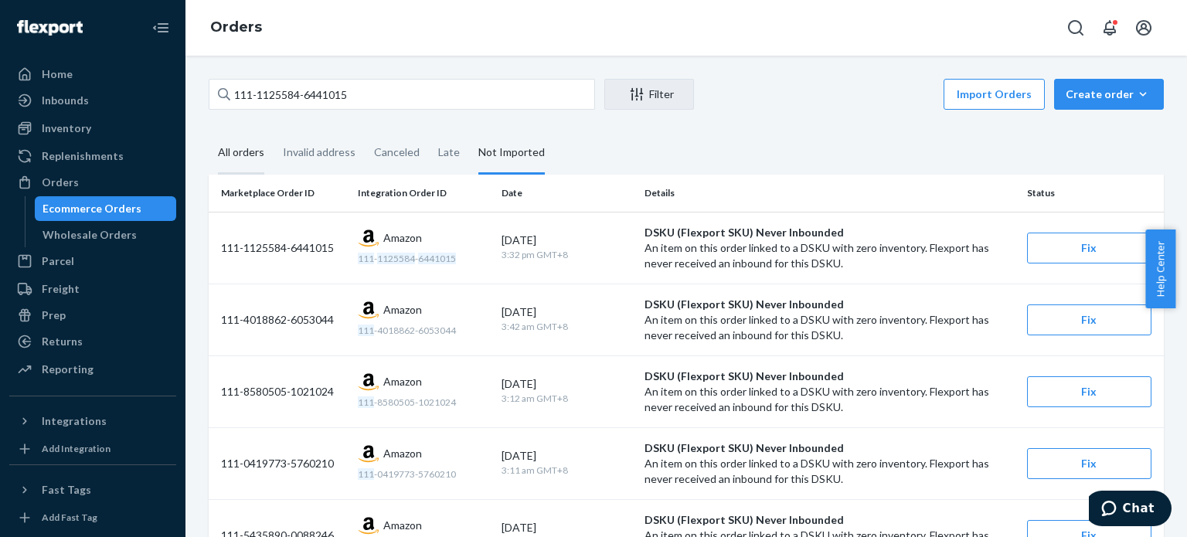
click at [247, 153] on div "All orders" at bounding box center [241, 153] width 46 height 43
click at [209, 132] on input "All orders" at bounding box center [209, 132] width 0 height 0
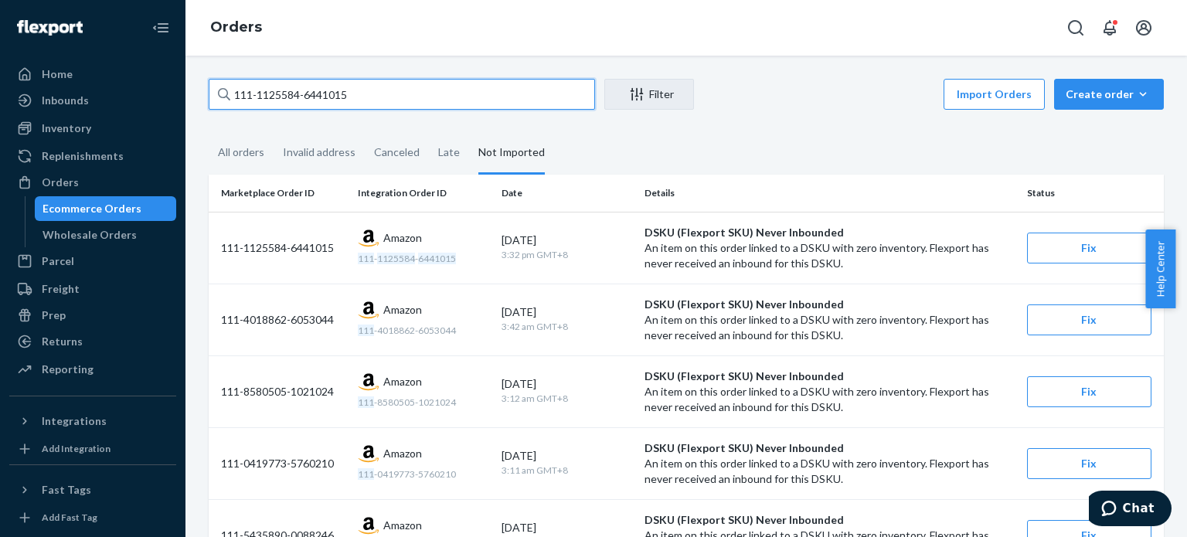
click at [377, 90] on input "111-1125584-6441015" at bounding box center [402, 94] width 386 height 31
paste input "2-5930210-7813042"
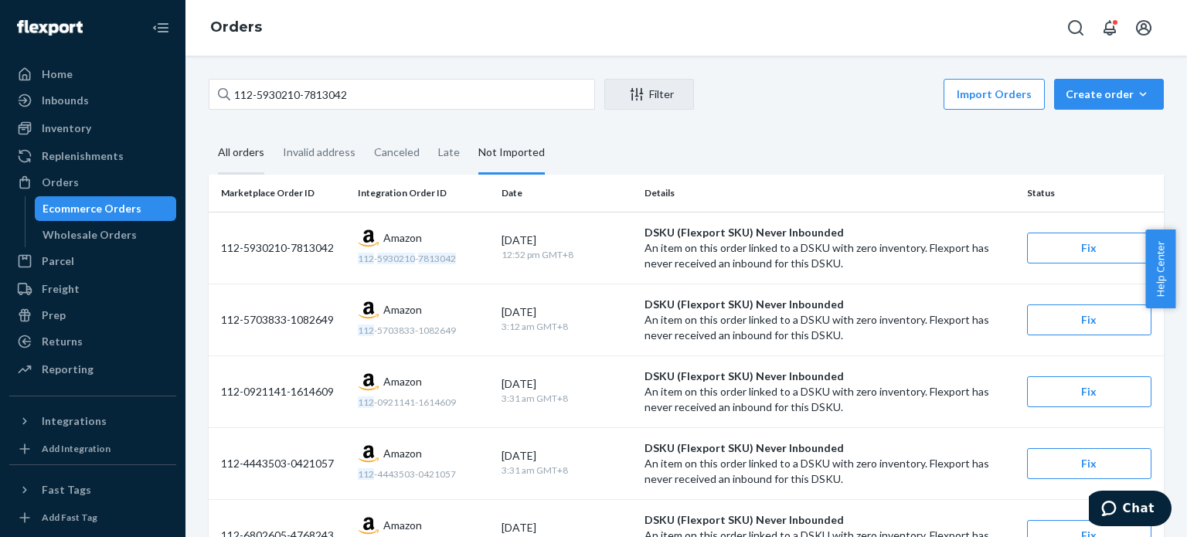
click at [247, 160] on div "All orders" at bounding box center [241, 153] width 46 height 43
click at [209, 132] on input "All orders" at bounding box center [209, 132] width 0 height 0
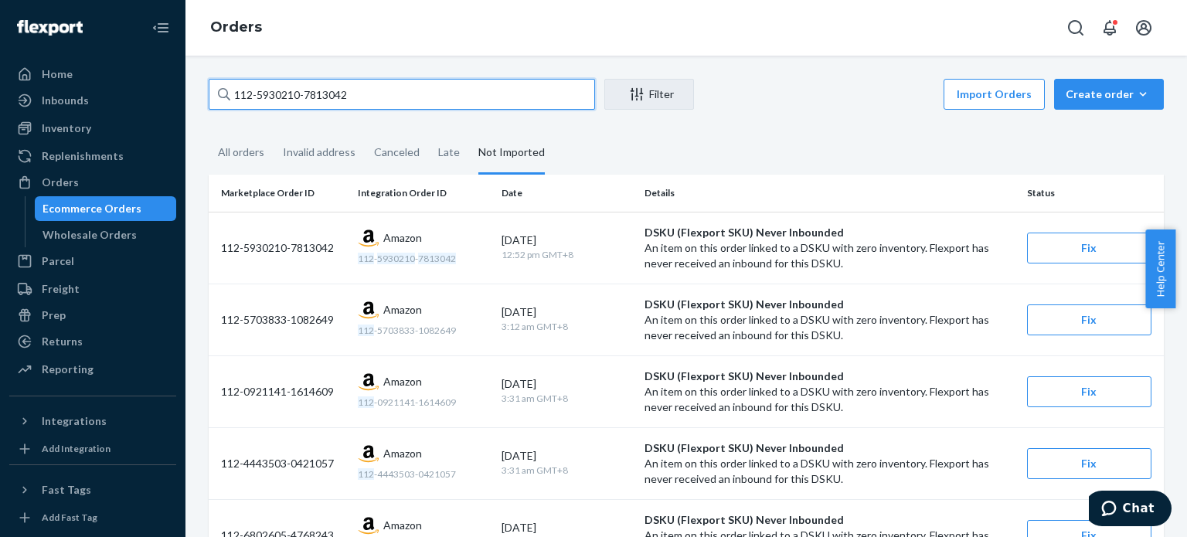
click at [321, 95] on input "112-5930210-7813042" at bounding box center [402, 94] width 386 height 31
paste input "3943862-6835436"
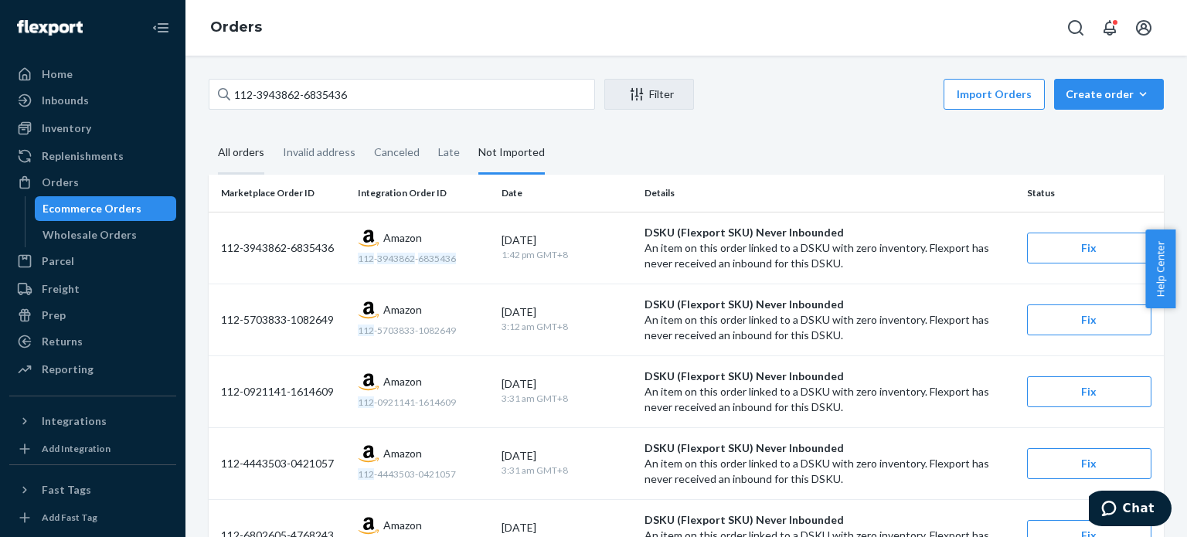
click at [247, 163] on div "All orders" at bounding box center [241, 153] width 46 height 43
click at [209, 132] on input "All orders" at bounding box center [209, 132] width 0 height 0
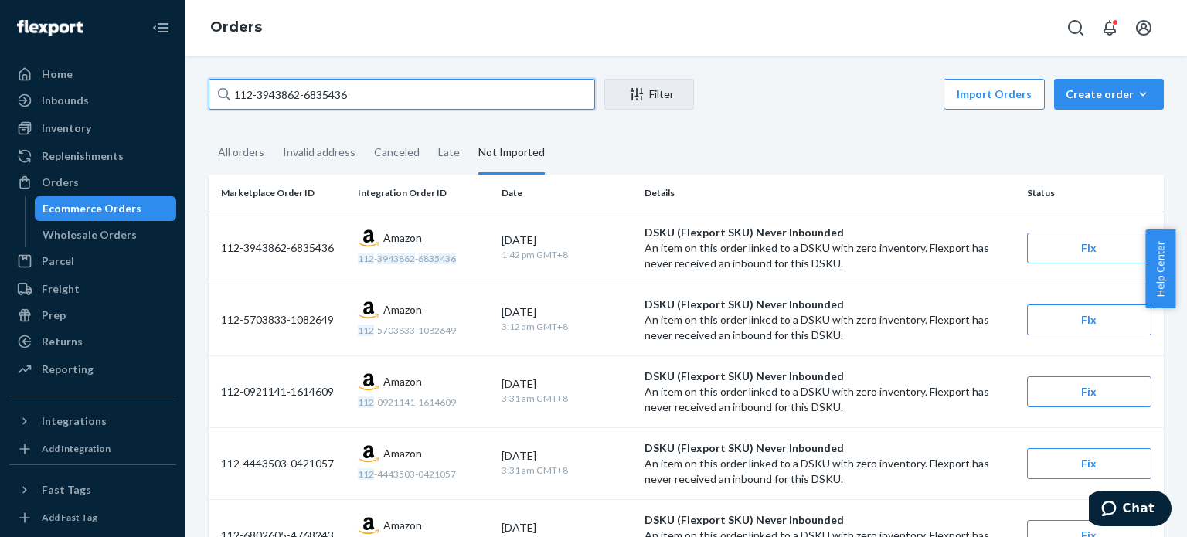
click at [305, 92] on input "112-3943862-6835436" at bounding box center [402, 94] width 386 height 31
paste input "4-8303013-0183425"
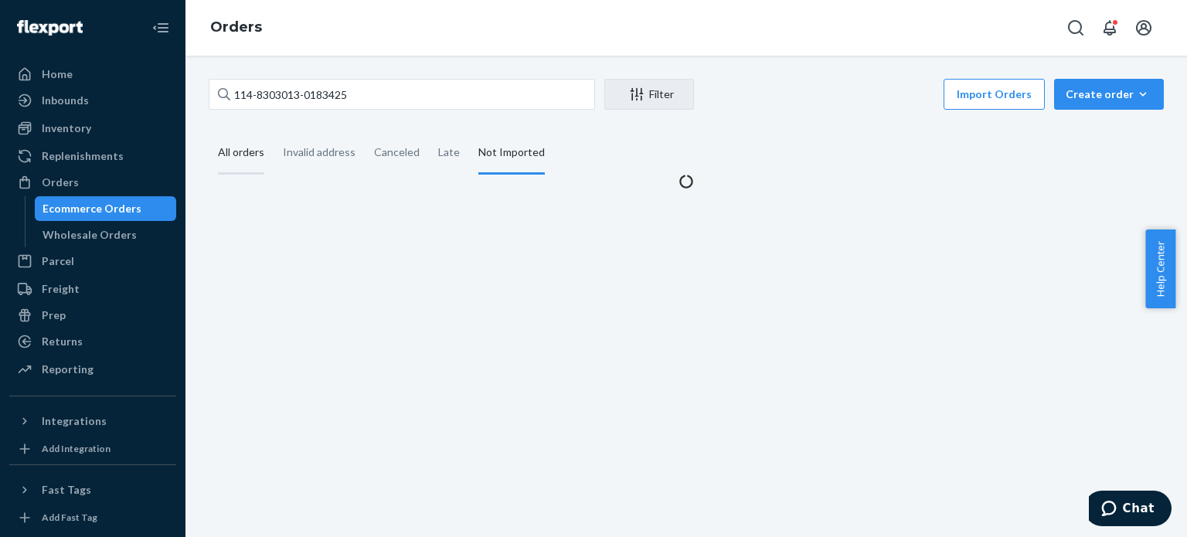
click at [246, 158] on div "All orders" at bounding box center [241, 153] width 46 height 43
click at [209, 132] on input "All orders" at bounding box center [209, 132] width 0 height 0
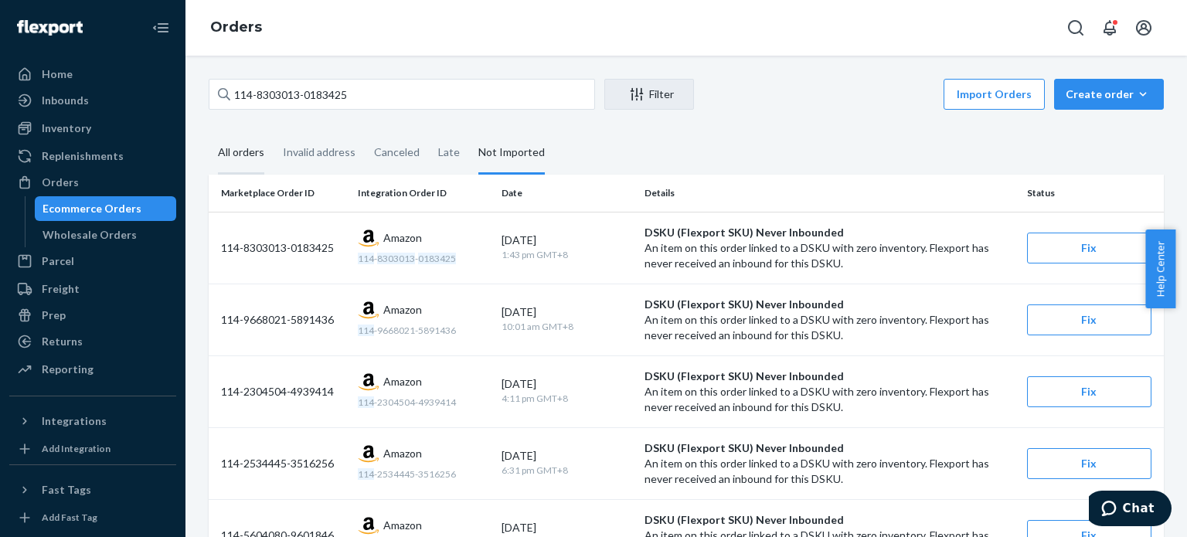
click at [260, 157] on div "All orders" at bounding box center [241, 153] width 46 height 43
click at [209, 132] on input "All orders" at bounding box center [209, 132] width 0 height 0
click at [247, 145] on div "All orders" at bounding box center [241, 153] width 46 height 43
click at [209, 132] on input "All orders" at bounding box center [209, 132] width 0 height 0
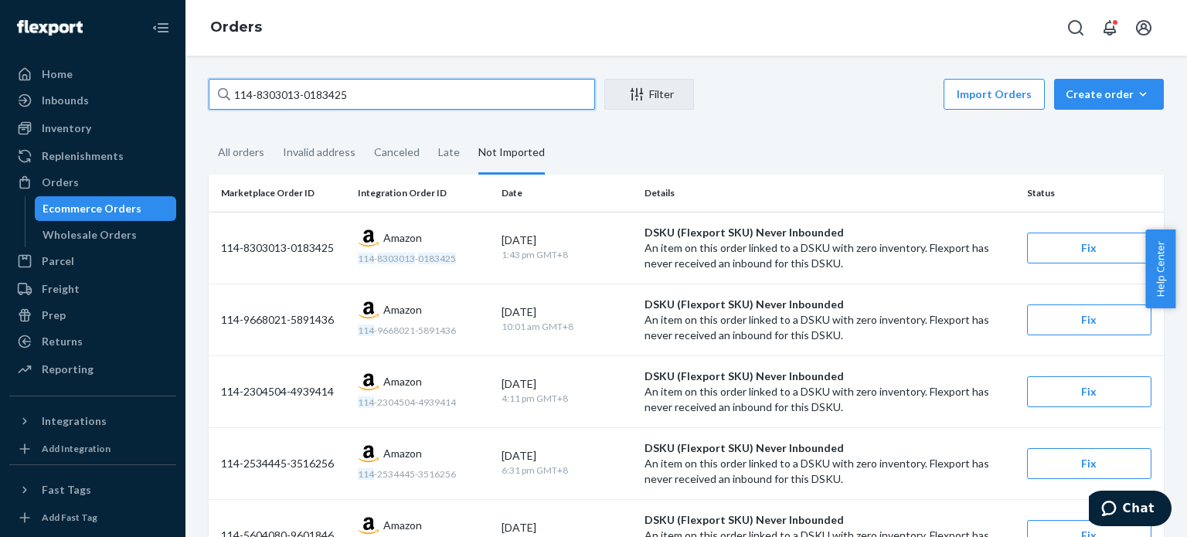
click at [321, 95] on input "114-8303013-0183425" at bounding box center [402, 94] width 386 height 31
paste input "3-2542429-3410669"
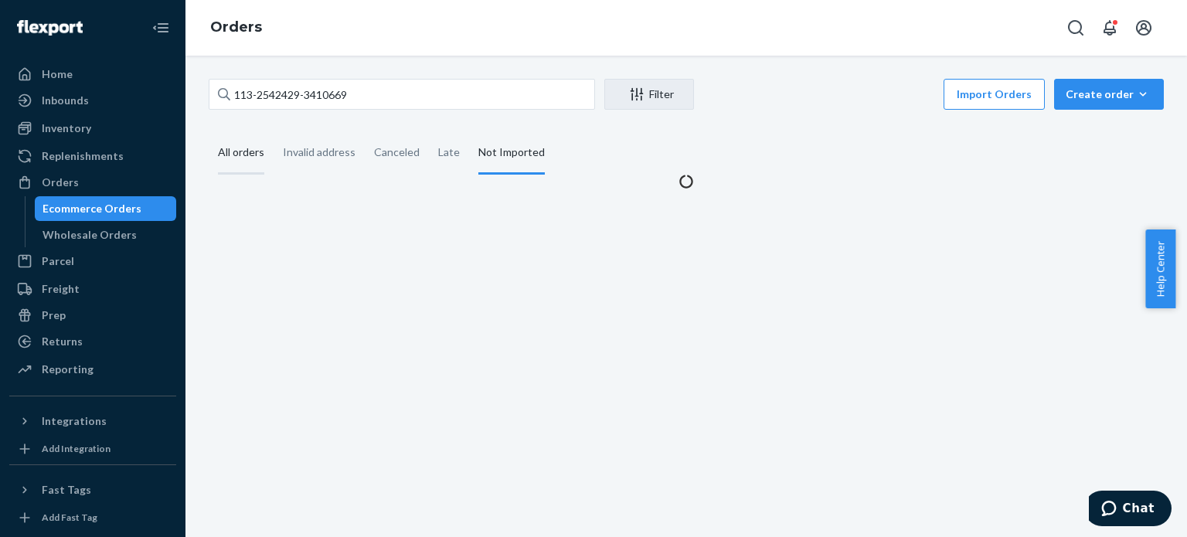
click at [243, 162] on div "All orders" at bounding box center [241, 153] width 46 height 43
click at [209, 132] on input "All orders" at bounding box center [209, 132] width 0 height 0
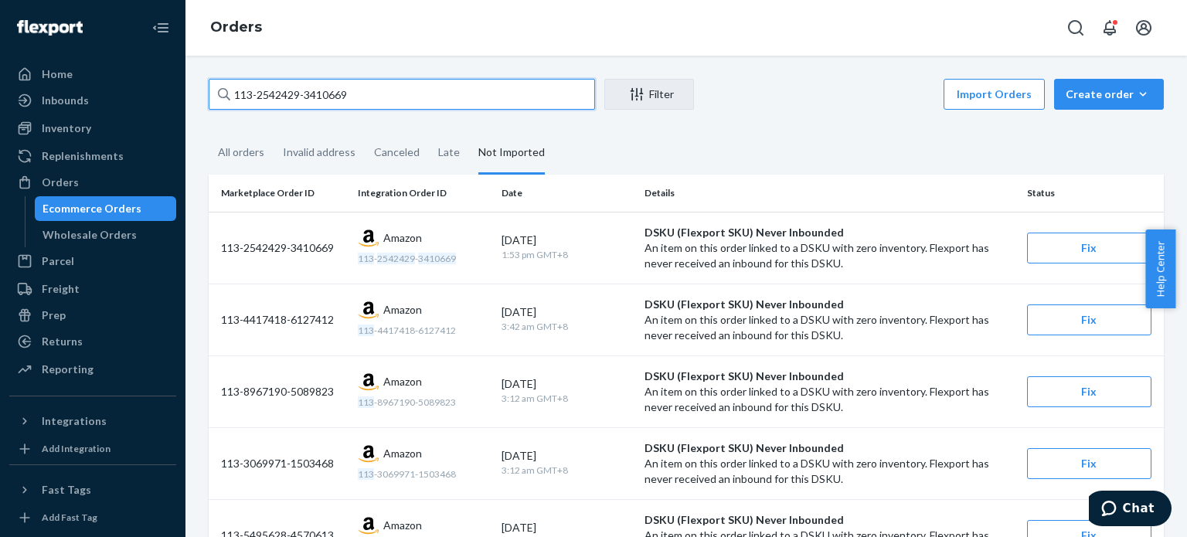
click at [282, 104] on input "113-2542429-3410669" at bounding box center [402, 94] width 386 height 31
paste input "2-8000232-6820214"
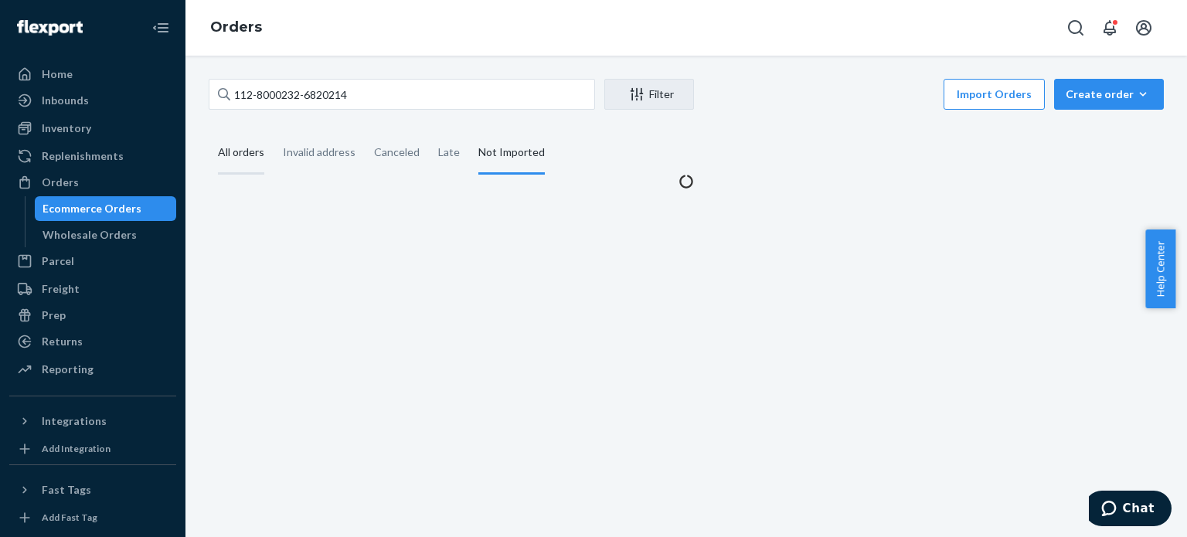
click at [247, 154] on div "All orders" at bounding box center [241, 153] width 46 height 43
click at [209, 132] on input "All orders" at bounding box center [209, 132] width 0 height 0
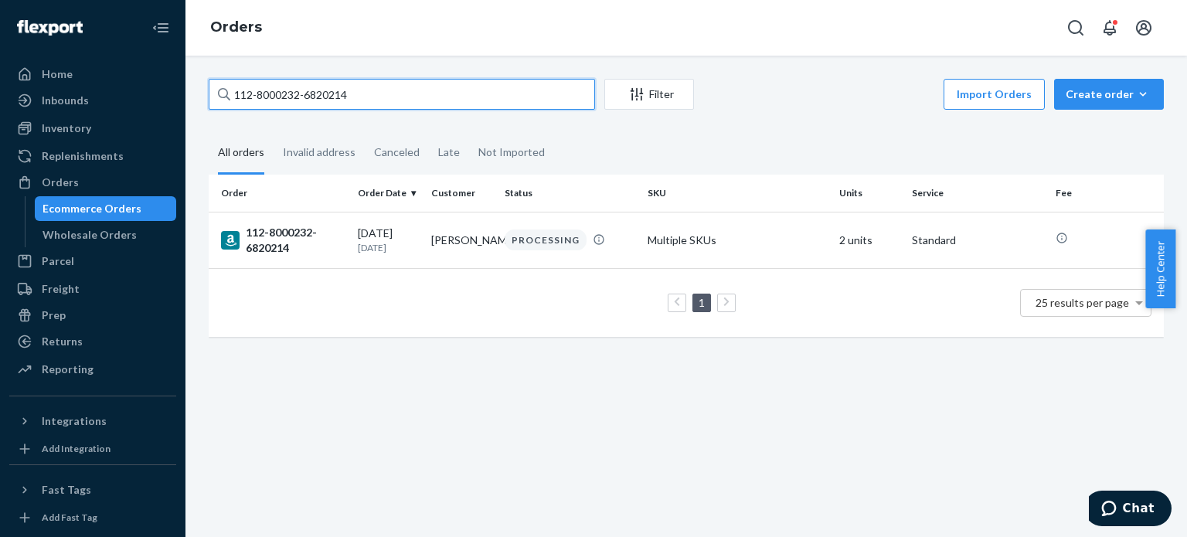
click at [434, 95] on input "112-8000232-6820214" at bounding box center [402, 94] width 386 height 31
paste input "1-3425327-1609003"
click at [456, 102] on input "111-3425327-1609003" at bounding box center [402, 94] width 386 height 31
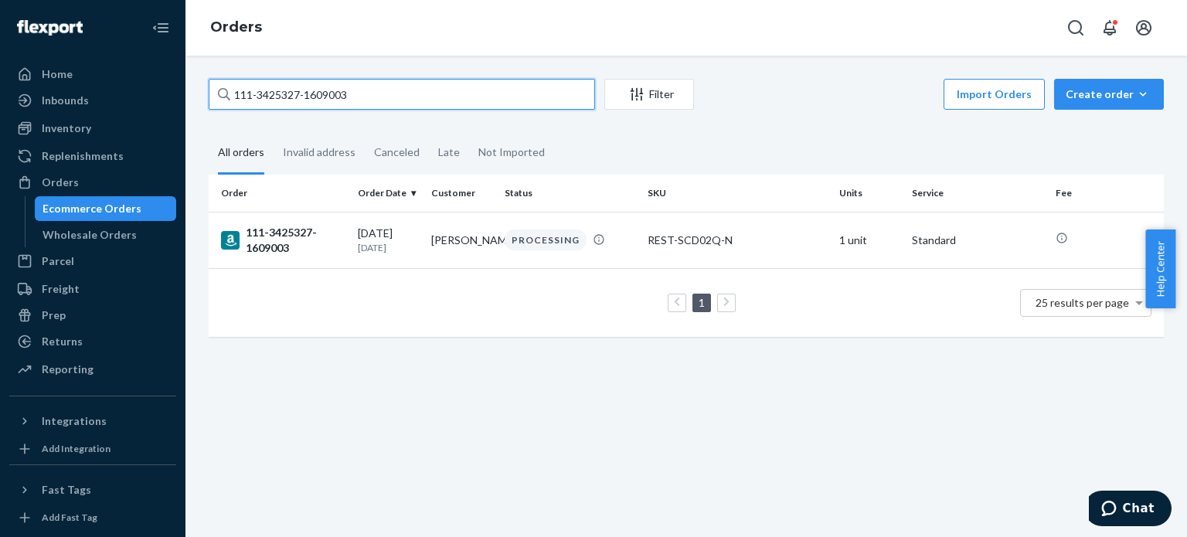
click at [456, 102] on input "111-3425327-1609003" at bounding box center [402, 94] width 386 height 31
paste input "2096435-9014655"
click at [390, 90] on input "111-2096435-9014655" at bounding box center [402, 94] width 386 height 31
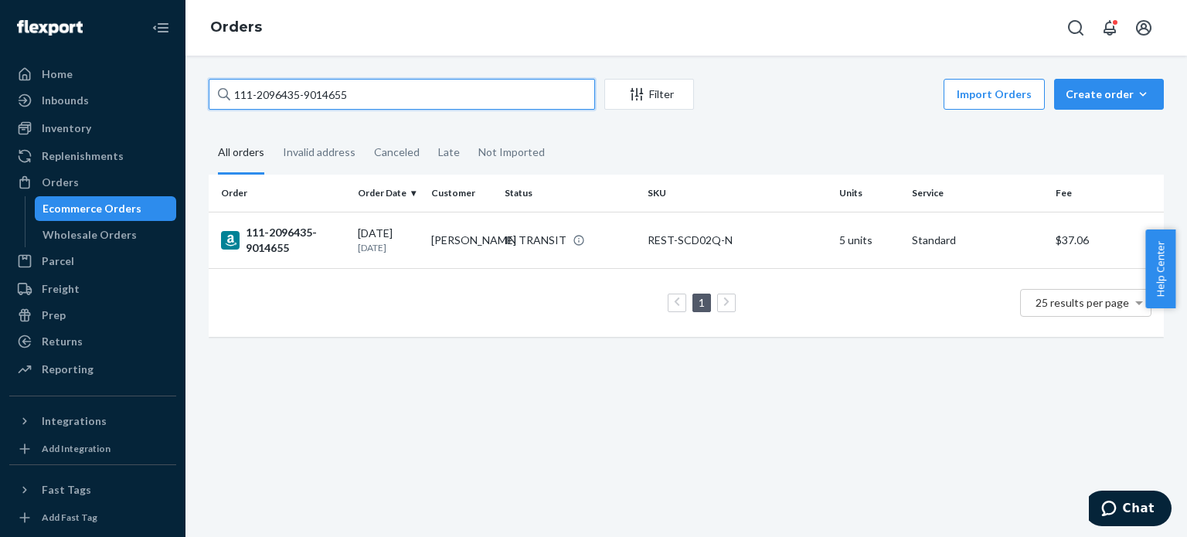
click at [390, 90] on input "111-2096435-9014655" at bounding box center [402, 94] width 386 height 31
paste input "4-0079863-8645873"
click at [377, 94] on input "114-0079863-8645873" at bounding box center [402, 94] width 386 height 31
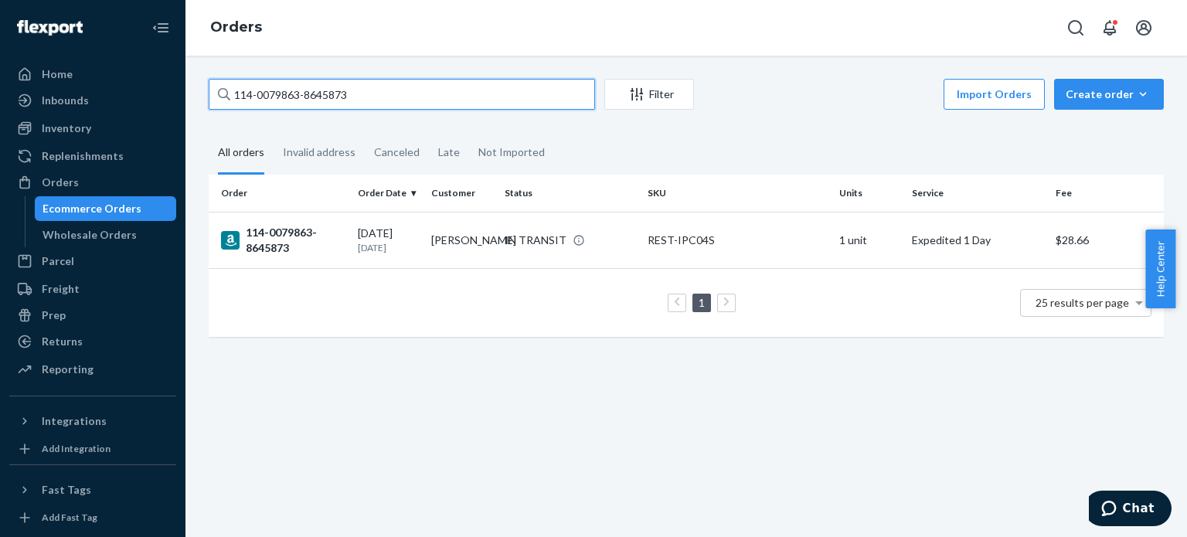
paste input "9435951-4018606"
click at [377, 90] on input "114-9435951-4018606" at bounding box center [402, 94] width 386 height 31
paste input "2-4610921-3593061"
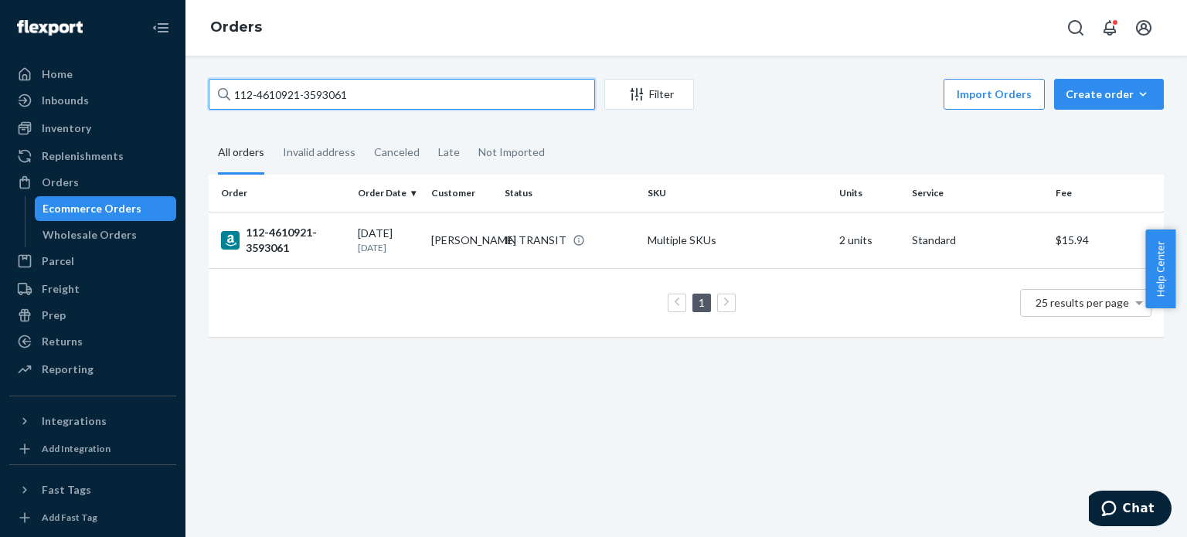
click at [383, 91] on input "112-4610921-3593061" at bounding box center [402, 94] width 386 height 31
paste input "3-8200749-9238632"
click at [443, 92] on input "113-8200749-9238632" at bounding box center [402, 94] width 386 height 31
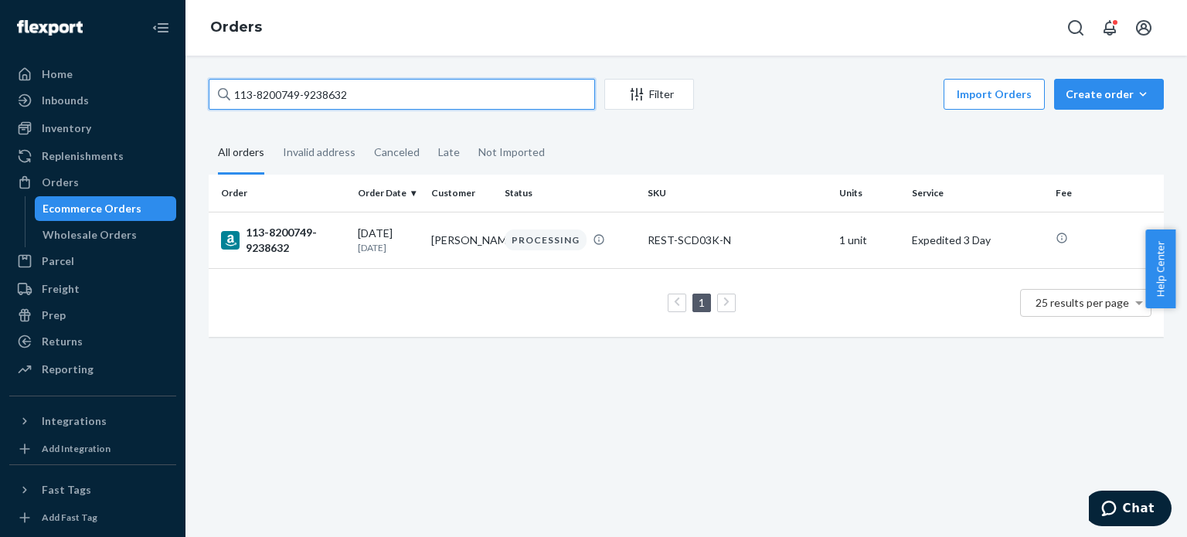
click at [443, 92] on input "113-8200749-9238632" at bounding box center [402, 94] width 386 height 31
paste input "1519057-4221064"
click at [445, 88] on input "113-1519057-4221064" at bounding box center [402, 94] width 386 height 31
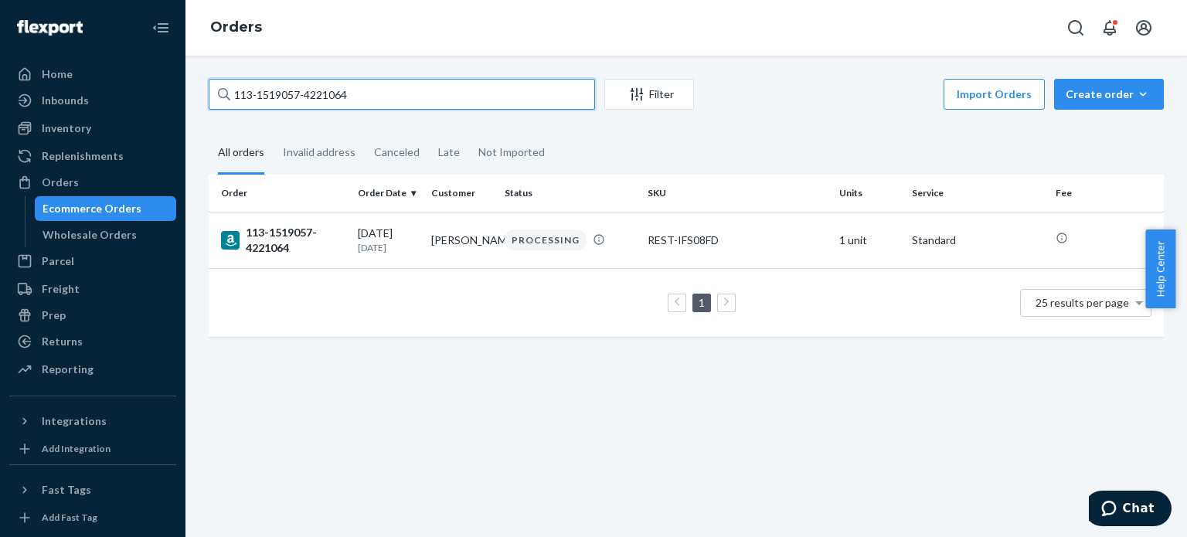
click at [445, 88] on input "113-1519057-4221064" at bounding box center [402, 94] width 386 height 31
paste input "1-7903982-7998630"
click at [468, 95] on input "111-7903982-7998630" at bounding box center [402, 94] width 386 height 31
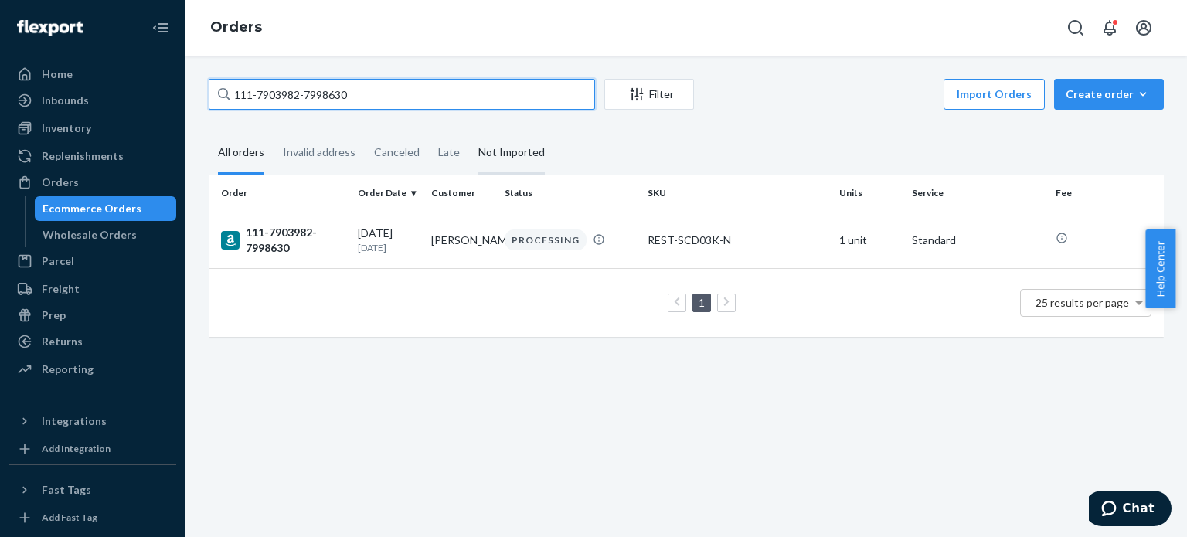
paste input "3059703-4613016"
click at [383, 86] on input "111-3059703-4613016" at bounding box center [402, 94] width 386 height 31
paste input "2-2896387-6670610"
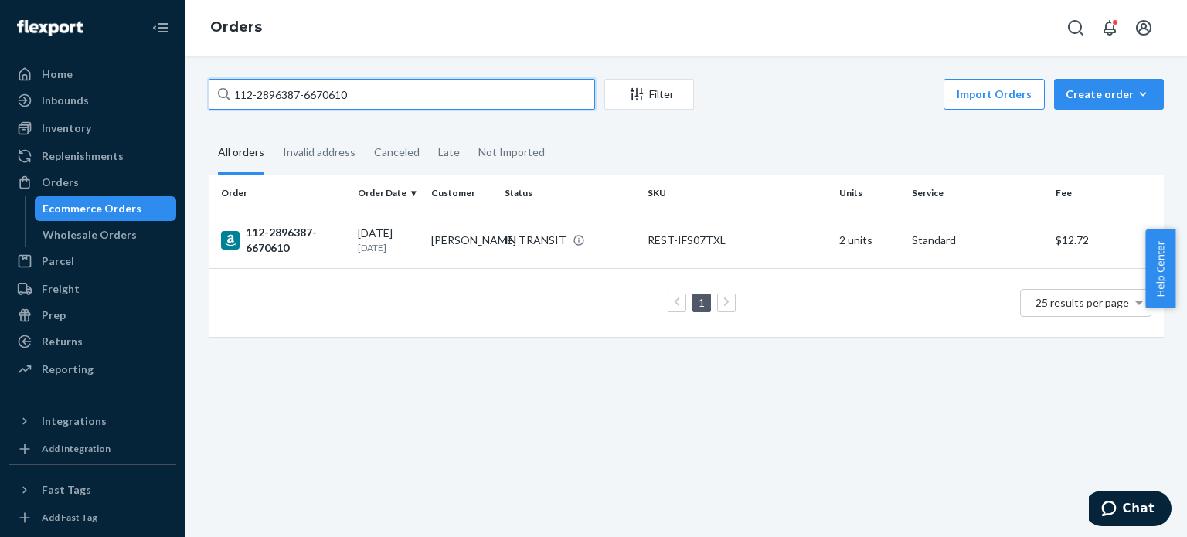
click at [453, 94] on input "112-2896387-6670610" at bounding box center [402, 94] width 386 height 31
paste input "0723827-5327442"
click at [471, 107] on input "112-0723827-5327442" at bounding box center [402, 94] width 386 height 31
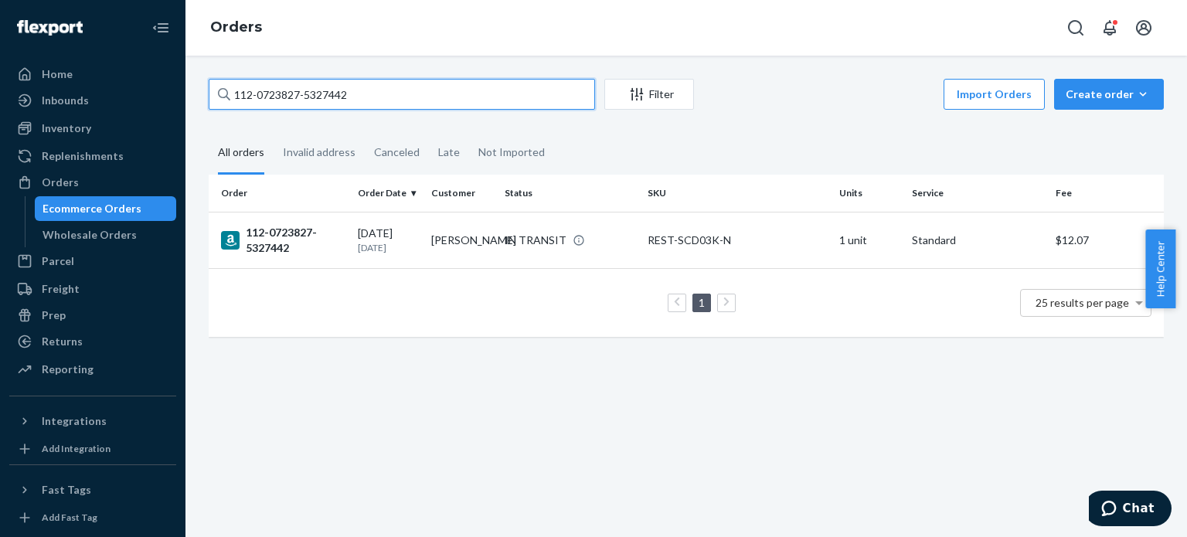
click at [471, 107] on input "112-0723827-5327442" at bounding box center [402, 94] width 386 height 31
paste input "4-2497462-3325043"
click at [419, 90] on input "114-2497462-3325043" at bounding box center [402, 94] width 386 height 31
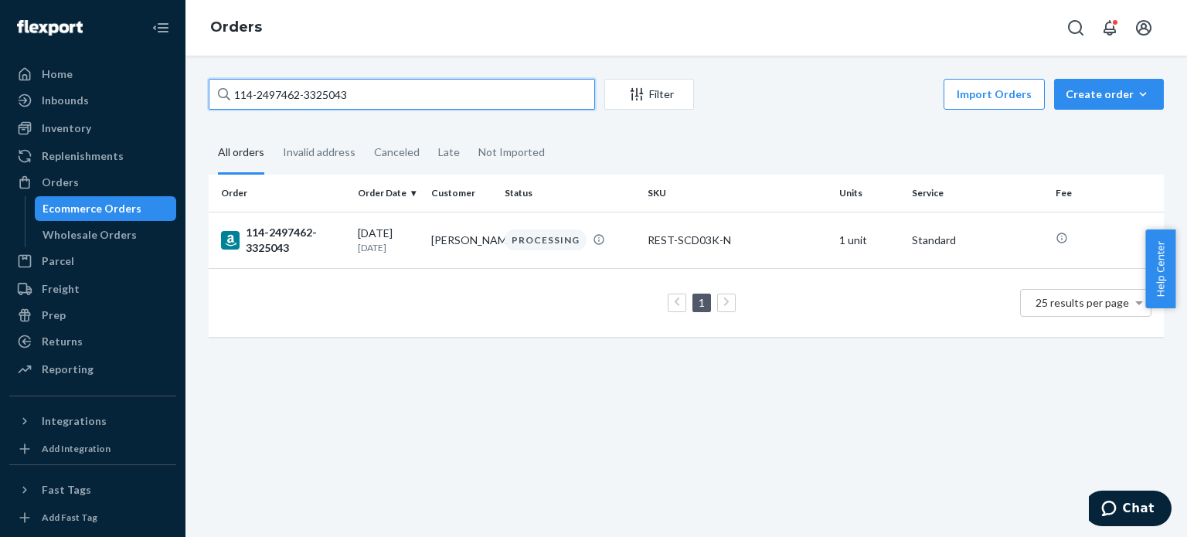
click at [419, 90] on input "114-2497462-3325043" at bounding box center [402, 94] width 386 height 31
paste input "3-9351594-6060268"
click at [427, 103] on input "113-9351594-6060268" at bounding box center [402, 94] width 386 height 31
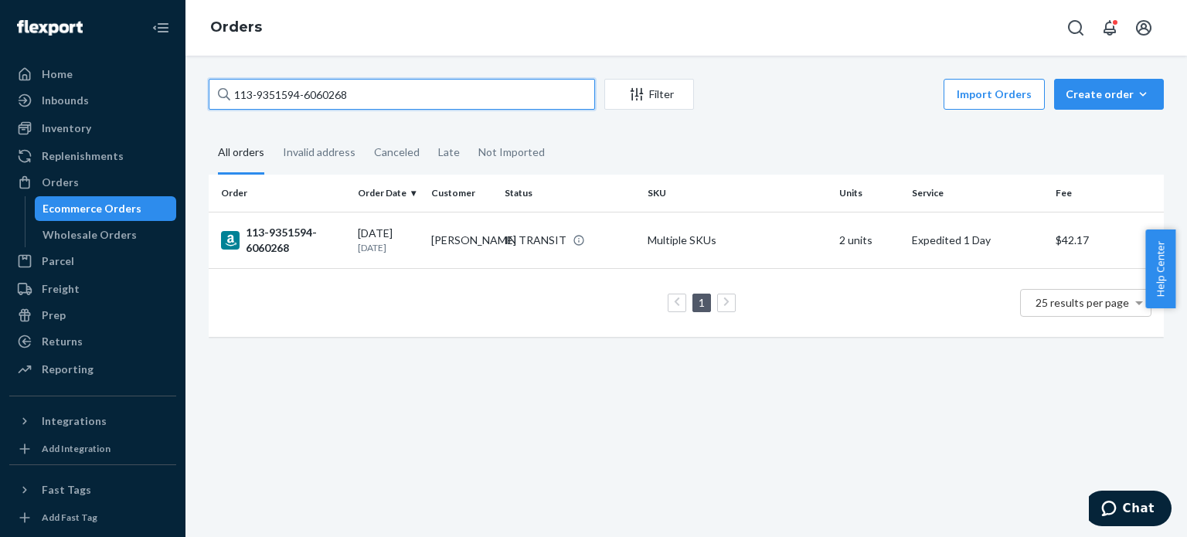
paste input "1-1380261-0549062"
click at [482, 93] on input "111-1380261-0549062" at bounding box center [402, 94] width 386 height 31
paste input "2-3411912-1877054"
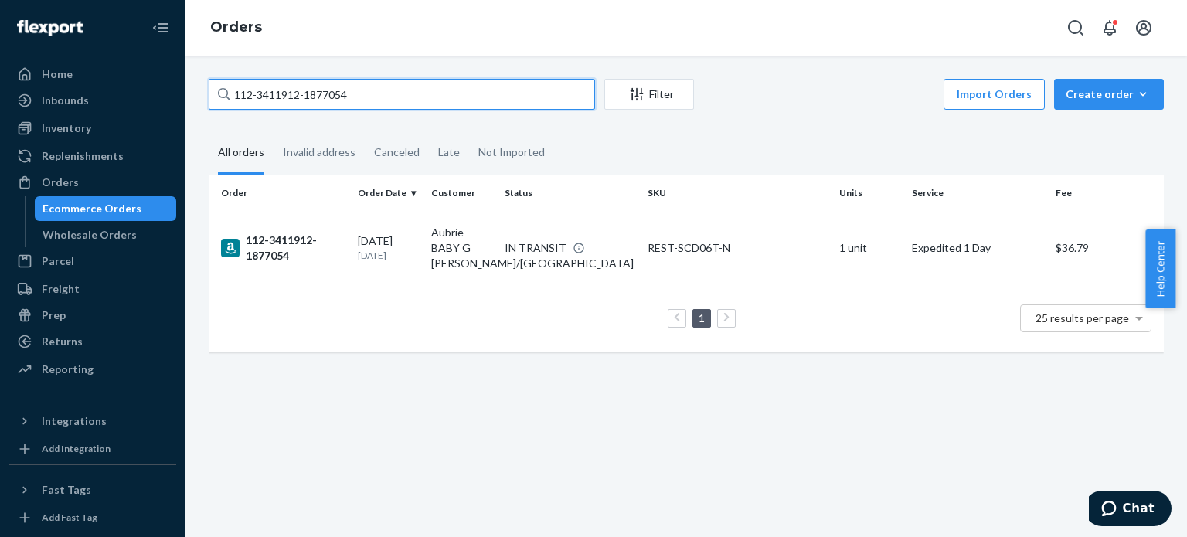
click at [492, 84] on input "112-3411912-1877054" at bounding box center [402, 94] width 386 height 31
paste input "4-8604176-5879436"
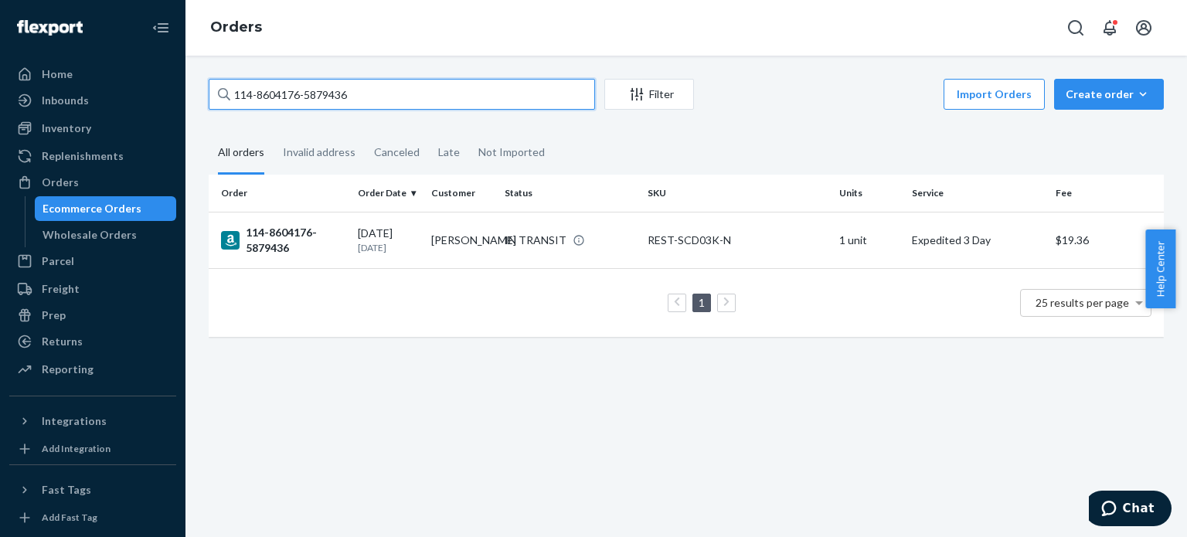
click at [478, 80] on input "114-8604176-5879436" at bounding box center [402, 94] width 386 height 31
paste input "2-5441575-1577028"
click at [513, 94] on input "112-5441575-1577028" at bounding box center [402, 94] width 386 height 31
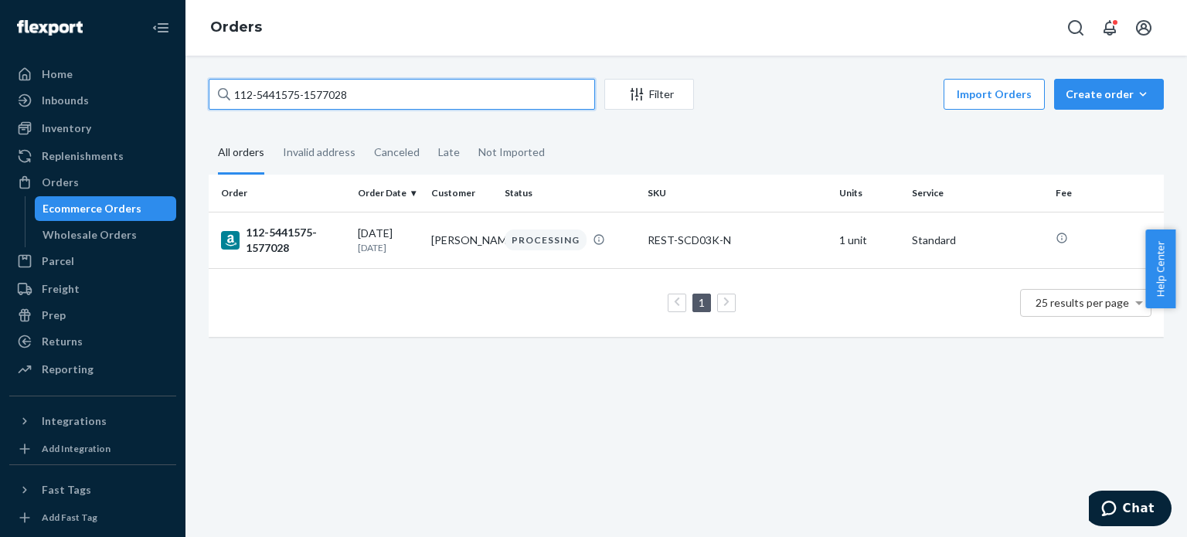
click at [513, 94] on input "112-5441575-1577028" at bounding box center [402, 94] width 386 height 31
paste input "3-0028239-1781816"
click at [490, 99] on input "113-0028239-1781816" at bounding box center [402, 94] width 386 height 31
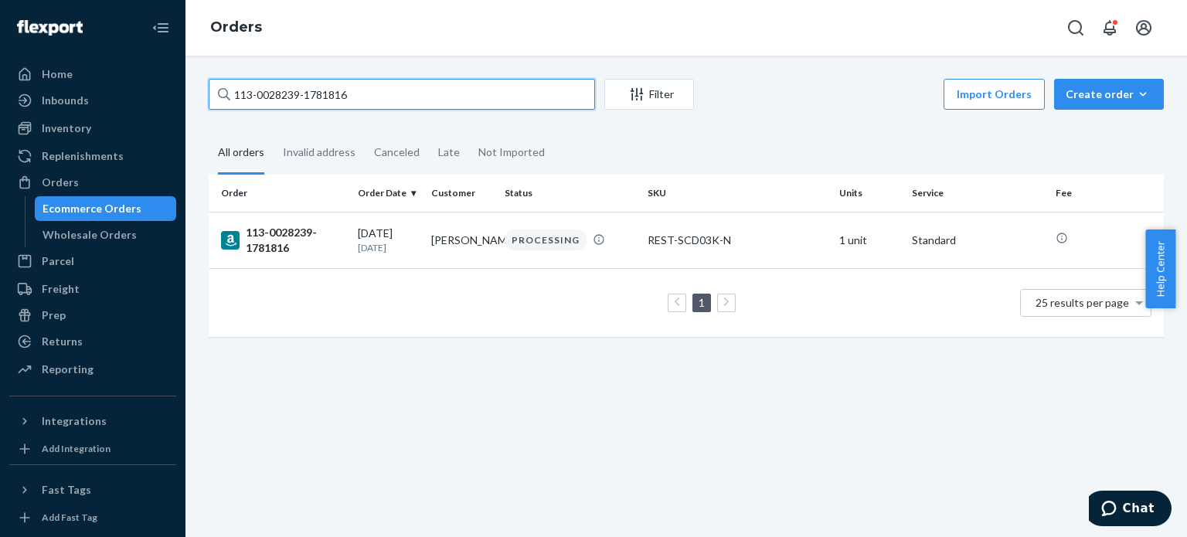
click at [490, 99] on input "113-0028239-1781816" at bounding box center [402, 94] width 386 height 31
paste input "4-1820110-6811410"
click at [513, 90] on input "114-1820110-6811410" at bounding box center [402, 94] width 386 height 31
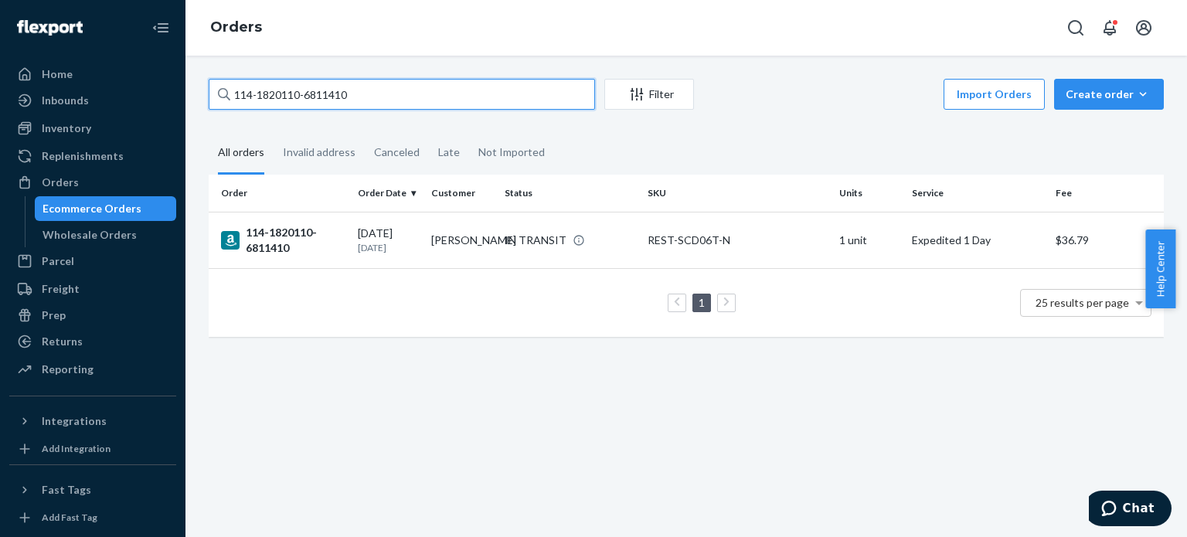
paste input "2-4420885-4949013"
click at [487, 92] on input "112-4420885-4949013" at bounding box center [402, 94] width 386 height 31
paste input "1-3632384-902504"
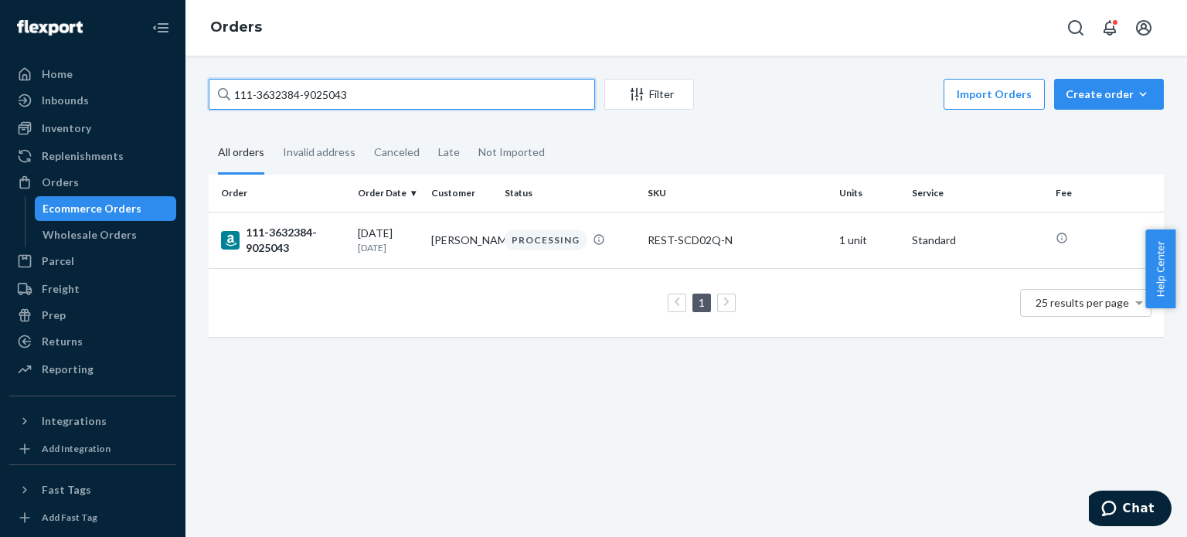
click at [519, 96] on input "111-3632384-9025043" at bounding box center [402, 94] width 386 height 31
paste input "4-5723759-6807452"
click at [470, 93] on input "114-5723759-6807452" at bounding box center [402, 94] width 386 height 31
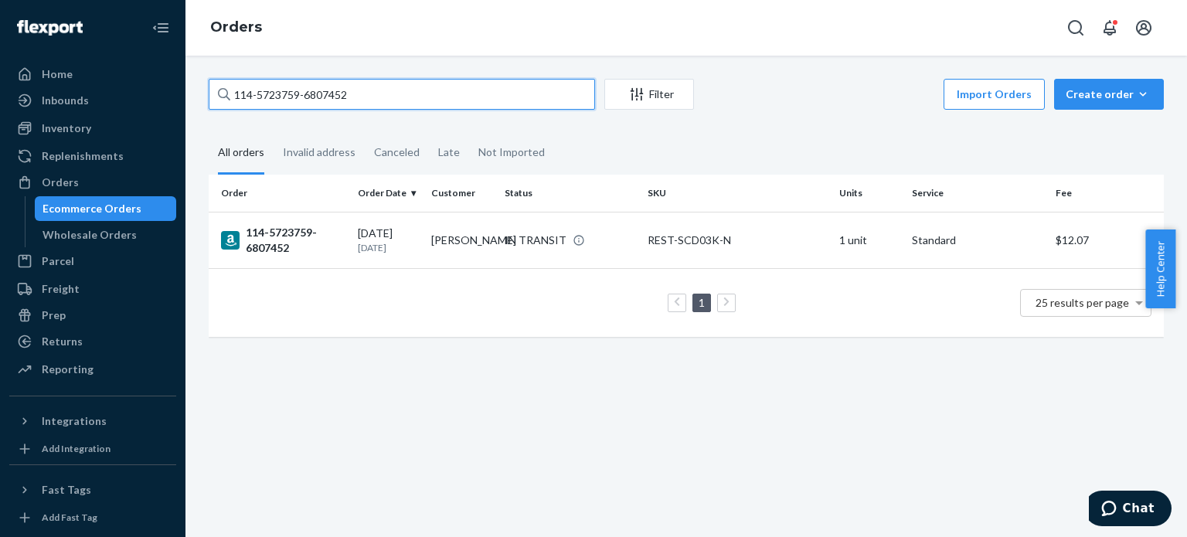
click at [470, 93] on input "114-5723759-6807452" at bounding box center [402, 94] width 386 height 31
paste input "3-8624760-5444213"
click at [507, 87] on input "113-8624760-5444213" at bounding box center [402, 94] width 386 height 31
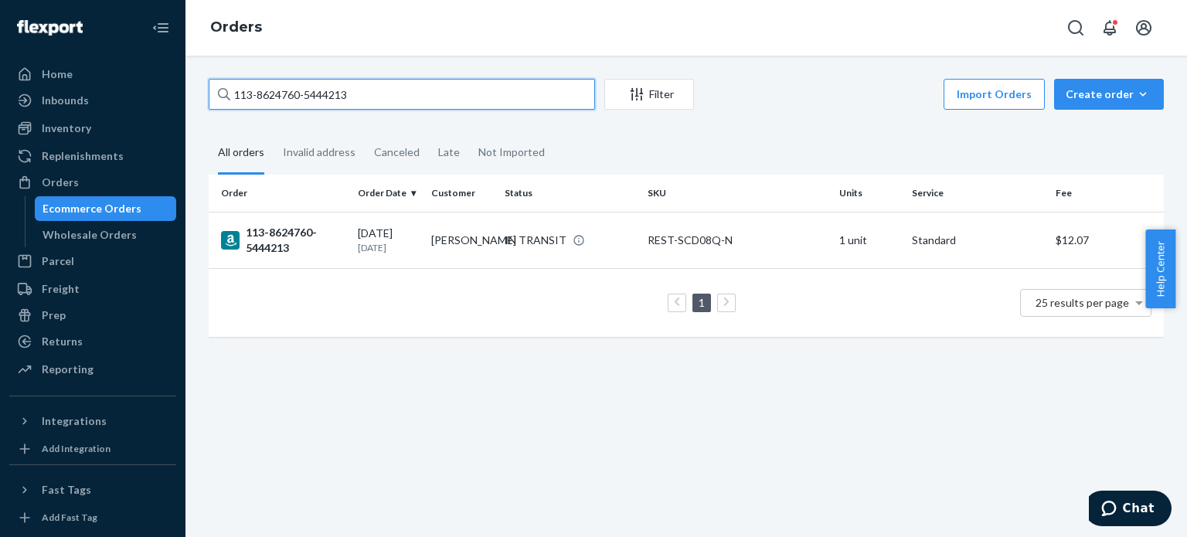
click at [507, 87] on input "113-8624760-5444213" at bounding box center [402, 94] width 386 height 31
paste input "4801253-0826637"
click at [506, 90] on input "113-4801253-0826637" at bounding box center [402, 94] width 386 height 31
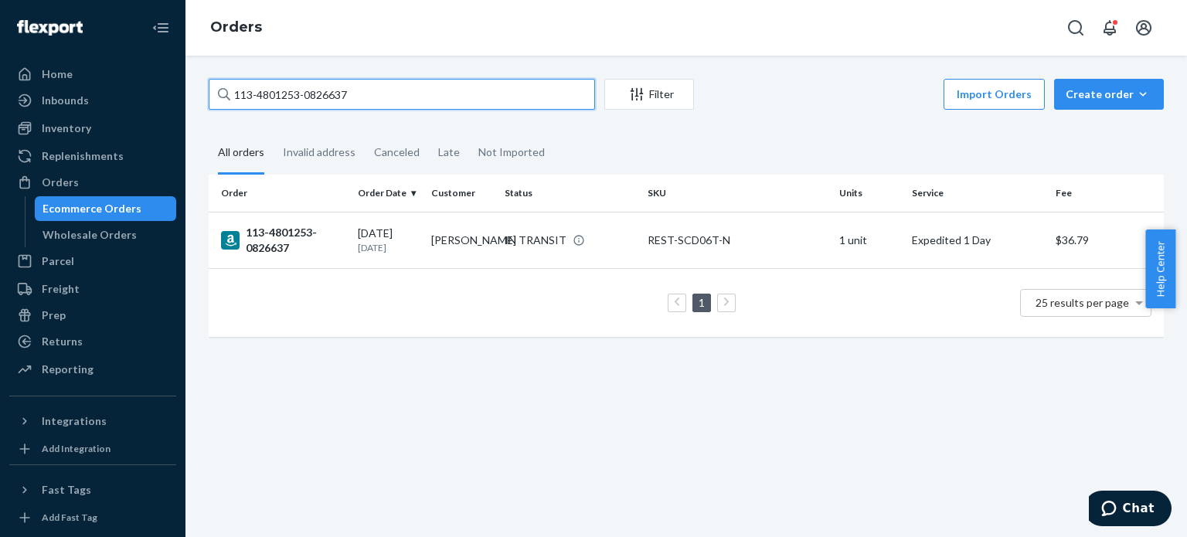
paste input "1-3544492-2799445"
click at [500, 95] on input "111-3544492-2799445" at bounding box center [402, 94] width 386 height 31
paste input "8961860-7169860"
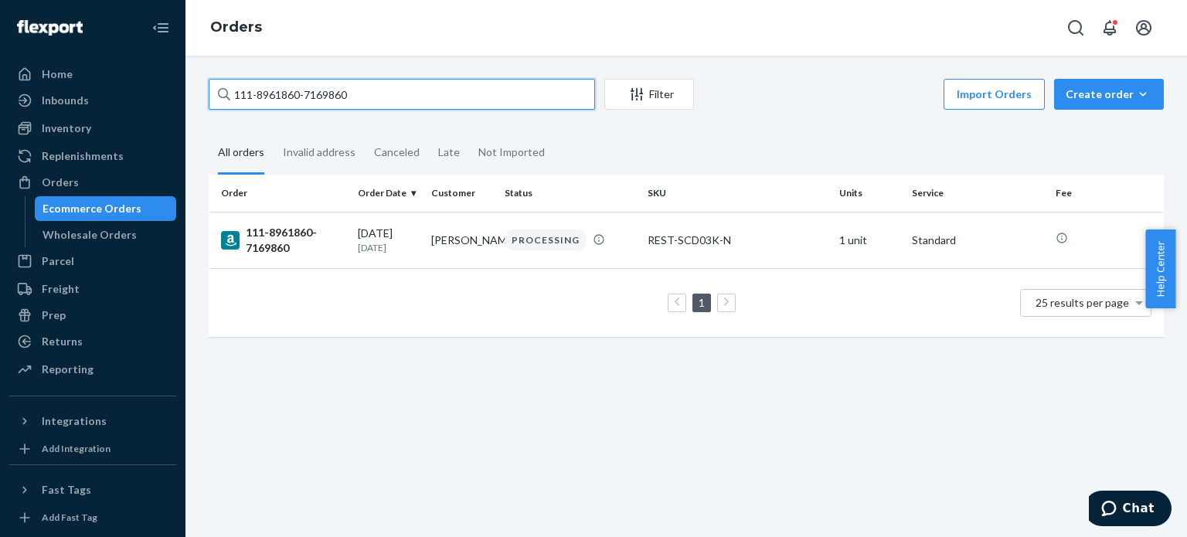
click at [495, 86] on input "111-8961860-7169860" at bounding box center [402, 94] width 386 height 31
paste input "4-2521561-4157037"
click at [483, 89] on input "114-2521561-4157037" at bounding box center [402, 94] width 386 height 31
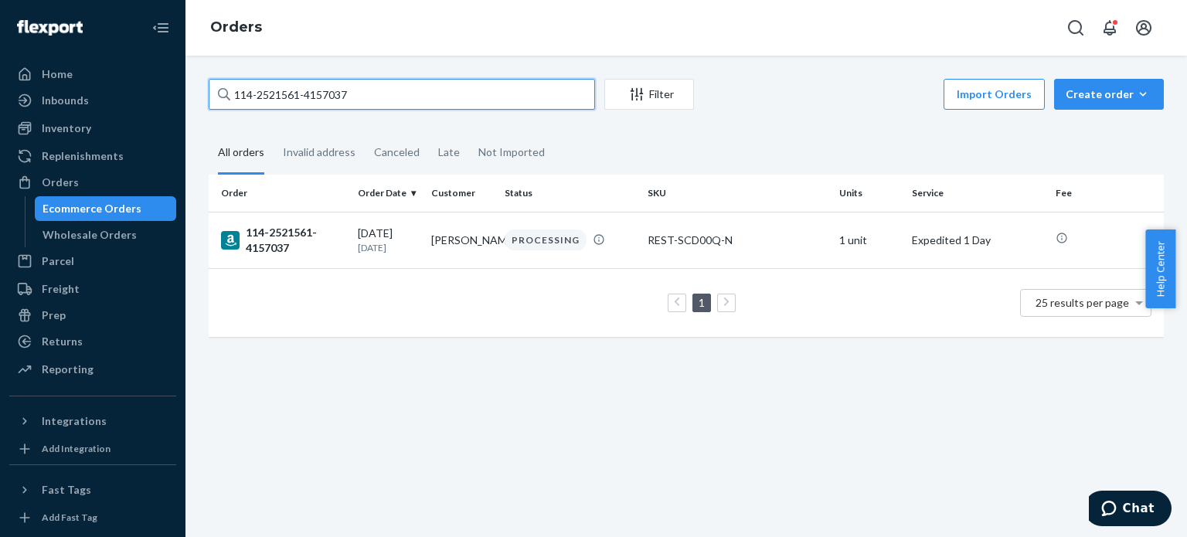
click at [483, 89] on input "114-2521561-4157037" at bounding box center [402, 94] width 386 height 31
paste input "2-9902012-5141005"
click at [430, 103] on input "112-9902012-5141005" at bounding box center [402, 94] width 386 height 31
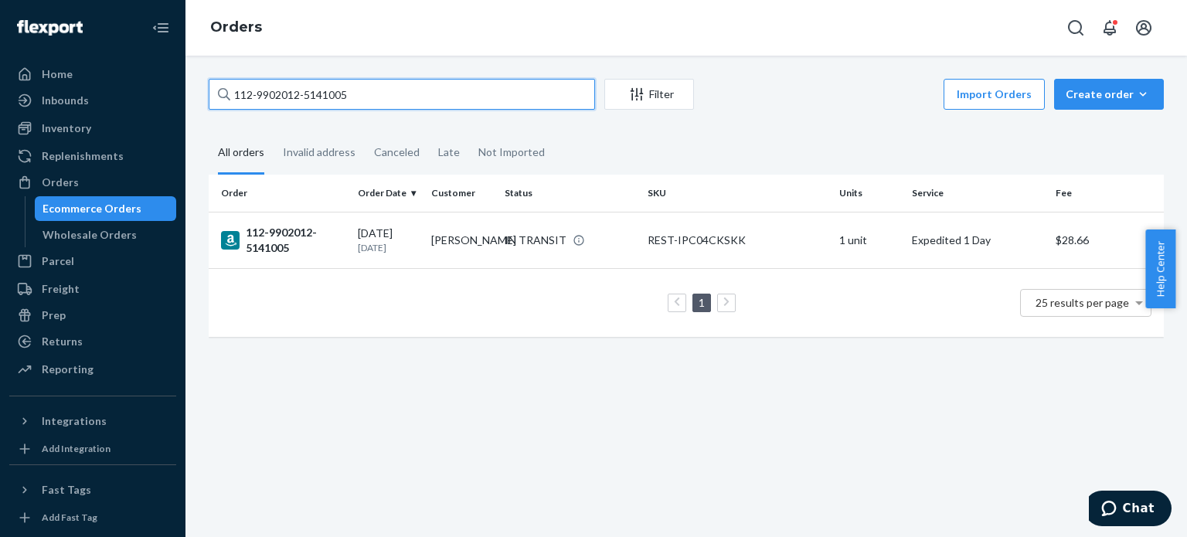
click at [430, 103] on input "112-9902012-5141005" at bounding box center [402, 94] width 386 height 31
paste input "5618785-8125048"
click at [417, 94] on input "112-5618785-8125048" at bounding box center [402, 94] width 386 height 31
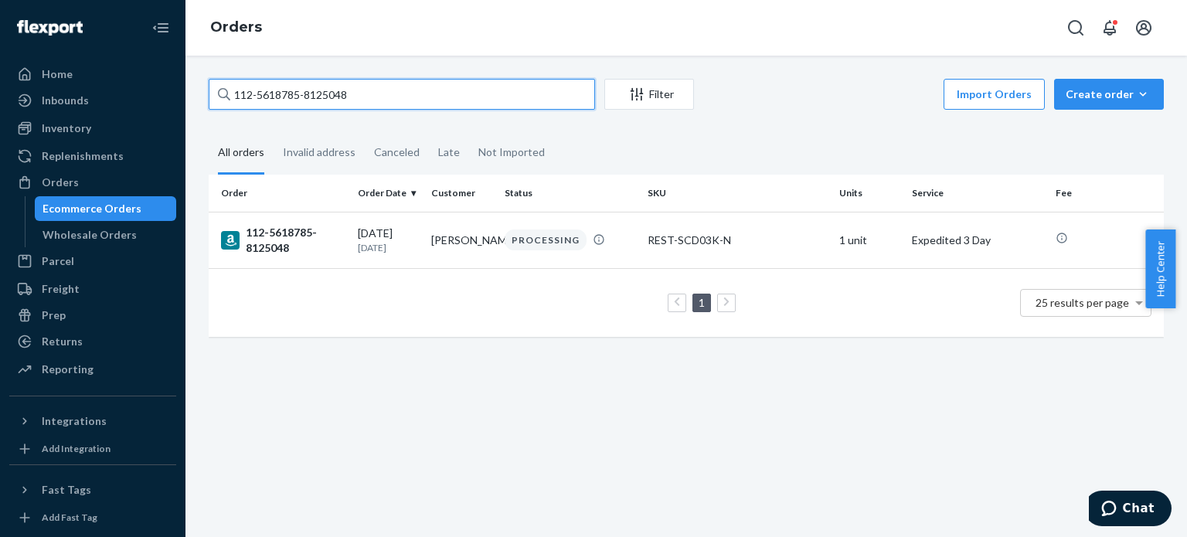
paste input "[CREDIT_CARD_NUMBER]"
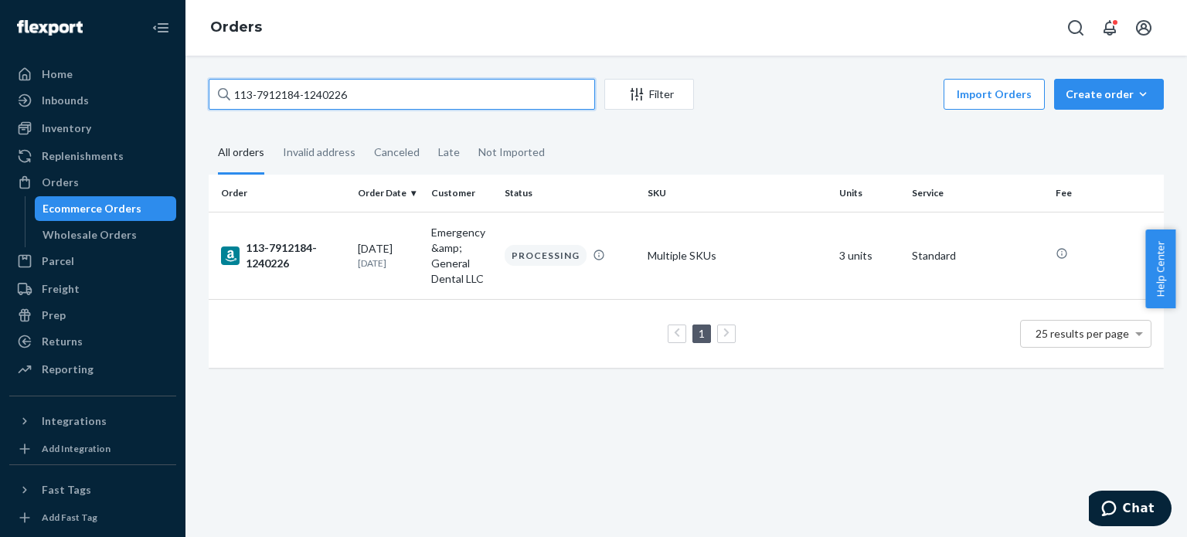
click at [439, 83] on input "113-7912184-1240226" at bounding box center [402, 94] width 386 height 31
paste input "2435448-1738657"
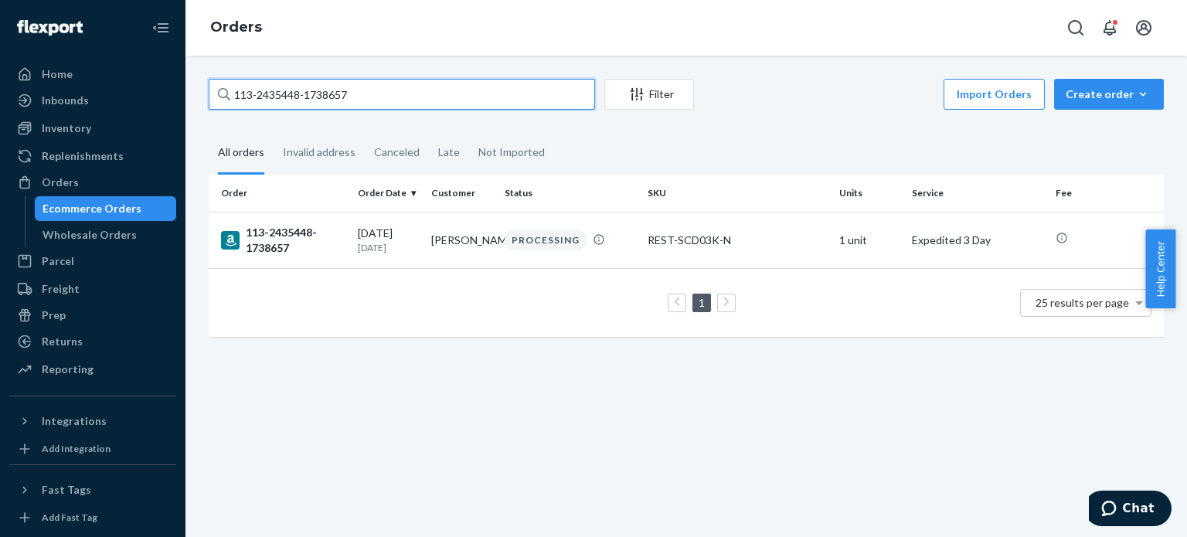
click at [461, 104] on input "113-2435448-1738657" at bounding box center [402, 94] width 386 height 31
paste input "1-6451332-1396203"
click at [495, 100] on input "111-6451332-1396203" at bounding box center [402, 94] width 386 height 31
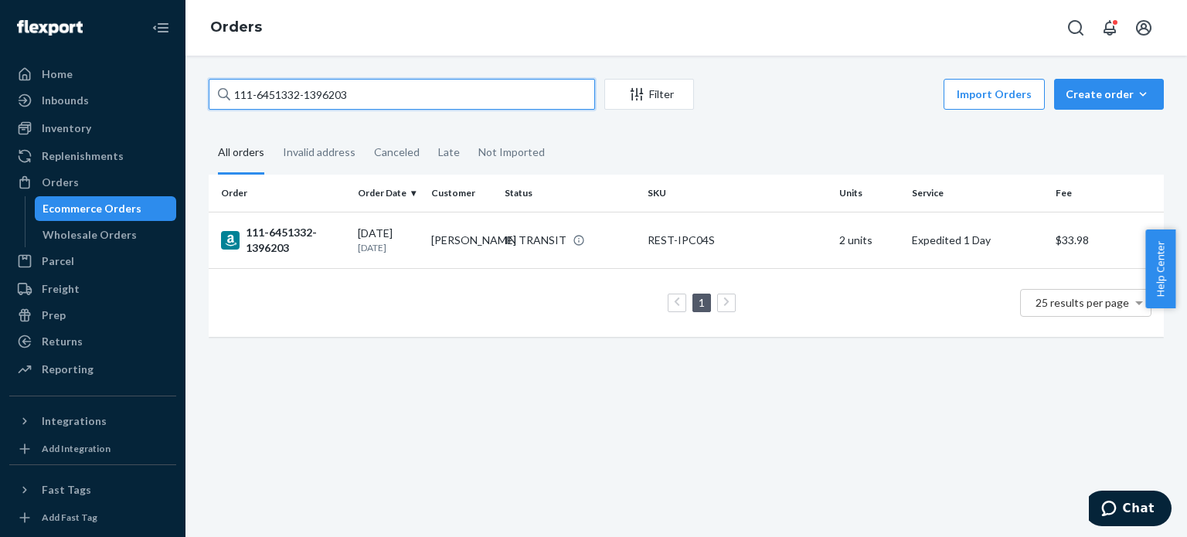
click at [495, 100] on input "111-6451332-1396203" at bounding box center [402, 94] width 386 height 31
paste input "4-6947210-7717051"
click at [392, 94] on input "114-6947210-7717051" at bounding box center [402, 94] width 386 height 31
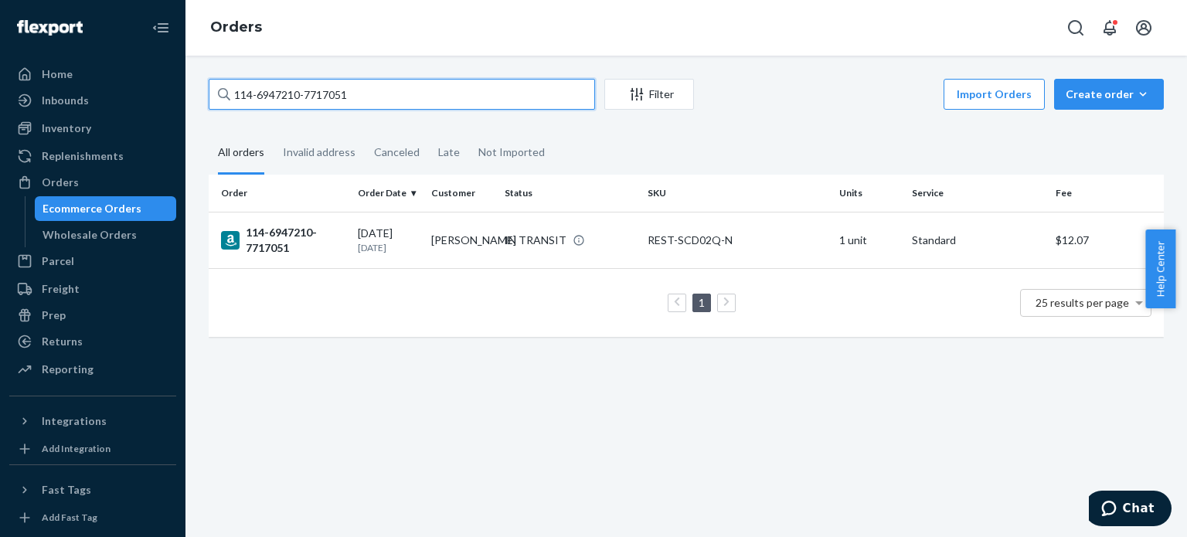
click at [392, 94] on input "114-6947210-7717051" at bounding box center [402, 94] width 386 height 31
paste input "2-8104596-4353037"
click at [462, 94] on input "112-8104596-4353037" at bounding box center [402, 94] width 386 height 31
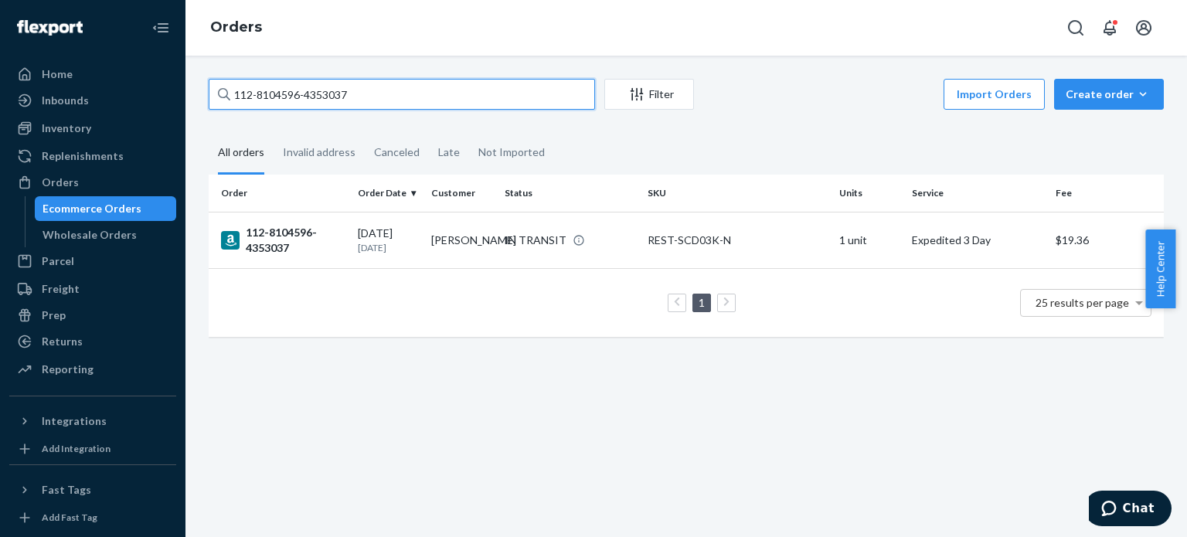
paste input "6773302-1157019"
click at [492, 108] on input "112-6773302-1157019" at bounding box center [402, 94] width 386 height 31
paste input "1-3678863-5075466"
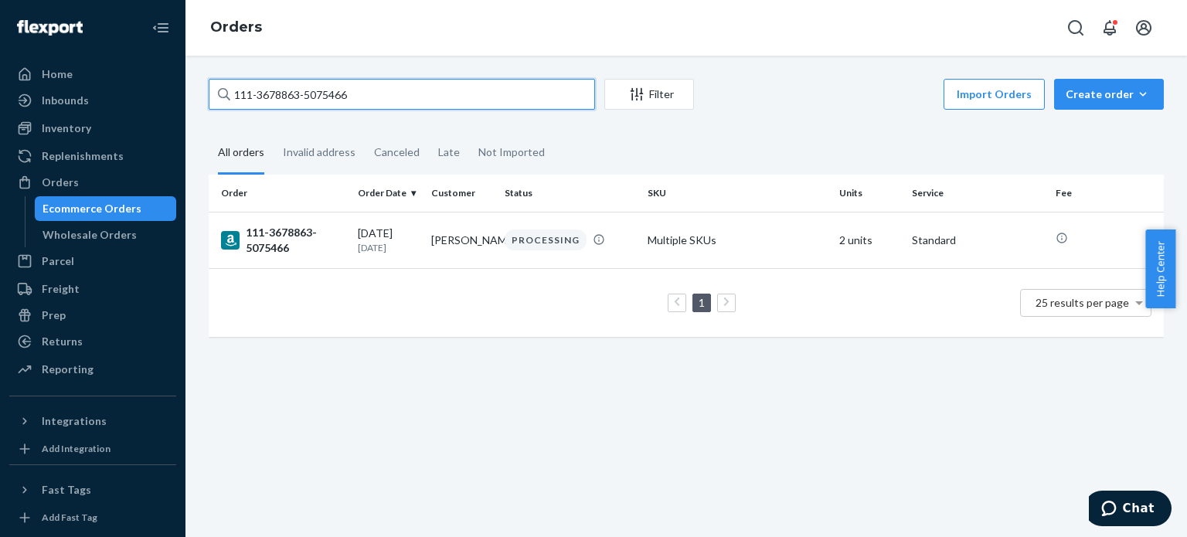
click at [445, 92] on input "111-3678863-5075466" at bounding box center [402, 94] width 386 height 31
paste input "2-6579149-0329829"
click at [448, 99] on input "112-6579149-0329829" at bounding box center [402, 94] width 386 height 31
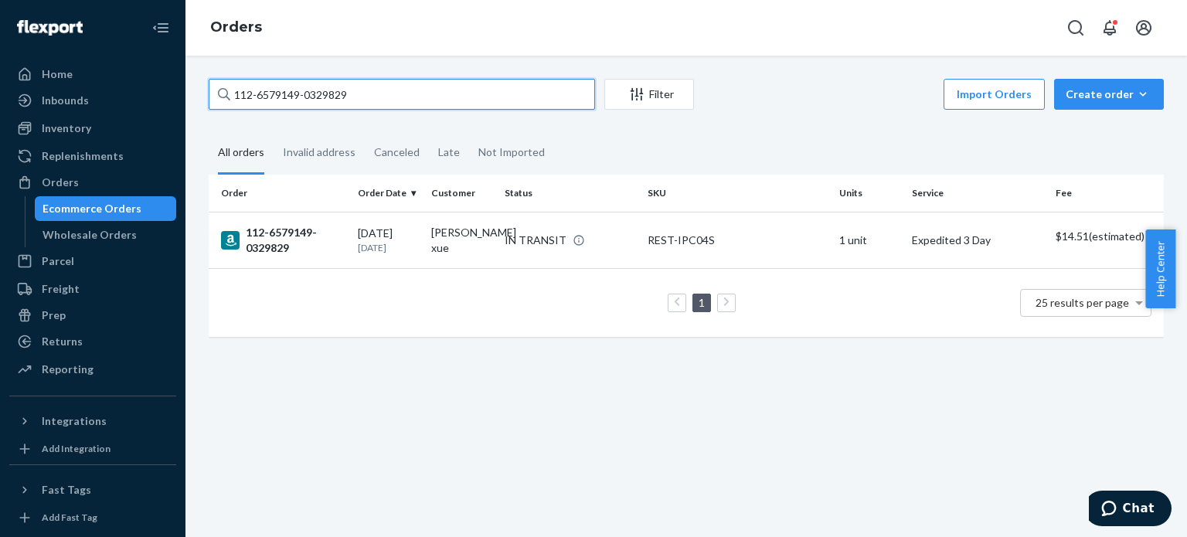
click at [448, 99] on input "112-6579149-0329829" at bounding box center [402, 94] width 386 height 31
paste input "[CREDIT_CARD_NUMBER]"
click at [498, 97] on input "111-2217427-9579425" at bounding box center [402, 94] width 386 height 31
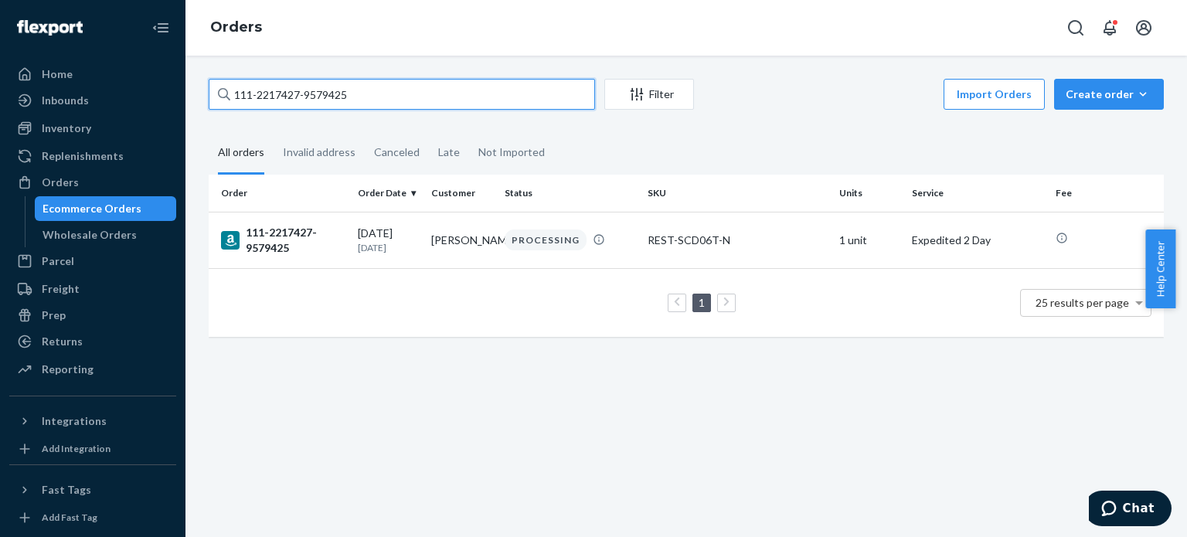
click at [498, 97] on input "111-2217427-9579425" at bounding box center [402, 94] width 386 height 31
paste input "3-2854263-359141"
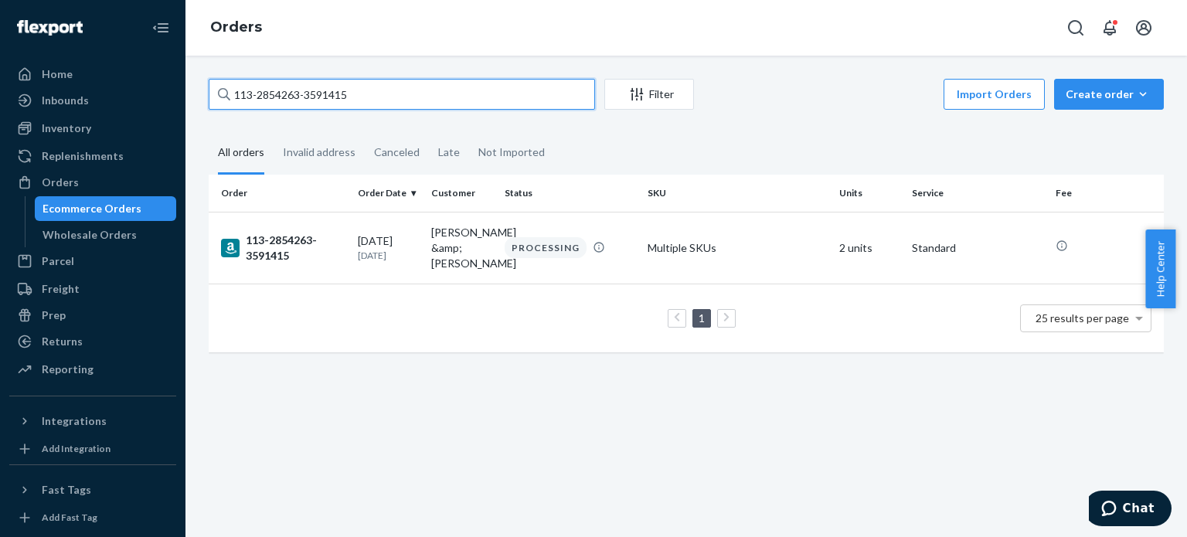
click at [461, 100] on input "113-2854263-3591415" at bounding box center [402, 94] width 386 height 31
paste input "2-4917333-6965004"
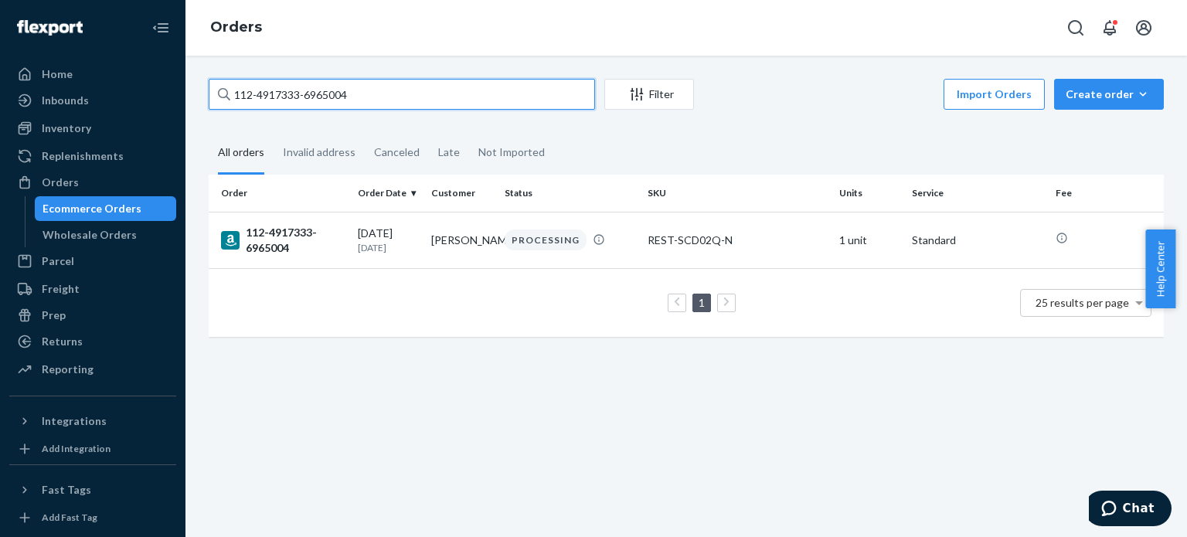
click at [472, 98] on input "112-4917333-6965004" at bounding box center [402, 94] width 386 height 31
paste input "8942679-0126625"
click at [430, 98] on input "112-8942679-0126625" at bounding box center [402, 94] width 386 height 31
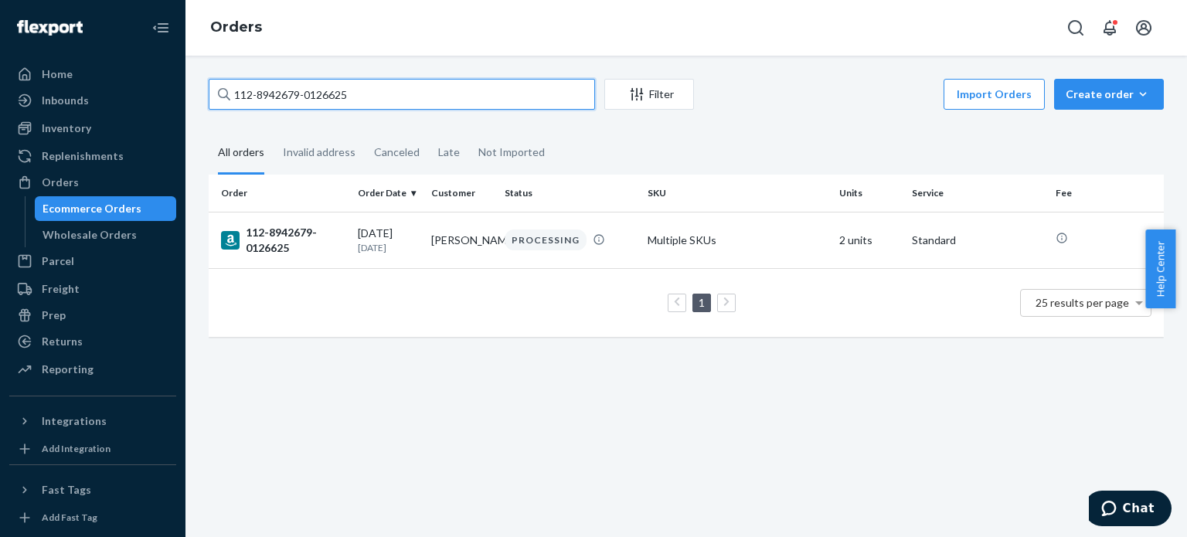
click at [430, 98] on input "112-8942679-0126625" at bounding box center [402, 94] width 386 height 31
paste input "1-2941916-4275436"
click at [436, 106] on input "111-2941916-4275436" at bounding box center [402, 94] width 386 height 31
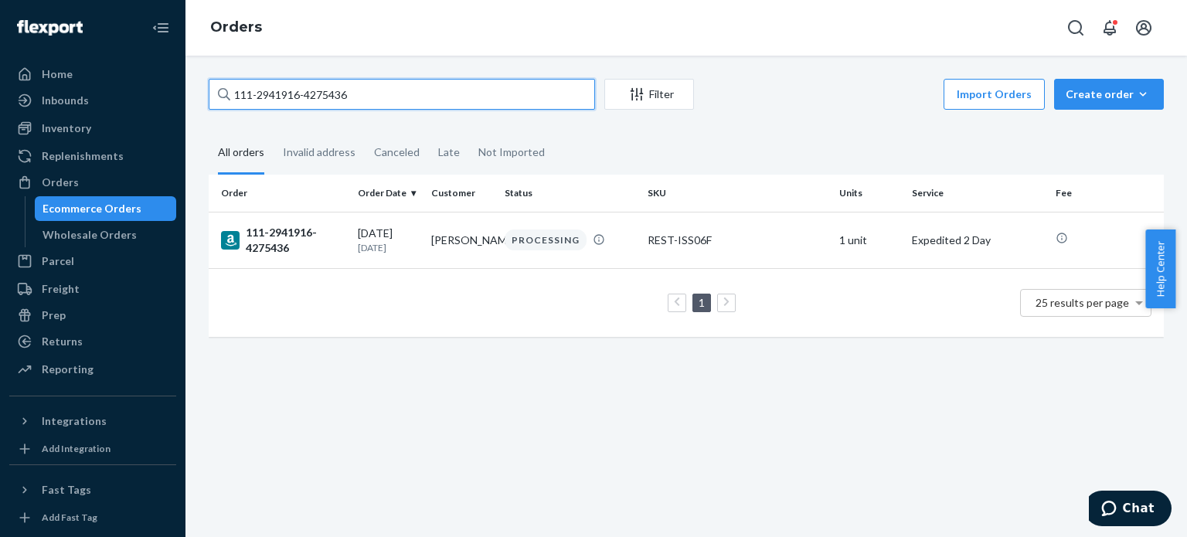
click at [436, 106] on input "111-2941916-4275436" at bounding box center [402, 94] width 386 height 31
paste input "[CREDIT_CARD_NUMBER]"
click at [485, 90] on input "113-6279416-7617828" at bounding box center [402, 94] width 386 height 31
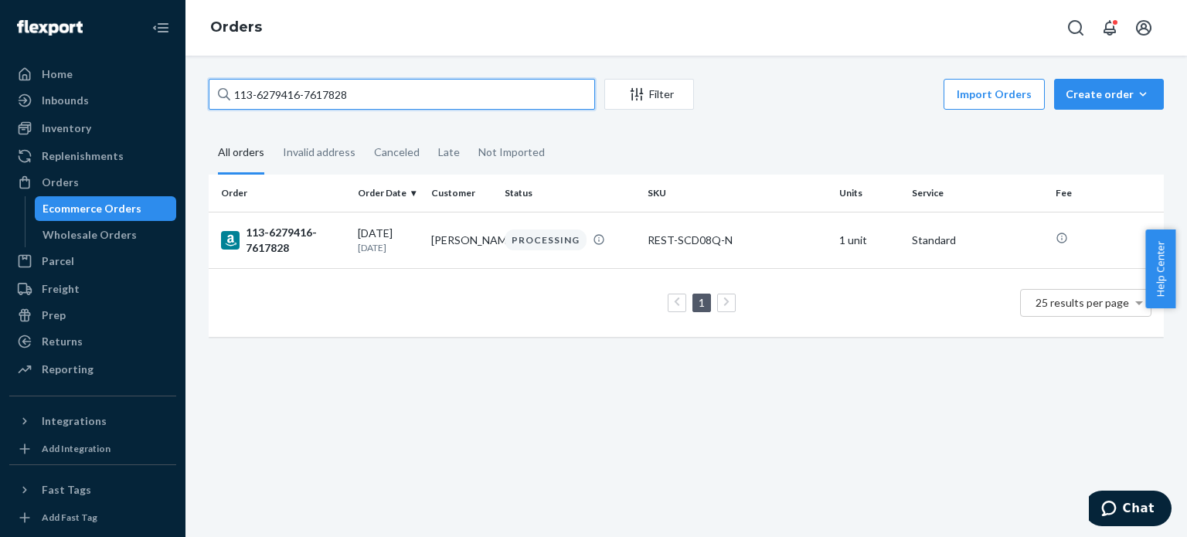
paste input "4-1974901-7591461"
click at [379, 93] on input "114-1974901-7591461" at bounding box center [402, 94] width 386 height 31
paste input "3-0980331-950824"
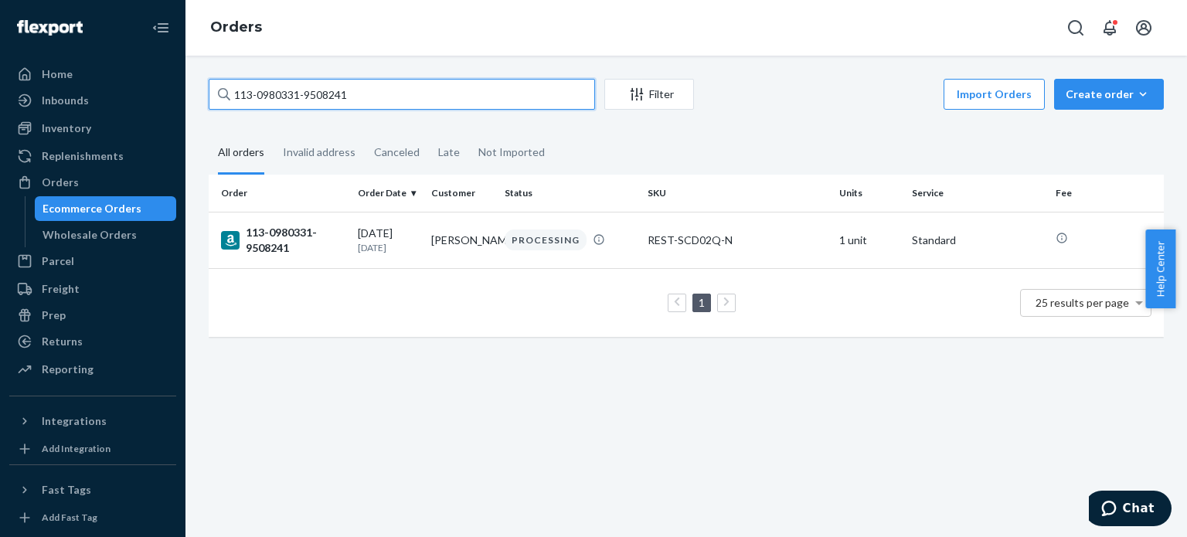
click at [451, 95] on input "113-0980331-9508241" at bounding box center [402, 94] width 386 height 31
paste input "4-1543427-2813044"
click at [470, 98] on input "114-1543427-2813044" at bounding box center [402, 94] width 386 height 31
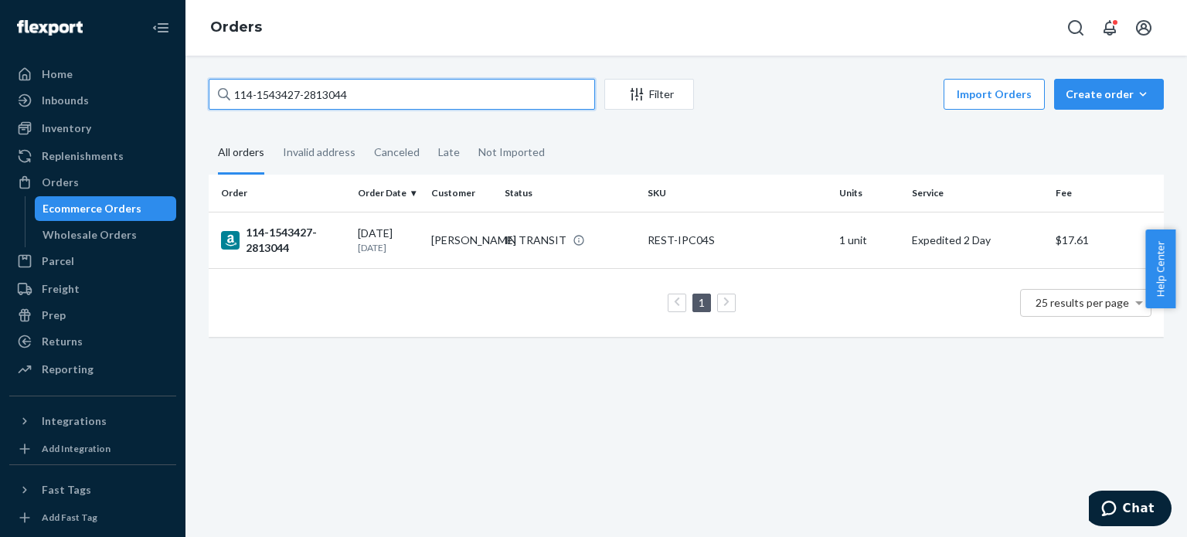
click at [470, 98] on input "114-1543427-2813044" at bounding box center [402, 94] width 386 height 31
paste input "3-9443750-6951432"
click at [491, 101] on input "113-9443750-6951432" at bounding box center [402, 94] width 386 height 31
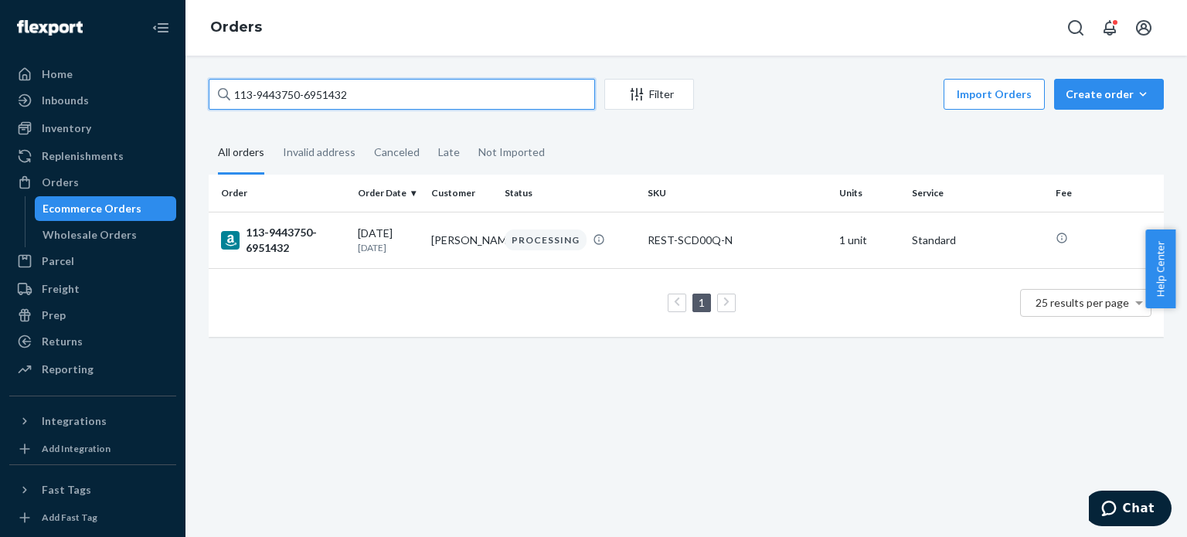
click at [491, 101] on input "113-9443750-6951432" at bounding box center [402, 94] width 386 height 31
paste input "4-3244915-4021854"
click at [488, 92] on input "114-3244915-4021854" at bounding box center [402, 94] width 386 height 31
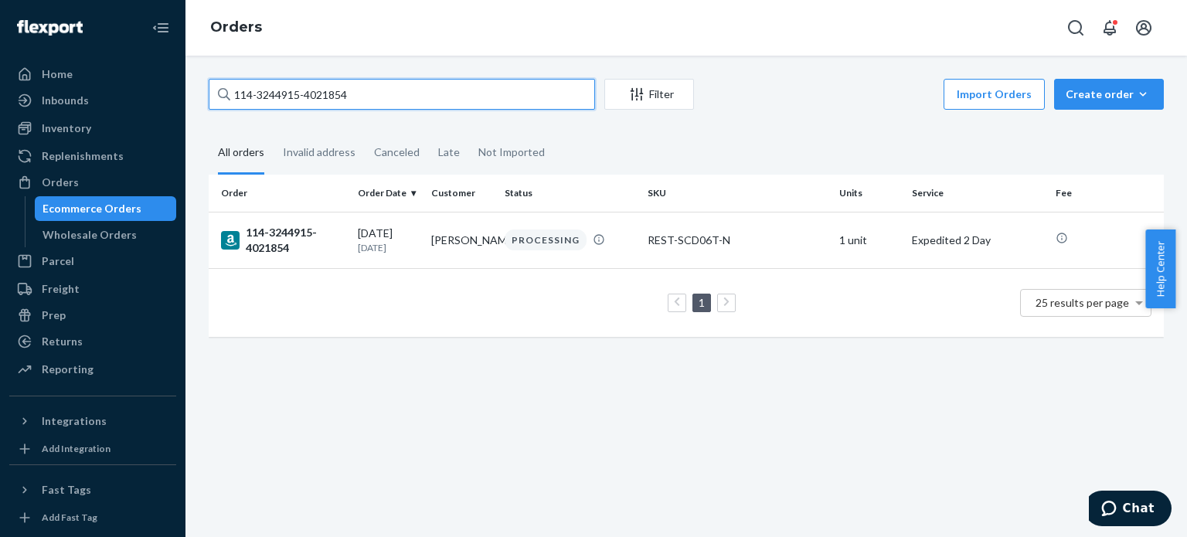
paste input "2-6577221-5594669"
click at [465, 98] on input "112-6577221-5594669" at bounding box center [402, 94] width 386 height 31
paste input "1-8180695-1421857"
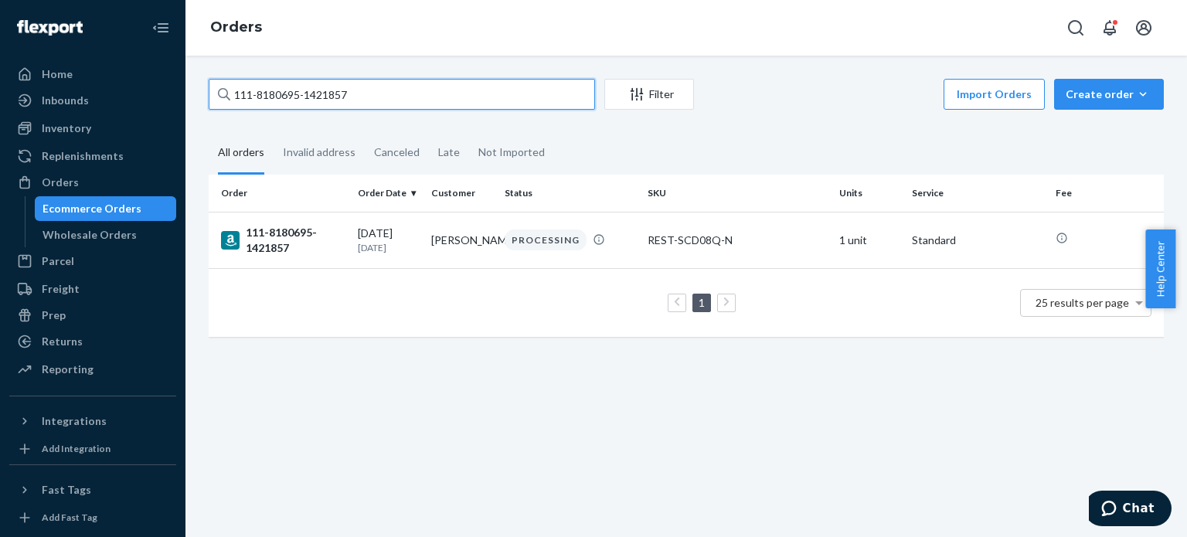
click at [364, 91] on input "111-8180695-1421857" at bounding box center [402, 94] width 386 height 31
paste input "392637-119704"
click at [473, 89] on input "111-8392637-1197047" at bounding box center [402, 94] width 386 height 31
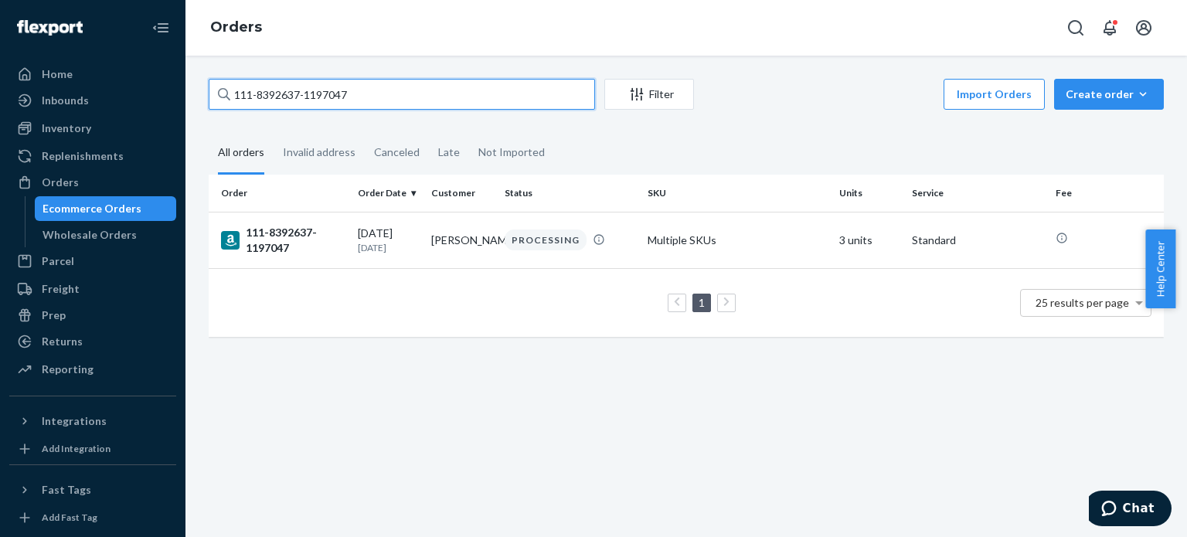
click at [473, 89] on input "111-8392637-1197047" at bounding box center [402, 94] width 386 height 31
paste input "2-0302635-2935456"
click at [502, 100] on input "112-0302635-2935456" at bounding box center [402, 94] width 386 height 31
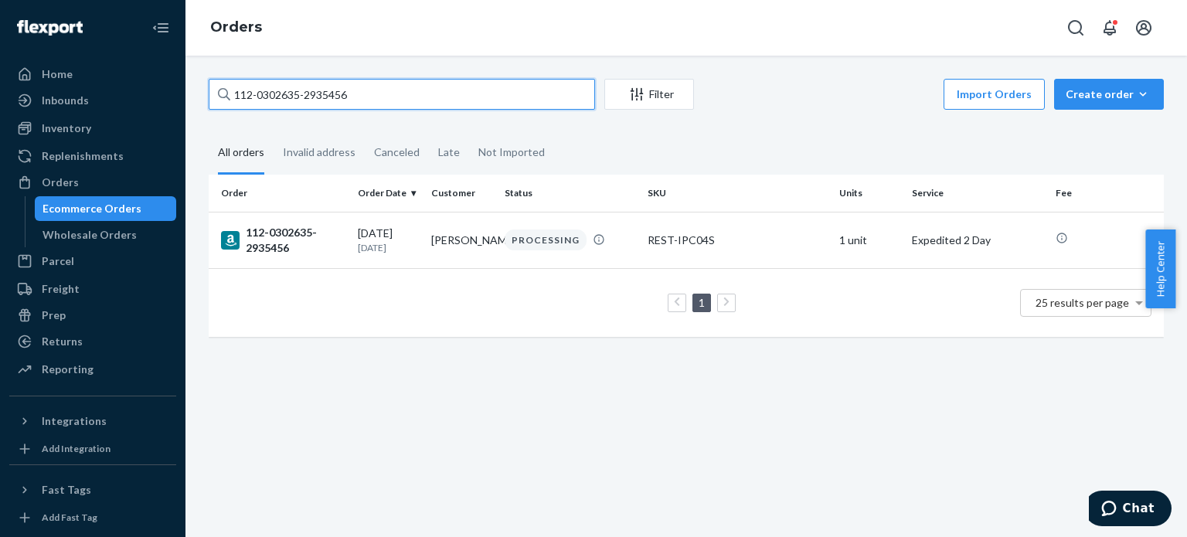
click at [502, 100] on input "112-0302635-2935456" at bounding box center [402, 94] width 386 height 31
paste input "8650834-7956242"
click at [488, 96] on input "112-8650834-7956242" at bounding box center [402, 94] width 386 height 31
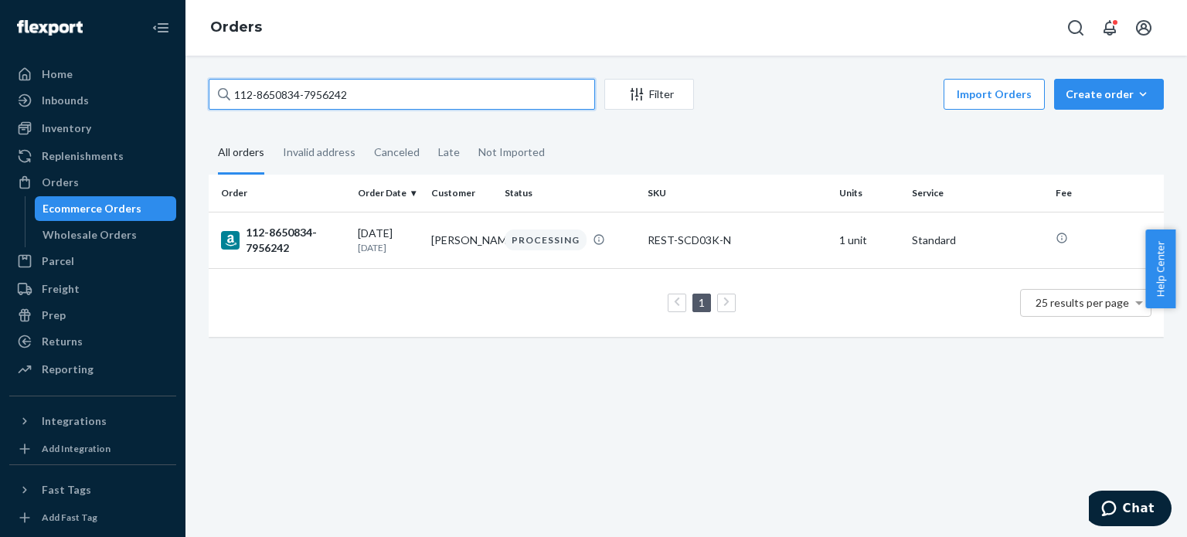
paste input "3-1954495-145381"
click at [445, 92] on input "113-1954495-1453812" at bounding box center [402, 94] width 386 height 31
paste input "109114-8026607"
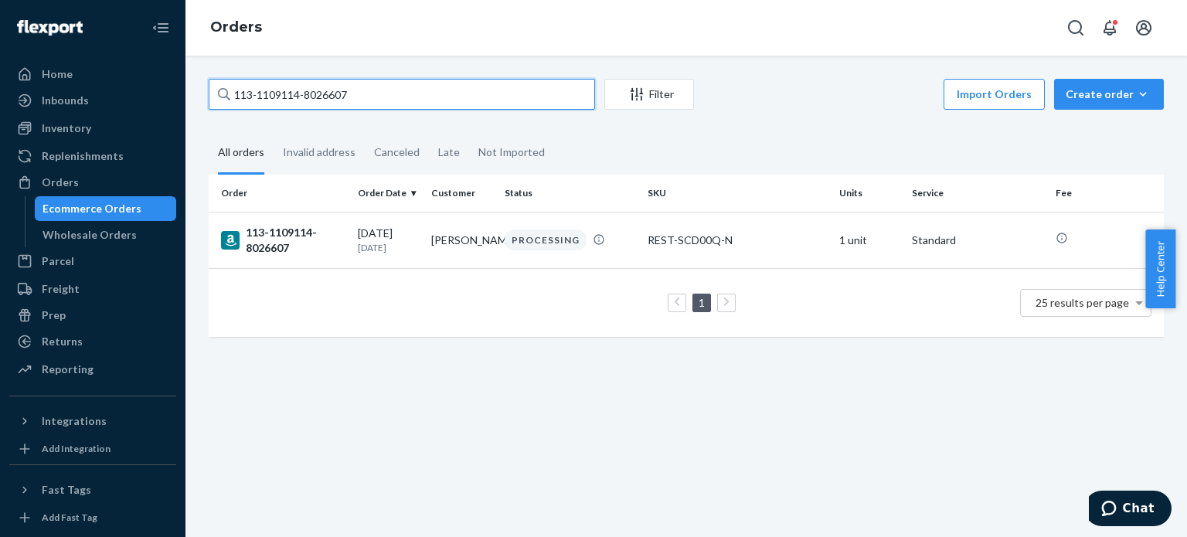
click at [393, 100] on input "113-1109114-8026607" at bounding box center [402, 94] width 386 height 31
paste input "4-1638442-0974629"
click at [415, 85] on input "114-1638442-0974629" at bounding box center [402, 94] width 386 height 31
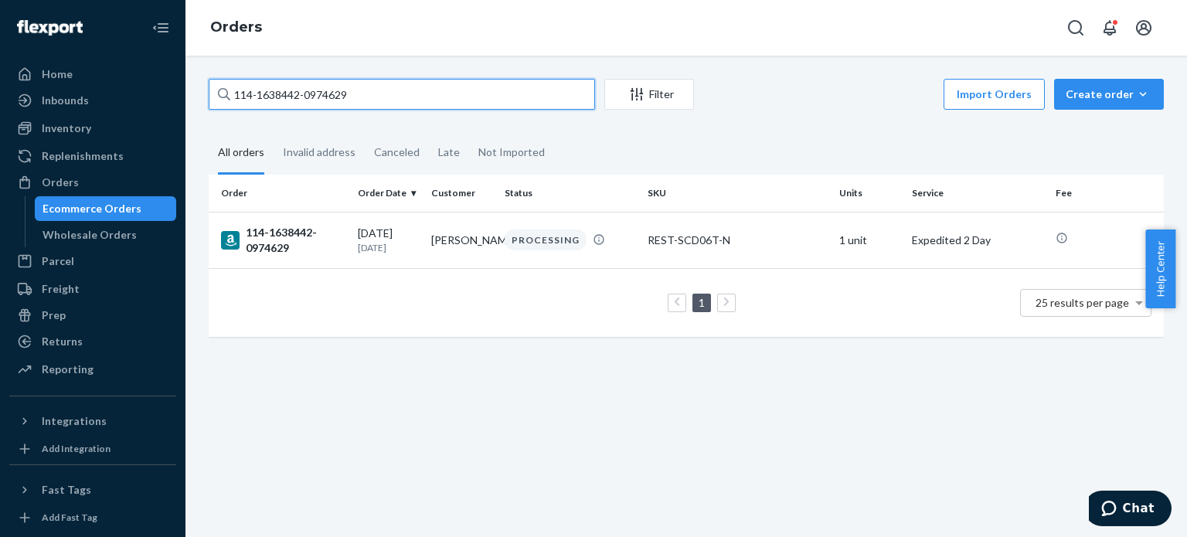
click at [415, 85] on input "114-1638442-0974629" at bounding box center [402, 94] width 386 height 31
paste input "2-1623946-2857868"
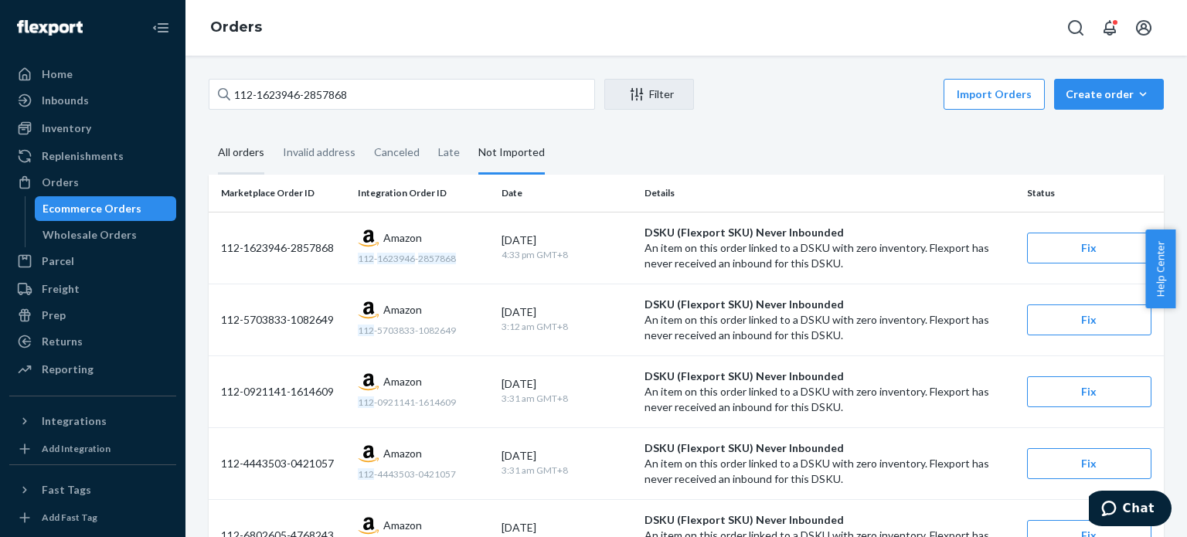
click at [256, 157] on div "All orders" at bounding box center [241, 153] width 46 height 43
click at [209, 132] on input "All orders" at bounding box center [209, 132] width 0 height 0
click at [300, 111] on div "112-1623946-2857868 Filter Import Orders Create order Ecommerce order Removal o…" at bounding box center [686, 96] width 955 height 35
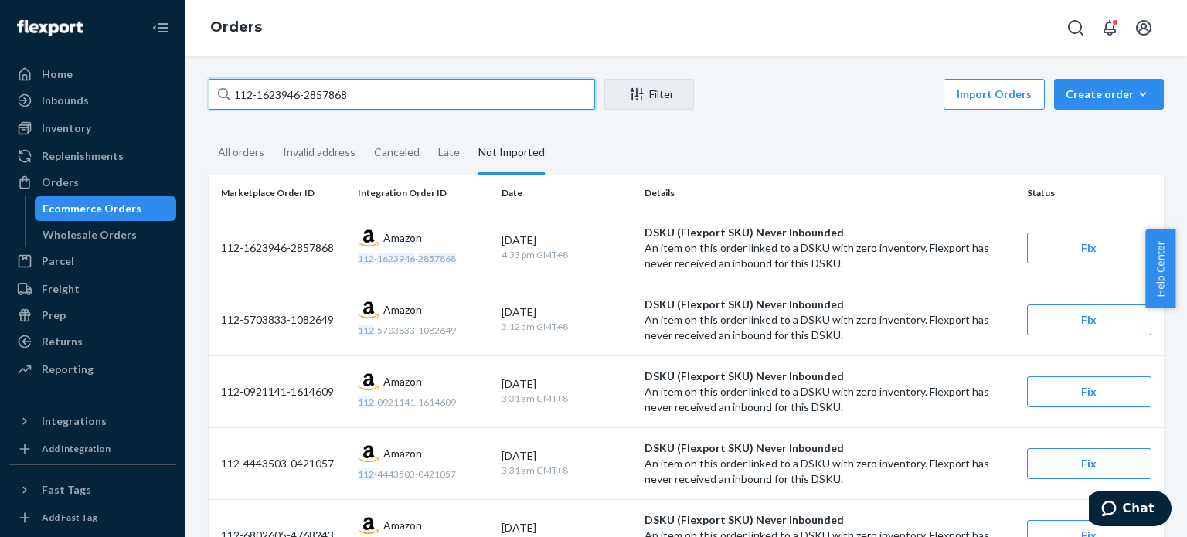
click at [302, 97] on input "112-1623946-2857868" at bounding box center [402, 94] width 386 height 31
paste input "1-9768741-3258636"
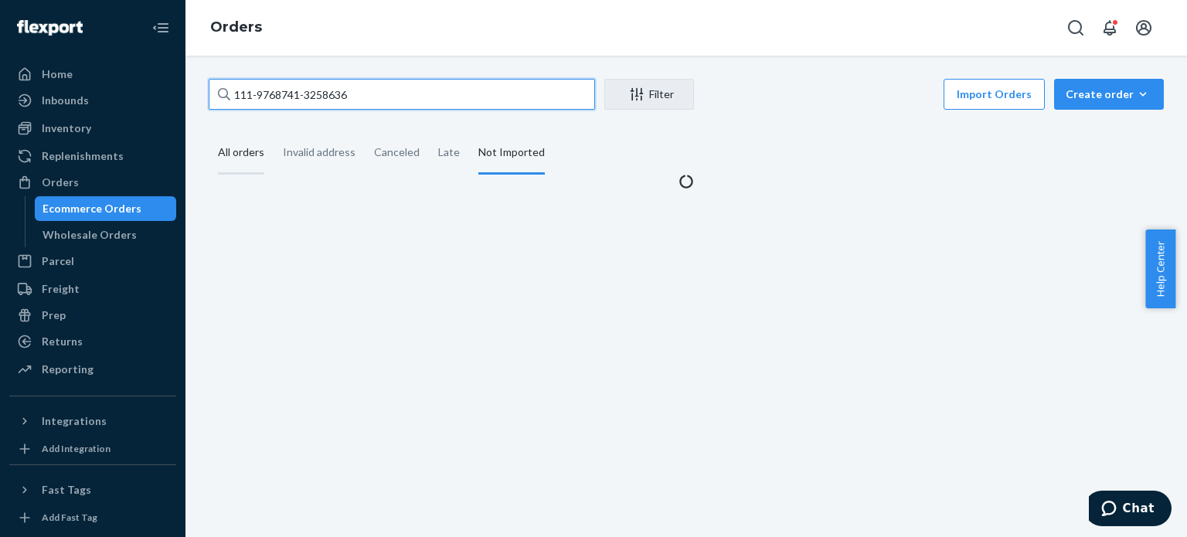
type input "111-9768741-3258636"
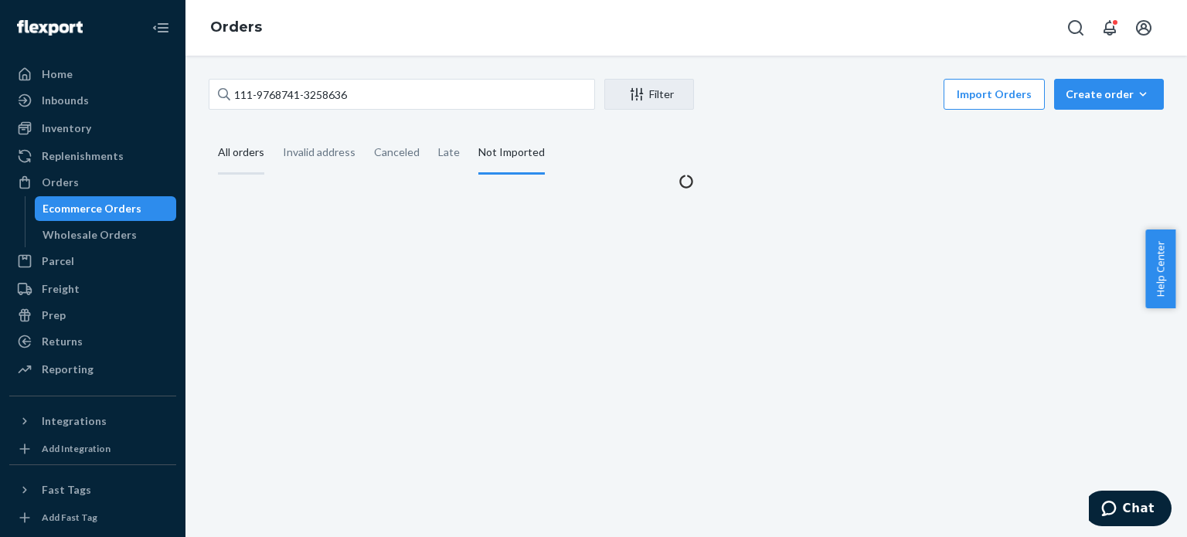
click at [225, 138] on div "All orders" at bounding box center [241, 153] width 46 height 43
click at [209, 132] on input "All orders" at bounding box center [209, 132] width 0 height 0
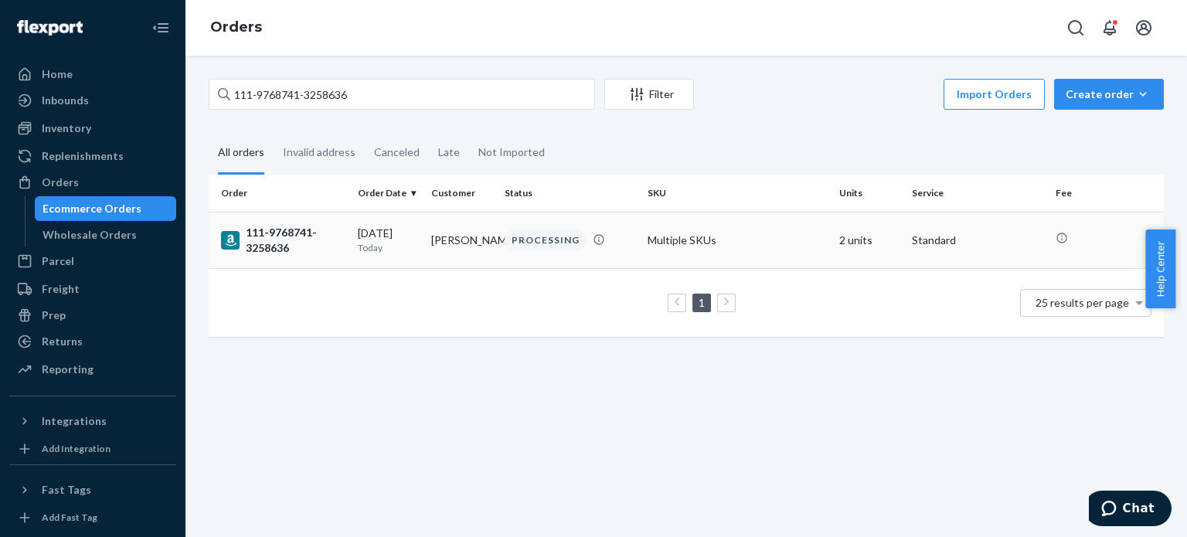
click at [278, 236] on div "111-9768741-3258636" at bounding box center [283, 240] width 124 height 31
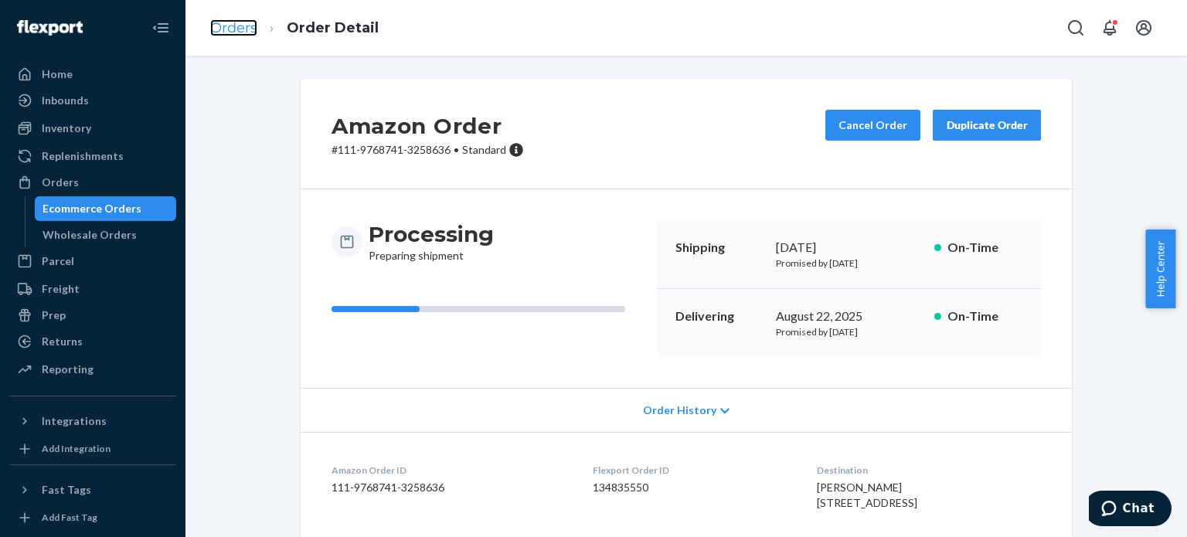
click at [233, 19] on link "Orders" at bounding box center [233, 27] width 47 height 17
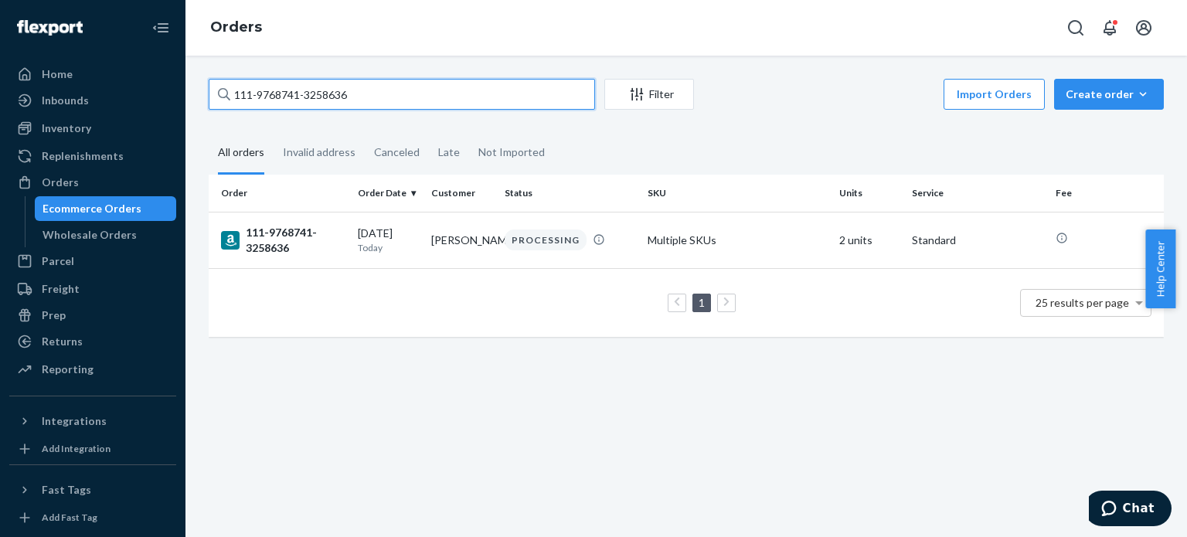
click at [298, 95] on input "111-9768741-3258636" at bounding box center [402, 94] width 386 height 31
paste input "7110624-447060"
type input "111-7110624-4470606"
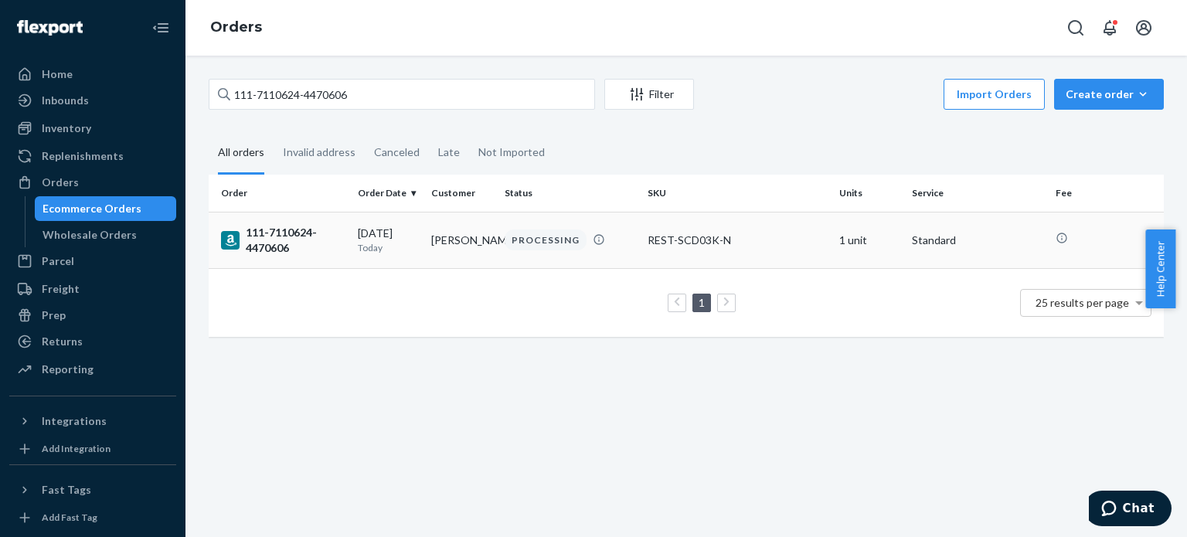
click at [283, 234] on div "111-7110624-4470606" at bounding box center [283, 240] width 124 height 31
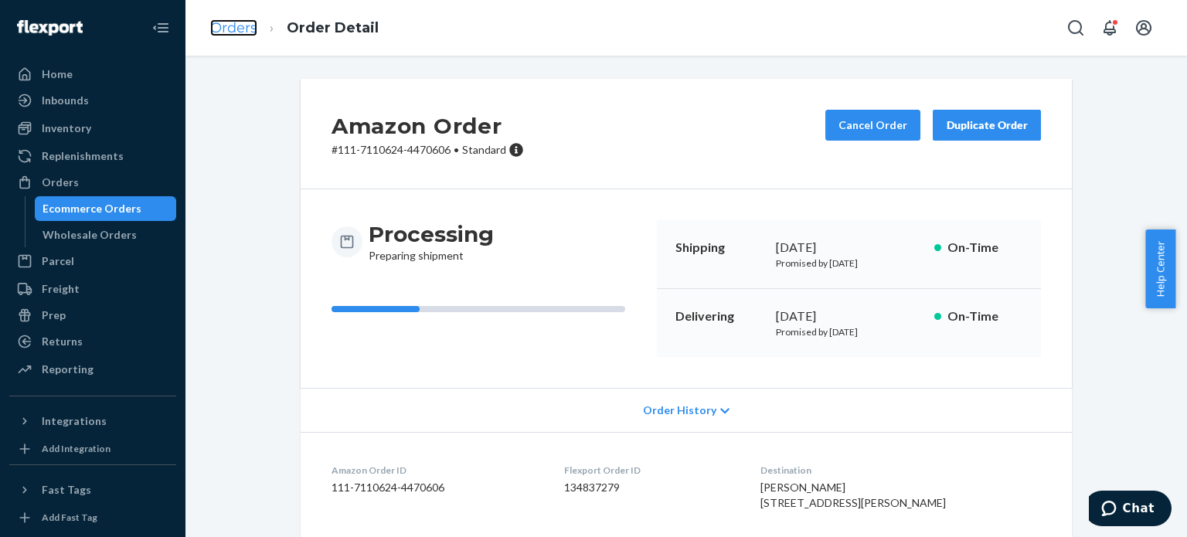
click at [228, 26] on link "Orders" at bounding box center [233, 27] width 47 height 17
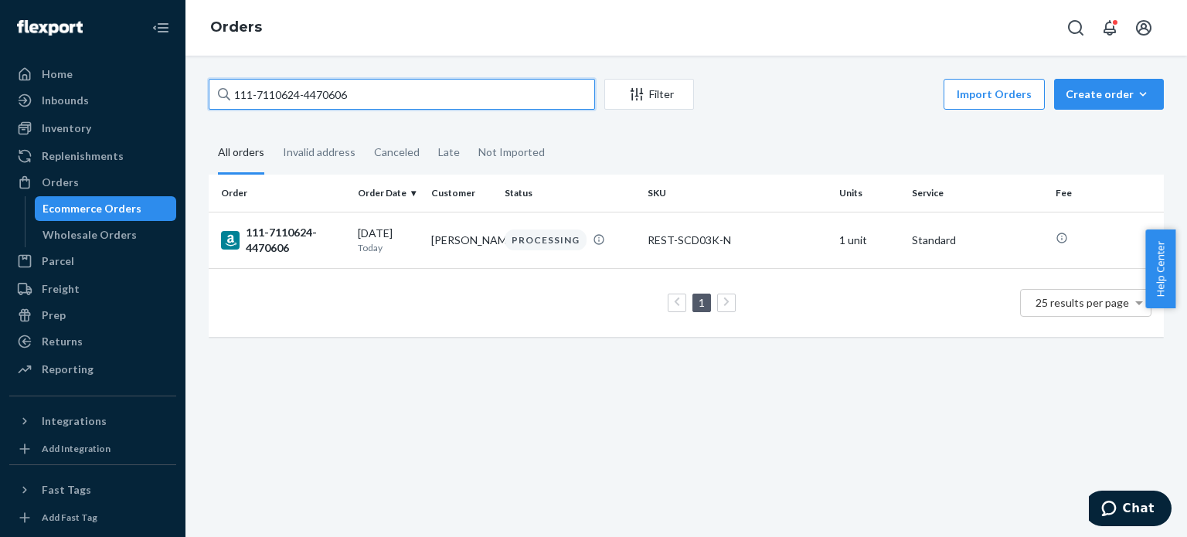
click at [296, 91] on input "111-7110624-4470606" at bounding box center [402, 94] width 386 height 31
paste input "4-7199423-1870611"
type input "114-7199423-1870611"
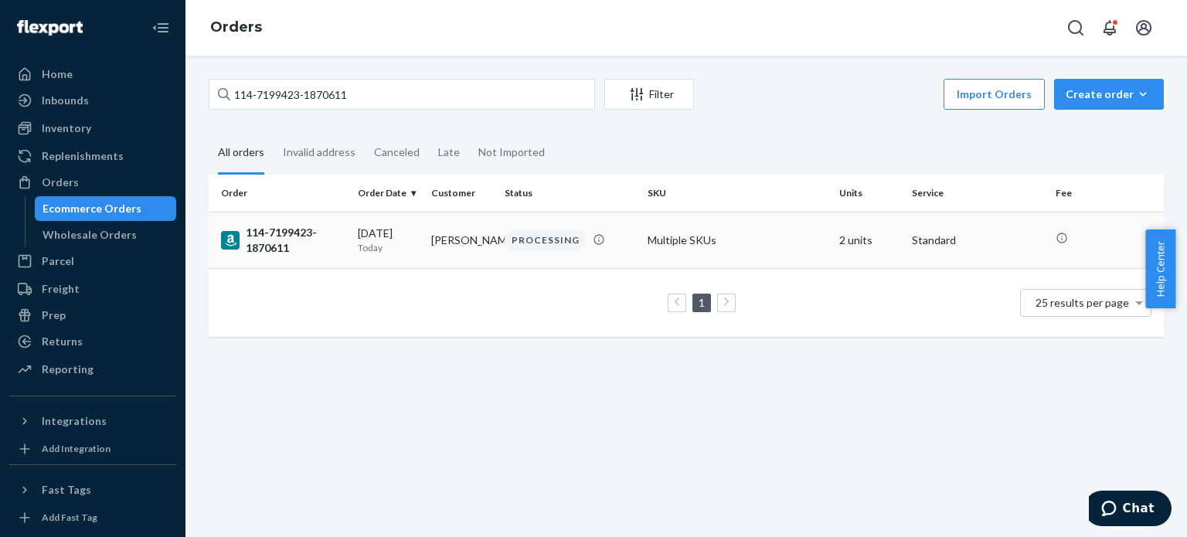
click at [284, 247] on div "114-7199423-1870611" at bounding box center [283, 240] width 124 height 31
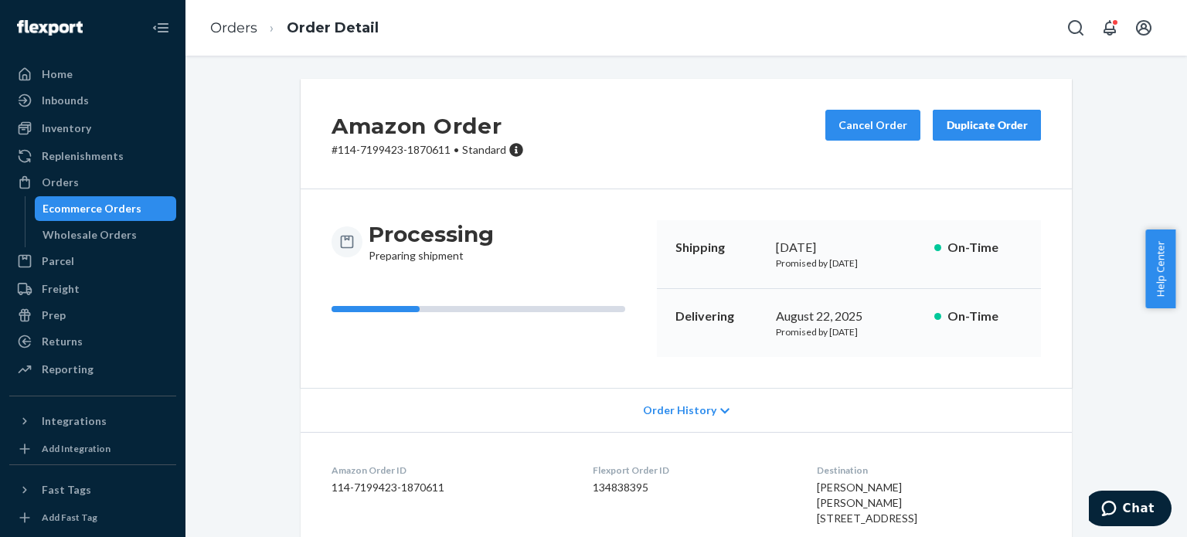
click at [587, 176] on div "Amazon Order # 114-7199423-1870611 • Standard Cancel Order Duplicate Order" at bounding box center [686, 134] width 771 height 111
click at [232, 21] on link "Orders" at bounding box center [233, 27] width 47 height 17
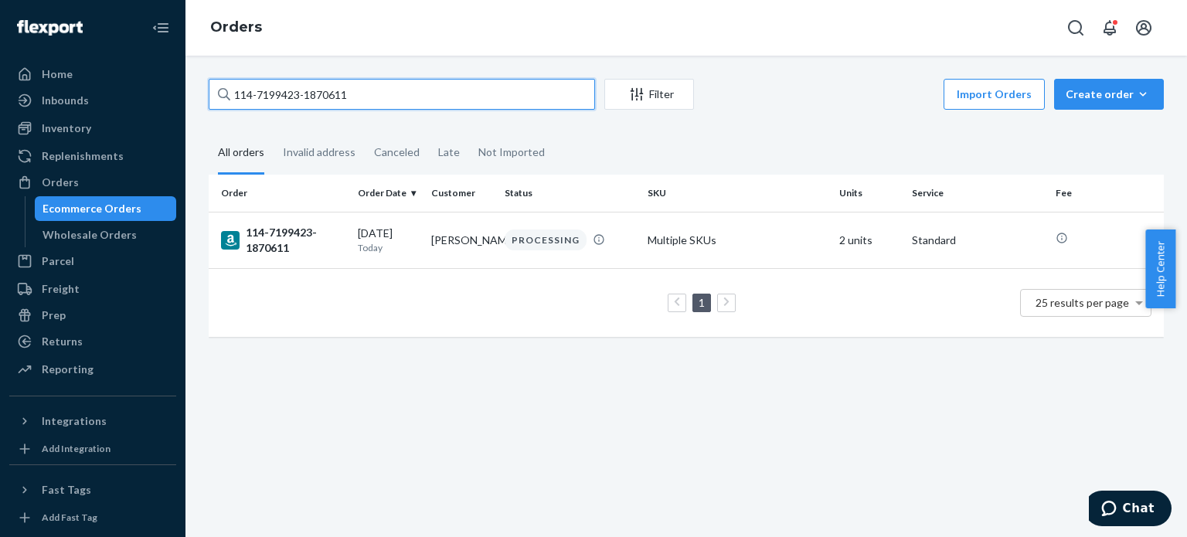
click at [307, 86] on input "114-7199423-1870611" at bounding box center [402, 94] width 386 height 31
paste input "2865354-7398664"
type input "114-2865354-7398664"
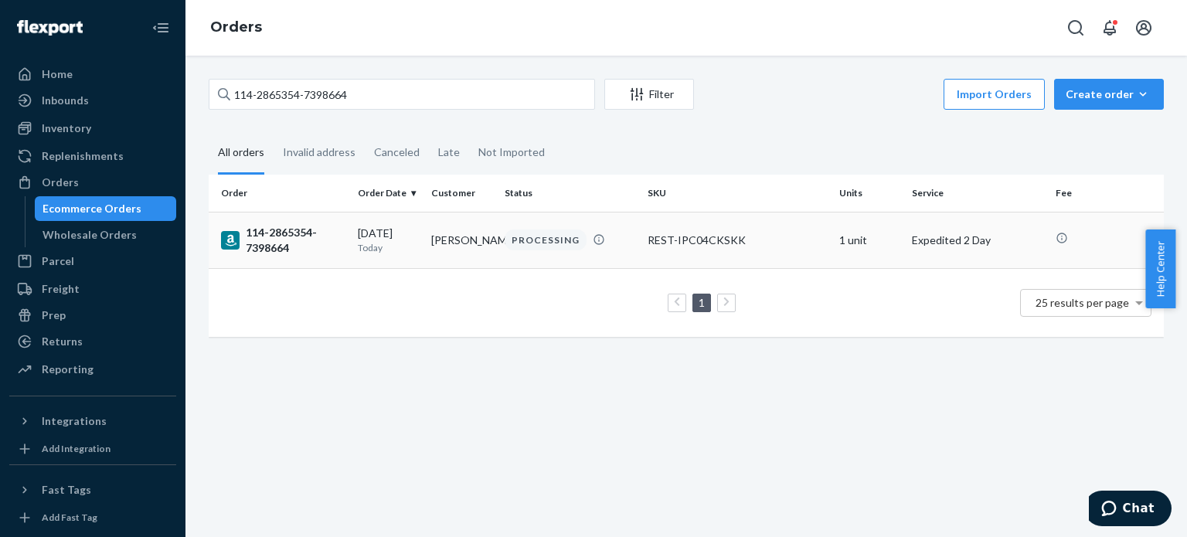
click at [277, 235] on div "114-2865354-7398664" at bounding box center [283, 240] width 124 height 31
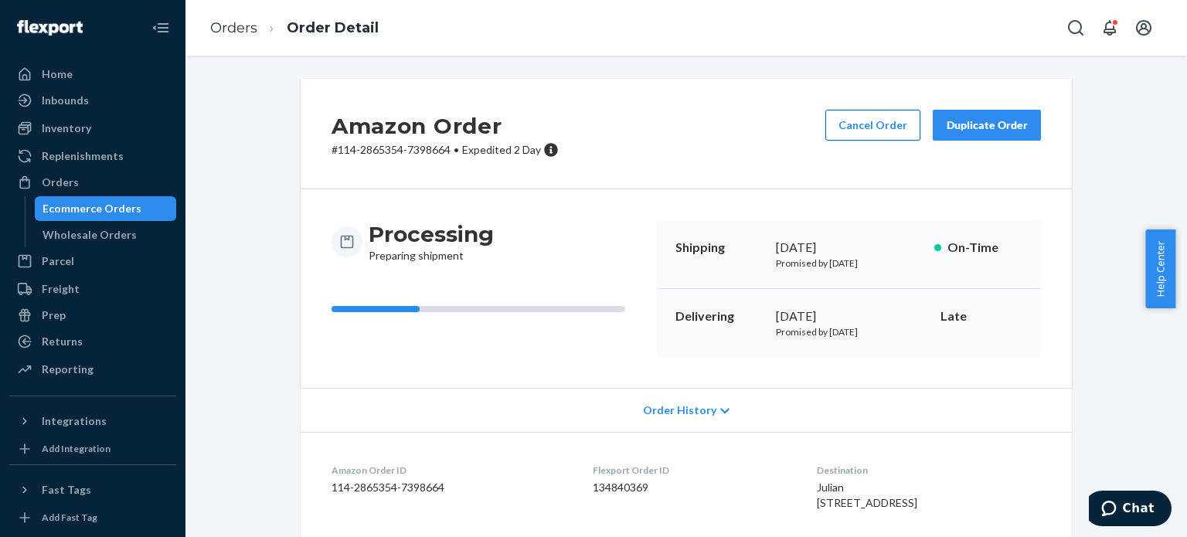
click at [848, 135] on button "Cancel Order" at bounding box center [872, 125] width 95 height 31
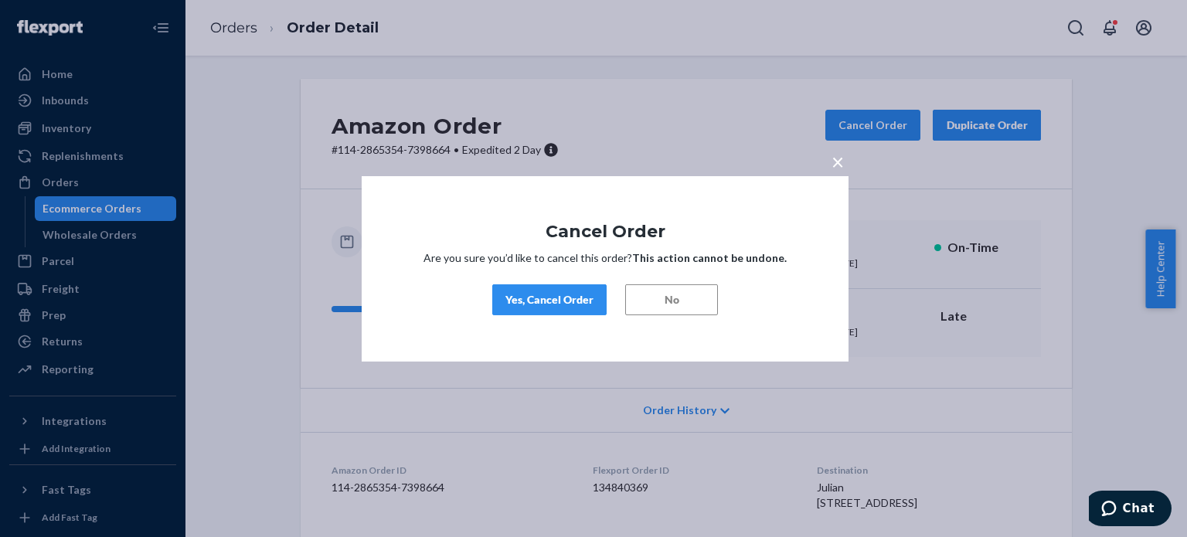
click at [557, 298] on div "Yes, Cancel Order" at bounding box center [549, 299] width 88 height 15
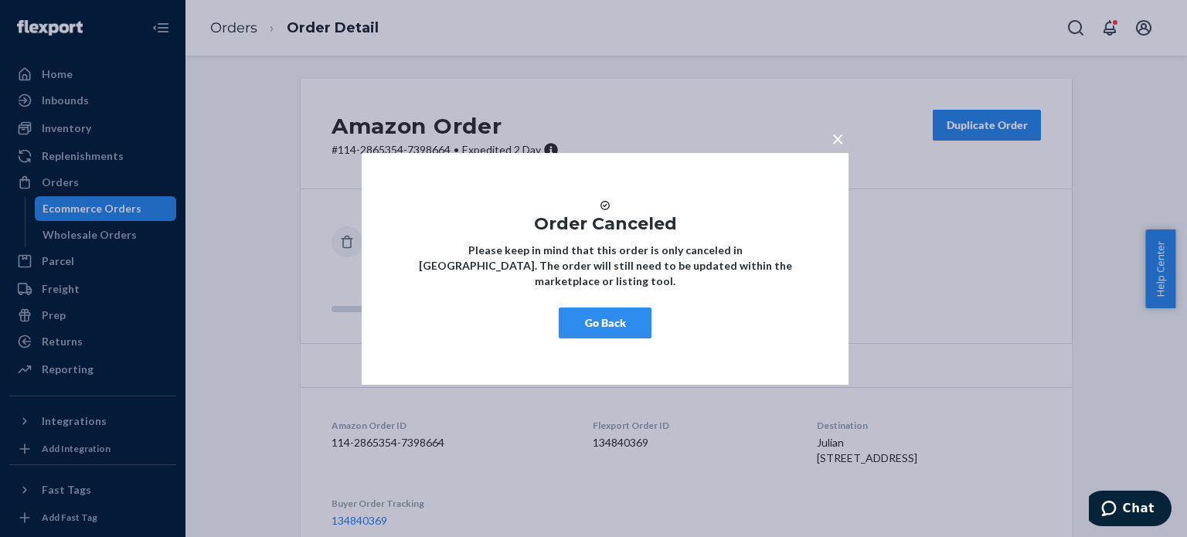
click at [596, 347] on div "× Order Canceled Please keep in mind that this order is only canceled in [GEOGR…" at bounding box center [605, 268] width 487 height 232
click at [590, 330] on button "Go Back" at bounding box center [605, 323] width 93 height 31
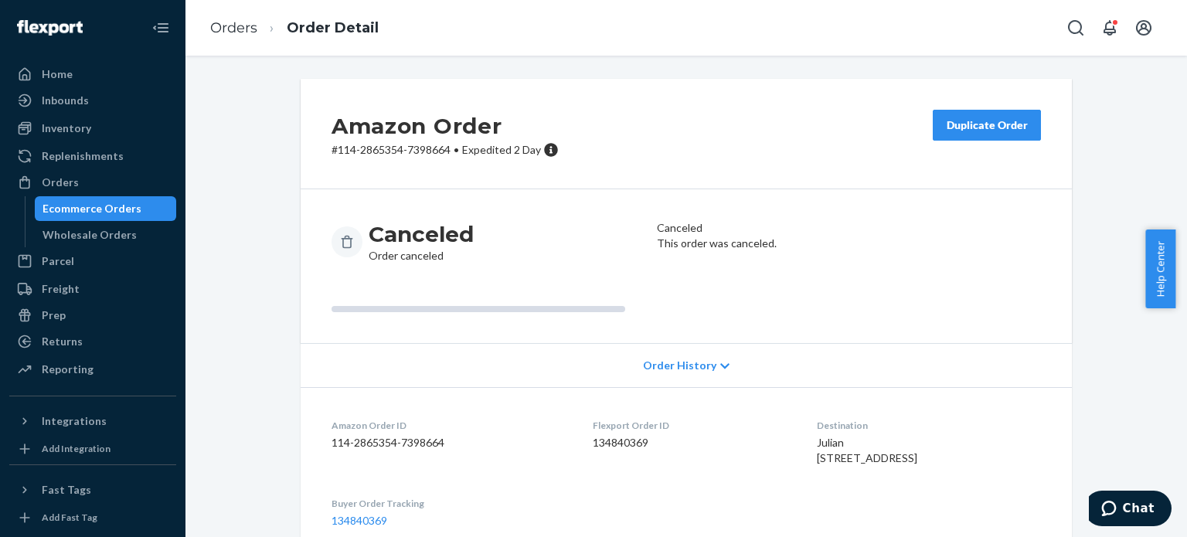
scroll to position [185, 0]
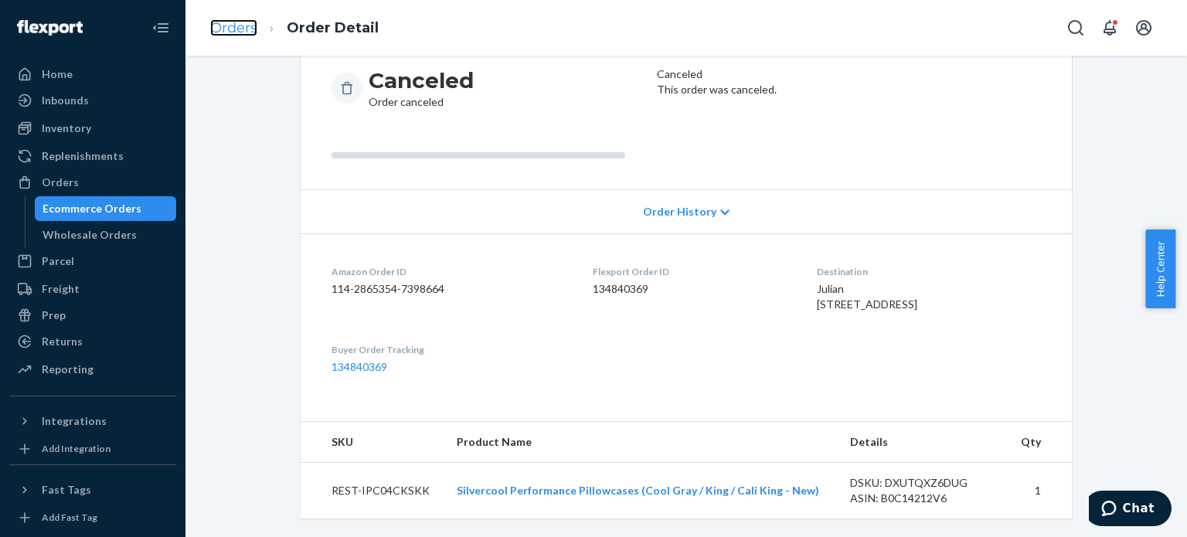
click at [238, 20] on link "Orders" at bounding box center [233, 27] width 47 height 17
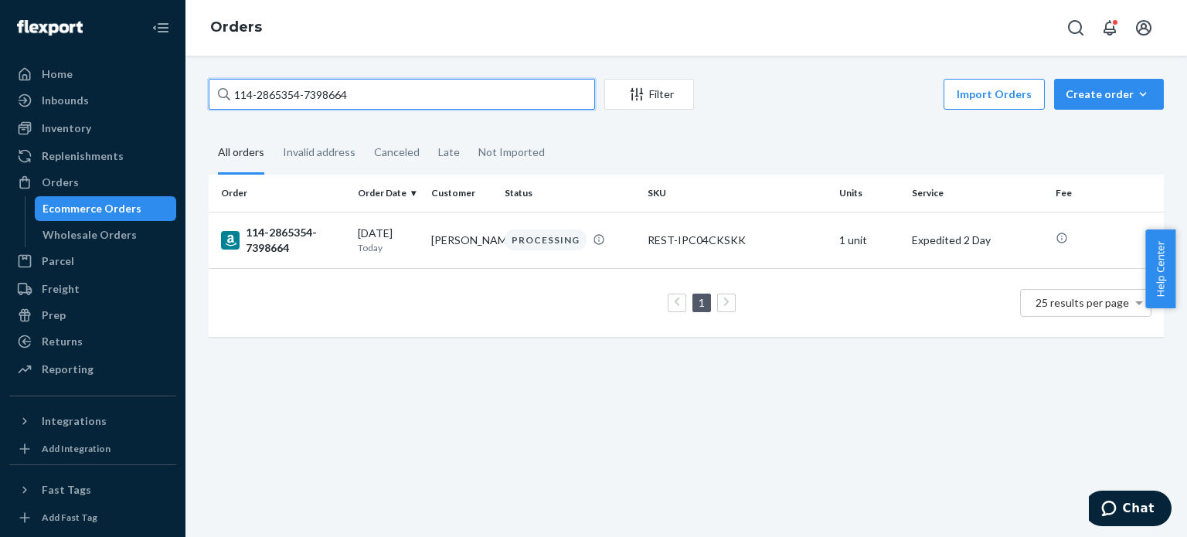
click at [277, 97] on input "114-2865354-7398664" at bounding box center [402, 94] width 386 height 31
paste input "3-7469048-3321040"
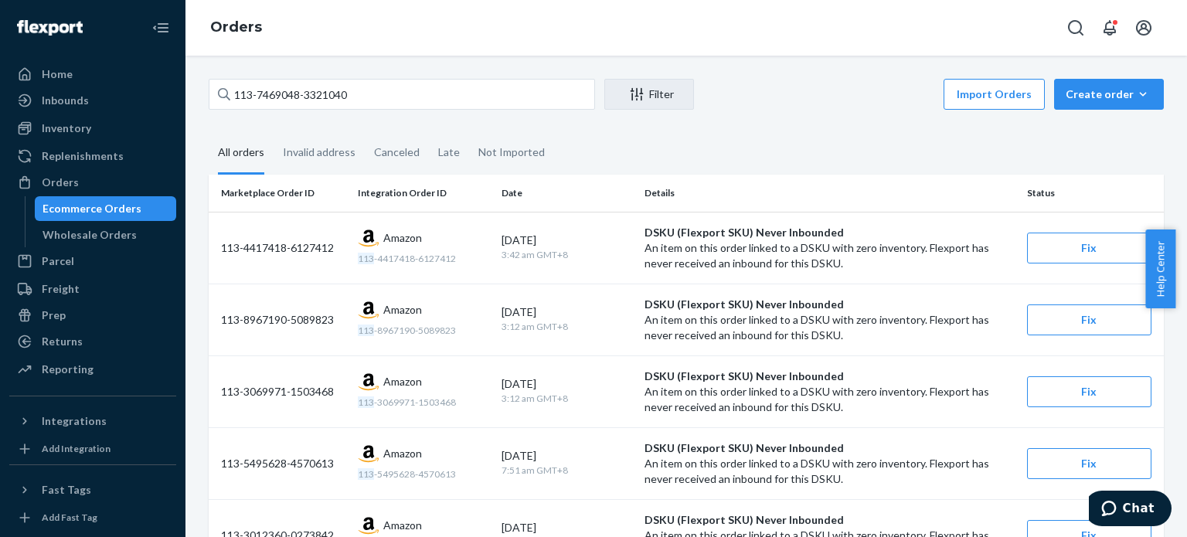
click at [253, 166] on div "All orders" at bounding box center [241, 153] width 46 height 43
click at [209, 132] on input "All orders" at bounding box center [209, 132] width 0 height 0
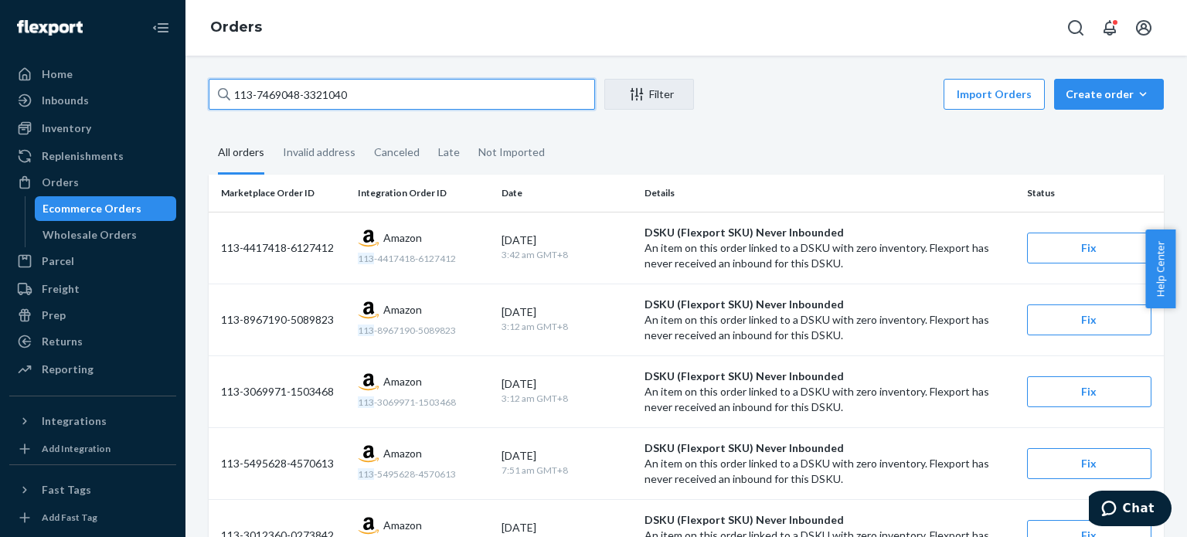
click at [284, 98] on input "113-7469048-3321040" at bounding box center [402, 94] width 386 height 31
paste input "4657943-512425"
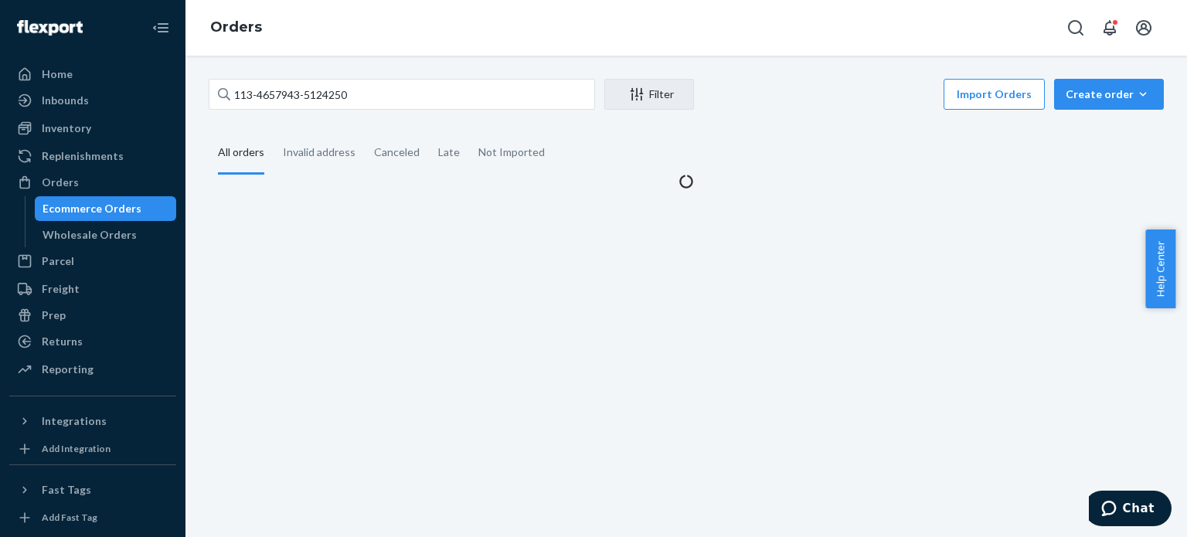
click at [244, 161] on div "All orders" at bounding box center [241, 153] width 46 height 43
click at [209, 132] on input "All orders" at bounding box center [209, 132] width 0 height 0
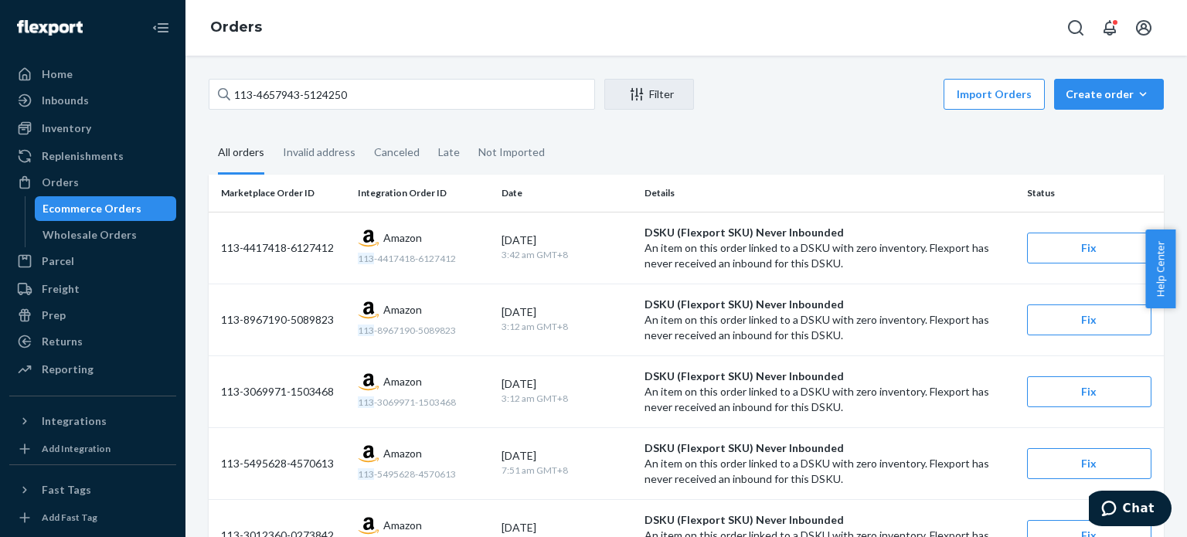
click at [243, 168] on div "All orders" at bounding box center [241, 153] width 46 height 43
click at [209, 132] on input "All orders" at bounding box center [209, 132] width 0 height 0
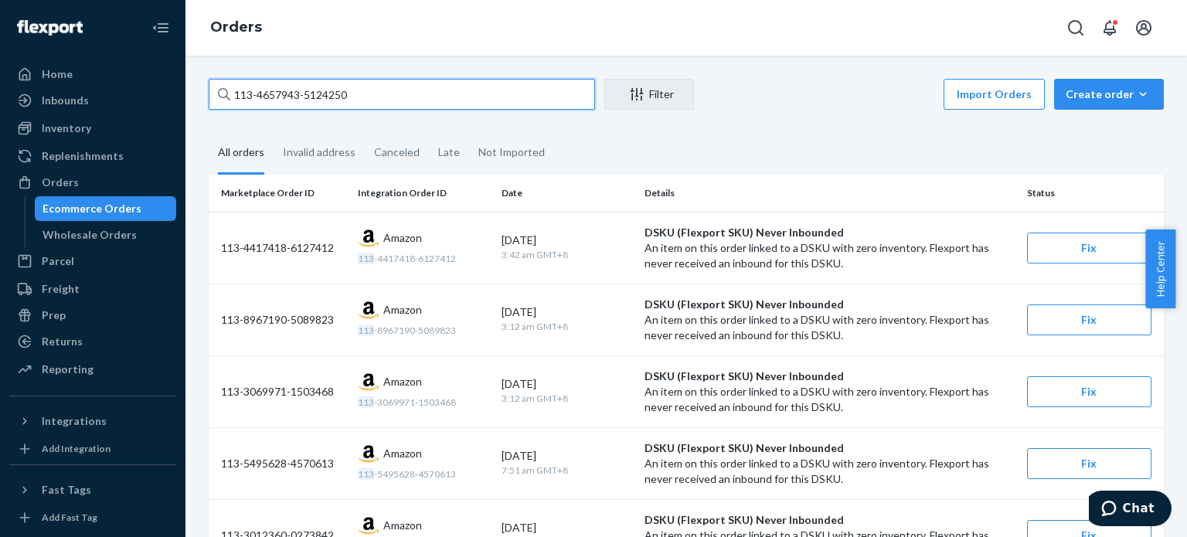
click at [307, 107] on input "113-4657943-5124250" at bounding box center [402, 94] width 386 height 31
paste input "1-9768741-3258636"
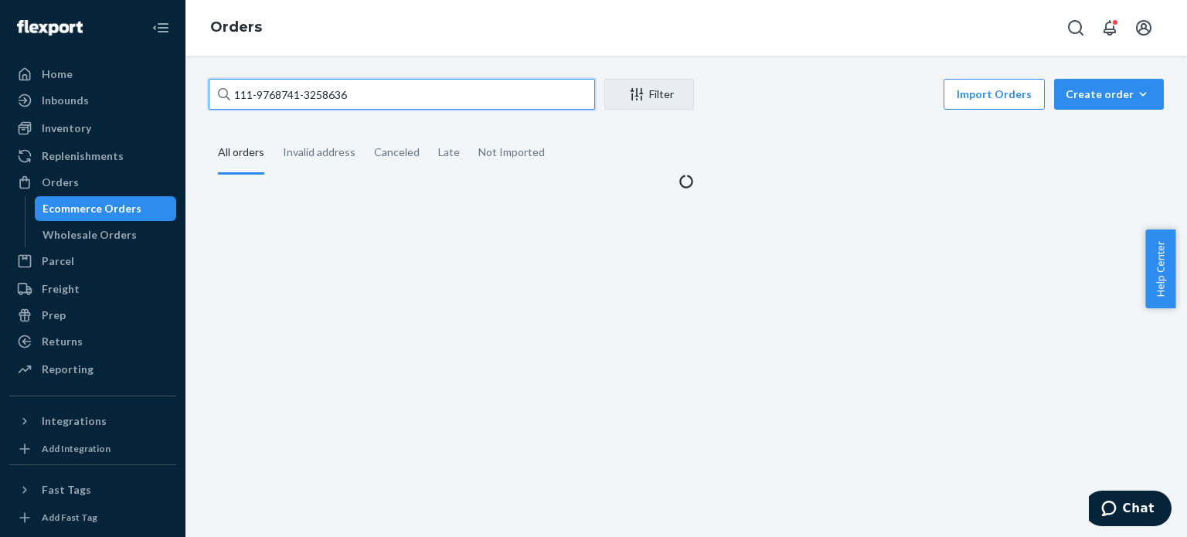
type input "111-9768741-3258636"
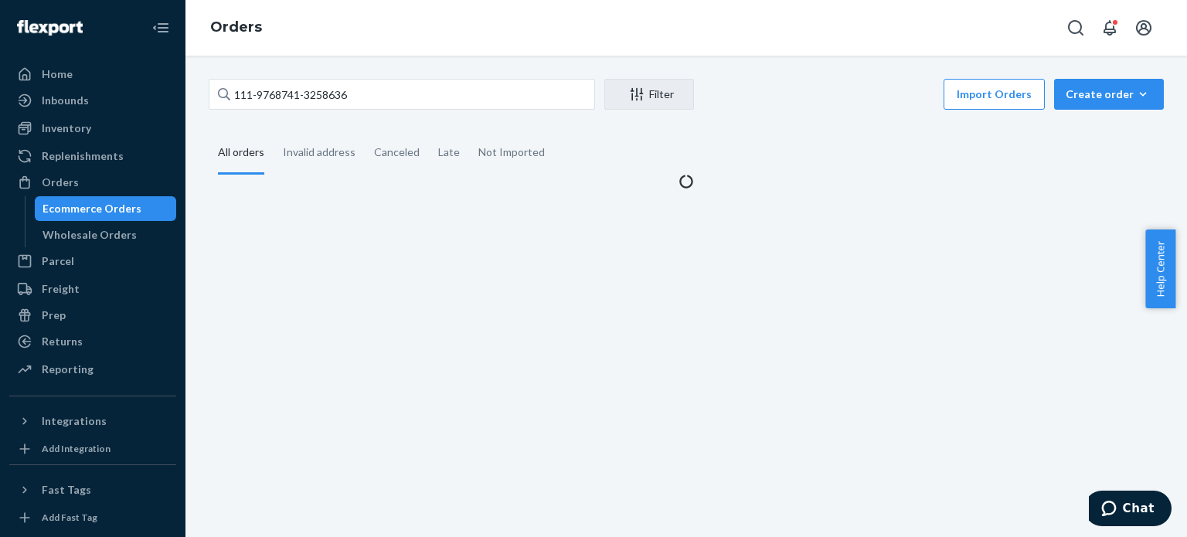
click at [234, 145] on div "All orders" at bounding box center [241, 153] width 46 height 43
click at [209, 132] on input "All orders" at bounding box center [209, 132] width 0 height 0
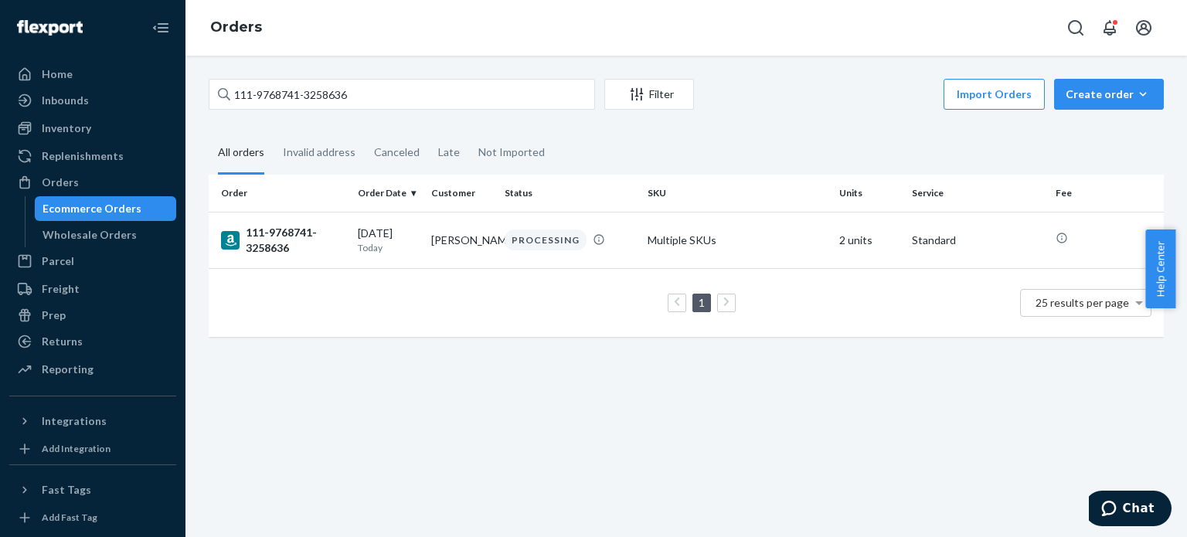
drag, startPoint x: 277, startPoint y: 233, endPoint x: 251, endPoint y: 258, distance: 35.5
click at [277, 234] on div "111-9768741-3258636" at bounding box center [283, 240] width 124 height 31
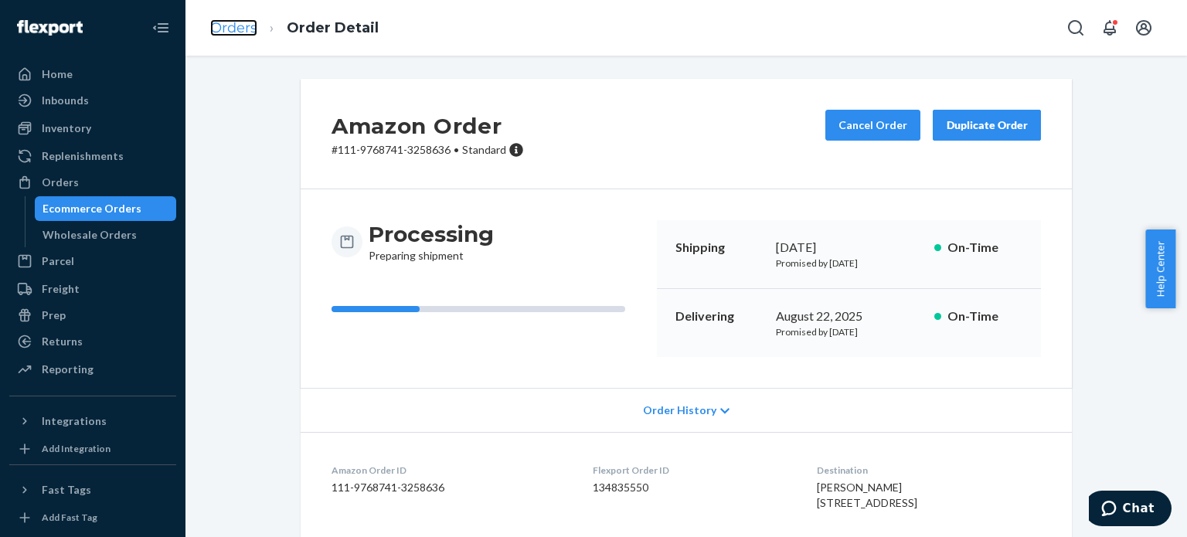
click at [235, 23] on link "Orders" at bounding box center [233, 27] width 47 height 17
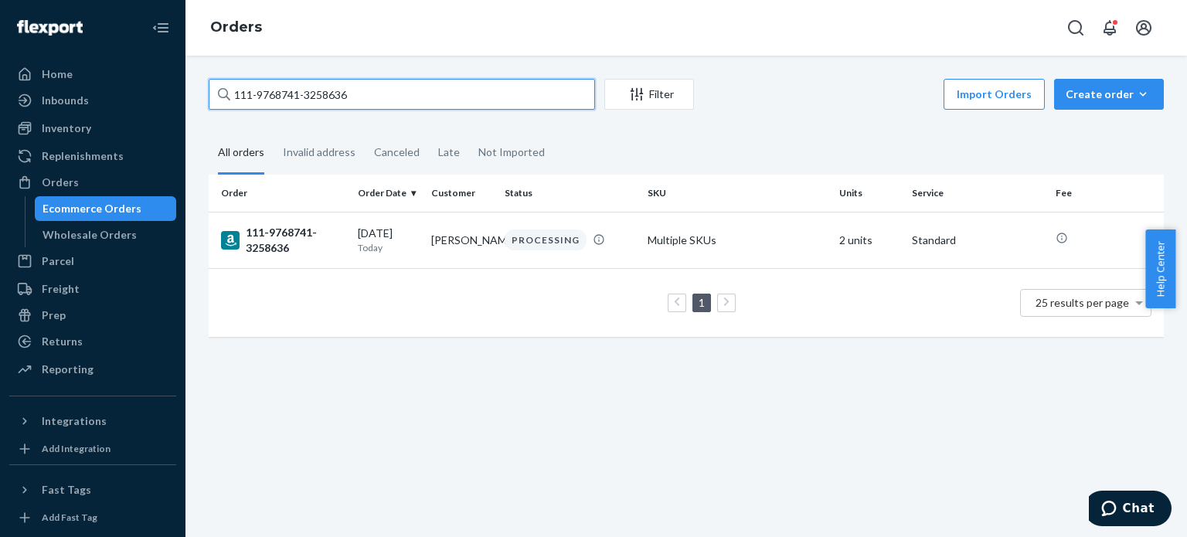
click at [250, 98] on input "111-9768741-3258636" at bounding box center [402, 94] width 386 height 31
paste input "7110624-447060"
type input "111-7110624-4470606"
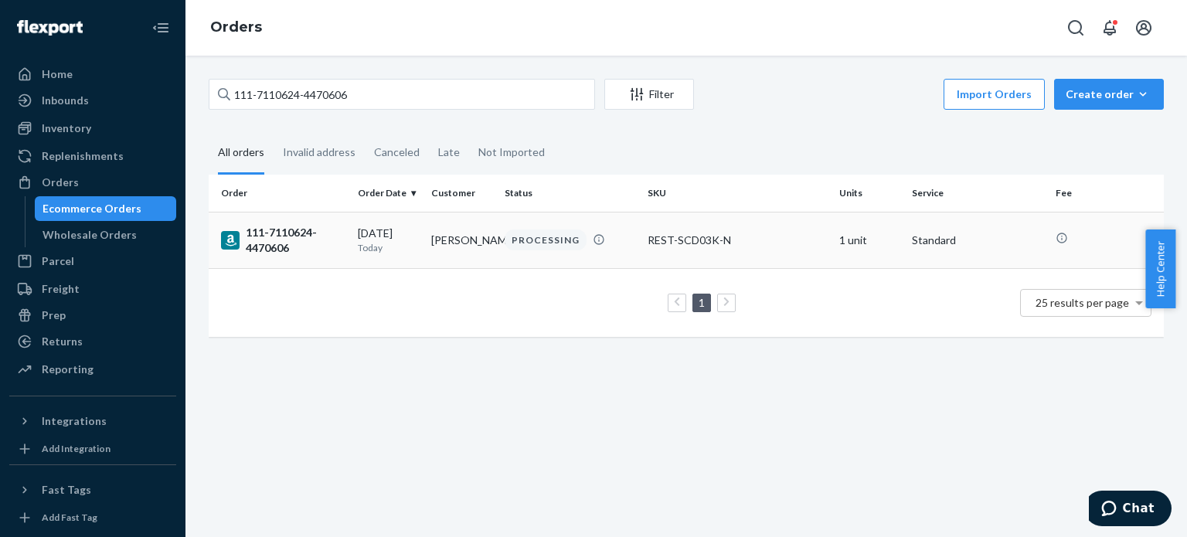
click at [274, 236] on div "111-7110624-4470606" at bounding box center [283, 240] width 124 height 31
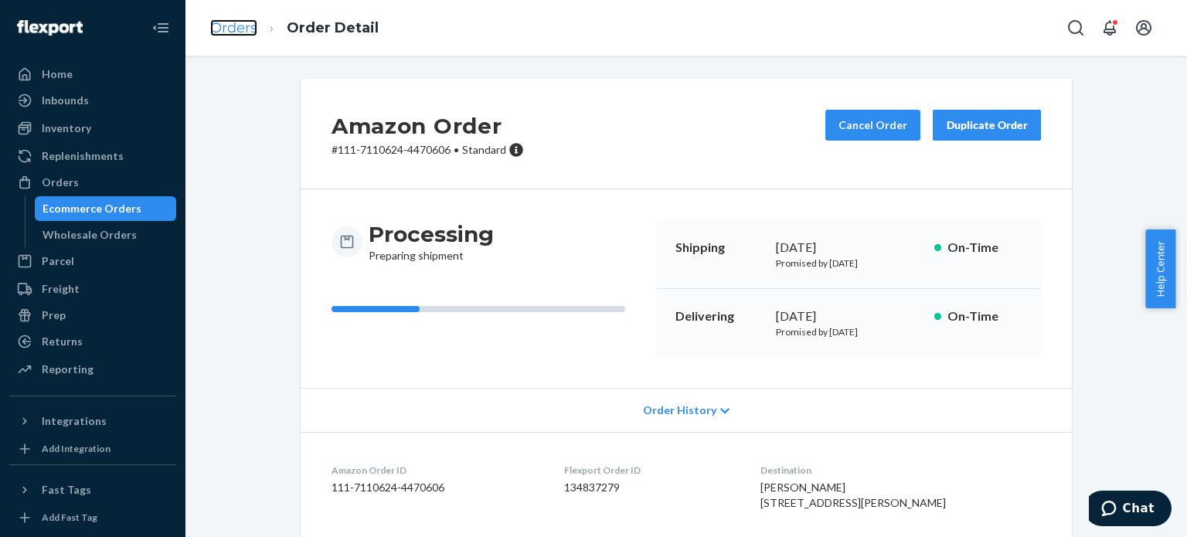
click at [256, 29] on link "Orders" at bounding box center [233, 27] width 47 height 17
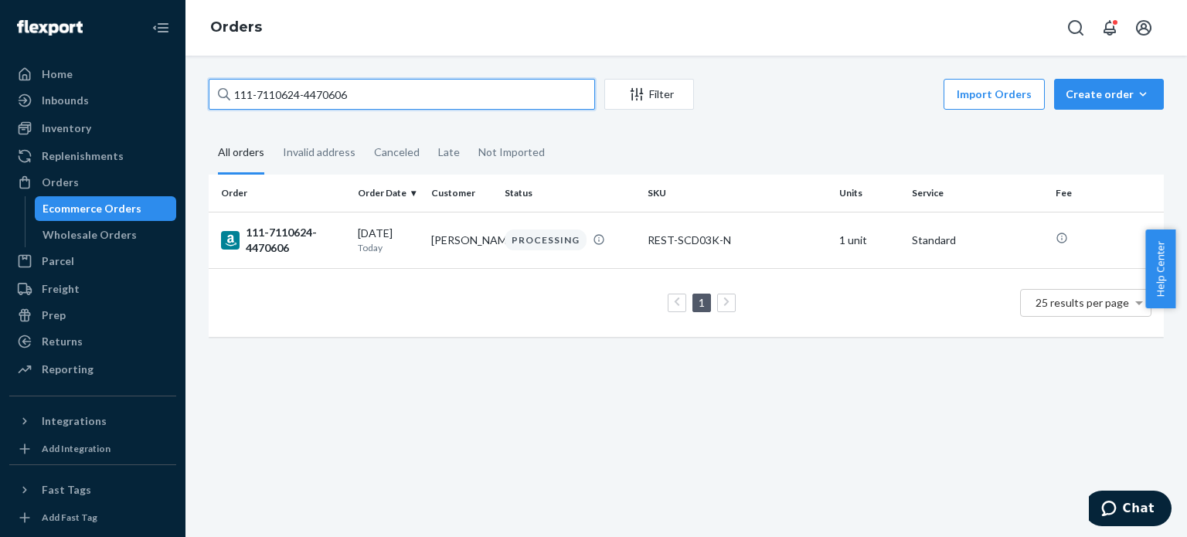
click at [260, 86] on input "111-7110624-4470606" at bounding box center [402, 94] width 386 height 31
paste input "4-7199423-1870611"
type input "114-7199423-1870611"
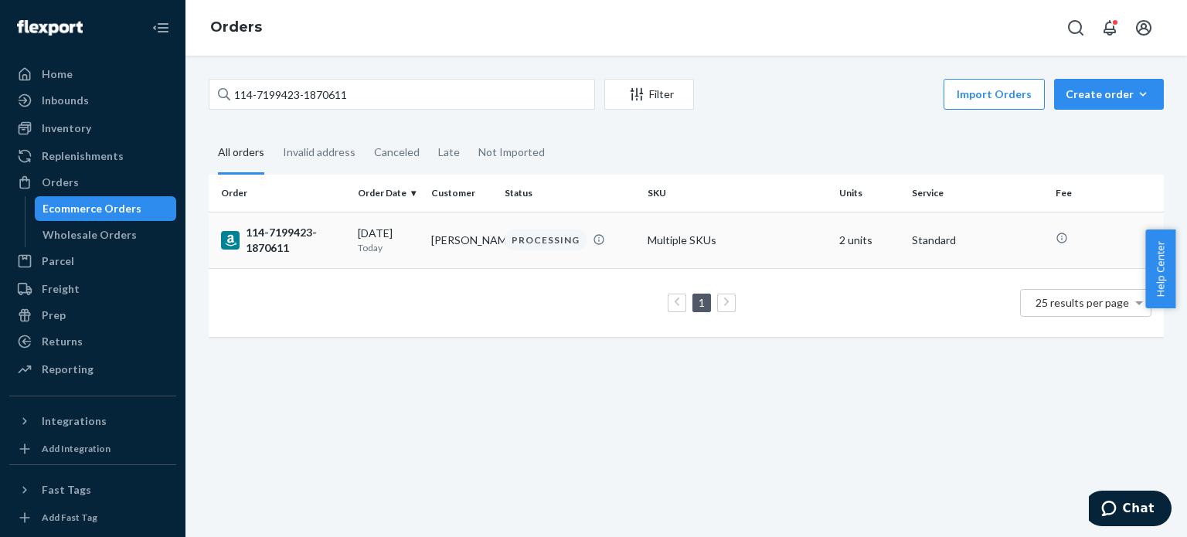
click at [272, 231] on div "114-7199423-1870611" at bounding box center [283, 240] width 124 height 31
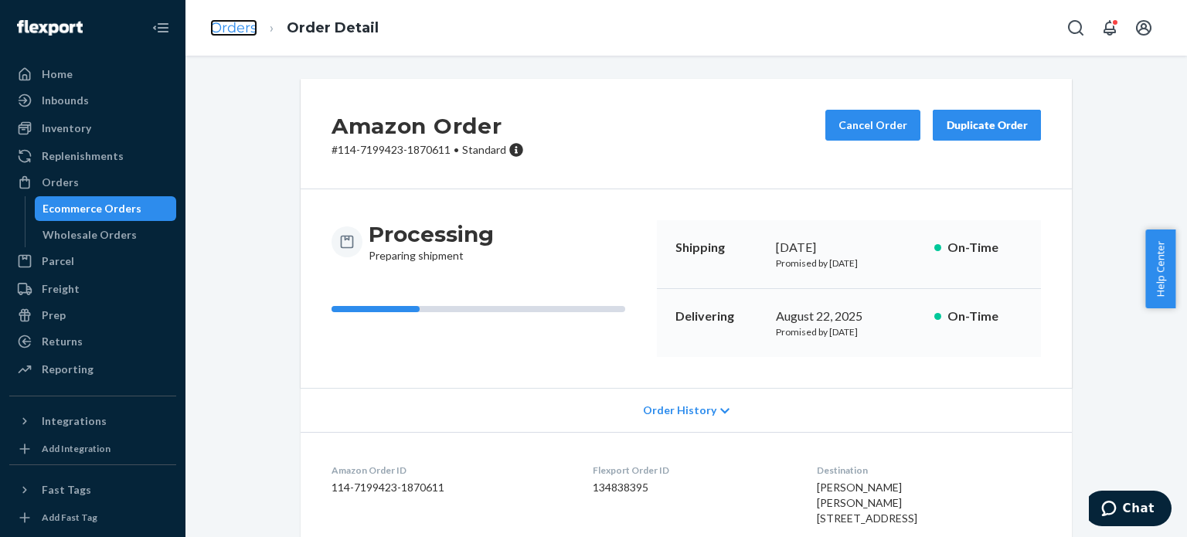
click at [225, 22] on link "Orders" at bounding box center [233, 27] width 47 height 17
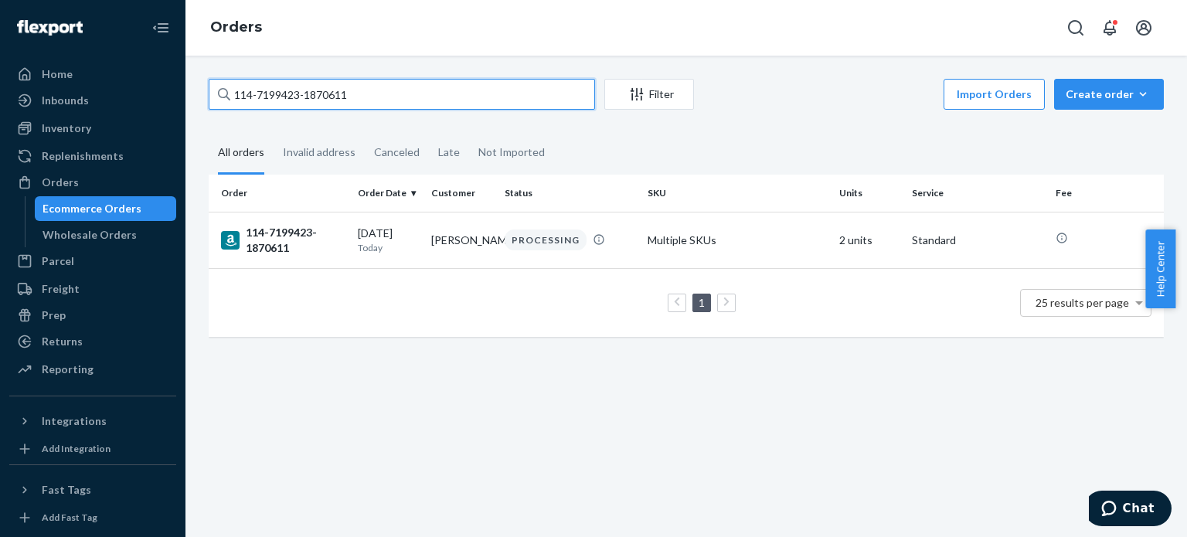
click at [260, 83] on input "114-7199423-1870611" at bounding box center [402, 94] width 386 height 31
paste input "1-2941916-4275436"
type input "111-2941916-4275436"
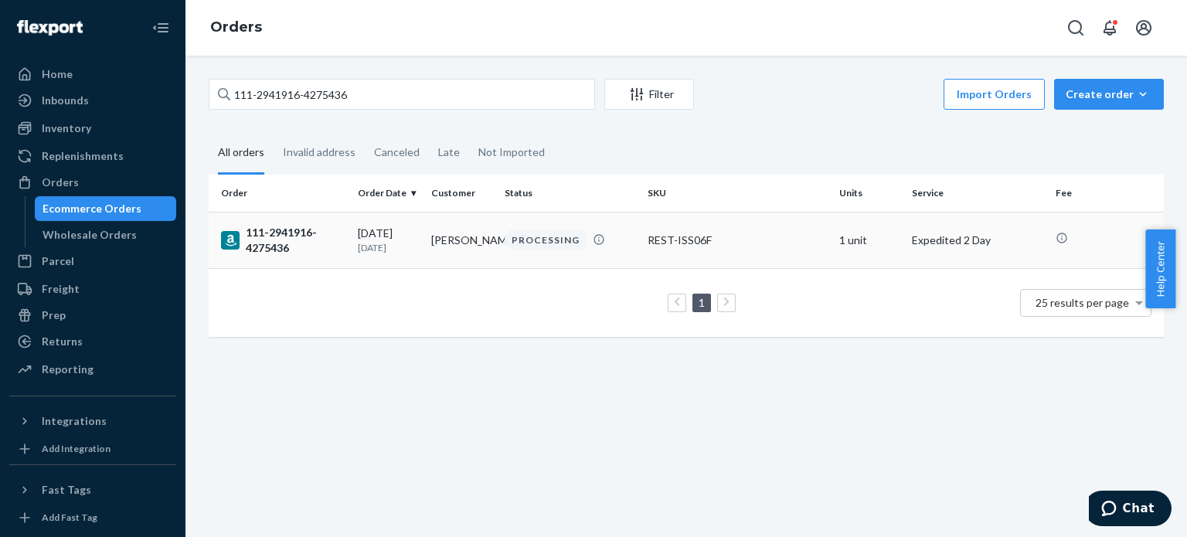
click at [284, 240] on div "111-2941916-4275436" at bounding box center [283, 240] width 124 height 31
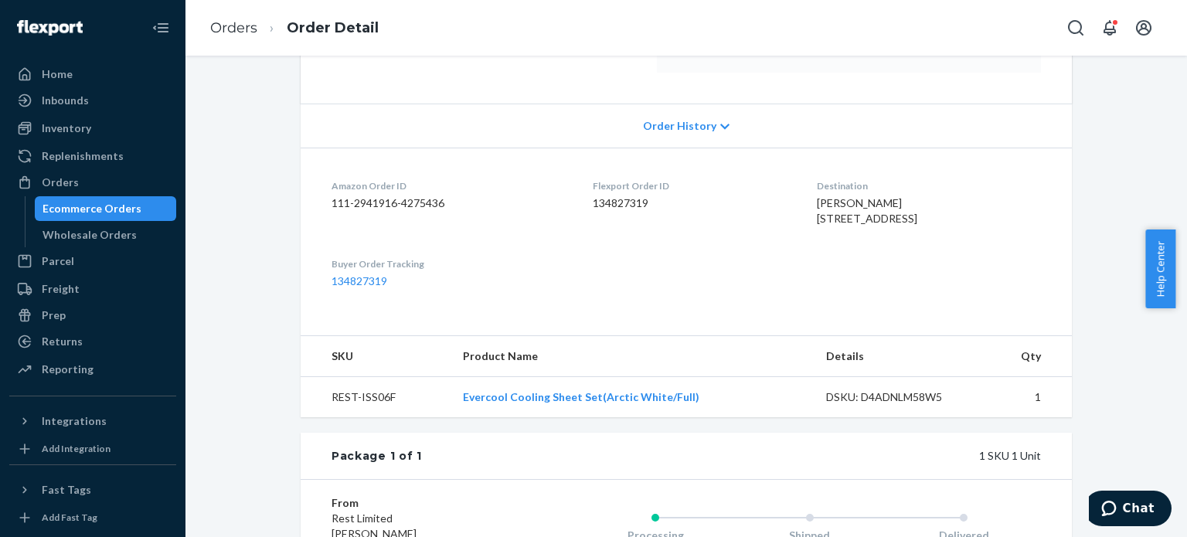
scroll to position [309, 0]
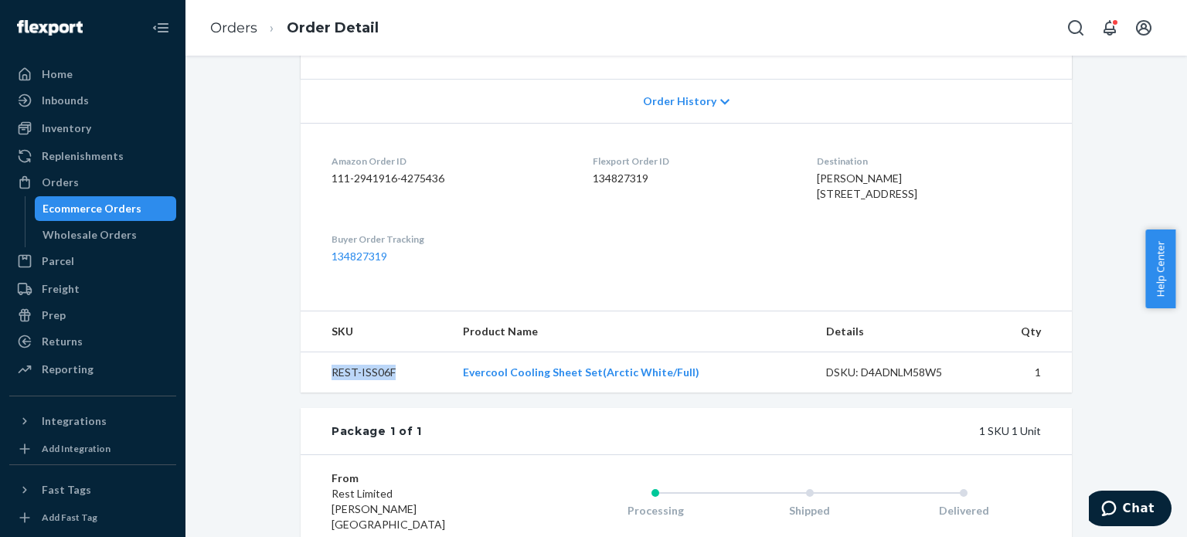
drag, startPoint x: 388, startPoint y: 403, endPoint x: 327, endPoint y: 401, distance: 61.1
click at [327, 393] on td "REST-ISS06F" at bounding box center [376, 372] width 150 height 41
copy td "REST-ISS06F"
click at [535, 192] on div "Amazon Order ID 111-2941916-4275436" at bounding box center [450, 181] width 236 height 53
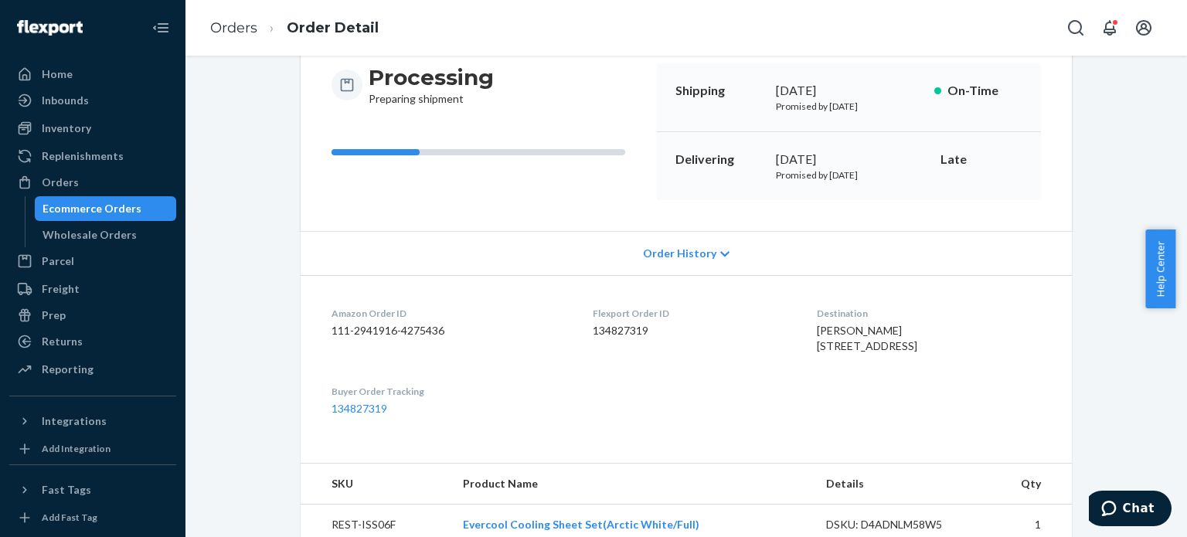
scroll to position [0, 0]
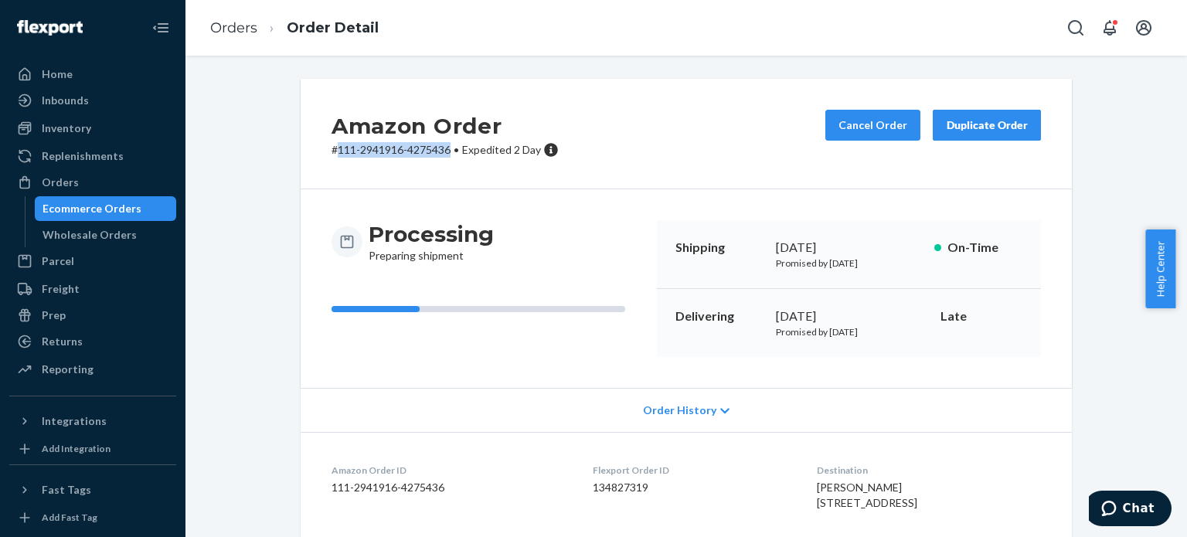
drag, startPoint x: 445, startPoint y: 151, endPoint x: 334, endPoint y: 148, distance: 111.3
click at [334, 148] on p "# 111-2941916-4275436 • Expedited 2 Day" at bounding box center [445, 149] width 227 height 15
copy p "111-2941916-4275436"
click at [570, 189] on div "Processing Preparing shipment Shipping [DATE] Promised by [DATE] On-Time Delive…" at bounding box center [686, 288] width 771 height 199
drag, startPoint x: 445, startPoint y: 148, endPoint x: 331, endPoint y: 150, distance: 114.4
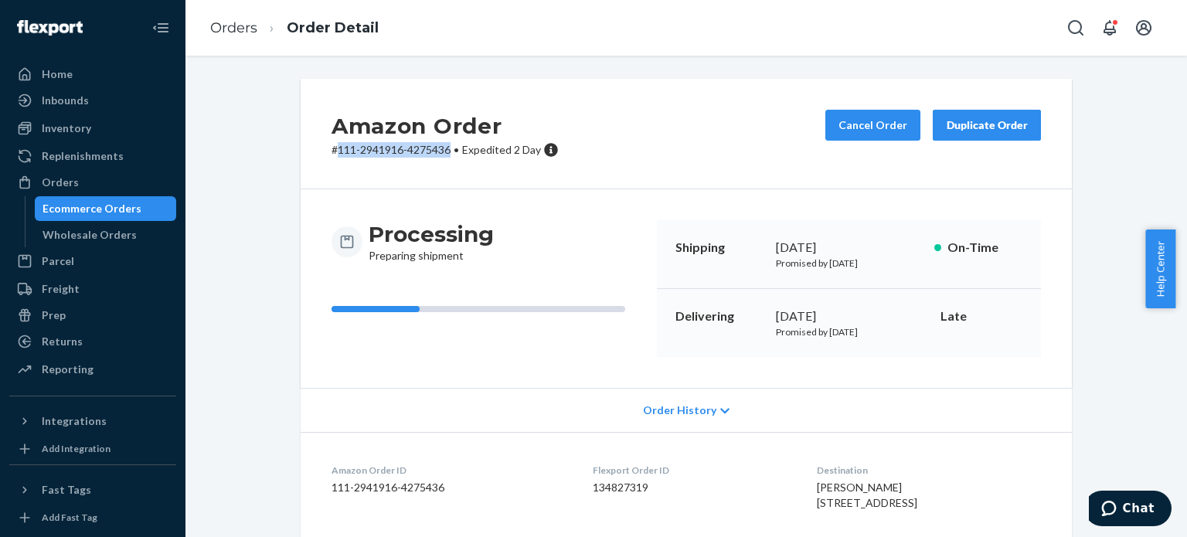
click at [332, 150] on p "# 111-2941916-4275436 • Expedited 2 Day" at bounding box center [445, 149] width 227 height 15
click at [551, 213] on div "Processing Preparing shipment Shipping [DATE] Promised by [DATE] On-Time Delive…" at bounding box center [686, 288] width 771 height 199
click at [817, 488] on span "[PERSON_NAME] [STREET_ADDRESS]" at bounding box center [867, 495] width 100 height 29
drag, startPoint x: 791, startPoint y: 488, endPoint x: 860, endPoint y: 488, distance: 68.8
click at [860, 488] on div "[PERSON_NAME] [STREET_ADDRESS]" at bounding box center [929, 495] width 224 height 31
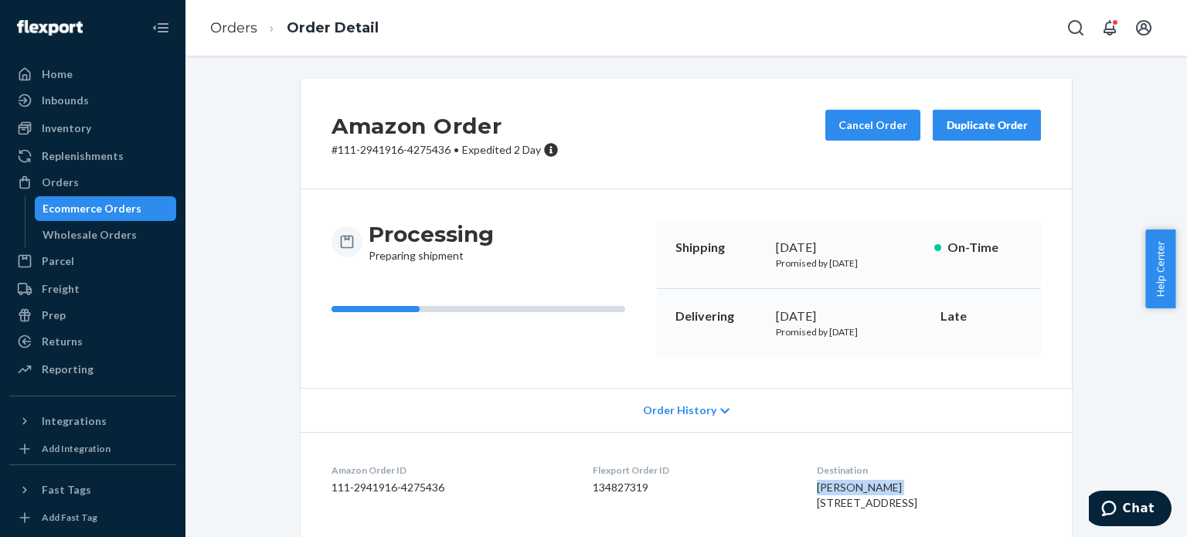
copy span "[PERSON_NAME]"
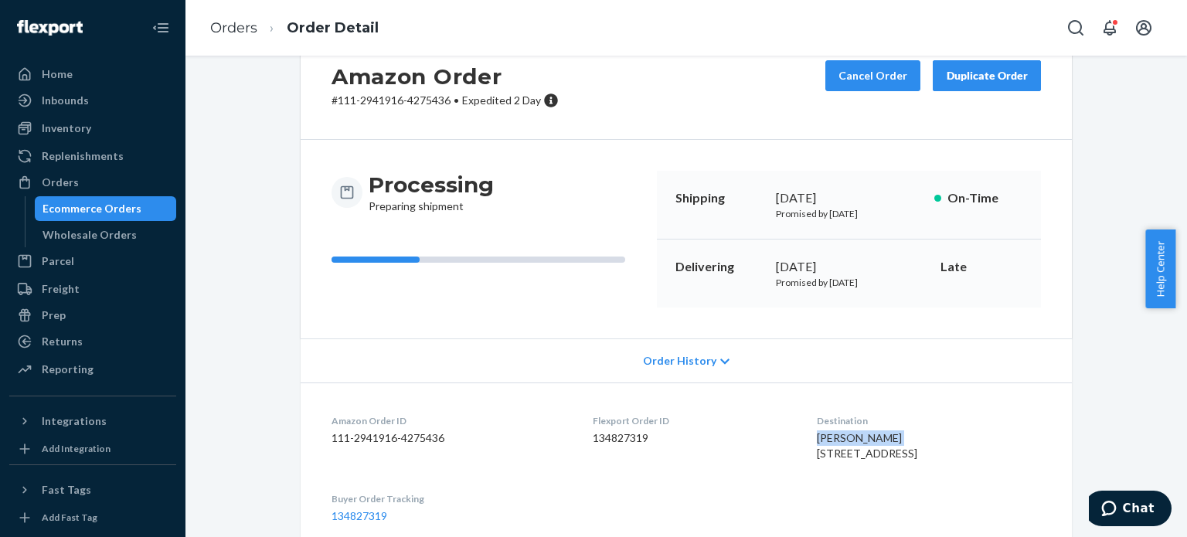
scroll to position [77, 0]
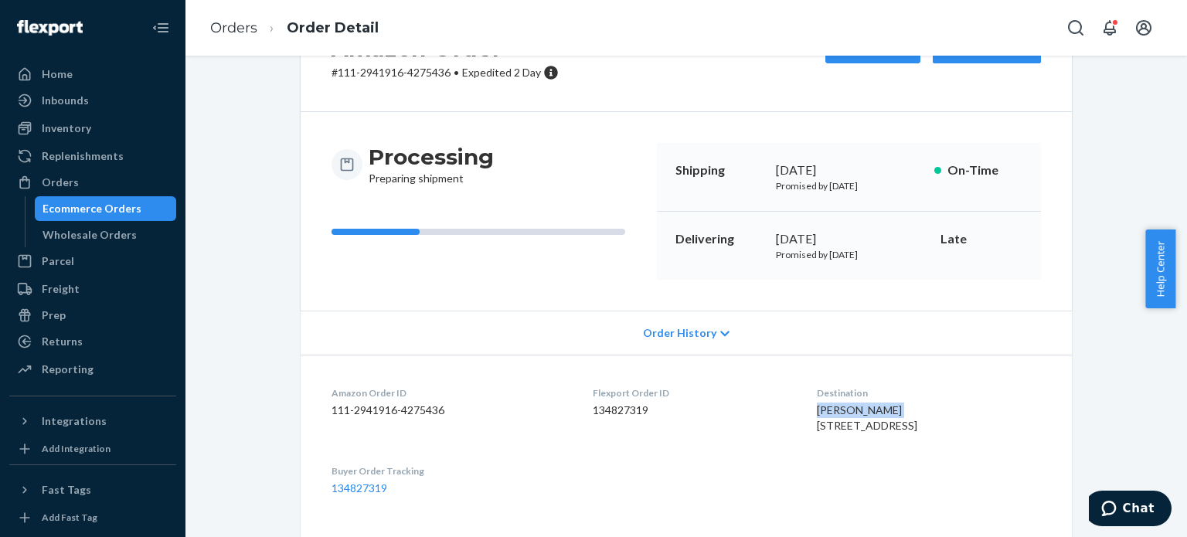
drag, startPoint x: 792, startPoint y: 426, endPoint x: 904, endPoint y: 424, distance: 112.1
click at [904, 424] on div "[PERSON_NAME] [STREET_ADDRESS]" at bounding box center [929, 418] width 224 height 31
copy span "[STREET_ADDRESS]"
click at [817, 432] on span "[PERSON_NAME] [STREET_ADDRESS]" at bounding box center [867, 417] width 100 height 29
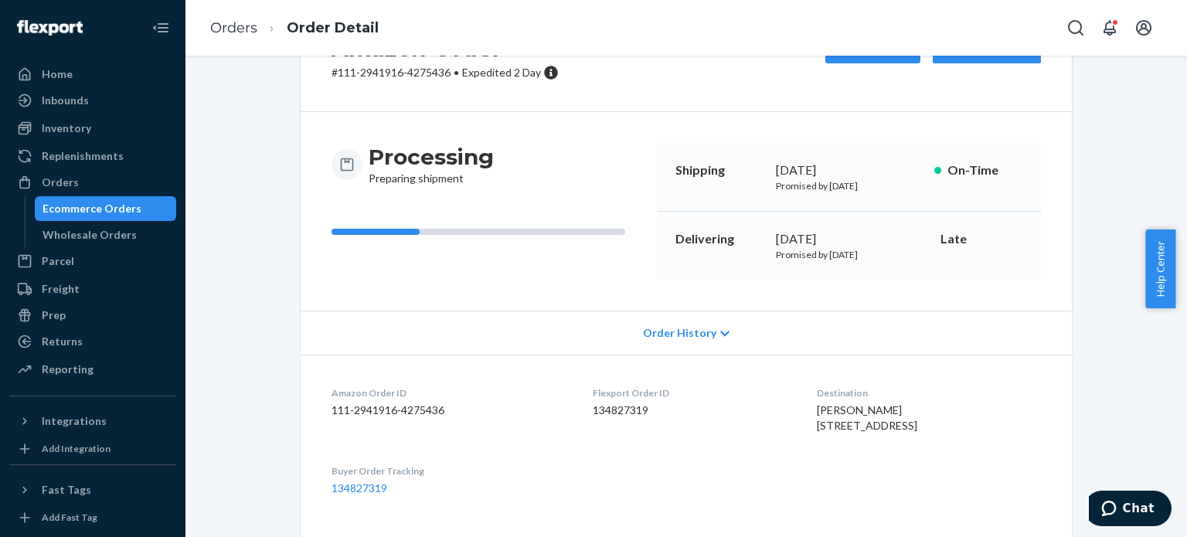
copy span "[GEOGRAPHIC_DATA]"
drag, startPoint x: 861, startPoint y: 443, endPoint x: 927, endPoint y: 438, distance: 65.9
click at [927, 434] on div "[PERSON_NAME] [STREET_ADDRESS]" at bounding box center [929, 418] width 224 height 31
copy span "32934-7518"
click at [611, 205] on div "Processing Preparing shipment" at bounding box center [488, 211] width 313 height 137
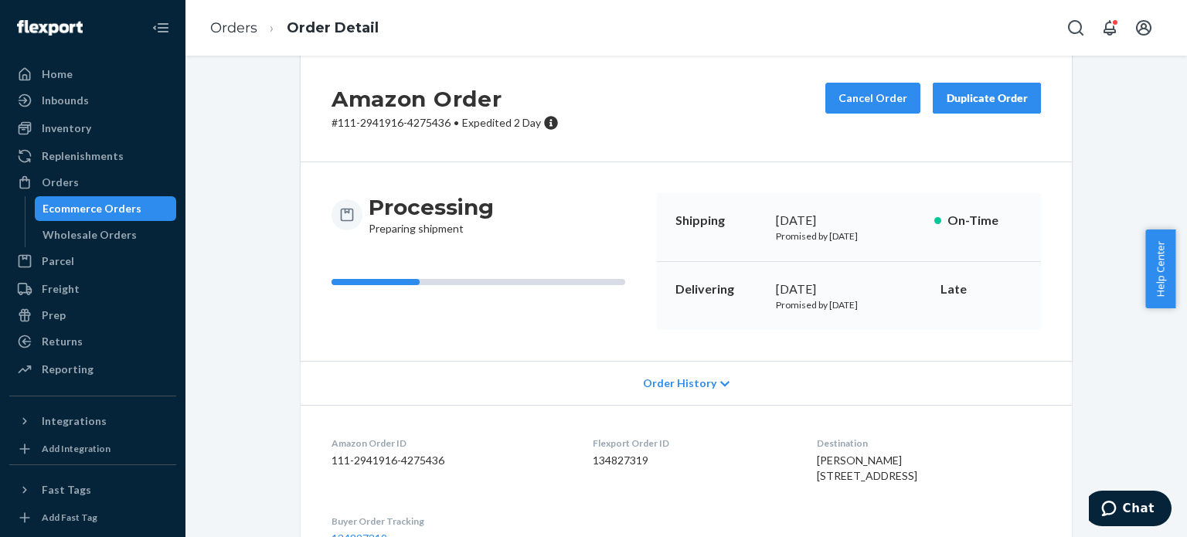
scroll to position [0, 0]
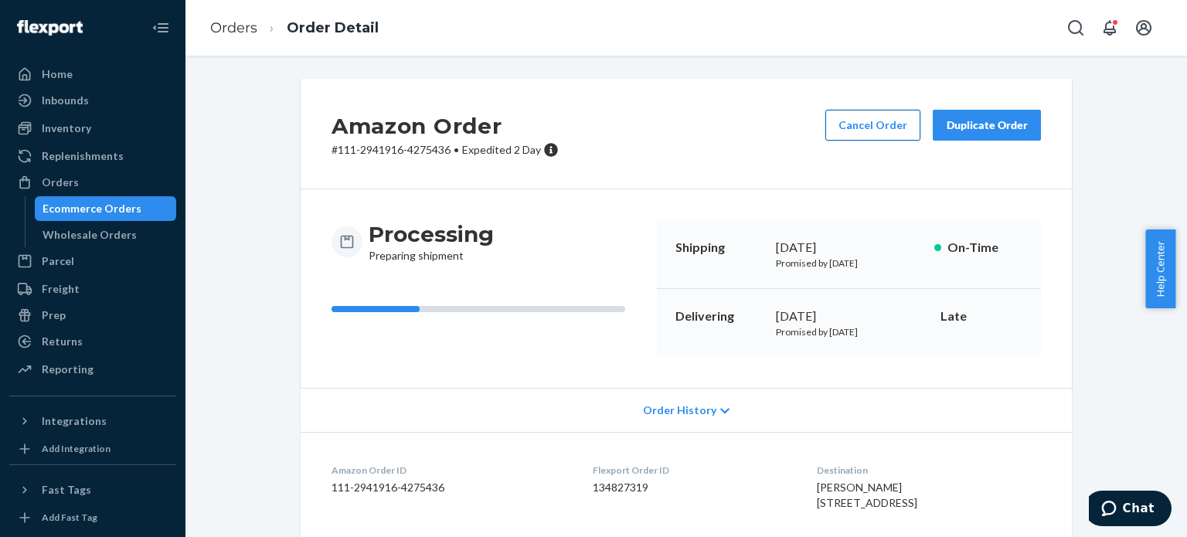
click at [844, 126] on button "Cancel Order" at bounding box center [872, 125] width 95 height 31
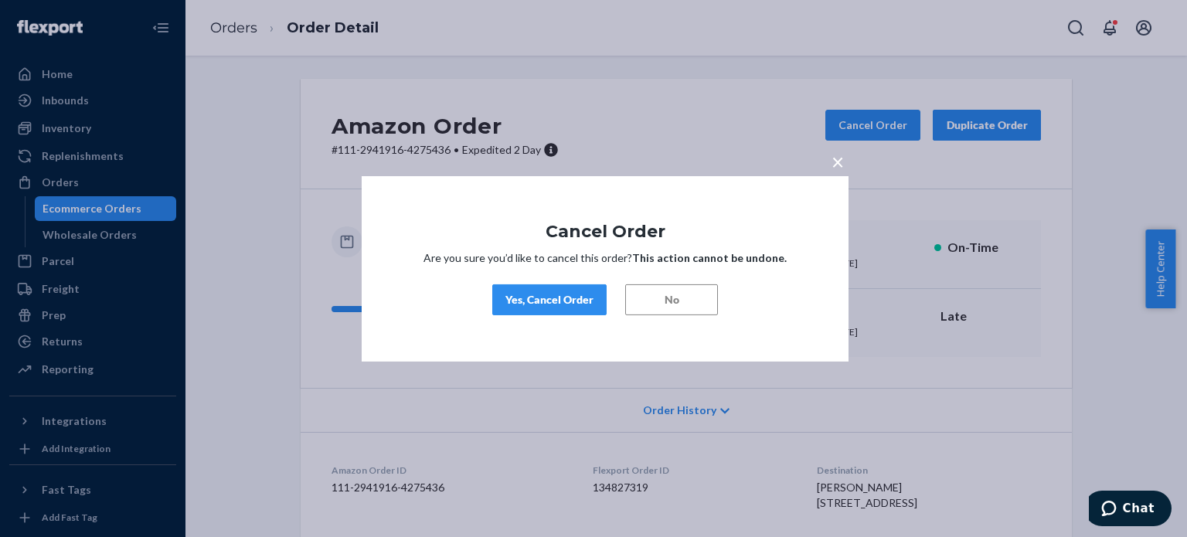
click at [557, 296] on div "Yes, Cancel Order" at bounding box center [549, 299] width 88 height 15
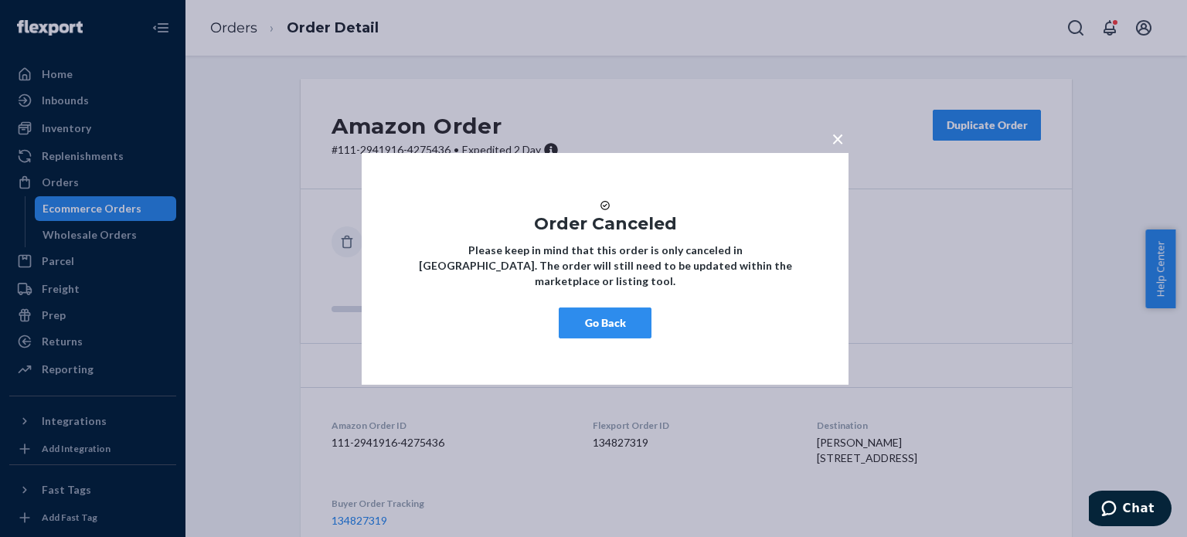
click at [592, 331] on button "Go Back" at bounding box center [605, 323] width 93 height 31
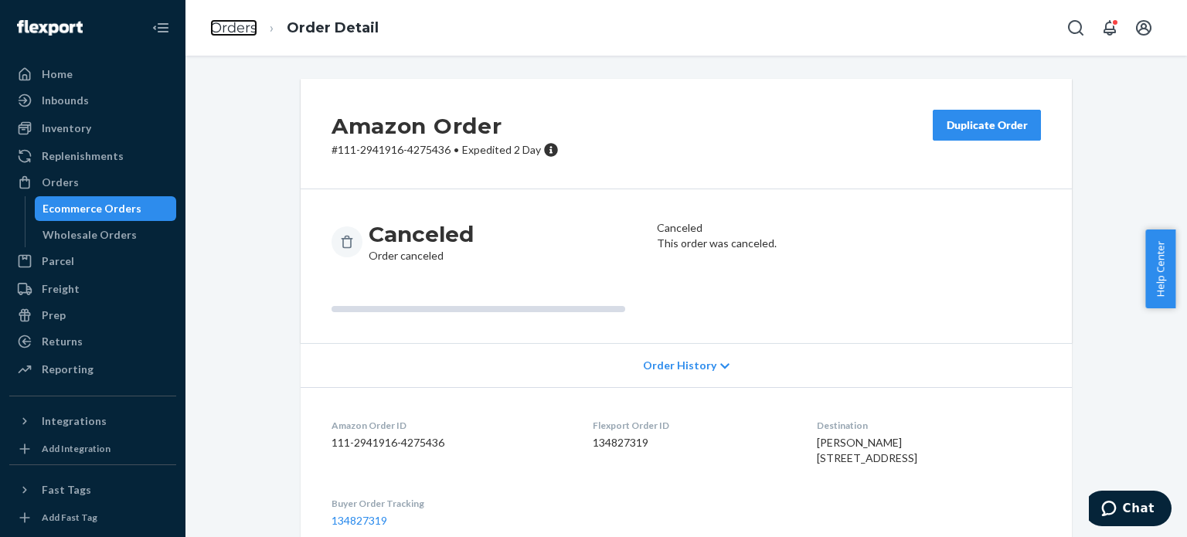
drag, startPoint x: 224, startPoint y: 21, endPoint x: 238, endPoint y: 70, distance: 51.4
click at [224, 21] on link "Orders" at bounding box center [233, 27] width 47 height 17
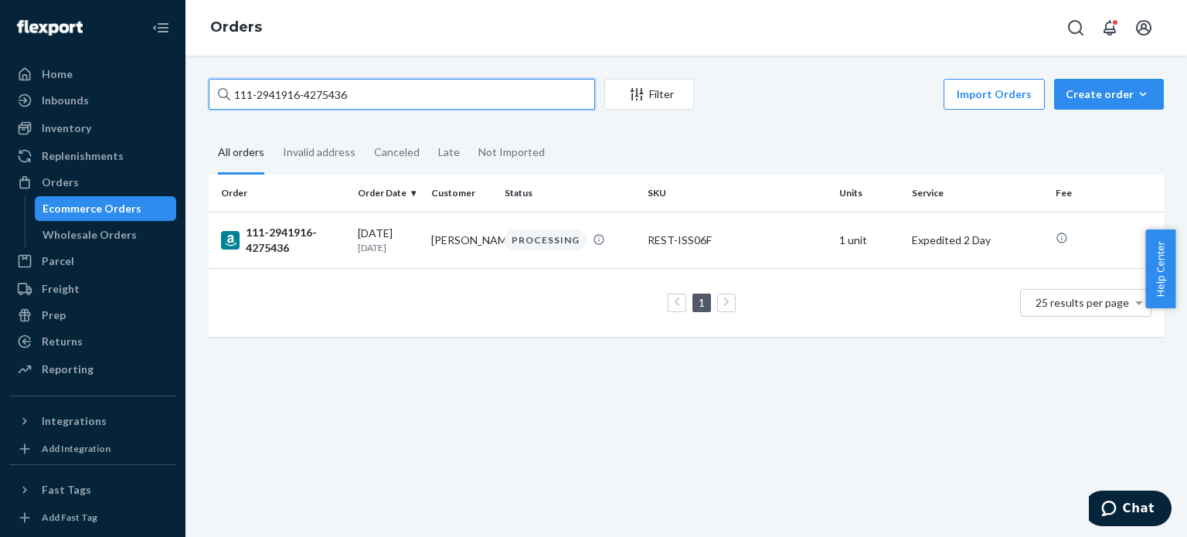
click at [274, 92] on input "111-2941916-4275436" at bounding box center [402, 94] width 386 height 31
paste input "[CREDIT_CARD_NUMBER]"
type input "113-6279416-7617828"
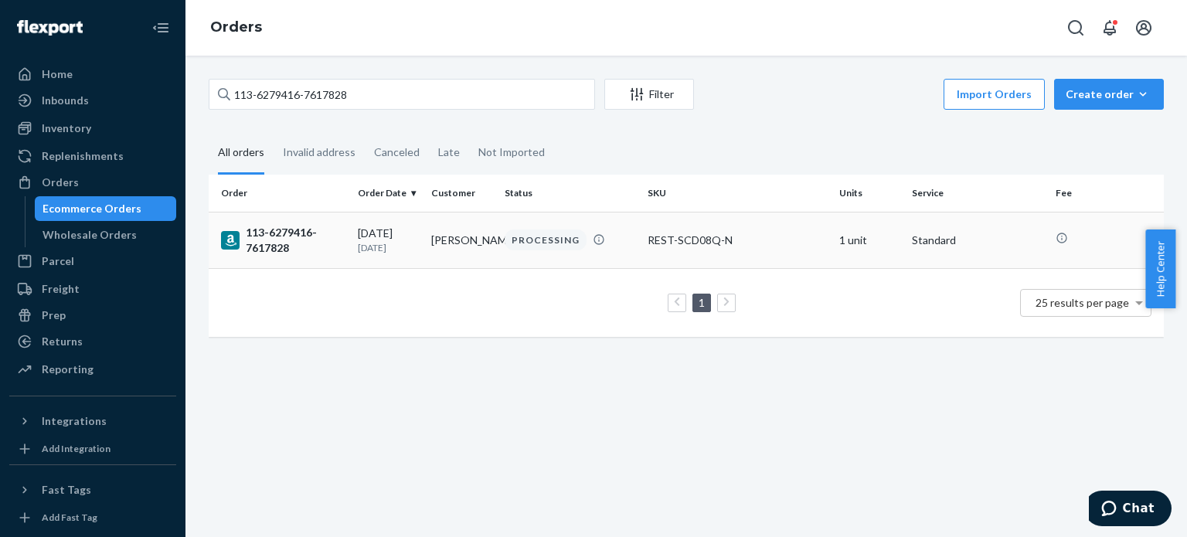
click at [269, 228] on div "113-6279416-7617828" at bounding box center [283, 240] width 124 height 31
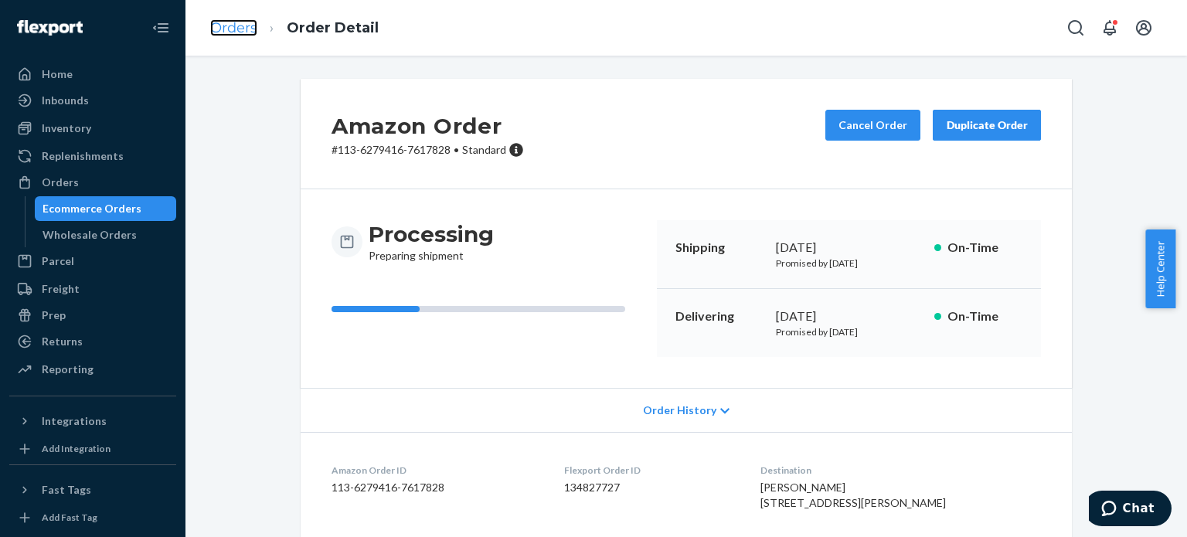
click at [239, 36] on link "Orders" at bounding box center [233, 27] width 47 height 17
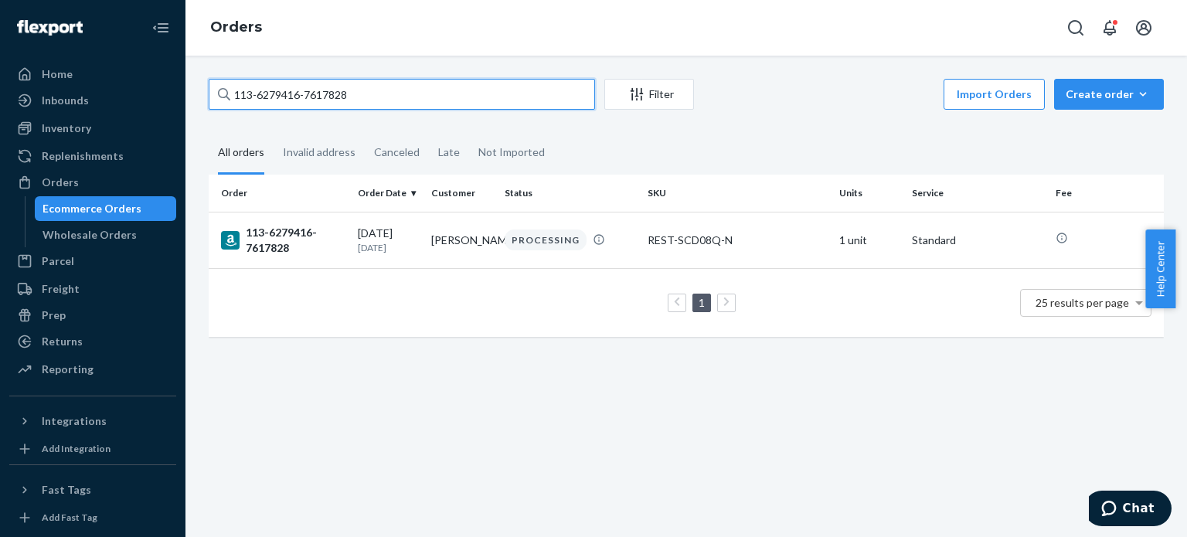
click at [253, 83] on input "113-6279416-7617828" at bounding box center [402, 94] width 386 height 31
paste input "[CREDIT_CARD_NUMBER]"
click at [281, 90] on input "111-2217427-9579425" at bounding box center [402, 94] width 386 height 31
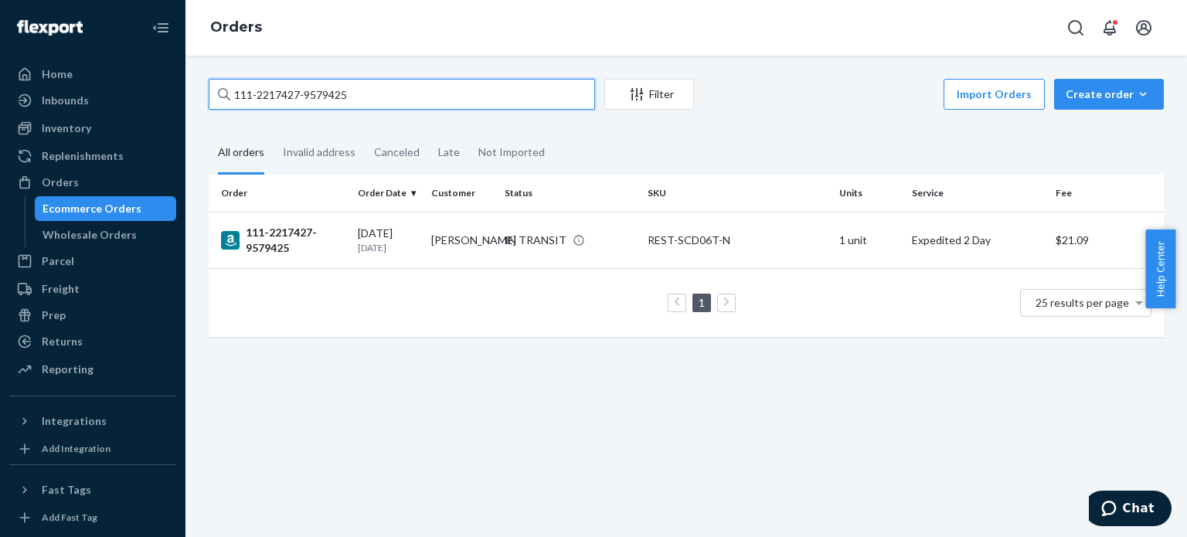
click at [281, 90] on input "111-2217427-9579425" at bounding box center [402, 94] width 386 height 31
paste input "3-0980331-9508241"
click at [362, 93] on input "113-0980331-9508241" at bounding box center [402, 94] width 386 height 31
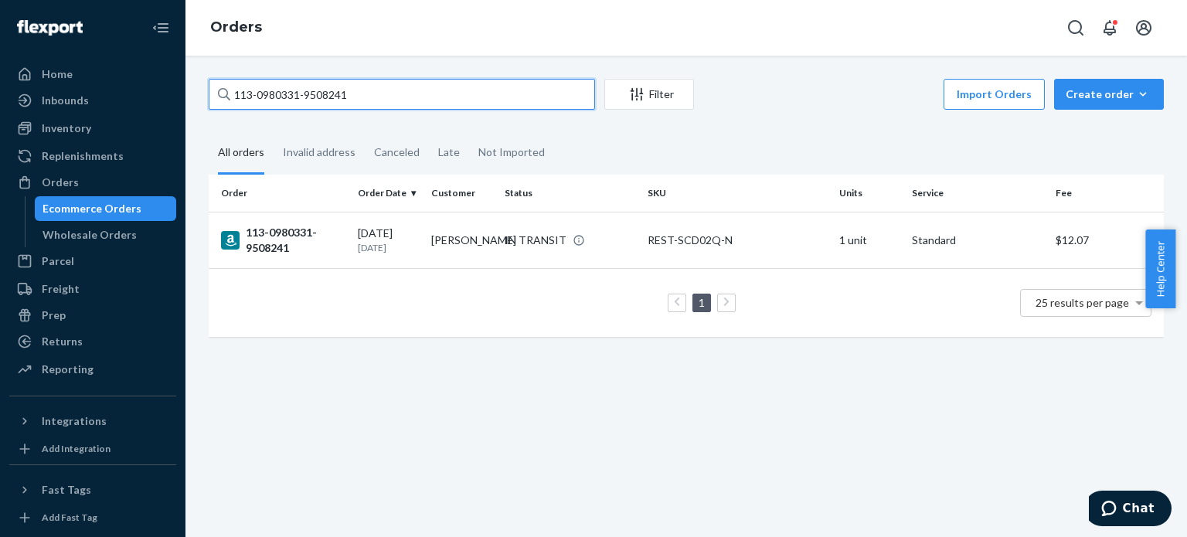
click at [362, 93] on input "113-0980331-9508241" at bounding box center [402, 94] width 386 height 31
paste input "9443750-6951432"
click at [408, 85] on input "113-9443750-6951432" at bounding box center [402, 94] width 386 height 31
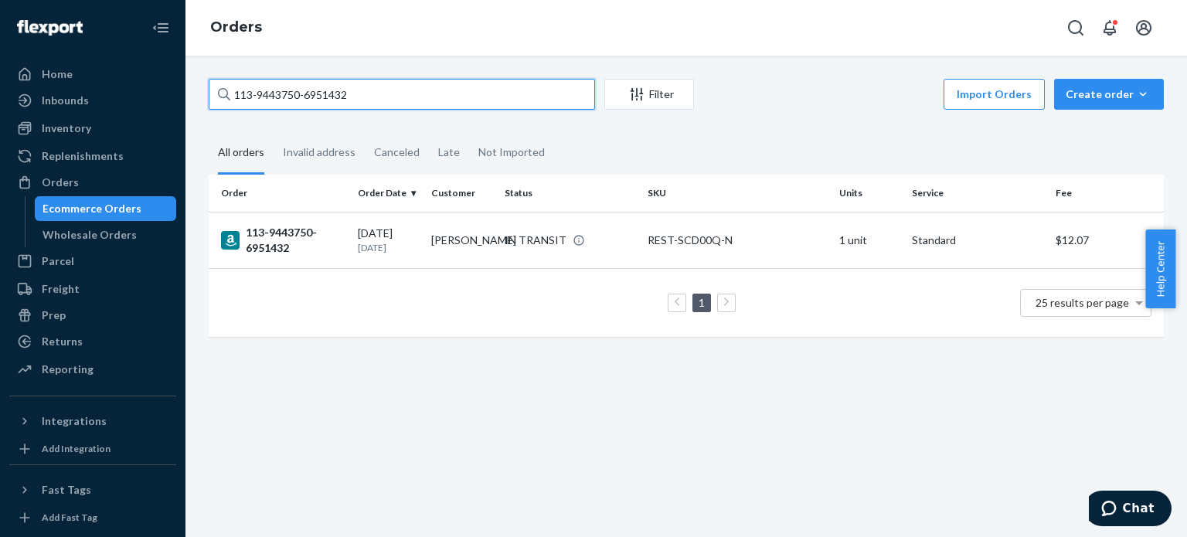
paste input "4-3244915-4021854"
click at [388, 104] on input "114-3244915-4021854" at bounding box center [402, 94] width 386 height 31
paste input "1-8180695-1421857"
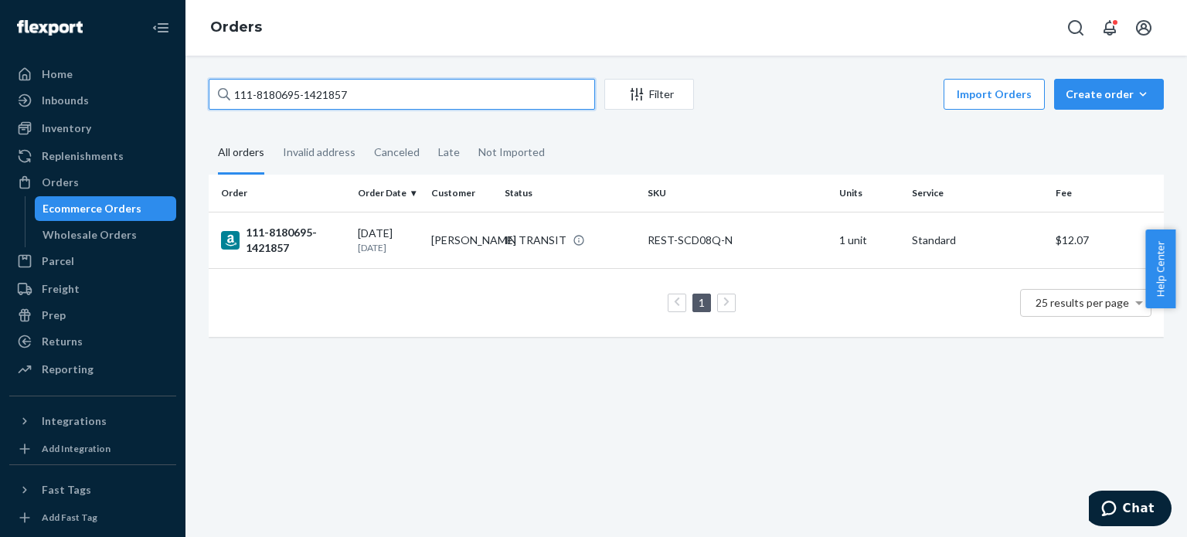
click at [445, 85] on input "111-8180695-1421857" at bounding box center [402, 94] width 386 height 31
paste input "392637-119704"
click at [440, 94] on input "111-8392637-1197047" at bounding box center [402, 94] width 386 height 31
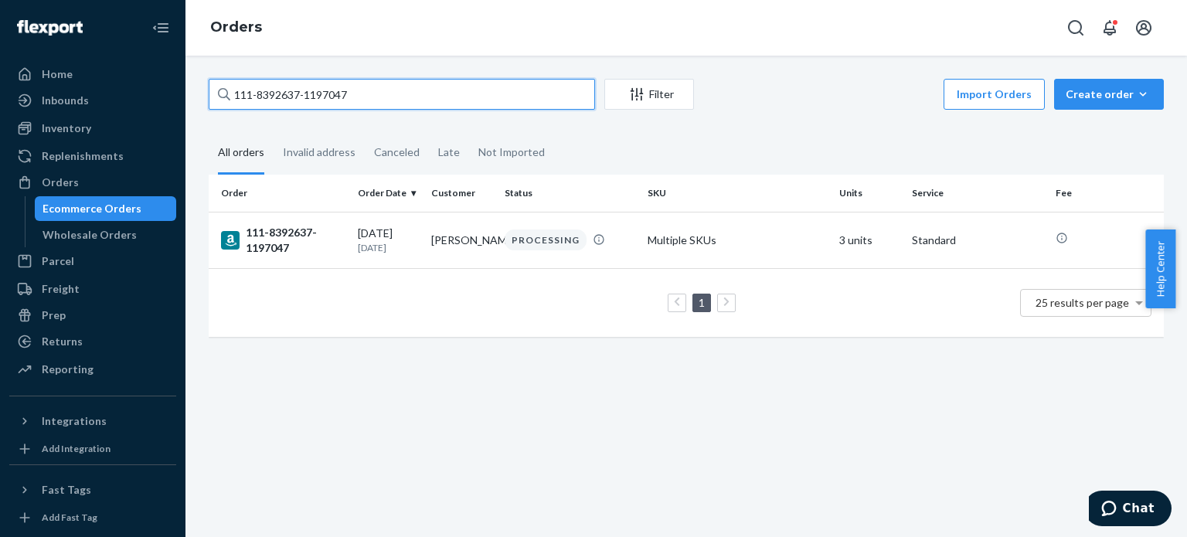
click at [440, 94] on input "111-8392637-1197047" at bounding box center [402, 94] width 386 height 31
paste input "2-0302635-2935456"
click at [492, 100] on input "112-0302635-2935456" at bounding box center [402, 94] width 386 height 31
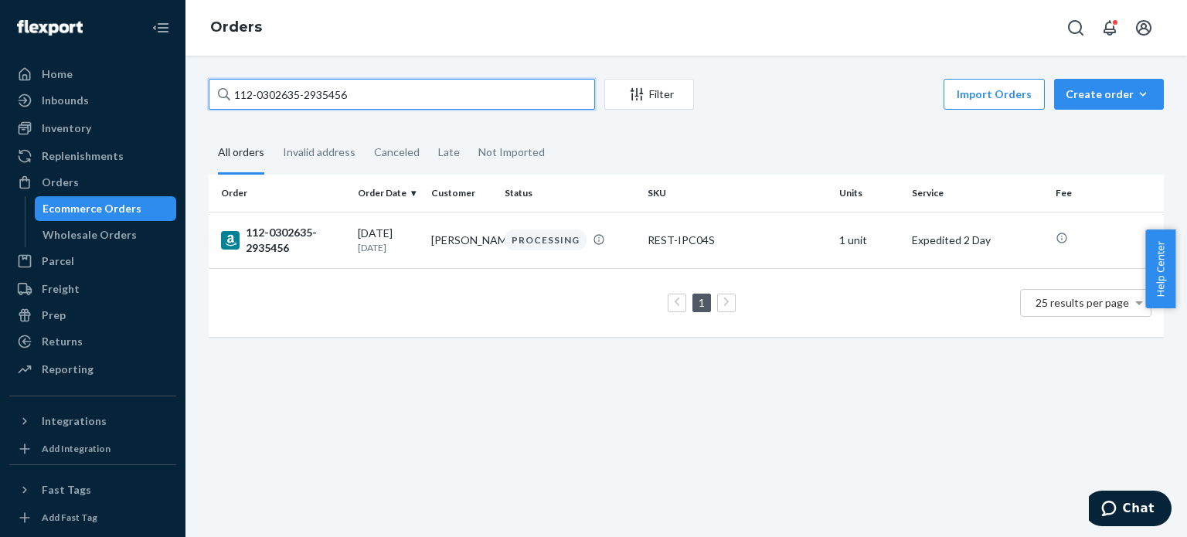
click at [492, 100] on input "112-0302635-2935456" at bounding box center [402, 94] width 386 height 31
paste input "8650834-7956242"
click at [418, 94] on input "112-8650834-7956242" at bounding box center [402, 94] width 386 height 31
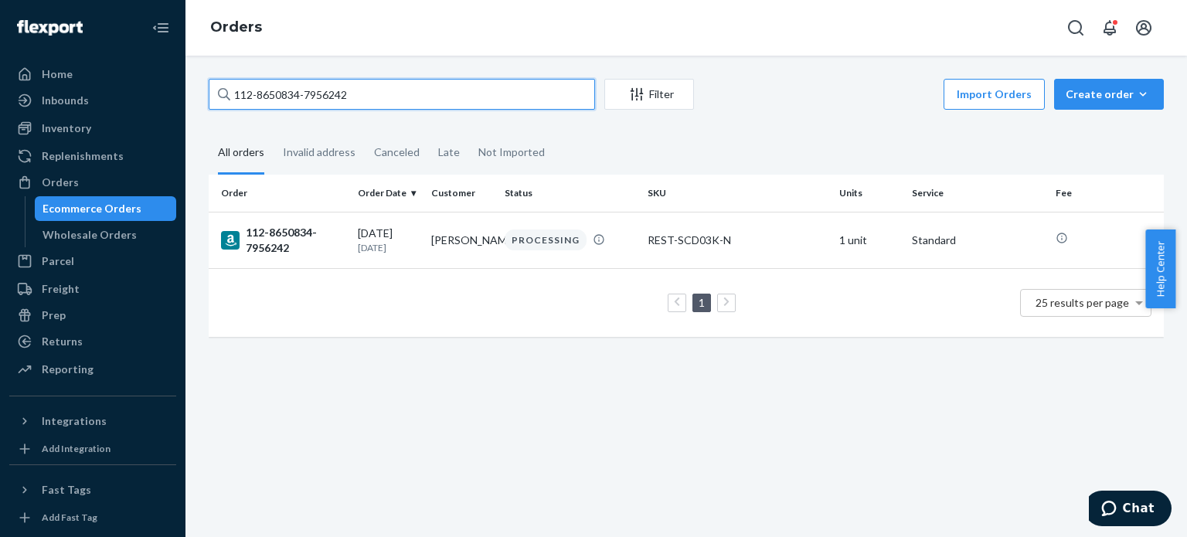
paste input "3-1954495-145381"
type input "113-1954495-1453812"
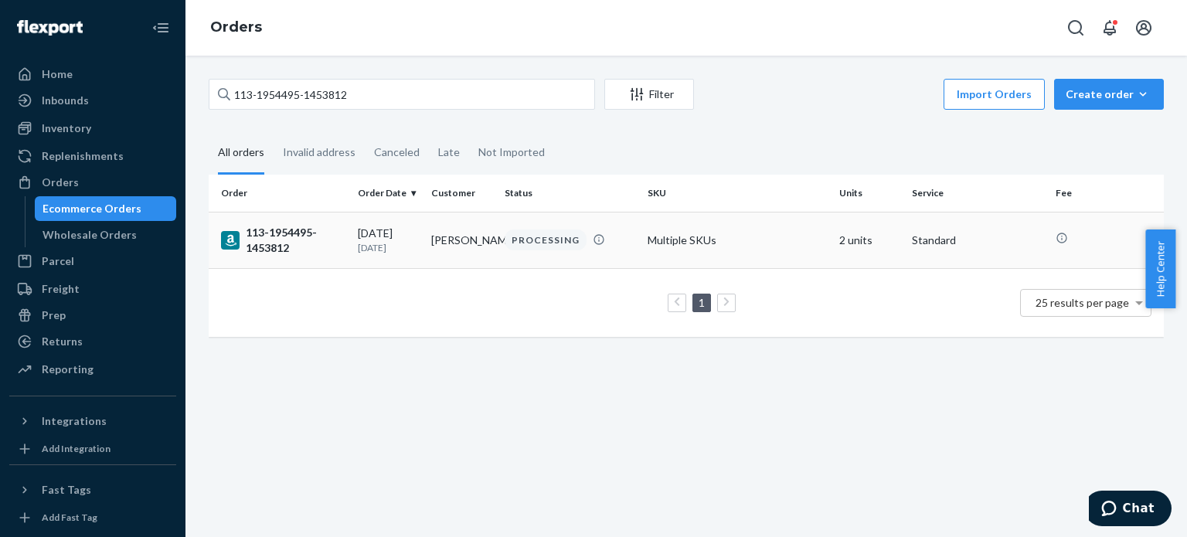
click at [276, 232] on div "113-1954495-1453812" at bounding box center [283, 240] width 124 height 31
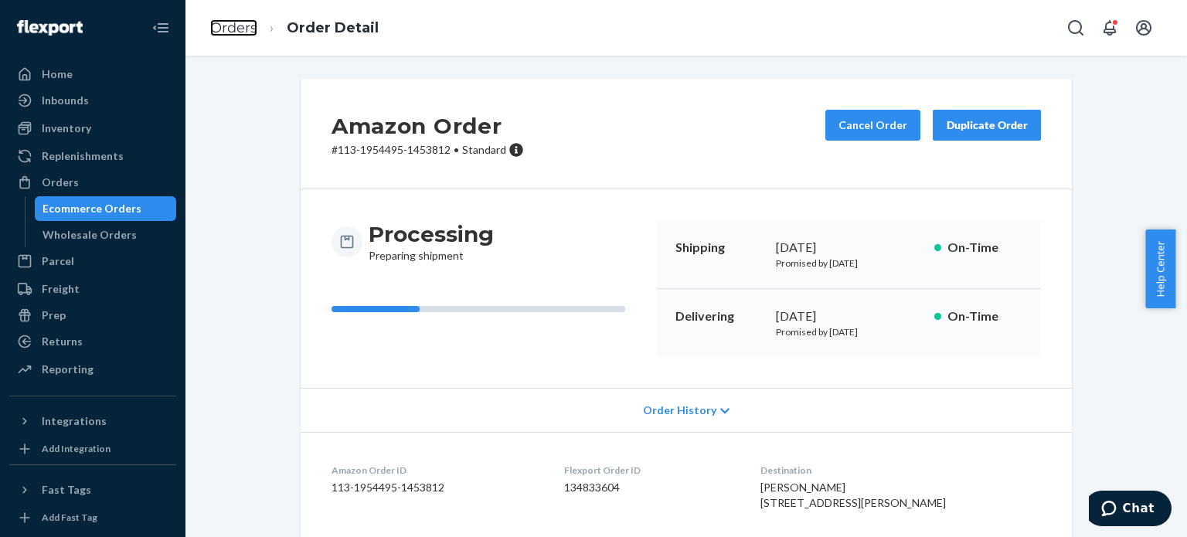
drag, startPoint x: 229, startPoint y: 29, endPoint x: 246, endPoint y: 56, distance: 32.6
click at [229, 29] on link "Orders" at bounding box center [233, 27] width 47 height 17
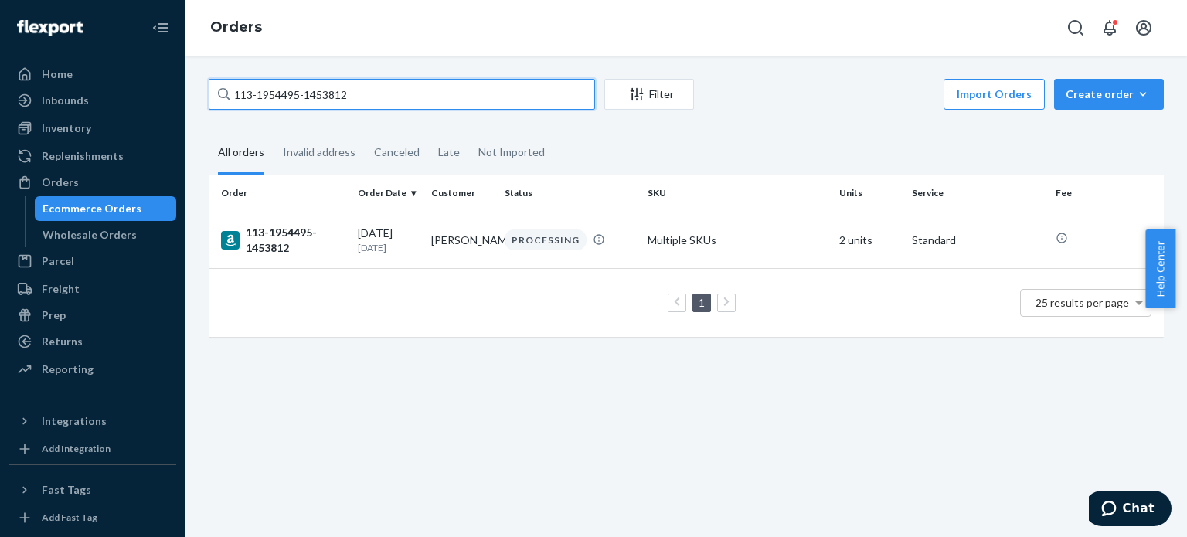
click at [265, 90] on input "113-1954495-1453812" at bounding box center [402, 94] width 386 height 31
paste input "2-8650834-795624"
type input "112-8650834-7956242"
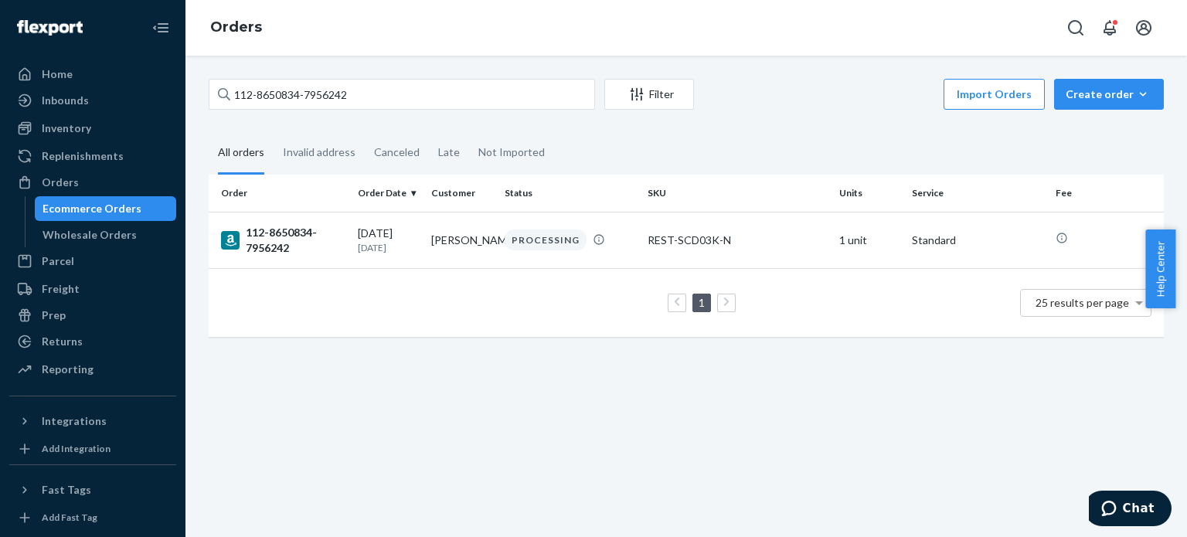
click at [281, 226] on div "112-8650834-7956242" at bounding box center [283, 240] width 124 height 31
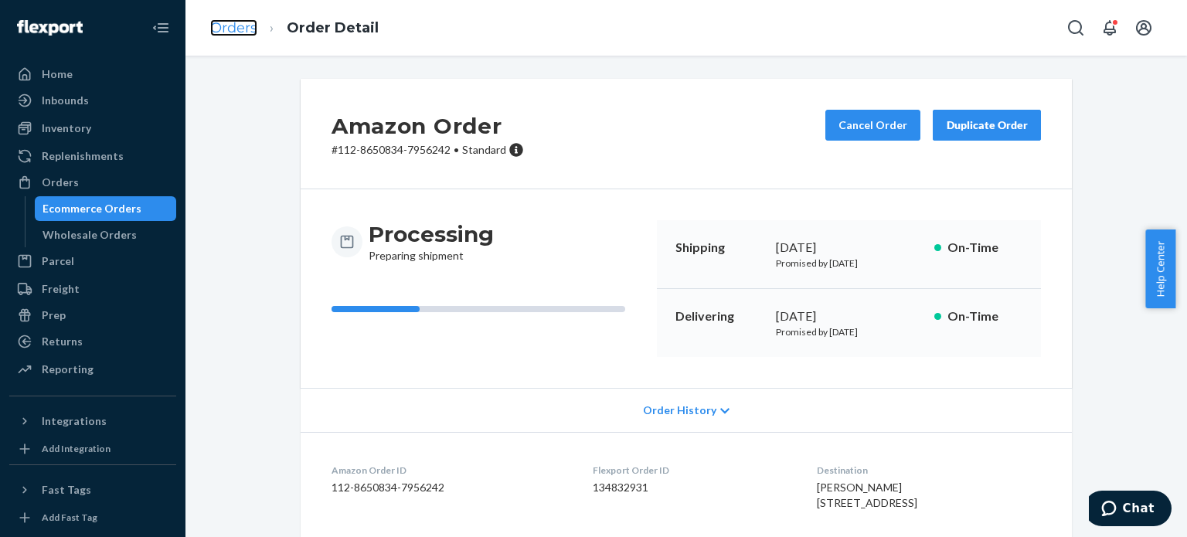
click at [223, 23] on link "Orders" at bounding box center [233, 27] width 47 height 17
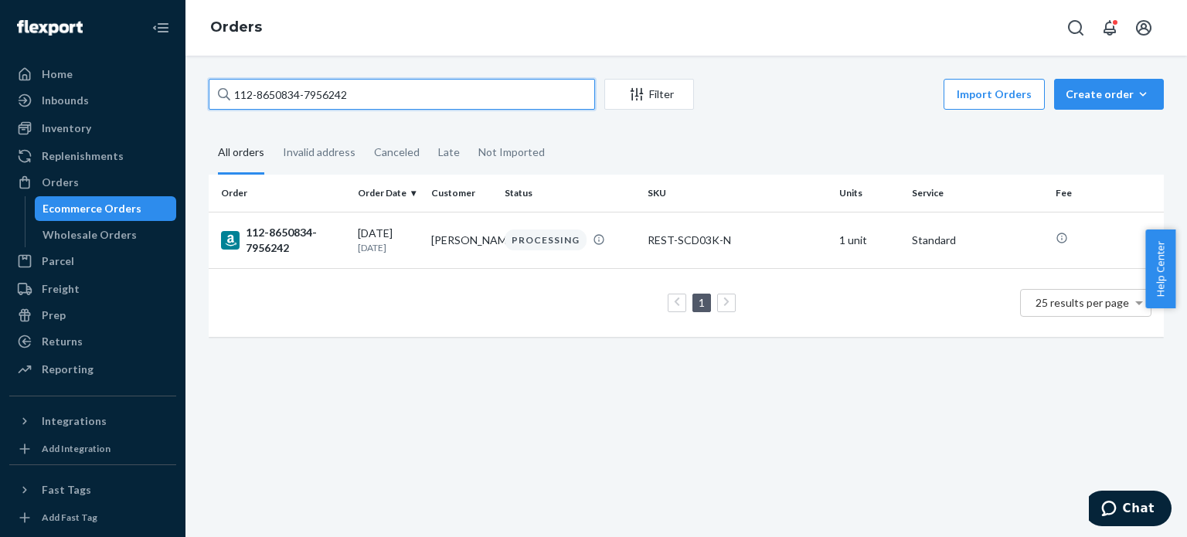
click at [270, 88] on input "112-8650834-7956242" at bounding box center [402, 94] width 386 height 31
paste input "3-1109114-8026607"
type input "113-1109114-8026607"
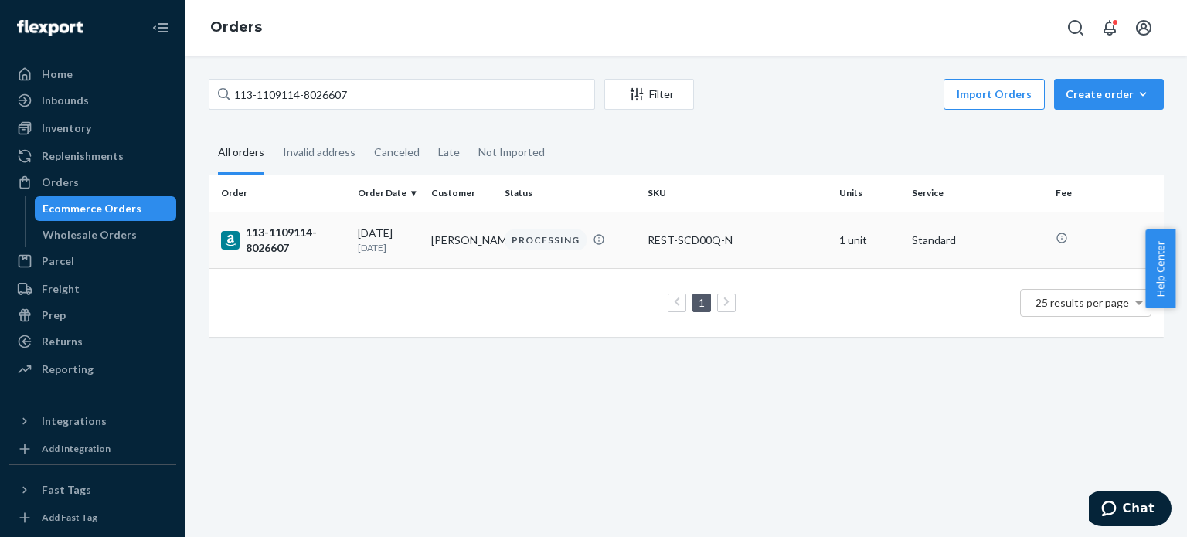
click at [285, 247] on div "113-1109114-8026607" at bounding box center [283, 240] width 124 height 31
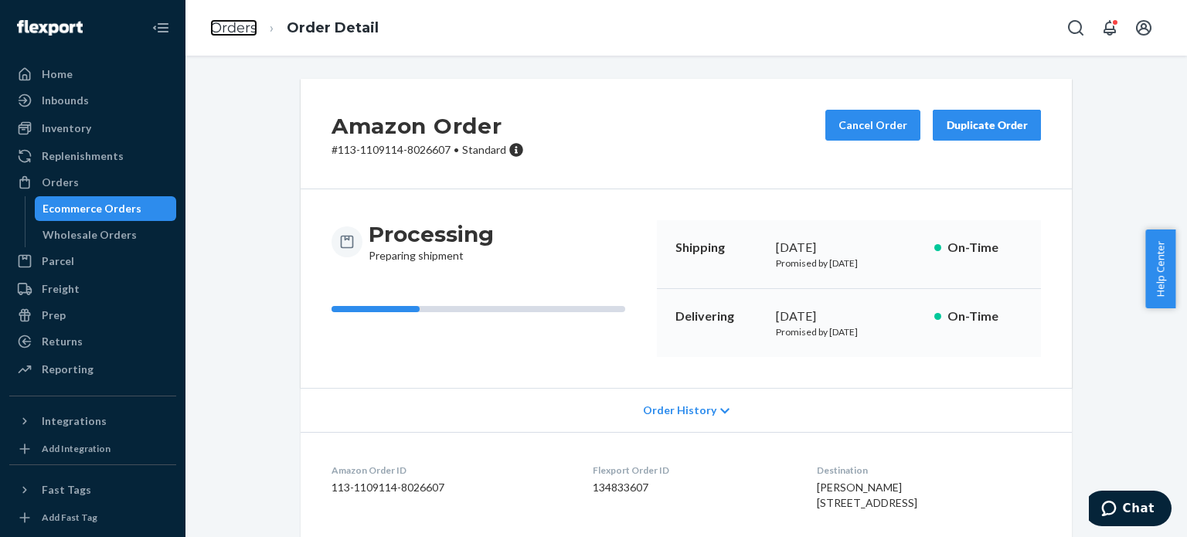
drag, startPoint x: 244, startPoint y: 24, endPoint x: 262, endPoint y: 64, distance: 43.9
click at [244, 24] on link "Orders" at bounding box center [233, 27] width 47 height 17
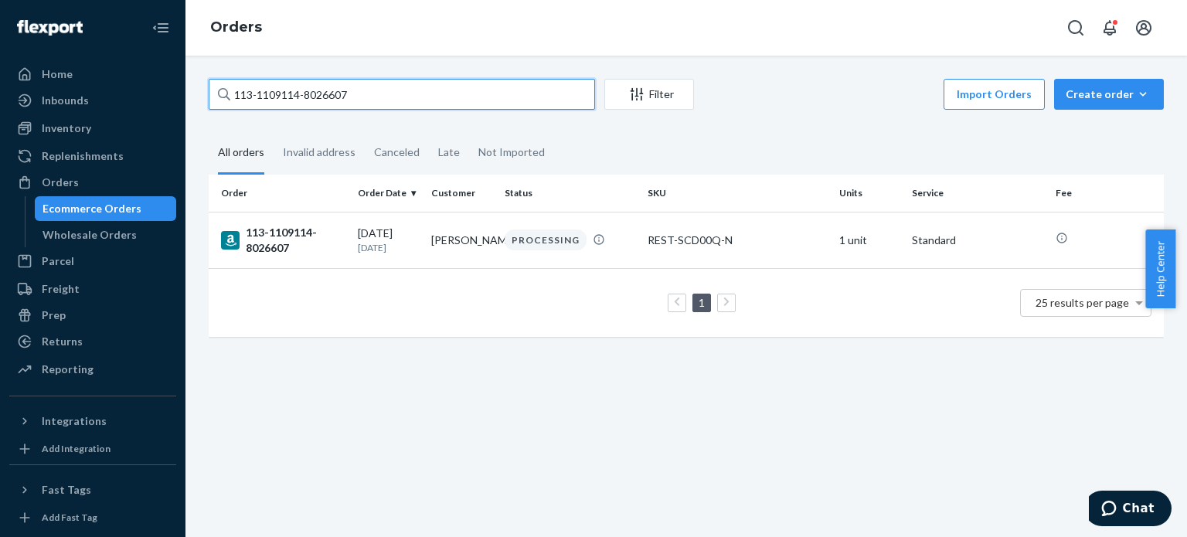
click at [277, 107] on input "113-1109114-8026607" at bounding box center [402, 94] width 386 height 31
paste input "4-1638442-0974629"
type input "114-1638442-0974629"
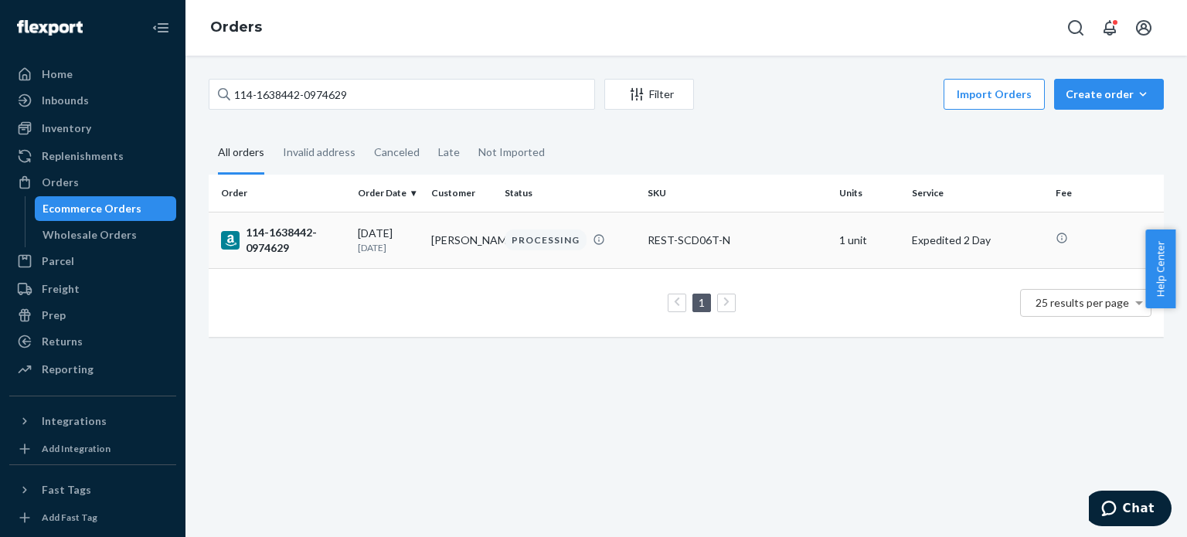
click at [270, 243] on div "114-1638442-0974629" at bounding box center [283, 240] width 124 height 31
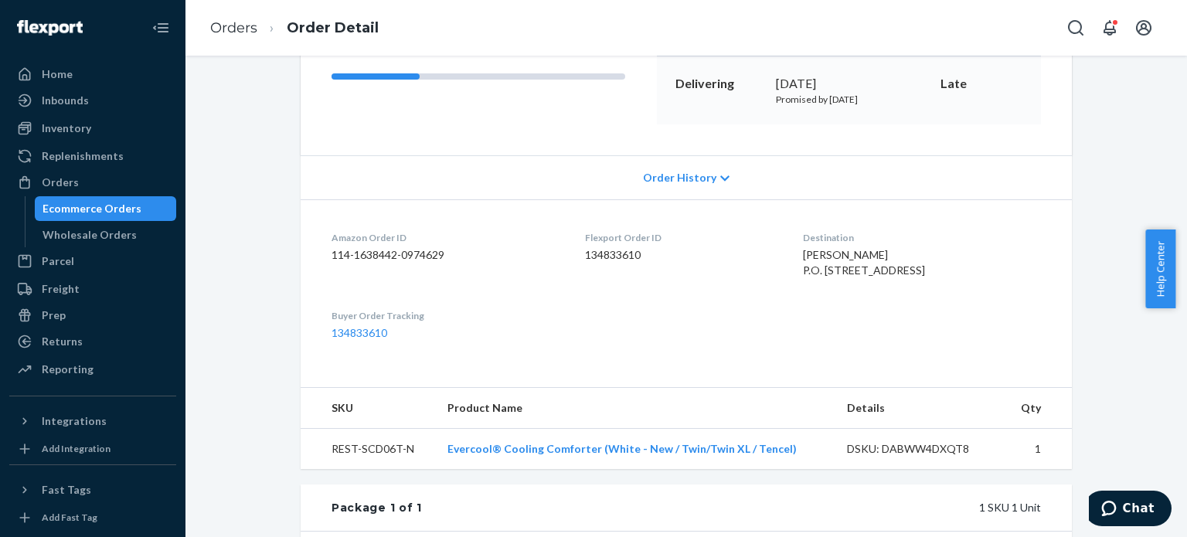
scroll to position [309, 0]
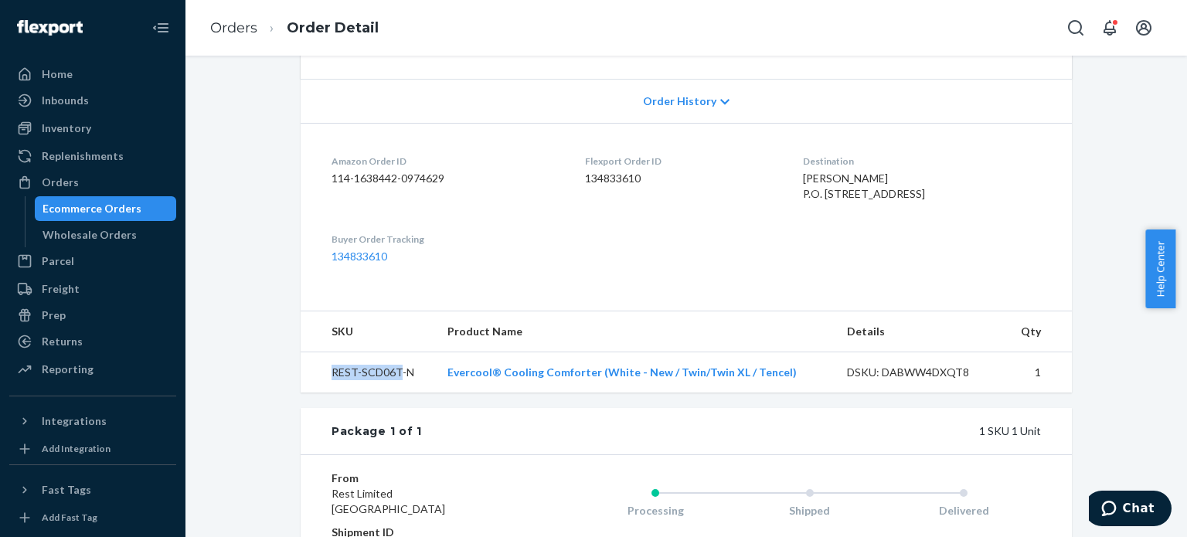
drag, startPoint x: 391, startPoint y: 400, endPoint x: 315, endPoint y: 393, distance: 76.8
click at [315, 393] on td "REST-SCD06T-N" at bounding box center [368, 372] width 134 height 41
copy td "REST-SCD06T"
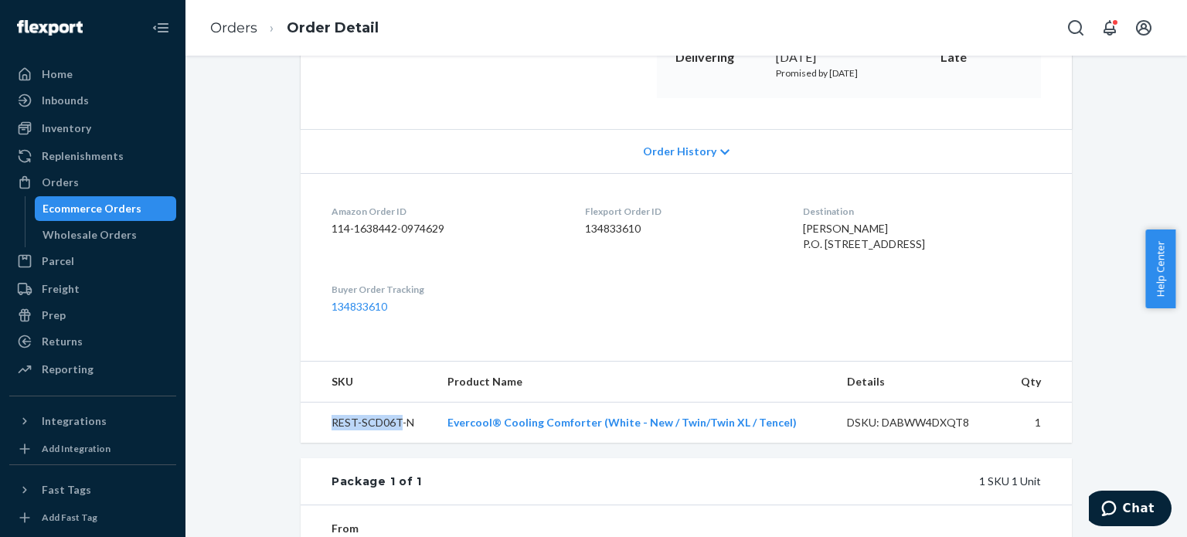
scroll to position [232, 0]
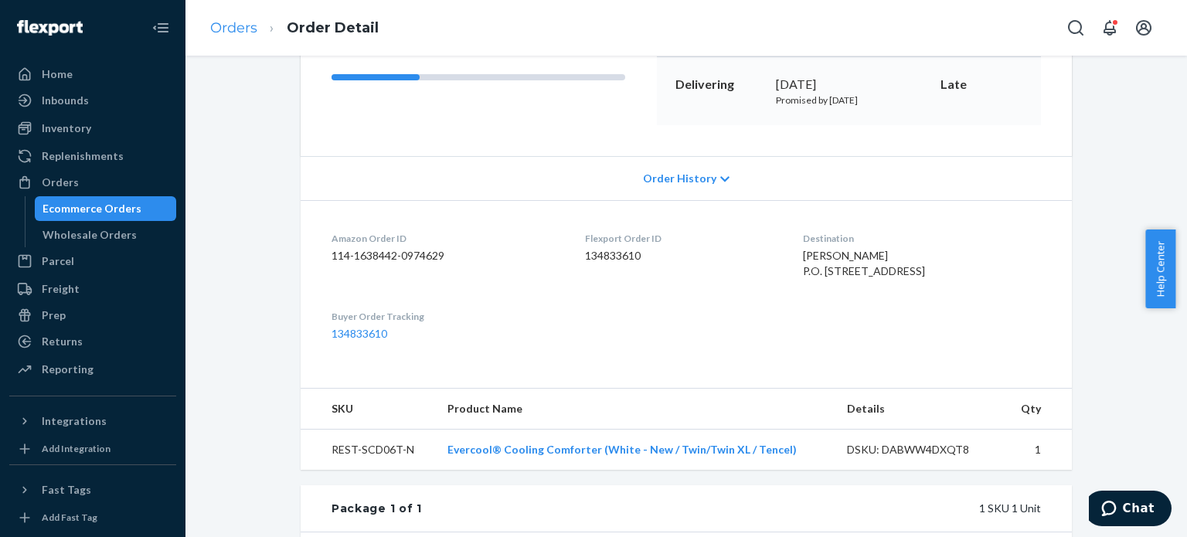
click at [249, 33] on li "Orders" at bounding box center [233, 29] width 47 height 20
click at [250, 40] on ol "Orders Order Detail" at bounding box center [294, 28] width 193 height 46
click at [240, 24] on link "Orders" at bounding box center [233, 27] width 47 height 17
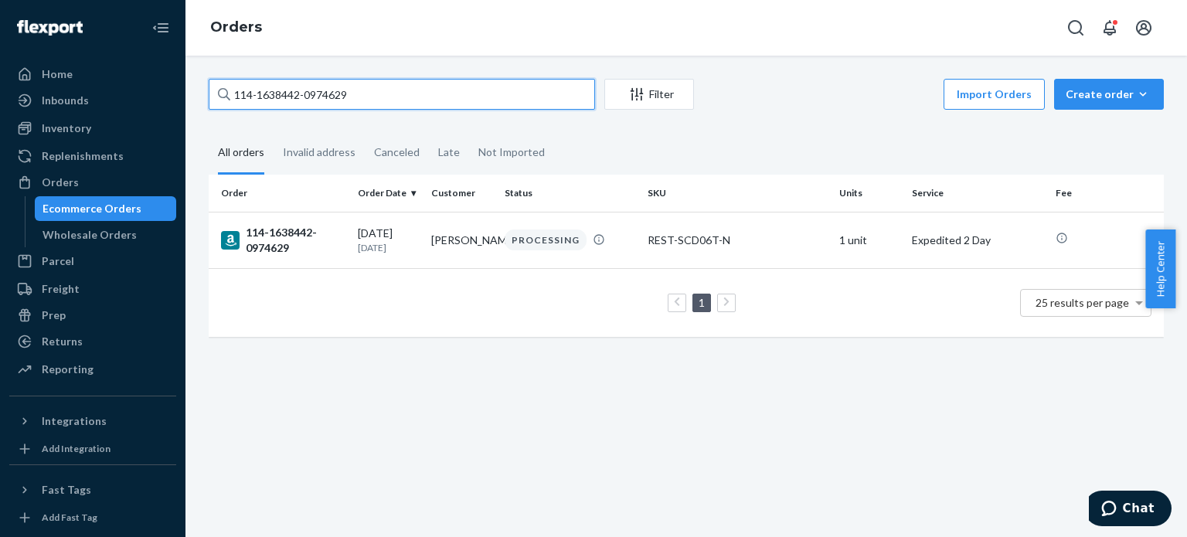
click at [286, 104] on input "114-1638442-0974629" at bounding box center [402, 94] width 386 height 31
paste input "7668390-4760215"
type input "114-7668390-4760215"
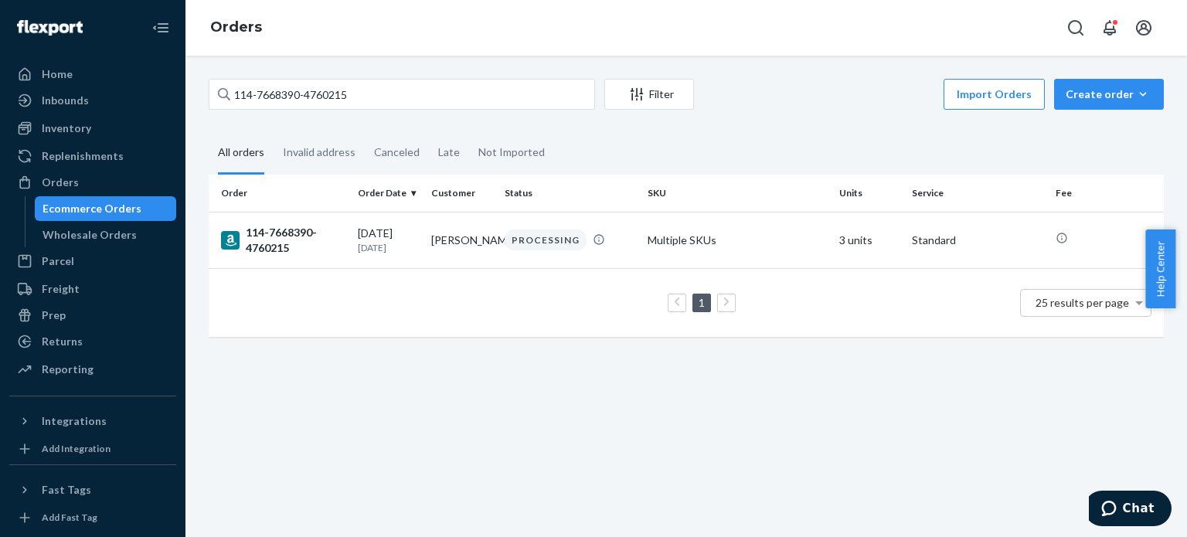
click at [278, 245] on div "114-7668390-4760215" at bounding box center [283, 240] width 124 height 31
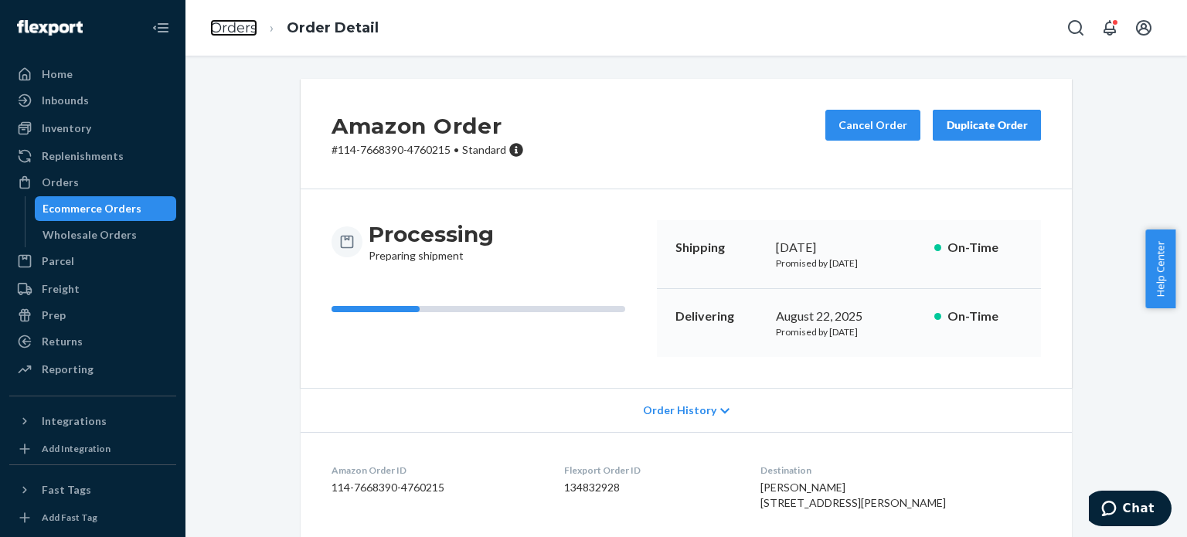
drag, startPoint x: 225, startPoint y: 23, endPoint x: 251, endPoint y: 58, distance: 43.6
click at [225, 23] on link "Orders" at bounding box center [233, 27] width 47 height 17
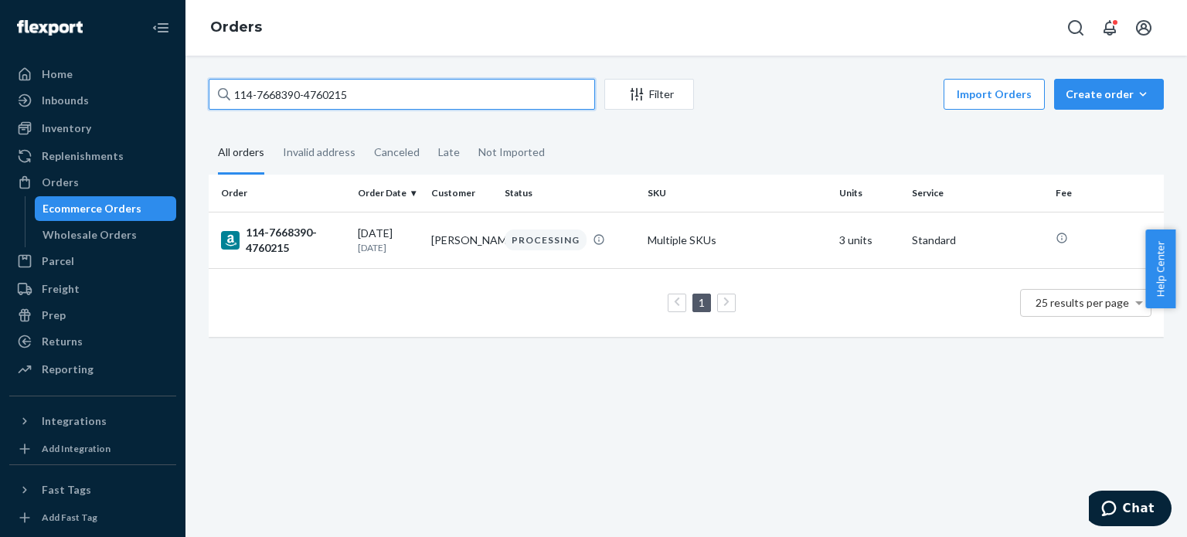
click at [263, 86] on input "114-7668390-4760215" at bounding box center [402, 94] width 386 height 31
paste input "9807473-1832260"
type input "114-9807473-1832260"
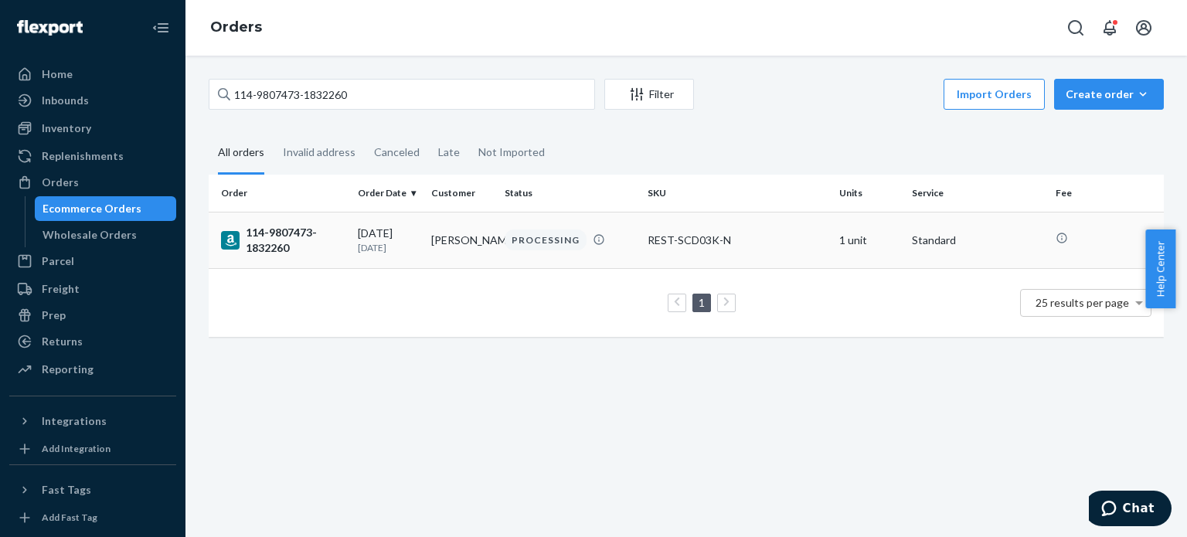
click at [269, 250] on div "114-9807473-1832260" at bounding box center [283, 240] width 124 height 31
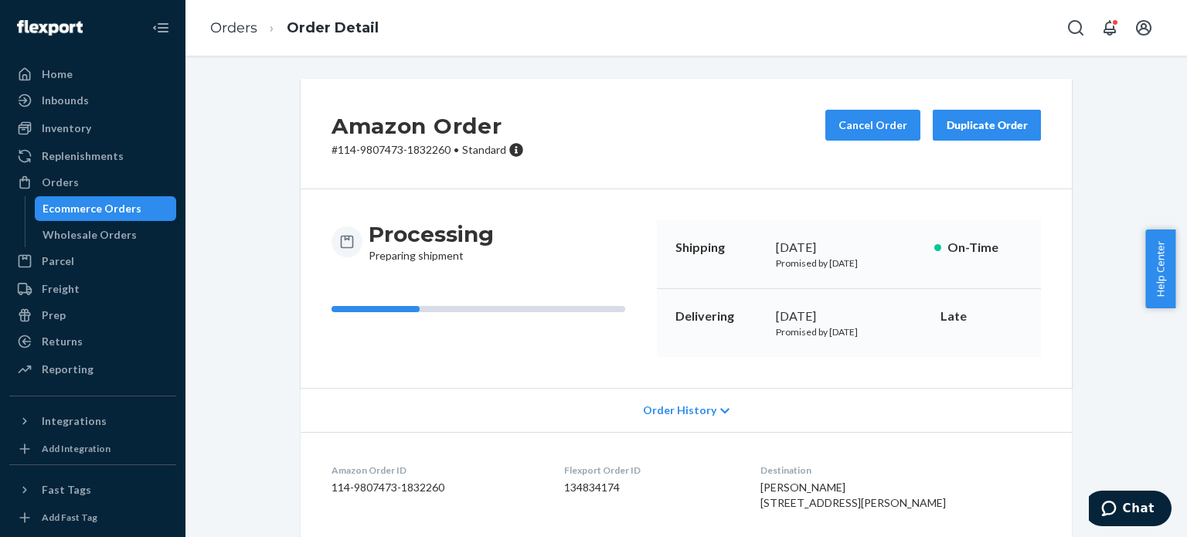
click at [683, 143] on div "Amazon Order # 114-9807473-1832260 • Standard Cancel Order Duplicate Order" at bounding box center [686, 134] width 771 height 111
click at [237, 27] on link "Orders" at bounding box center [233, 27] width 47 height 17
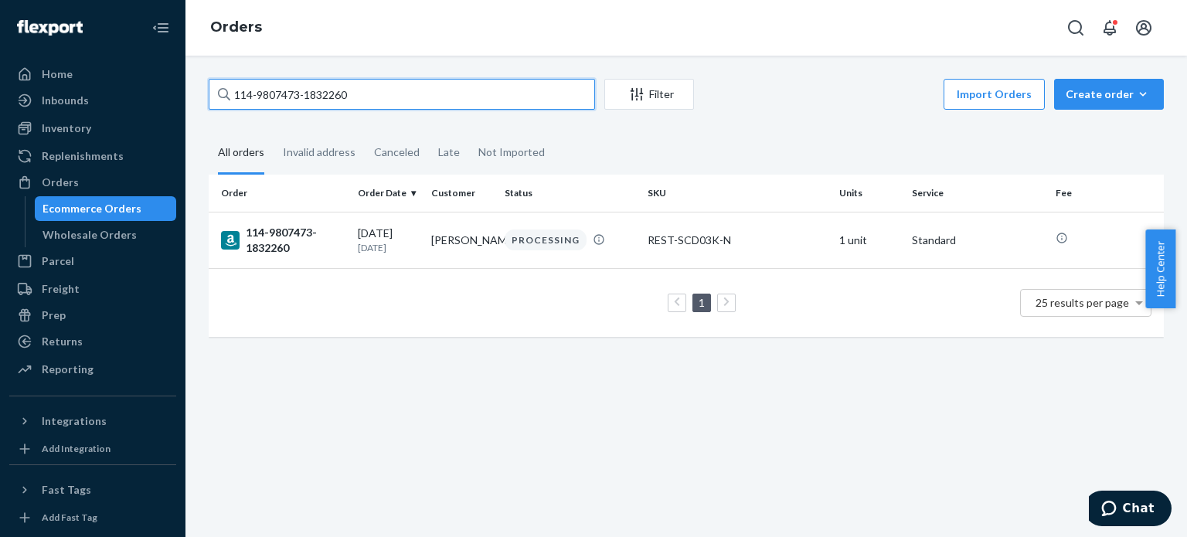
click at [281, 87] on input "114-9807473-1832260" at bounding box center [402, 94] width 386 height 31
click at [282, 87] on input "114-9807473-1832260" at bounding box center [402, 94] width 386 height 31
paste input "2-8000232-6820214"
click at [422, 100] on input "112-8000232-6820214" at bounding box center [402, 94] width 386 height 31
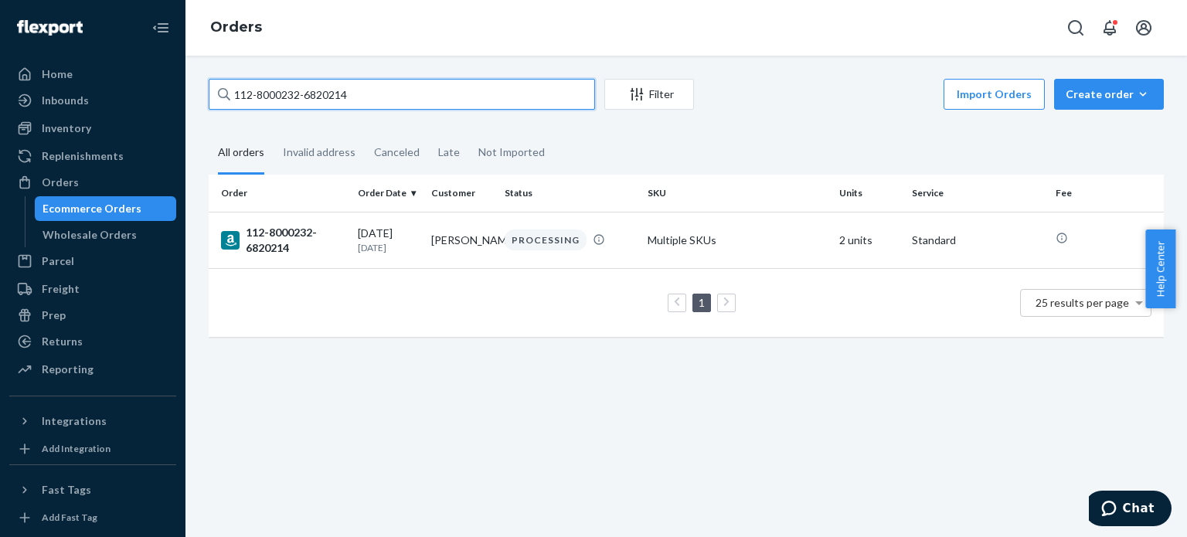
click at [422, 100] on input "112-8000232-6820214" at bounding box center [402, 94] width 386 height 31
paste input "1-3425327-1609003"
click at [383, 88] on input "111-3425327-1609003" at bounding box center [402, 94] width 386 height 31
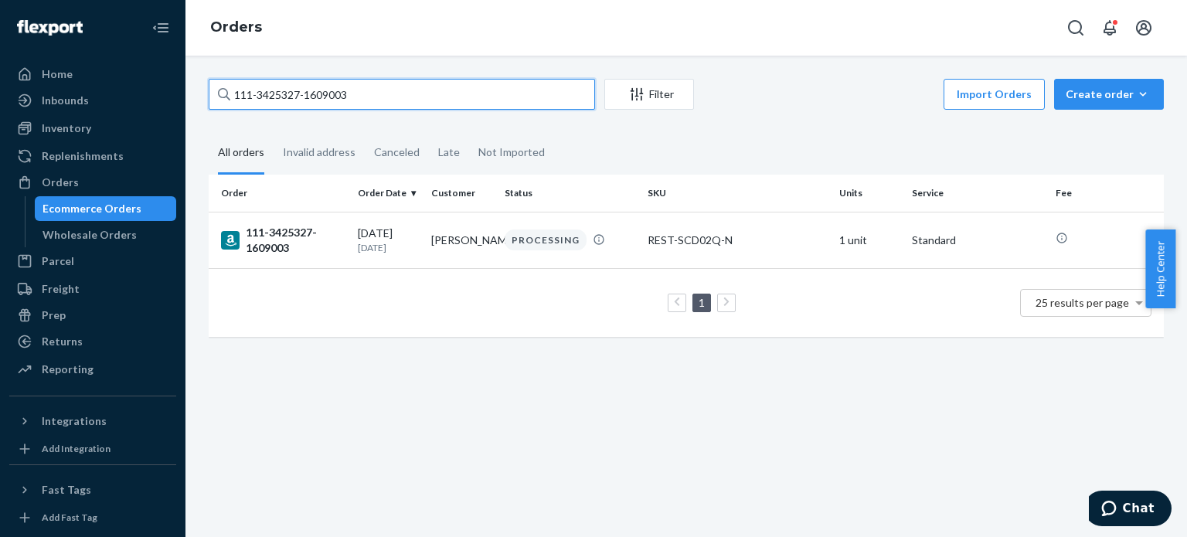
click at [383, 88] on input "111-3425327-1609003" at bounding box center [402, 94] width 386 height 31
paste input "2-8942679-0126625"
click at [416, 93] on input "112-8942679-0126625" at bounding box center [402, 94] width 386 height 31
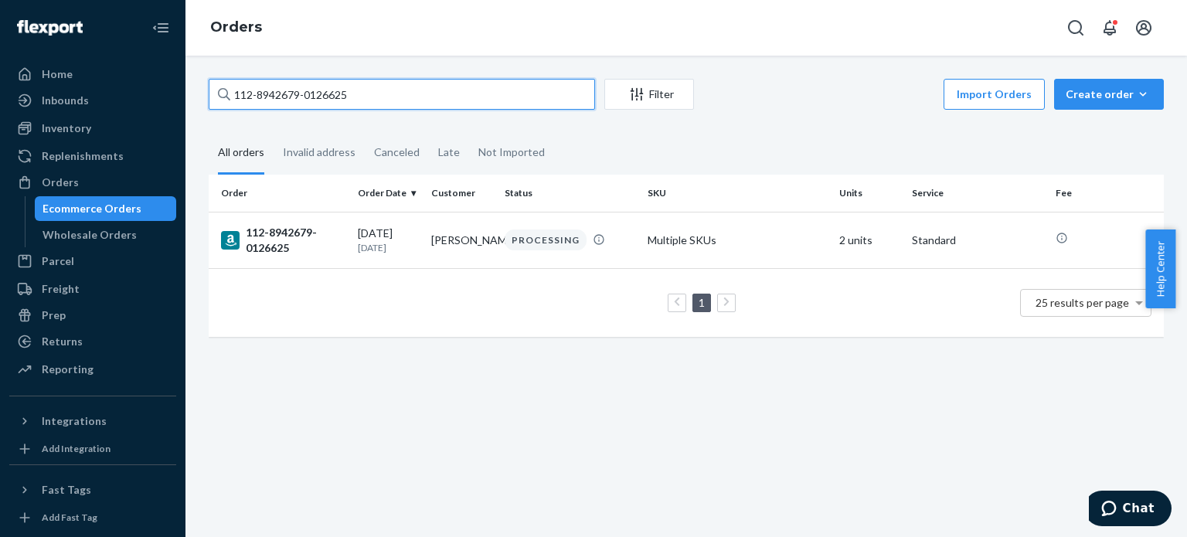
paste
click at [458, 89] on input "112-4917333-6965004" at bounding box center [402, 94] width 386 height 31
click at [365, 101] on input "111-3678863-5075466" at bounding box center [402, 94] width 386 height 31
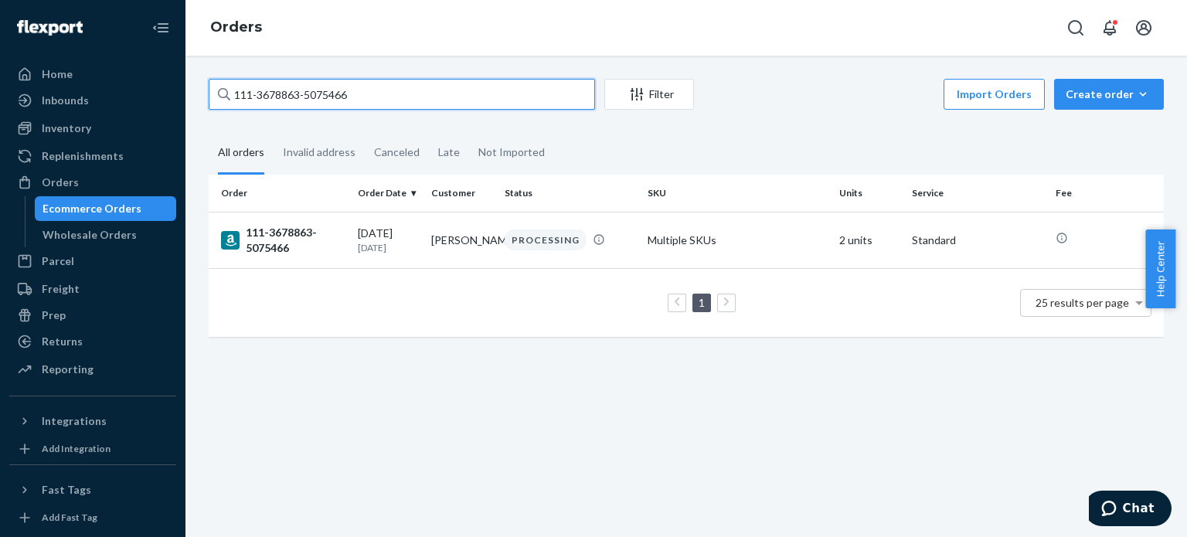
click at [365, 101] on input "111-3678863-5075466" at bounding box center [402, 94] width 386 height 31
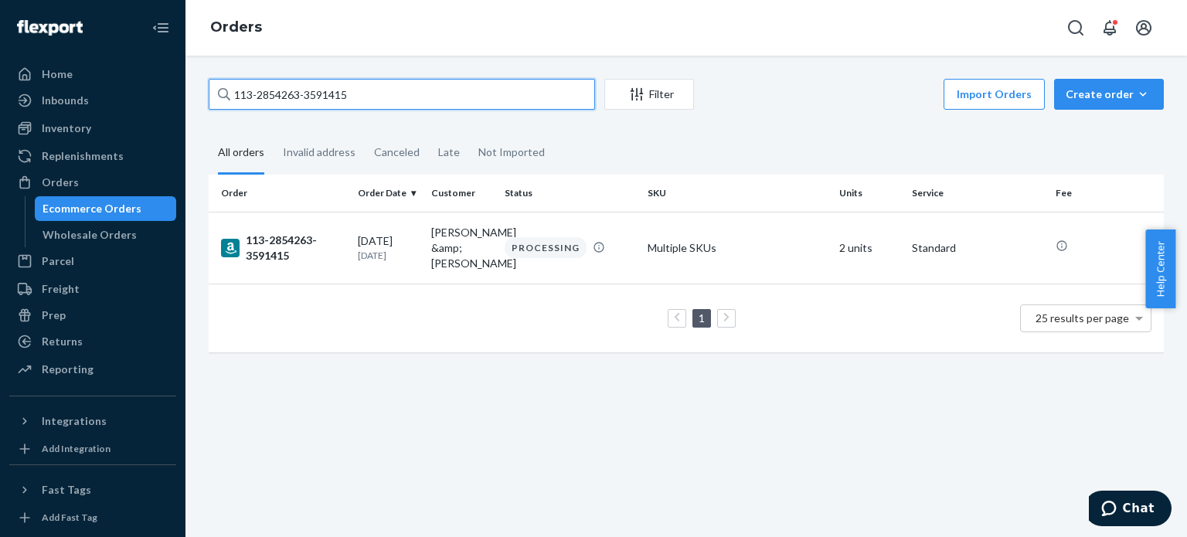
click at [402, 91] on input "113-2854263-3591415" at bounding box center [402, 94] width 386 height 31
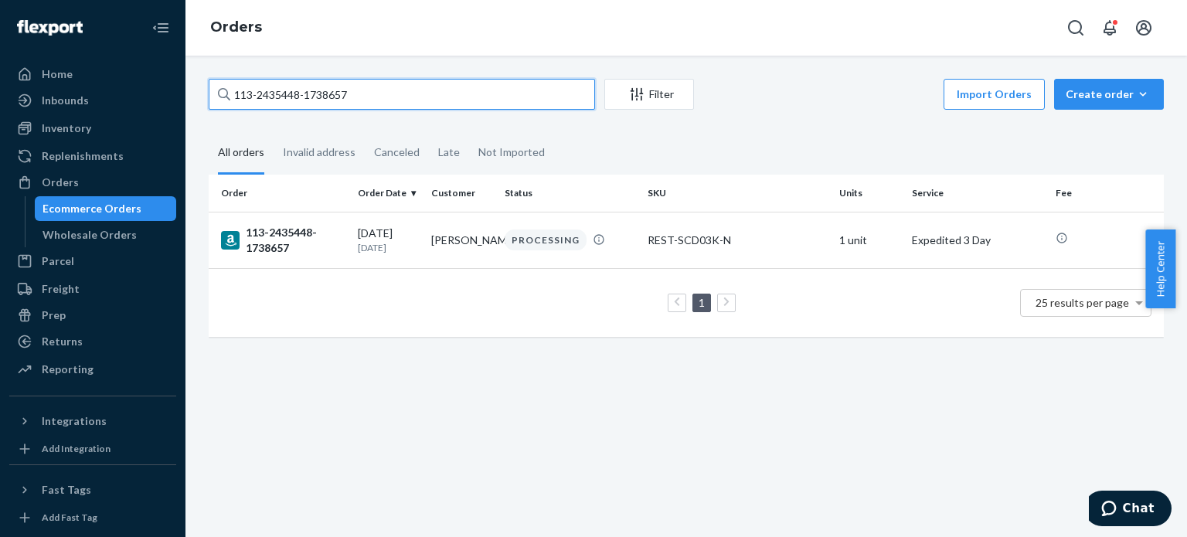
click at [414, 100] on input "113-2435448-1738657" at bounding box center [402, 94] width 386 height 31
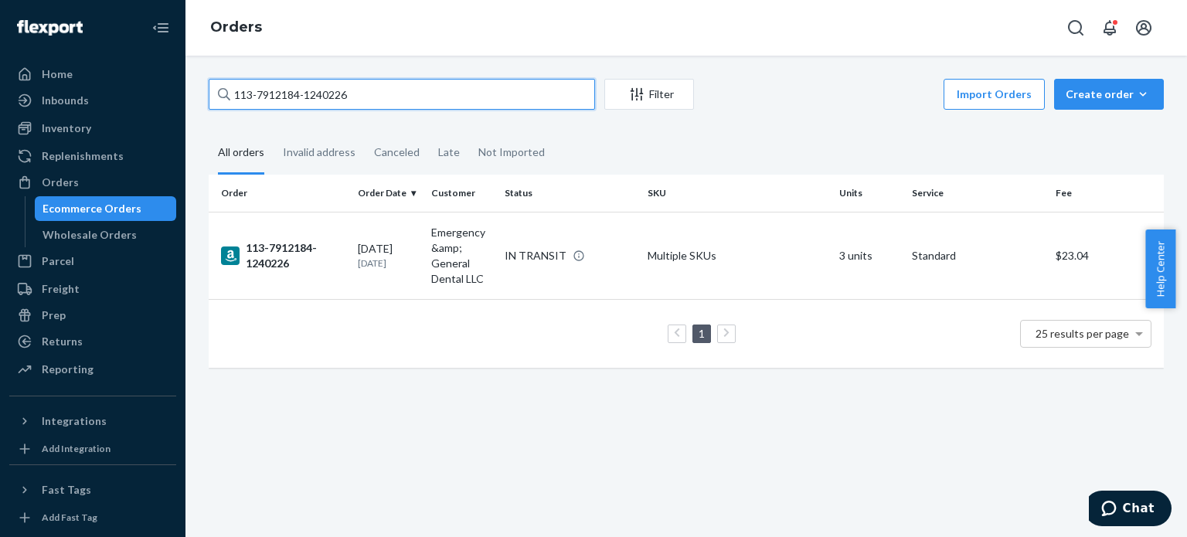
click at [430, 94] on input "113-7912184-1240226" at bounding box center [402, 94] width 386 height 31
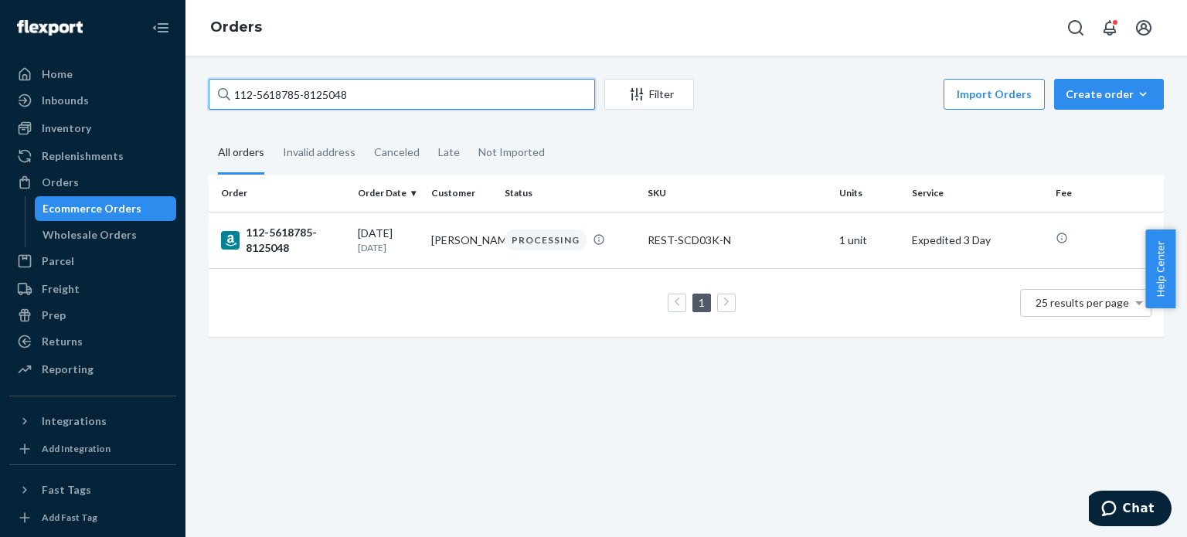
click at [389, 96] on input "112-5618785-8125048" at bounding box center [402, 94] width 386 height 31
click at [389, 95] on input "112-5618785-8125048" at bounding box center [402, 94] width 386 height 31
click at [417, 97] on input "114-2521561-4157037" at bounding box center [402, 94] width 386 height 31
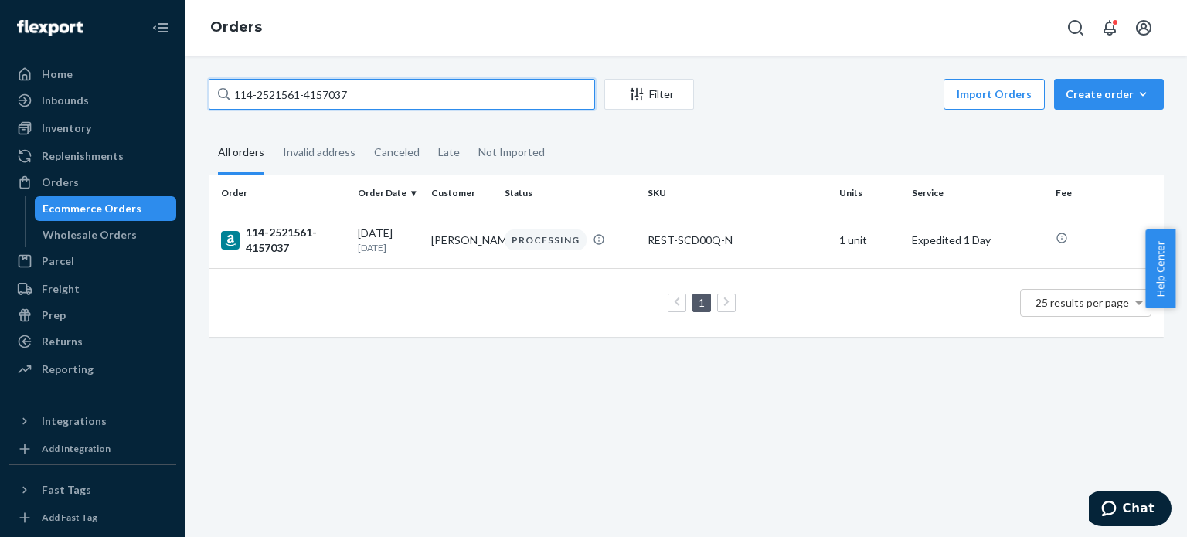
click at [417, 97] on input "114-2521561-4157037" at bounding box center [402, 94] width 386 height 31
click at [443, 90] on input "111-8961860-7169860" at bounding box center [402, 94] width 386 height 31
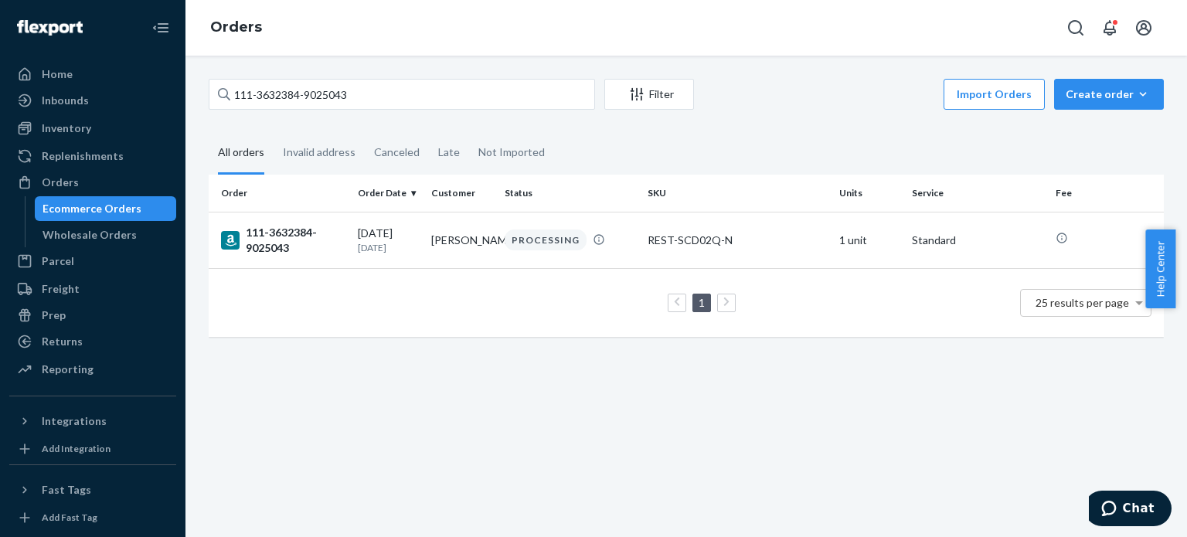
click at [461, 111] on div "111-3632384-9025043 Filter Import Orders Create order Ecommerce order Removal o…" at bounding box center [686, 96] width 955 height 35
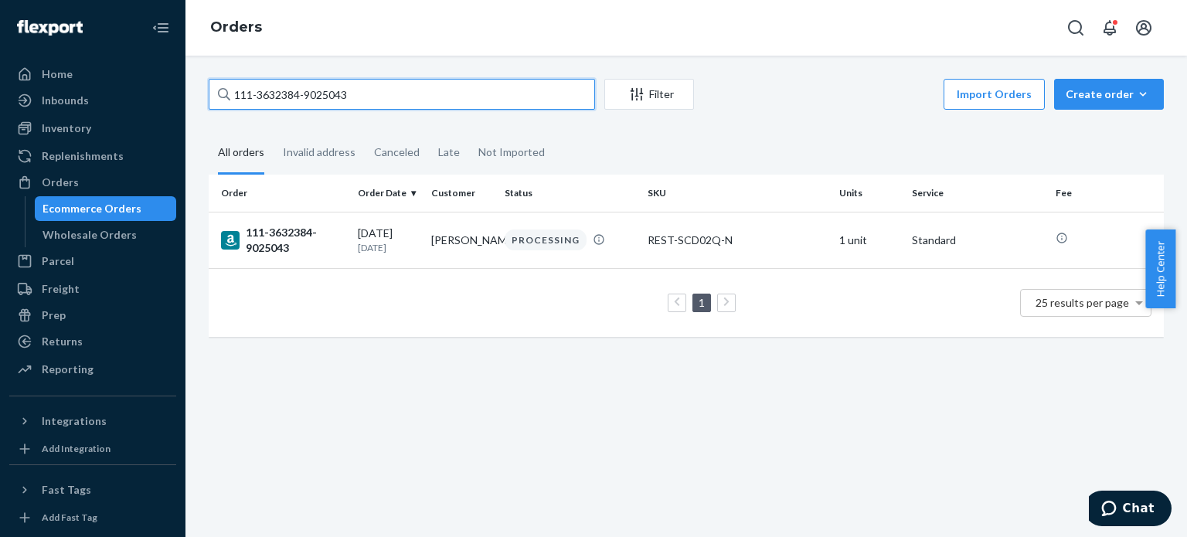
click at [463, 100] on input "111-3632384-9025043" at bounding box center [402, 94] width 386 height 31
click at [452, 94] on input "113-0028239-1781816" at bounding box center [402, 94] width 386 height 31
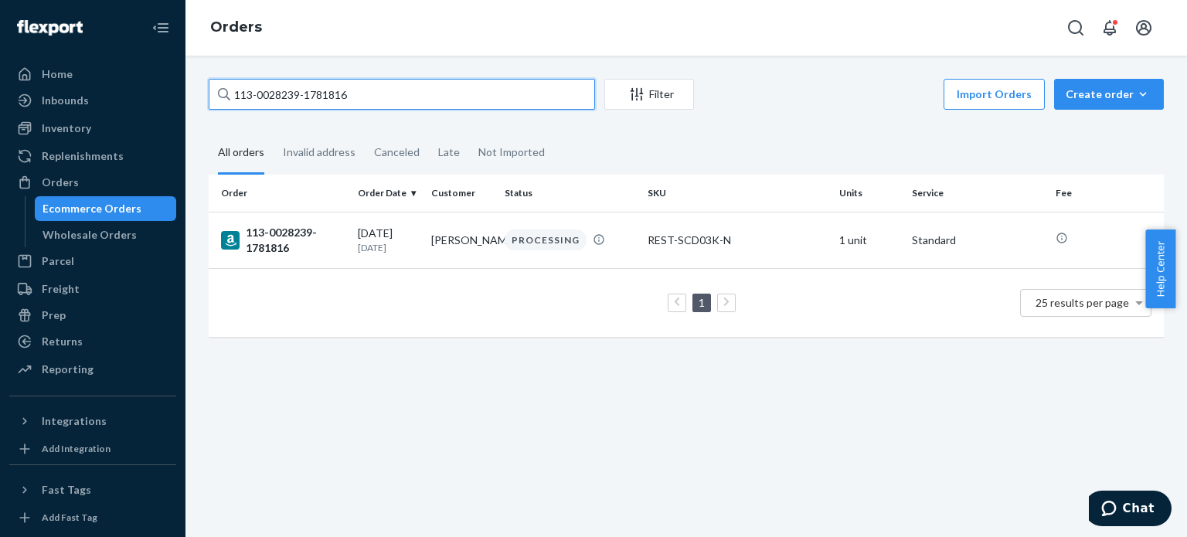
click at [452, 94] on input "113-0028239-1781816" at bounding box center [402, 94] width 386 height 31
click at [475, 96] on input "112-5441575-1577028" at bounding box center [402, 94] width 386 height 31
click at [458, 90] on input "111-1380261-0549062" at bounding box center [402, 94] width 386 height 31
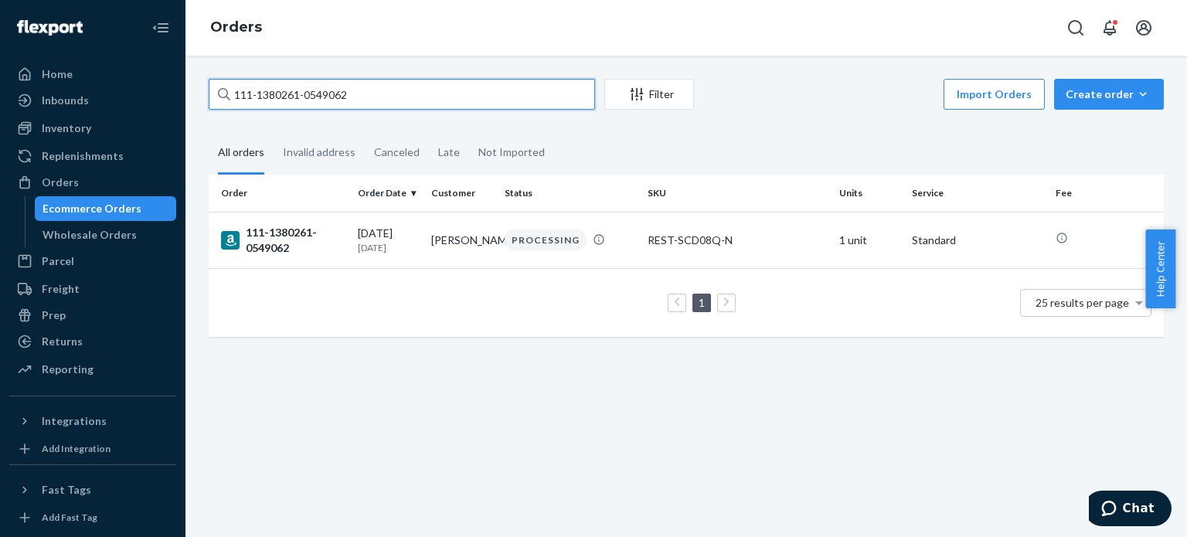
click at [458, 90] on input "111-1380261-0549062" at bounding box center [402, 94] width 386 height 31
click at [444, 80] on input "114-2497462-3325043" at bounding box center [402, 94] width 386 height 31
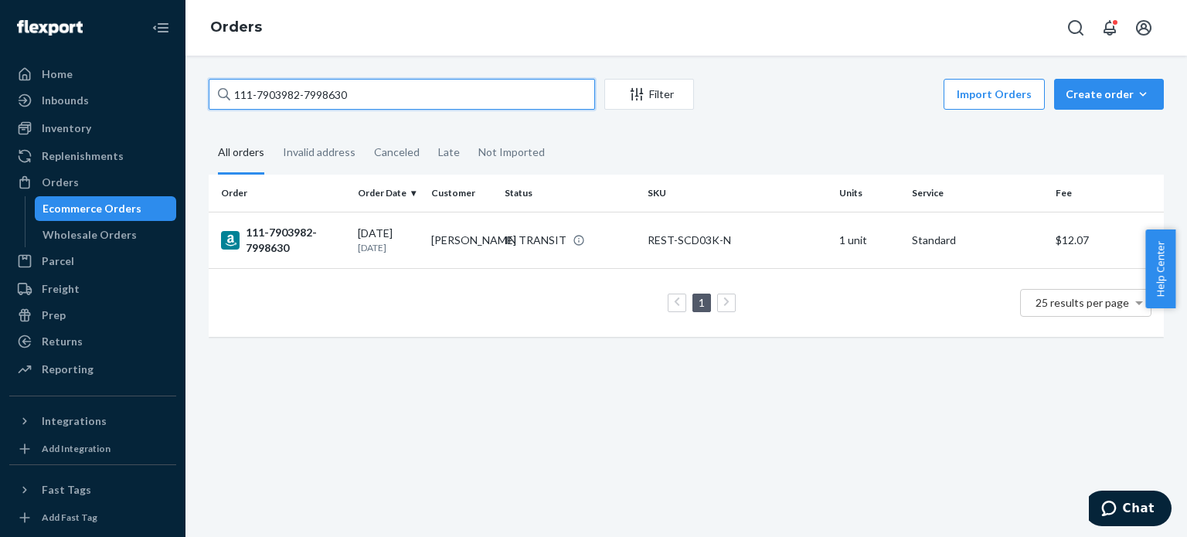
click at [396, 92] on input "111-7903982-7998630" at bounding box center [402, 94] width 386 height 31
click at [393, 95] on input "113-1519057-4221064" at bounding box center [402, 94] width 386 height 31
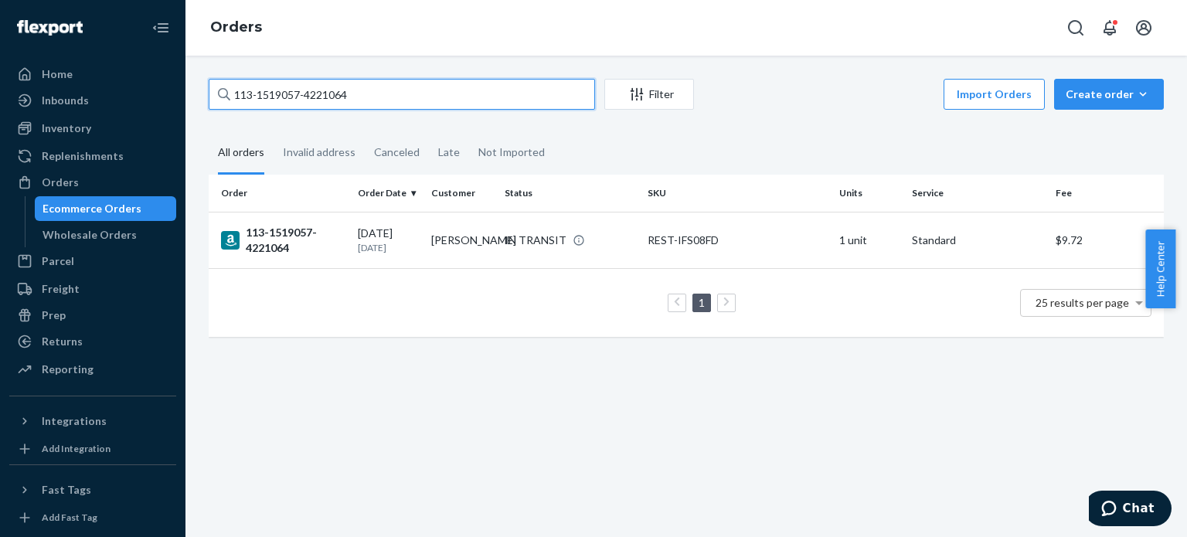
click at [393, 95] on input "113-1519057-4221064" at bounding box center [402, 94] width 386 height 31
click at [407, 95] on input "113-8200749-9238632" at bounding box center [402, 94] width 386 height 31
click at [304, 104] on input "114-9435951-4018606" at bounding box center [402, 94] width 386 height 31
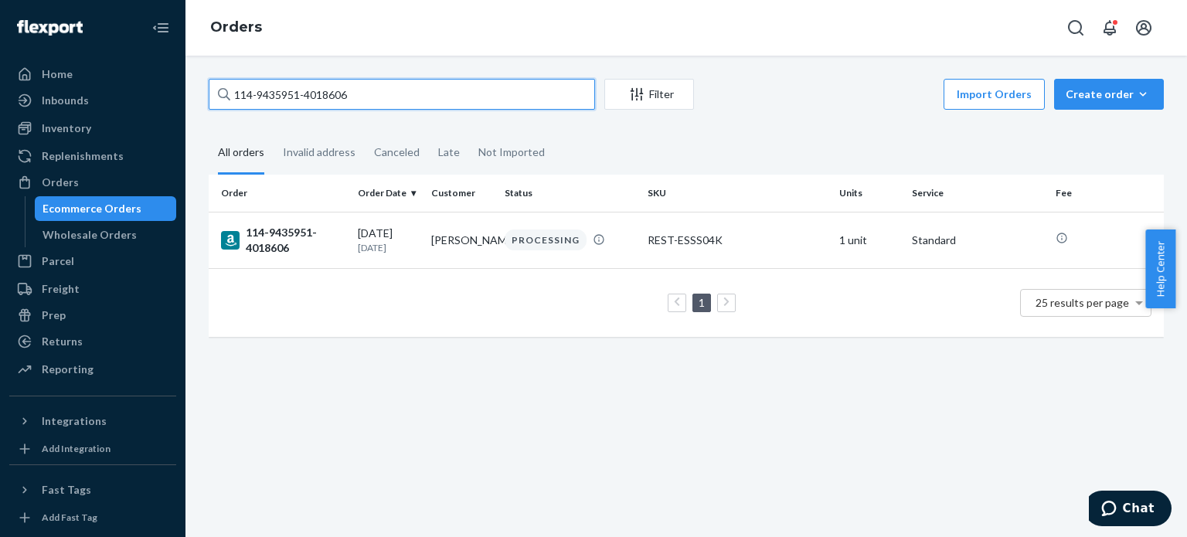
click at [304, 104] on input "114-9435951-4018606" at bounding box center [402, 94] width 386 height 31
type input "113-7469048-3321040"
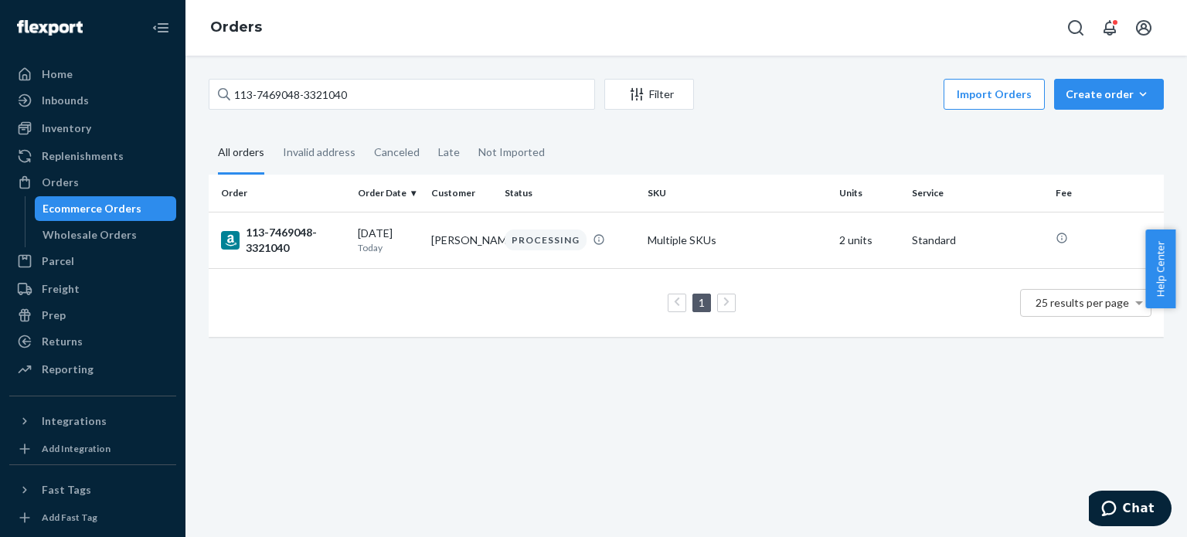
drag, startPoint x: 277, startPoint y: 232, endPoint x: 280, endPoint y: 274, distance: 41.8
click at [277, 231] on div "113-7469048-3321040" at bounding box center [283, 240] width 124 height 31
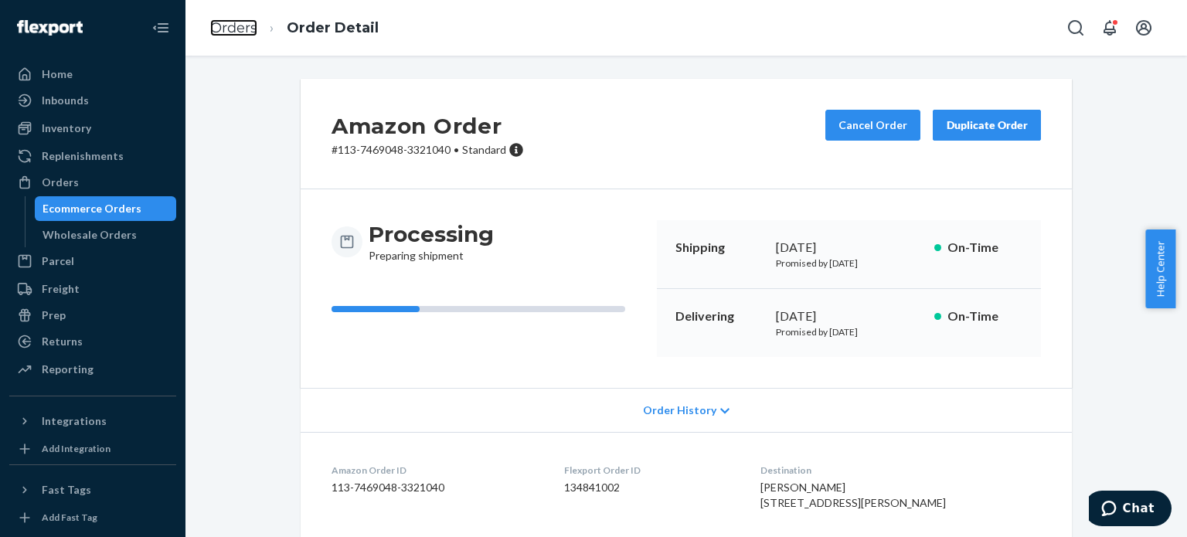
drag, startPoint x: 238, startPoint y: 26, endPoint x: 256, endPoint y: 61, distance: 39.1
click at [238, 26] on link "Orders" at bounding box center [233, 27] width 47 height 17
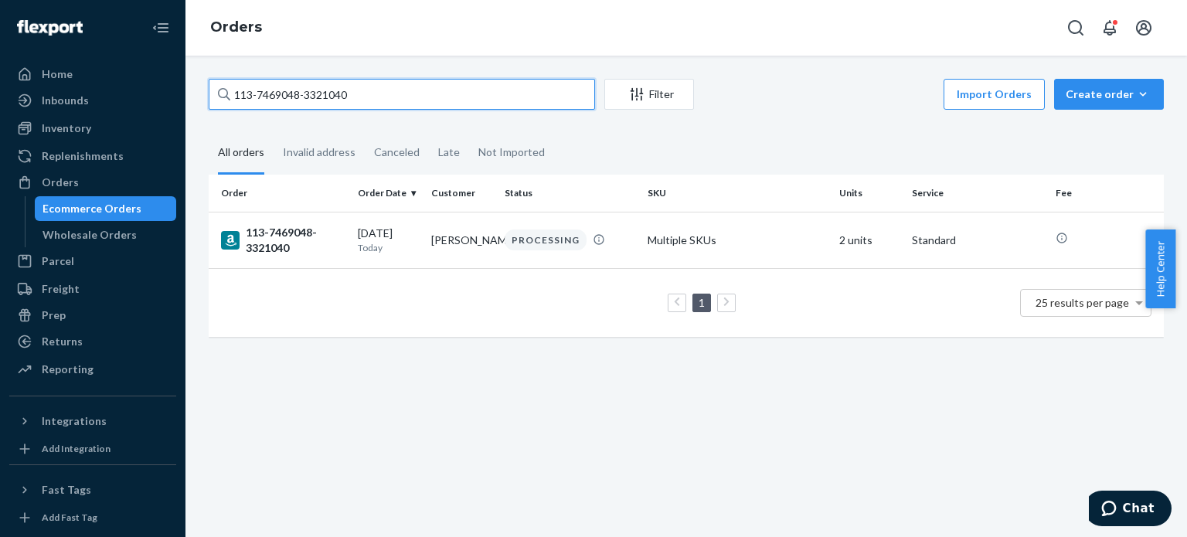
click at [274, 95] on input "113-7469048-3321040" at bounding box center [402, 94] width 386 height 31
type input "113-4657943-5124250"
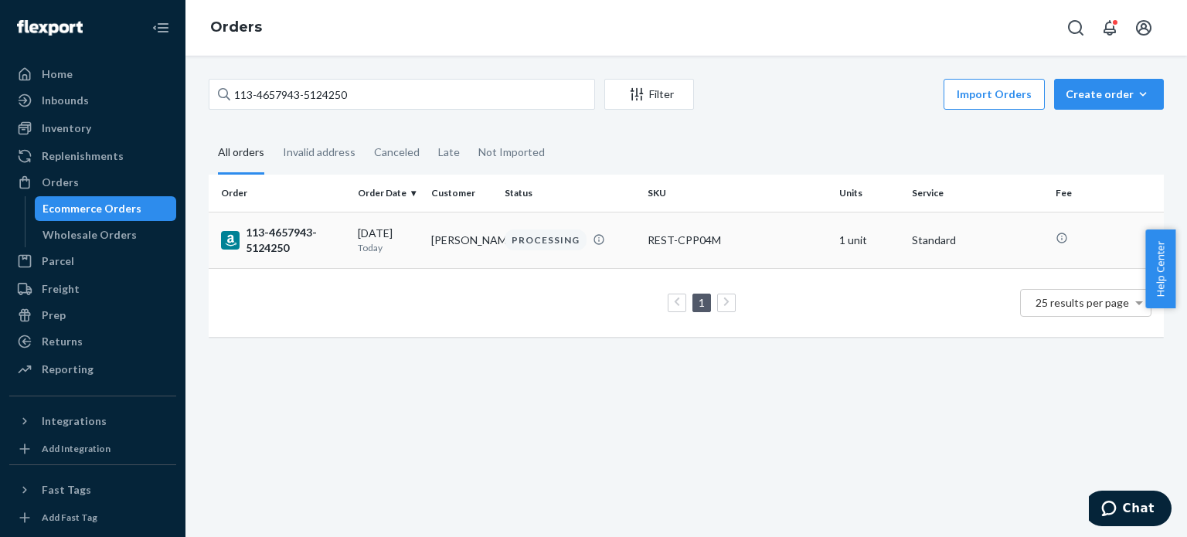
click at [278, 243] on div "113-4657943-5124250" at bounding box center [283, 240] width 124 height 31
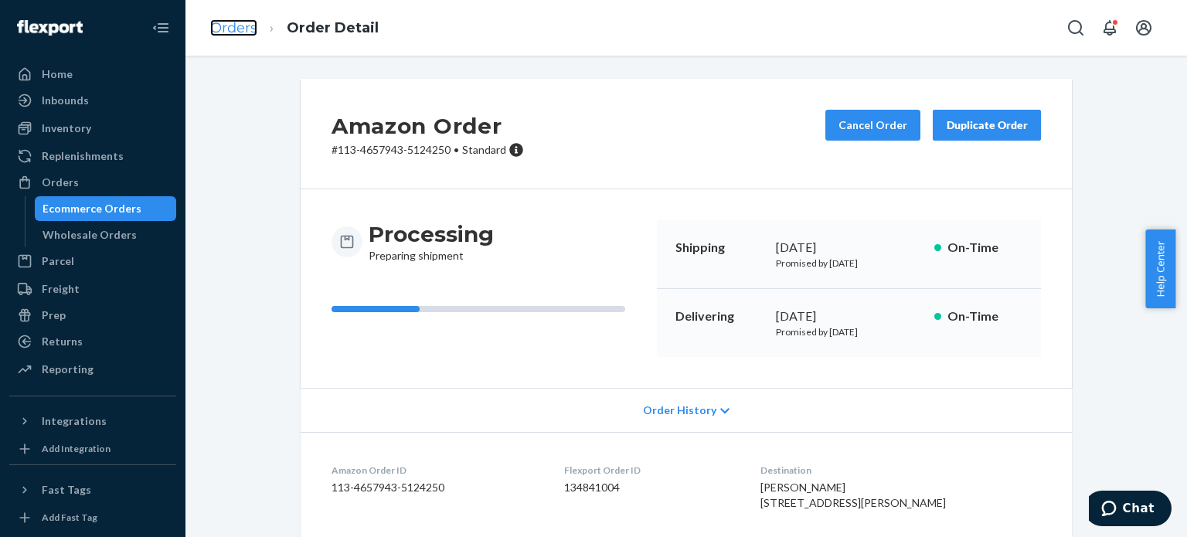
click at [229, 27] on link "Orders" at bounding box center [233, 27] width 47 height 17
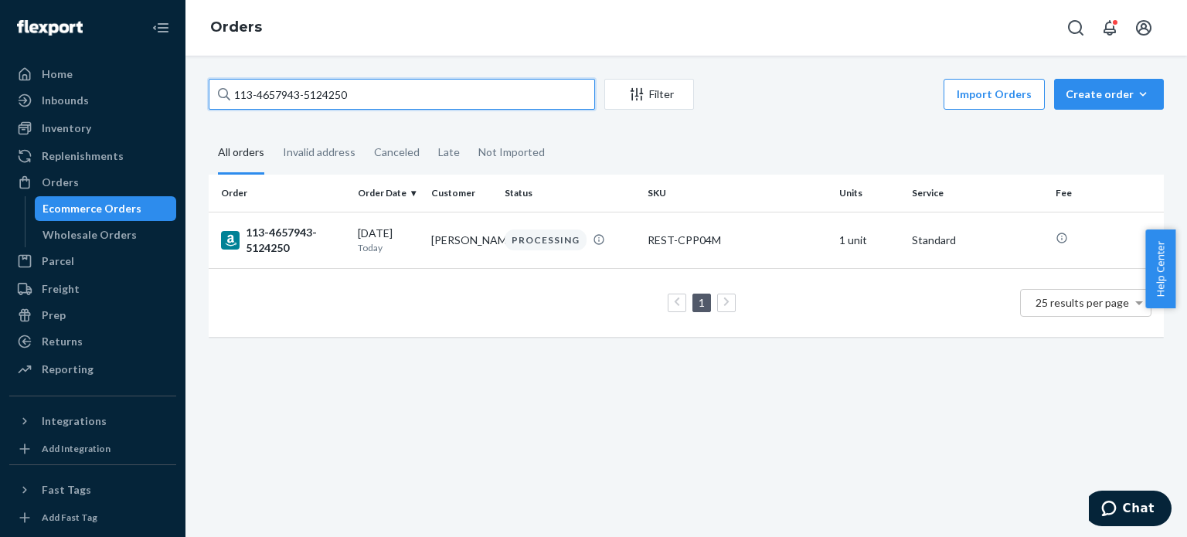
click at [241, 92] on input "113-4657943-5124250" at bounding box center [402, 94] width 386 height 31
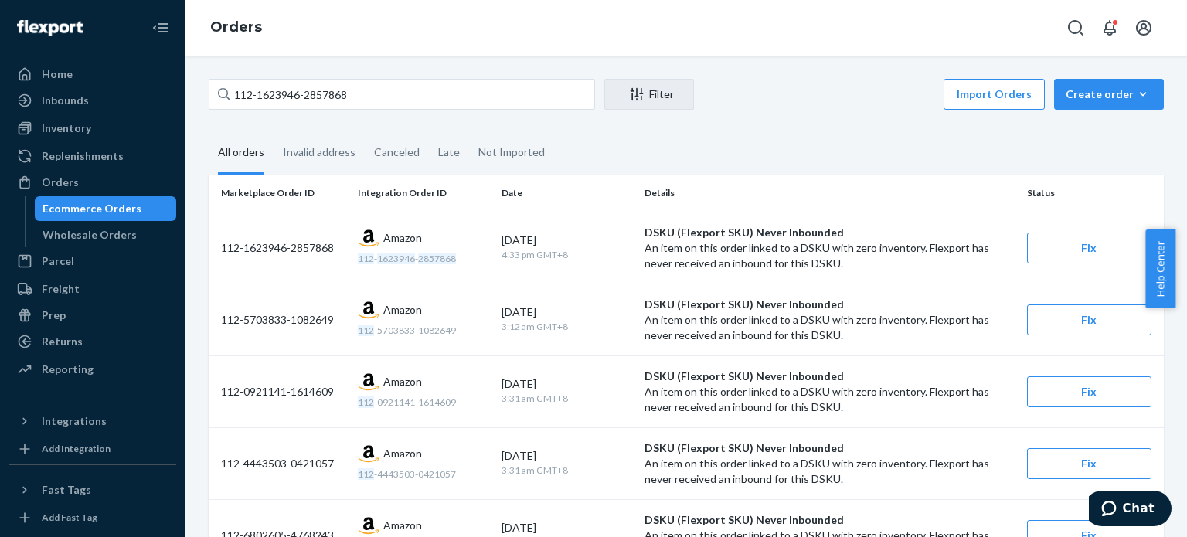
click at [240, 143] on div "All orders" at bounding box center [241, 153] width 46 height 43
click at [209, 132] on input "All orders" at bounding box center [209, 132] width 0 height 0
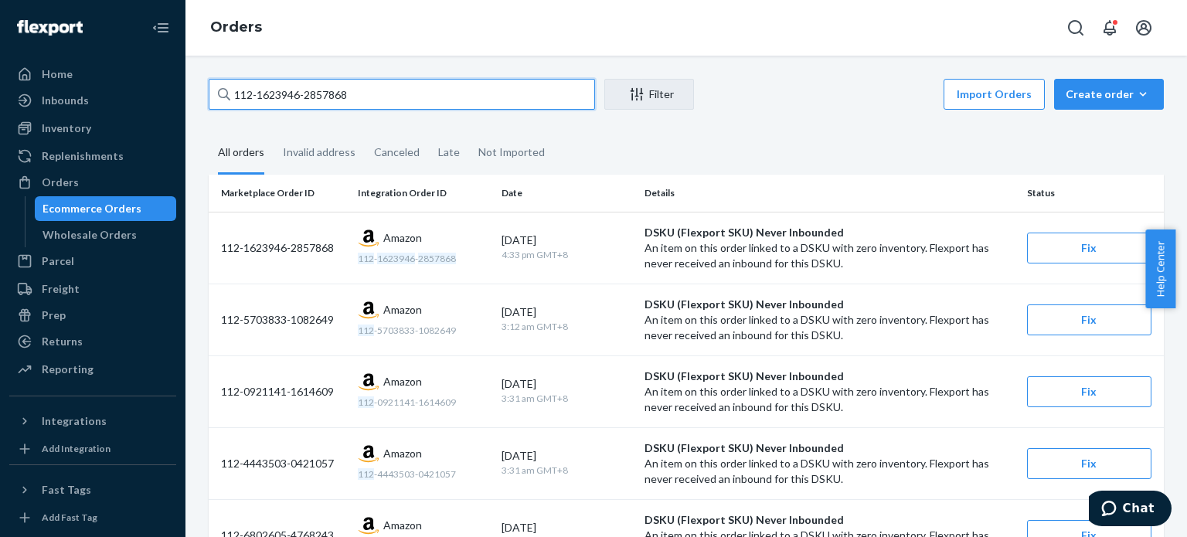
click at [275, 94] on input "112-1623946-2857868" at bounding box center [402, 94] width 386 height 31
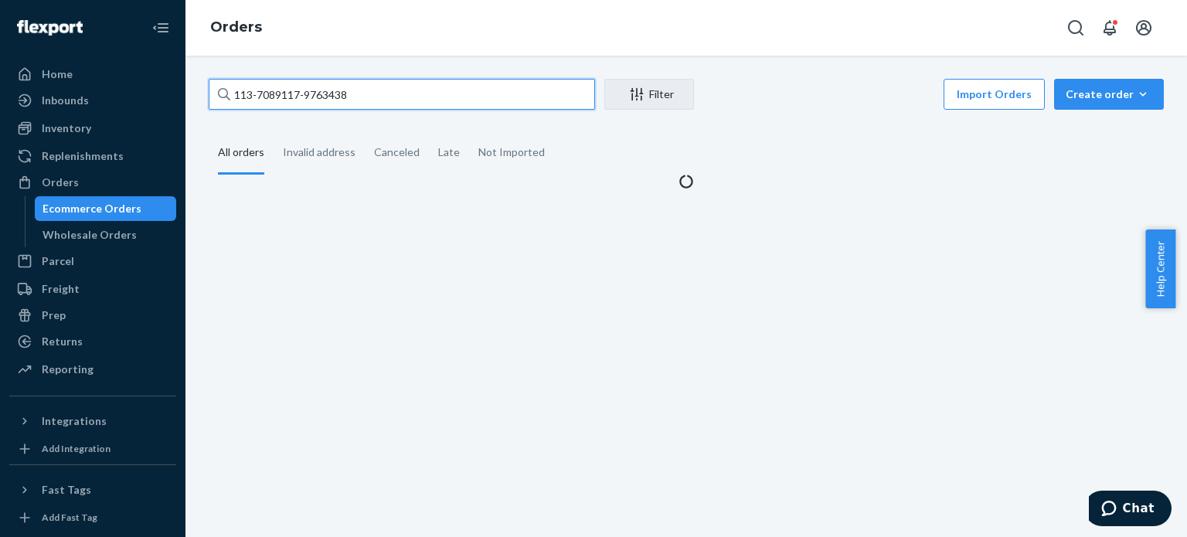
type input "113-7089117-9763438"
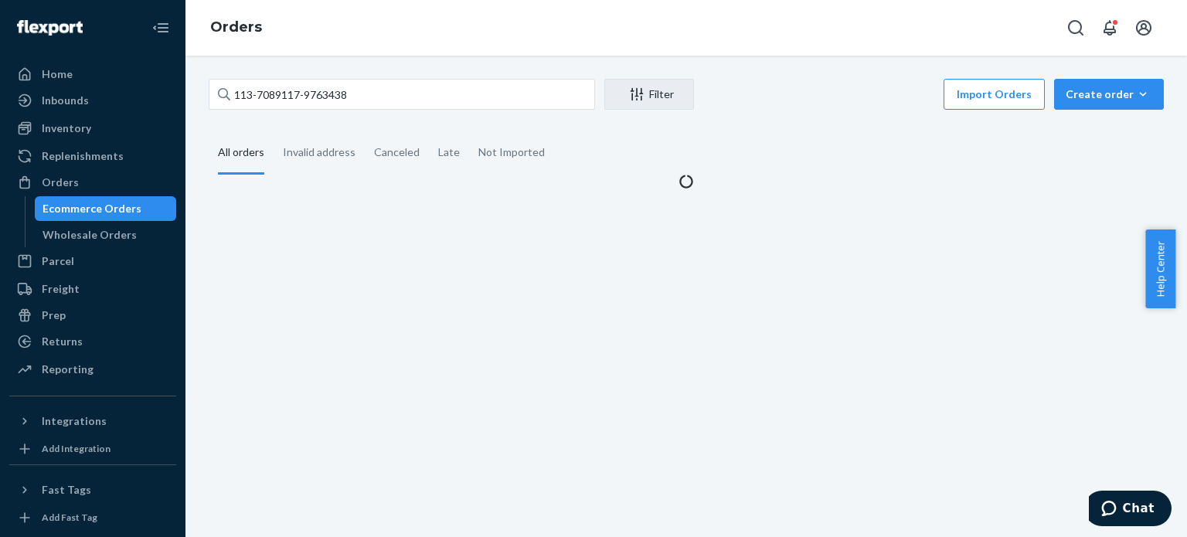
click at [232, 154] on div "All orders" at bounding box center [241, 153] width 46 height 43
click at [209, 132] on input "All orders" at bounding box center [209, 132] width 0 height 0
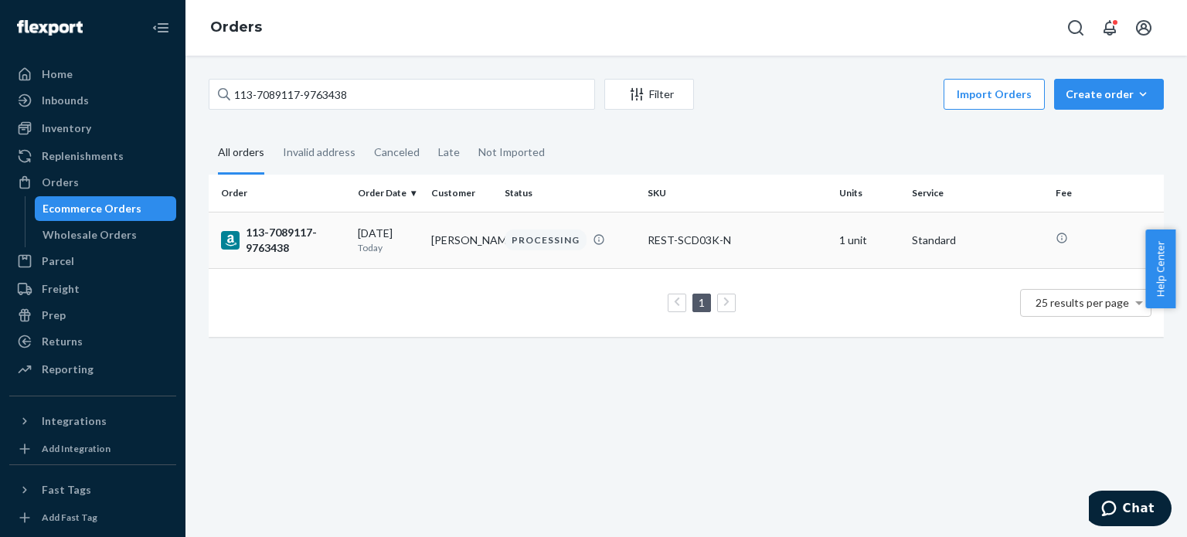
click at [255, 250] on div "113-7089117-9763438" at bounding box center [283, 240] width 124 height 31
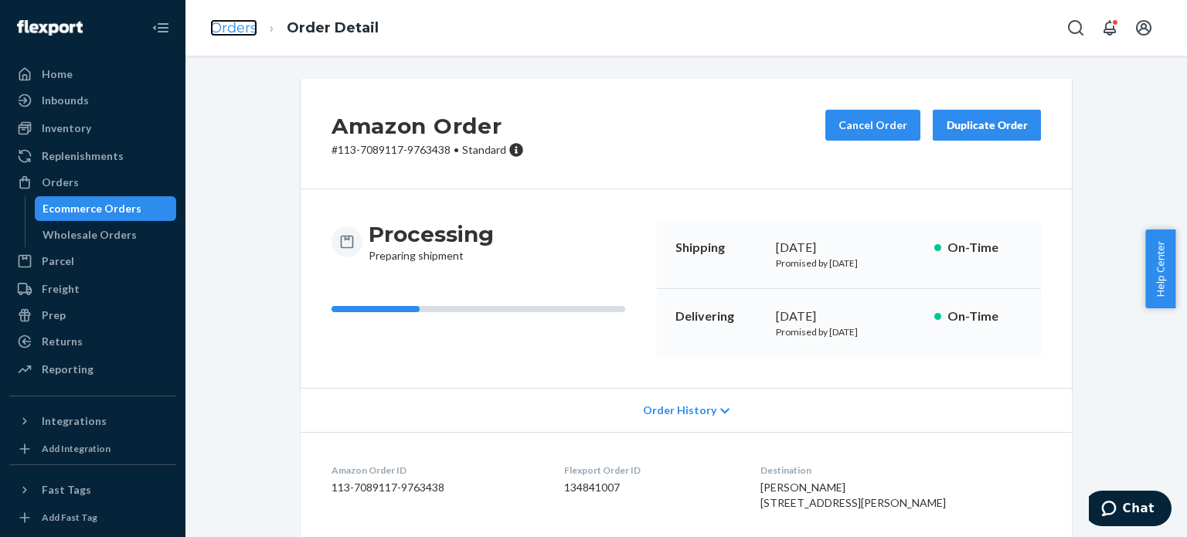
click at [226, 27] on link "Orders" at bounding box center [233, 27] width 47 height 17
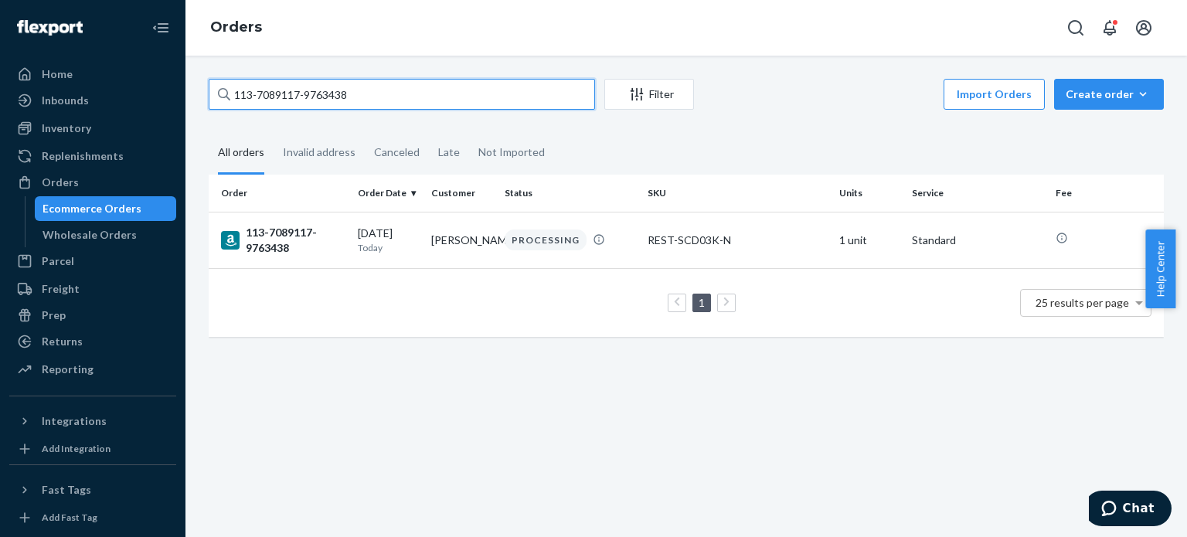
click at [280, 106] on input "113-7089117-9763438" at bounding box center [402, 94] width 386 height 31
type input "111-2550256-8350652"
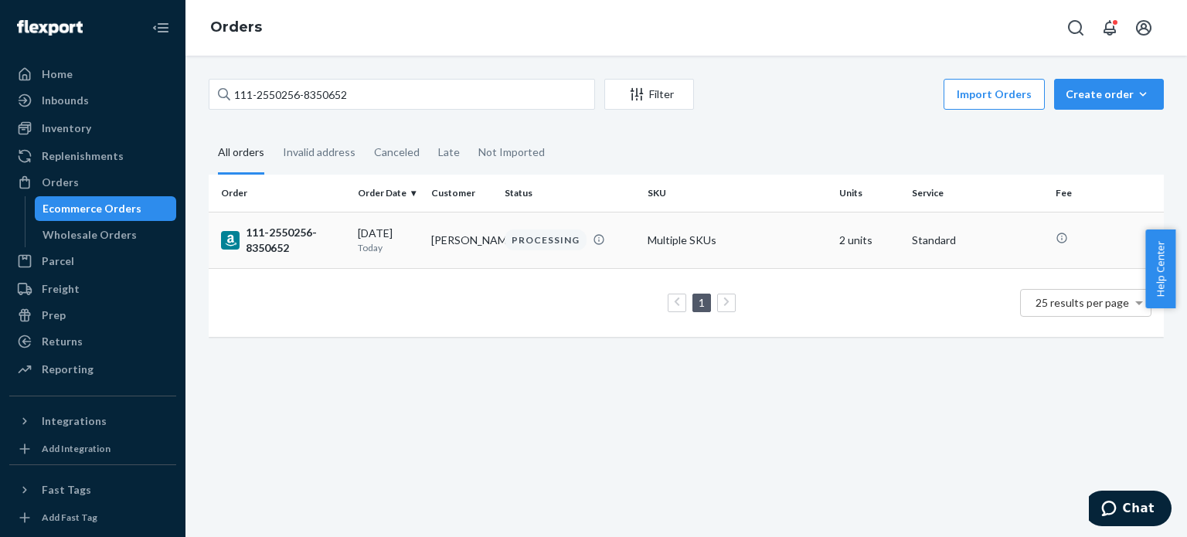
click at [272, 242] on div "111-2550256-8350652" at bounding box center [283, 240] width 124 height 31
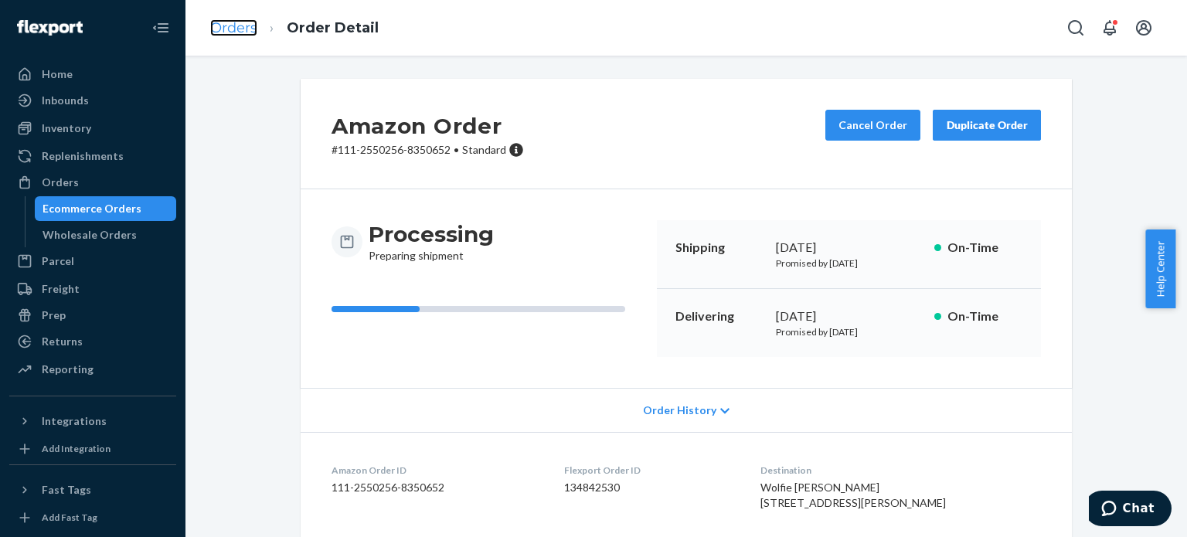
click at [234, 34] on link "Orders" at bounding box center [233, 27] width 47 height 17
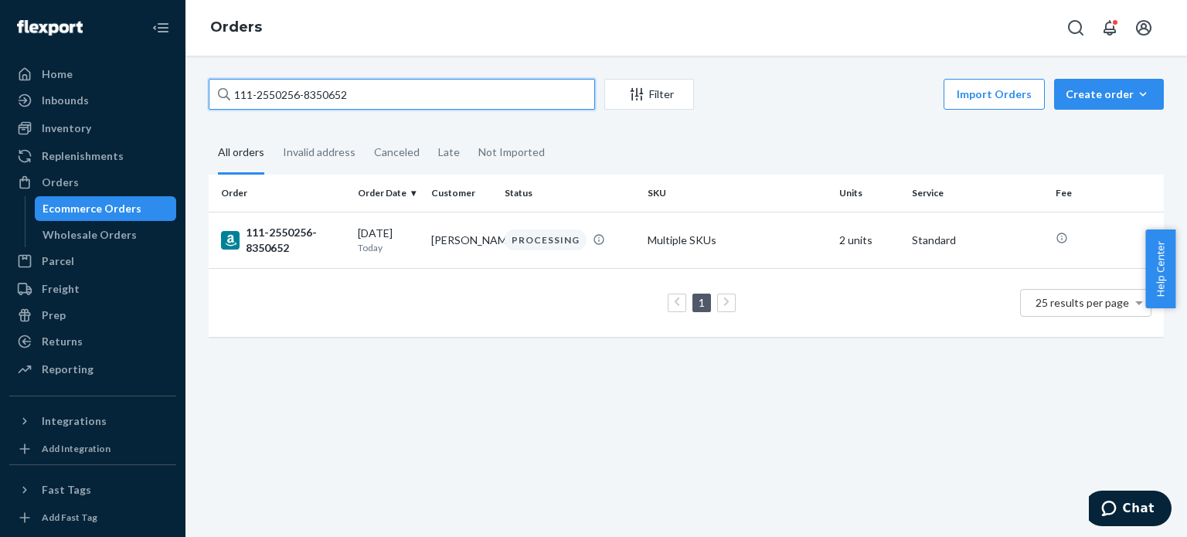
click at [268, 90] on input "111-2550256-8350652" at bounding box center [402, 94] width 386 height 31
type input "112-5287271-9693030"
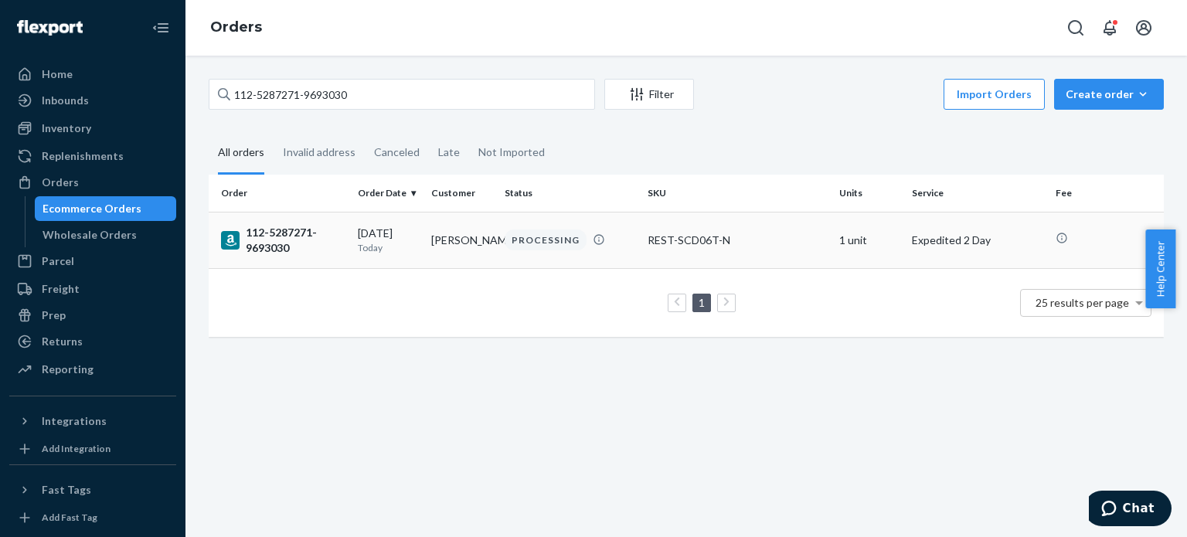
click at [281, 231] on div "112-5287271-9693030" at bounding box center [283, 240] width 124 height 31
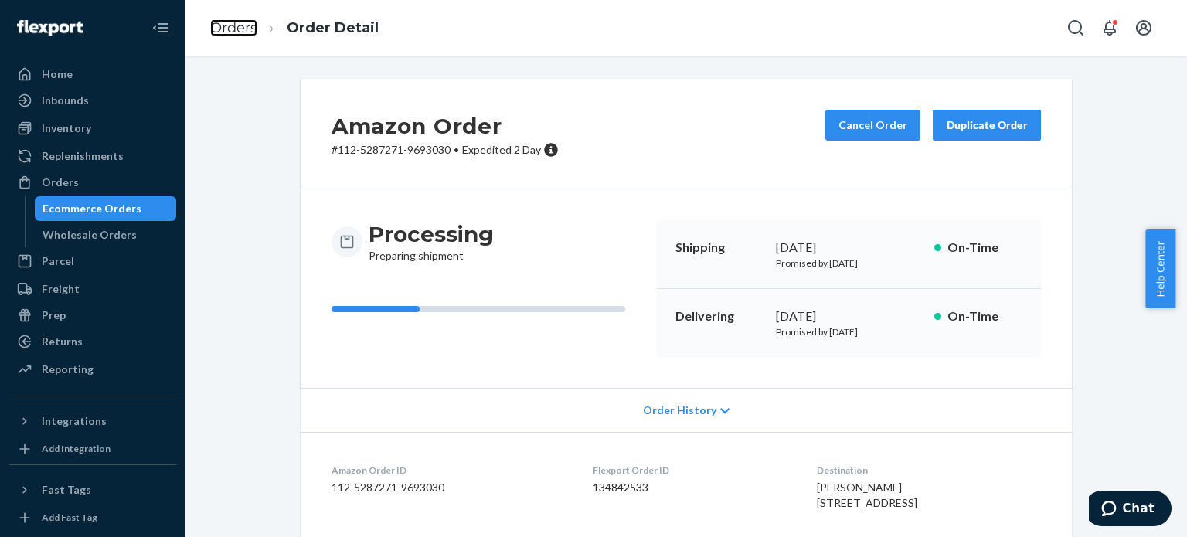
drag, startPoint x: 233, startPoint y: 27, endPoint x: 252, endPoint y: 56, distance: 35.2
click at [233, 27] on link "Orders" at bounding box center [233, 27] width 47 height 17
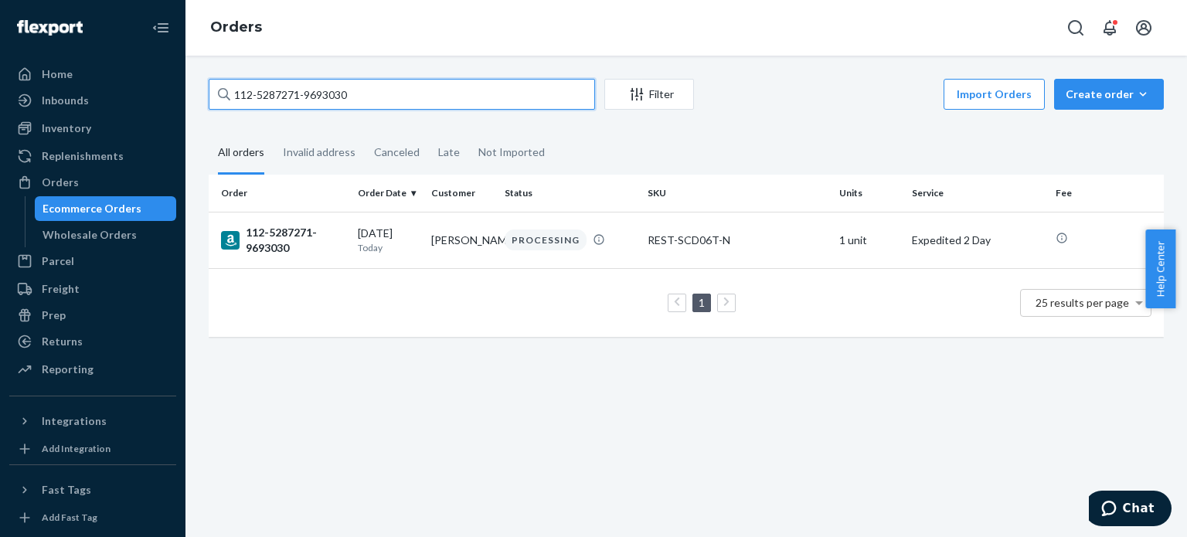
click at [278, 92] on input "112-5287271-9693030" at bounding box center [402, 94] width 386 height 31
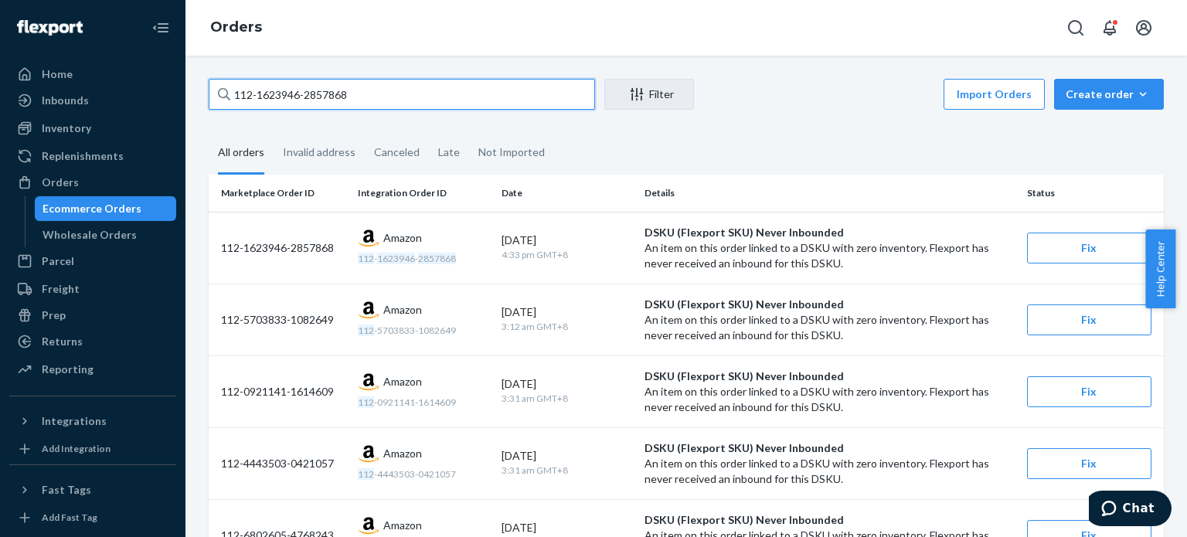
type input "112-1623946-2857868"
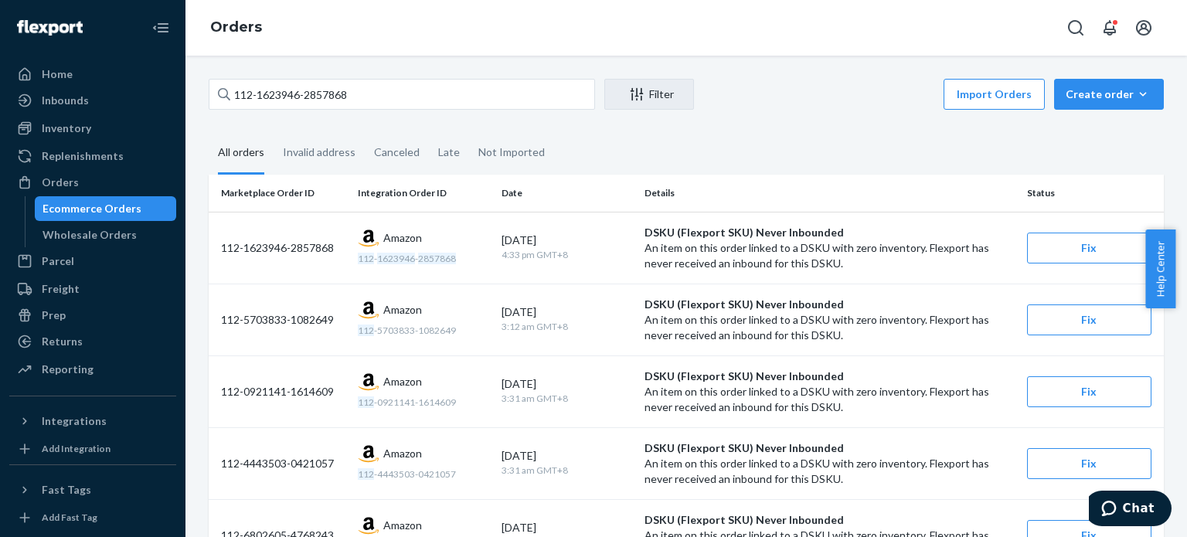
click at [250, 146] on div "All orders" at bounding box center [241, 153] width 46 height 43
click at [209, 132] on input "All orders" at bounding box center [209, 132] width 0 height 0
click at [1100, 92] on div "Create order" at bounding box center [1109, 94] width 87 height 15
click at [1094, 137] on span "Ecommerce order" at bounding box center [1118, 131] width 96 height 11
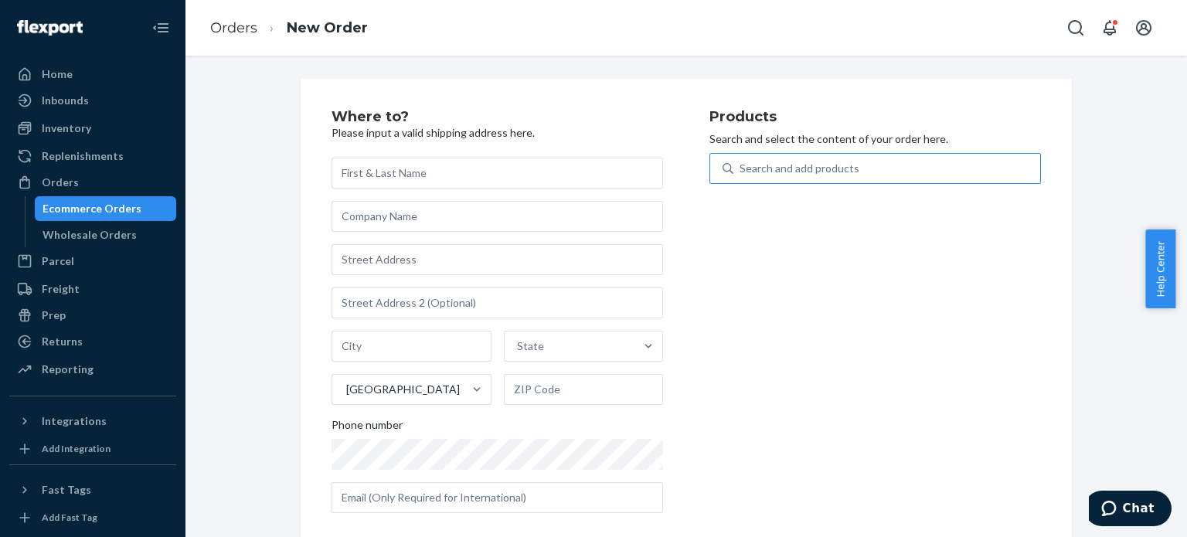
click at [842, 169] on div "Search and add products" at bounding box center [800, 168] width 120 height 15
click at [741, 169] on input "Search and add products" at bounding box center [741, 168] width 2 height 15
type input "REST-ESSS04QK"
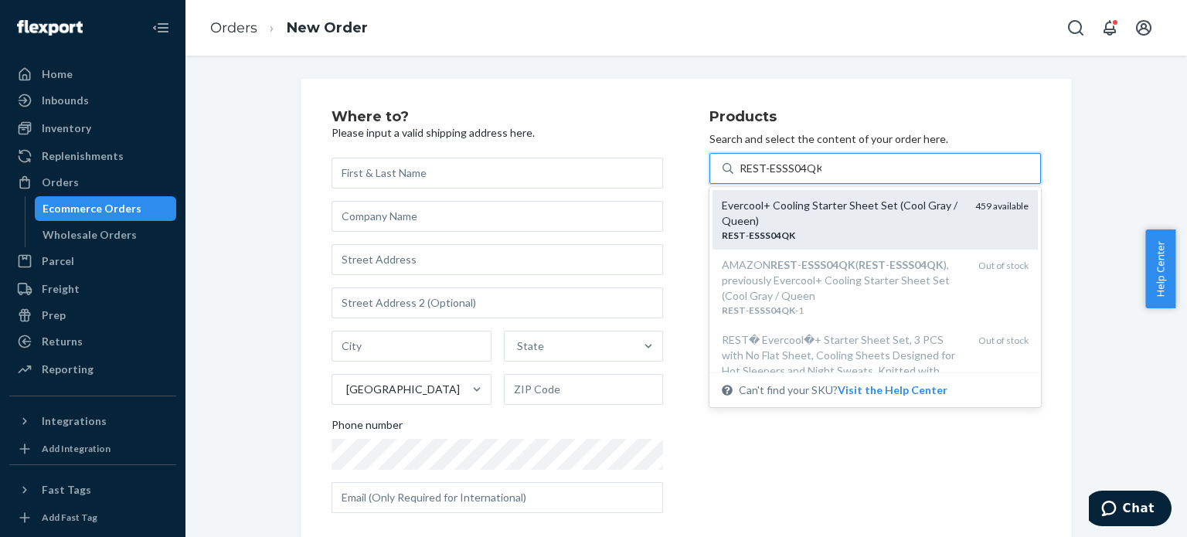
click at [837, 209] on div "Evercool+ Cooling Starter Sheet Set (Cool Gray / Queen)" at bounding box center [842, 213] width 241 height 31
click at [822, 176] on input "REST-ESSS04QK" at bounding box center [781, 168] width 82 height 15
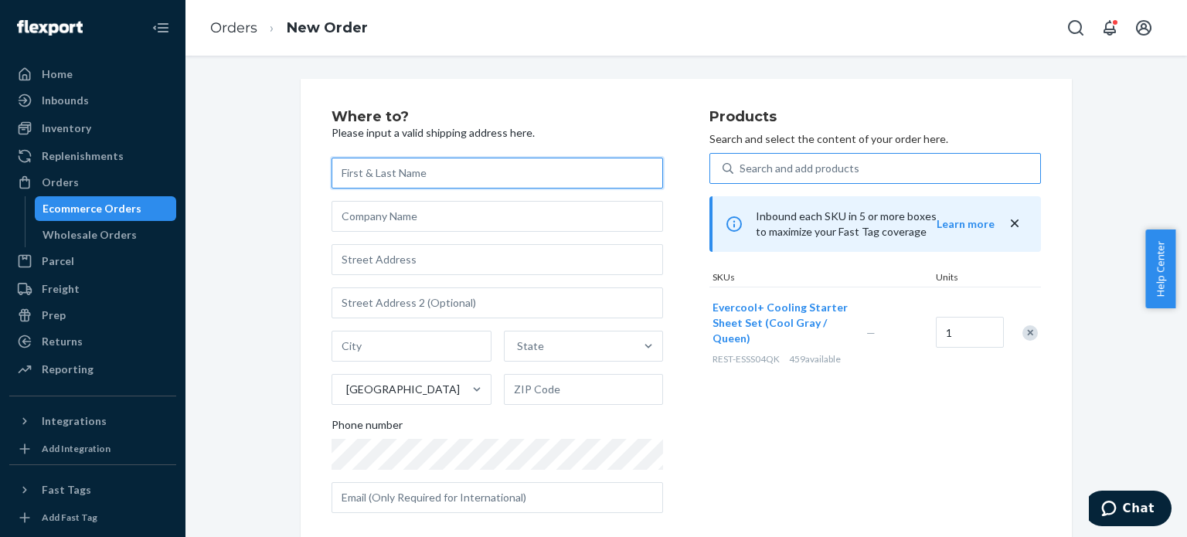
click at [411, 182] on input "text" at bounding box center [498, 173] width 332 height 31
type input "[PERSON_NAME]"
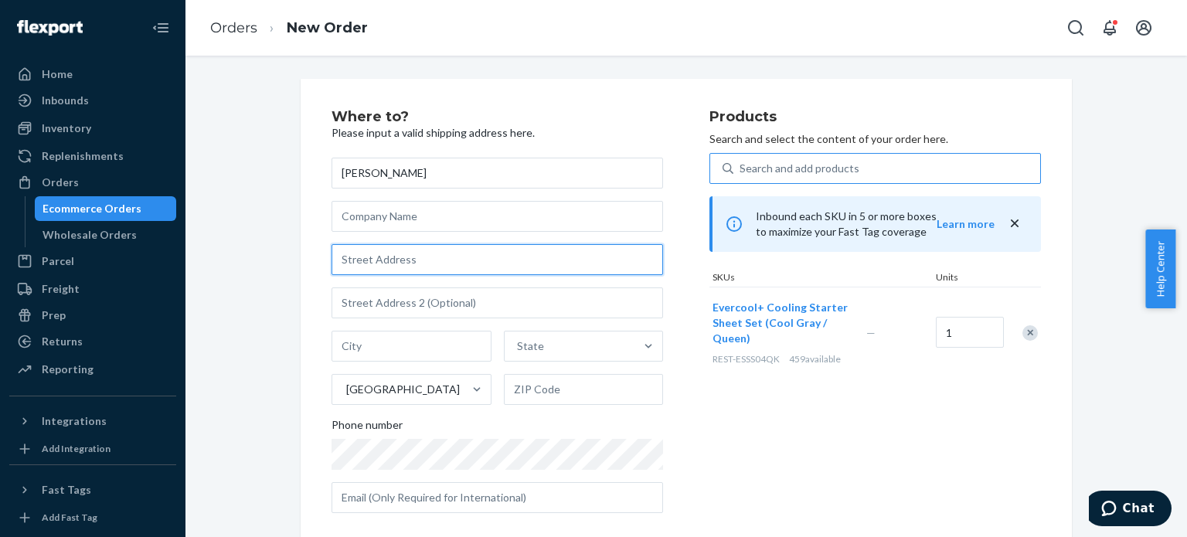
click at [410, 256] on input "text" at bounding box center [498, 259] width 332 height 31
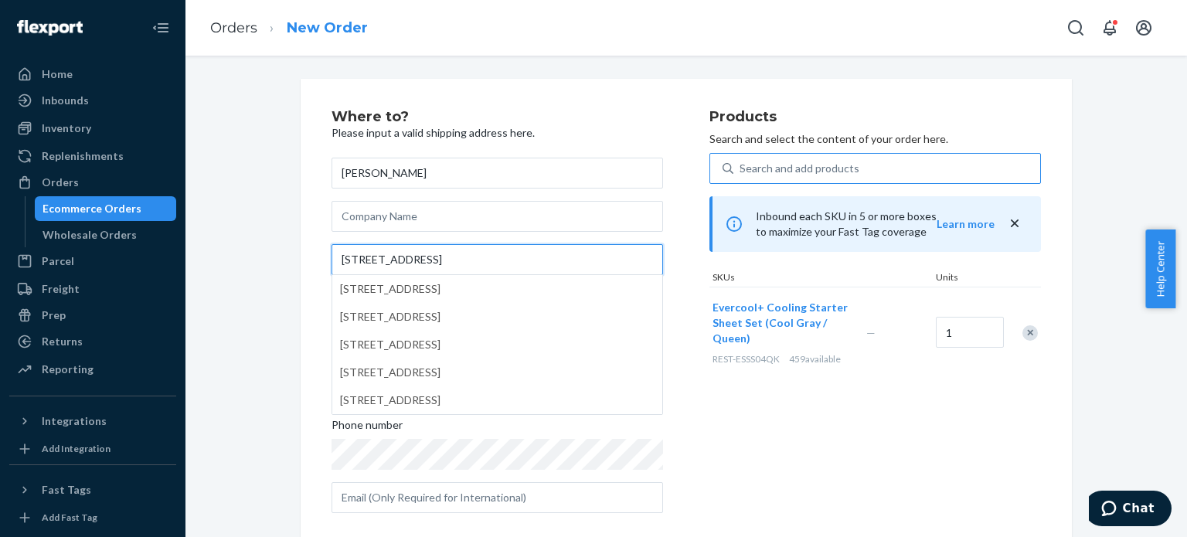
type input "[STREET_ADDRESS]"
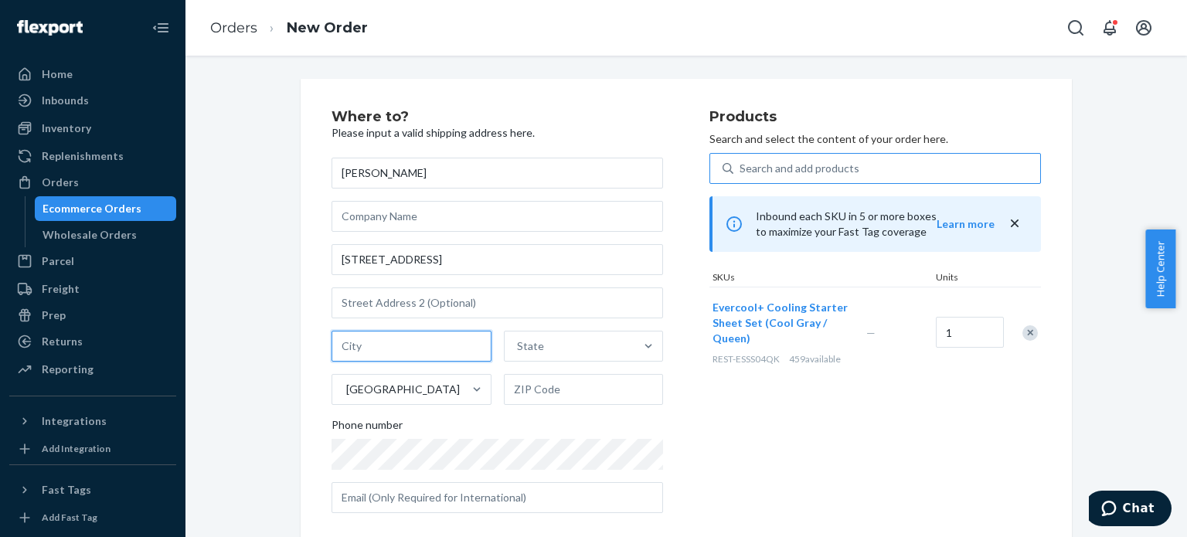
click at [403, 347] on input "text" at bounding box center [412, 346] width 160 height 31
type input "WEST COXSACKIE"
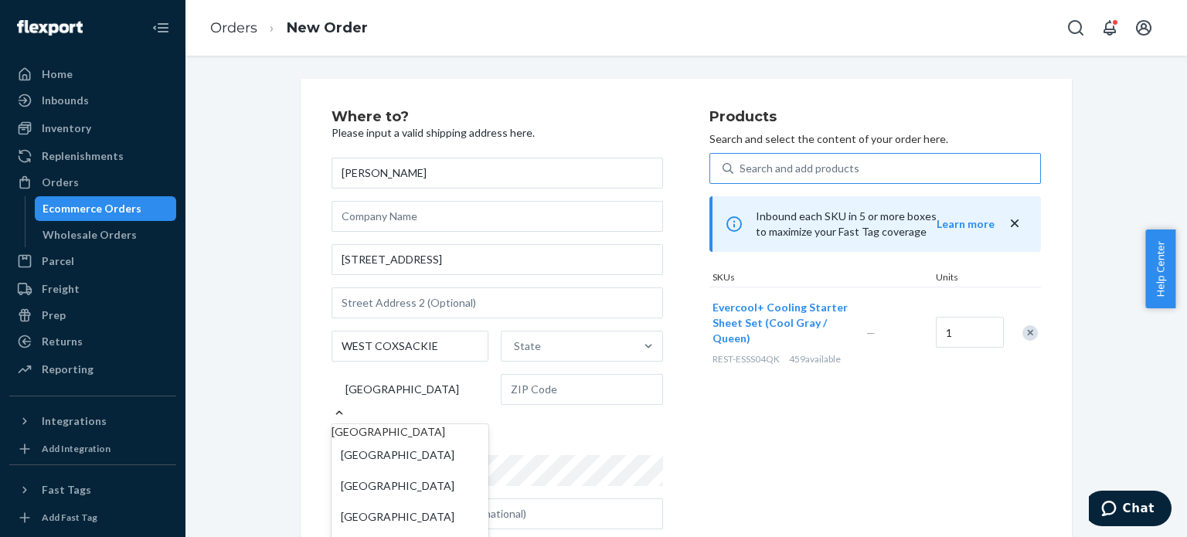
click at [399, 390] on div "[GEOGRAPHIC_DATA]" at bounding box center [402, 389] width 114 height 15
click at [345, 390] on input "option [GEOGRAPHIC_DATA] focused, 1 of 241. 241 results available. Use Up and D…" at bounding box center [345, 389] width 2 height 15
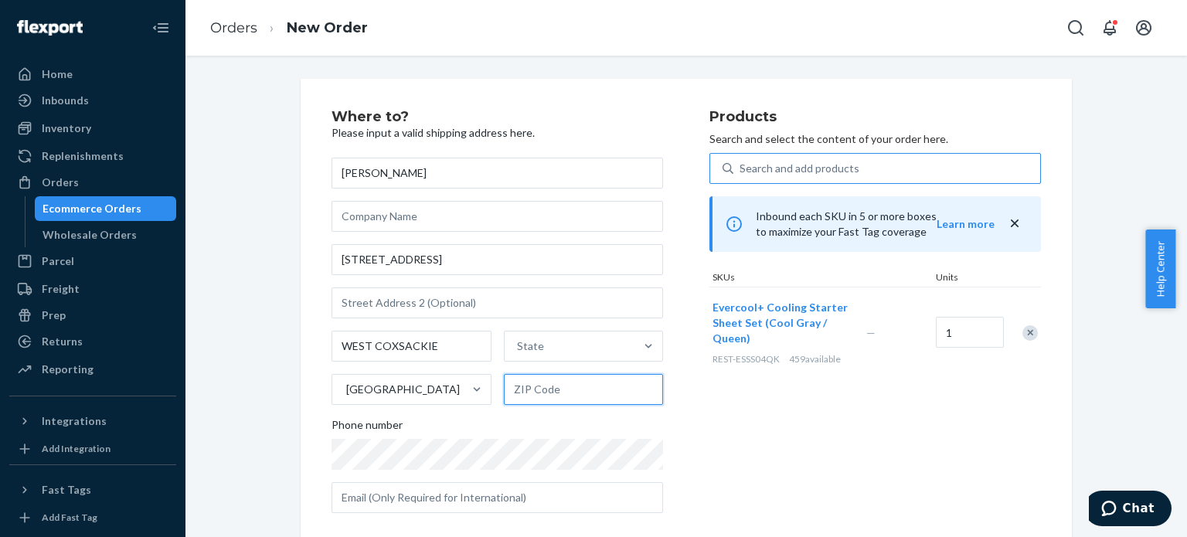
click at [547, 386] on input "text" at bounding box center [584, 389] width 160 height 31
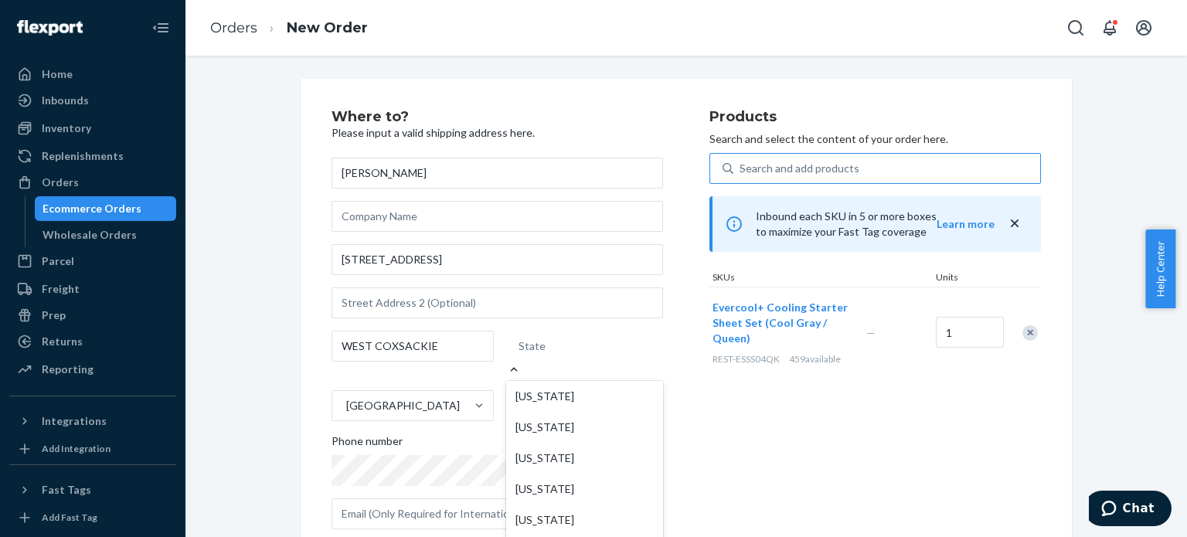
click at [553, 339] on div "State" at bounding box center [584, 346] width 157 height 31
click at [520, 339] on input "option [US_STATE] focused, 1 of 59. 59 results available. Use Up and Down to ch…" at bounding box center [520, 345] width 2 height 15
click at [520, 354] on input "option [US_STATE] focused, 35 of 59. 59 results available. Use Up and Down to c…" at bounding box center [520, 345] width 2 height 15
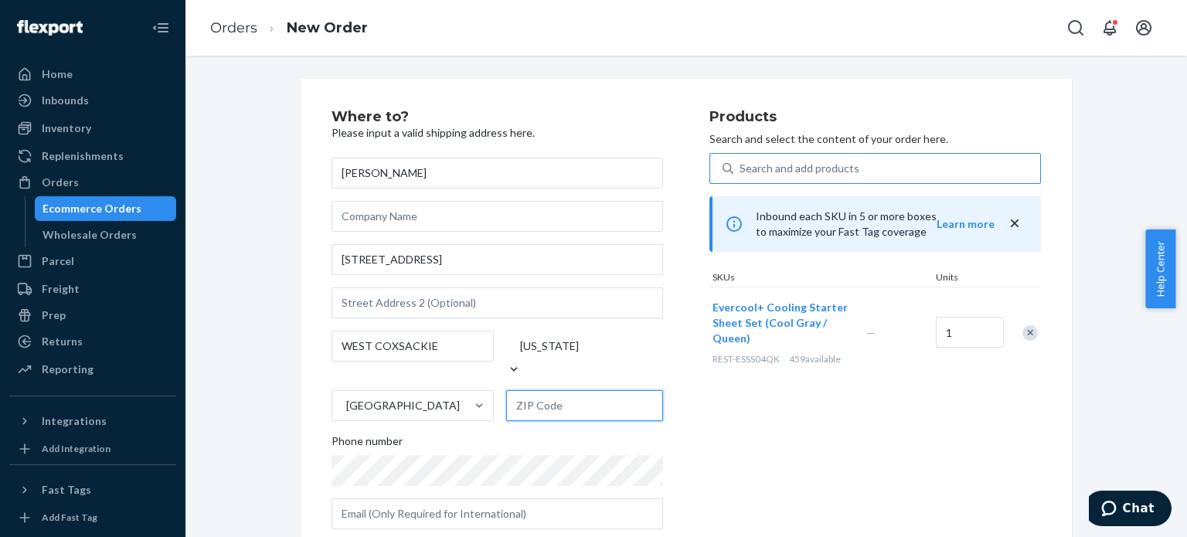
click at [563, 397] on input "text" at bounding box center [584, 405] width 157 height 31
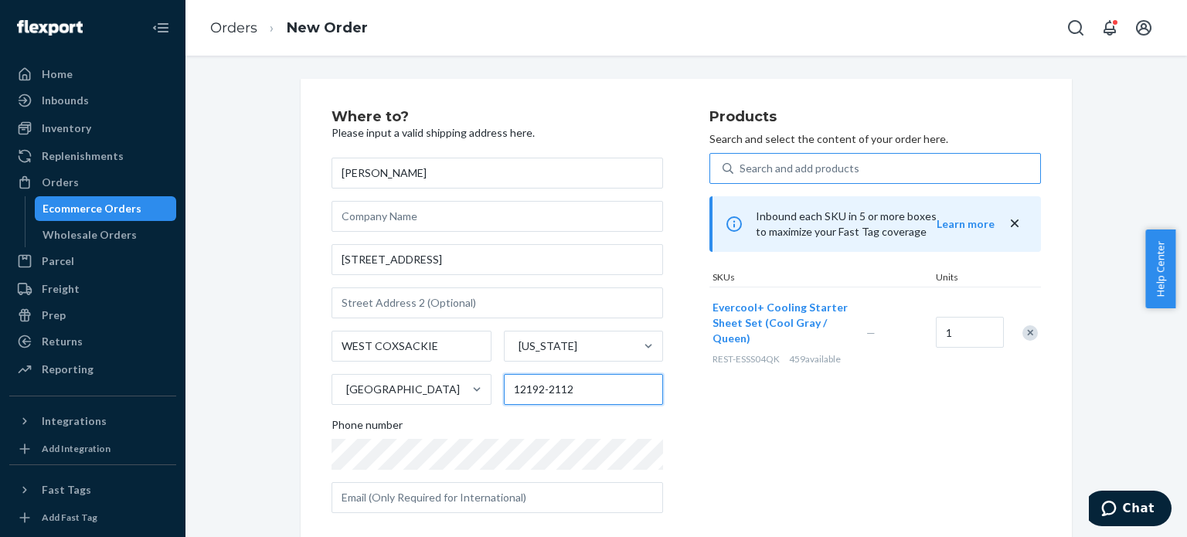
type input "12192-2112"
click at [712, 407] on div "Products Search and select the content of your order here. Search and add produ…" at bounding box center [875, 318] width 332 height 416
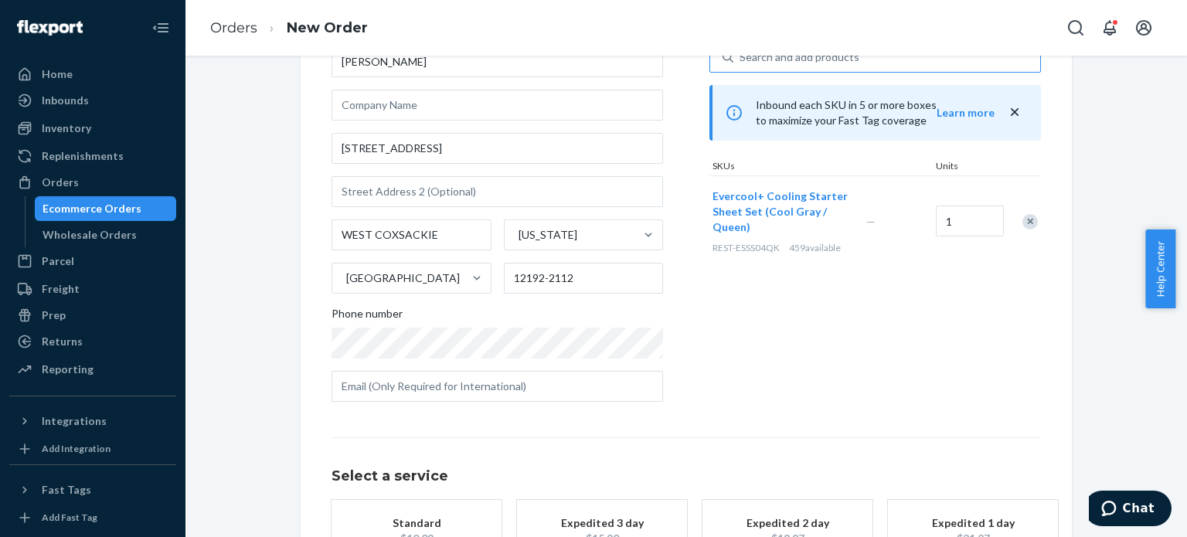
scroll to position [228, 0]
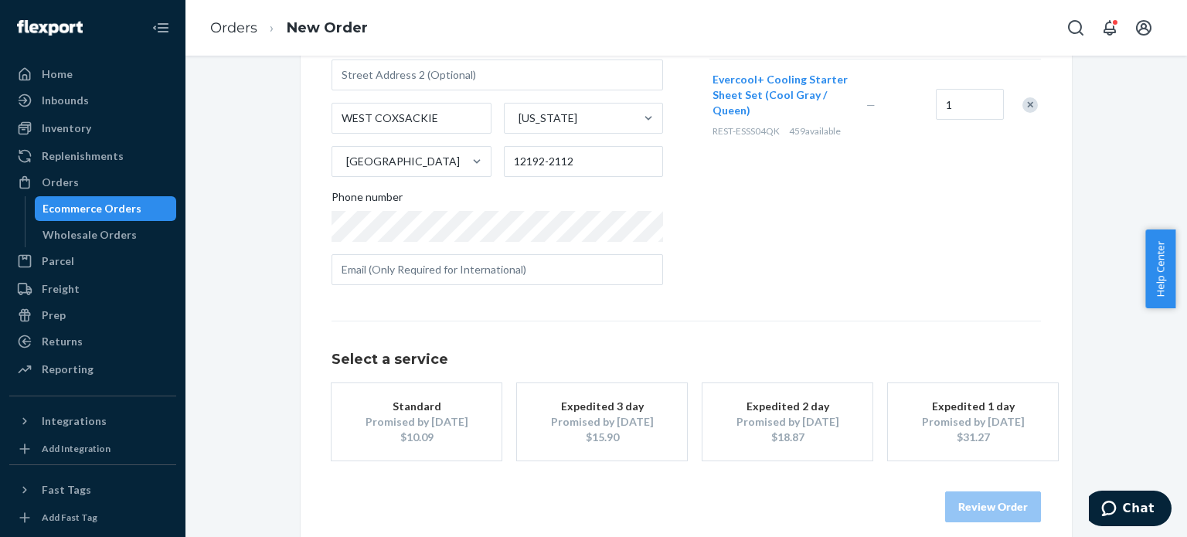
click at [604, 422] on div "Promised by [DATE]" at bounding box center [602, 421] width 124 height 15
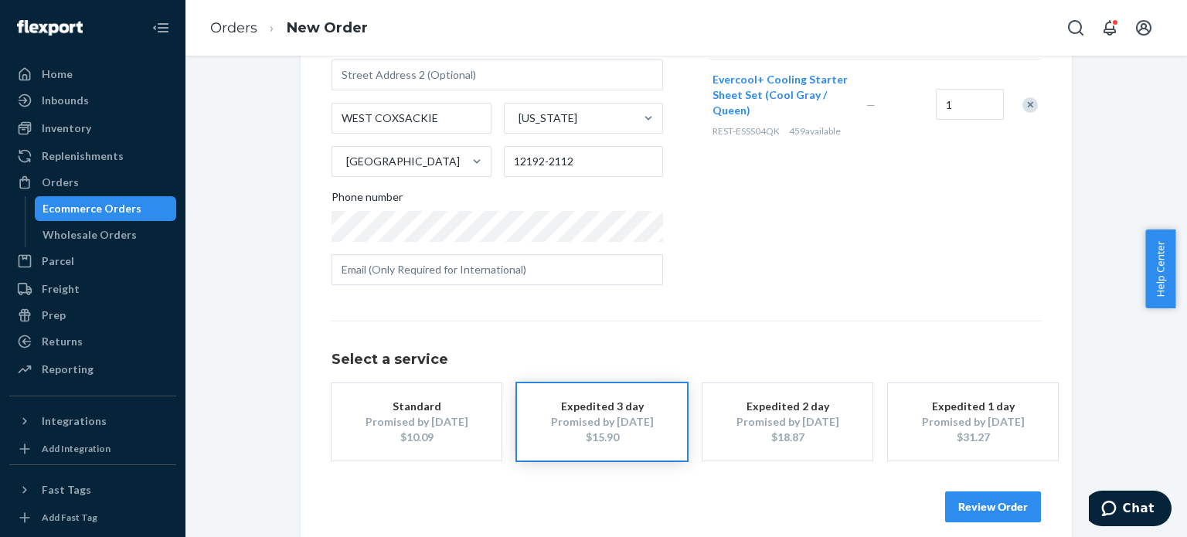
click at [983, 507] on button "Review Order" at bounding box center [993, 507] width 96 height 31
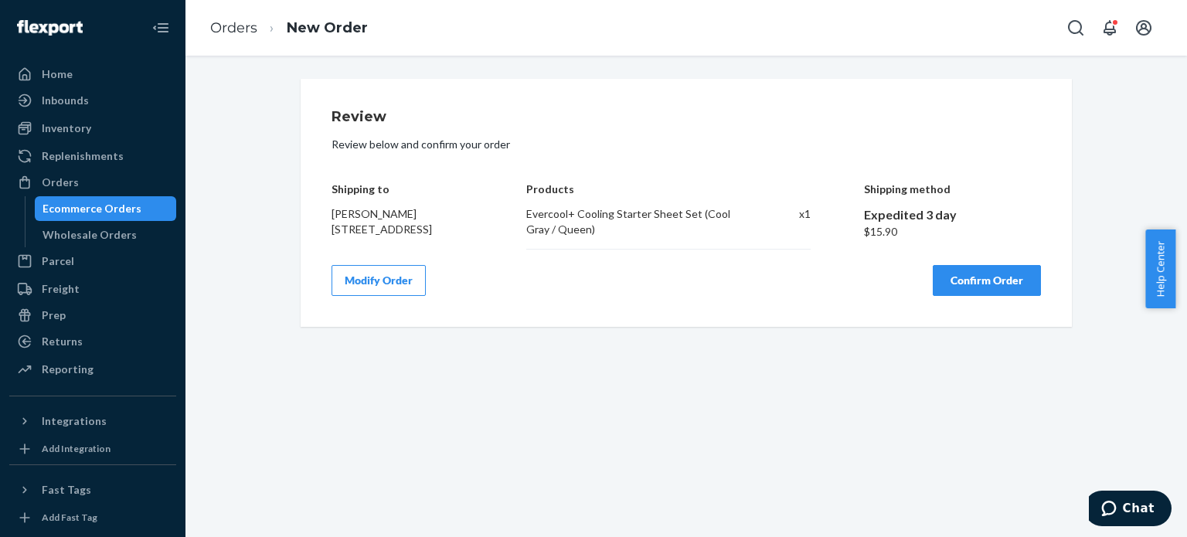
scroll to position [0, 0]
click at [959, 296] on button "Confirm Order" at bounding box center [987, 280] width 108 height 31
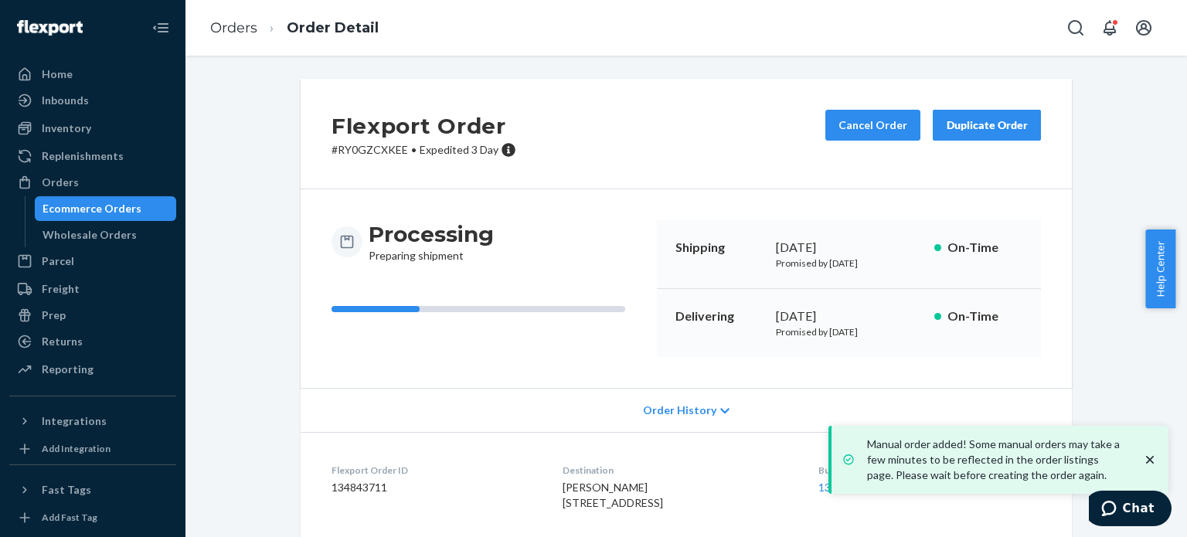
click at [564, 72] on div "Flexport Order # RY0GZCXKEE • Expedited 3 Day Cancel Order Duplicate Order Proc…" at bounding box center [686, 296] width 1002 height 481
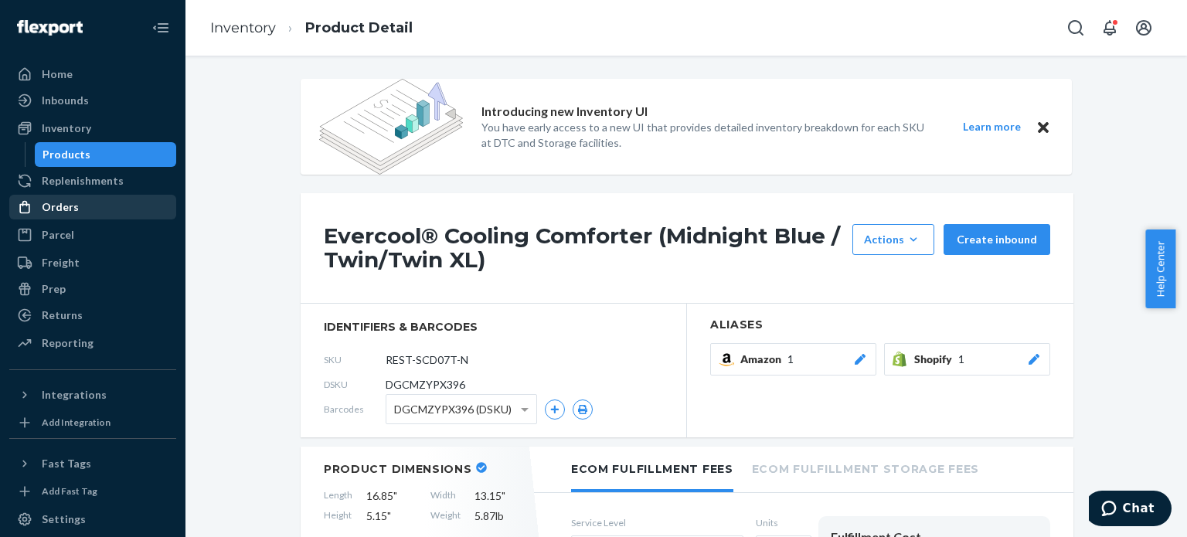
click at [70, 214] on div "Orders" at bounding box center [60, 206] width 37 height 15
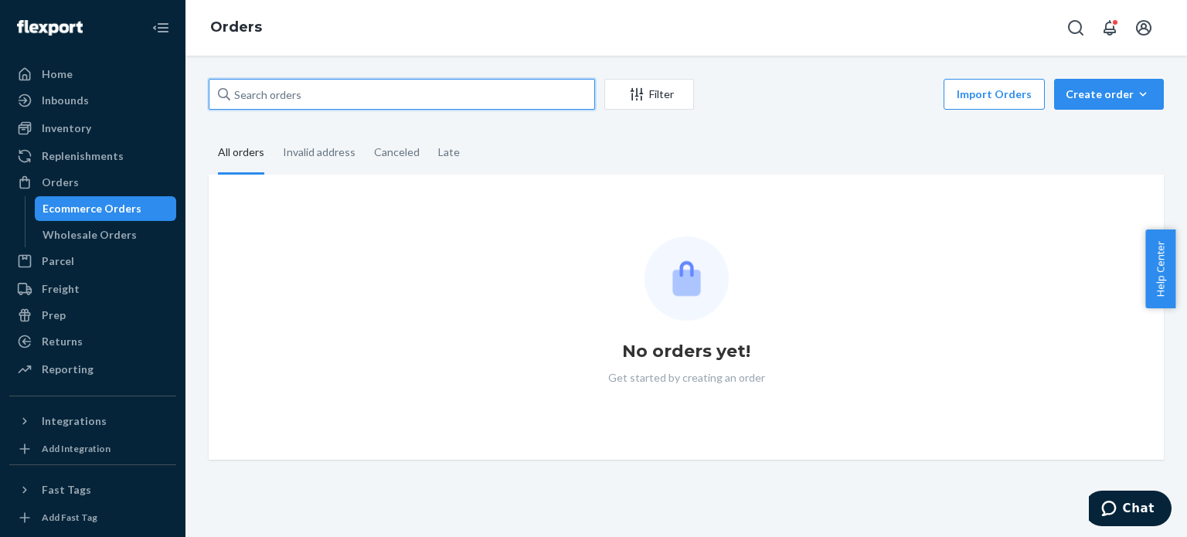
click at [303, 89] on input "text" at bounding box center [402, 94] width 386 height 31
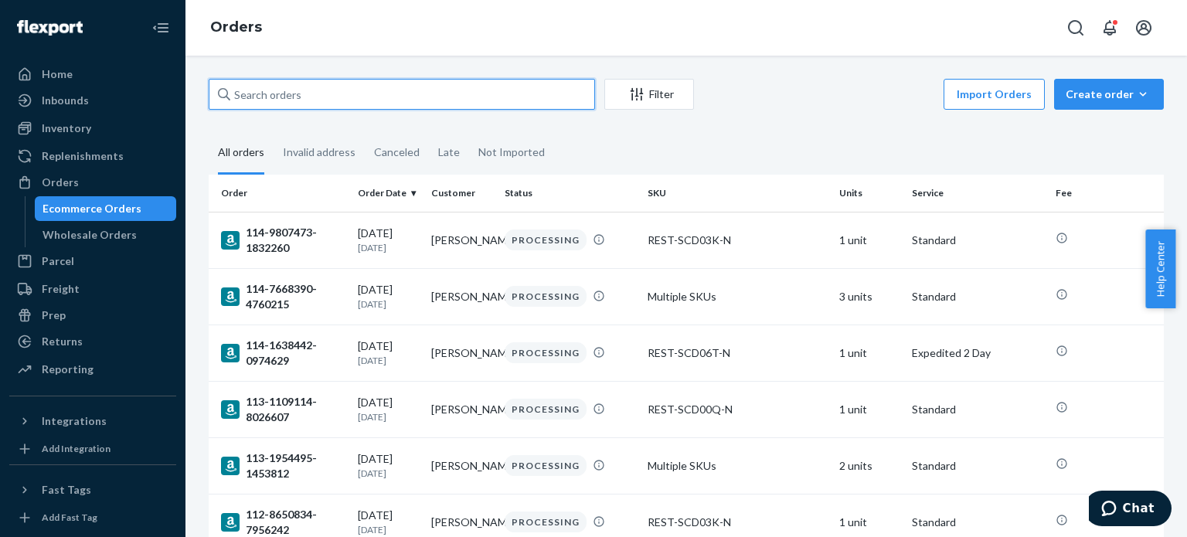
paste input "112-3263577-5237013"
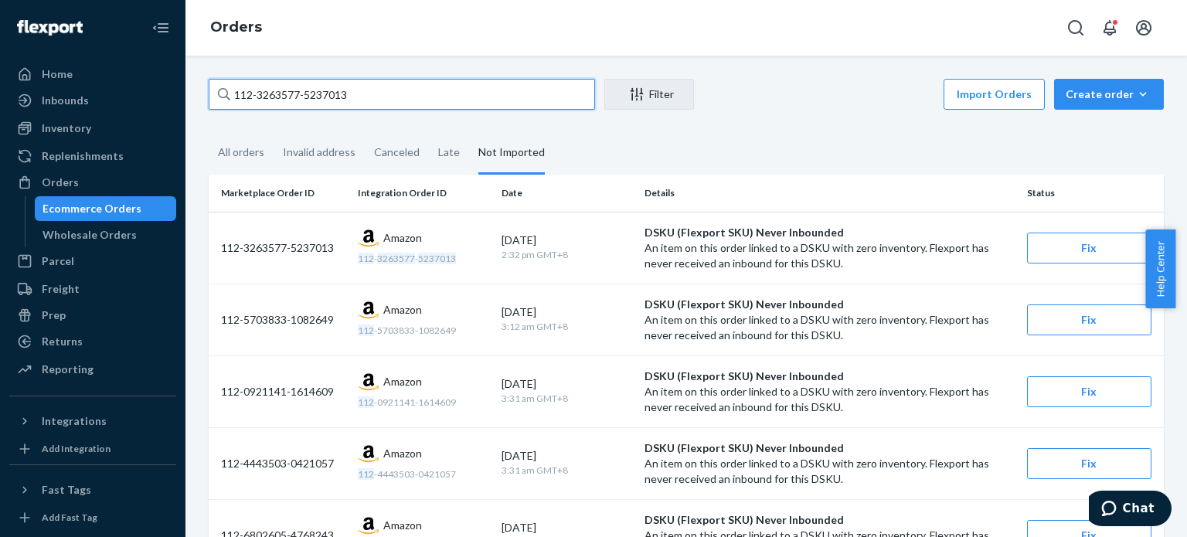
type input "112-3263577-5237013"
